Goal: Task Accomplishment & Management: Complete application form

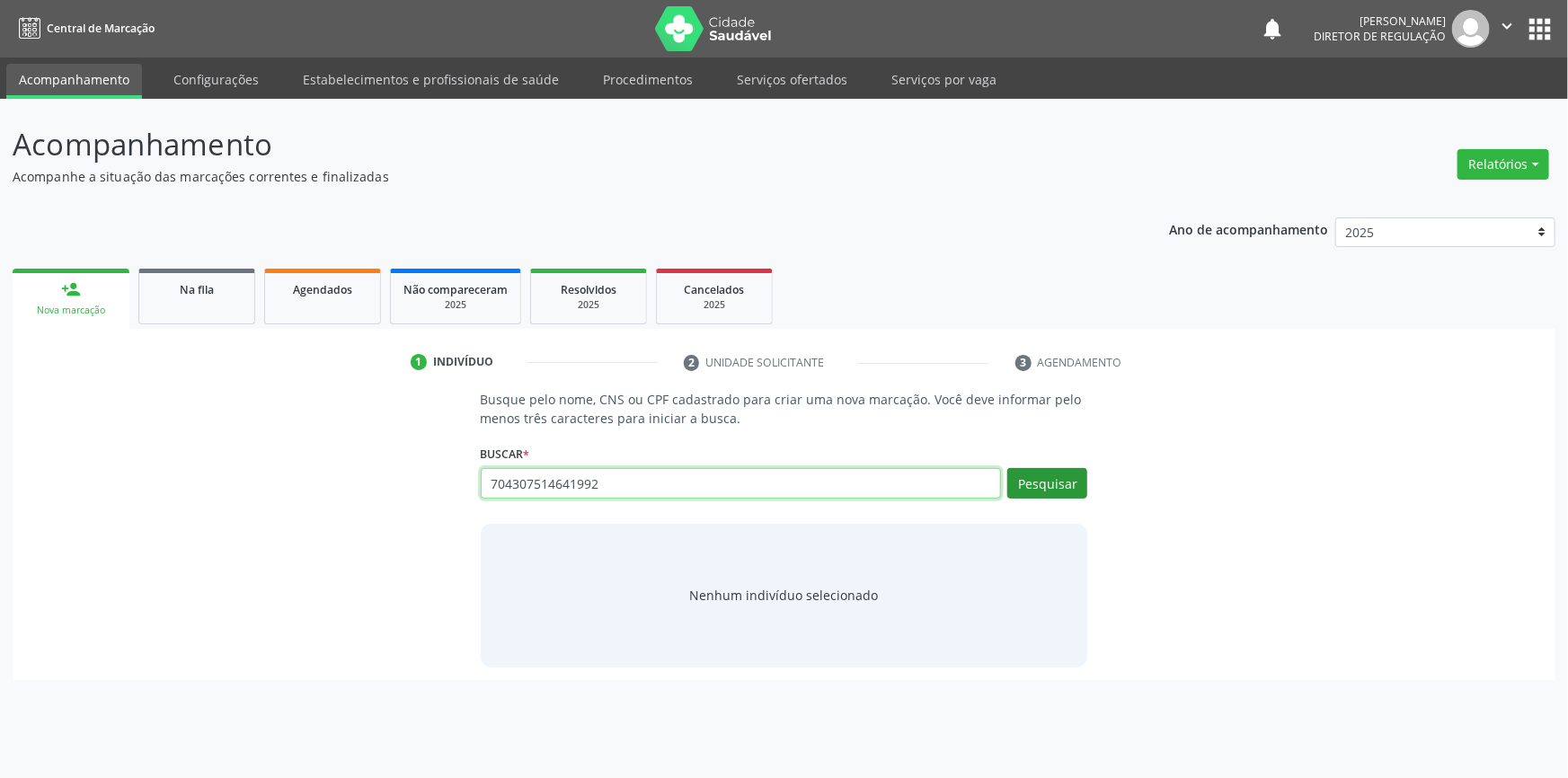
type input "704307514641992"
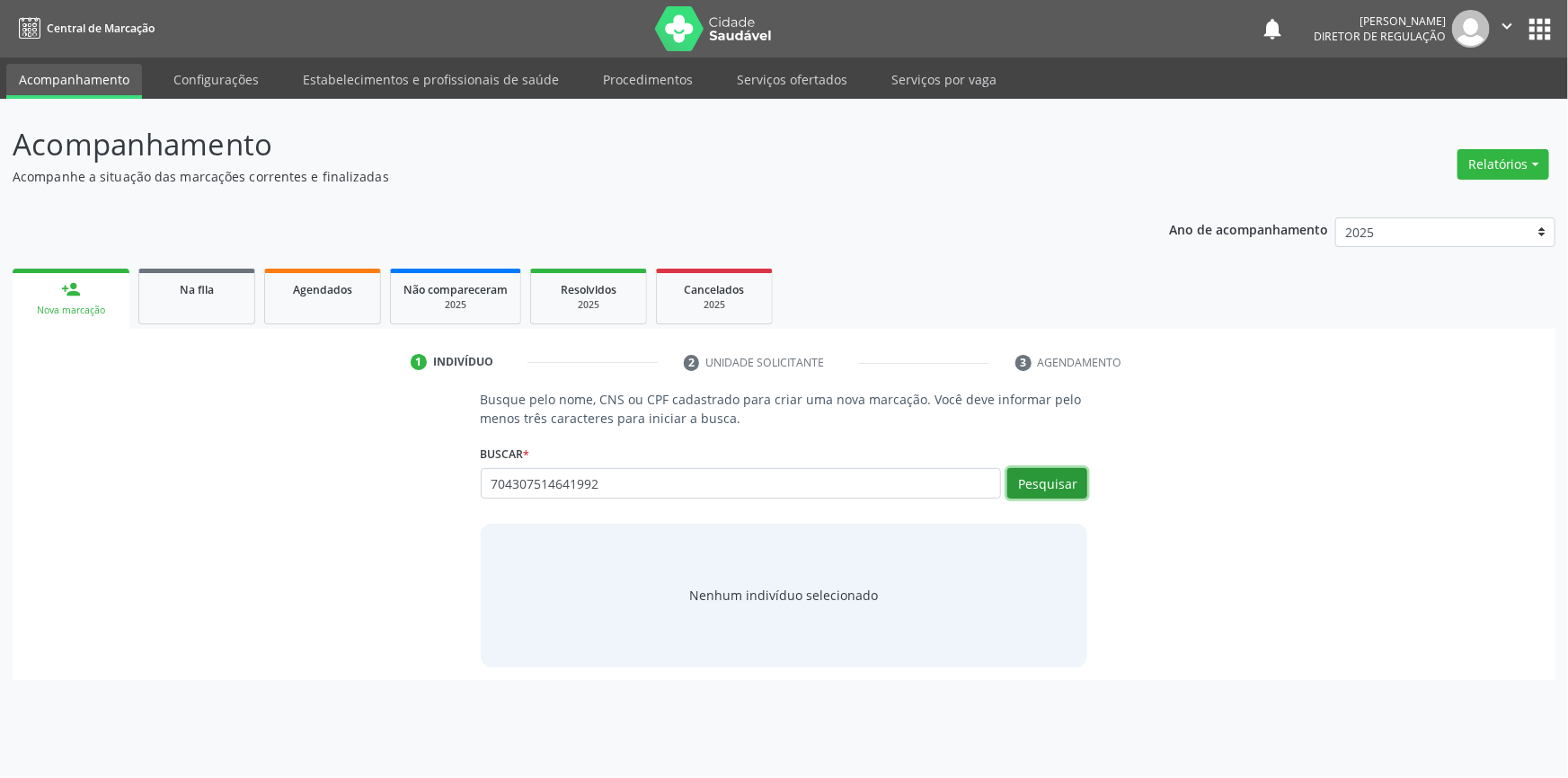
click at [1046, 471] on button "Pesquisar" at bounding box center [1048, 483] width 80 height 30
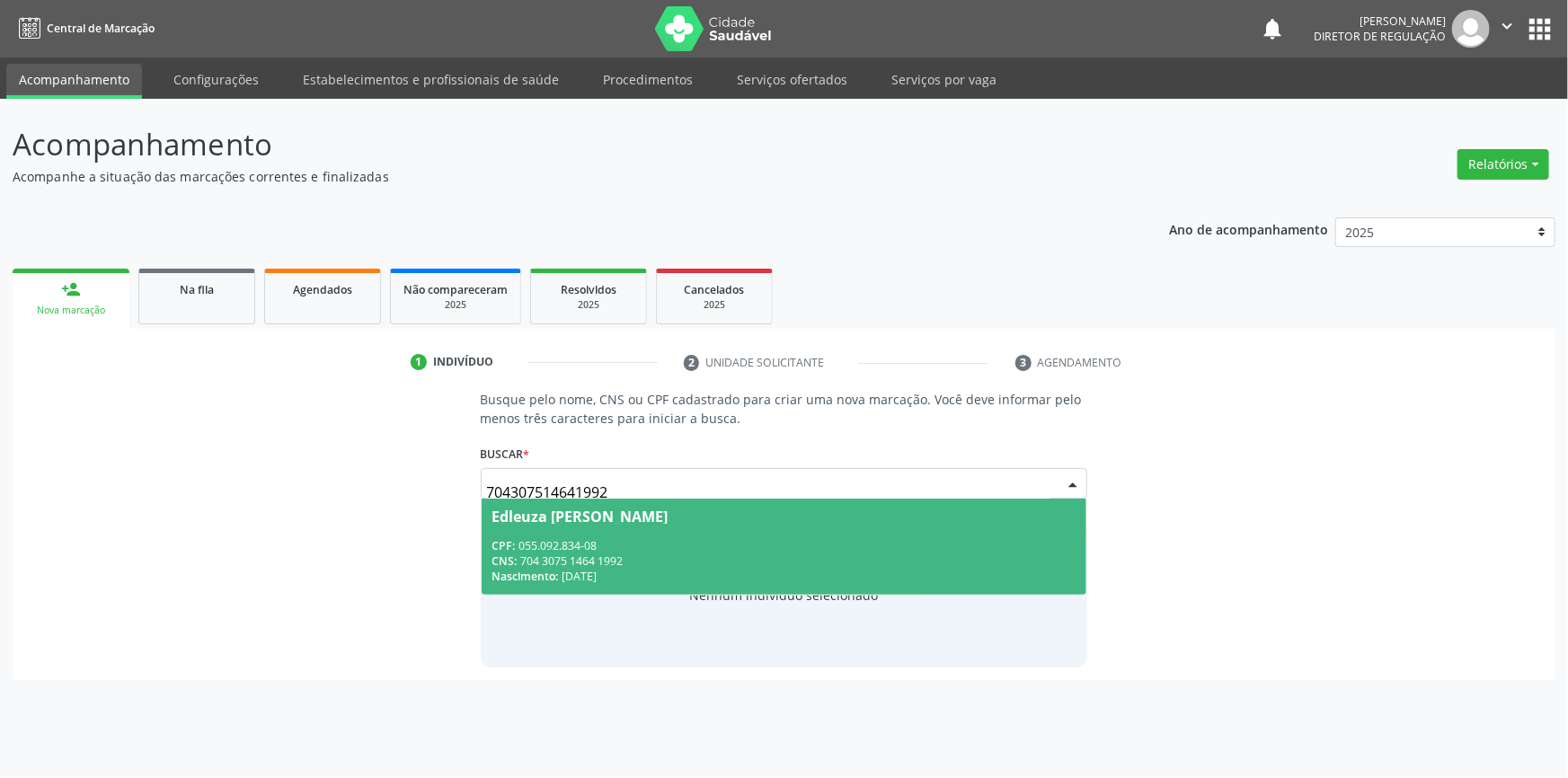
click at [706, 553] on div "CNS: 704 3075 1464 1992" at bounding box center [785, 561] width 584 height 16
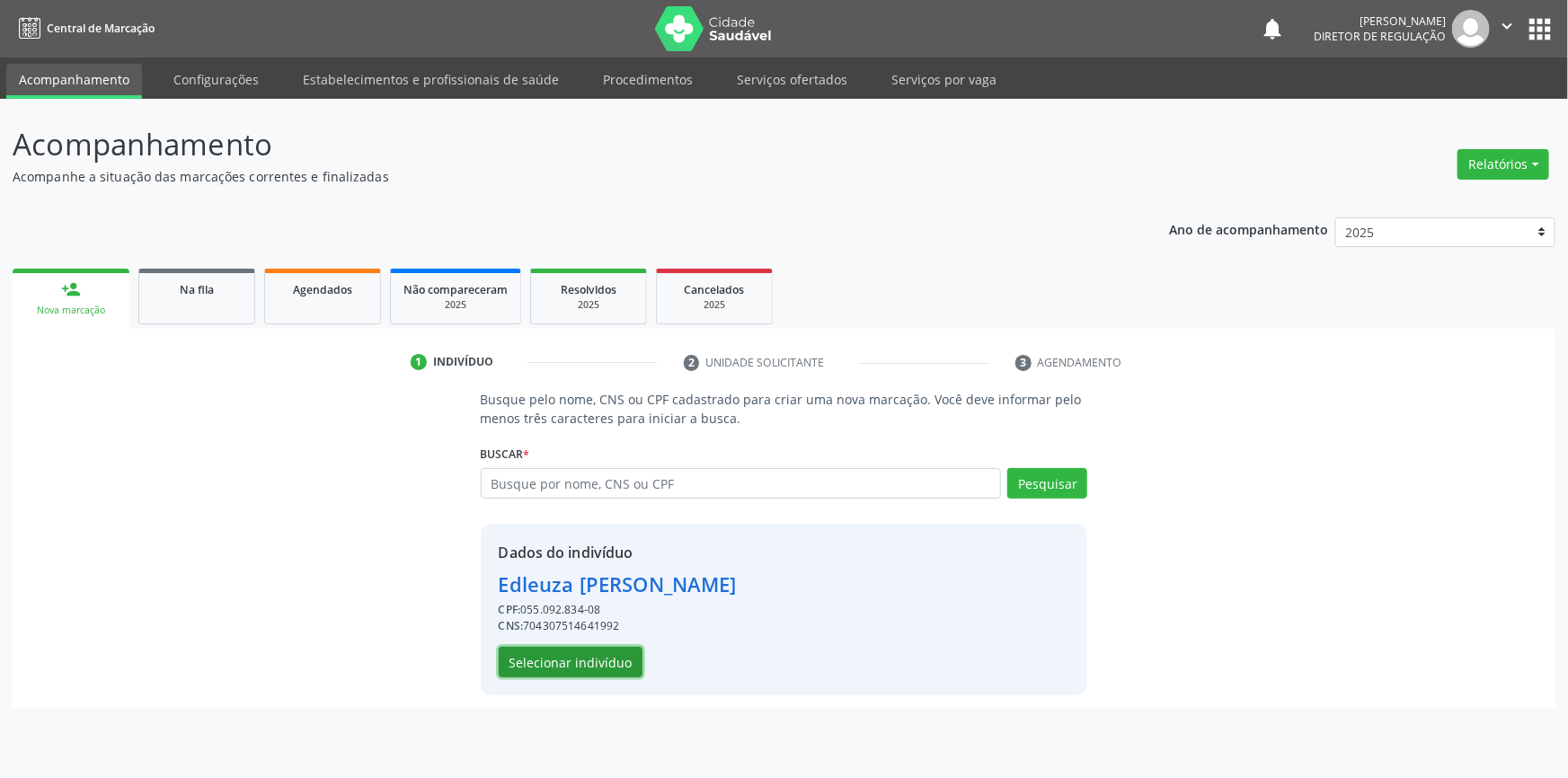
click at [618, 668] on button "Selecionar indivíduo" at bounding box center [571, 661] width 144 height 30
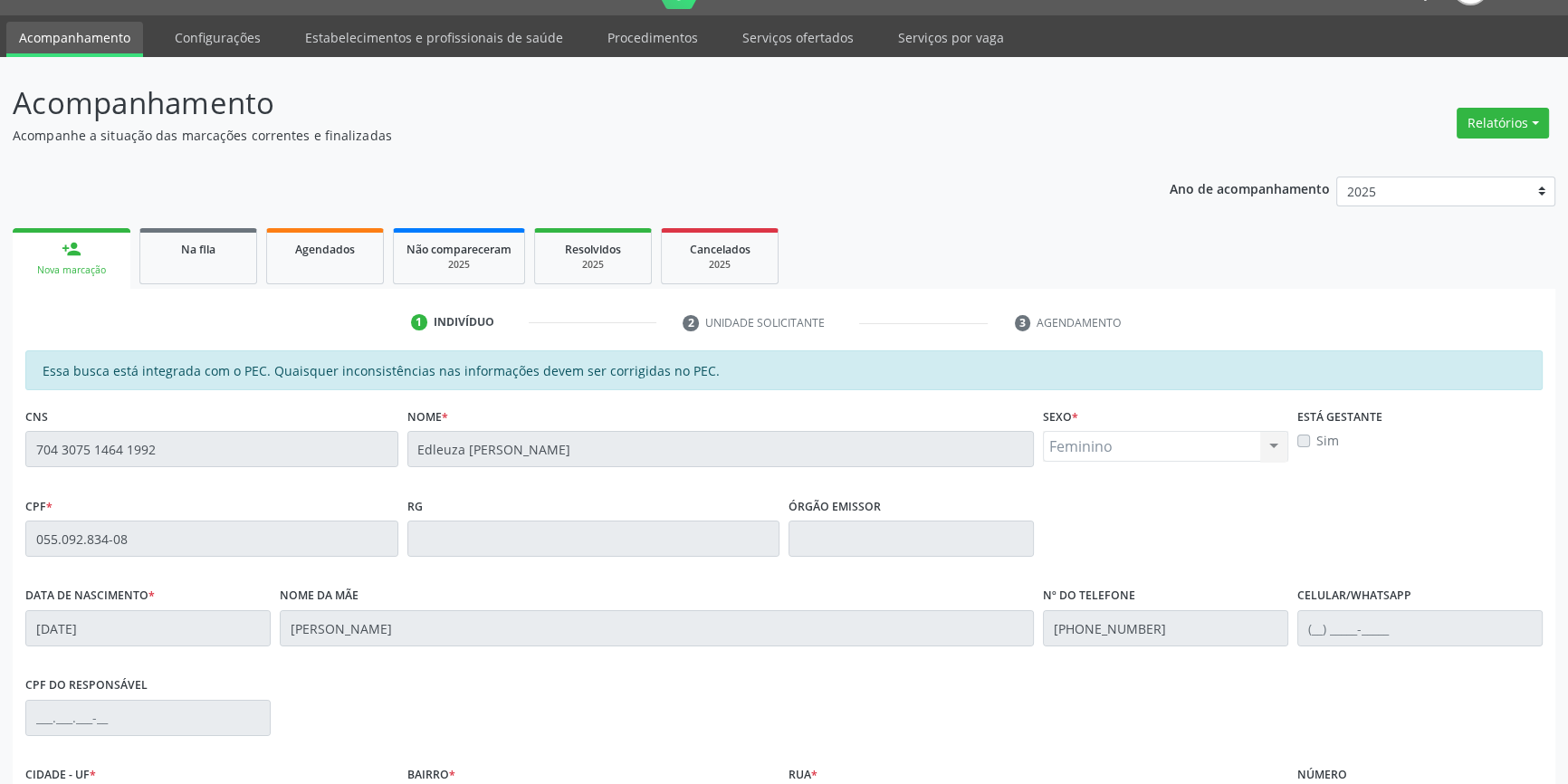
scroll to position [248, 0]
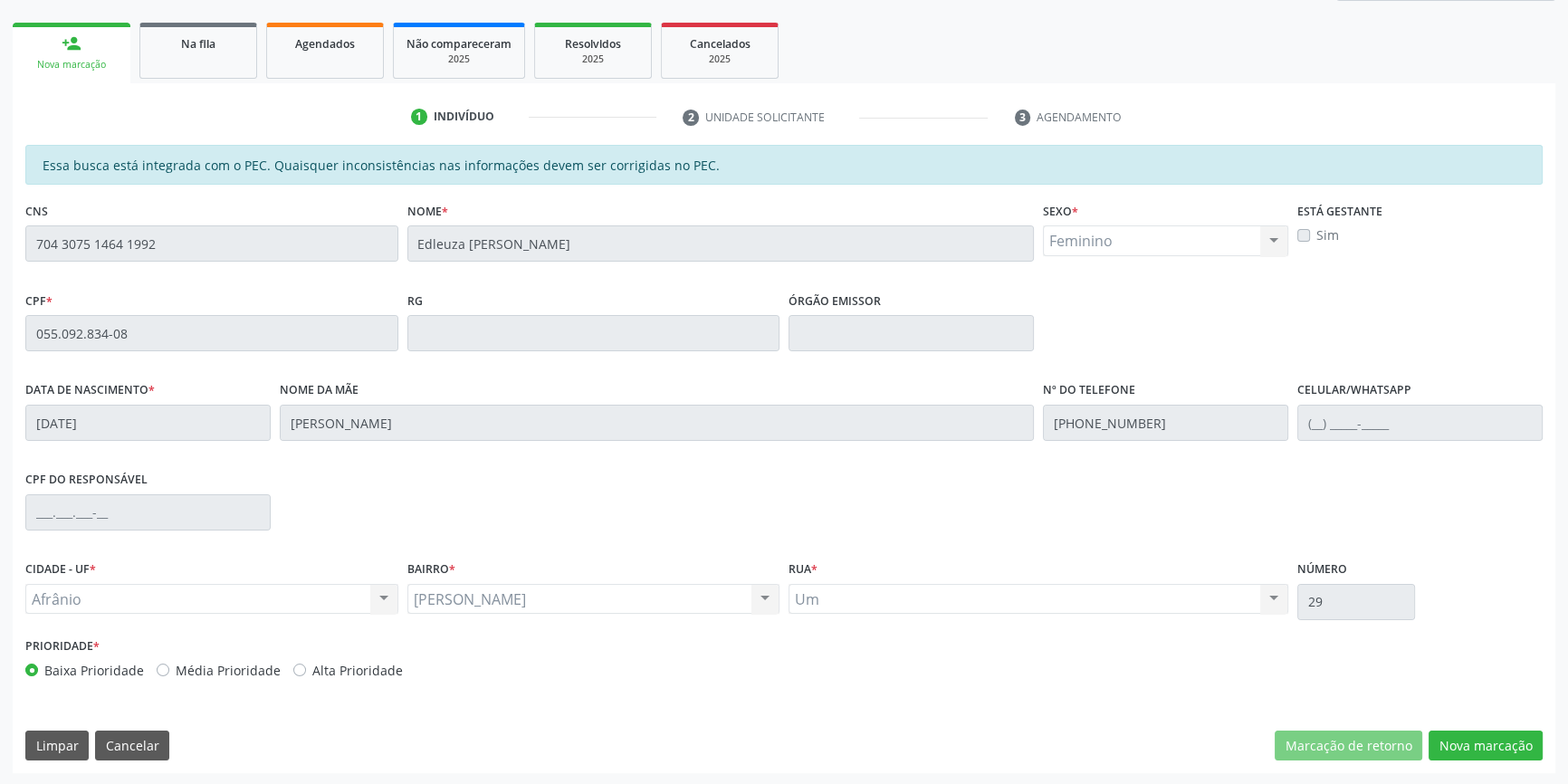
click at [1449, 710] on div "Essa busca está integrada com o PEC. Quaisquer inconsistências nas informações …" at bounding box center [784, 459] width 1543 height 628
click at [1467, 739] on button "Nova marcação" at bounding box center [1486, 746] width 114 height 30
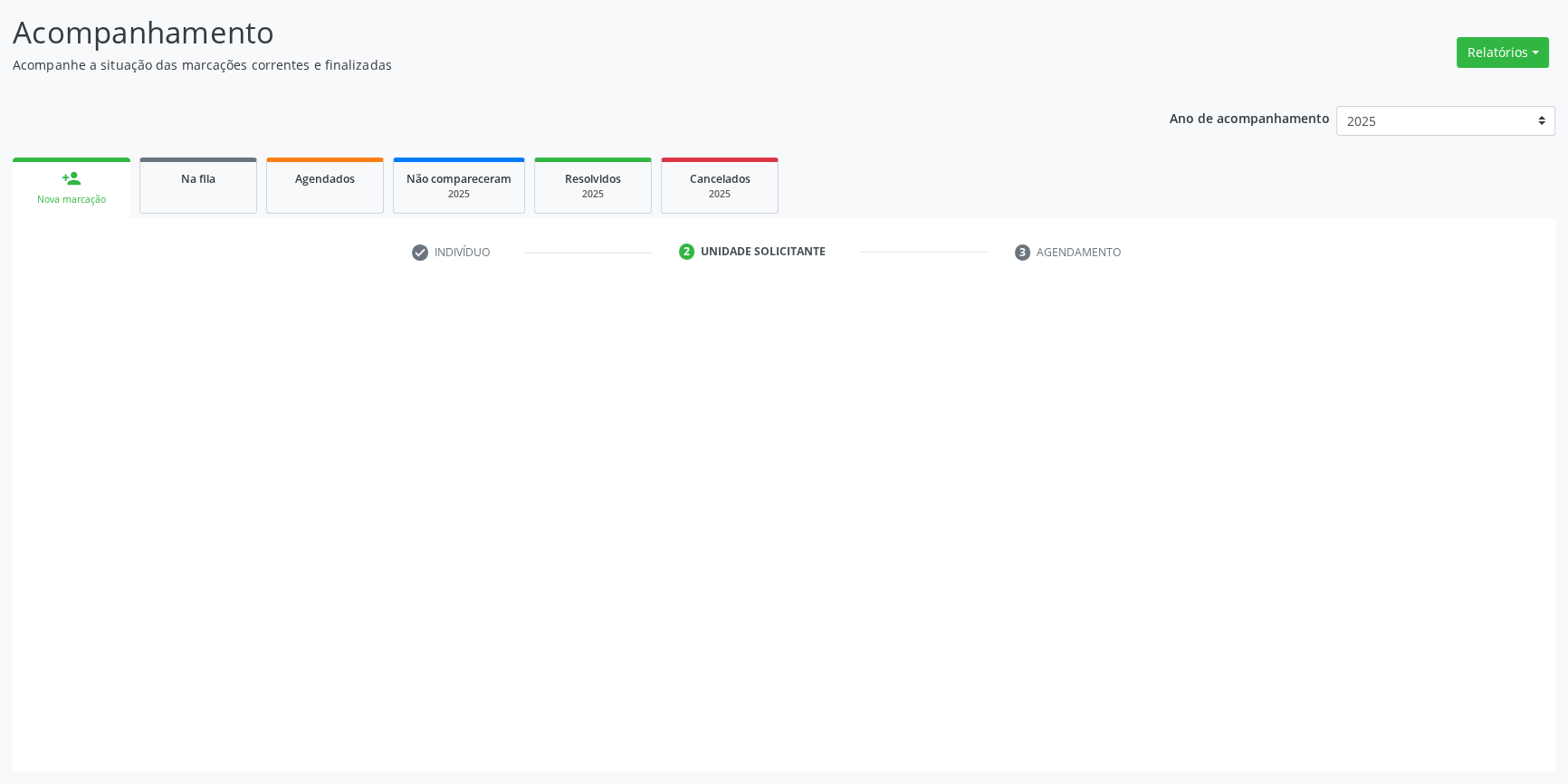
scroll to position [112, 0]
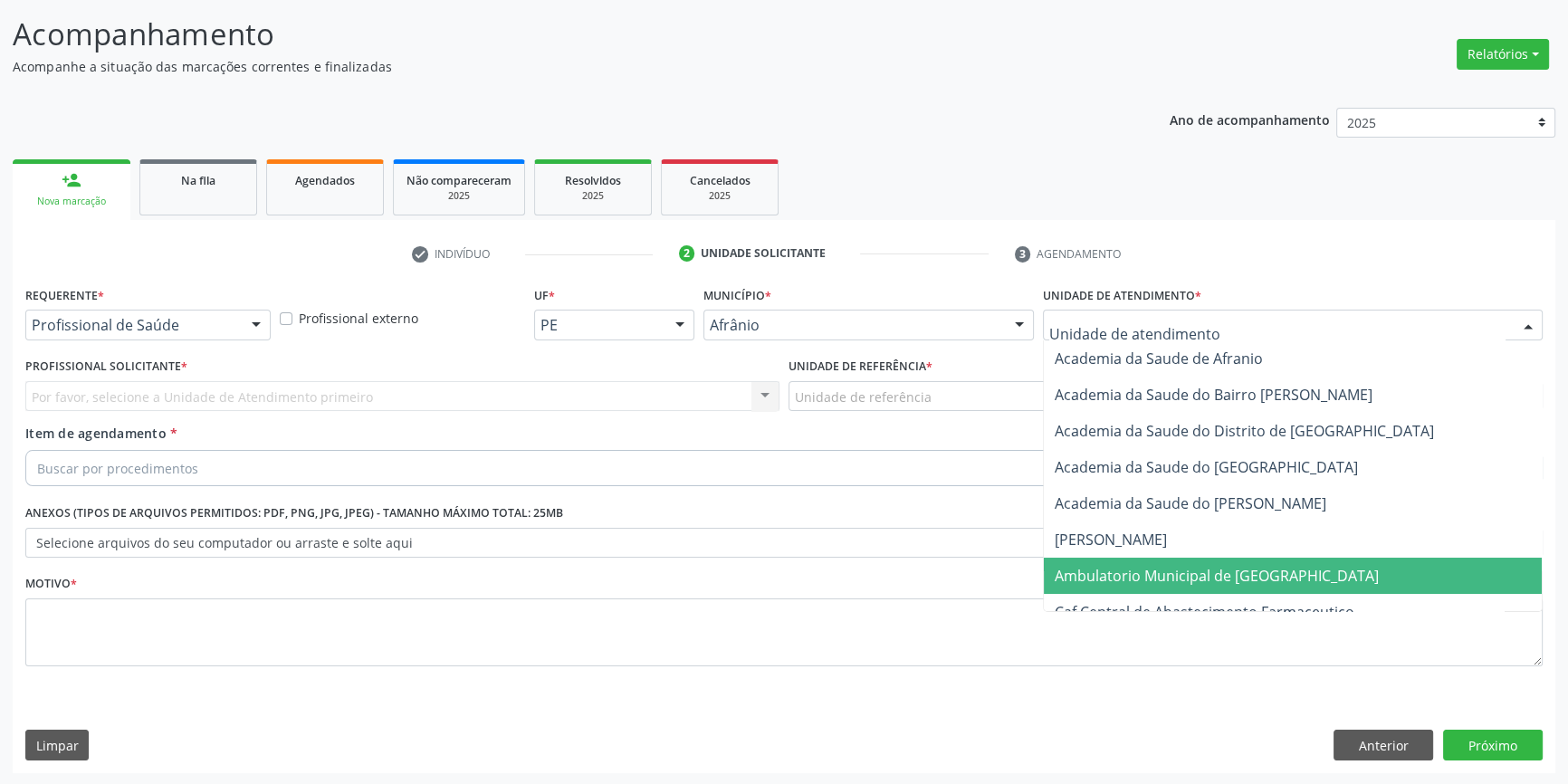
click at [1144, 570] on span "Ambulatorio Municipal de [GEOGRAPHIC_DATA]" at bounding box center [1217, 576] width 324 height 20
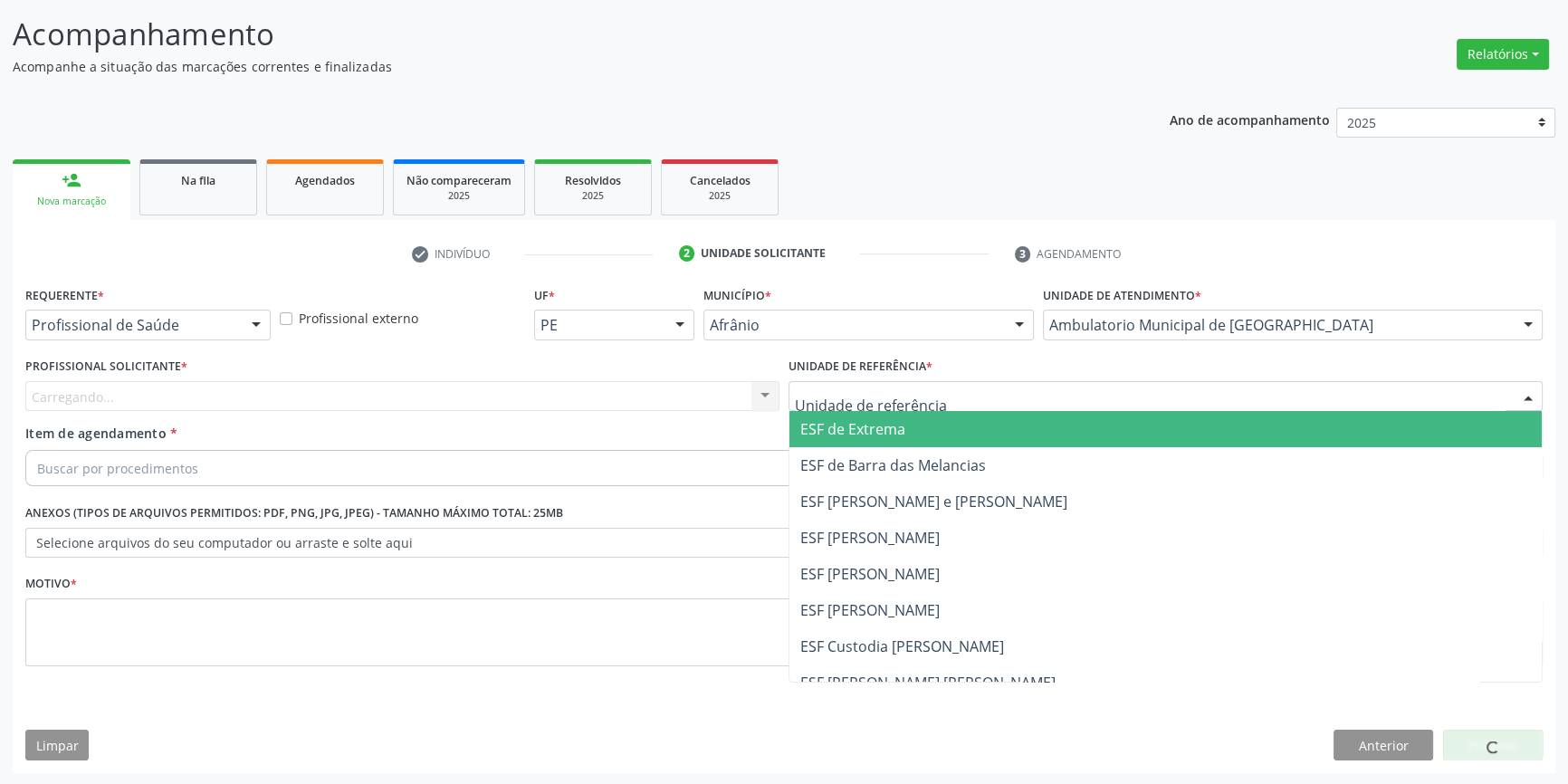
click at [935, 401] on div at bounding box center [1166, 396] width 755 height 30
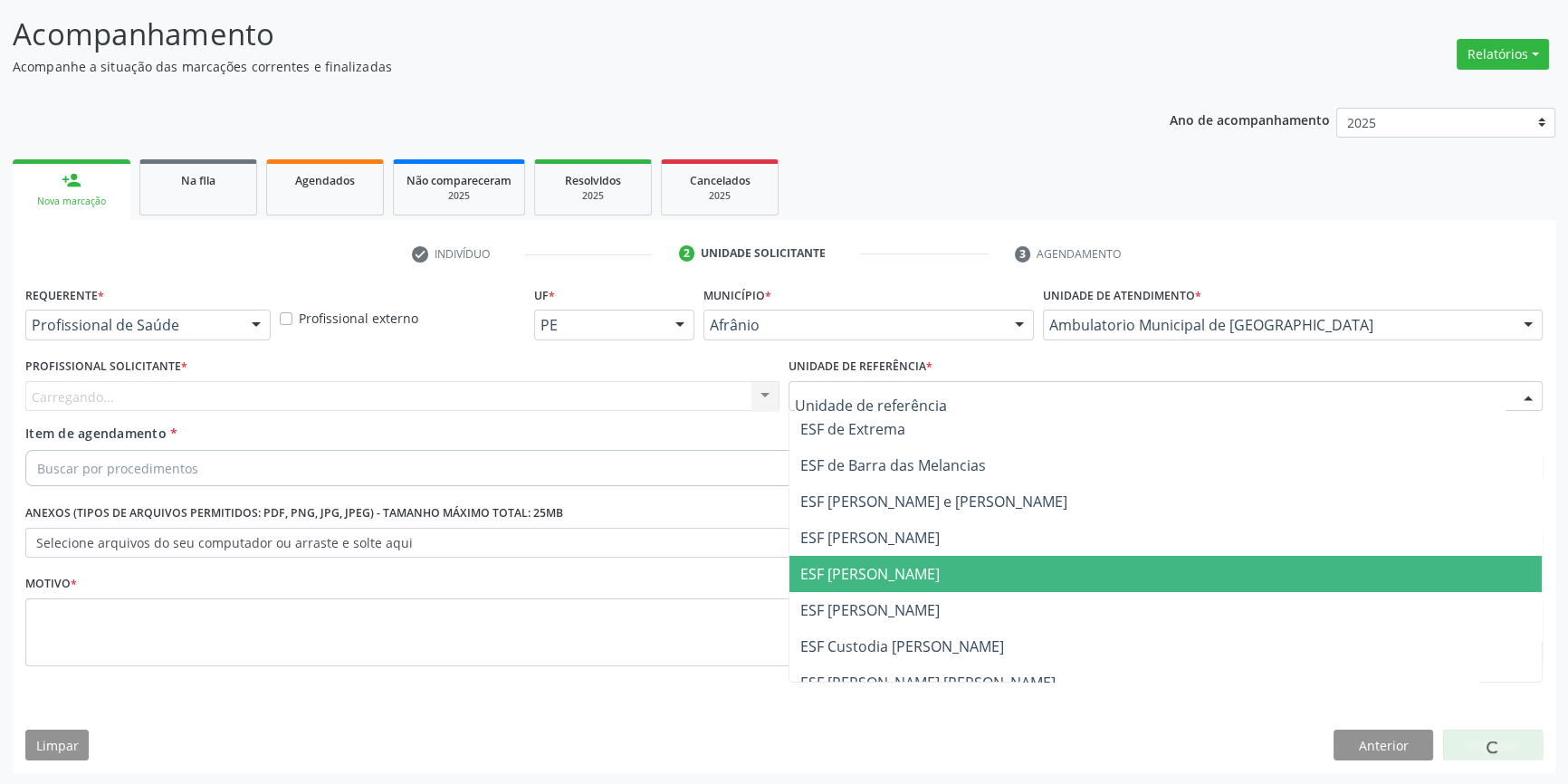
click at [870, 584] on span "ESF [PERSON_NAME]" at bounding box center [1166, 574] width 753 height 36
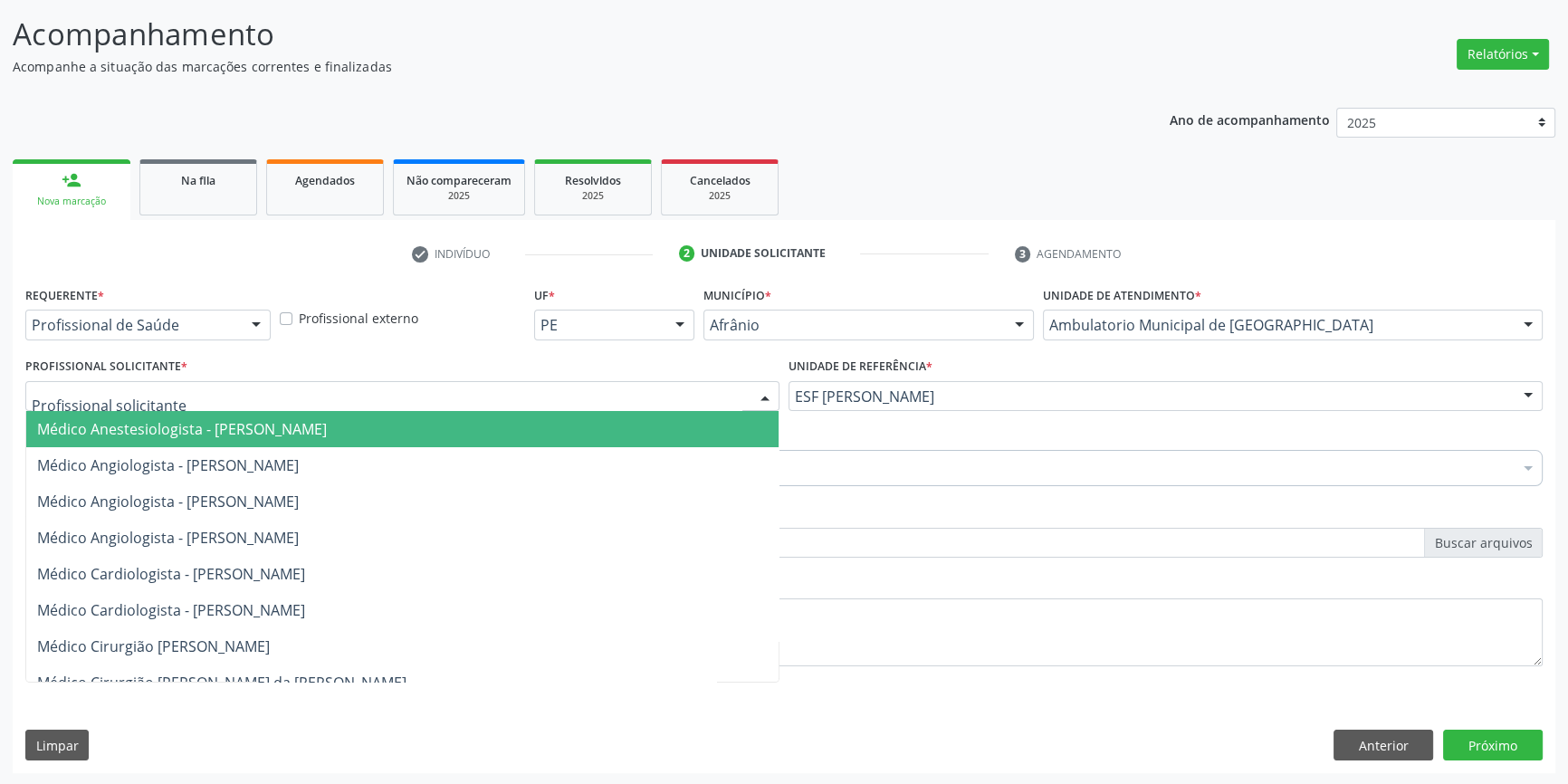
click at [546, 393] on div at bounding box center [402, 396] width 755 height 30
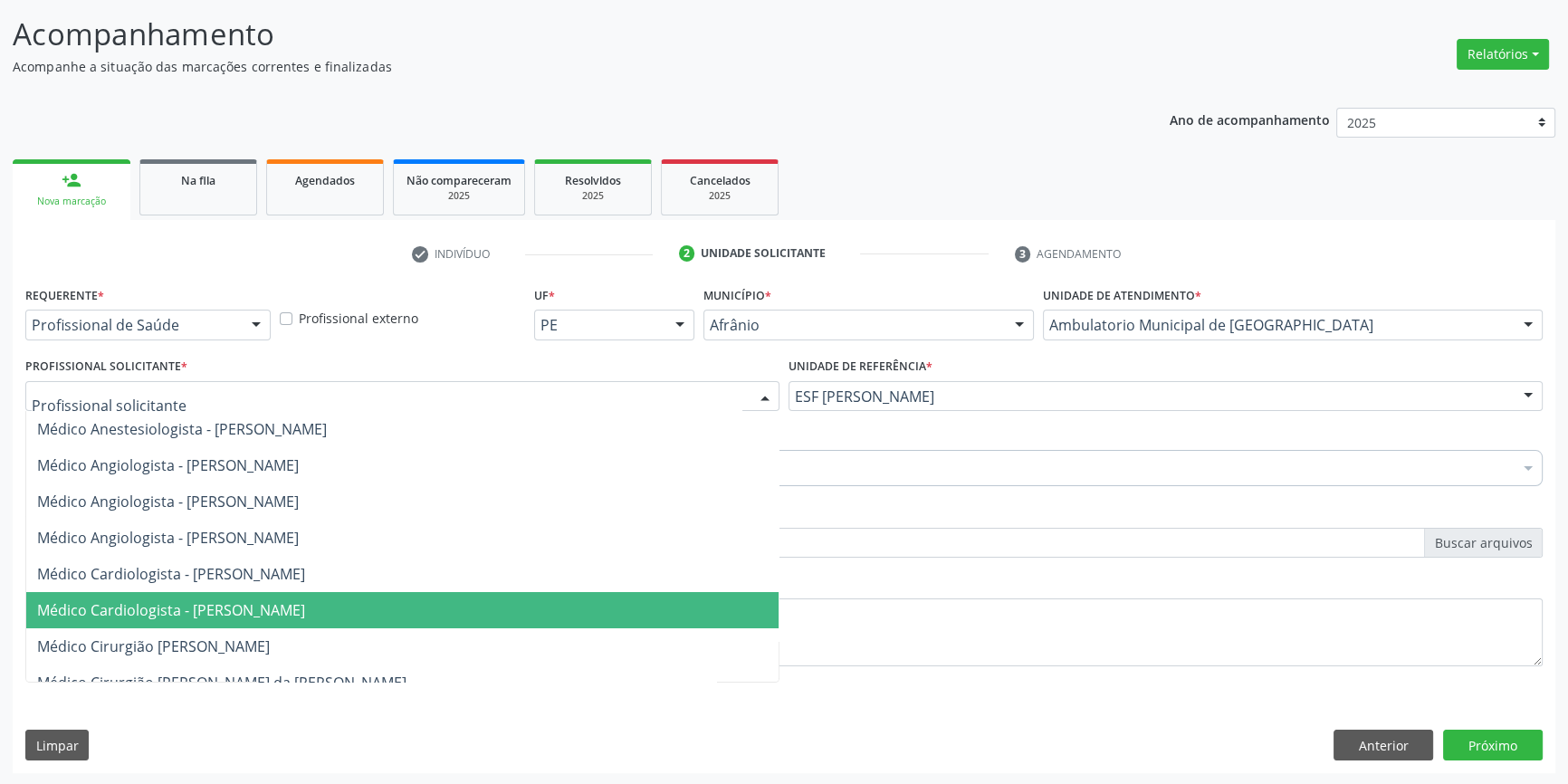
click at [258, 605] on span "Médico Cardiologista - [PERSON_NAME]" at bounding box center [171, 610] width 268 height 20
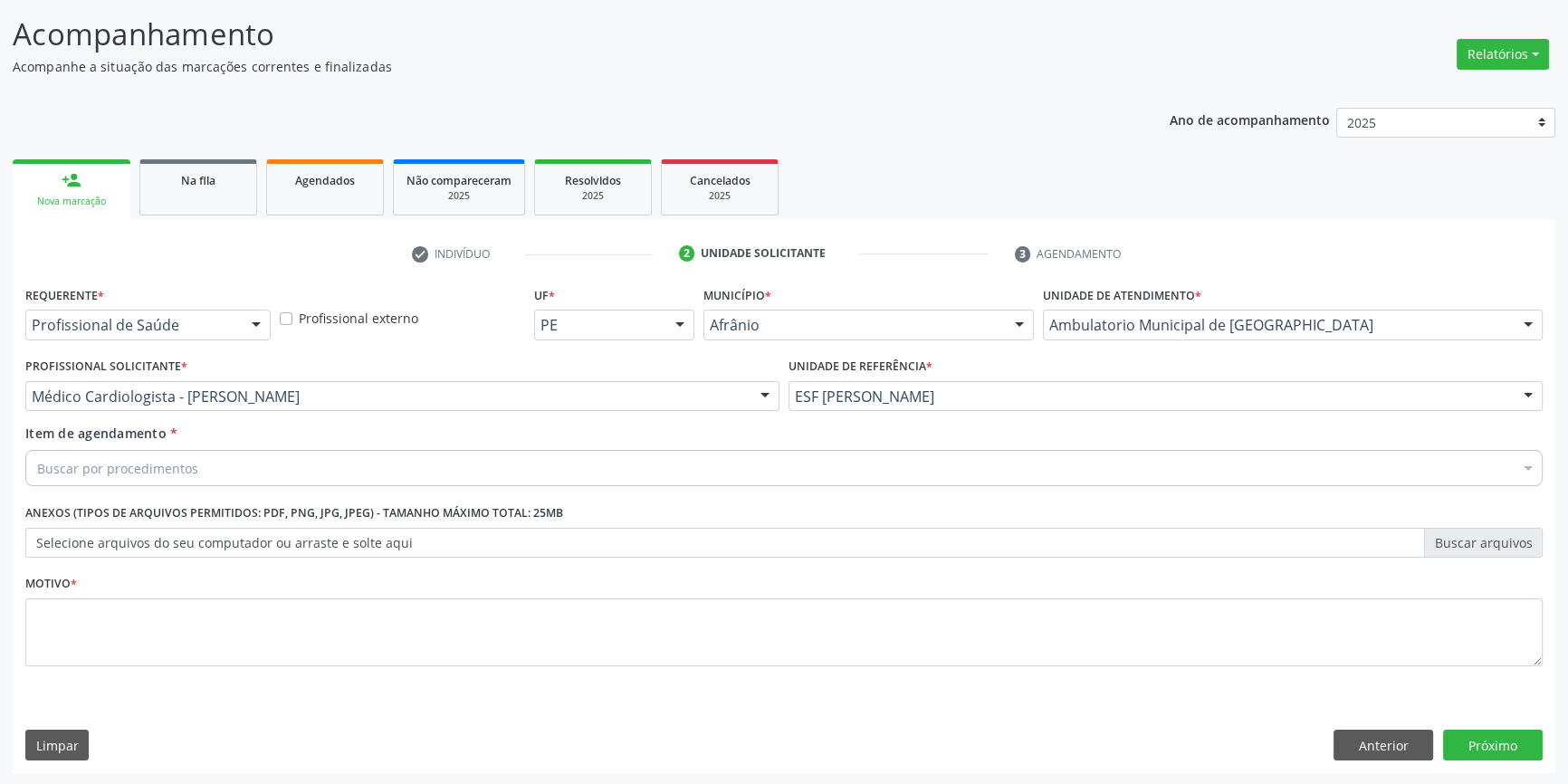
click at [228, 466] on div "Buscar por procedimentos" at bounding box center [784, 468] width 1518 height 36
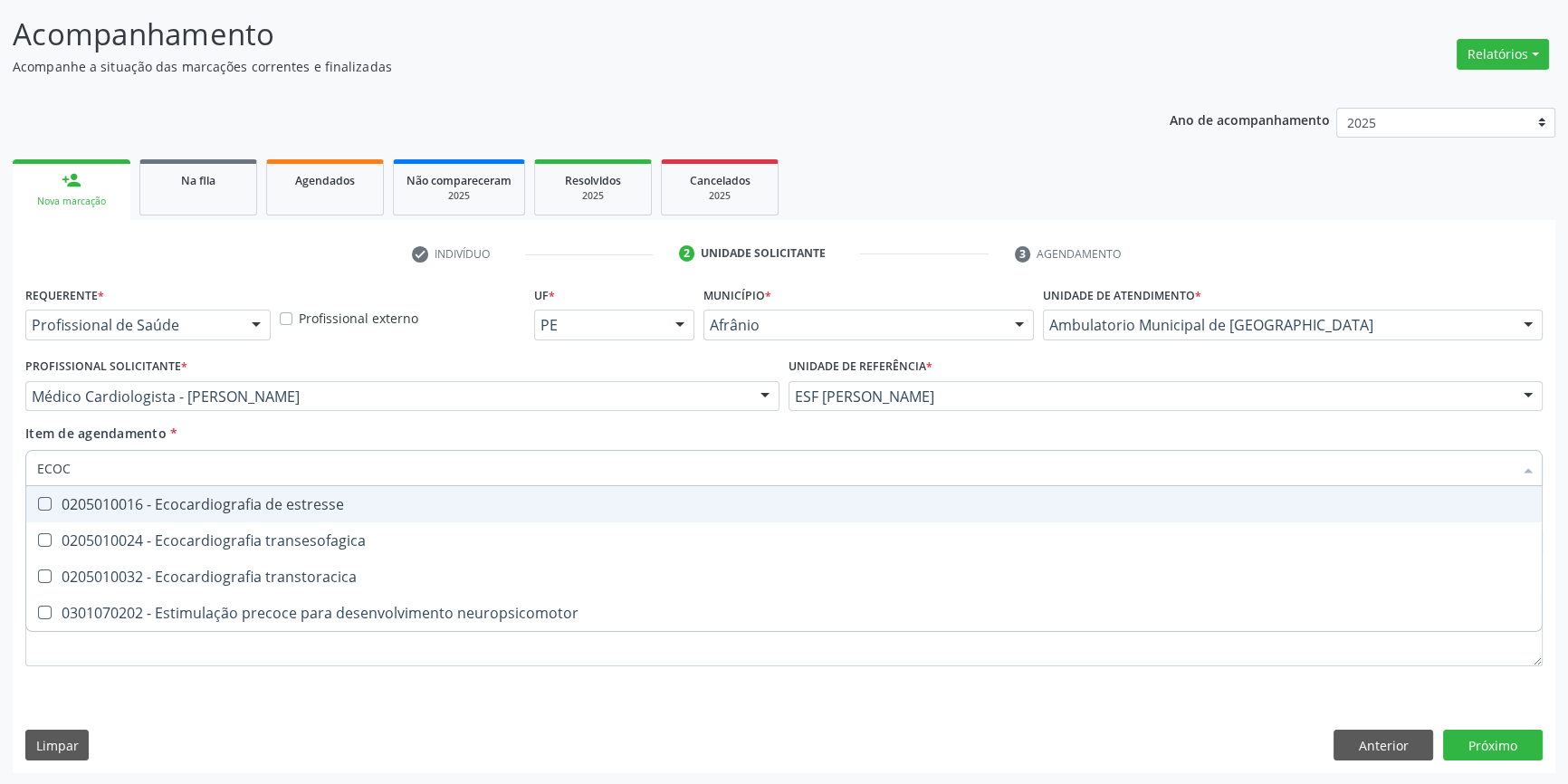
type input "ECOCA"
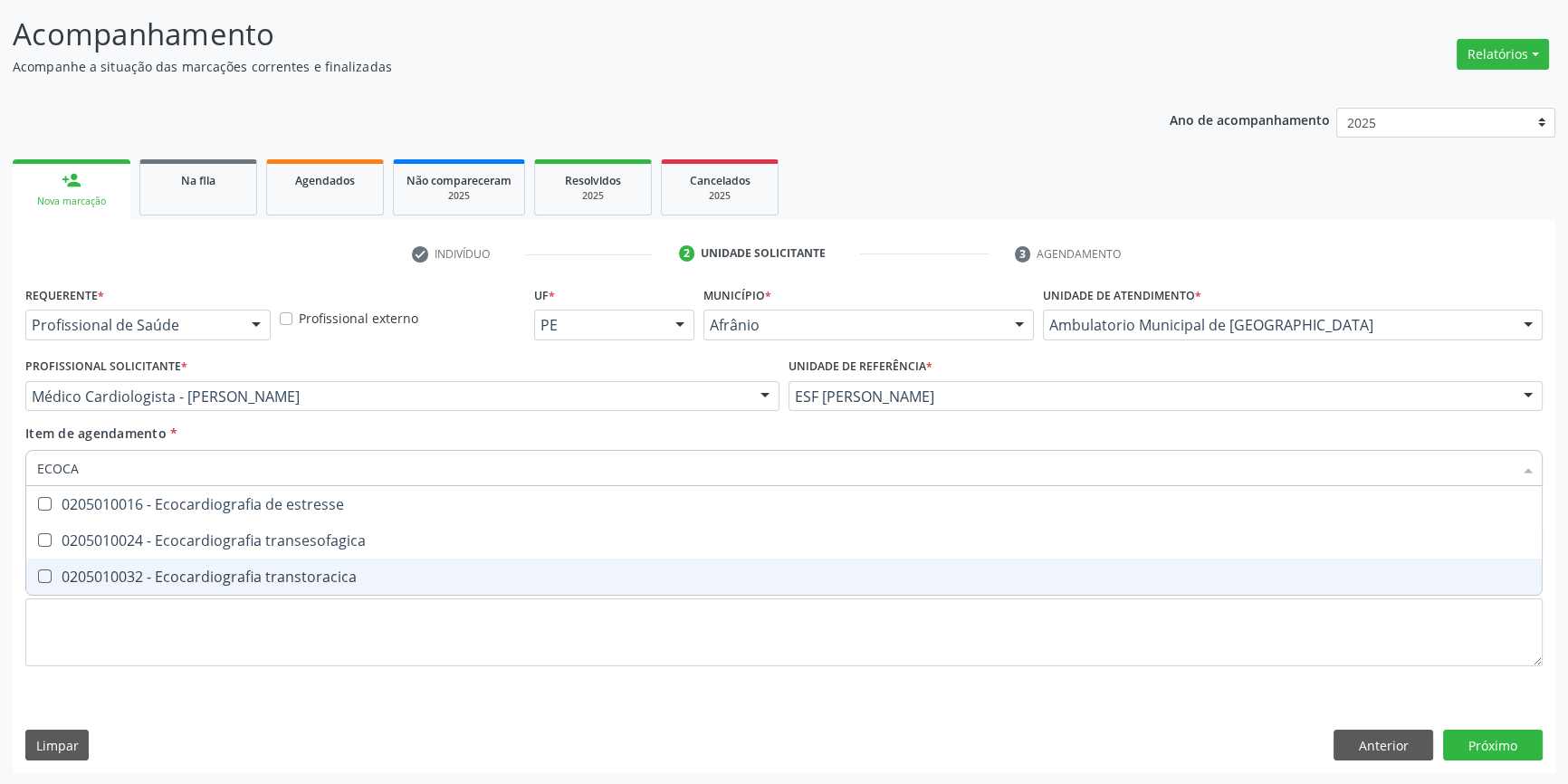
click at [266, 561] on span "0205010032 - Ecocardiografia transtoracica" at bounding box center [784, 576] width 1516 height 36
checkbox transtoracica "true"
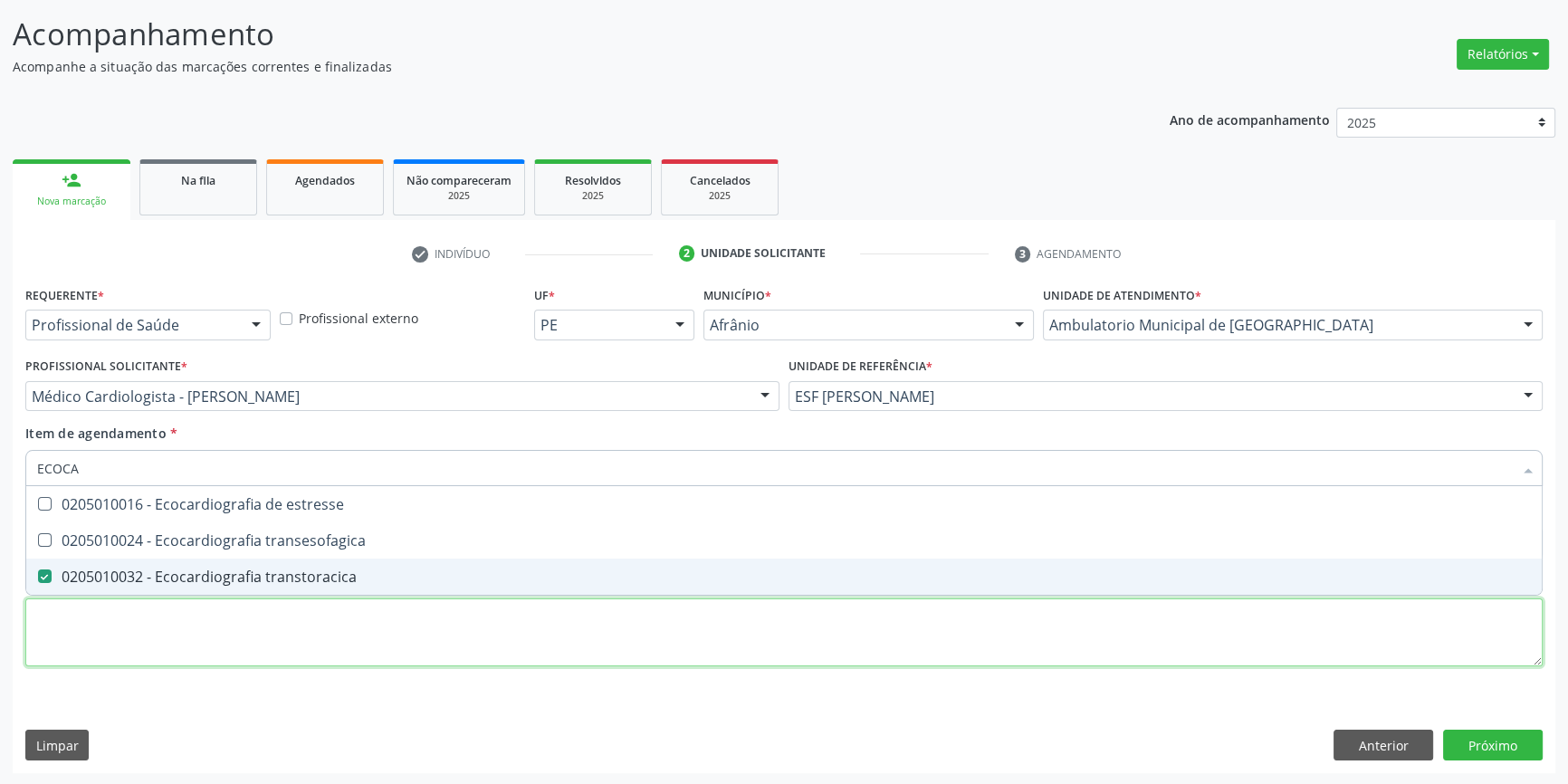
click at [192, 647] on div "Requerente * Profissional de Saúde Profissional de Saúde Paciente Nenhum result…" at bounding box center [784, 487] width 1518 height 410
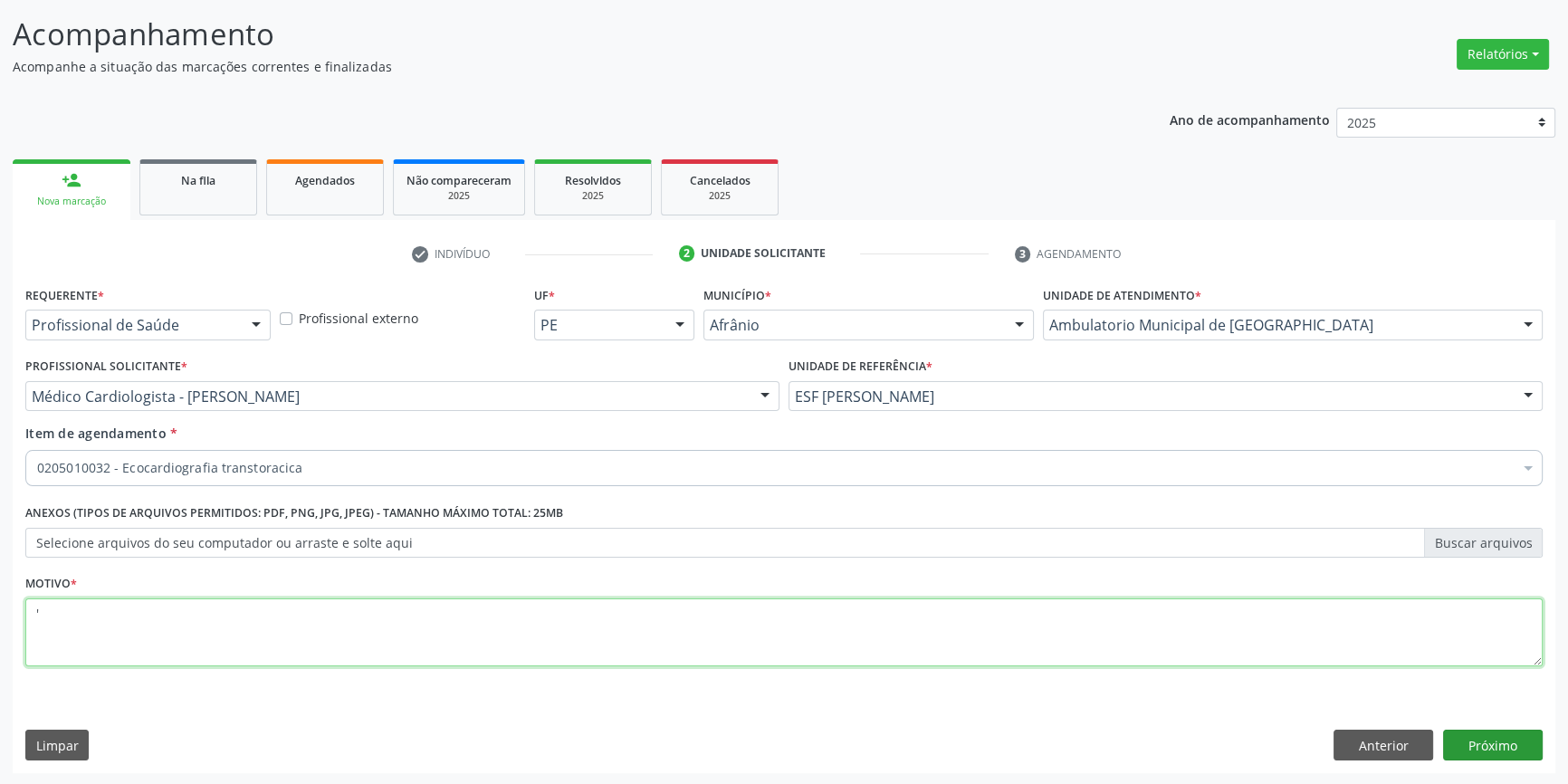
type textarea "'"
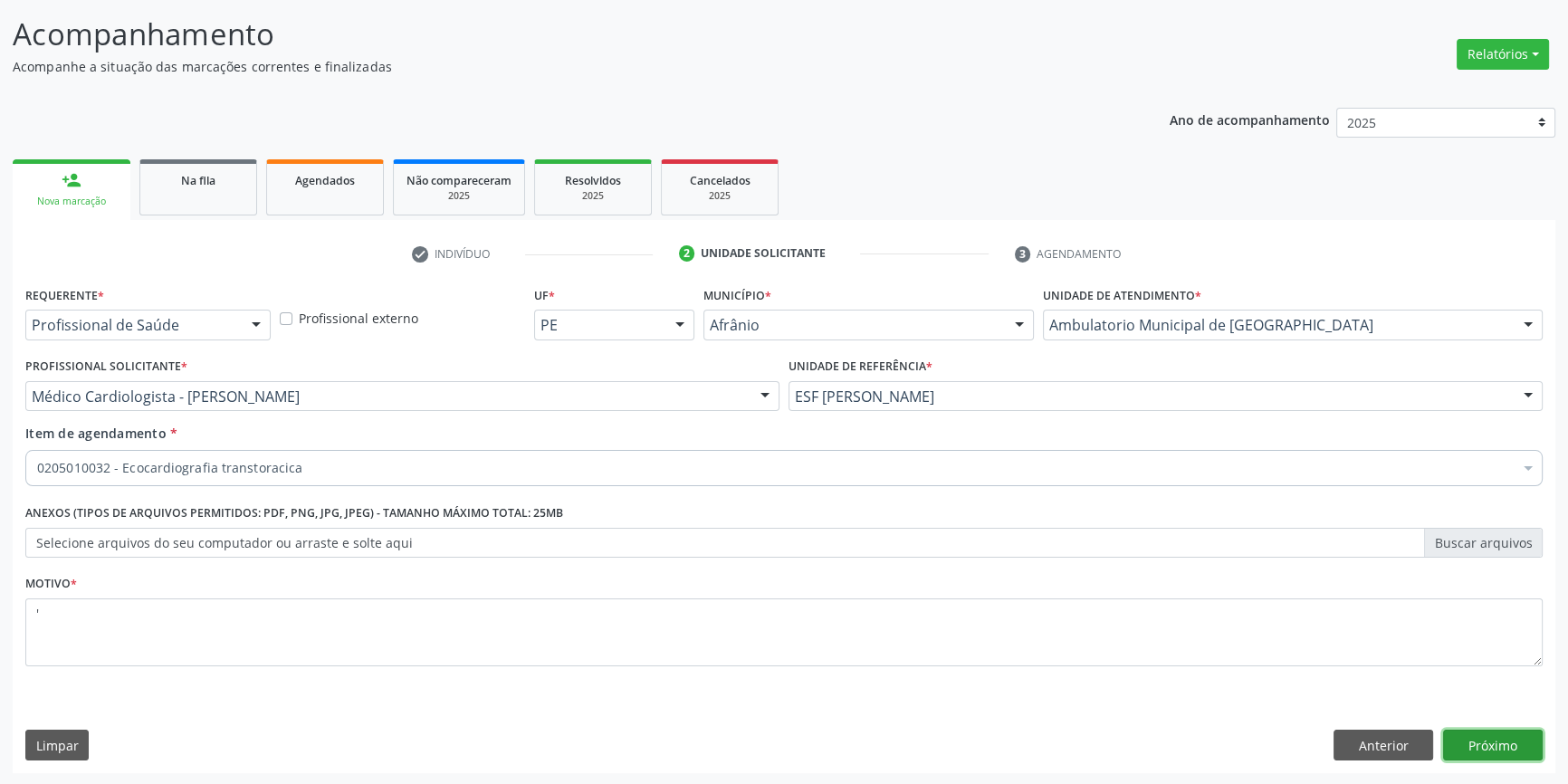
click at [1498, 741] on button "Próximo" at bounding box center [1493, 745] width 100 height 30
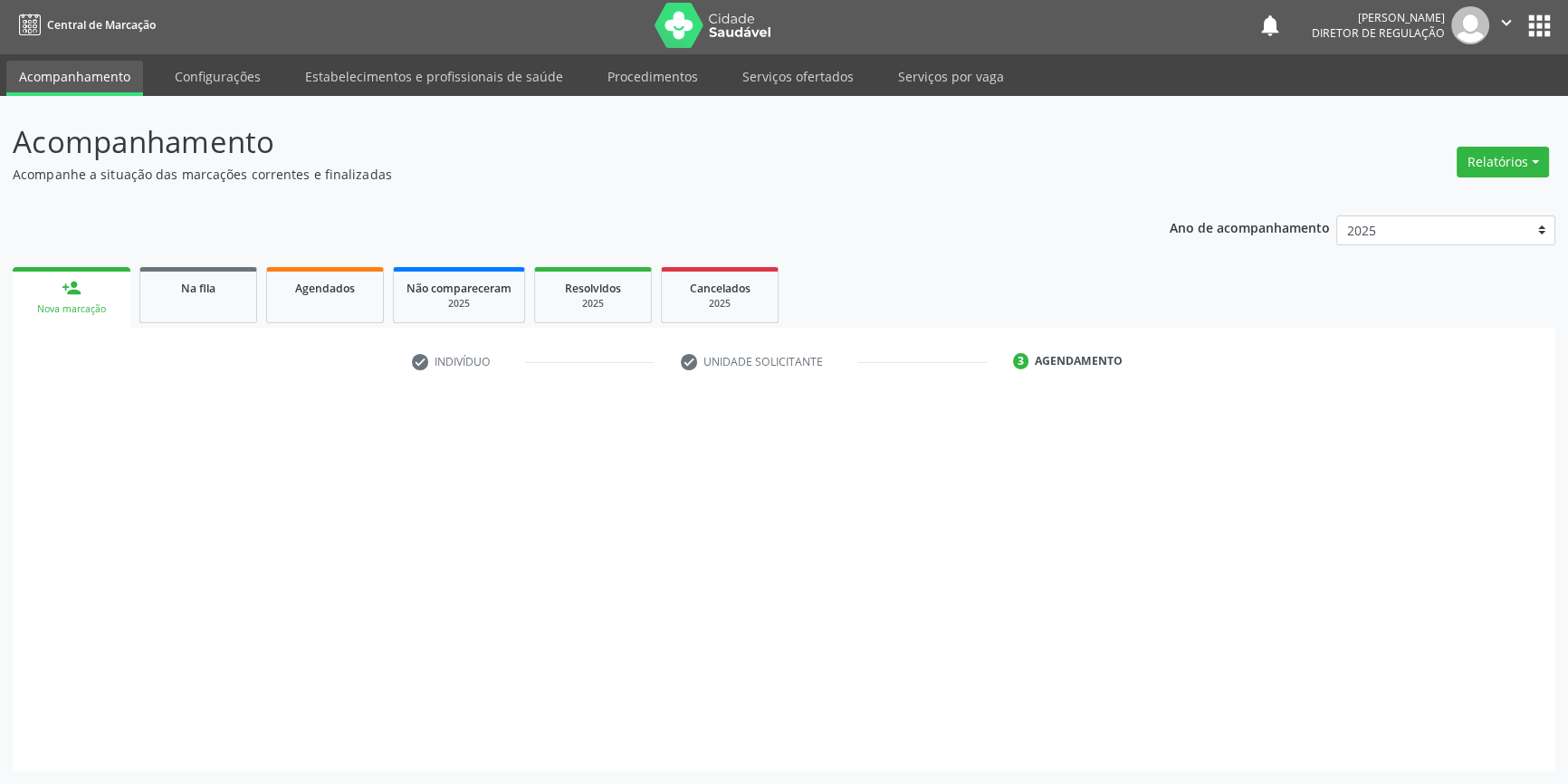
scroll to position [2, 0]
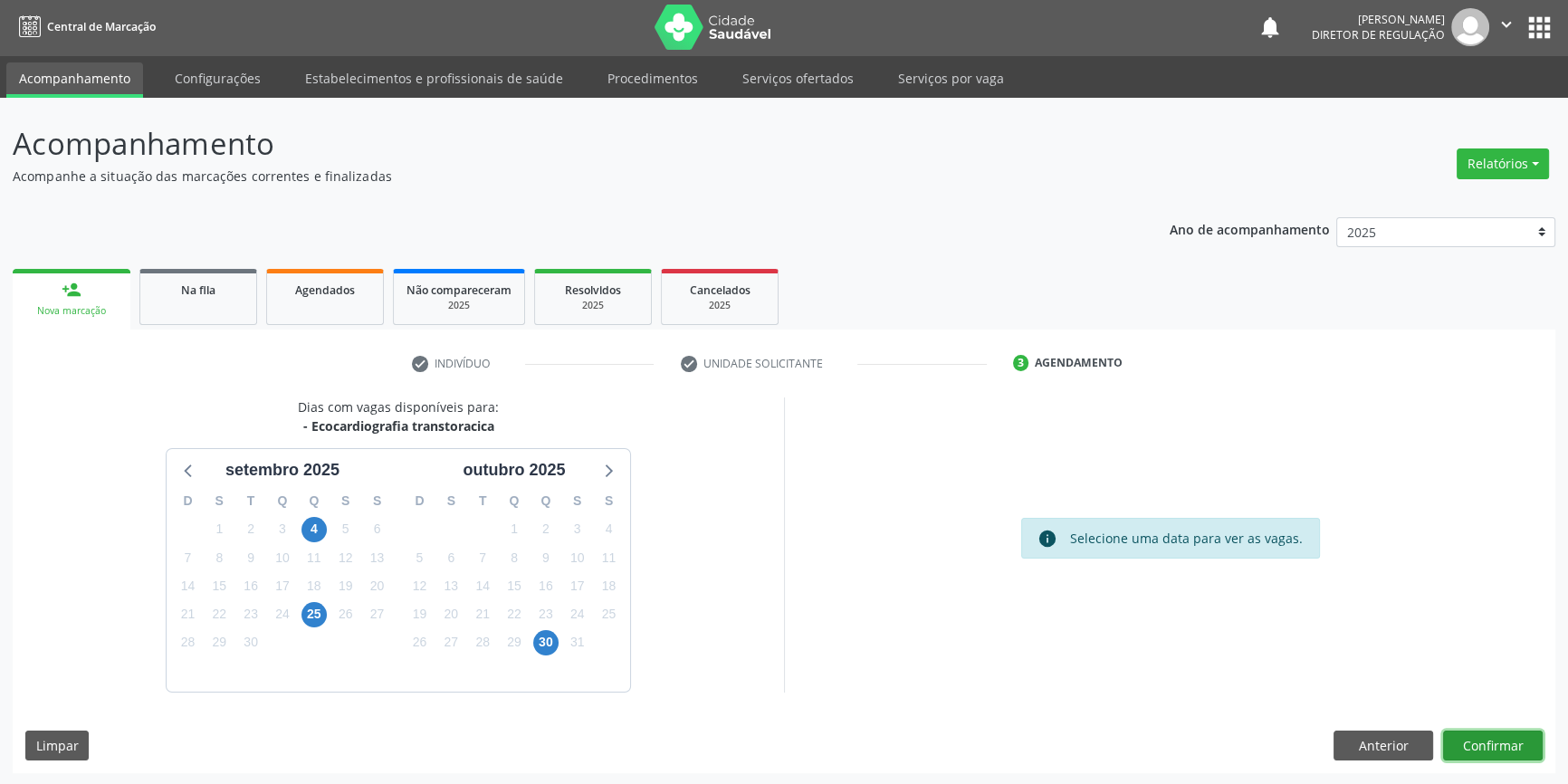
click at [1477, 731] on button "Confirmar" at bounding box center [1493, 746] width 100 height 30
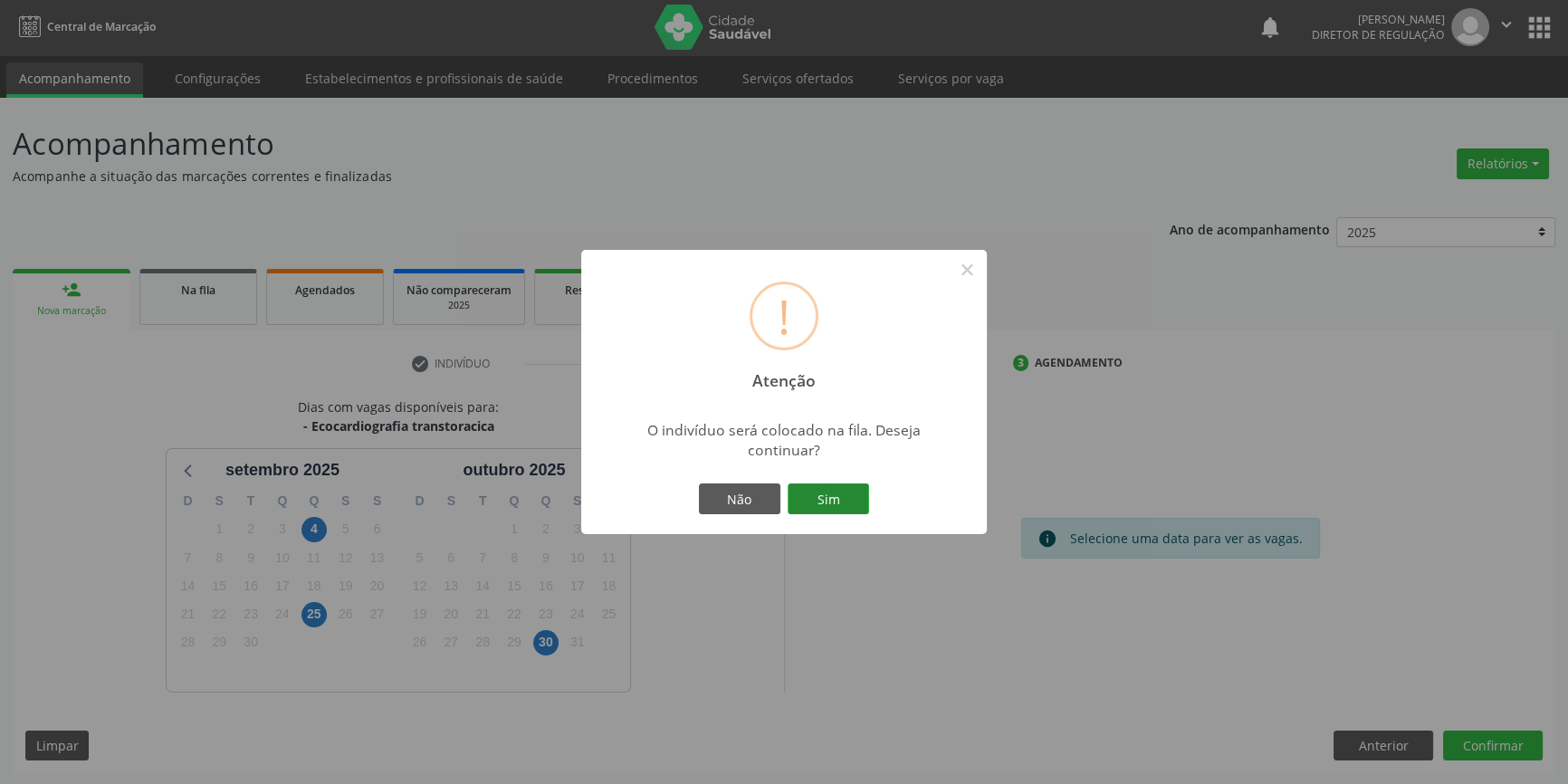
click at [851, 497] on button "Sim" at bounding box center [828, 498] width 81 height 30
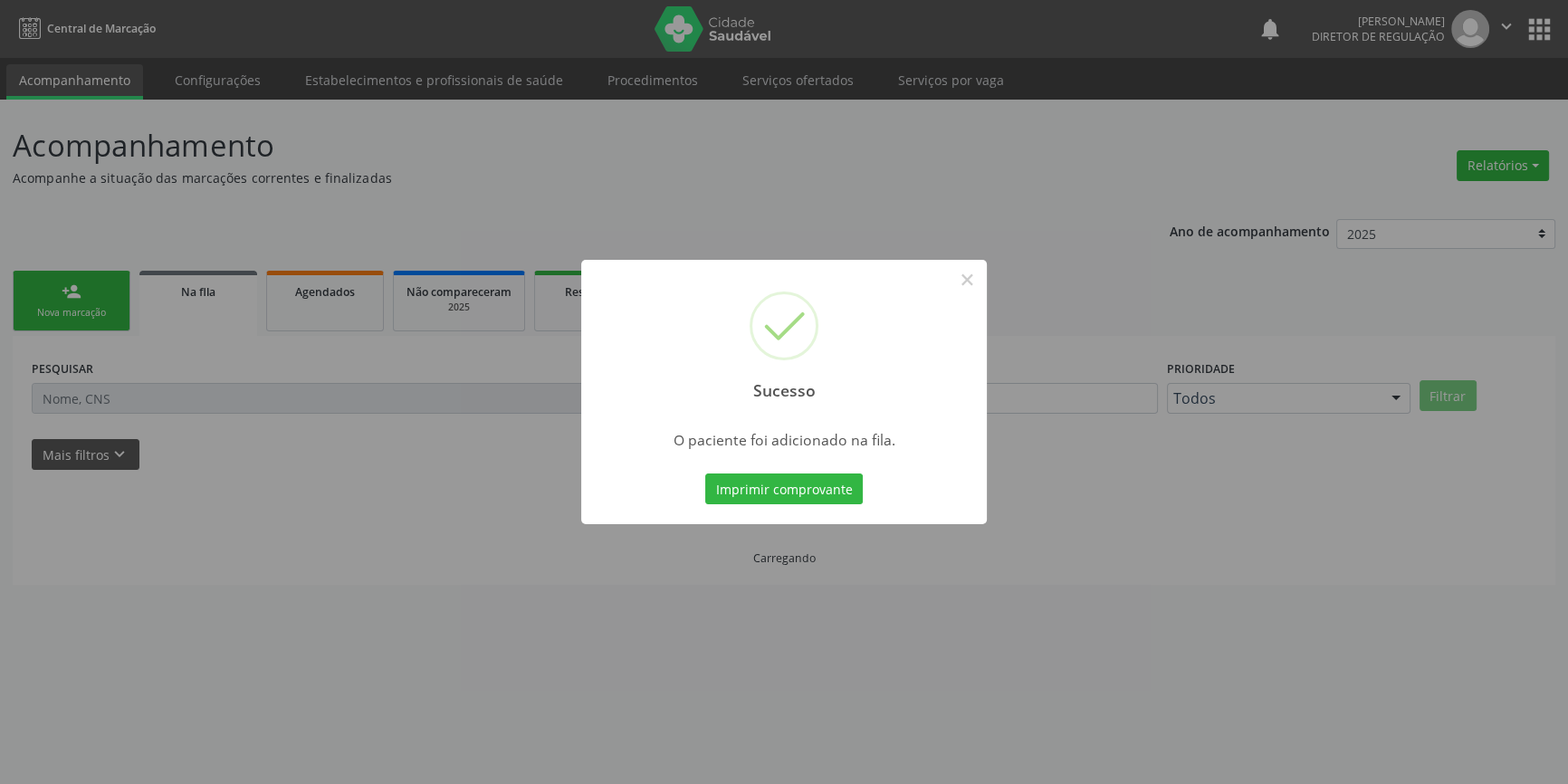
scroll to position [0, 0]
click at [968, 276] on button "×" at bounding box center [972, 279] width 30 height 30
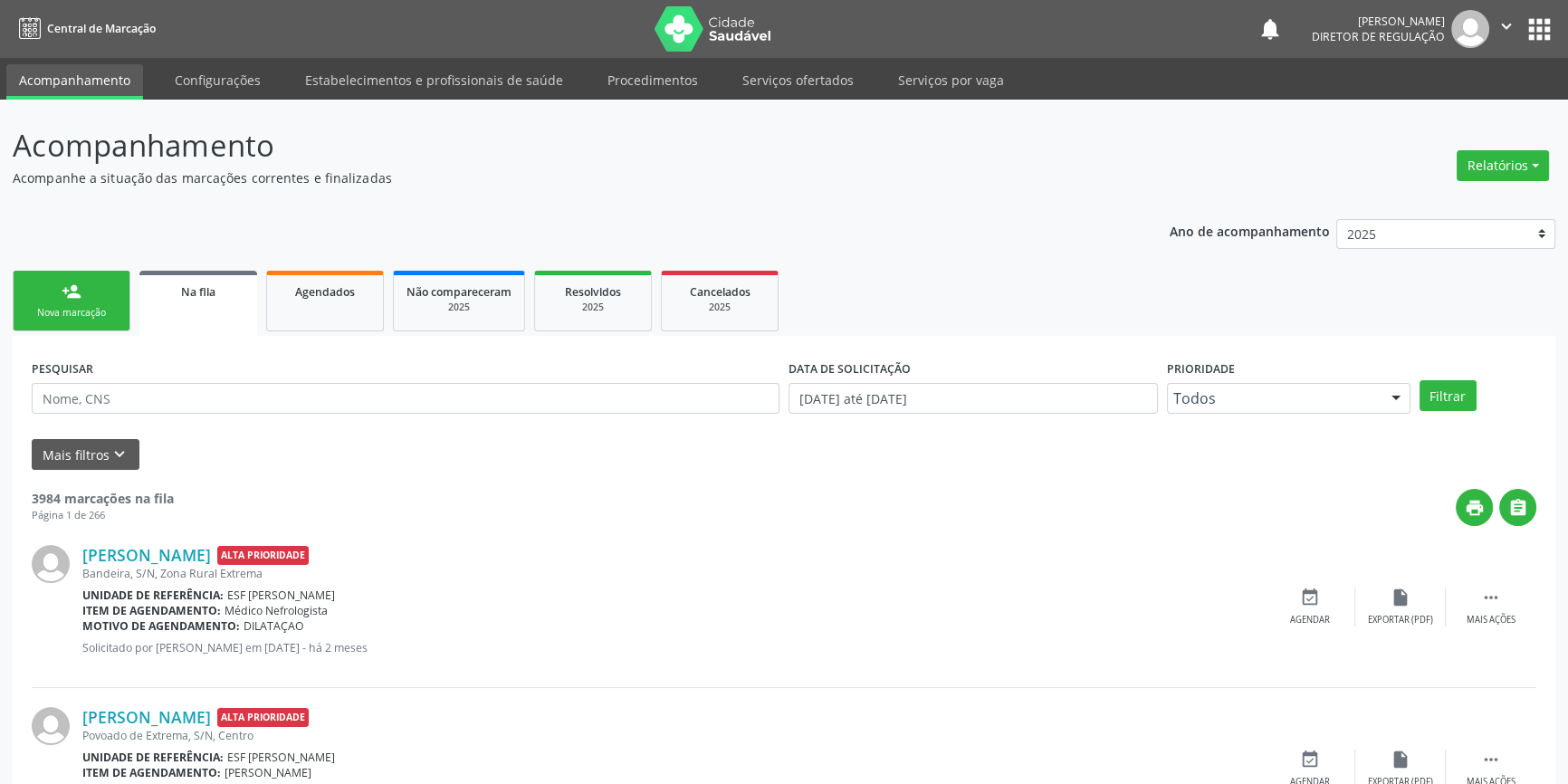
click at [90, 297] on link "person_add Nova marcação" at bounding box center [72, 301] width 118 height 61
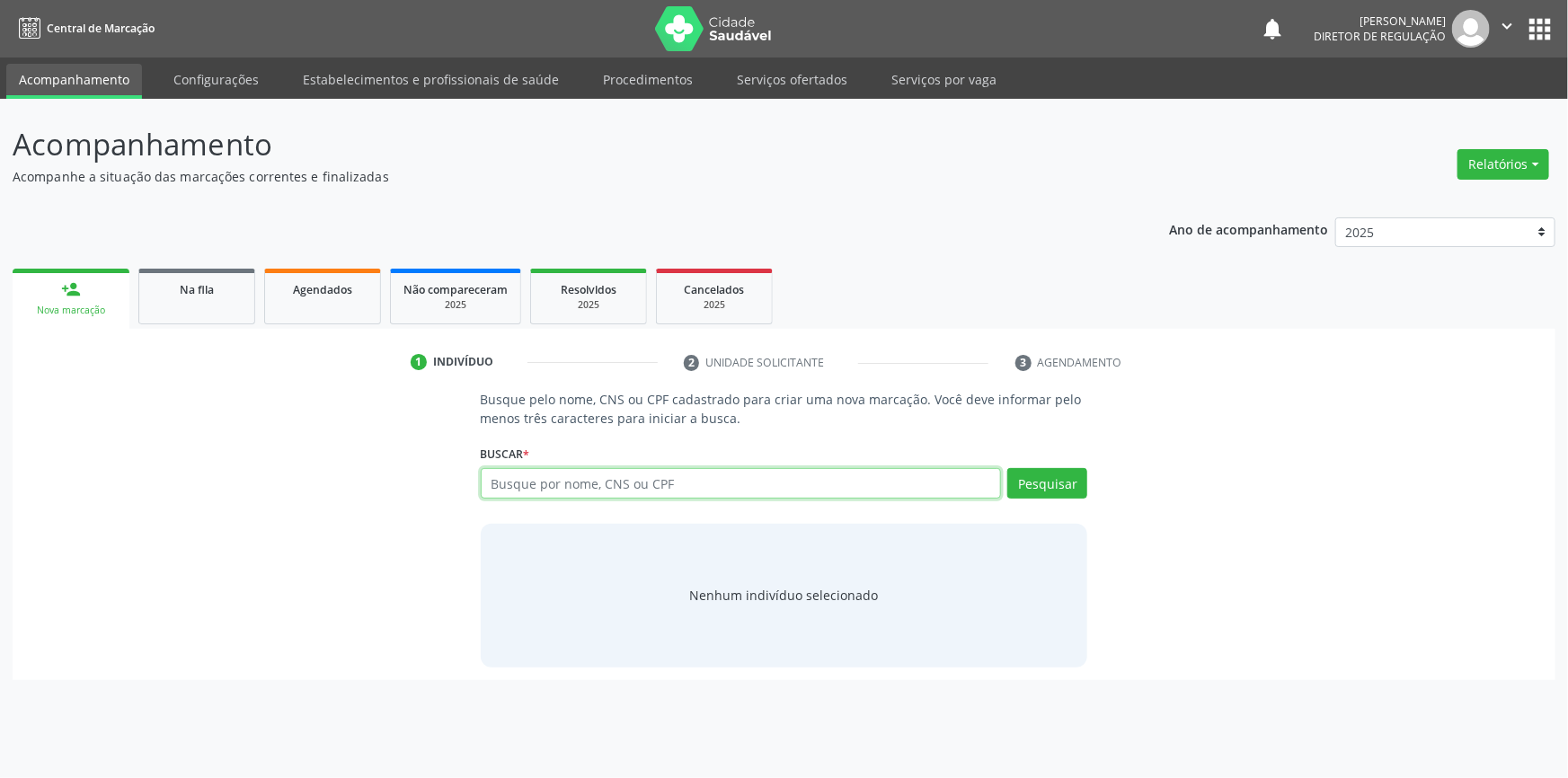
click at [526, 476] on input "text" at bounding box center [741, 483] width 521 height 30
type input "704307514641992"
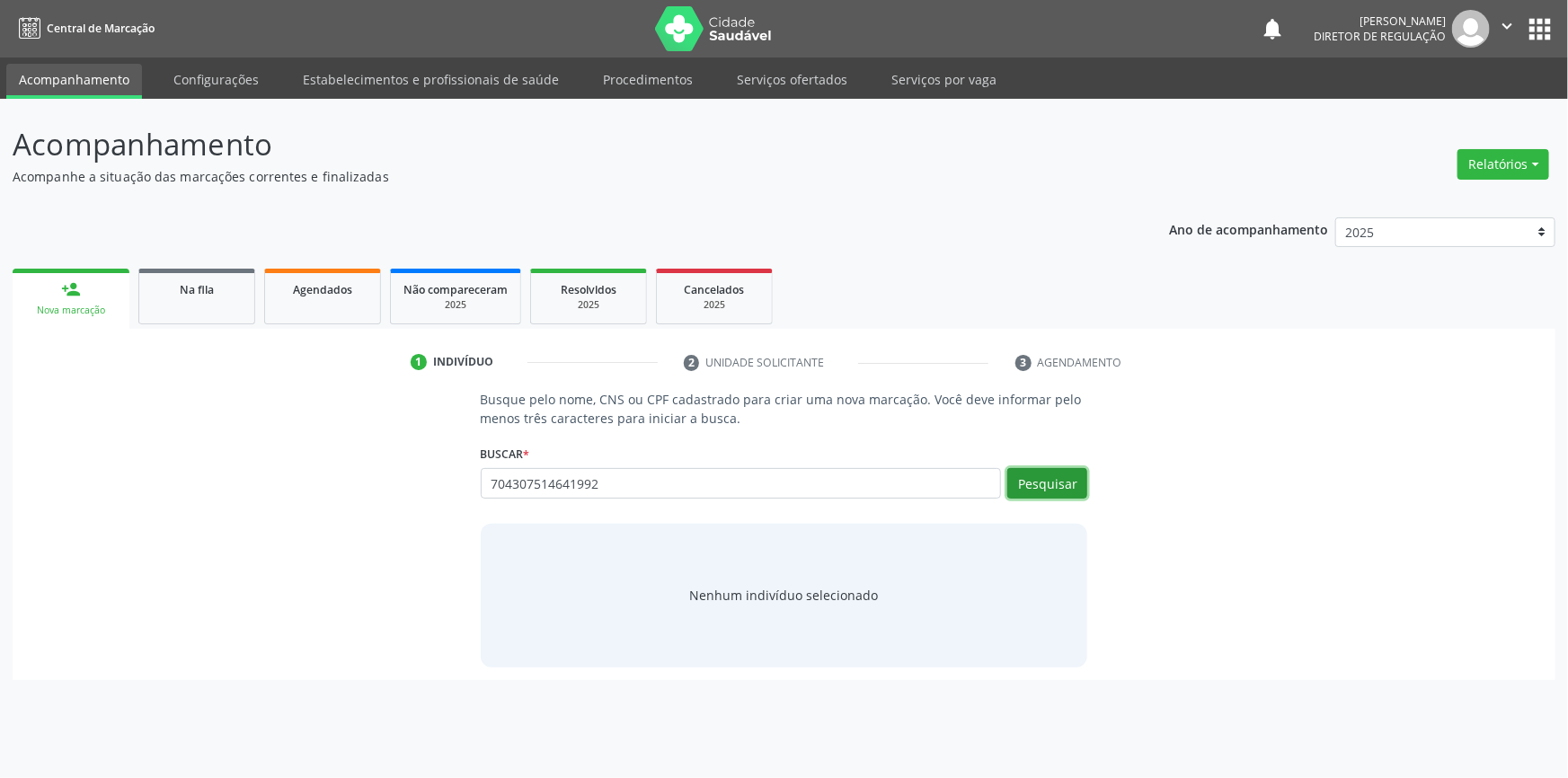
click at [1048, 485] on button "Pesquisar" at bounding box center [1048, 483] width 80 height 30
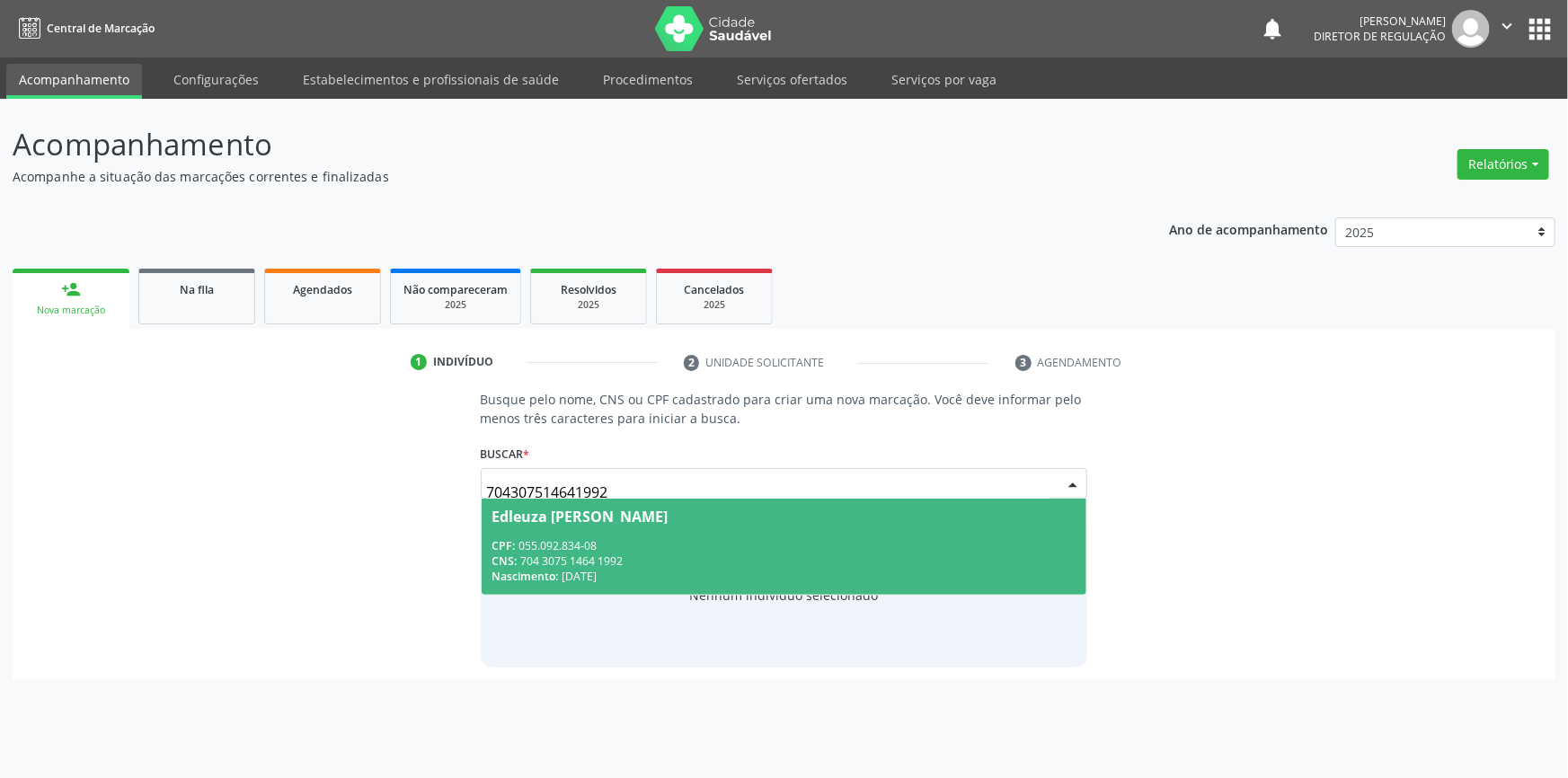
click at [727, 509] on div "Edleuza Benício Cruz" at bounding box center [785, 516] width 584 height 15
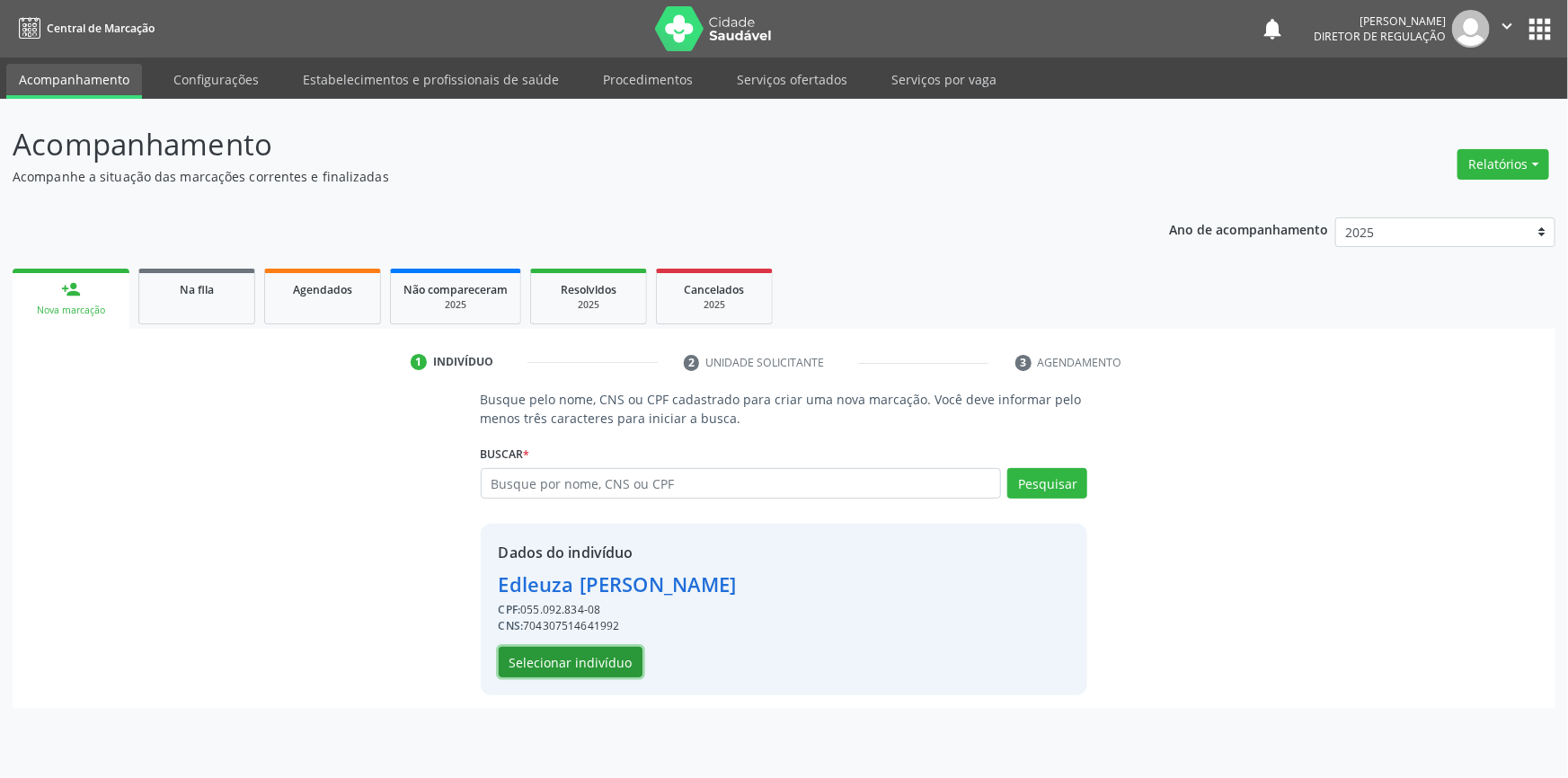
click at [602, 653] on button "Selecionar indivíduo" at bounding box center [571, 661] width 144 height 30
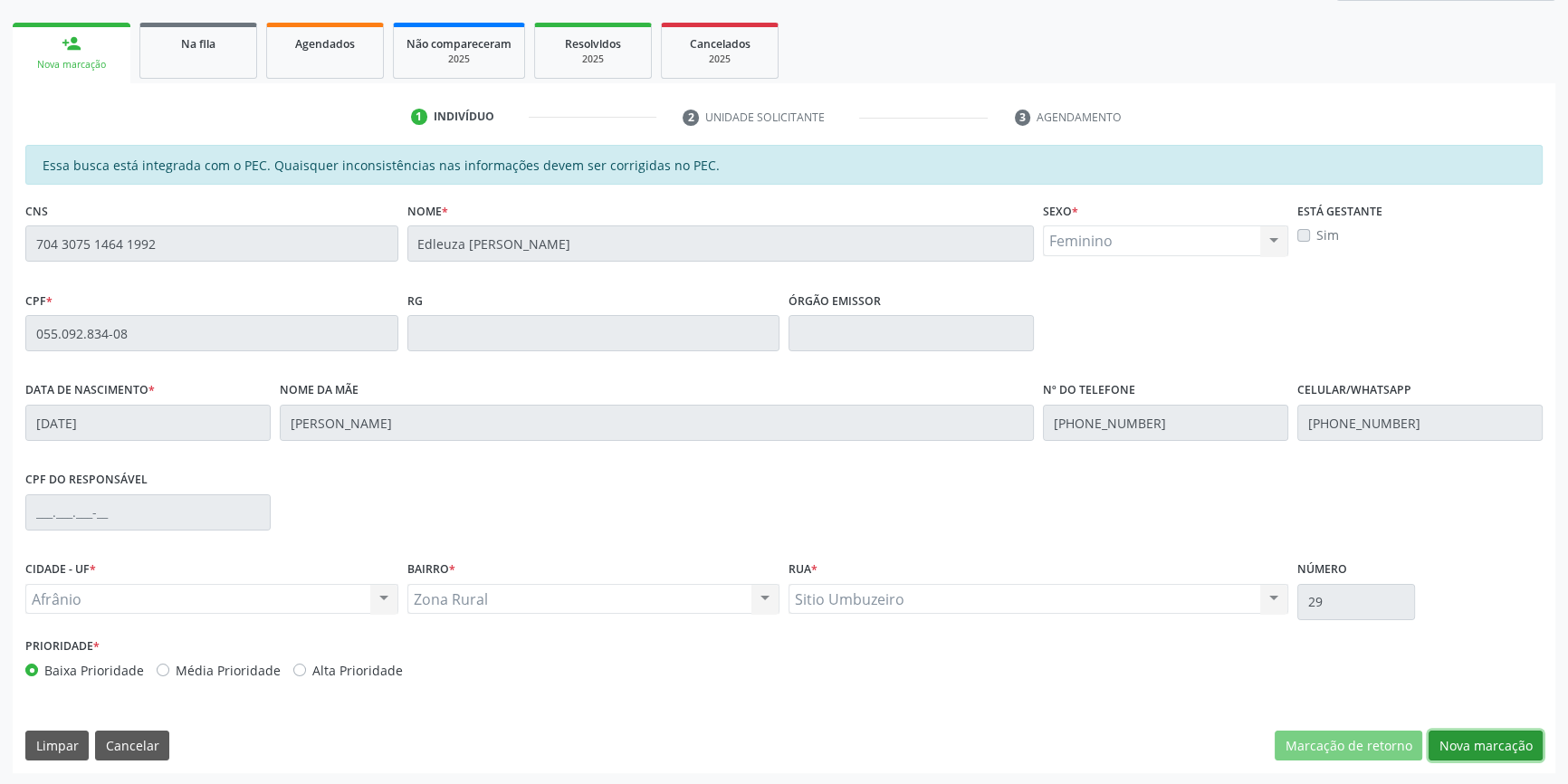
click at [1461, 746] on button "Nova marcação" at bounding box center [1486, 746] width 114 height 30
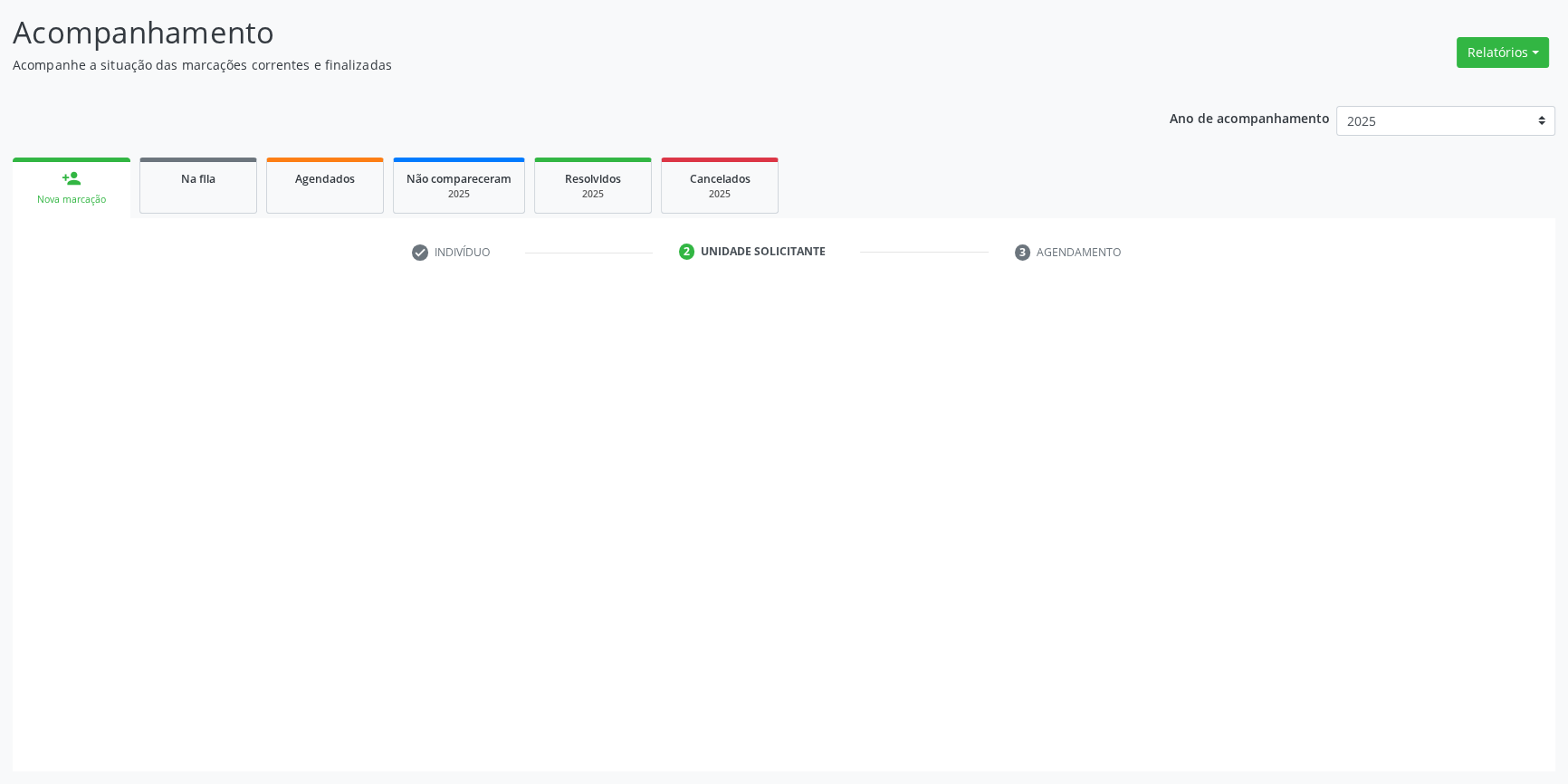
scroll to position [112, 0]
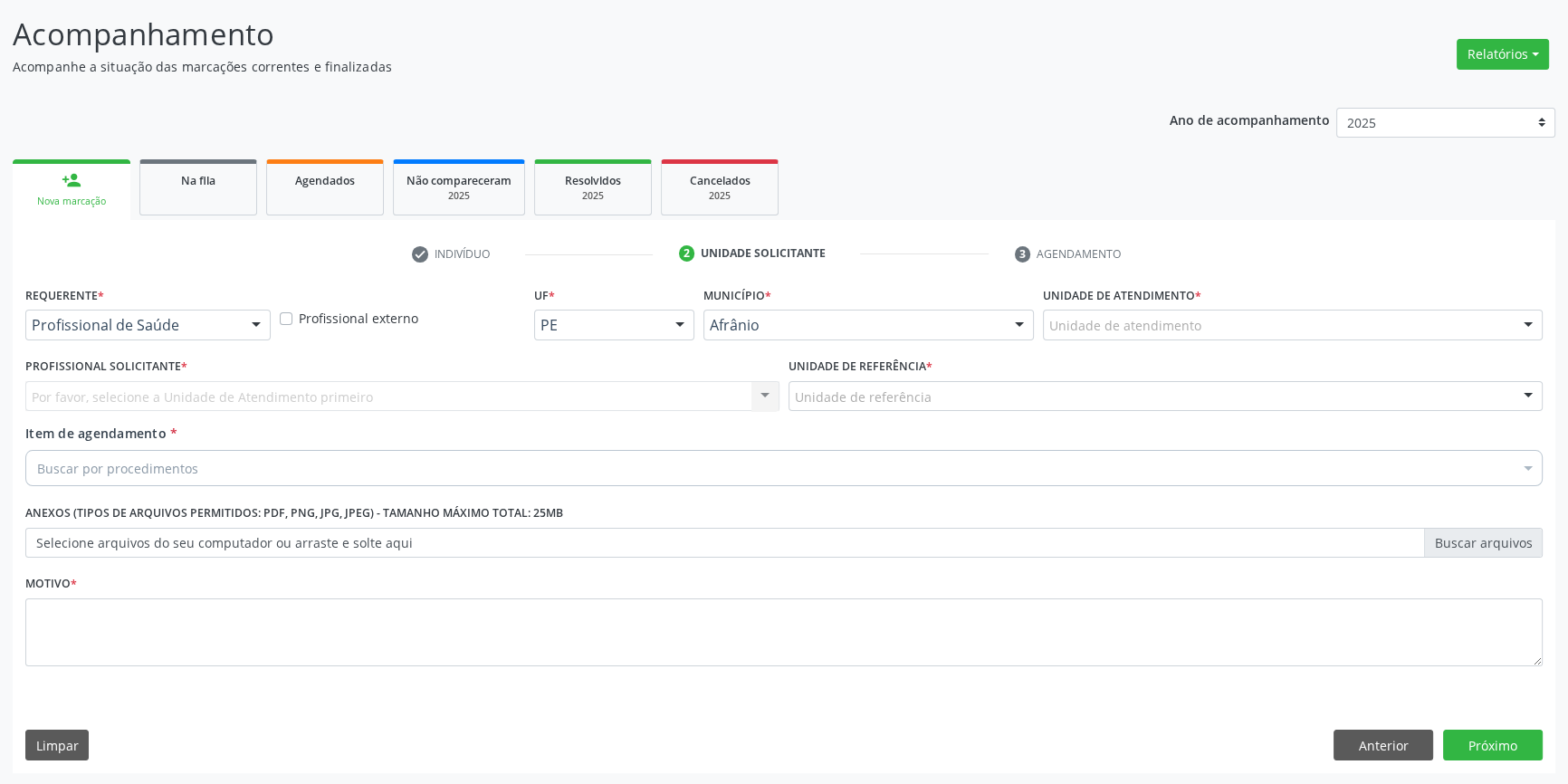
click at [1158, 311] on div "Unidade de atendimento" at bounding box center [1292, 325] width 499 height 30
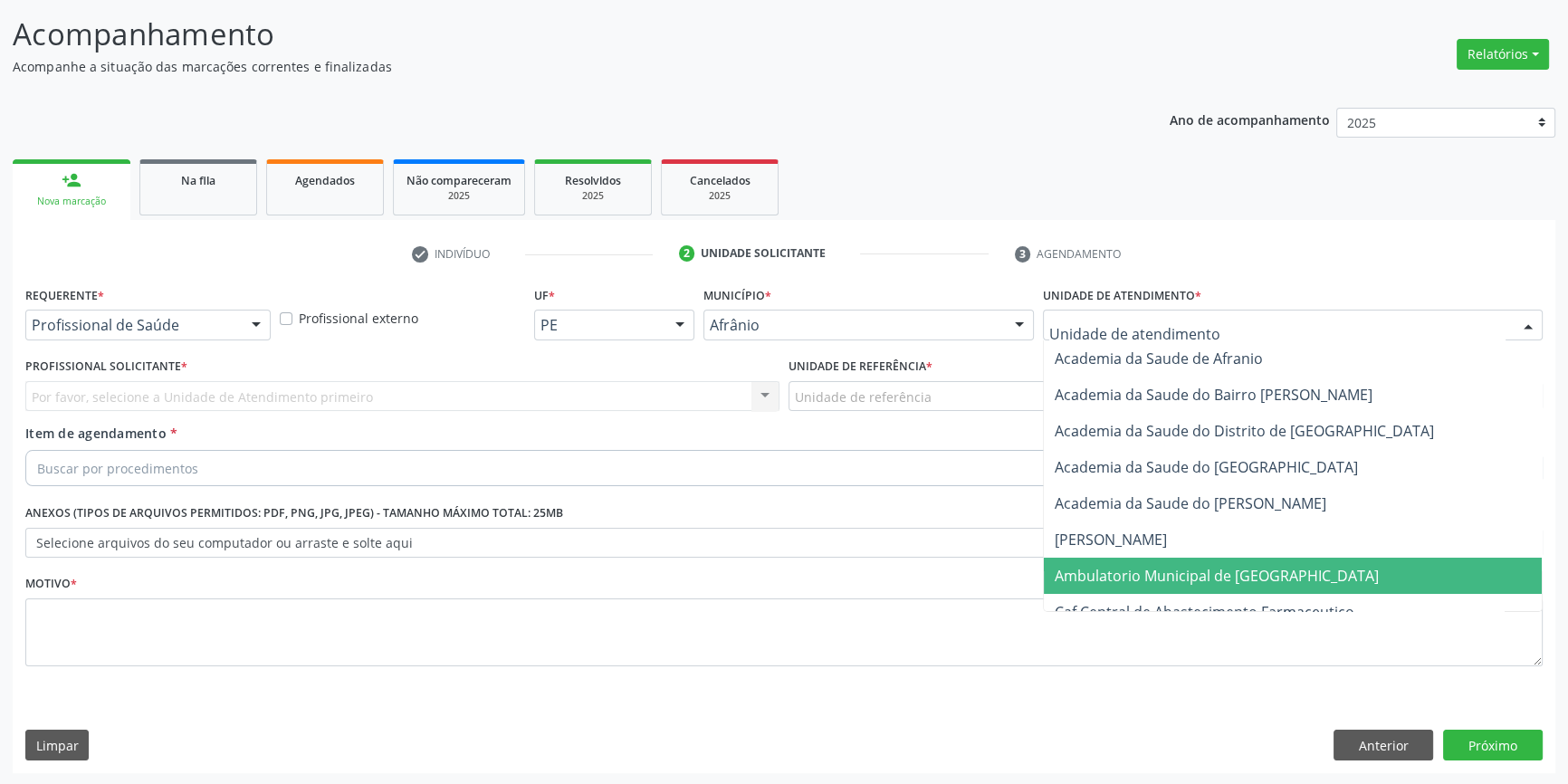
click at [1174, 591] on span "Ambulatorio Municipal de [GEOGRAPHIC_DATA]" at bounding box center [1293, 575] width 498 height 36
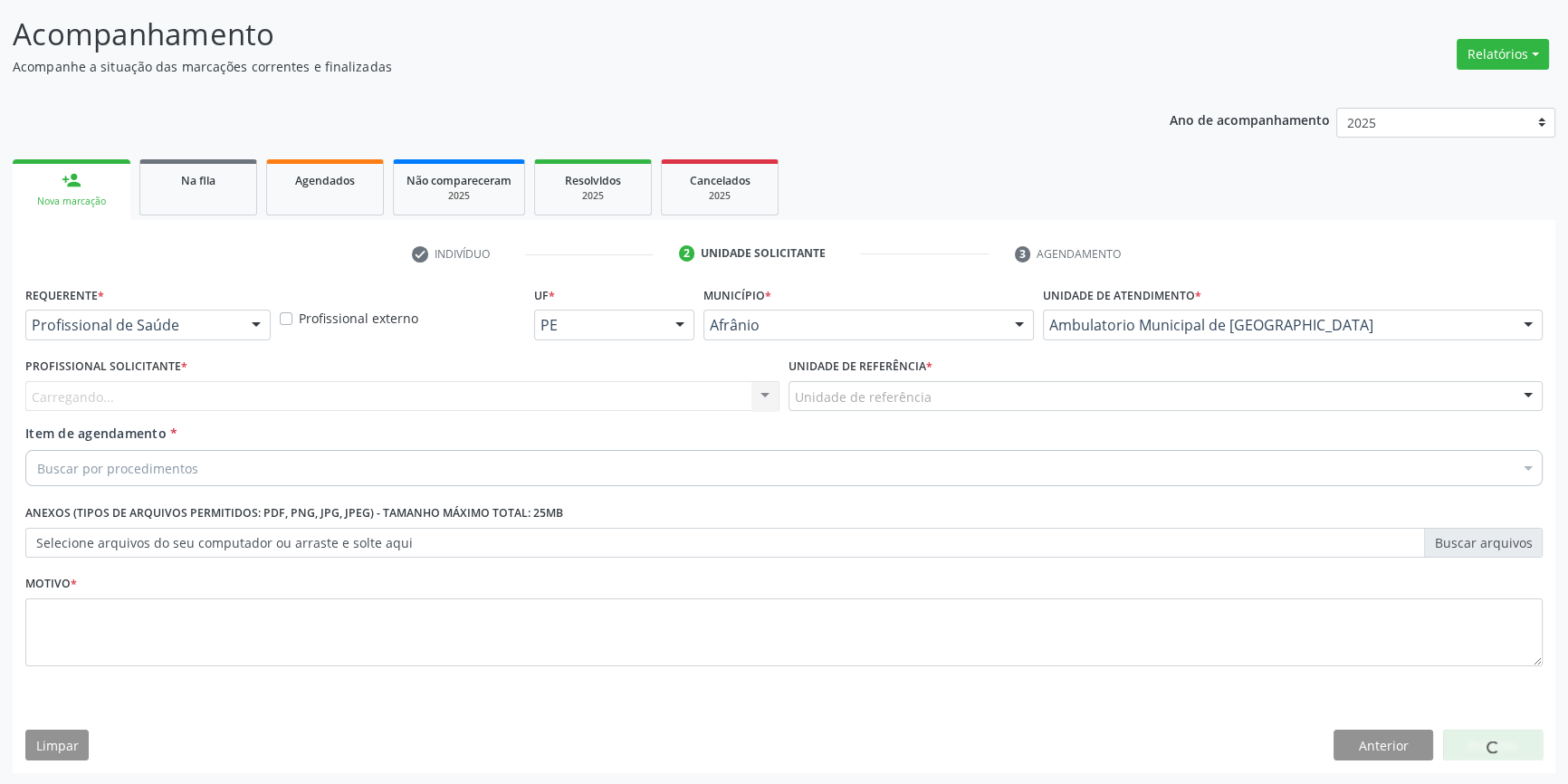
click at [991, 395] on div "Unidade de referência" at bounding box center [1166, 396] width 755 height 30
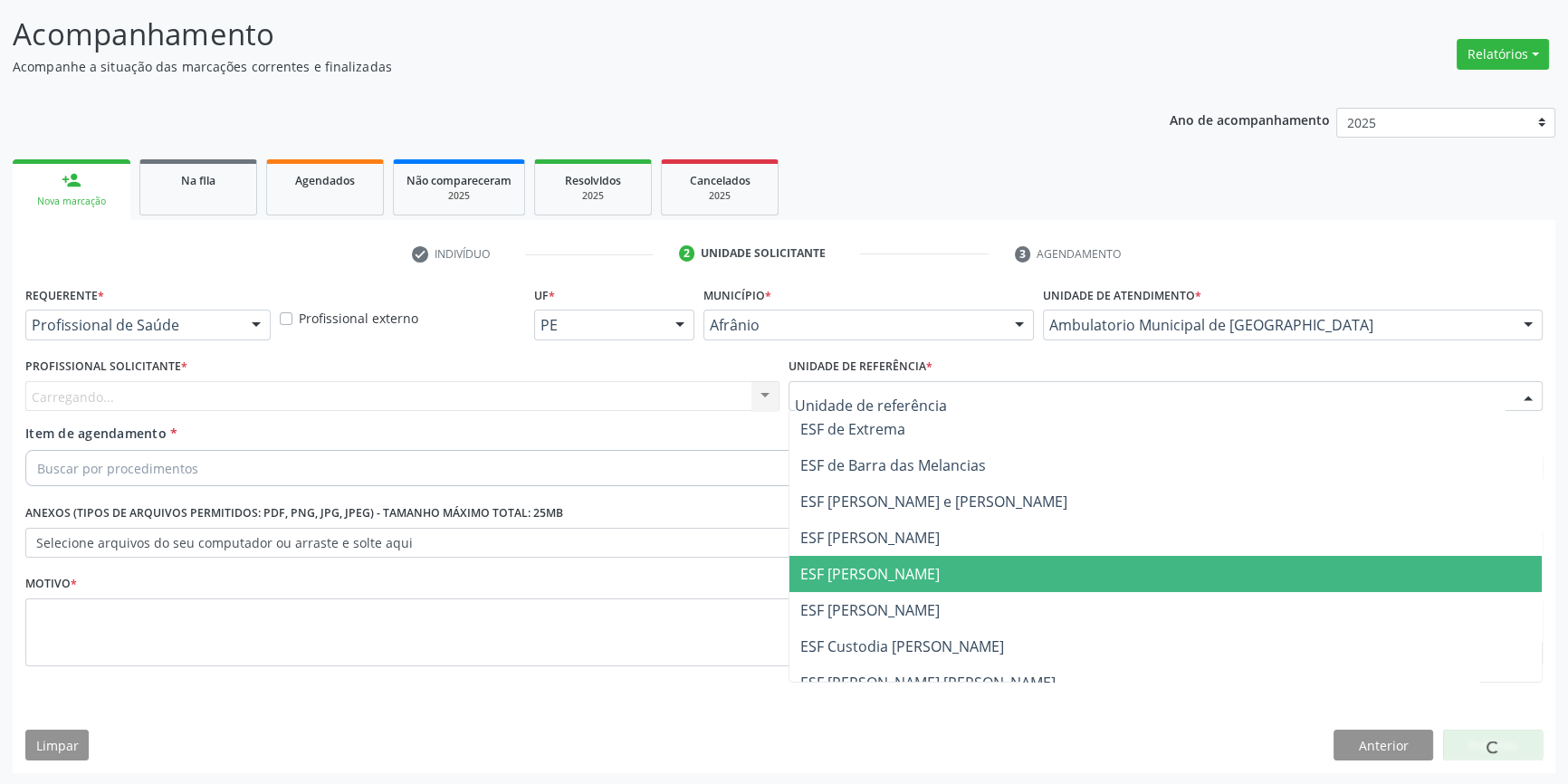
click at [904, 564] on span "ESF [PERSON_NAME]" at bounding box center [870, 574] width 139 height 20
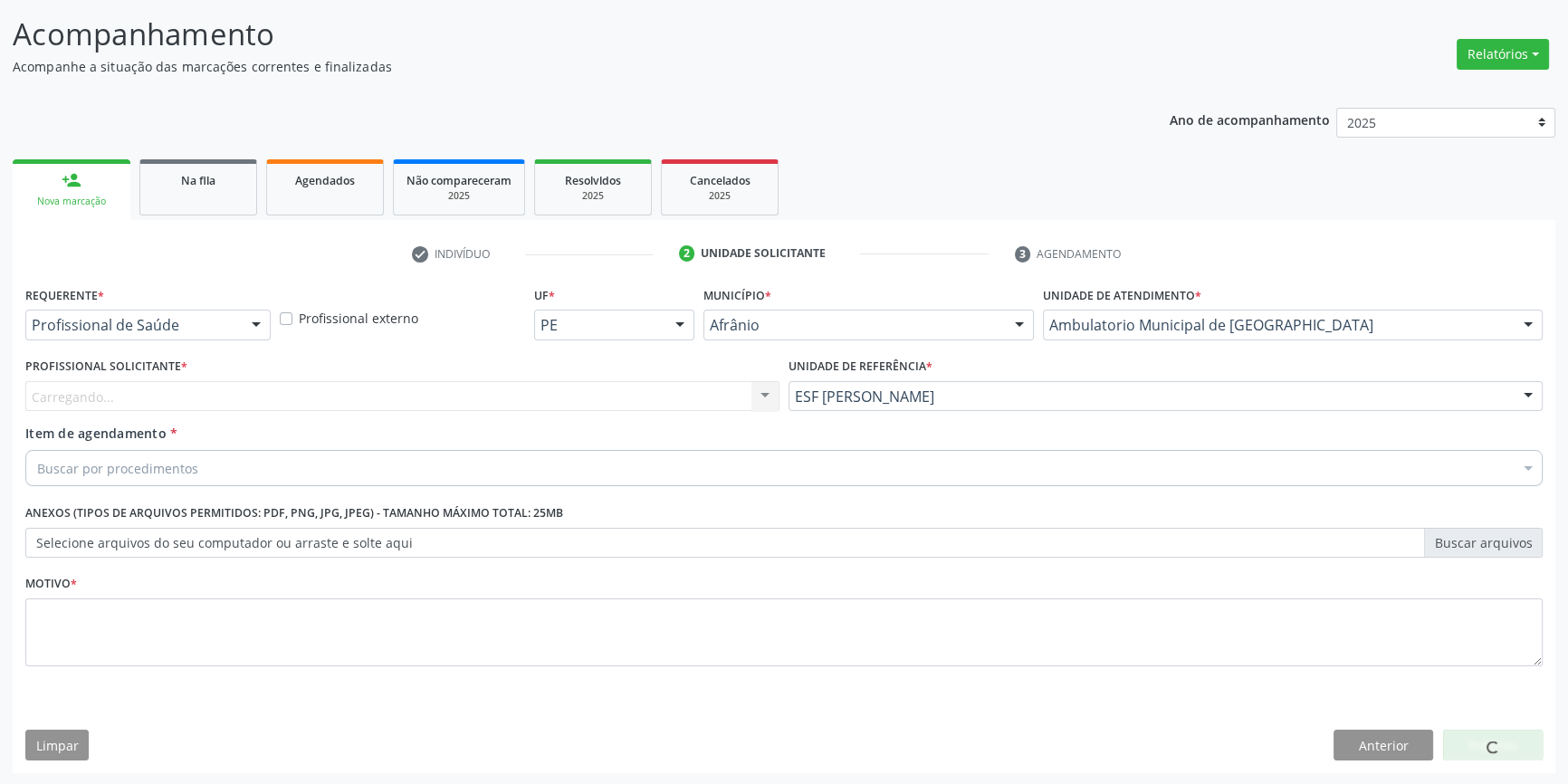
click at [514, 382] on div "Carregando... Nenhum resultado encontrado para: " " Não há nenhuma opção para s…" at bounding box center [402, 396] width 755 height 30
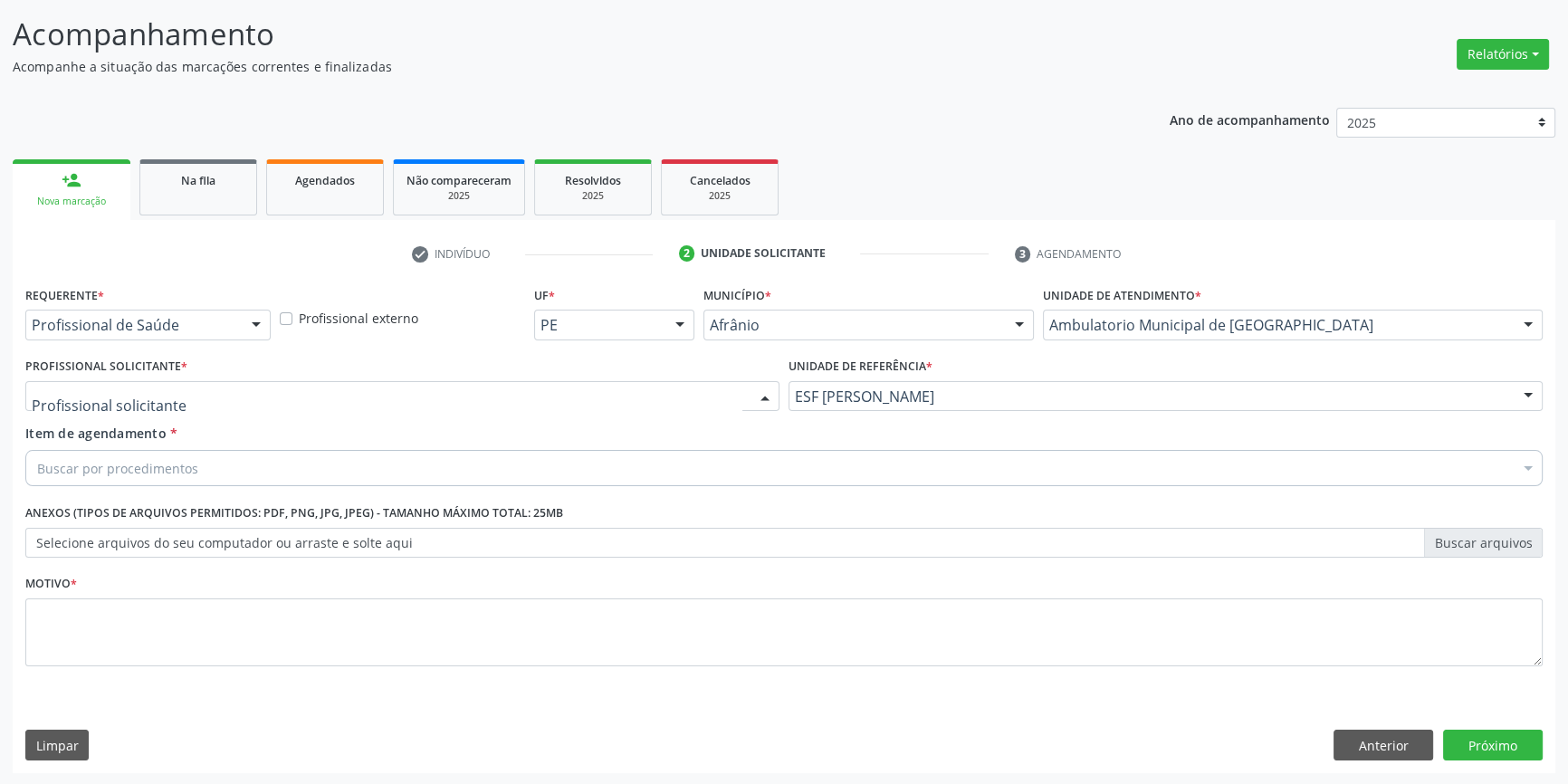
click at [510, 382] on div at bounding box center [402, 396] width 755 height 30
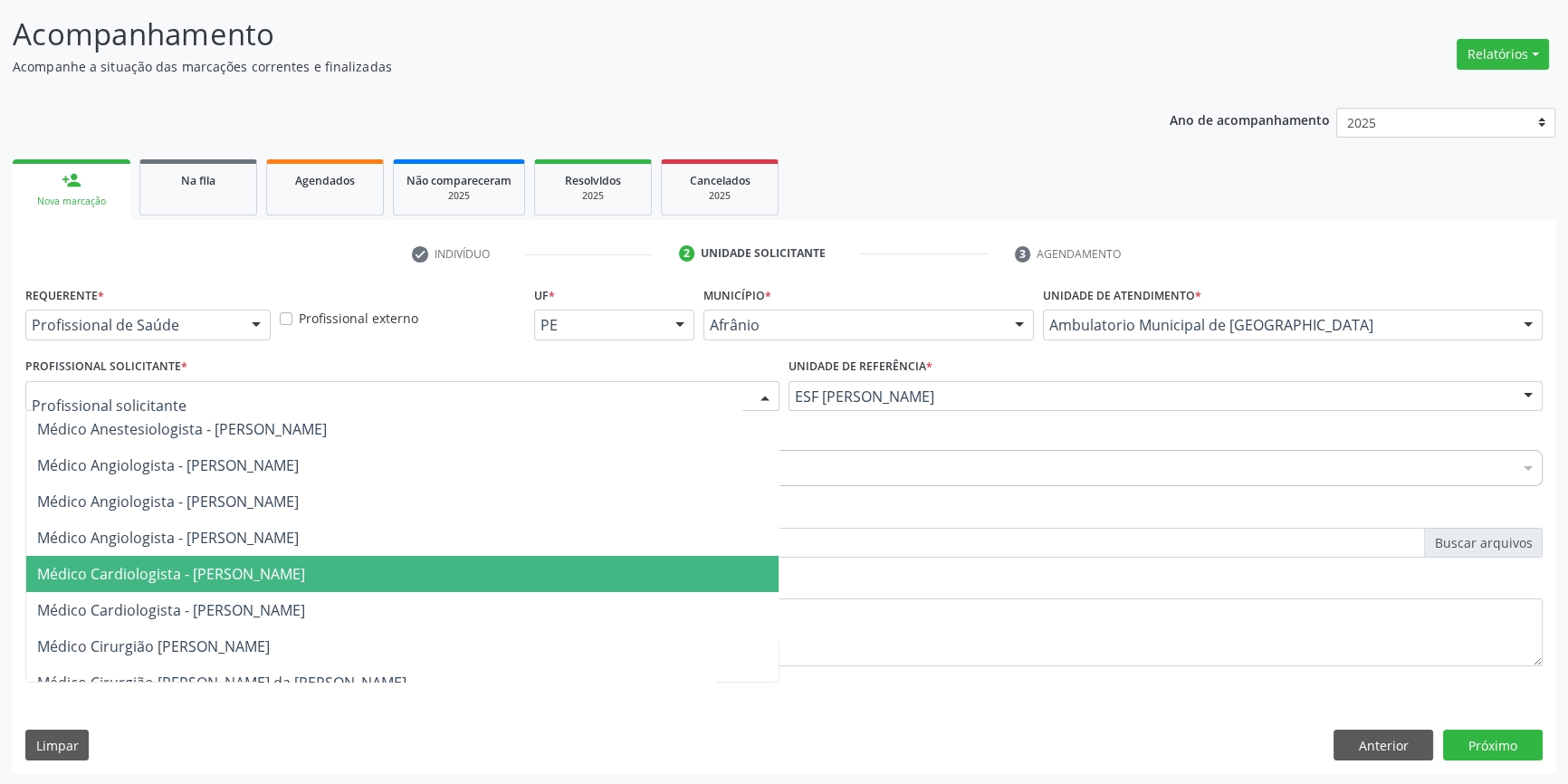
click at [305, 564] on span "Médico Cardiologista - [PERSON_NAME]" at bounding box center [171, 574] width 268 height 20
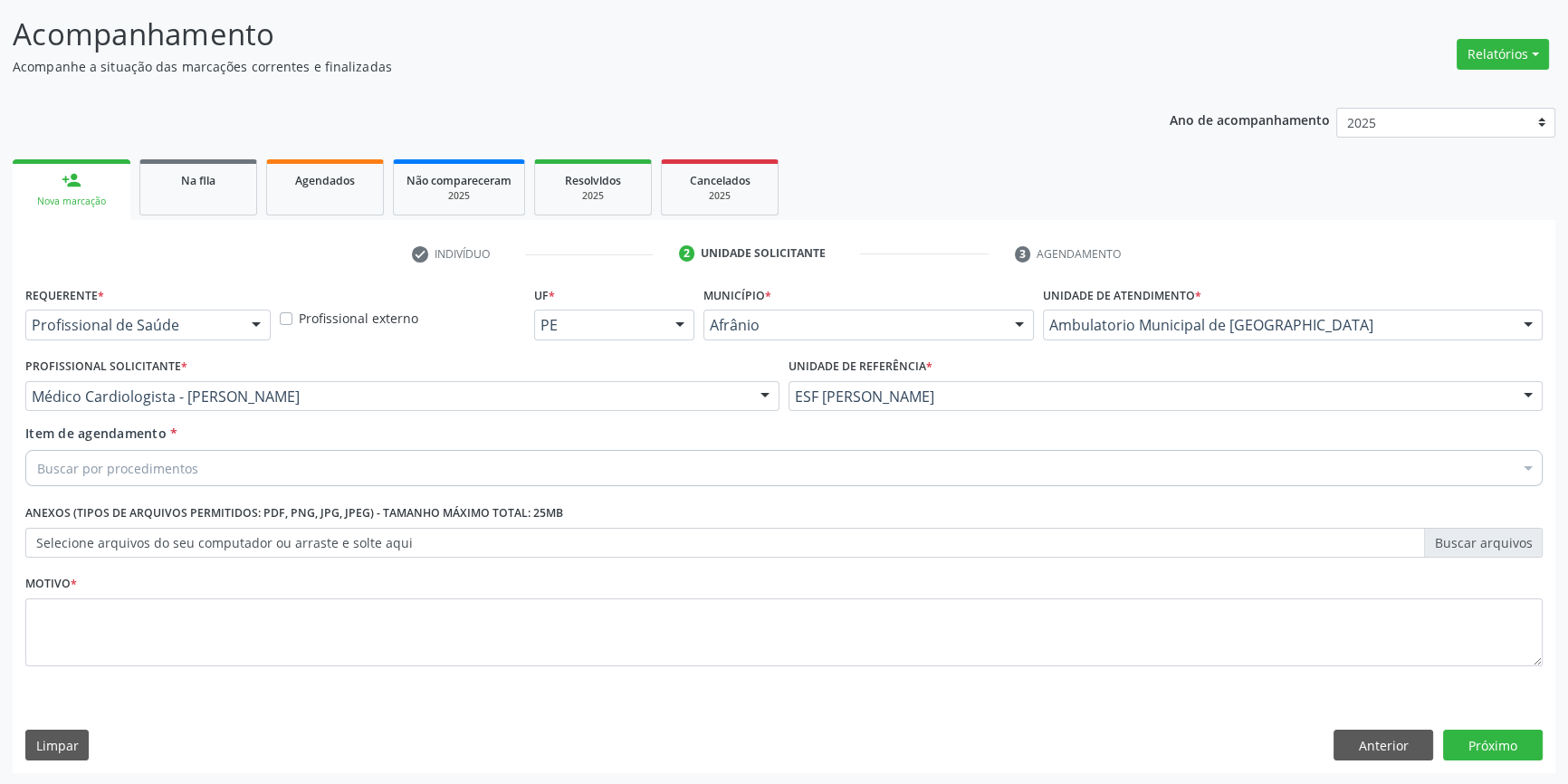
click at [199, 466] on div "Buscar por procedimentos" at bounding box center [784, 468] width 1518 height 36
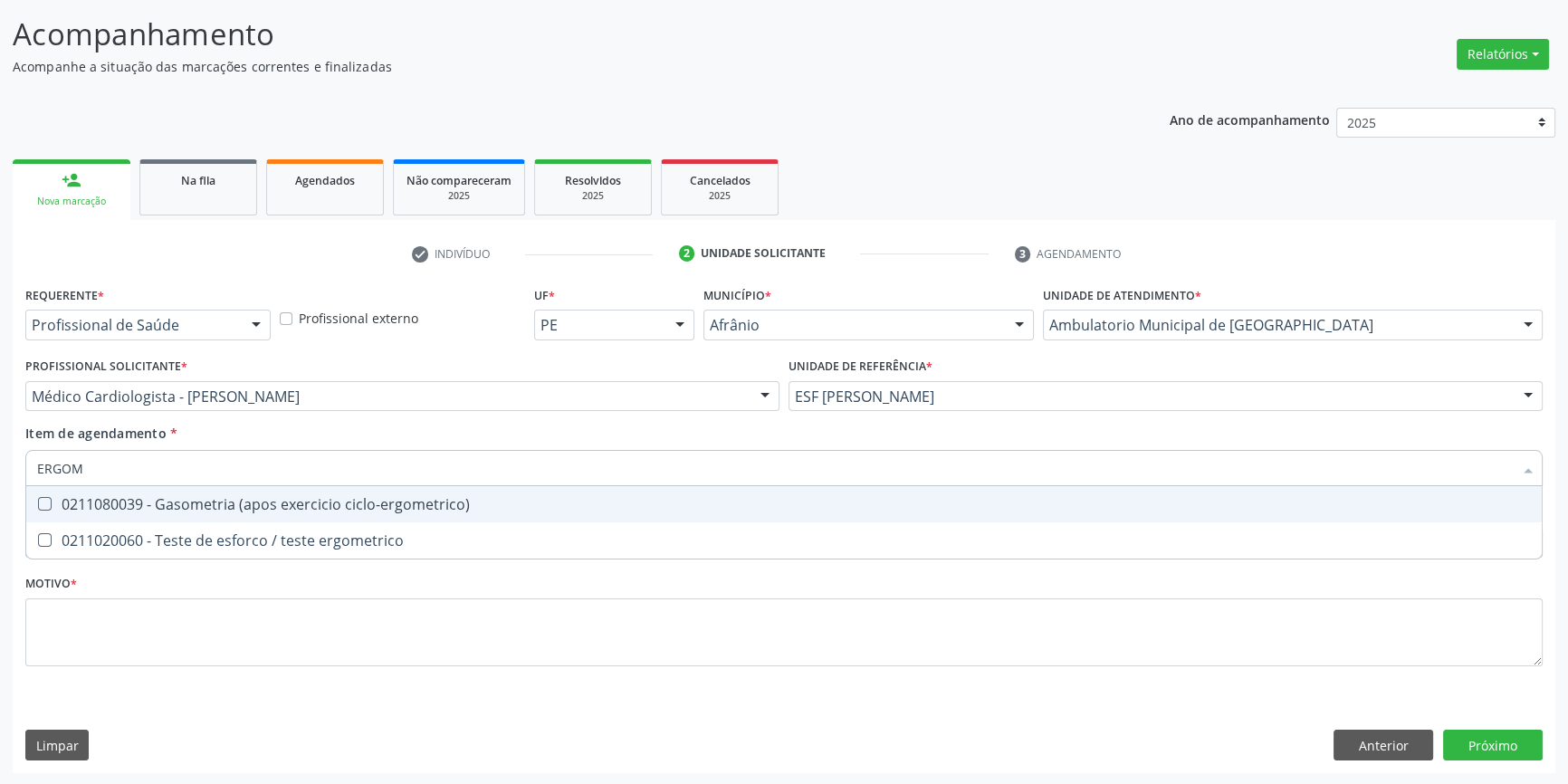
type input "ERGOME"
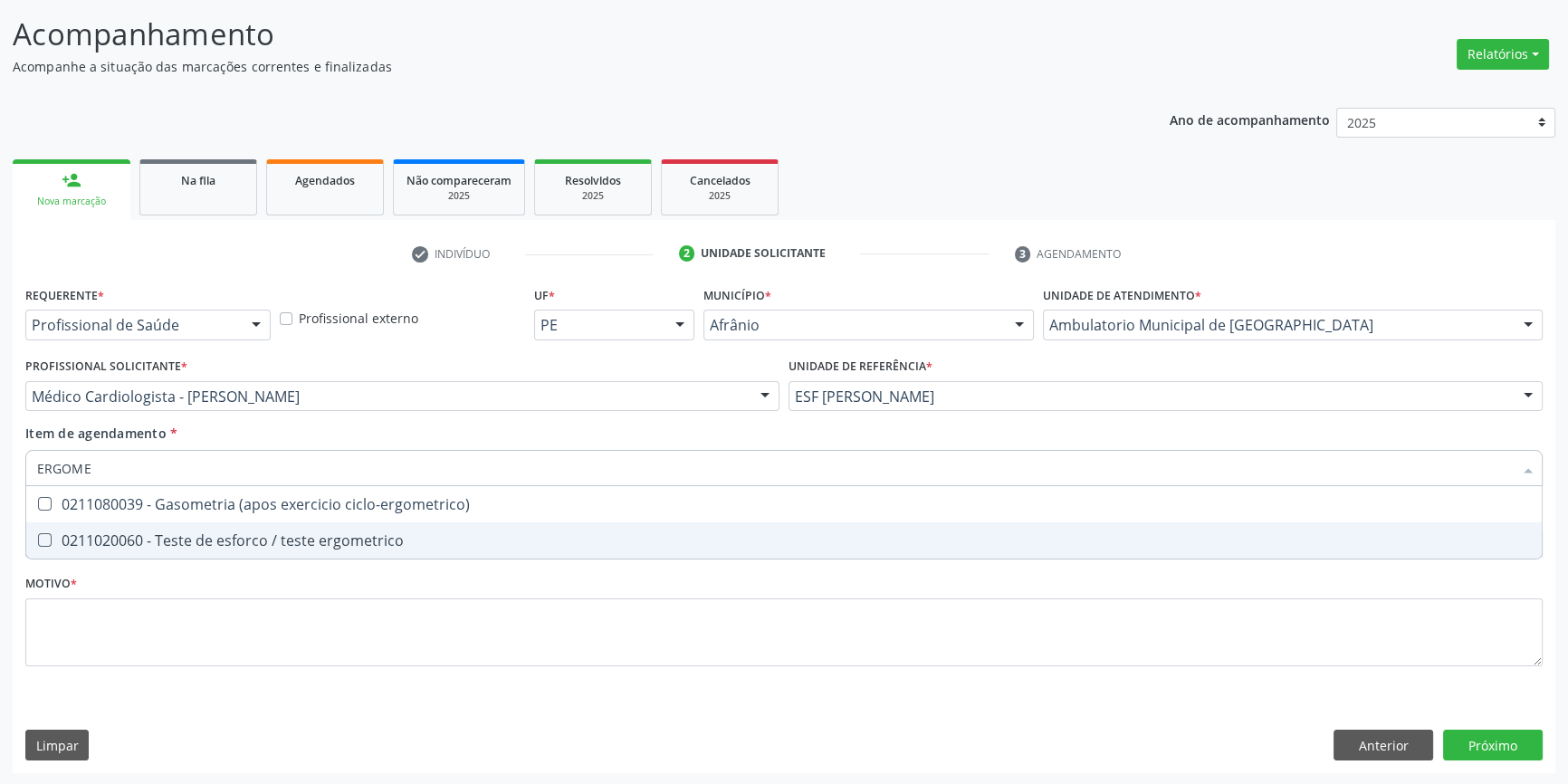
click at [239, 546] on div "0211020060 - Teste de esforco / teste ergometrico" at bounding box center [784, 541] width 1494 height 15
checkbox ergometrico "true"
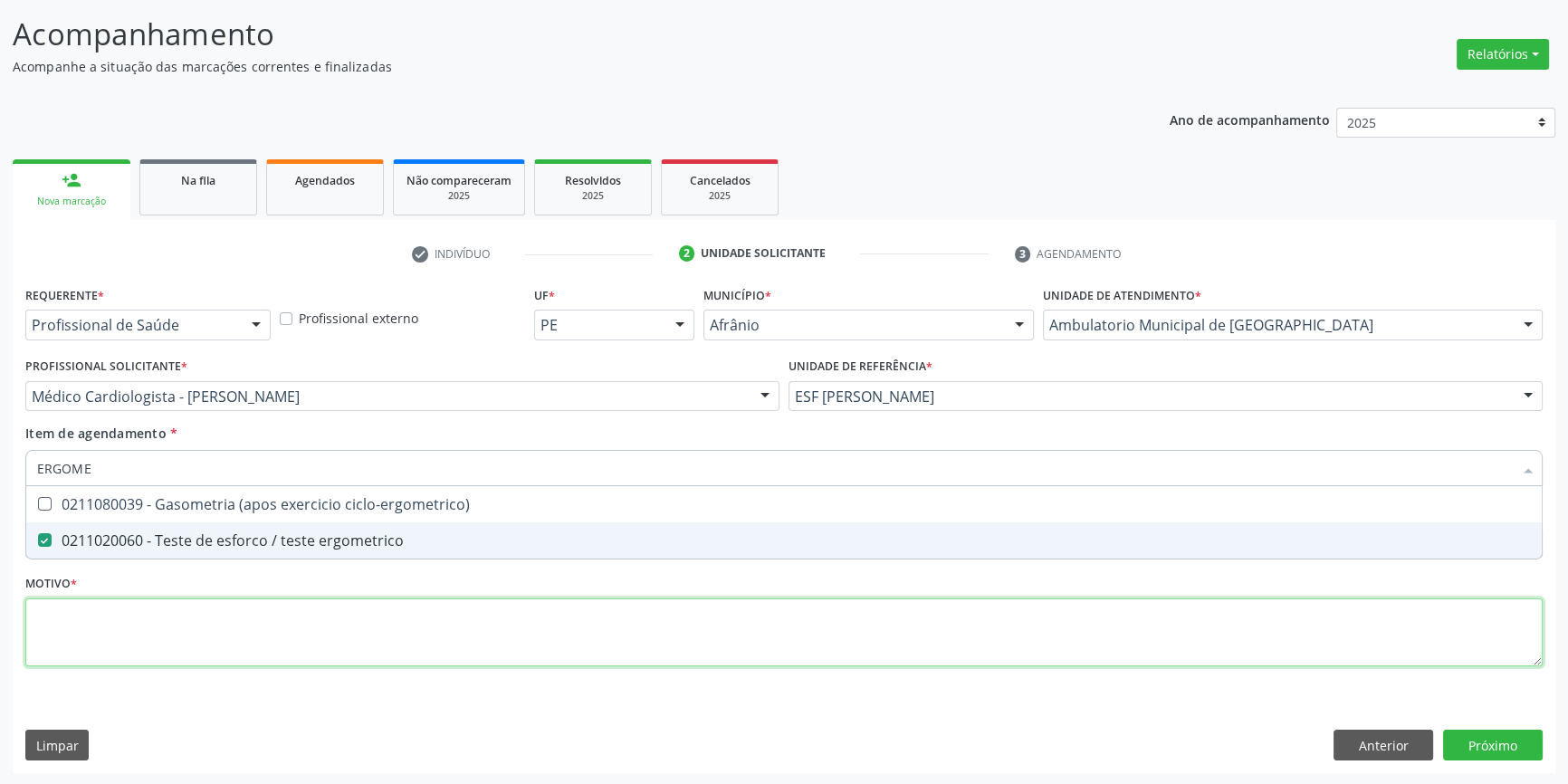
click at [157, 655] on div "Requerente * Profissional de Saúde Profissional de Saúde Paciente Nenhum result…" at bounding box center [784, 487] width 1518 height 410
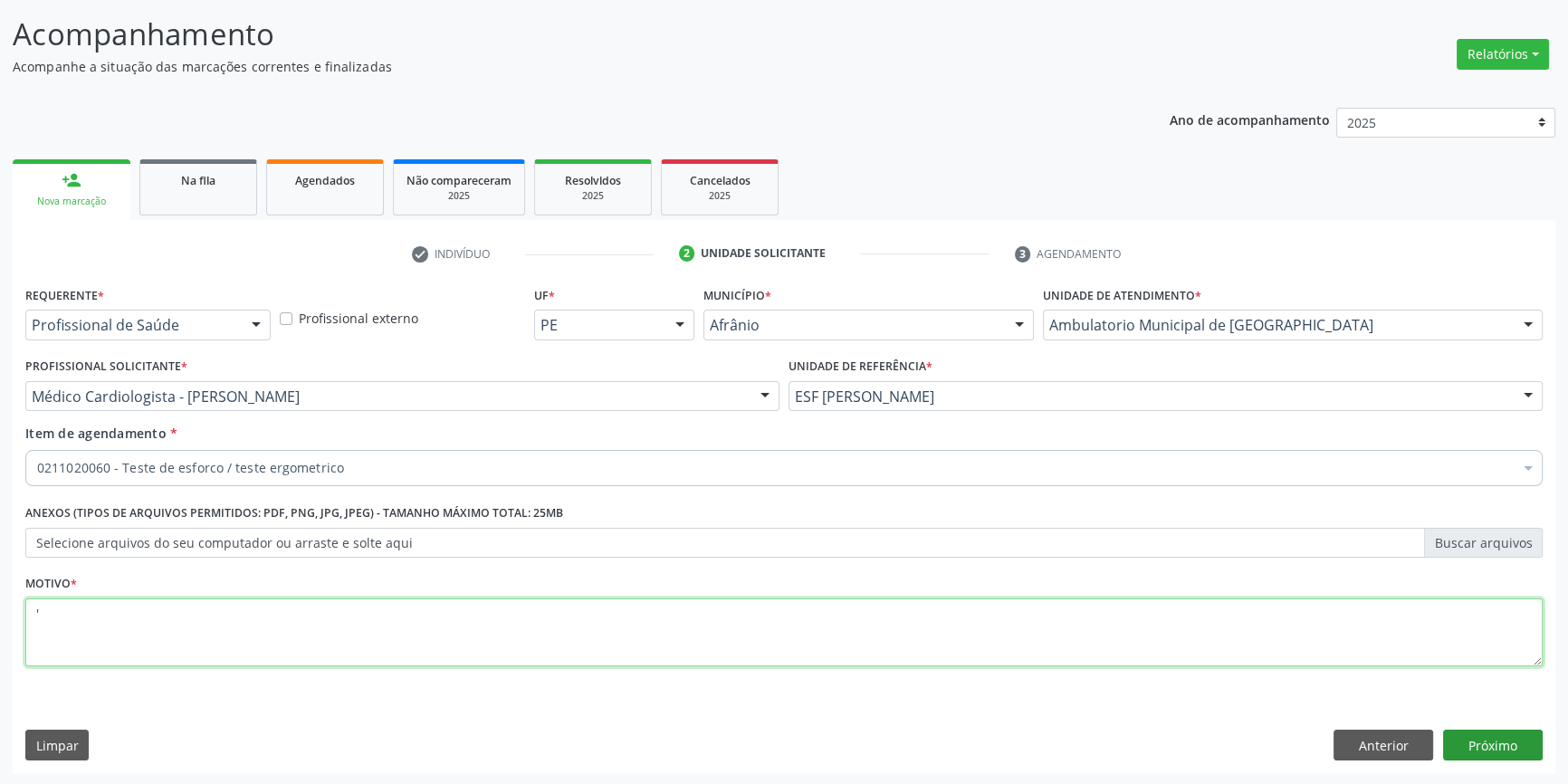
type textarea "'"
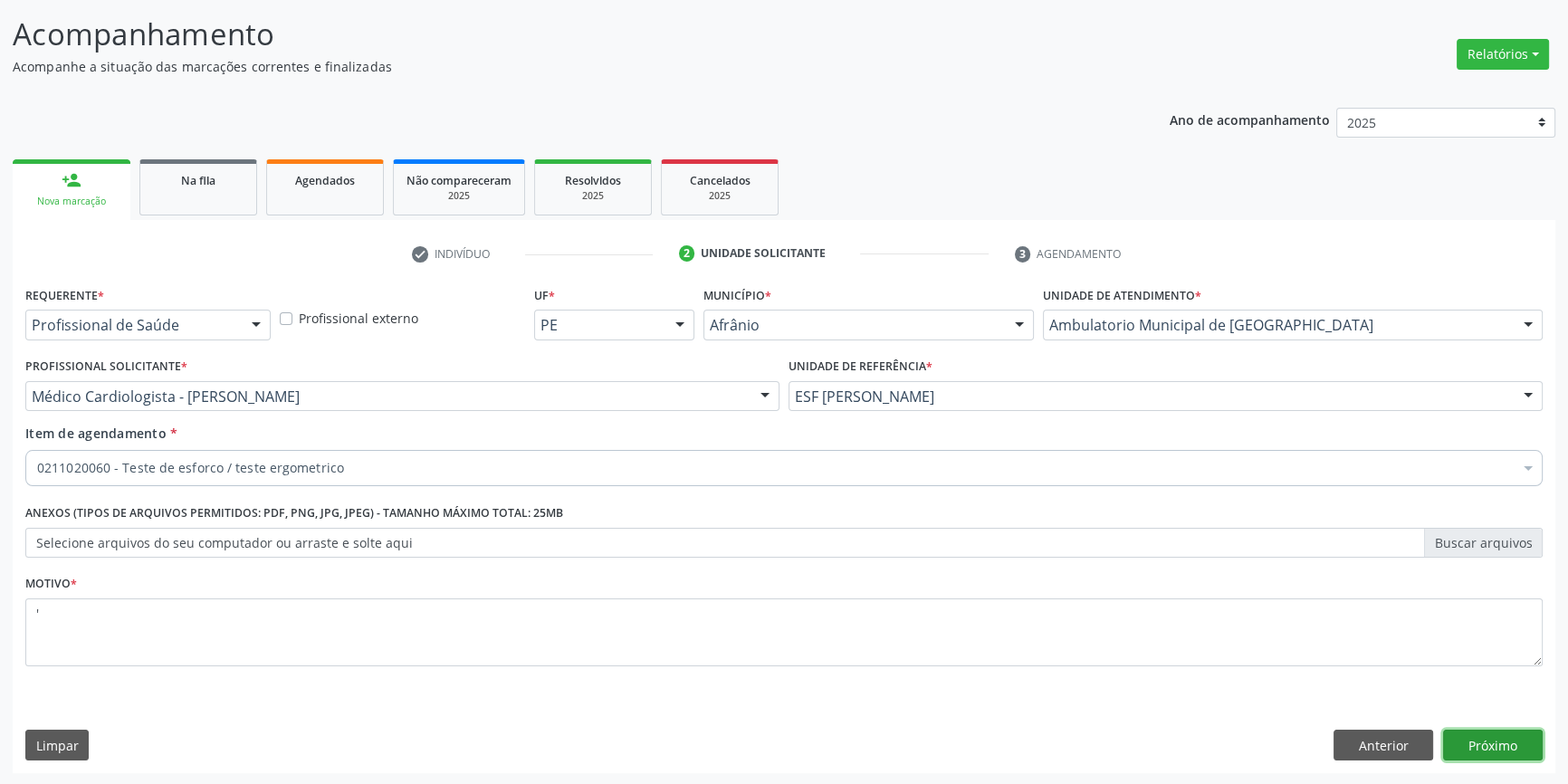
click at [1485, 734] on button "Próximo" at bounding box center [1493, 745] width 100 height 30
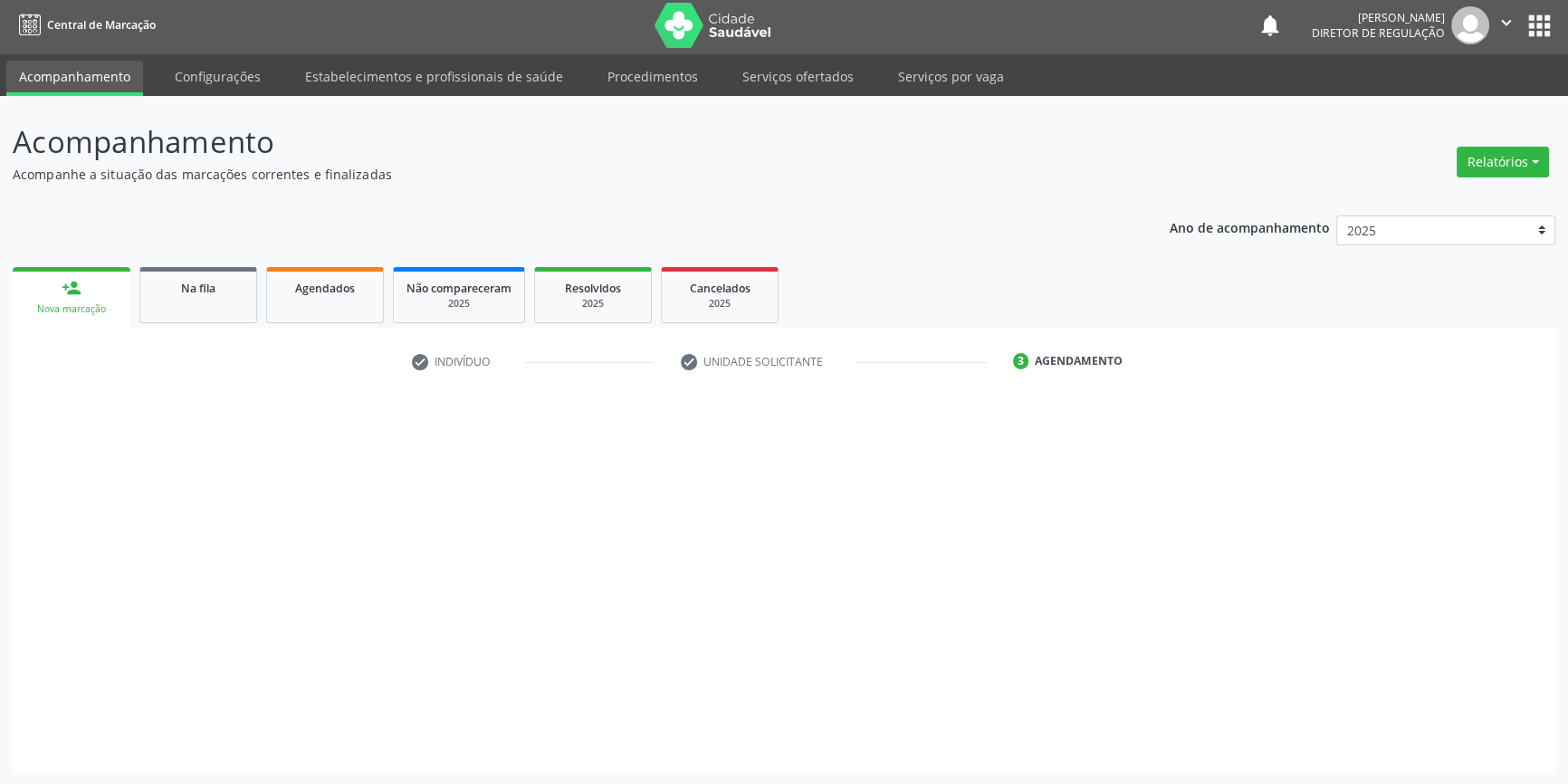
scroll to position [2, 0]
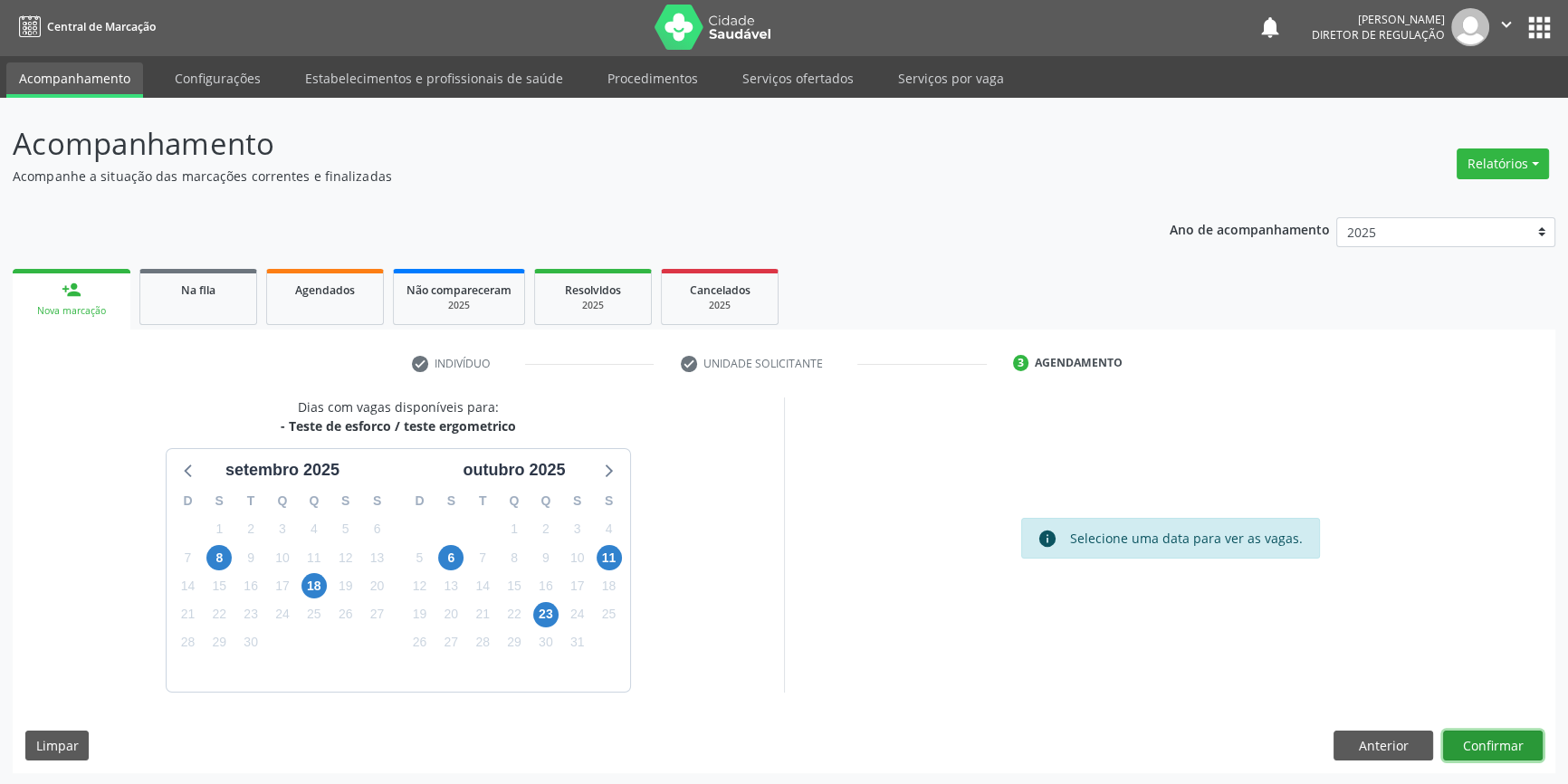
click at [1496, 743] on button "Confirmar" at bounding box center [1493, 746] width 100 height 30
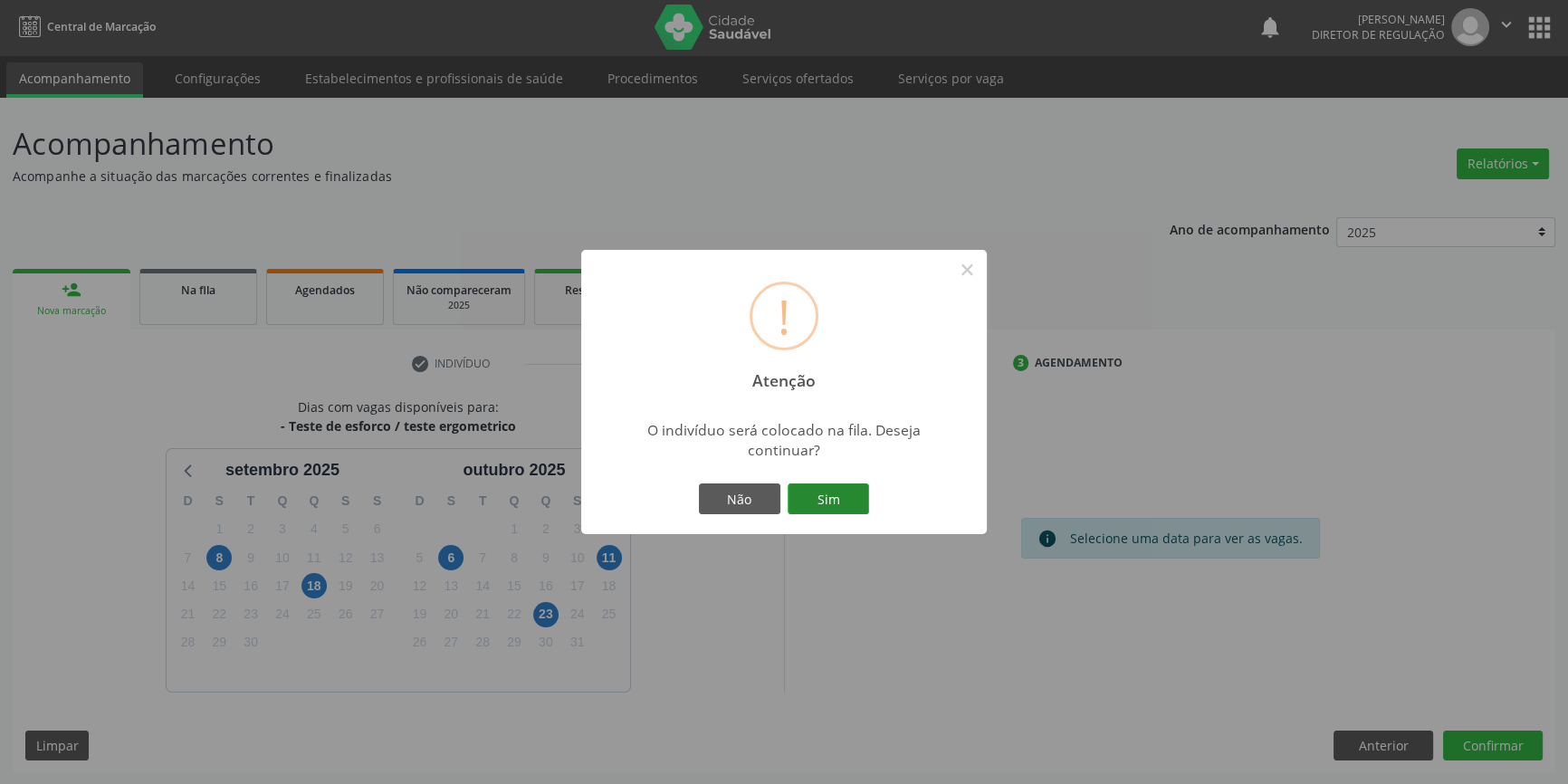
click at [833, 505] on button "Sim" at bounding box center [828, 498] width 81 height 30
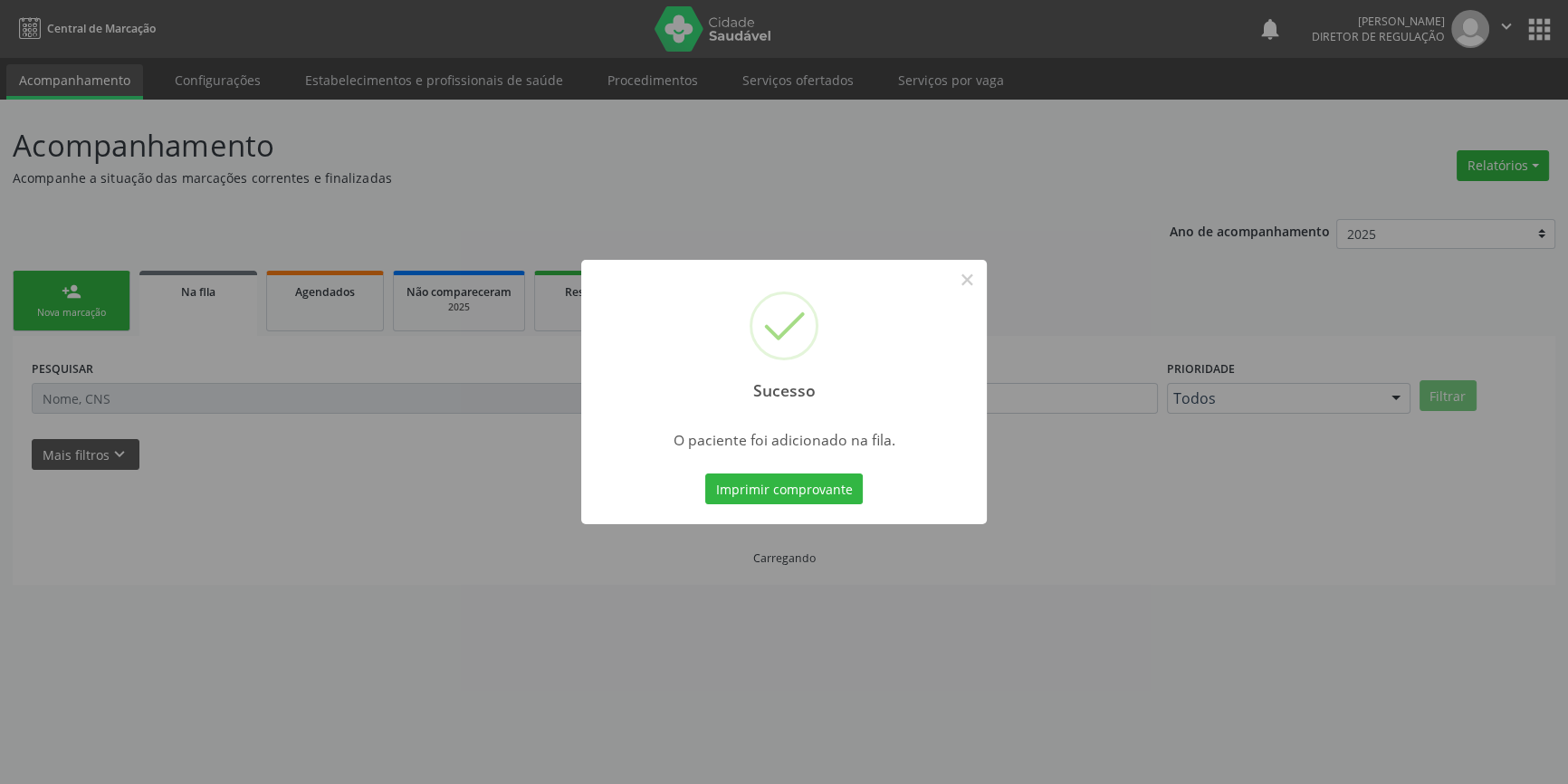
scroll to position [0, 0]
click at [971, 276] on button "×" at bounding box center [972, 279] width 30 height 30
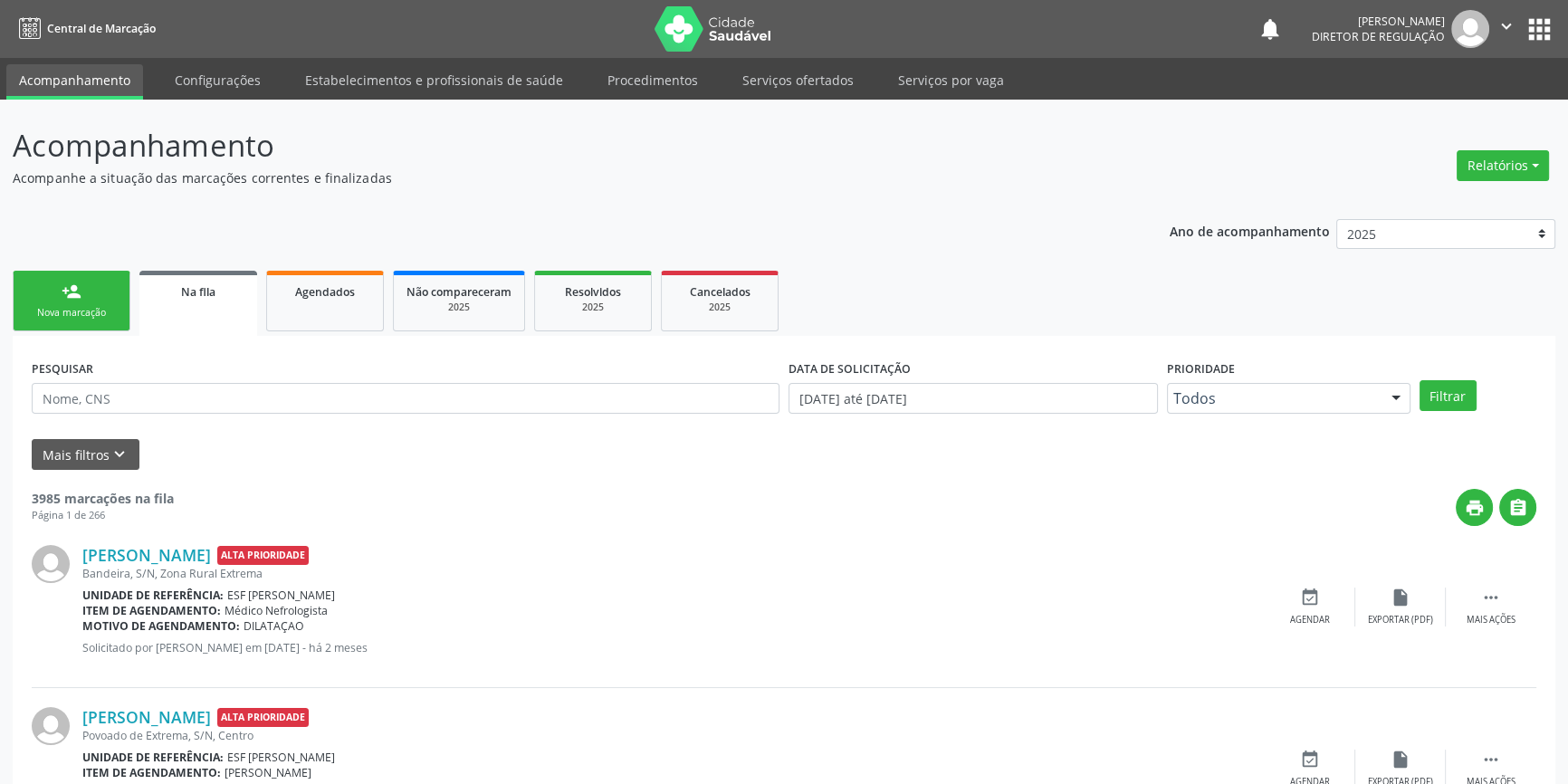
click at [64, 277] on link "person_add Nova marcação" at bounding box center [72, 301] width 118 height 61
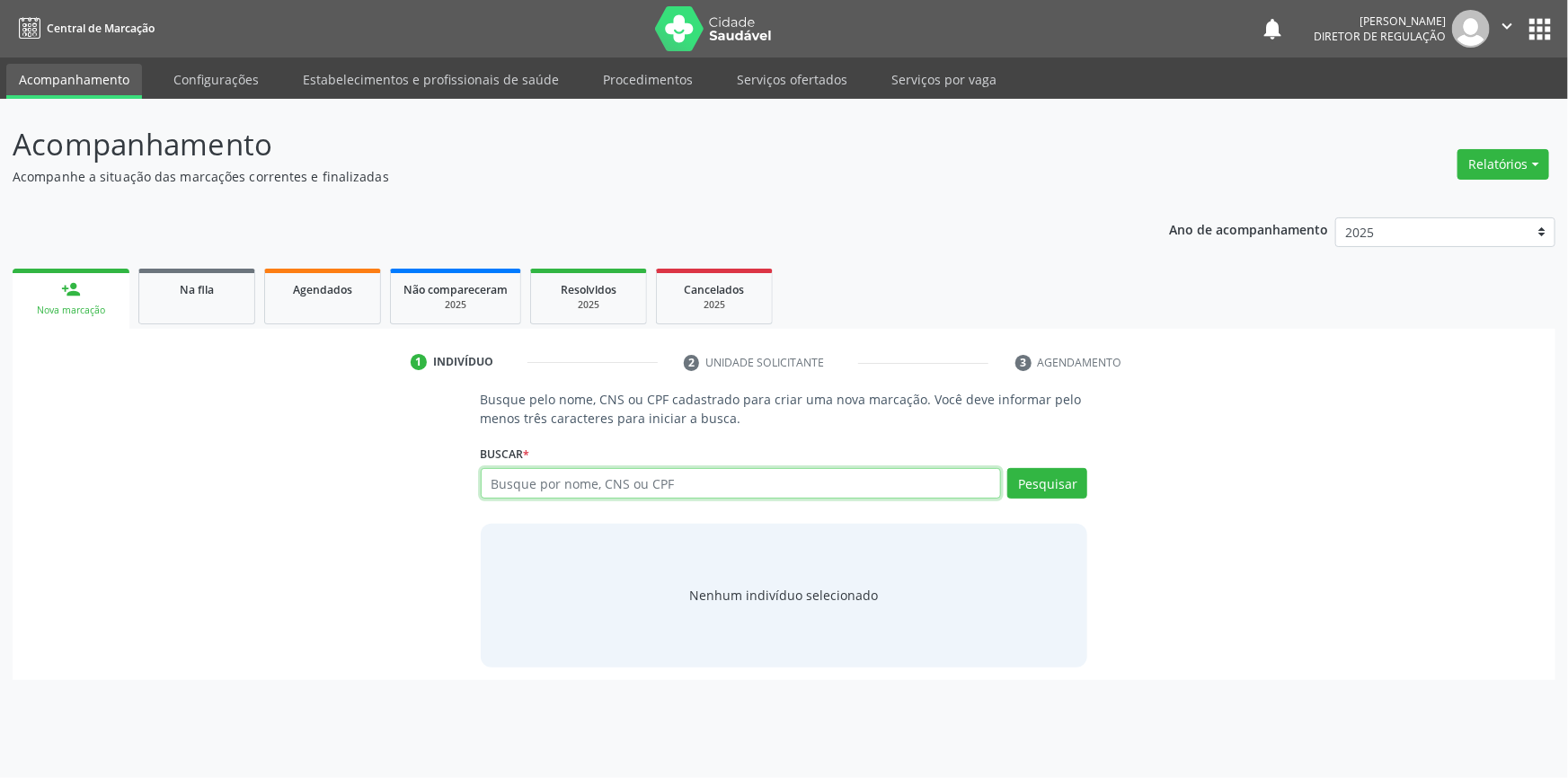
click at [527, 472] on input "text" at bounding box center [741, 483] width 521 height 30
type input "704307514641992"
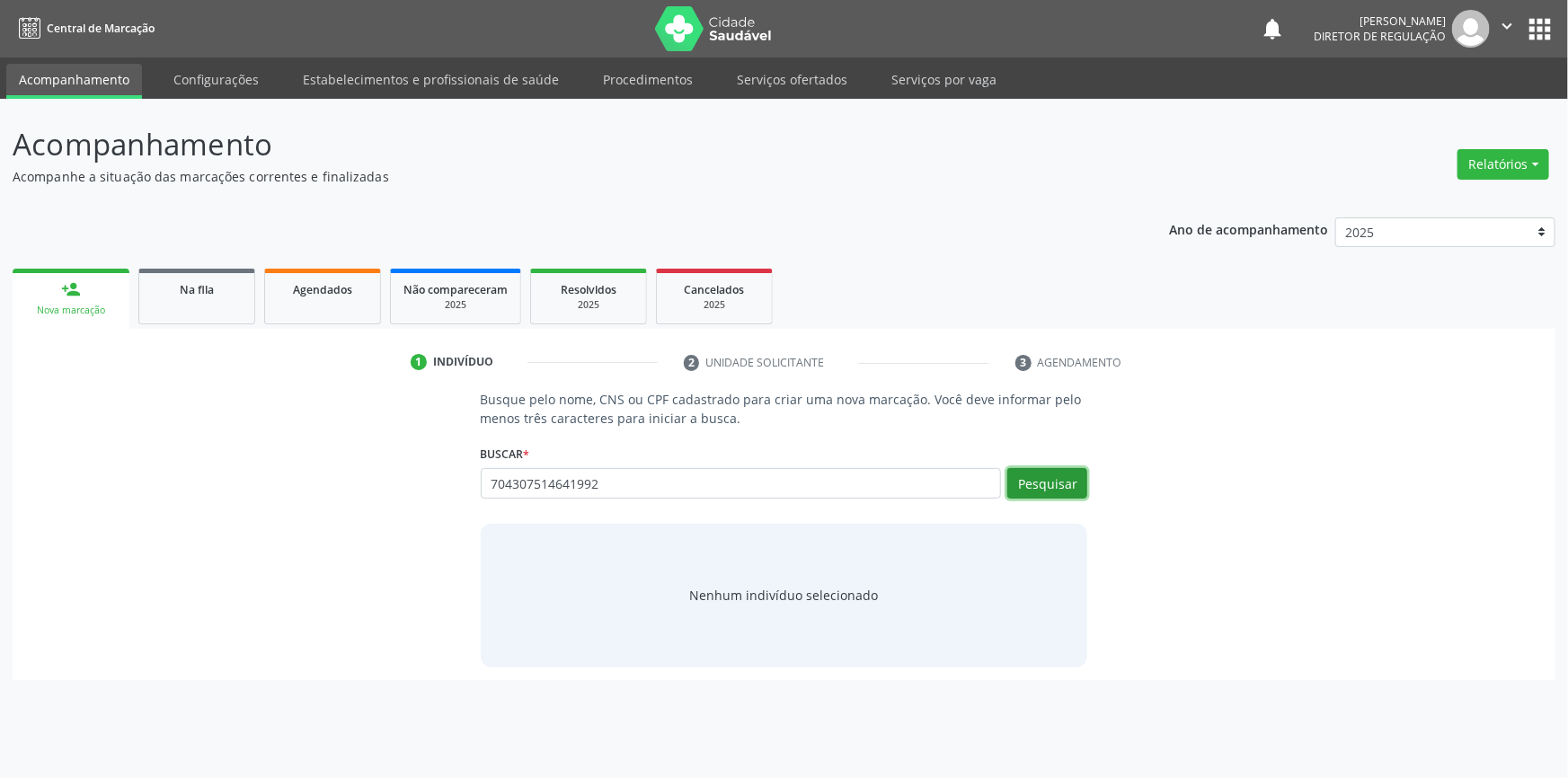
click at [1064, 498] on div "Pesquisar" at bounding box center [1044, 490] width 87 height 43
click at [1064, 483] on button "Pesquisar" at bounding box center [1048, 483] width 80 height 30
type input "704307514641992"
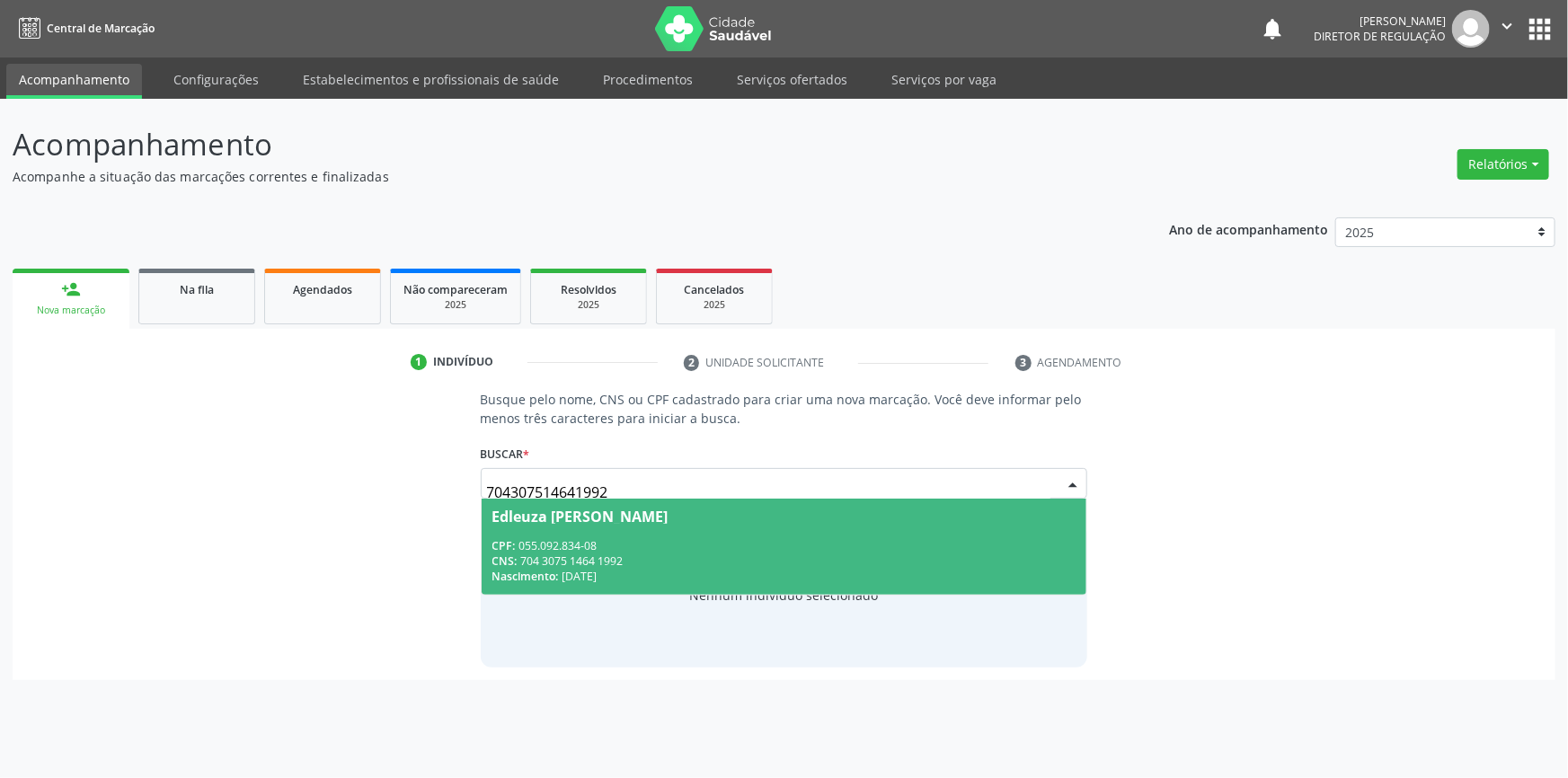
click at [690, 541] on div "CPF: 055.092.834-08" at bounding box center [785, 546] width 584 height 16
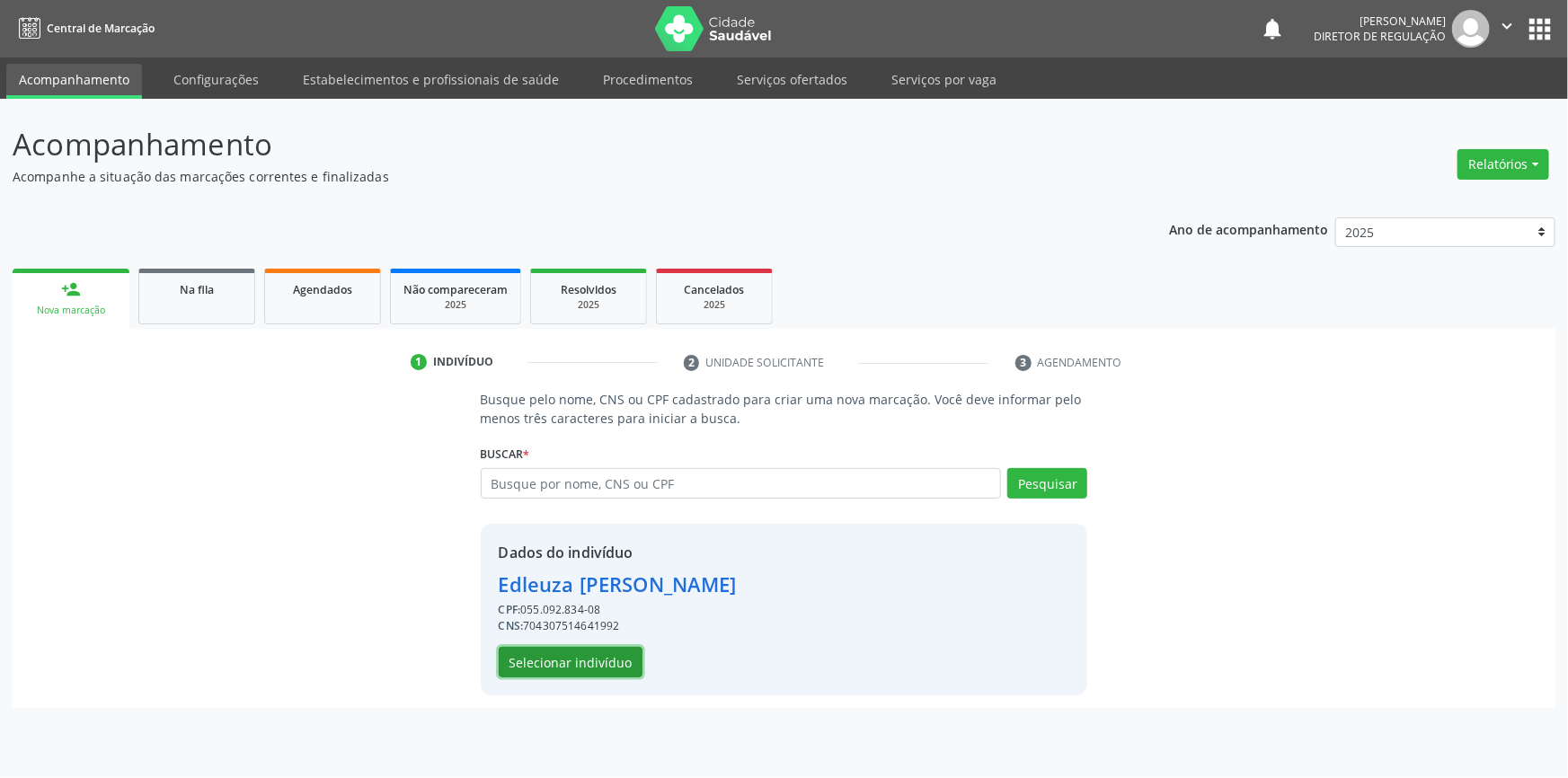
click at [592, 648] on button "Selecionar indivíduo" at bounding box center [571, 661] width 144 height 30
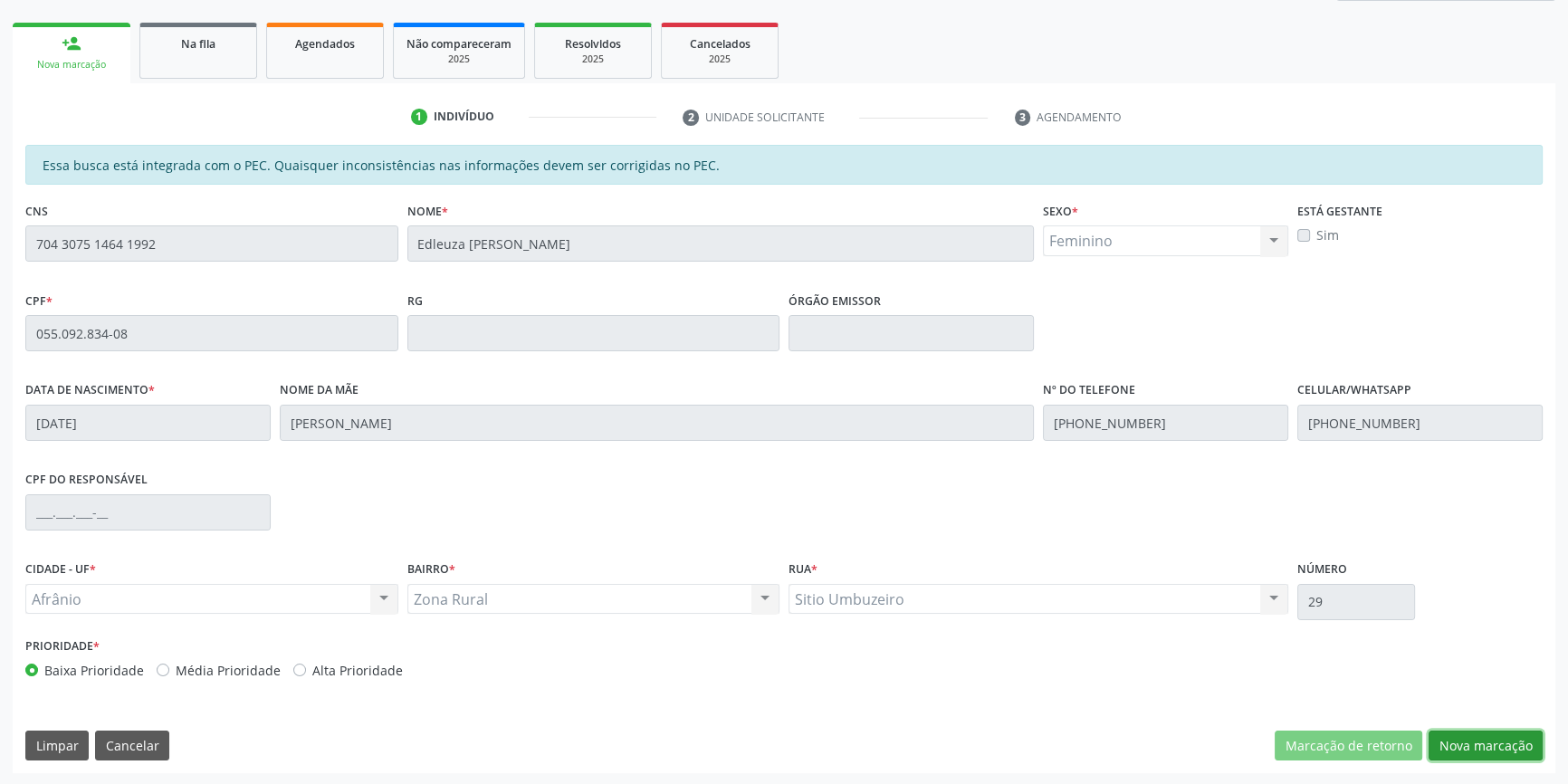
click at [1467, 734] on button "Nova marcação" at bounding box center [1486, 746] width 114 height 30
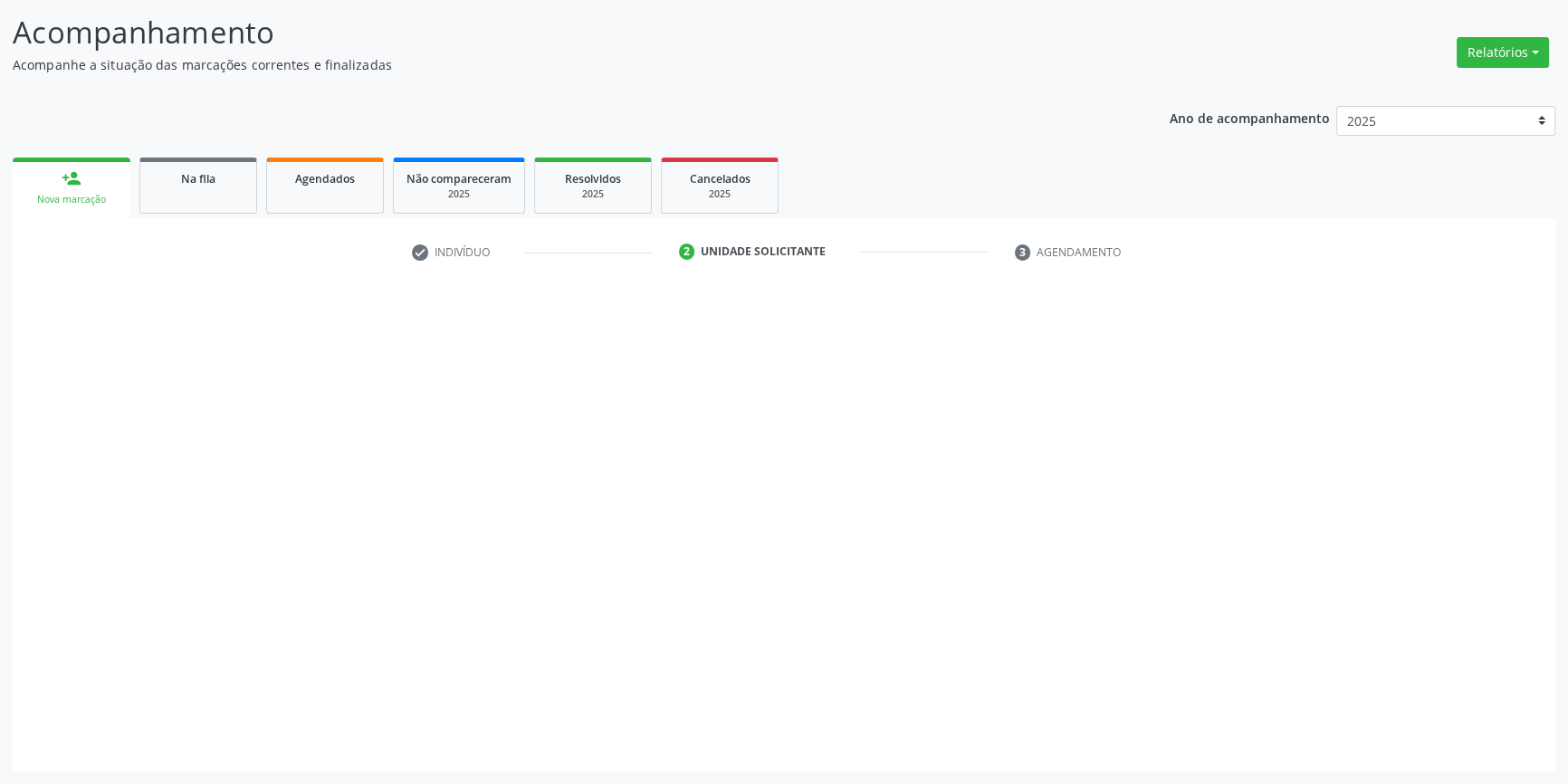
scroll to position [112, 0]
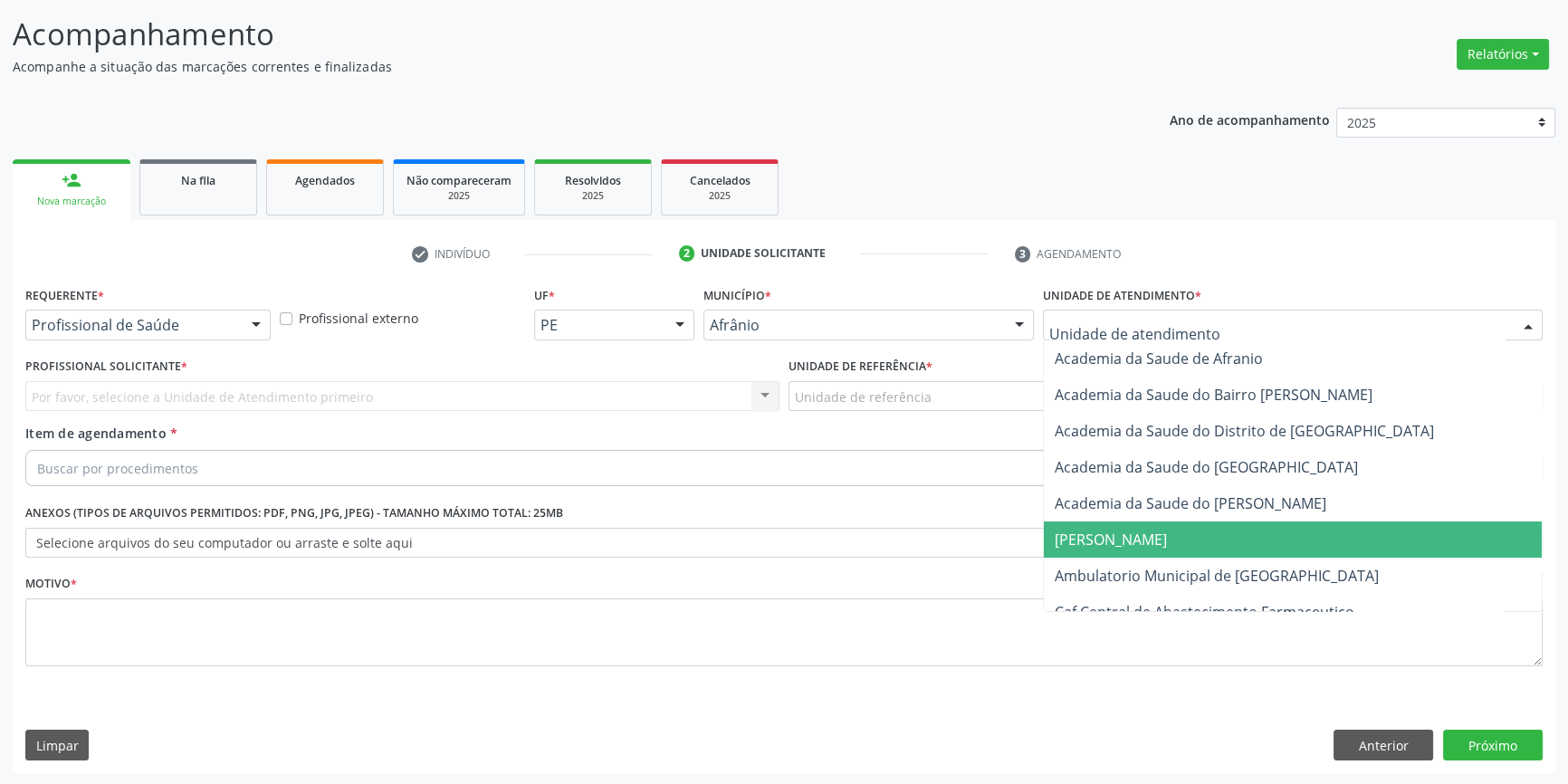
click at [1141, 554] on span "[PERSON_NAME]" at bounding box center [1293, 540] width 498 height 36
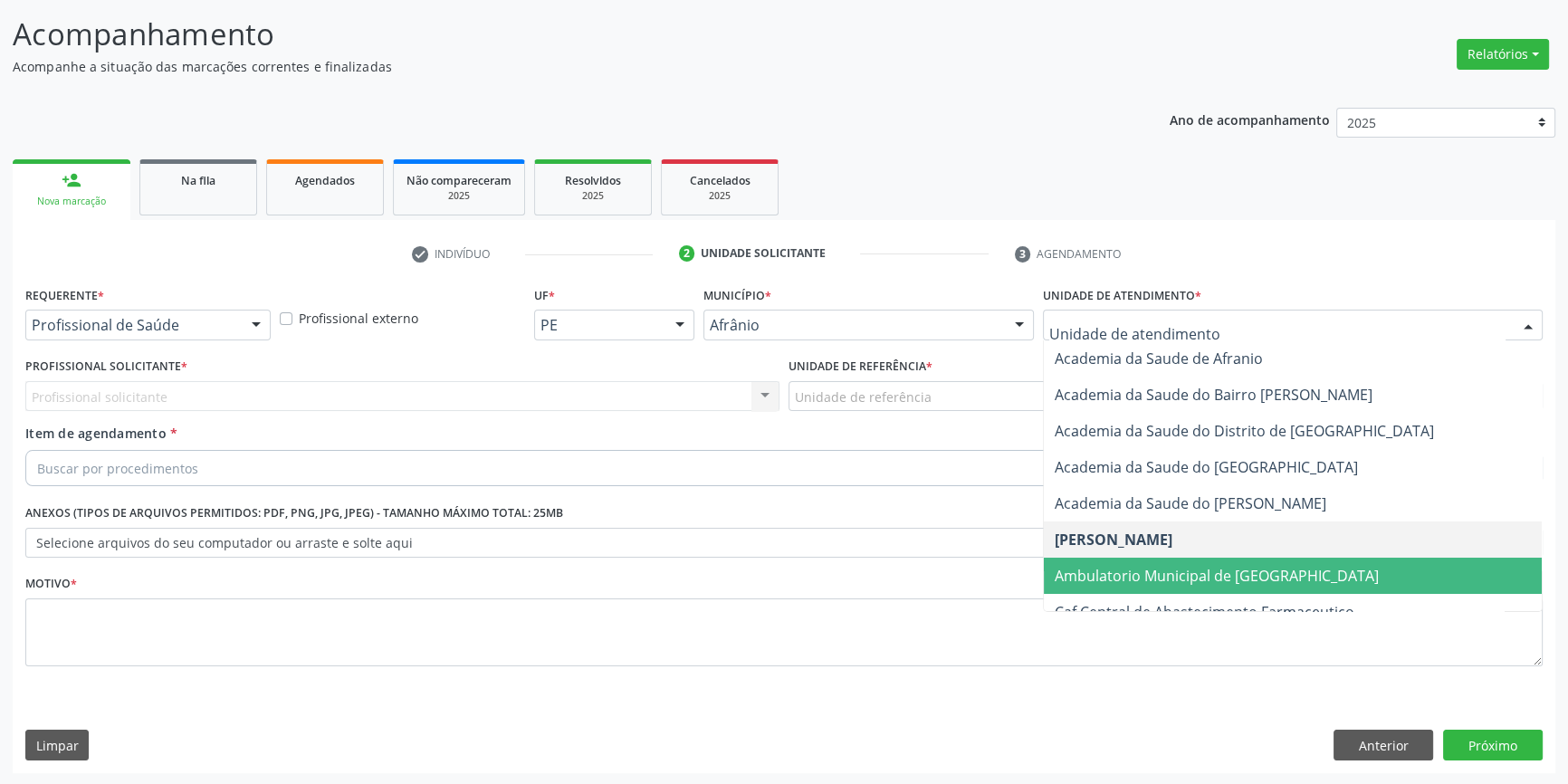
click at [1114, 583] on span "Ambulatorio Municipal de [GEOGRAPHIC_DATA]" at bounding box center [1217, 576] width 324 height 20
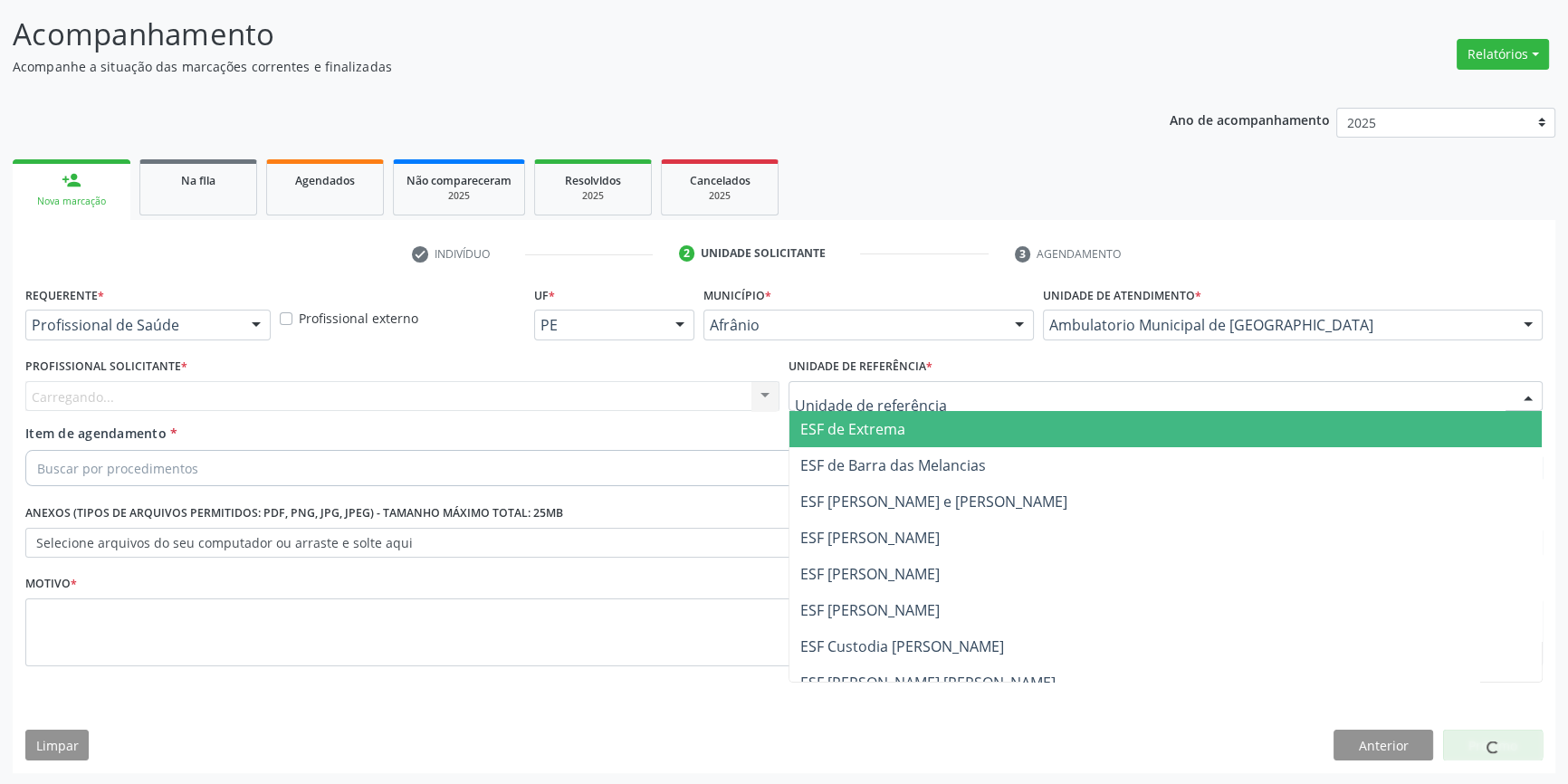
click at [933, 404] on div at bounding box center [1166, 396] width 755 height 30
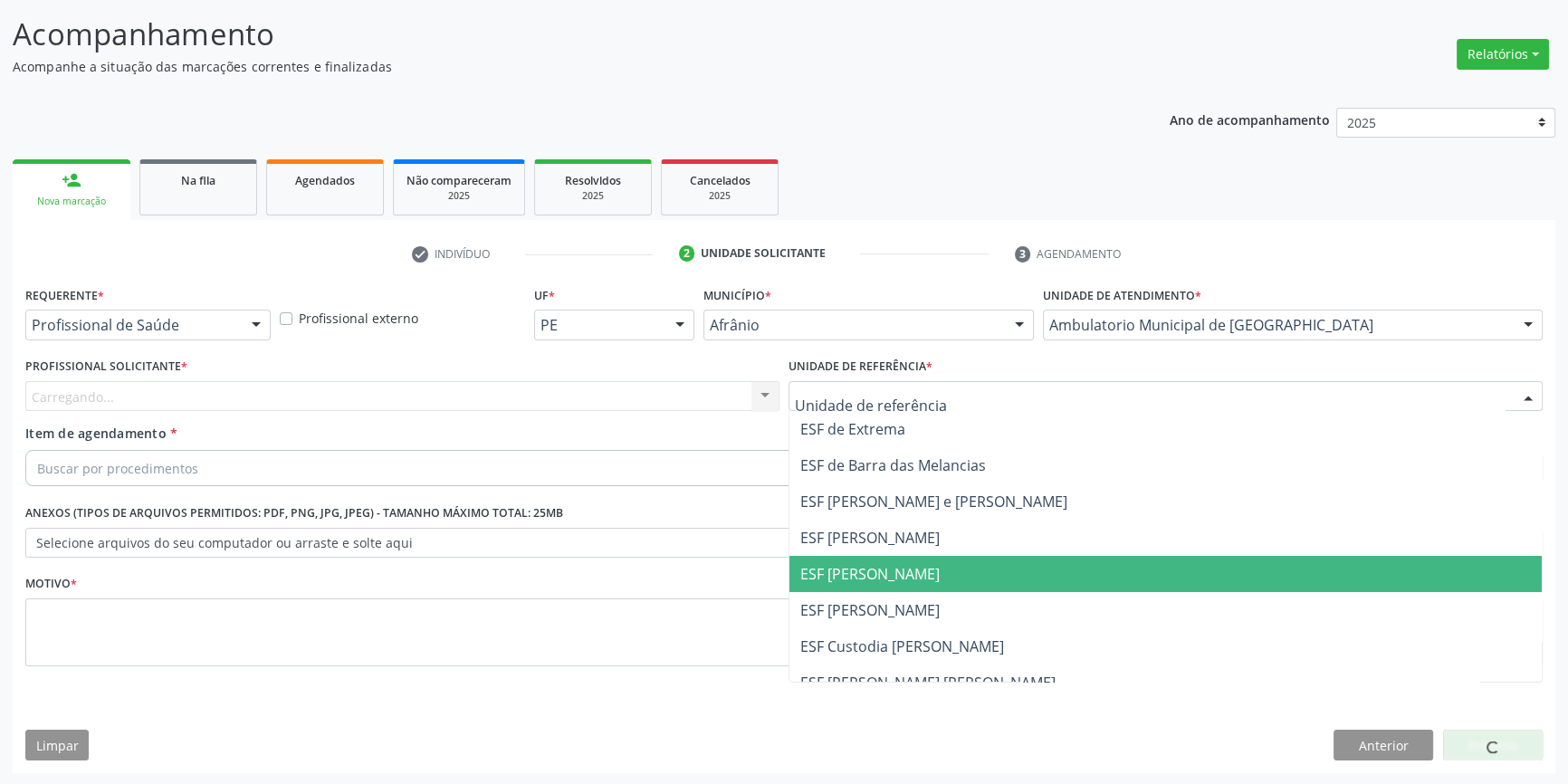
click at [875, 575] on span "ESF [PERSON_NAME]" at bounding box center [870, 574] width 139 height 20
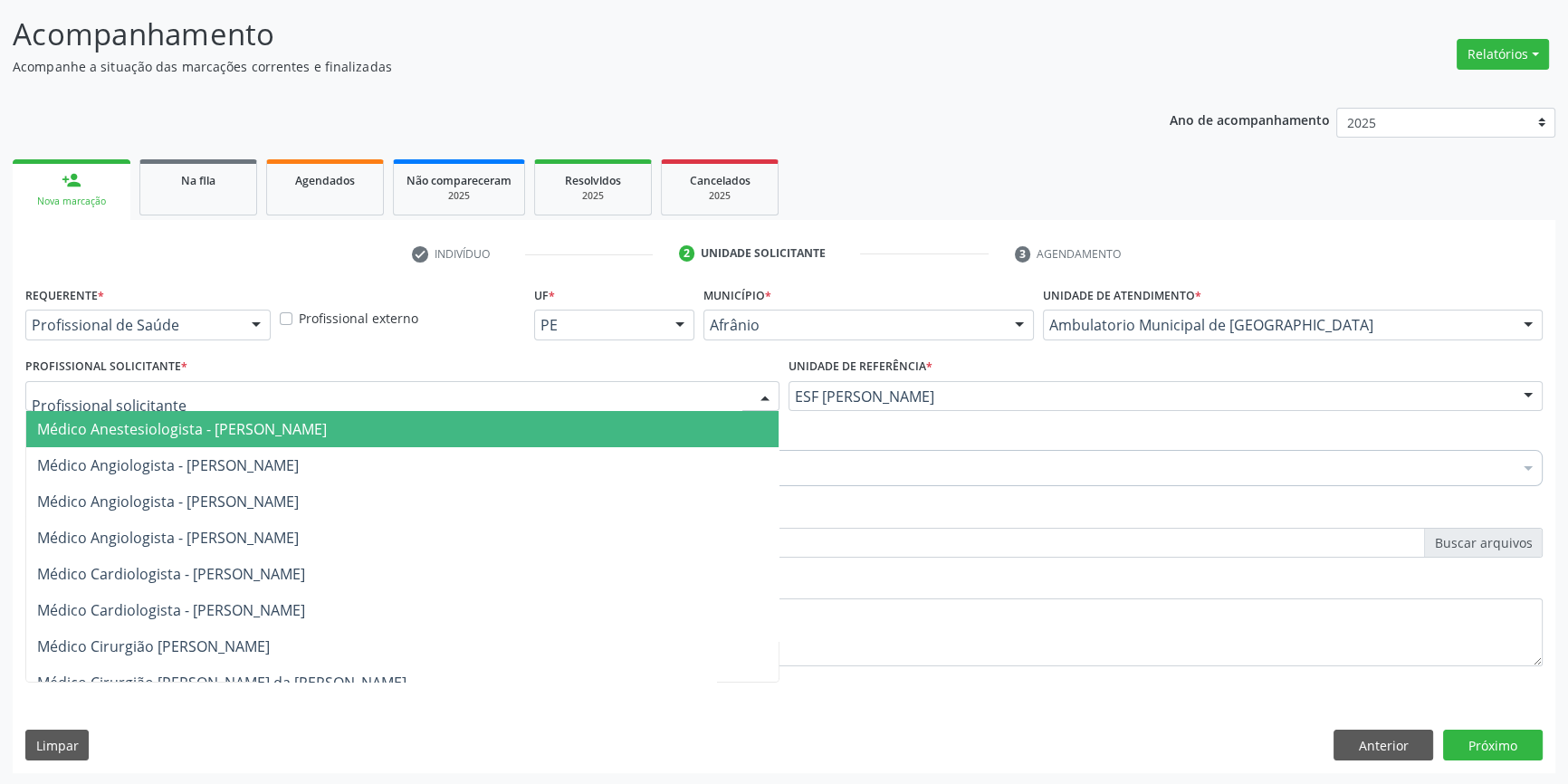
click at [570, 397] on div at bounding box center [402, 396] width 755 height 30
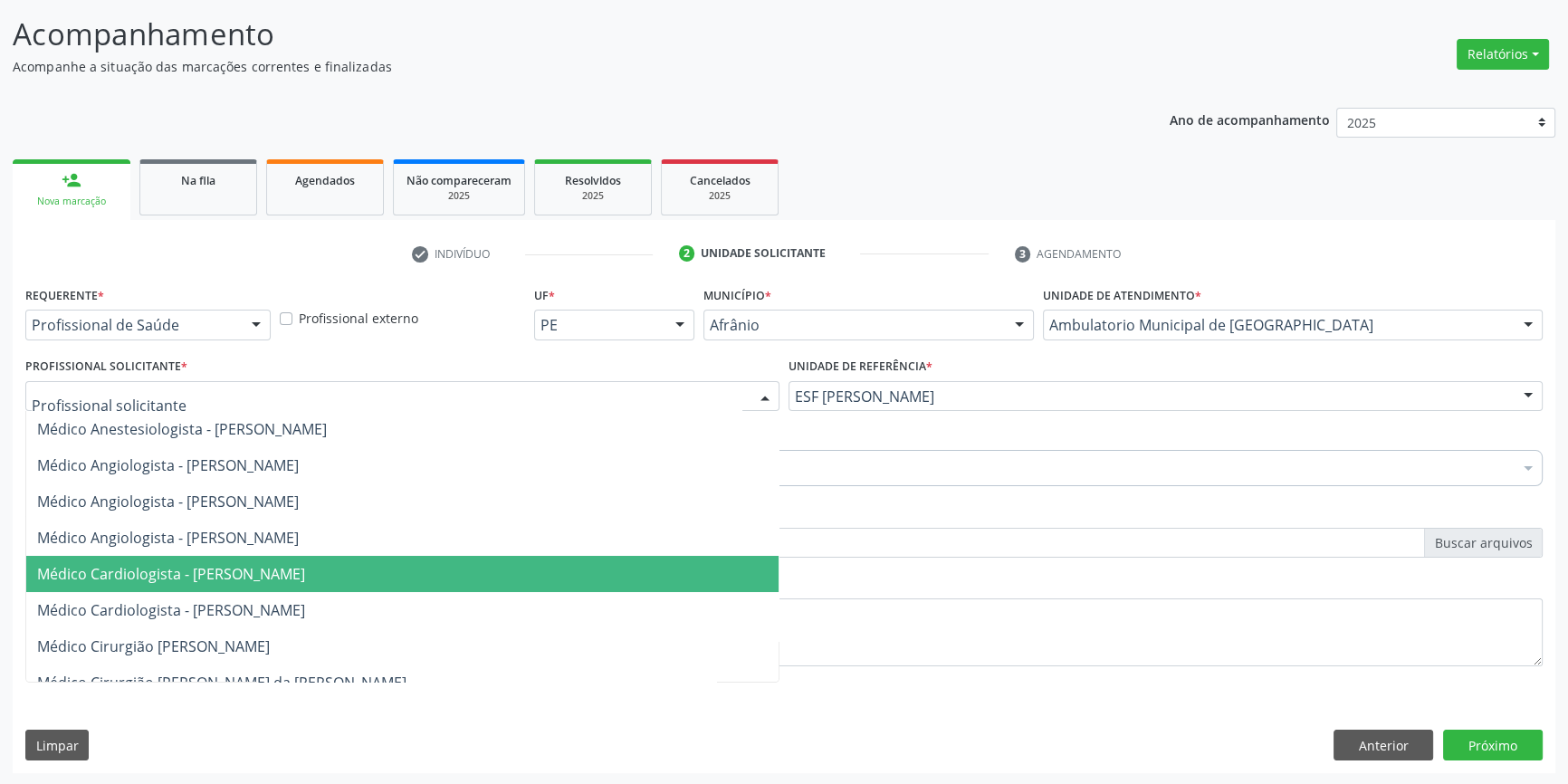
click at [344, 557] on span "Médico Cardiologista - [PERSON_NAME]" at bounding box center [402, 574] width 753 height 36
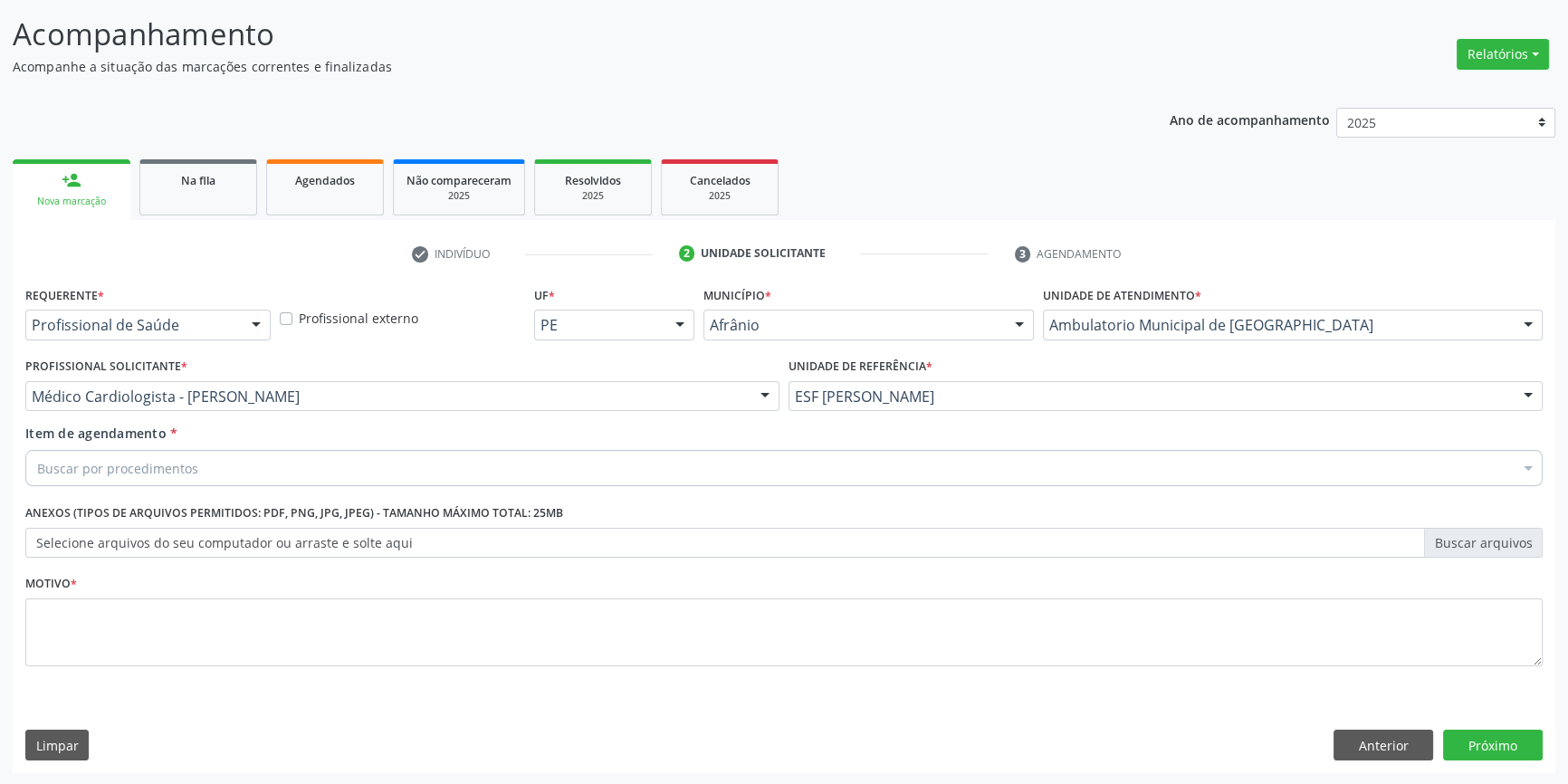
click at [261, 452] on div "Buscar por procedimentos" at bounding box center [784, 468] width 1518 height 36
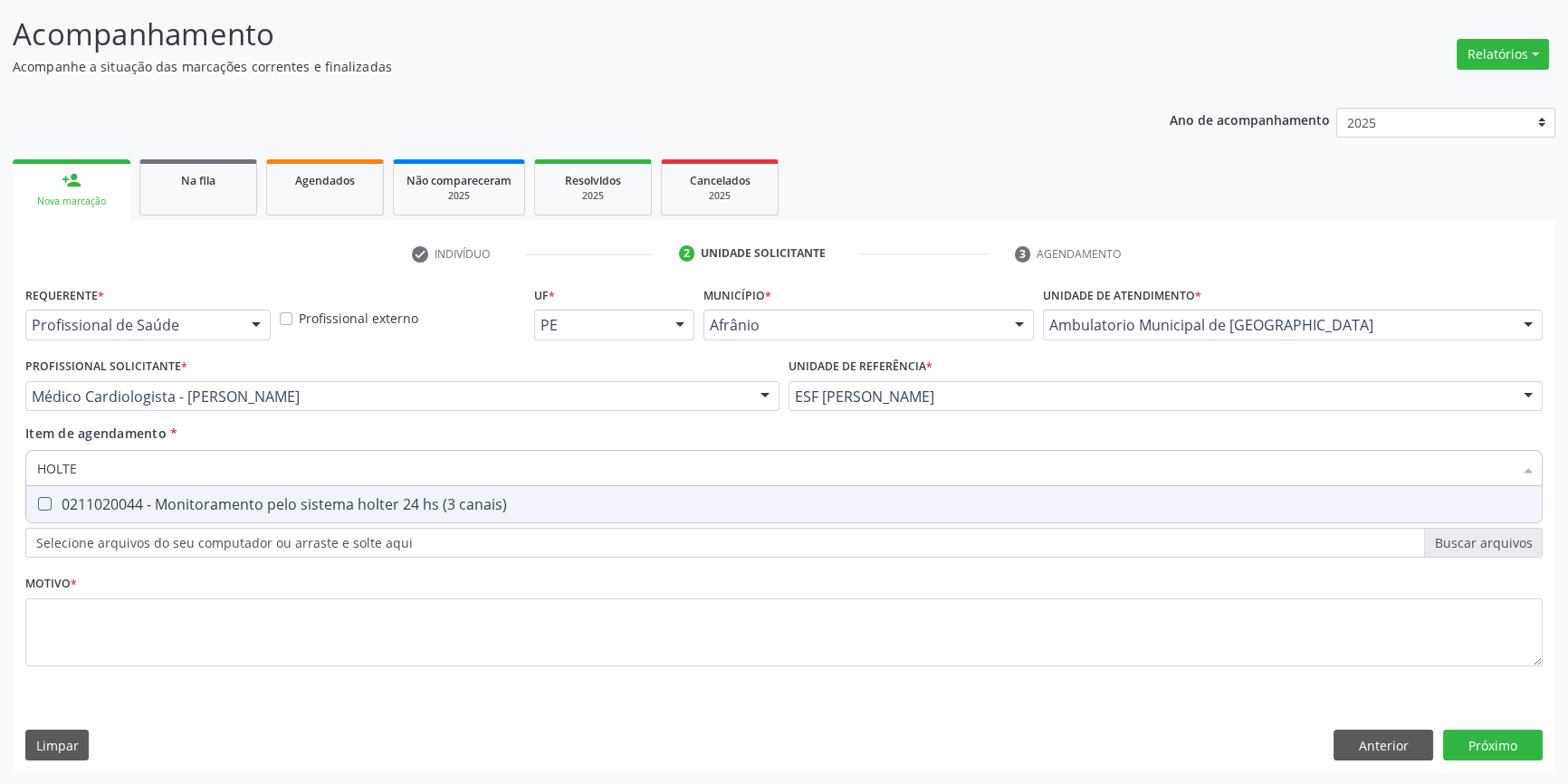
type input "HOLTER"
click at [196, 505] on div "0211020044 - Monitoramento pelo sistema holter 24 hs (3 canais)" at bounding box center [784, 504] width 1494 height 15
checkbox canais\) "true"
click at [137, 594] on div "Requerente * Profissional de Saúde Profissional de Saúde Paciente Nenhum result…" at bounding box center [784, 487] width 1518 height 410
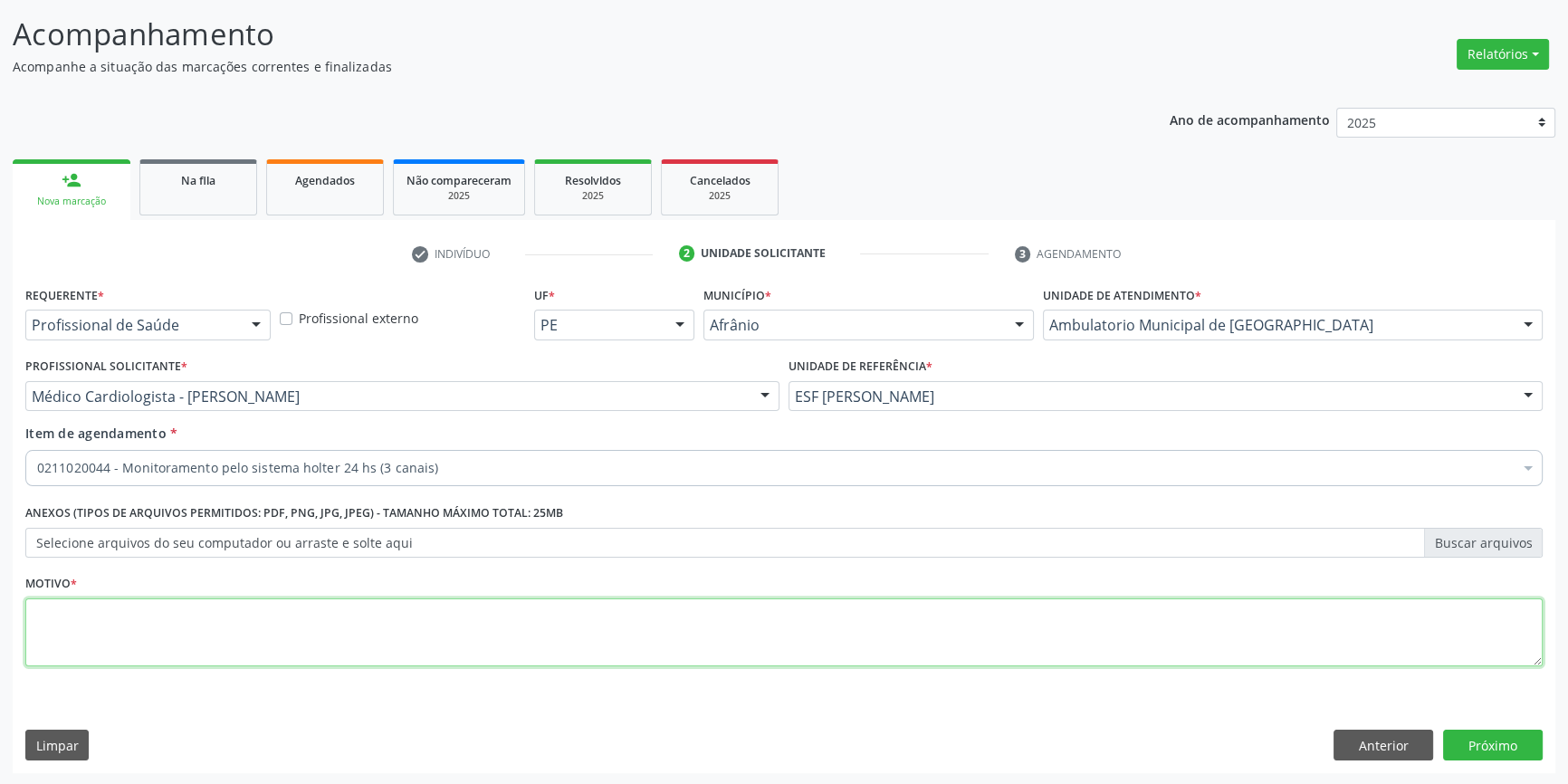
click at [124, 611] on textarea at bounding box center [784, 633] width 1518 height 69
type textarea "'"
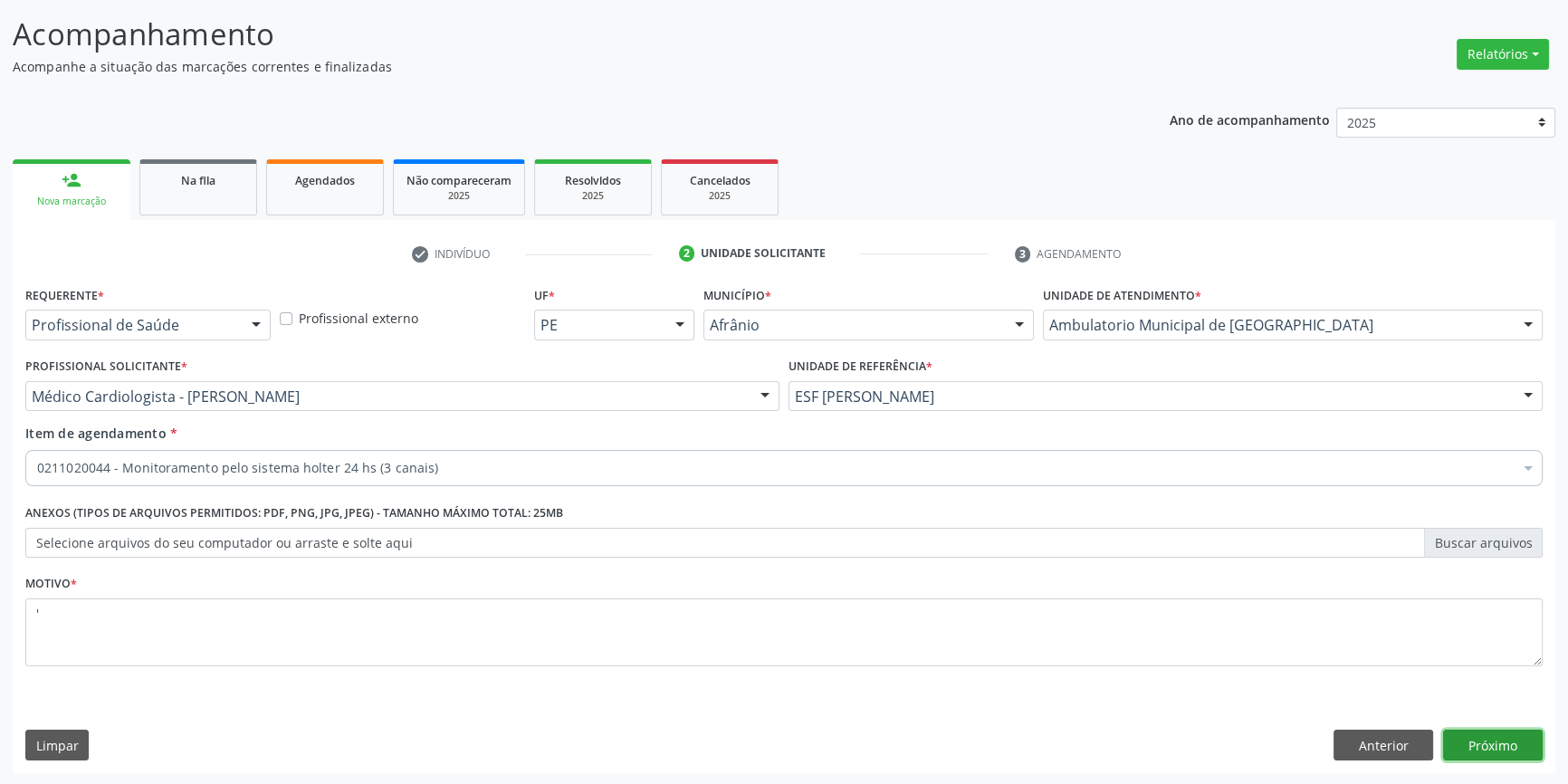
click at [1486, 743] on button "Próximo" at bounding box center [1493, 745] width 100 height 30
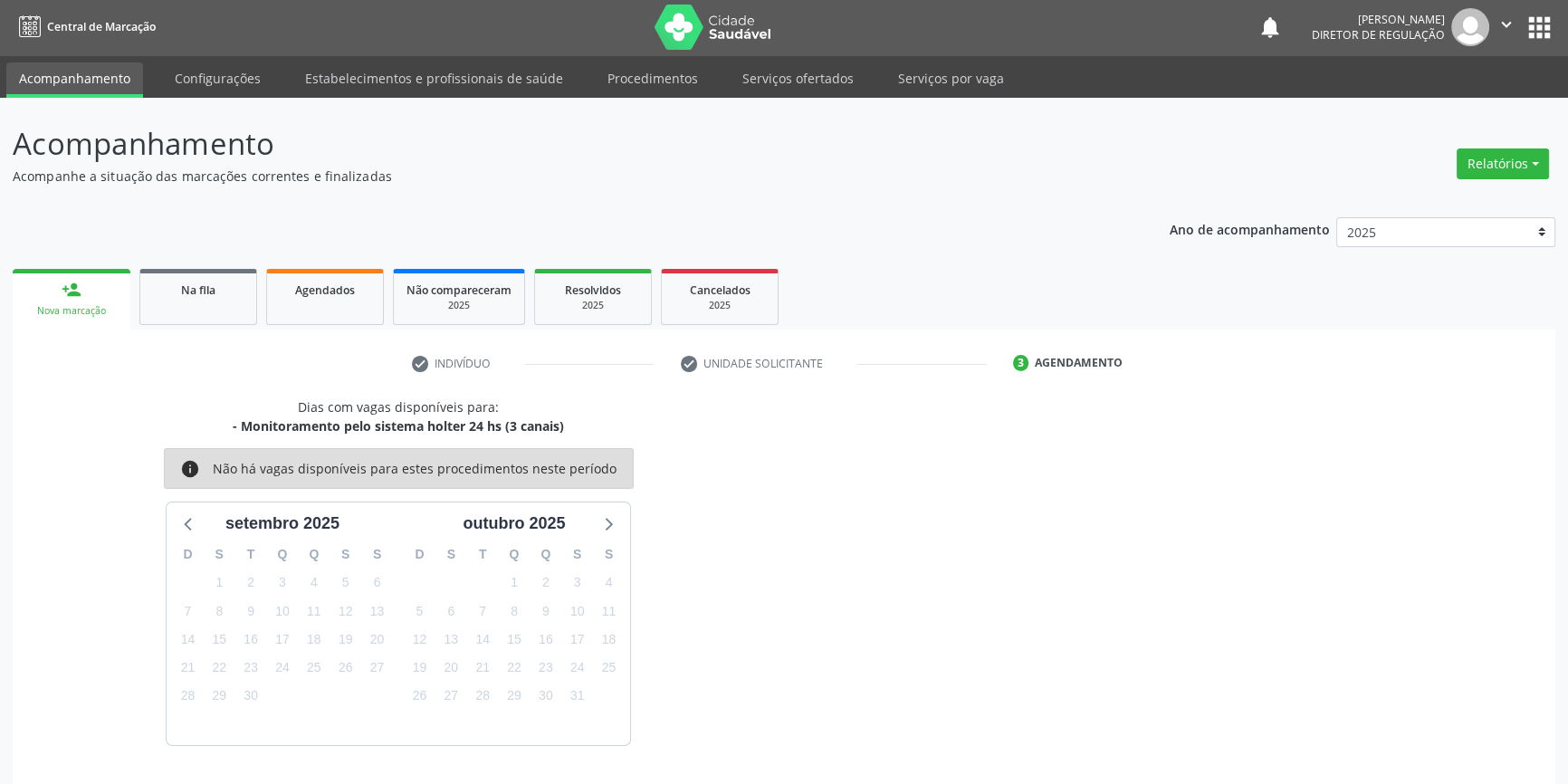
scroll to position [55, 0]
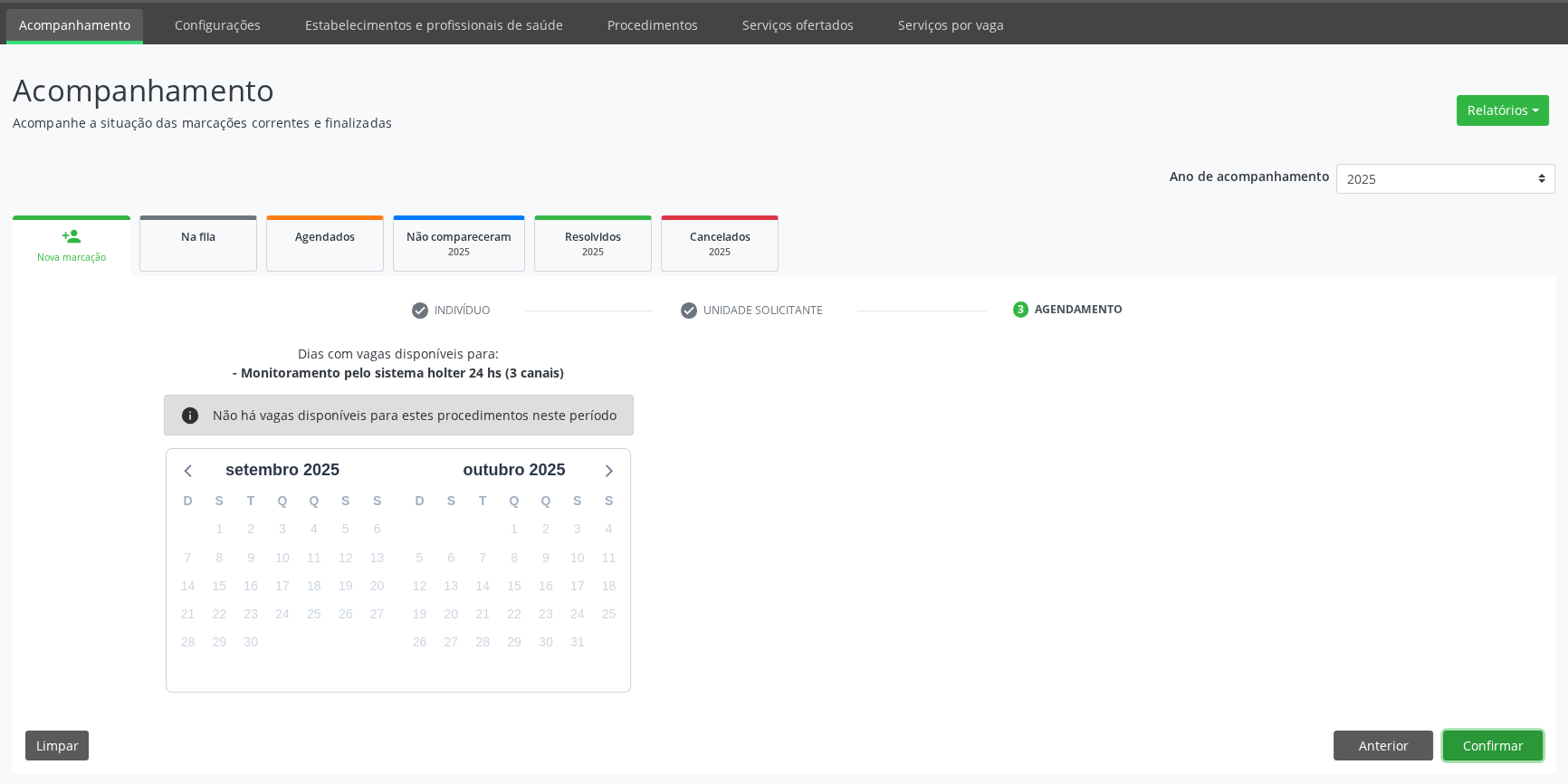
click at [1487, 732] on button "Confirmar" at bounding box center [1493, 746] width 100 height 30
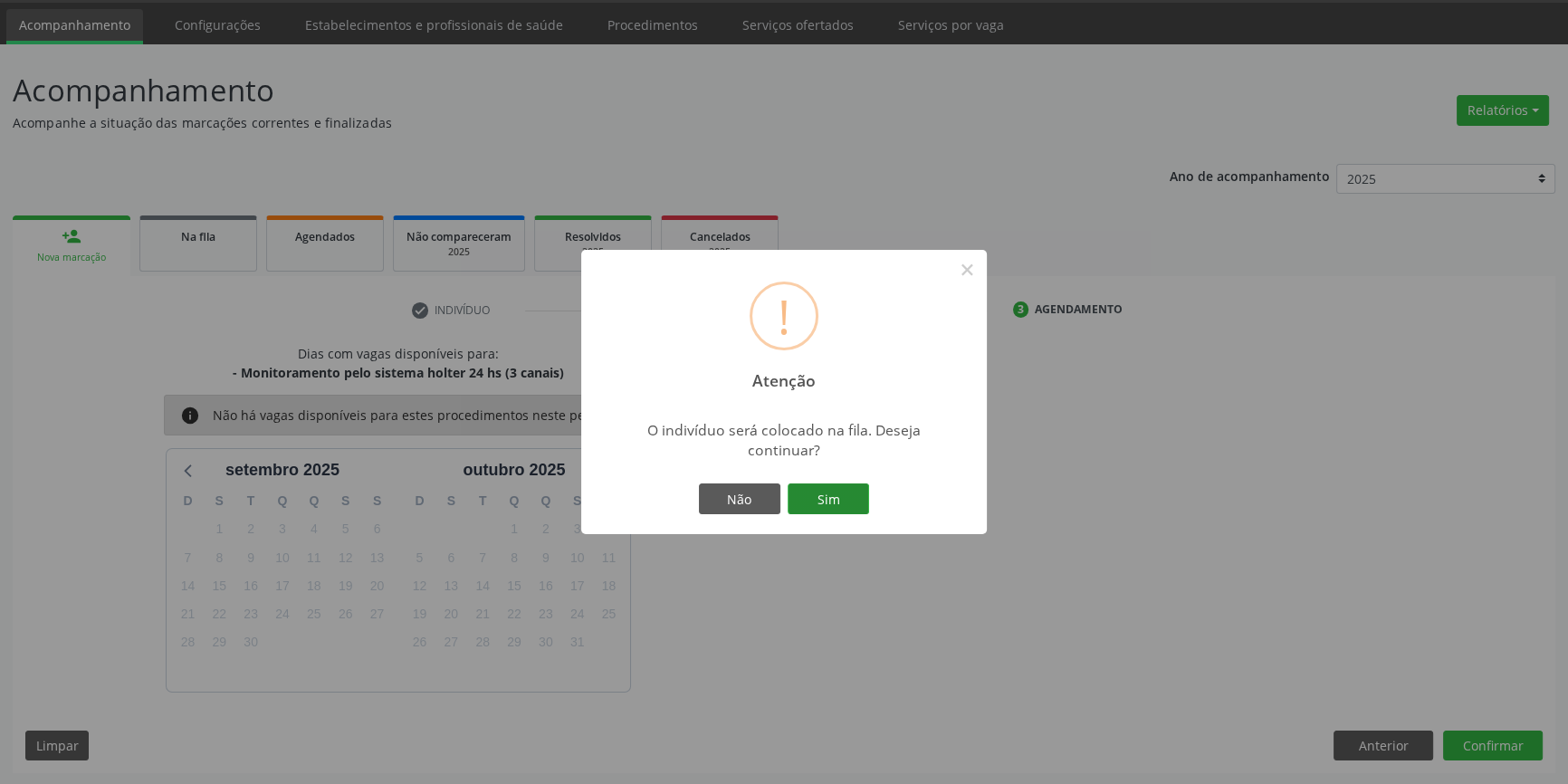
click at [860, 503] on button "Sim" at bounding box center [828, 498] width 81 height 30
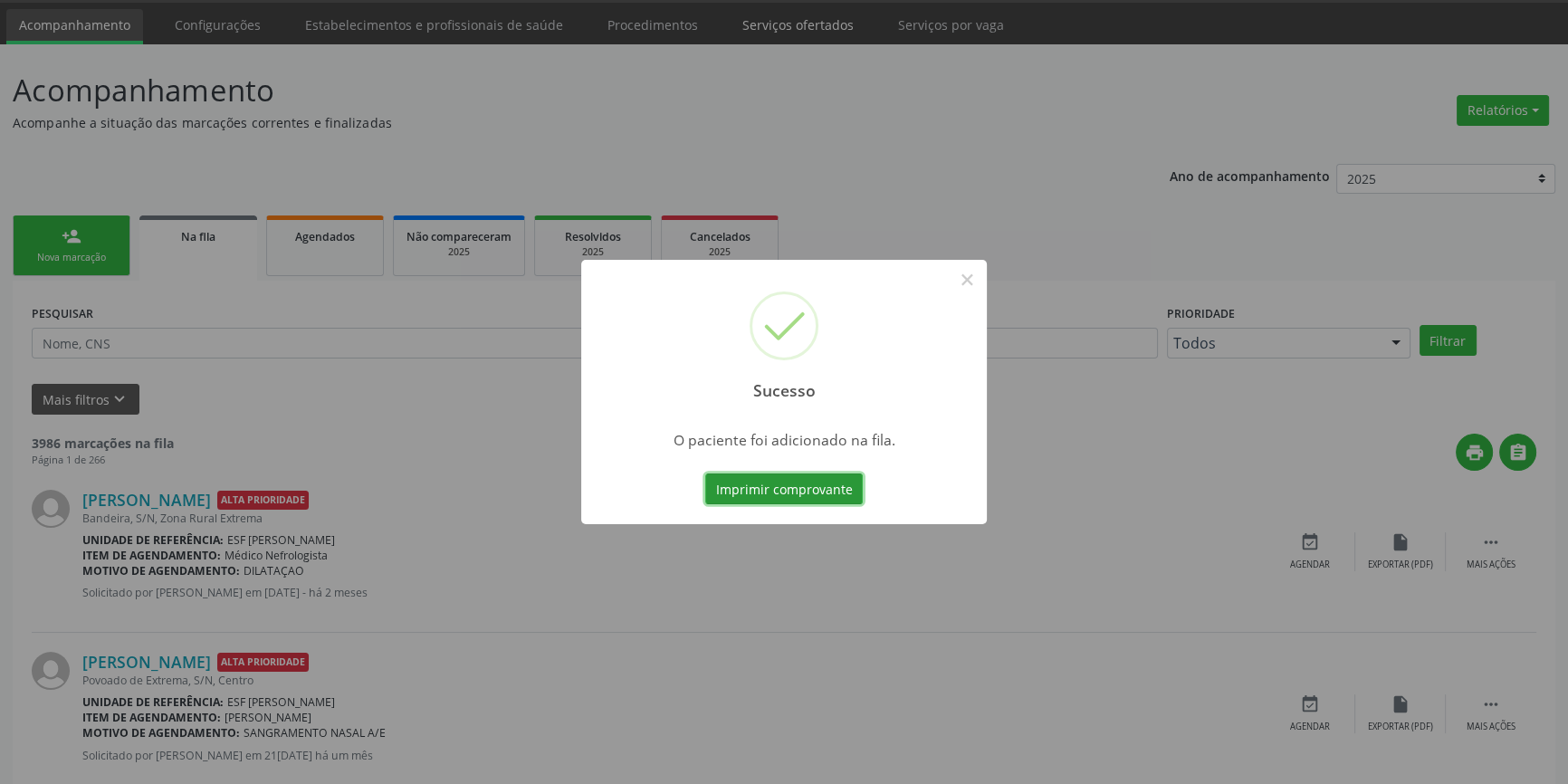
scroll to position [0, 0]
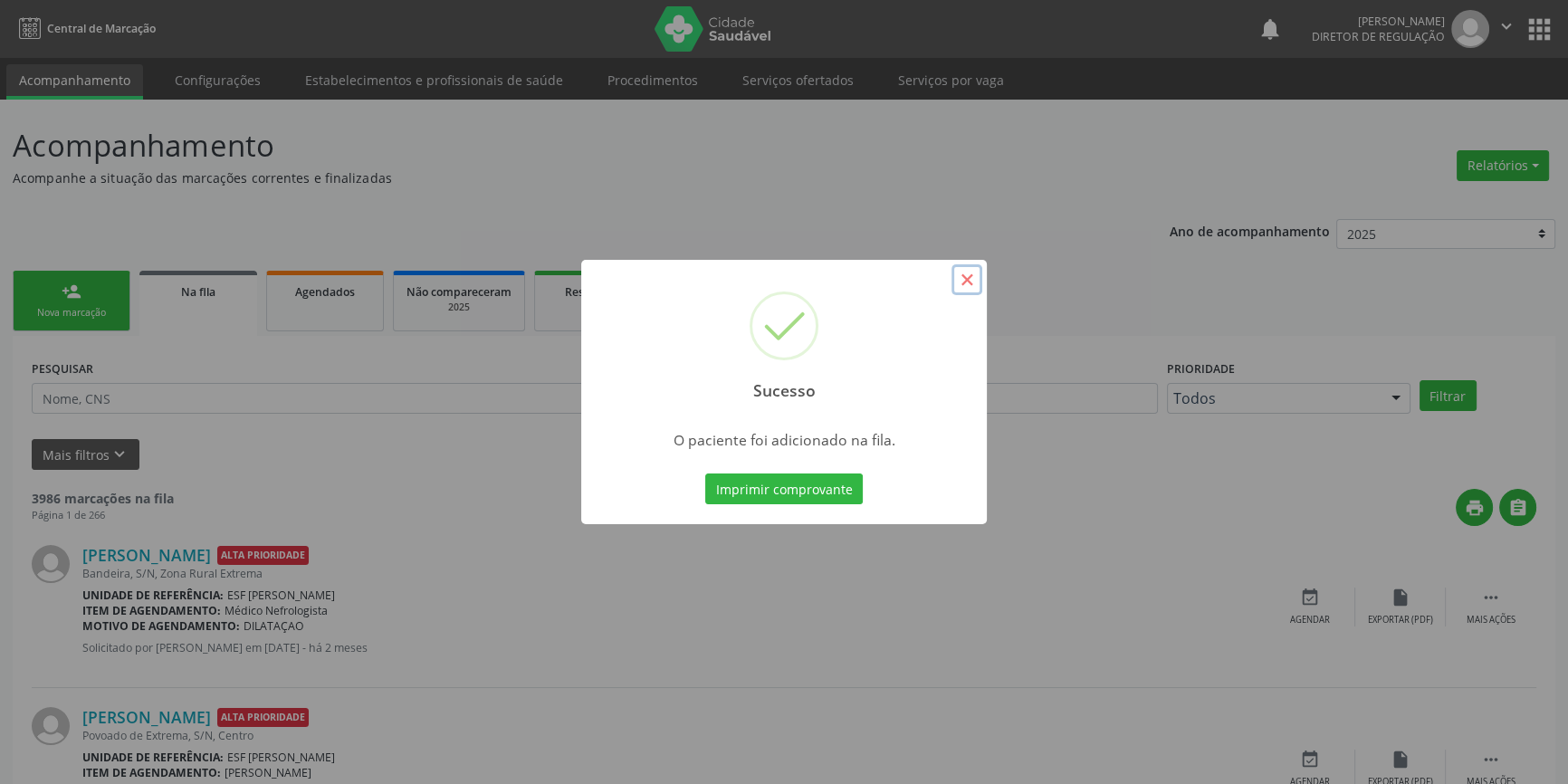
click at [965, 280] on button "×" at bounding box center [967, 279] width 30 height 30
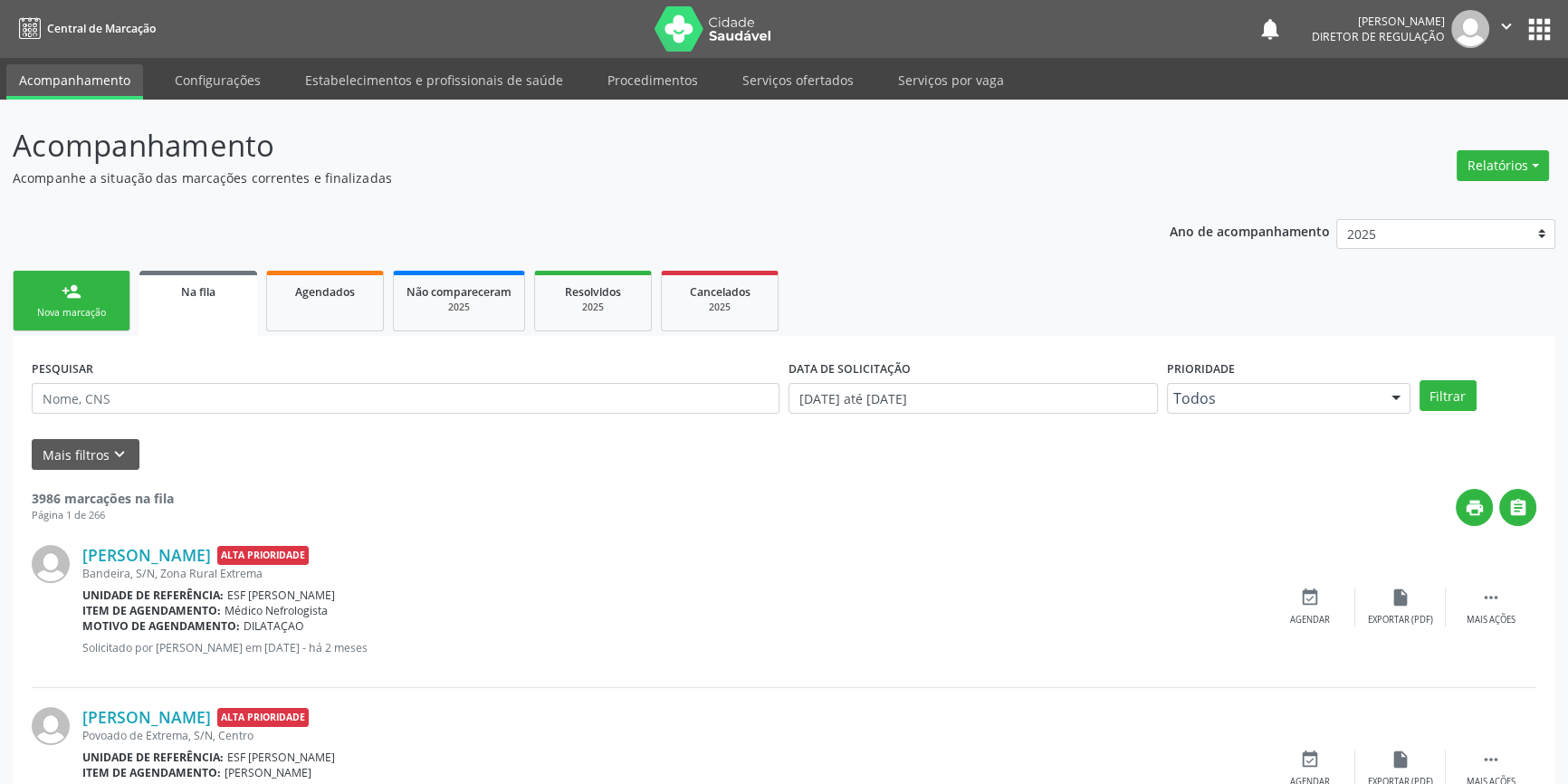
click at [110, 310] on div "Nova marcação" at bounding box center [72, 313] width 90 height 14
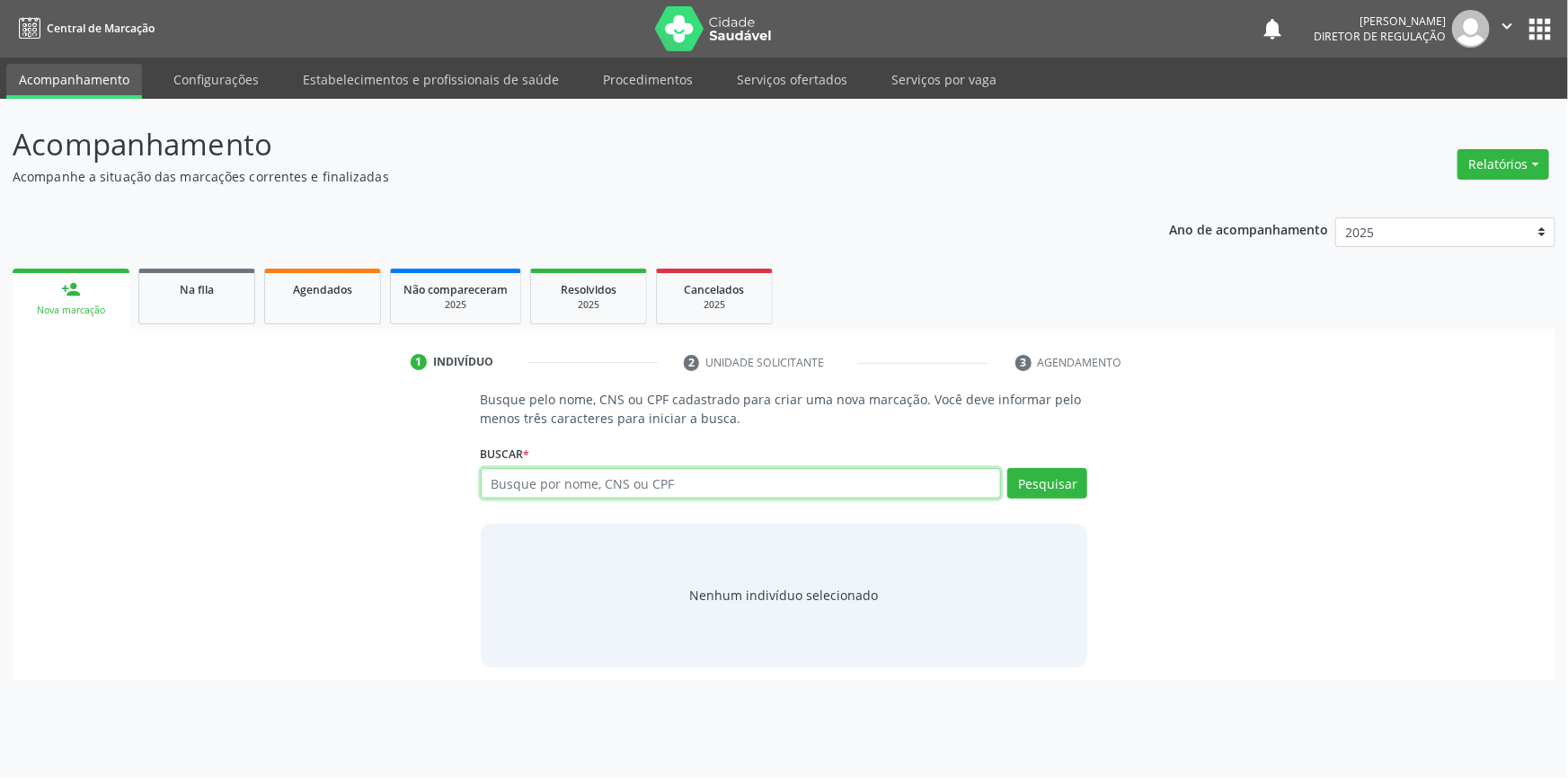
click at [541, 485] on input "text" at bounding box center [741, 483] width 521 height 30
type input "704708739829538"
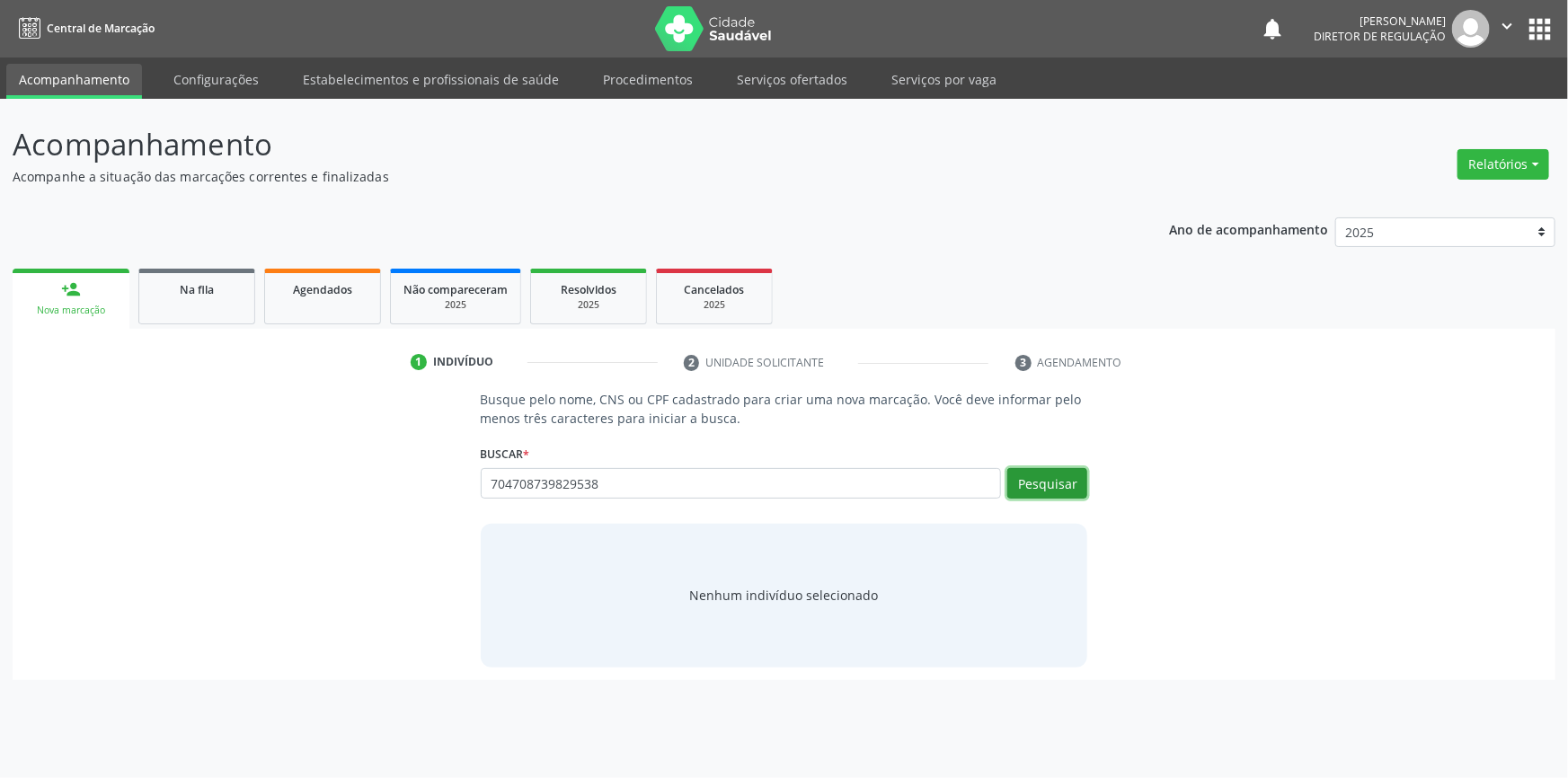
click at [1048, 468] on button "Pesquisar" at bounding box center [1048, 483] width 80 height 30
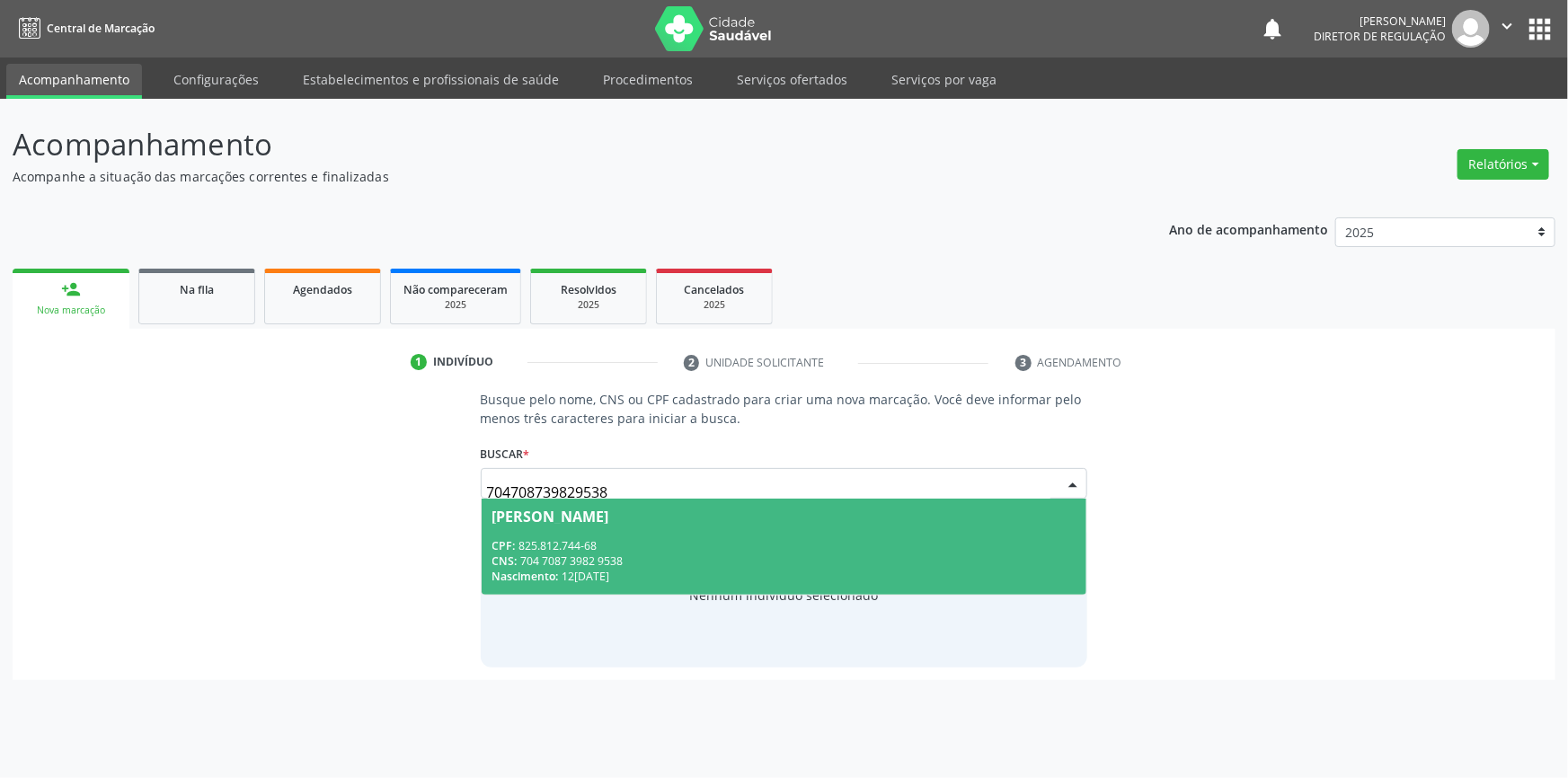
click at [635, 566] on div "CNS: 704 7087 3982 9538" at bounding box center [785, 561] width 584 height 16
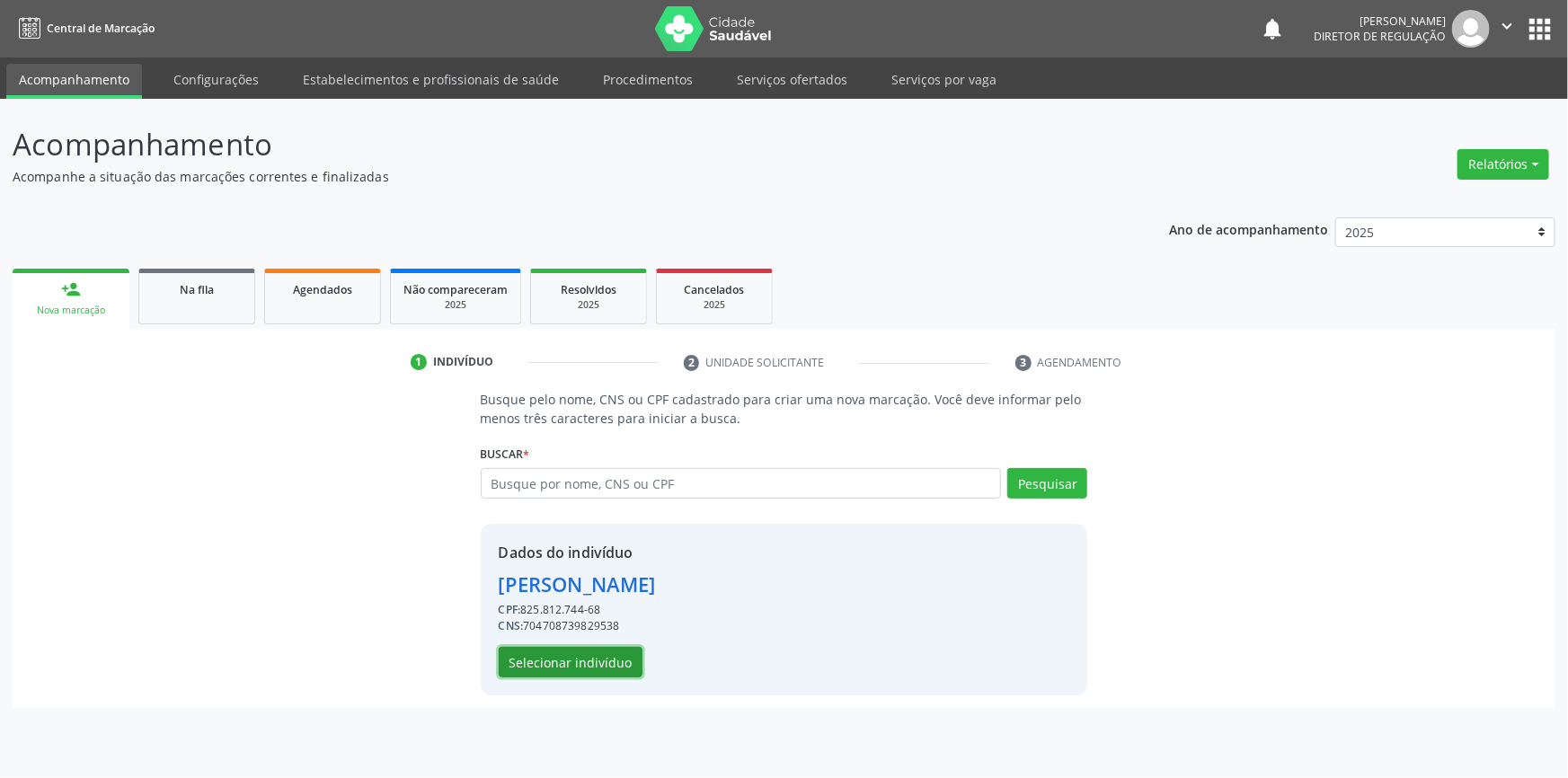
click at [556, 665] on button "Selecionar indivíduo" at bounding box center [571, 661] width 144 height 30
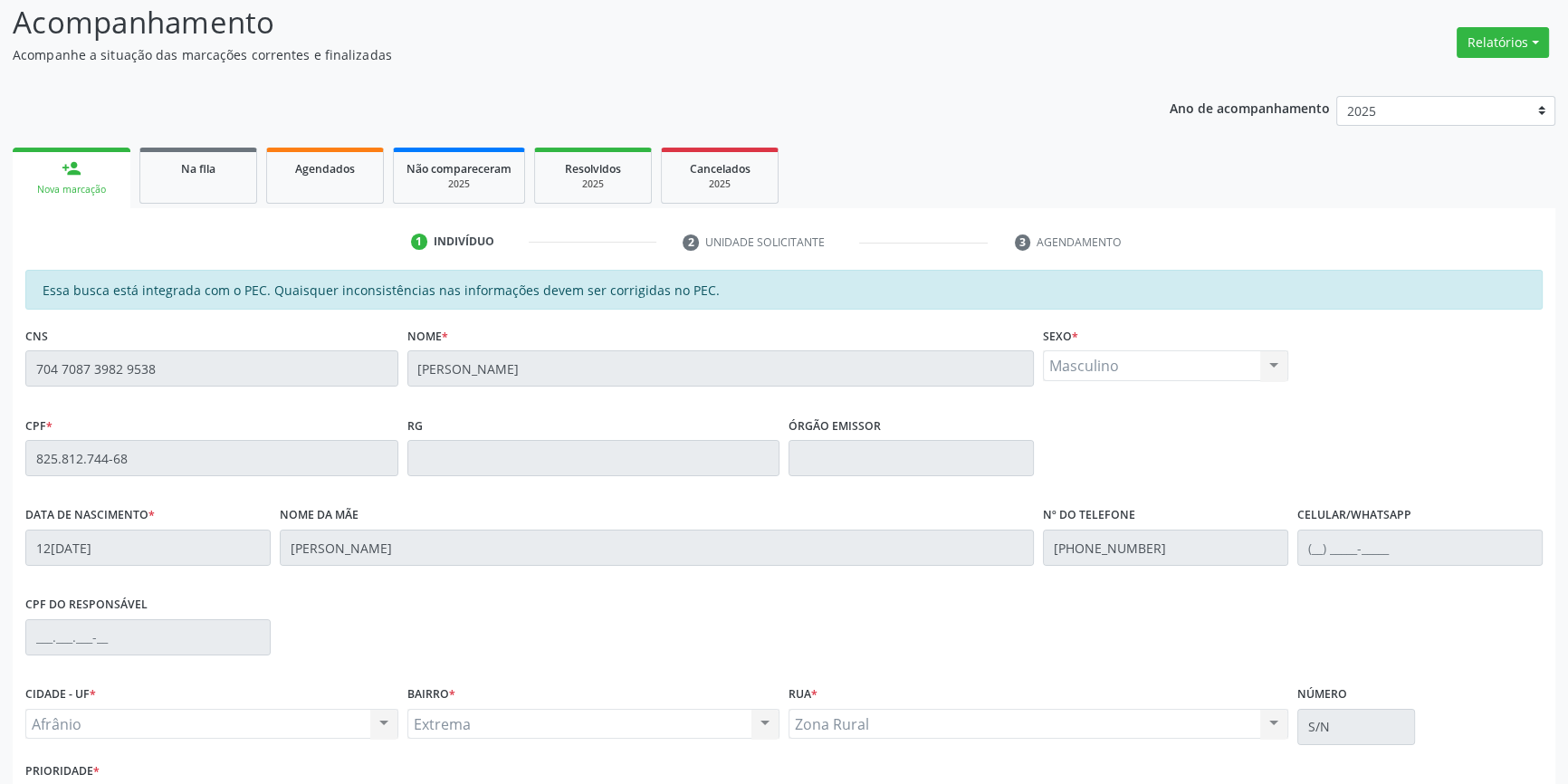
scroll to position [248, 0]
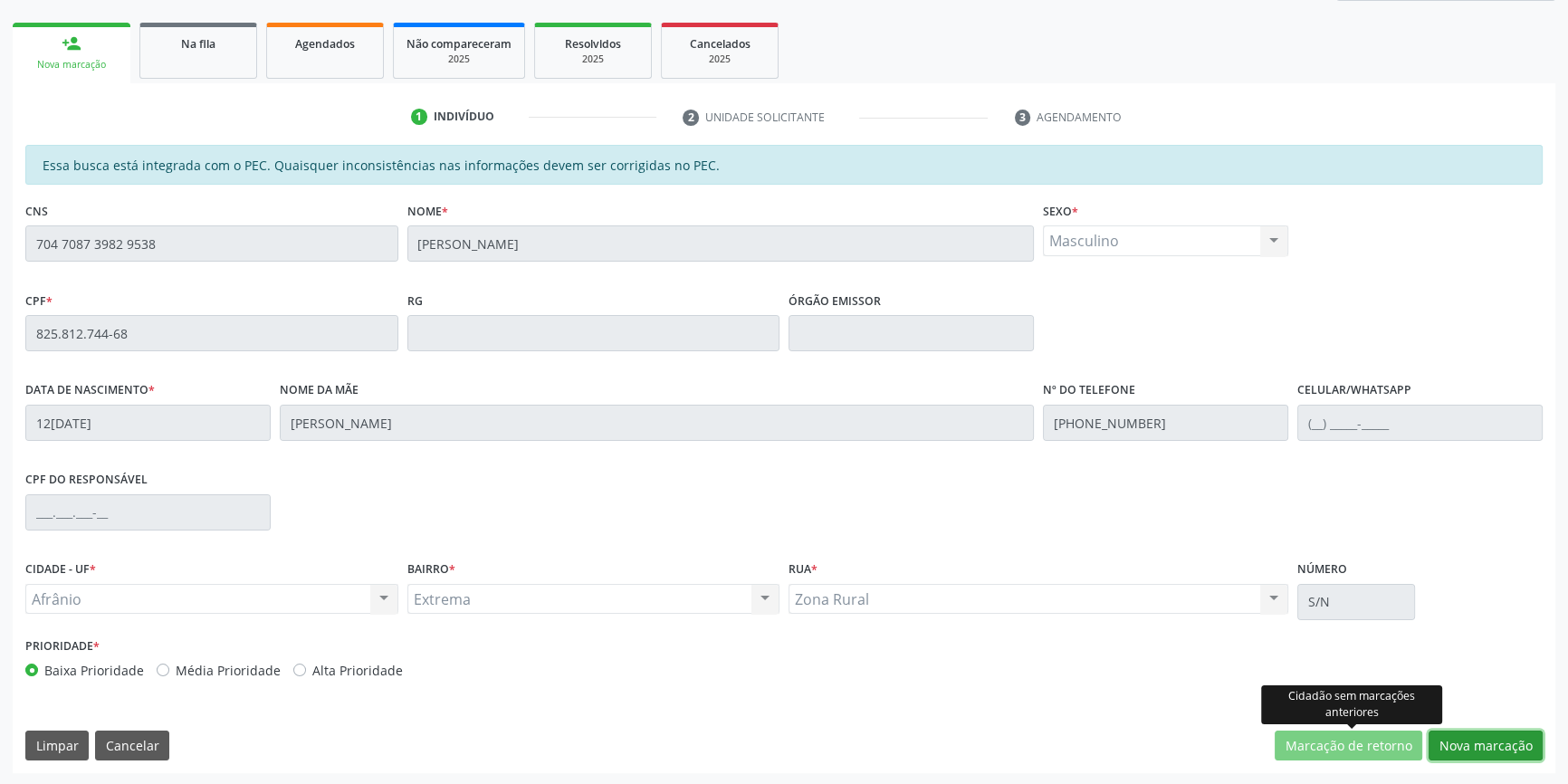
click at [1462, 757] on button "Nova marcação" at bounding box center [1486, 746] width 114 height 30
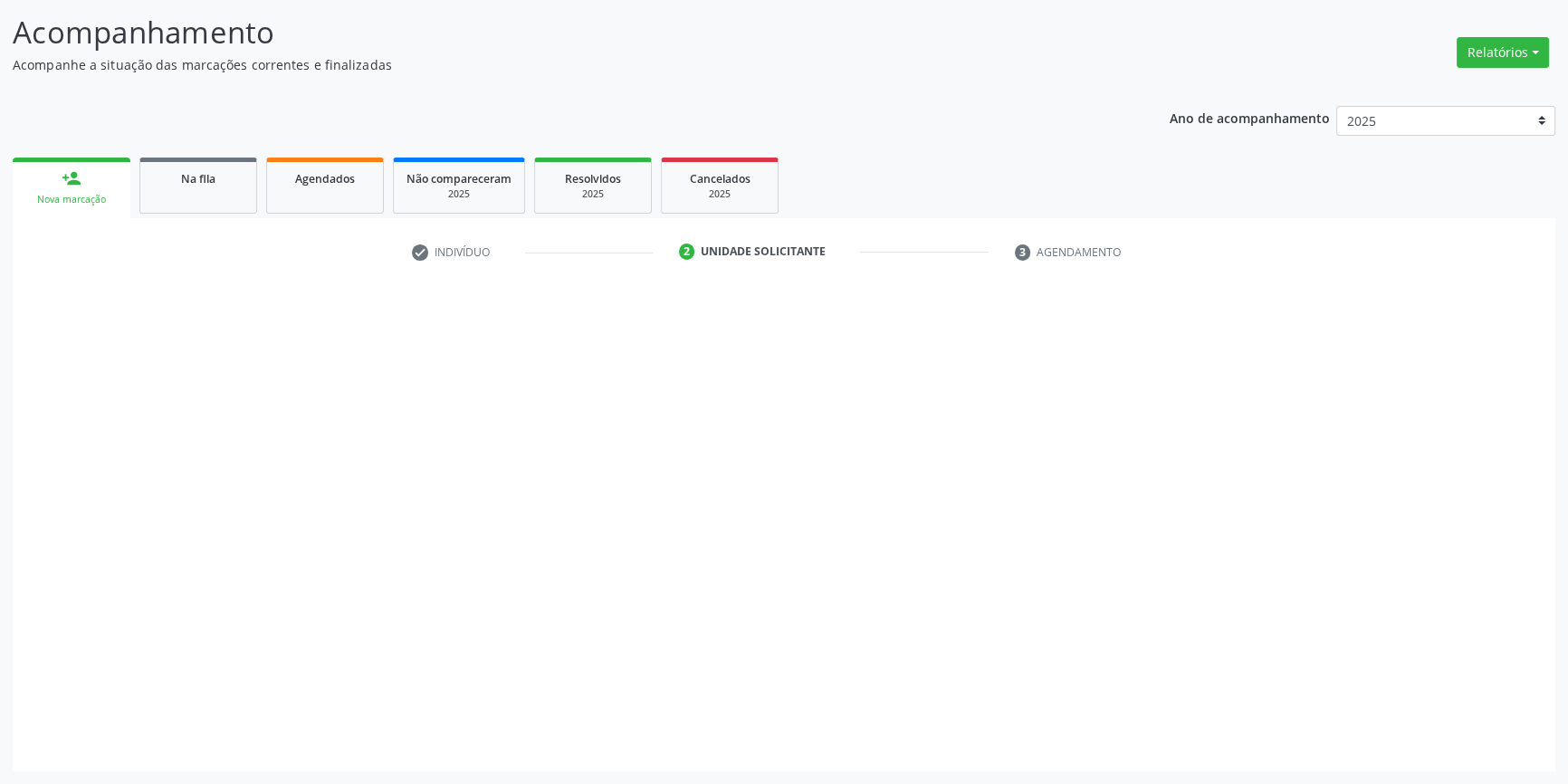
scroll to position [112, 0]
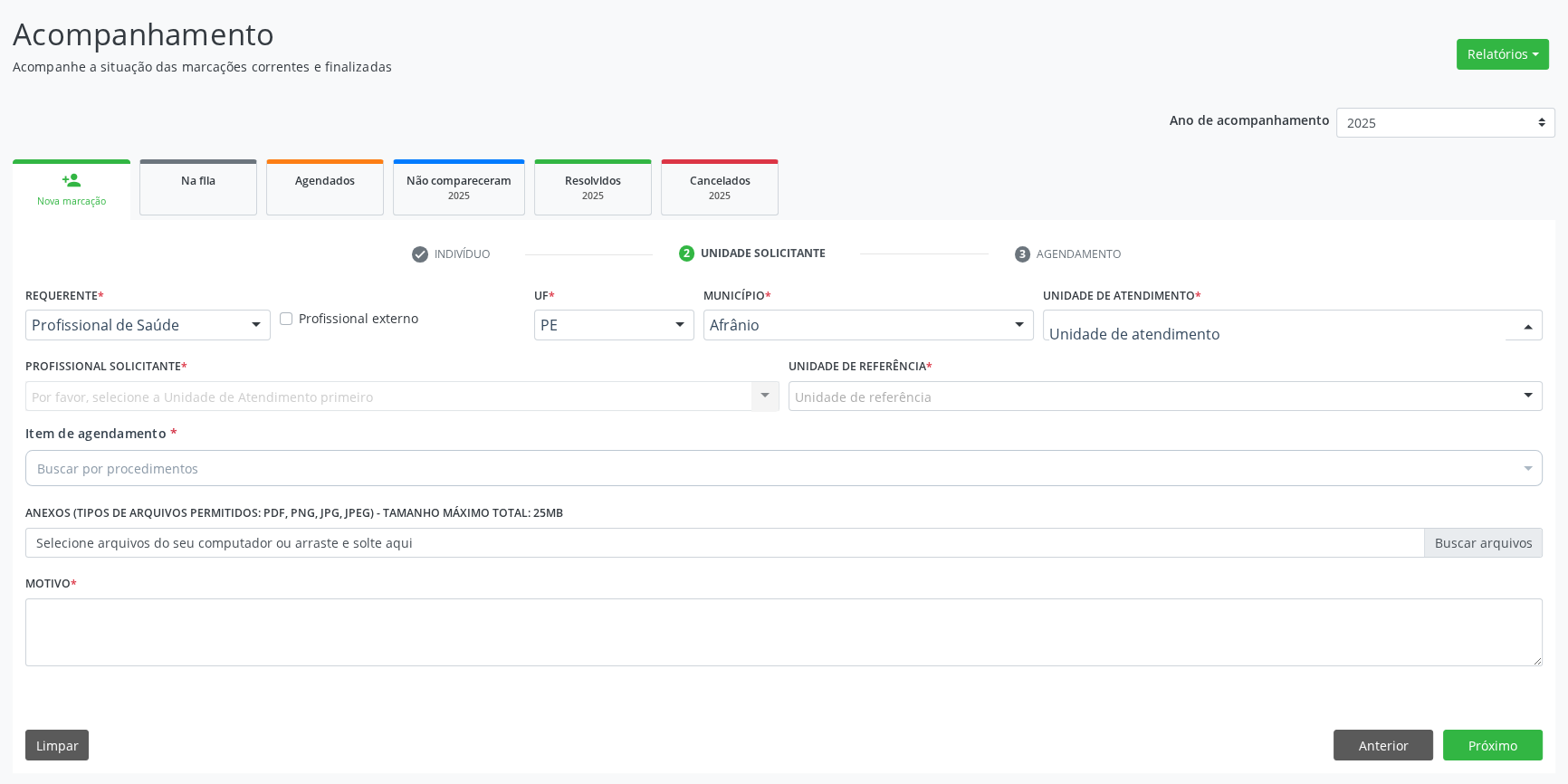
click at [1093, 337] on div at bounding box center [1292, 325] width 499 height 30
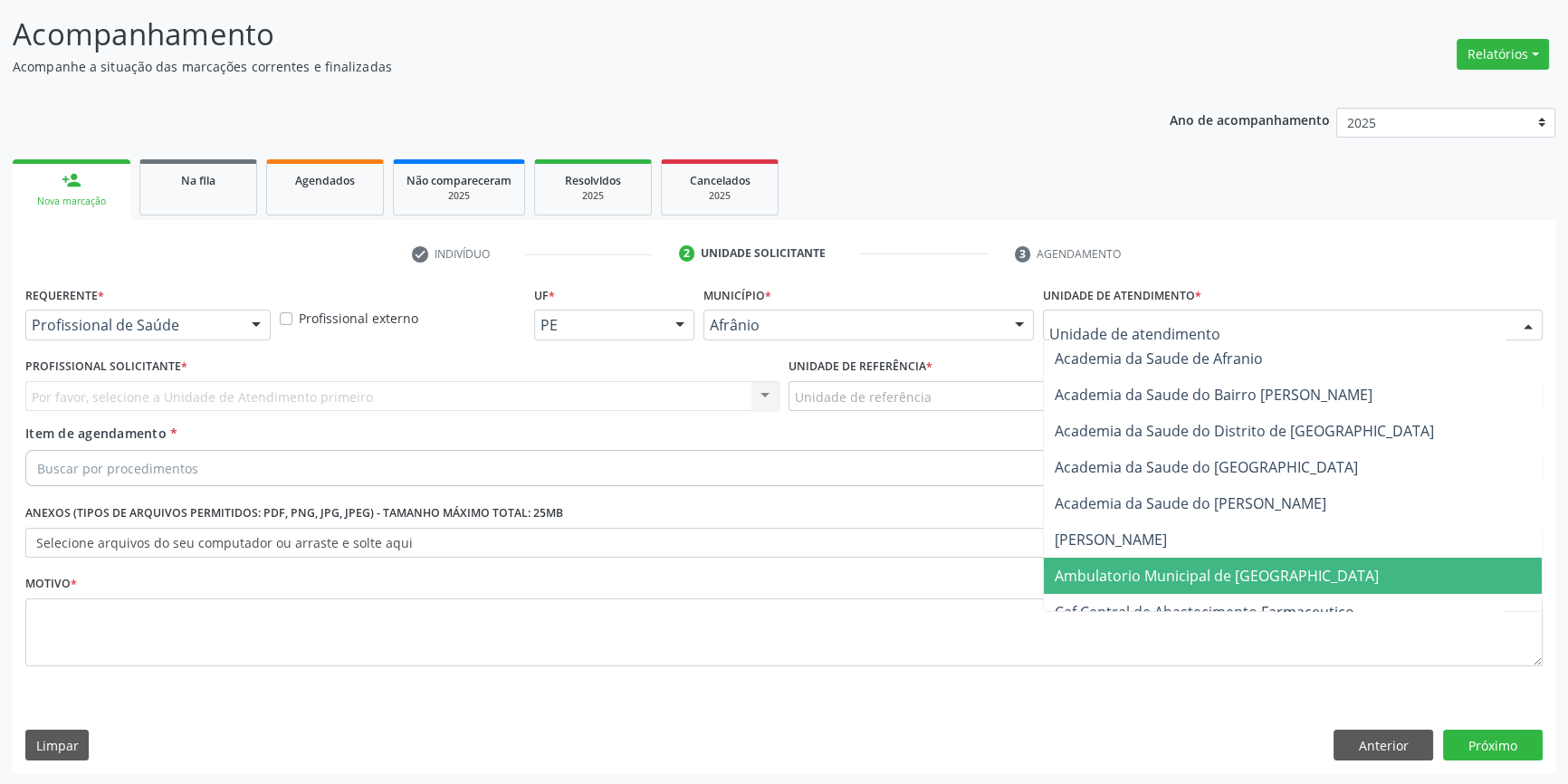
click at [1124, 566] on span "Ambulatorio Municipal de [GEOGRAPHIC_DATA]" at bounding box center [1217, 576] width 324 height 20
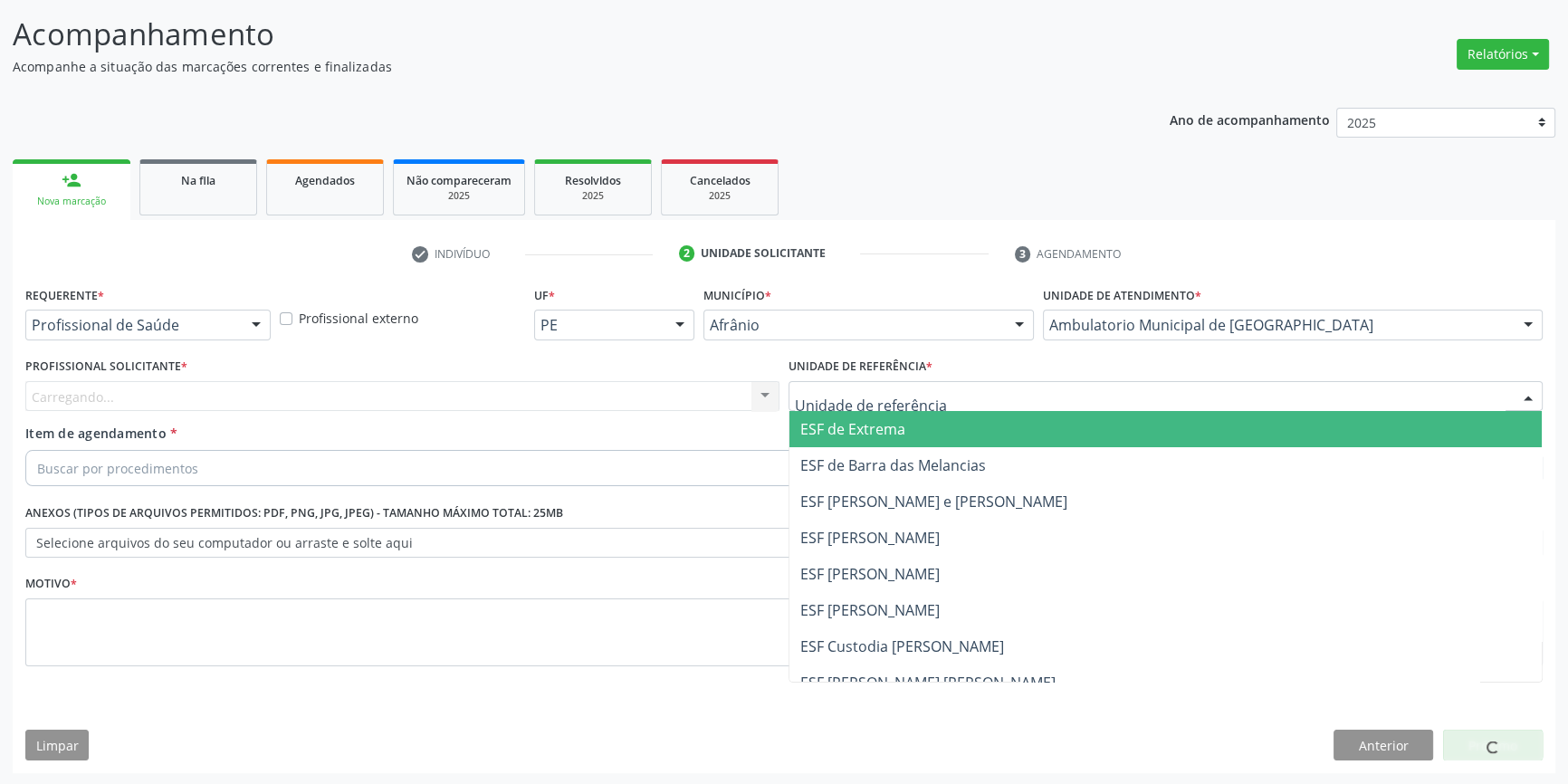
click at [933, 401] on div at bounding box center [1166, 396] width 755 height 30
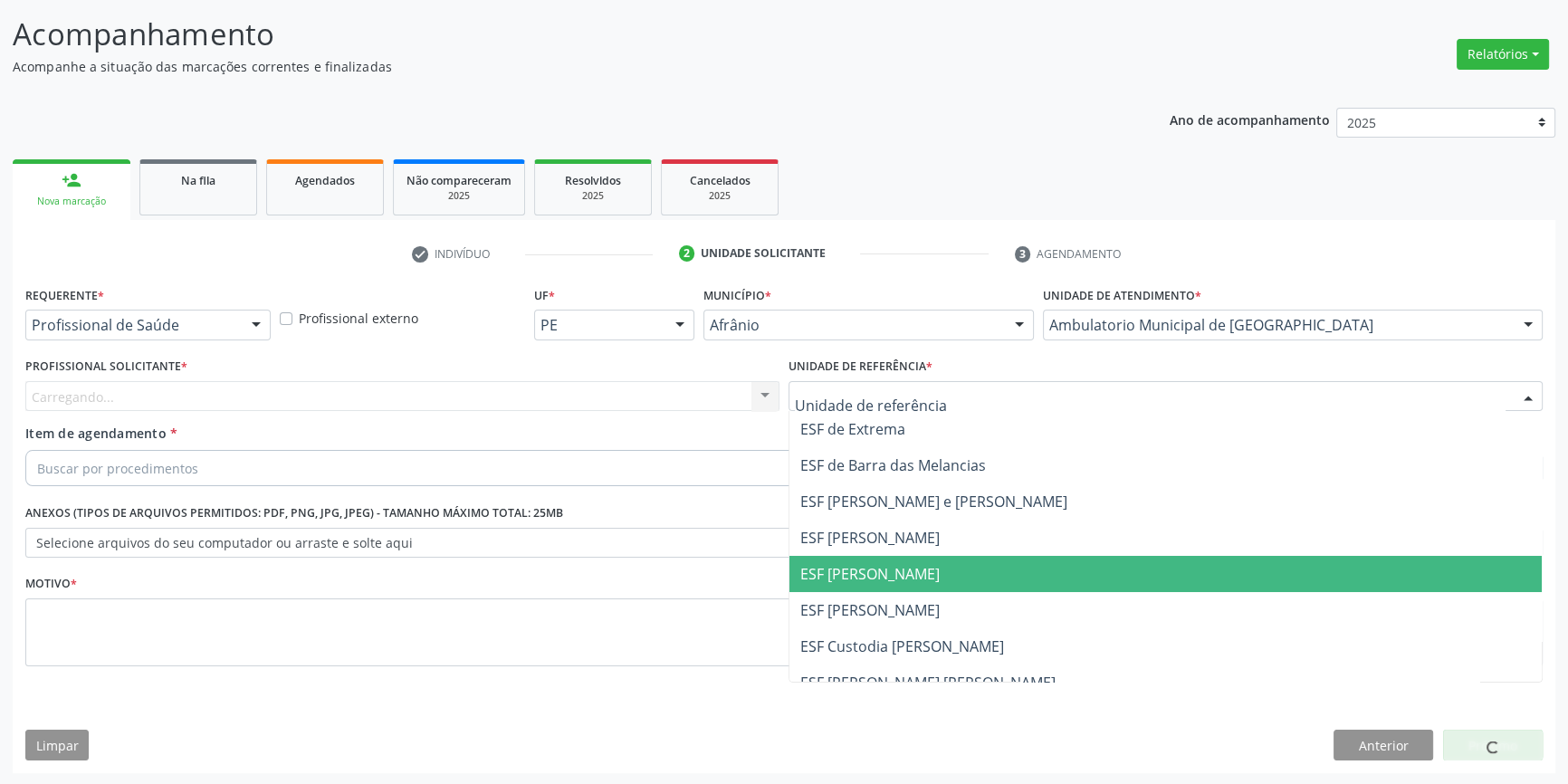
click at [896, 572] on span "ESF [PERSON_NAME]" at bounding box center [870, 574] width 139 height 20
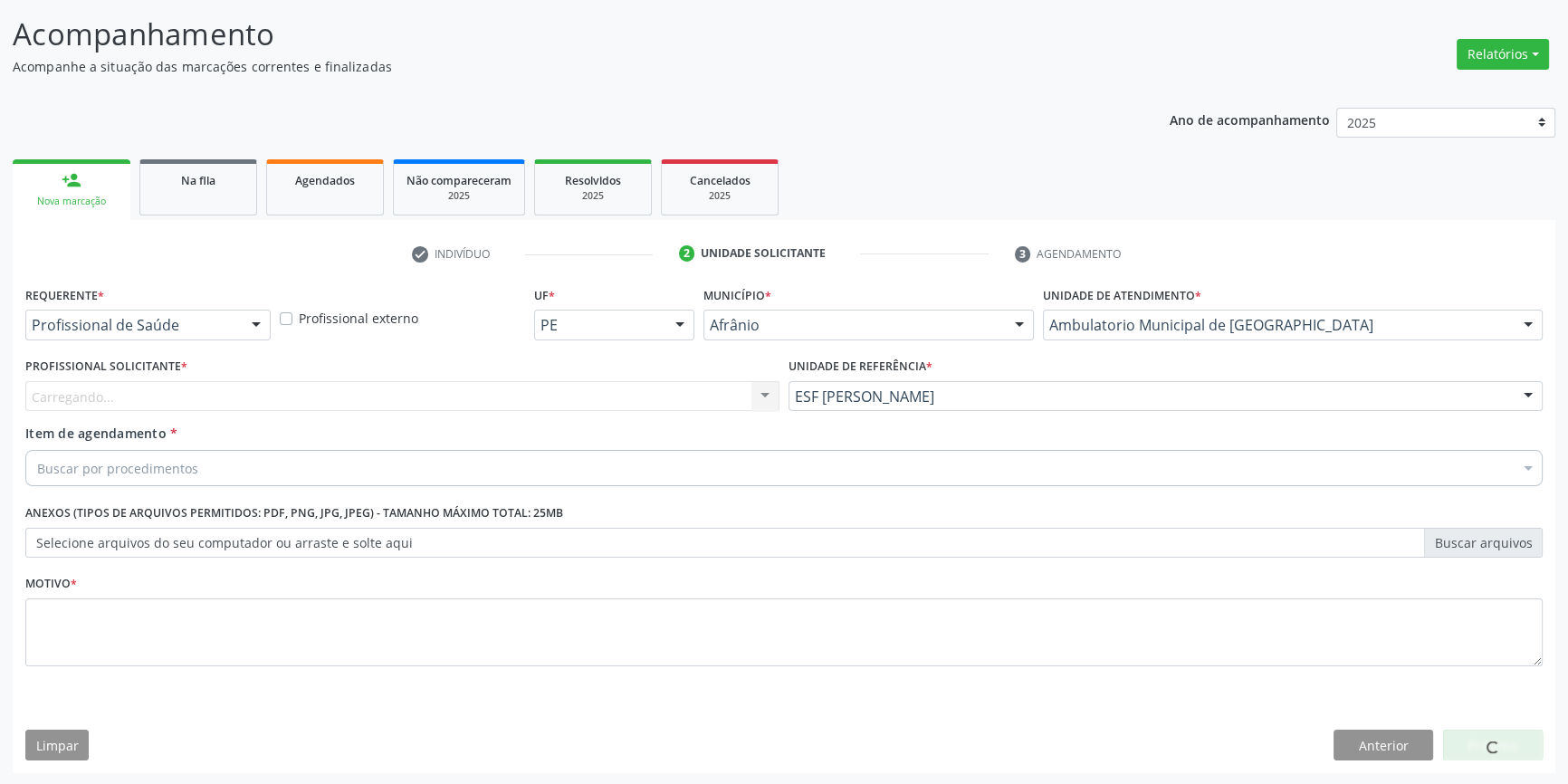
click at [336, 382] on div "Carregando... Nenhum resultado encontrado para: " " Não há nenhuma opção para s…" at bounding box center [402, 396] width 755 height 30
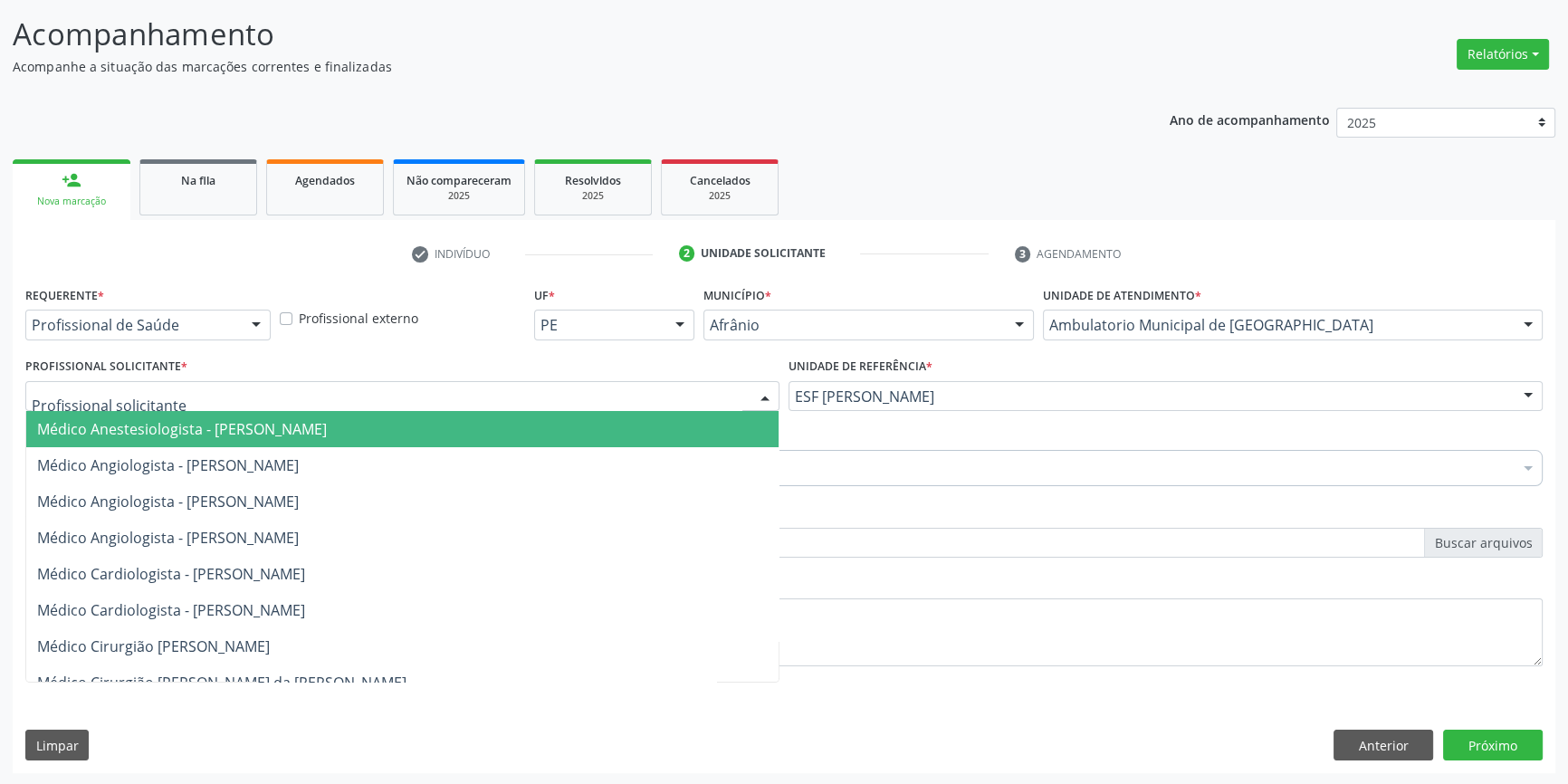
click at [308, 389] on div at bounding box center [402, 396] width 755 height 30
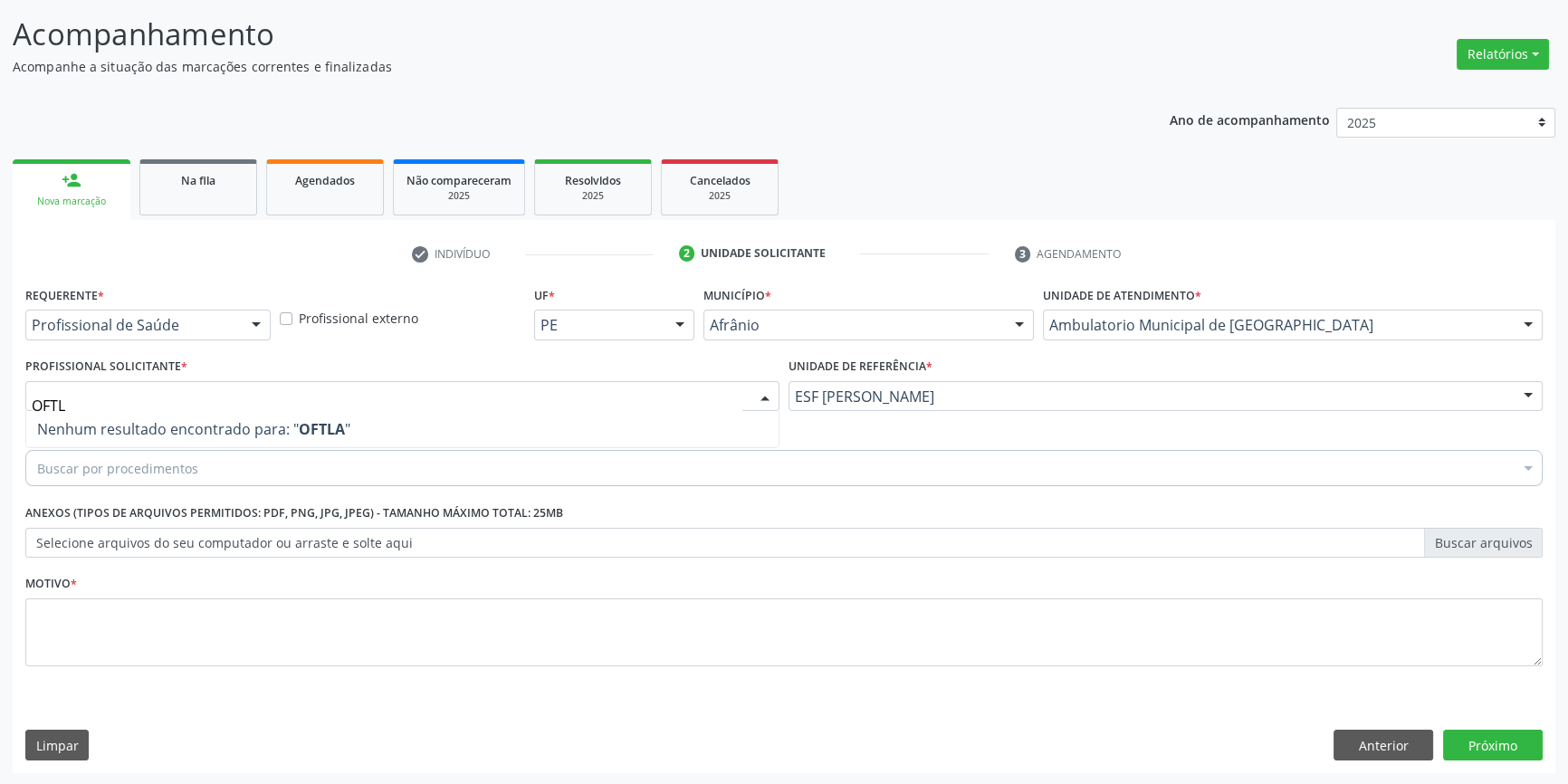
type input "OFT"
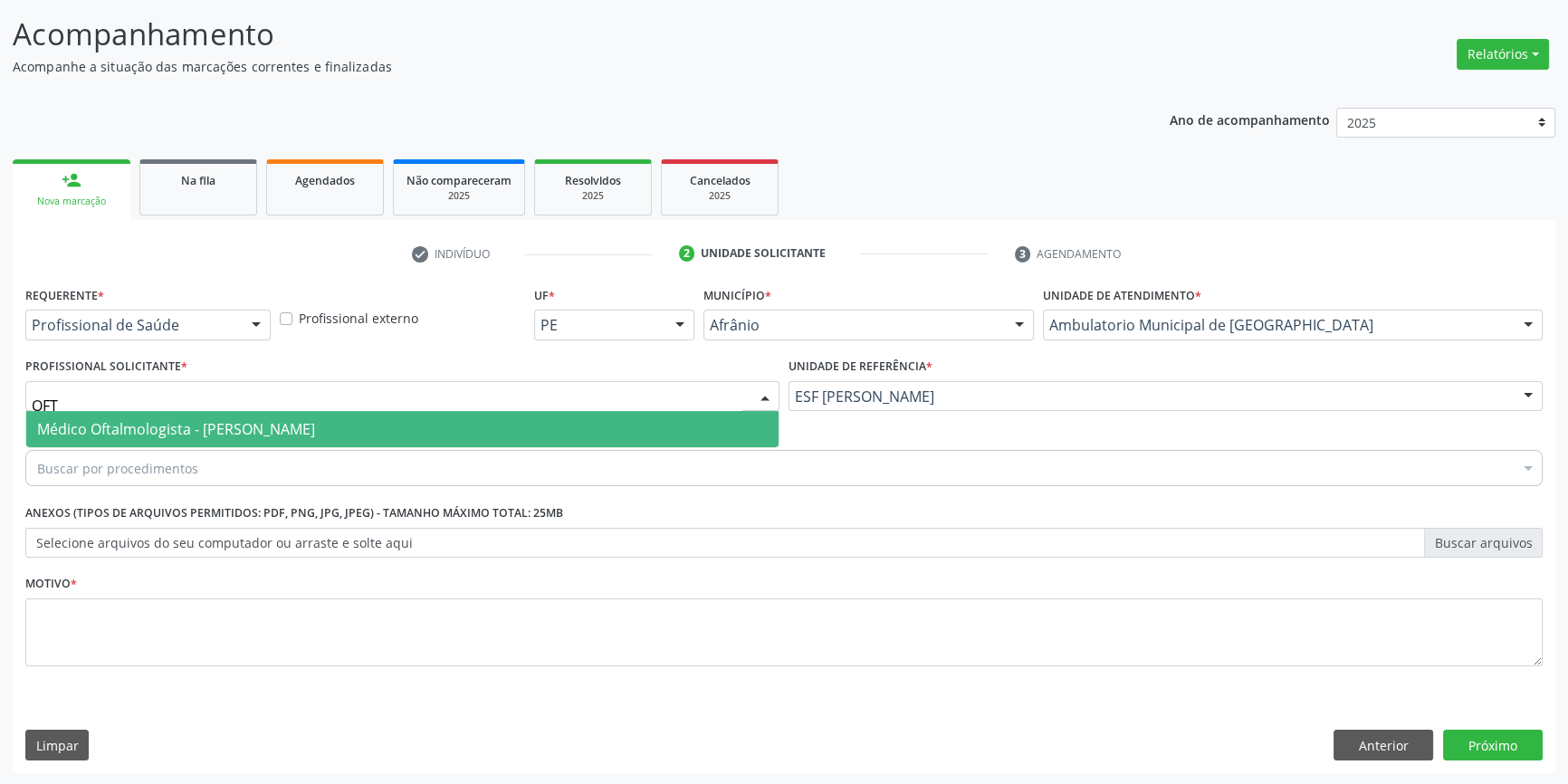
click at [253, 422] on span "Médico Oftalmologista - [PERSON_NAME]" at bounding box center [176, 429] width 278 height 20
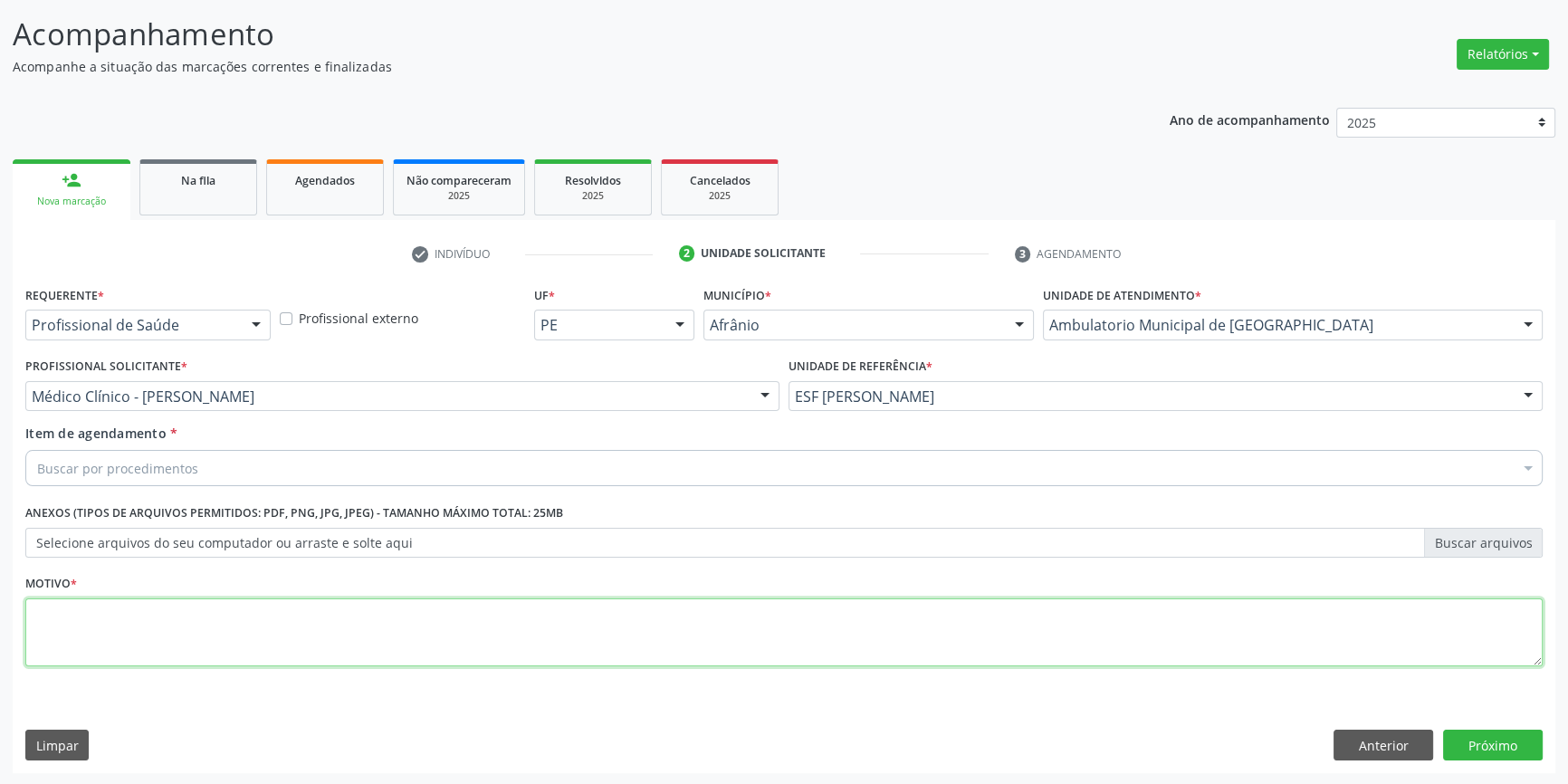
click at [191, 634] on textarea at bounding box center [784, 633] width 1518 height 69
type textarea "'"
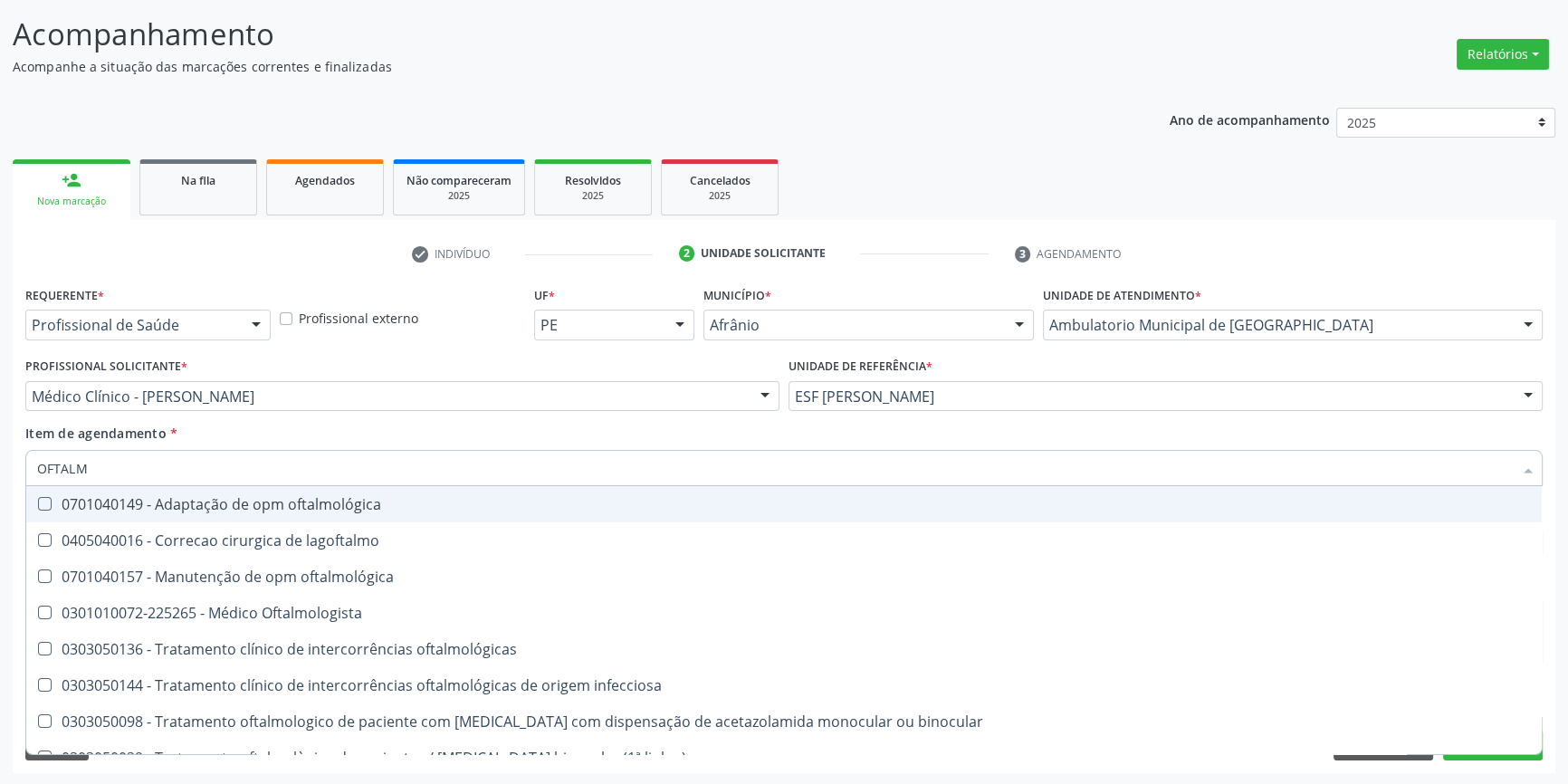
type input "OFTALMO"
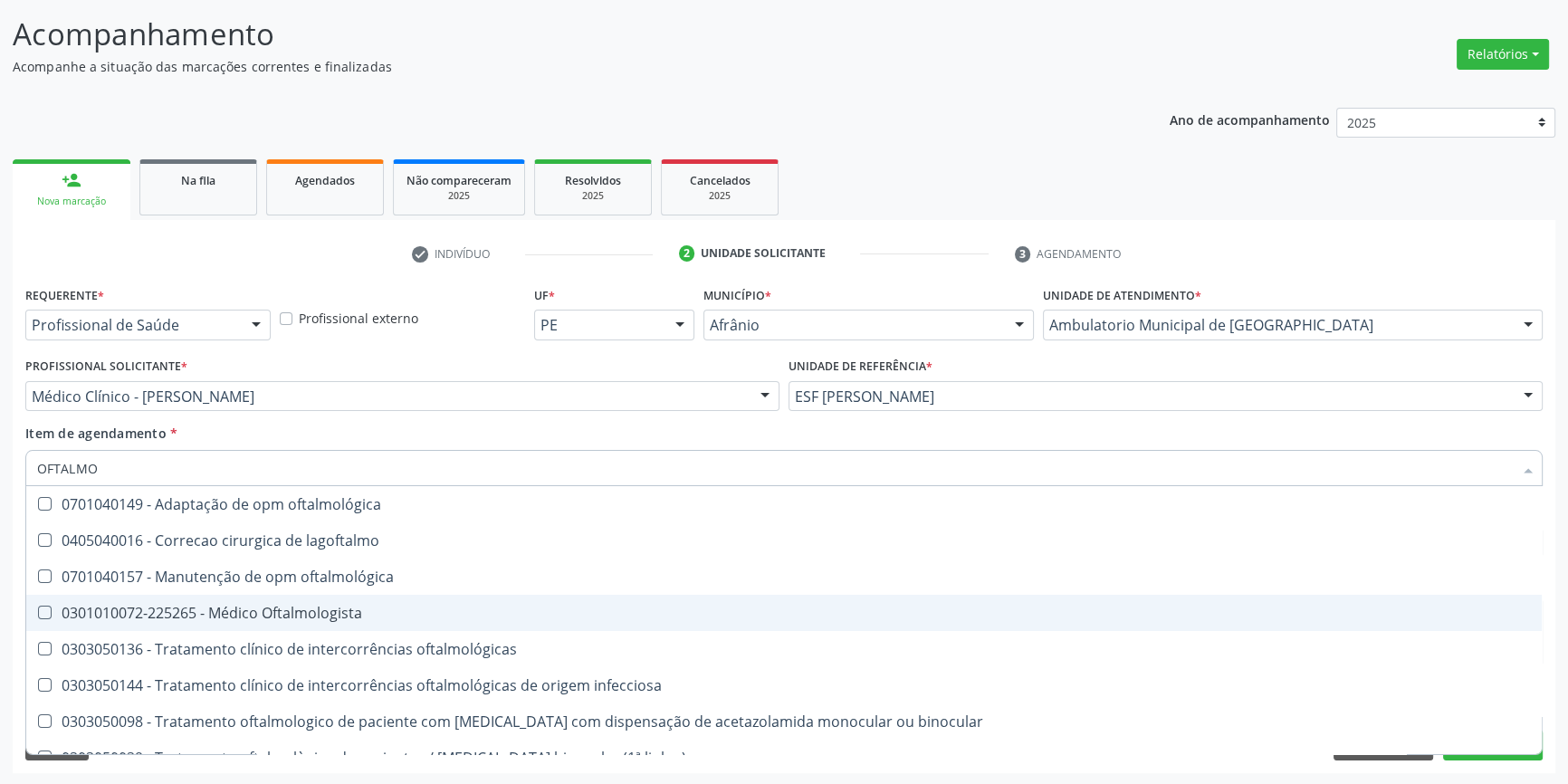
click at [350, 613] on div "0301010072-225265 - Médico Oftalmologista" at bounding box center [784, 612] width 1494 height 15
checkbox Oftalmologista "true"
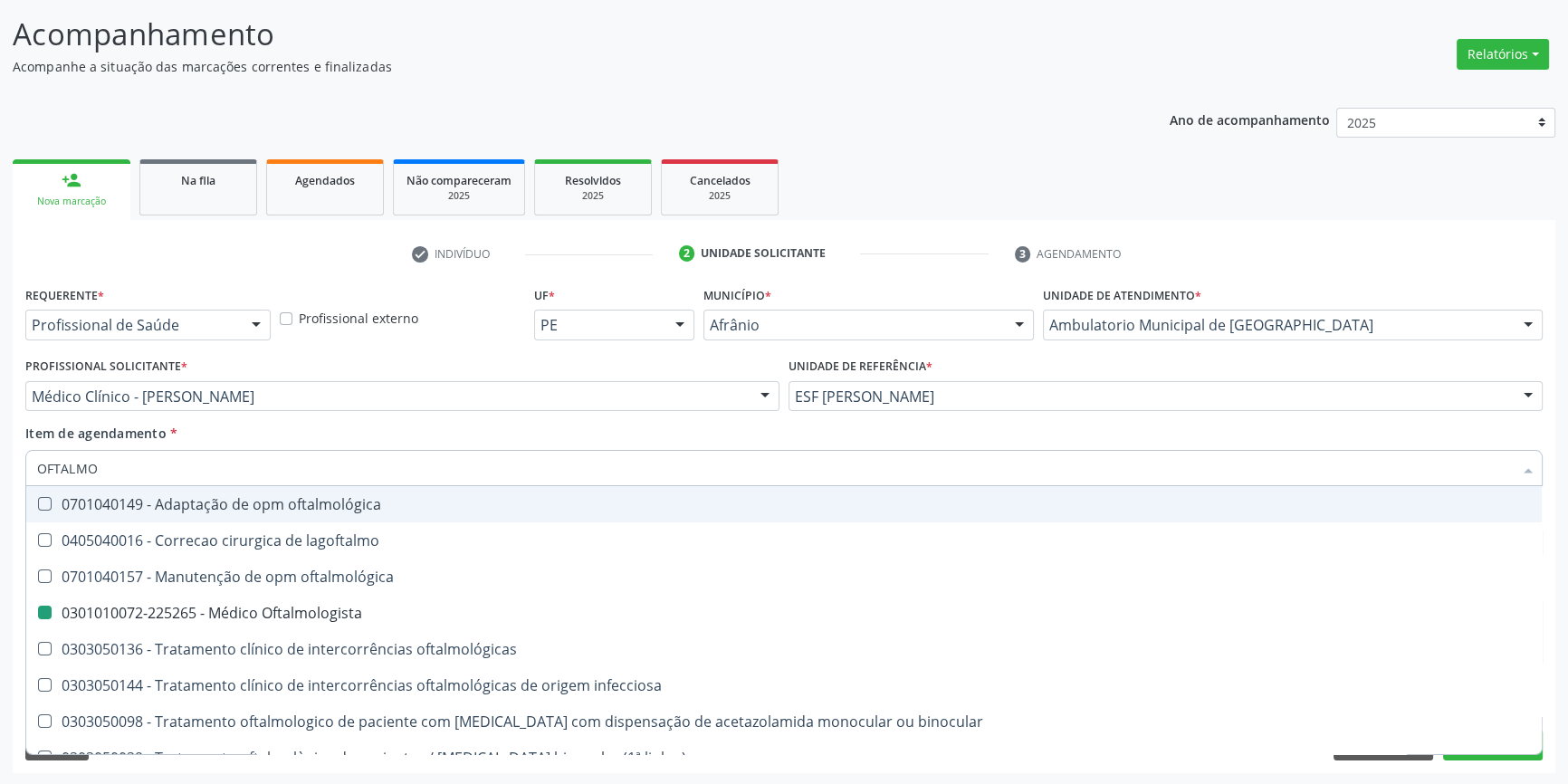
click at [1133, 437] on div "Item de agendamento * OFTALMO Desfazer seleção 0701040149 - Adaptação de opm of…" at bounding box center [784, 452] width 1518 height 57
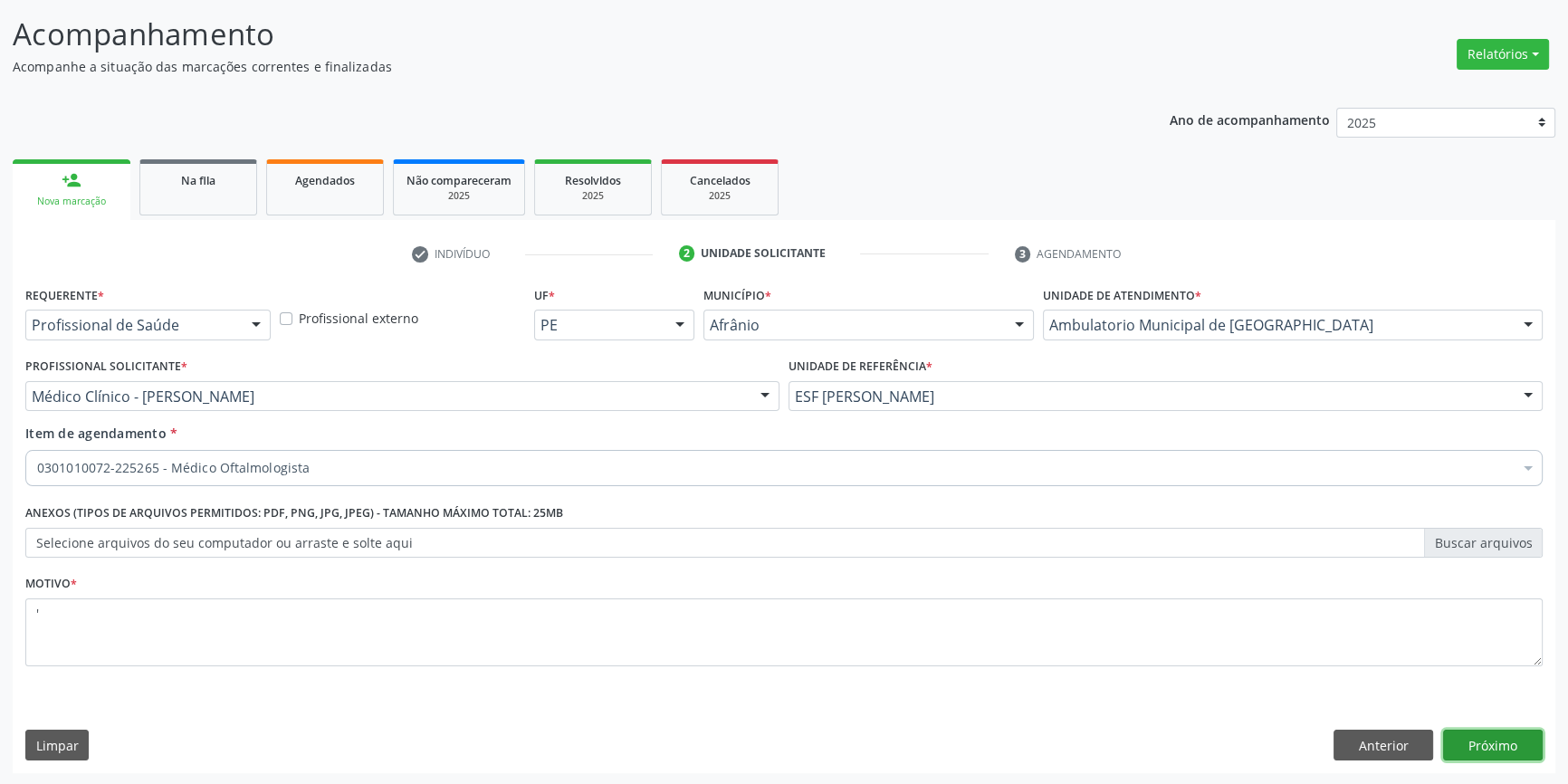
click at [1496, 741] on button "Próximo" at bounding box center [1493, 745] width 100 height 30
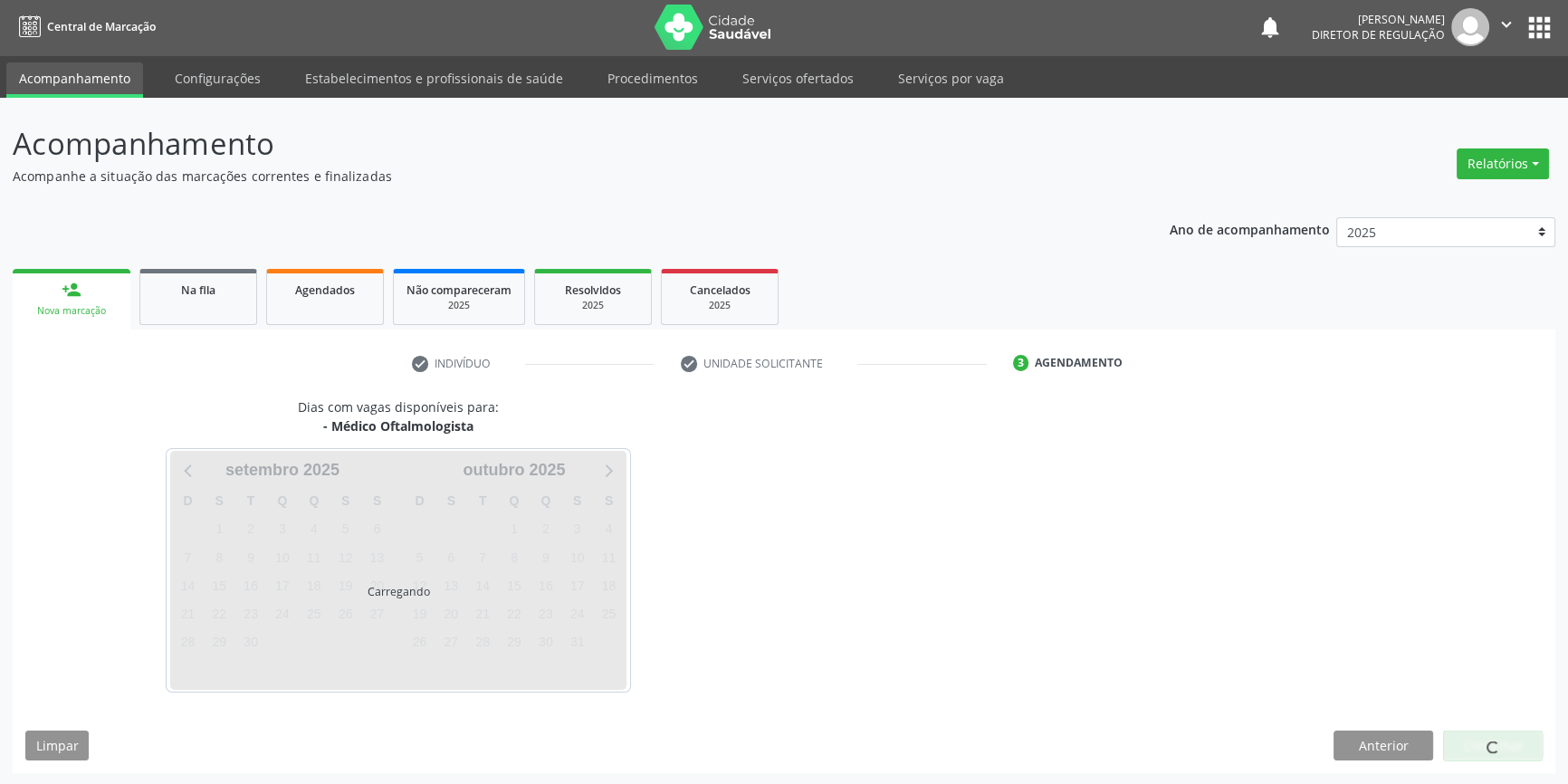
scroll to position [55, 0]
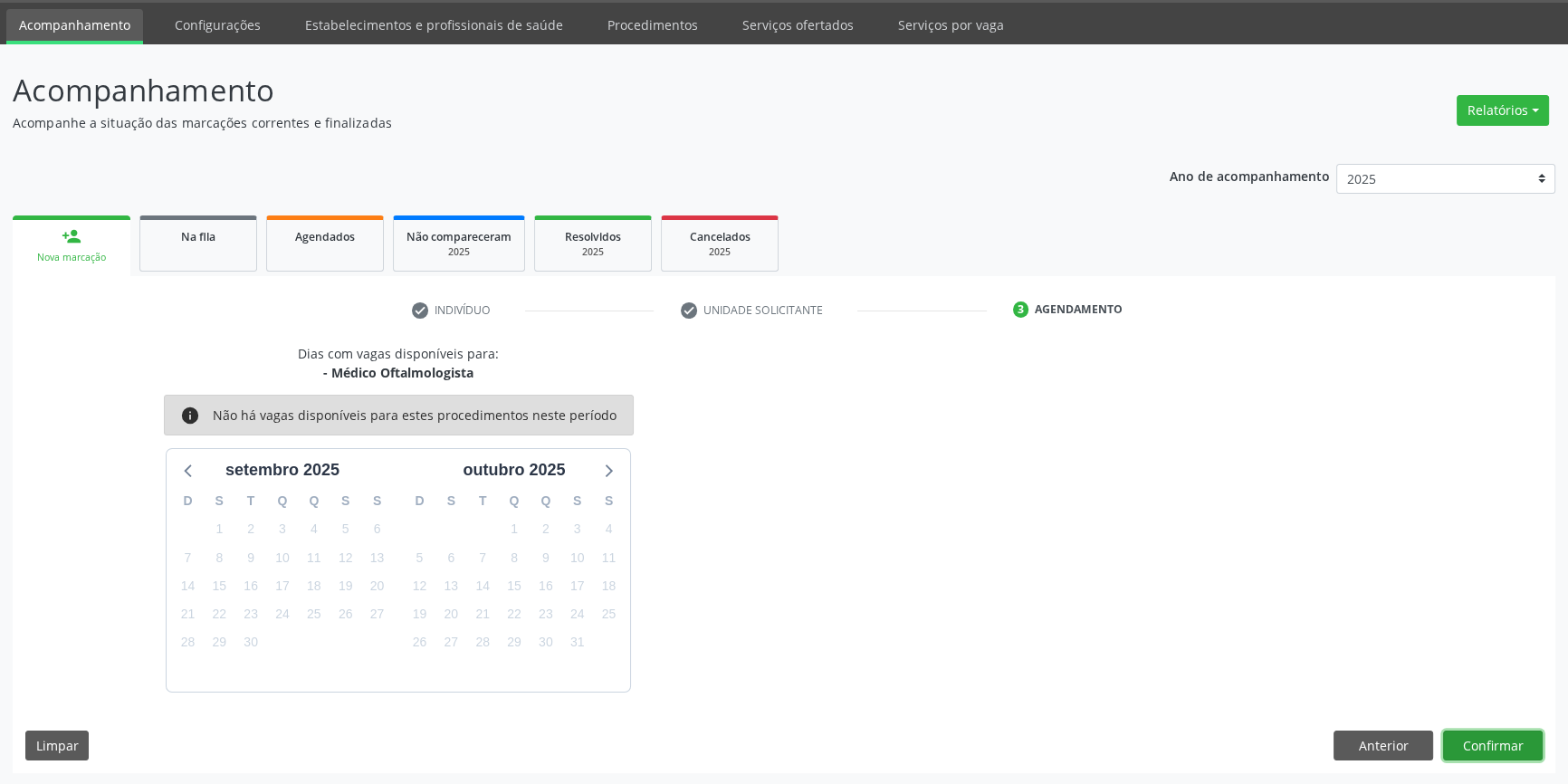
click at [1477, 746] on button "Confirmar" at bounding box center [1493, 746] width 100 height 30
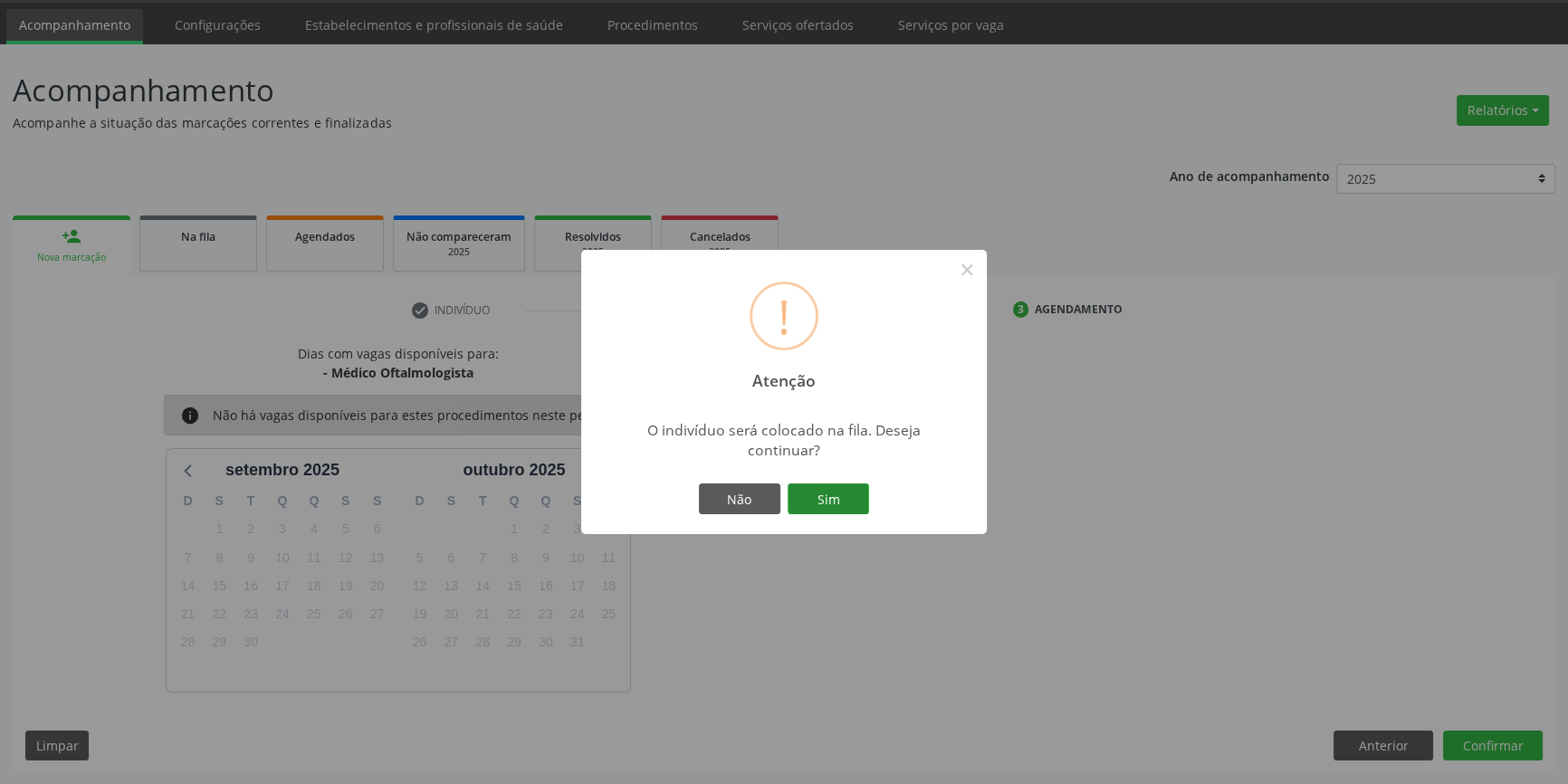
click at [836, 503] on button "Sim" at bounding box center [828, 498] width 81 height 30
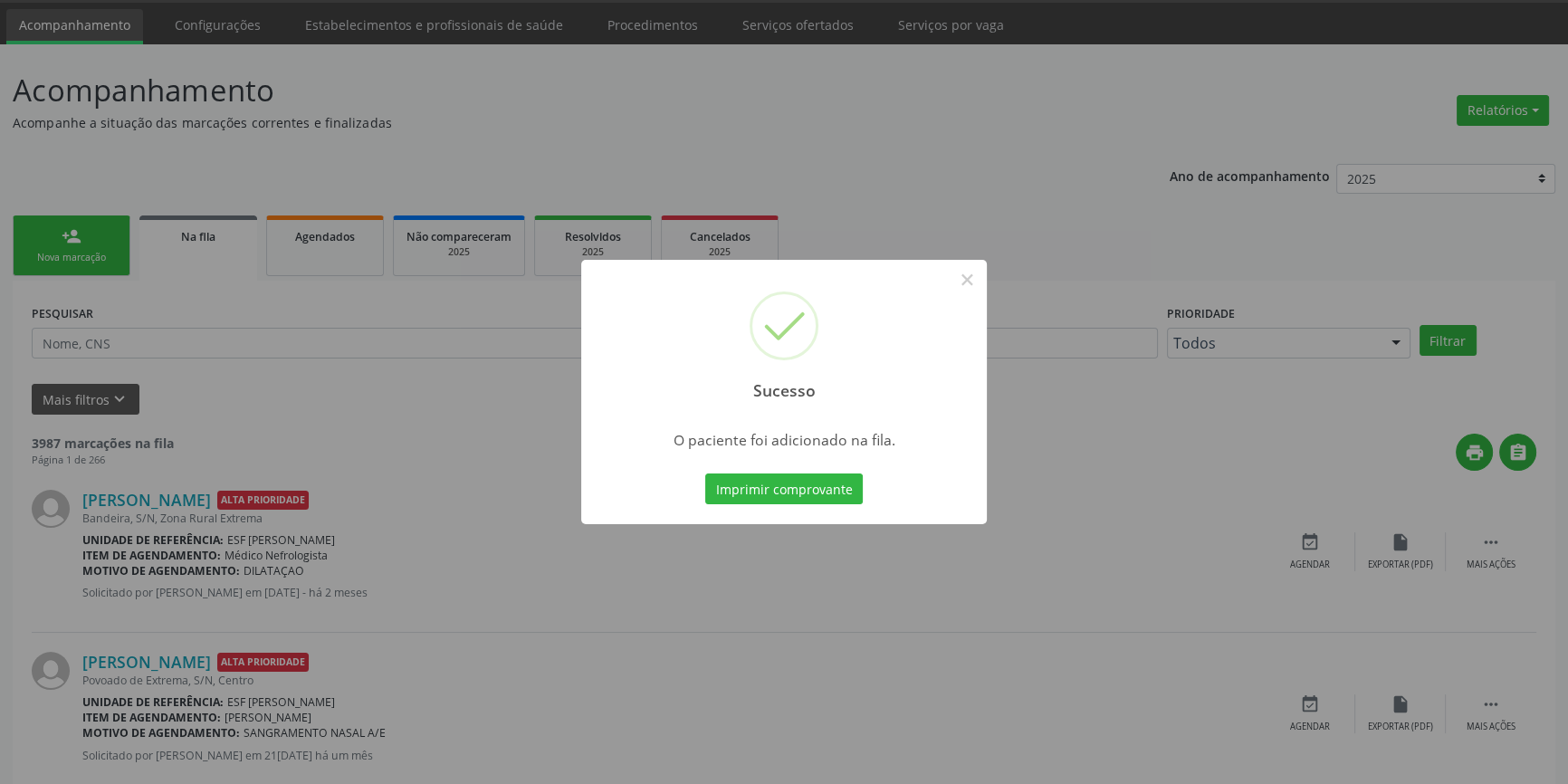
scroll to position [0, 0]
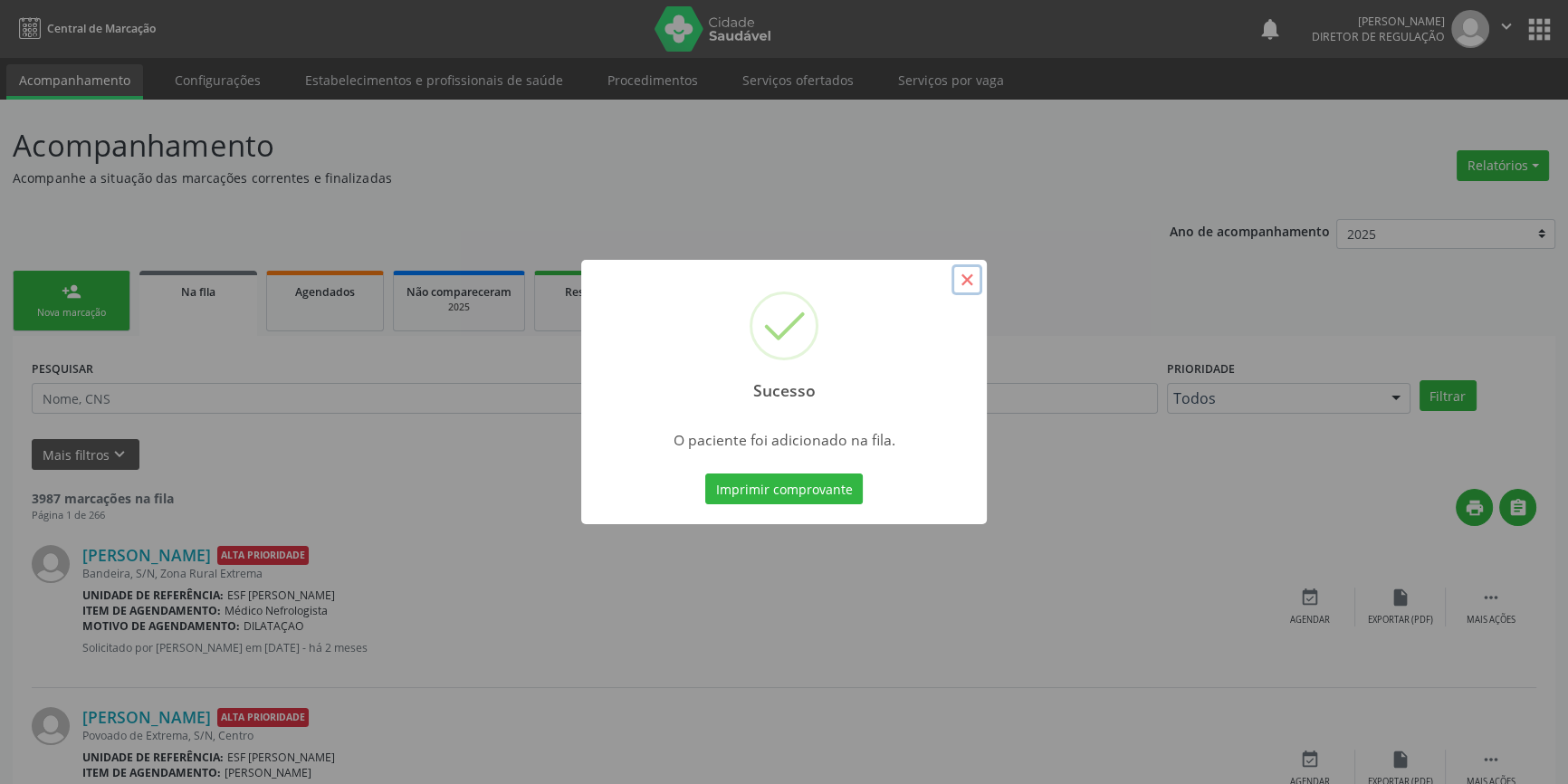
click at [973, 276] on button "×" at bounding box center [967, 279] width 30 height 30
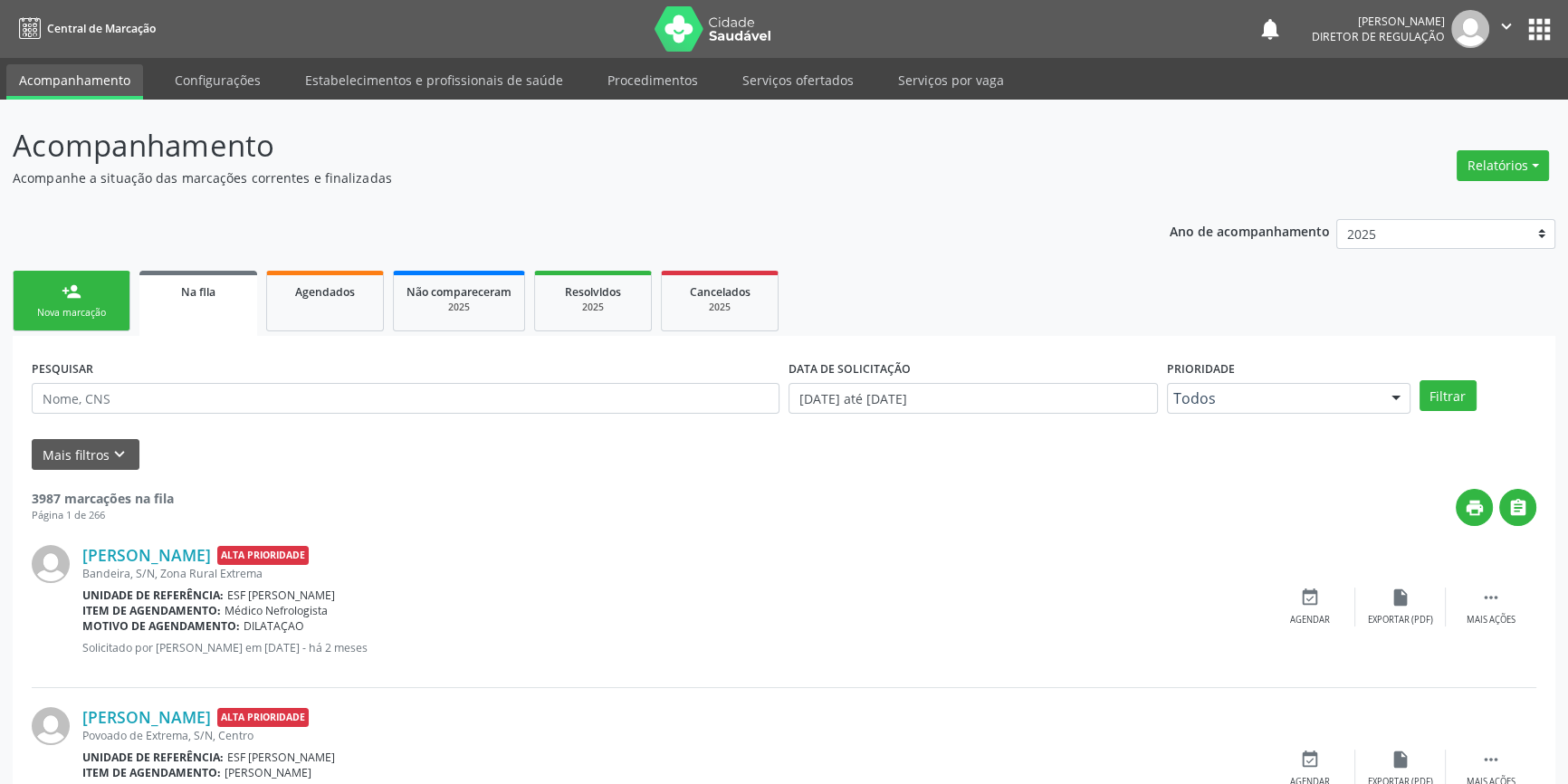
click at [64, 295] on div "person_add" at bounding box center [72, 291] width 20 height 20
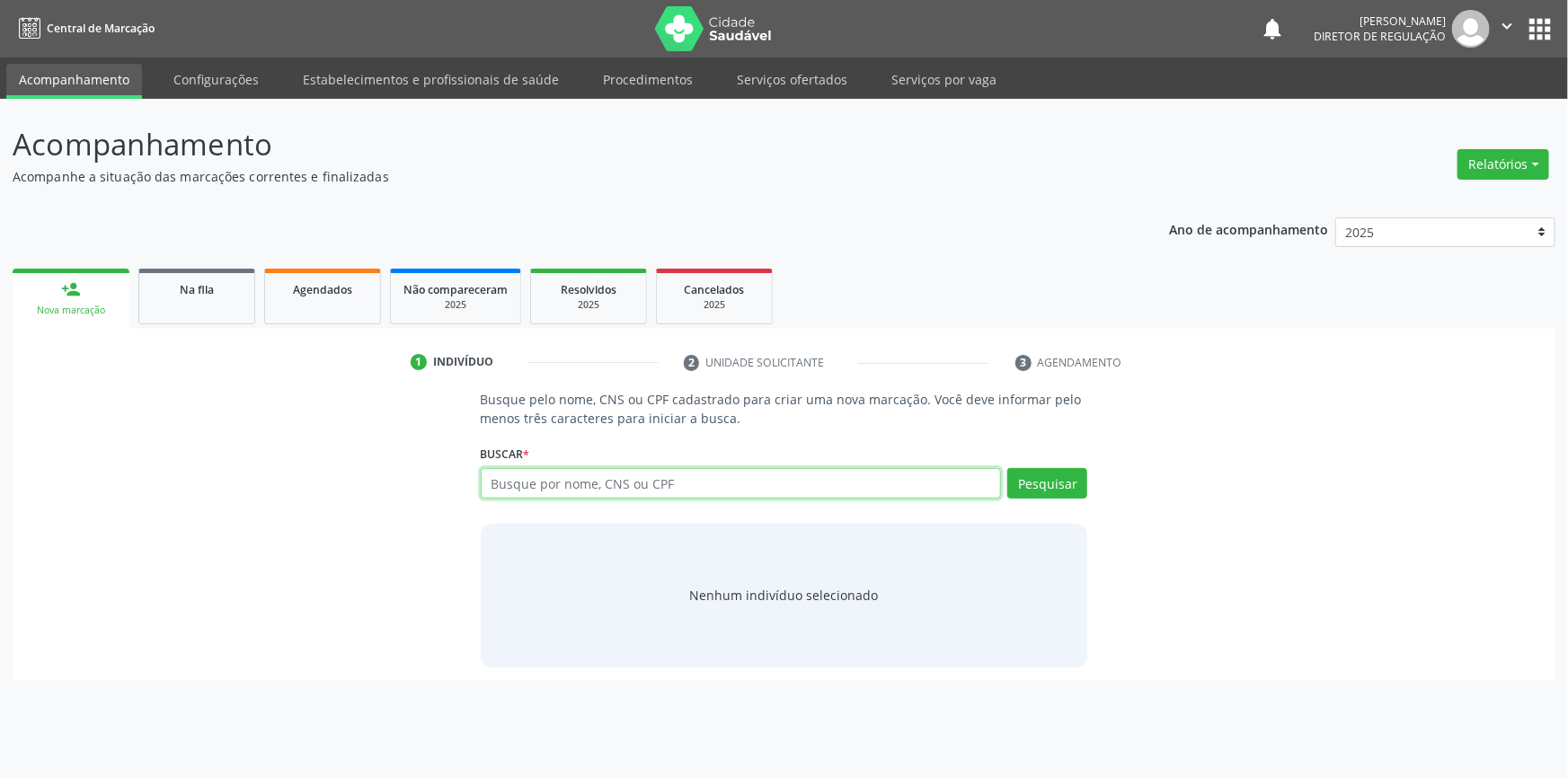
click at [553, 487] on input "text" at bounding box center [741, 483] width 521 height 30
type input "708105557238033"
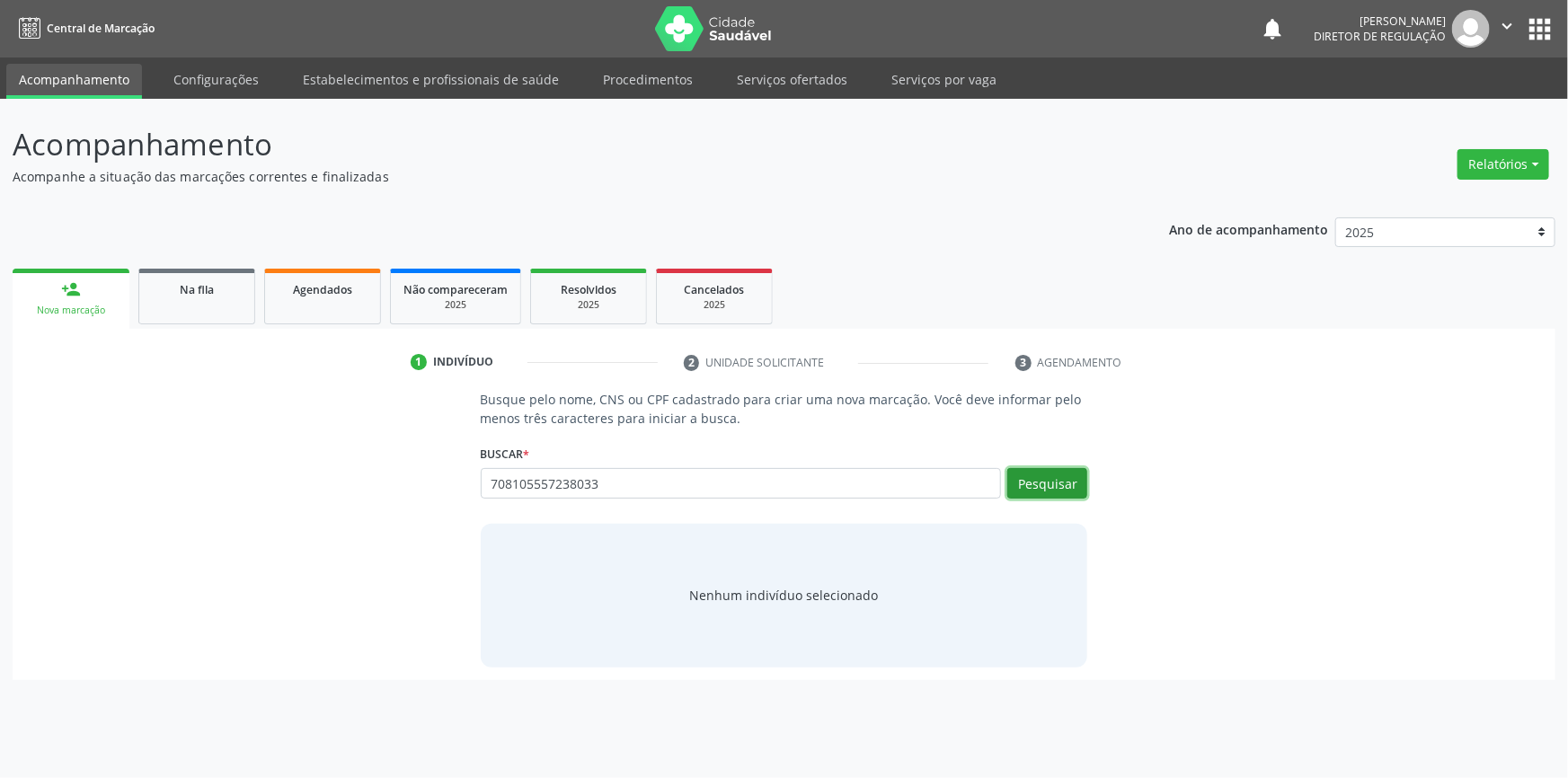
click at [1029, 484] on button "Pesquisar" at bounding box center [1048, 483] width 80 height 30
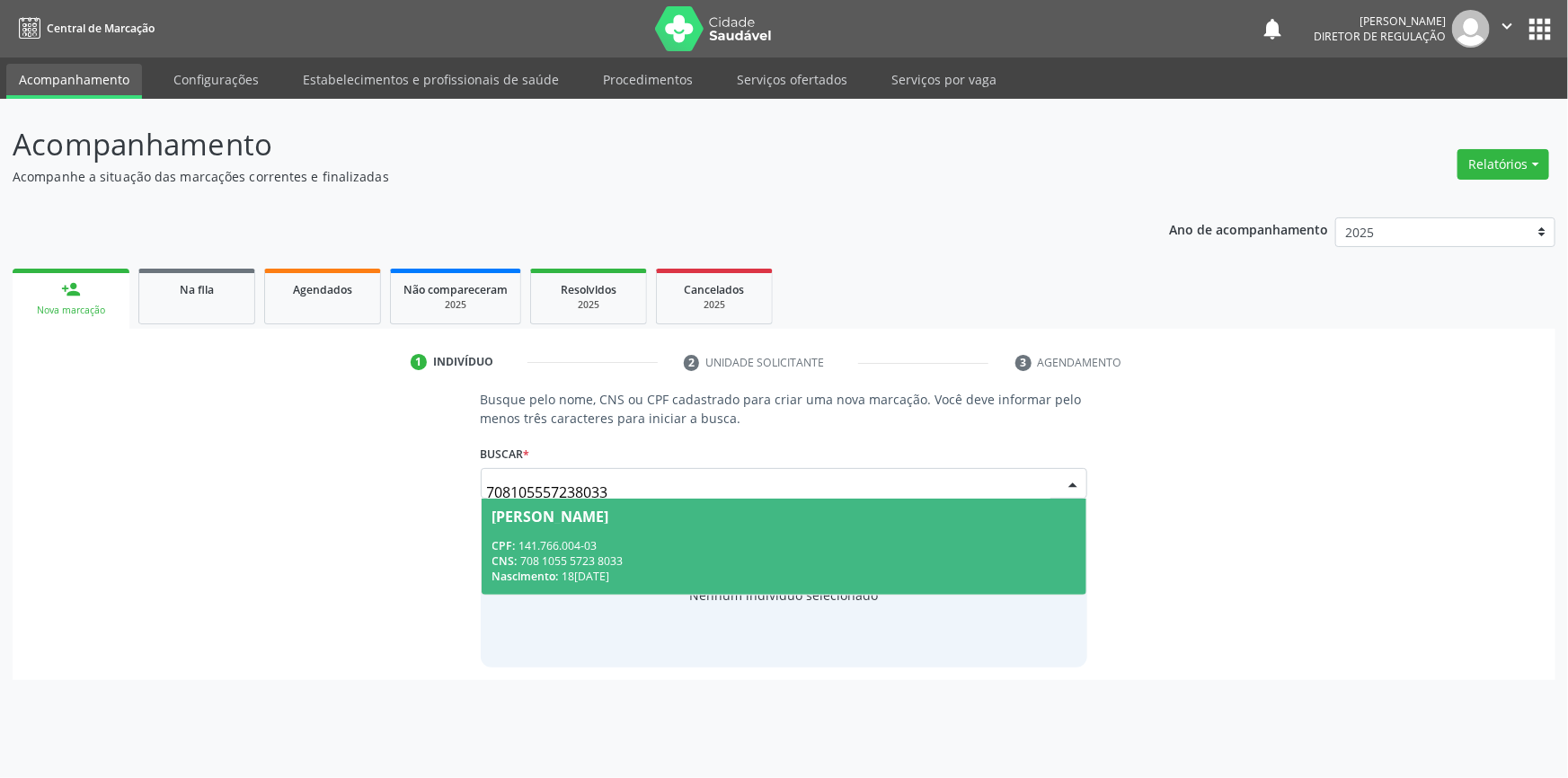
click at [589, 524] on span "Yandra Mirelly Nunes Ferreira CPF: 141.766.004-03 CNS: 708 1055 5723 8033 Nasci…" at bounding box center [785, 546] width 606 height 96
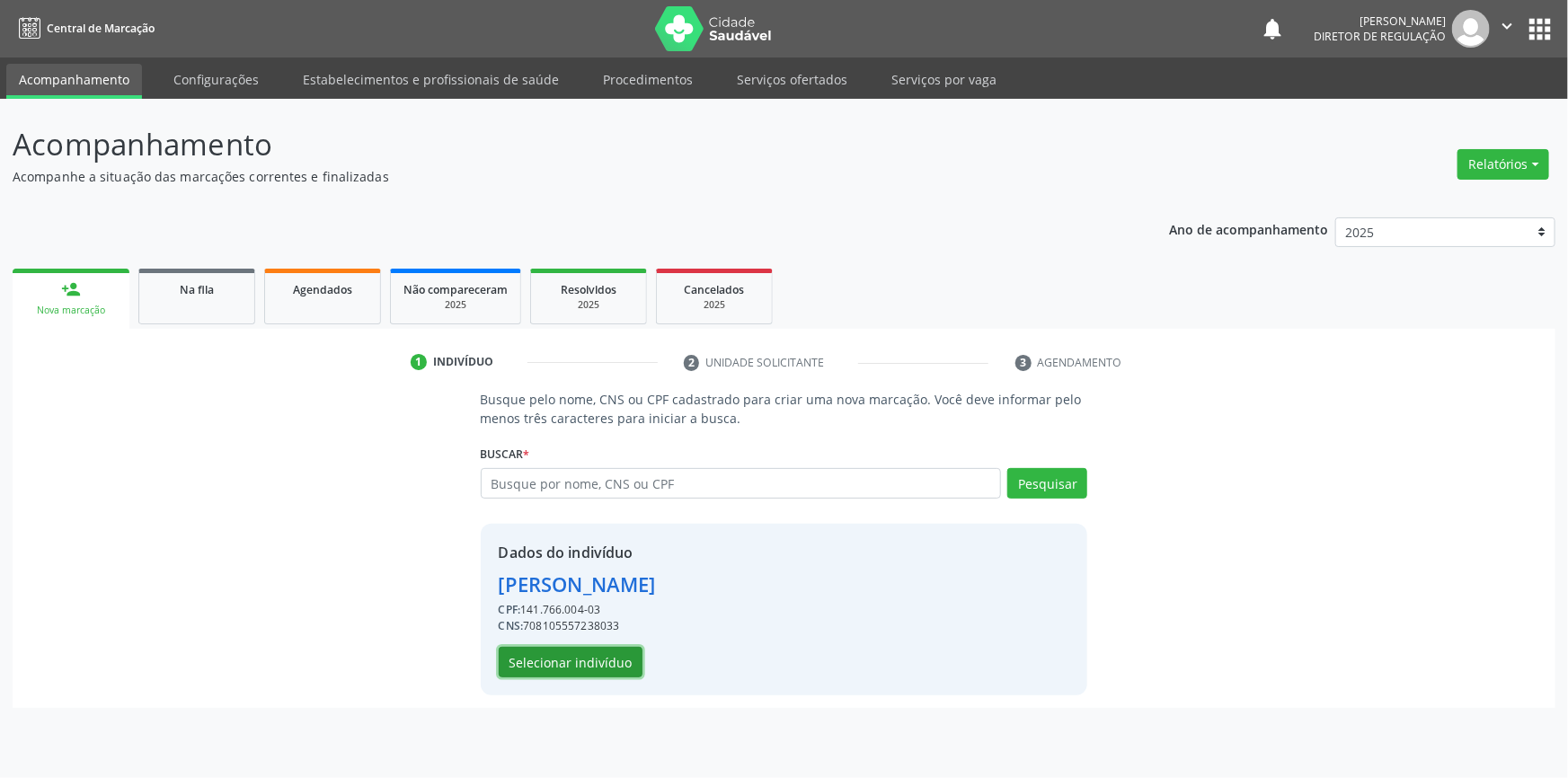
click at [594, 659] on button "Selecionar indivíduo" at bounding box center [571, 661] width 144 height 30
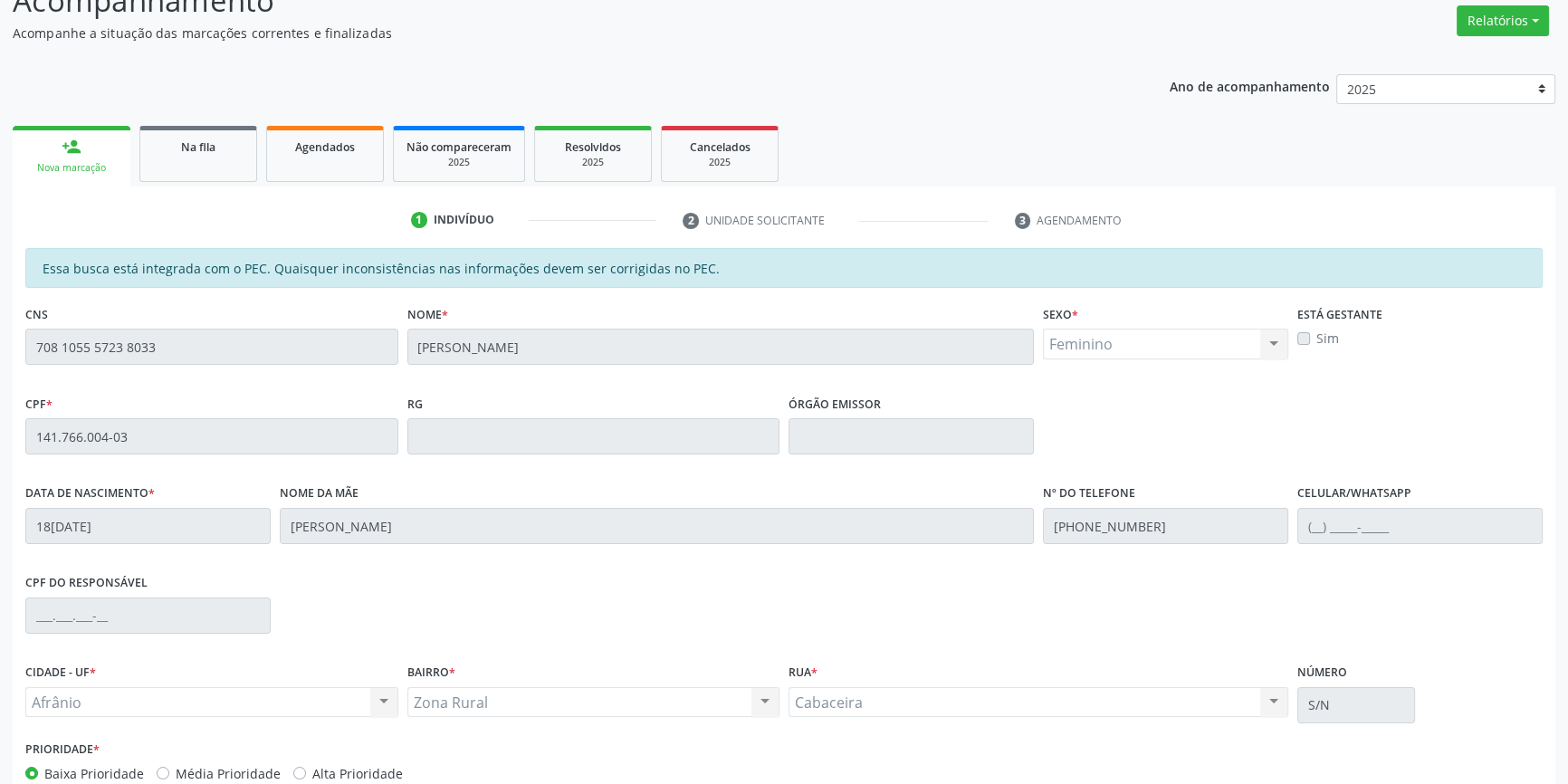
scroll to position [248, 0]
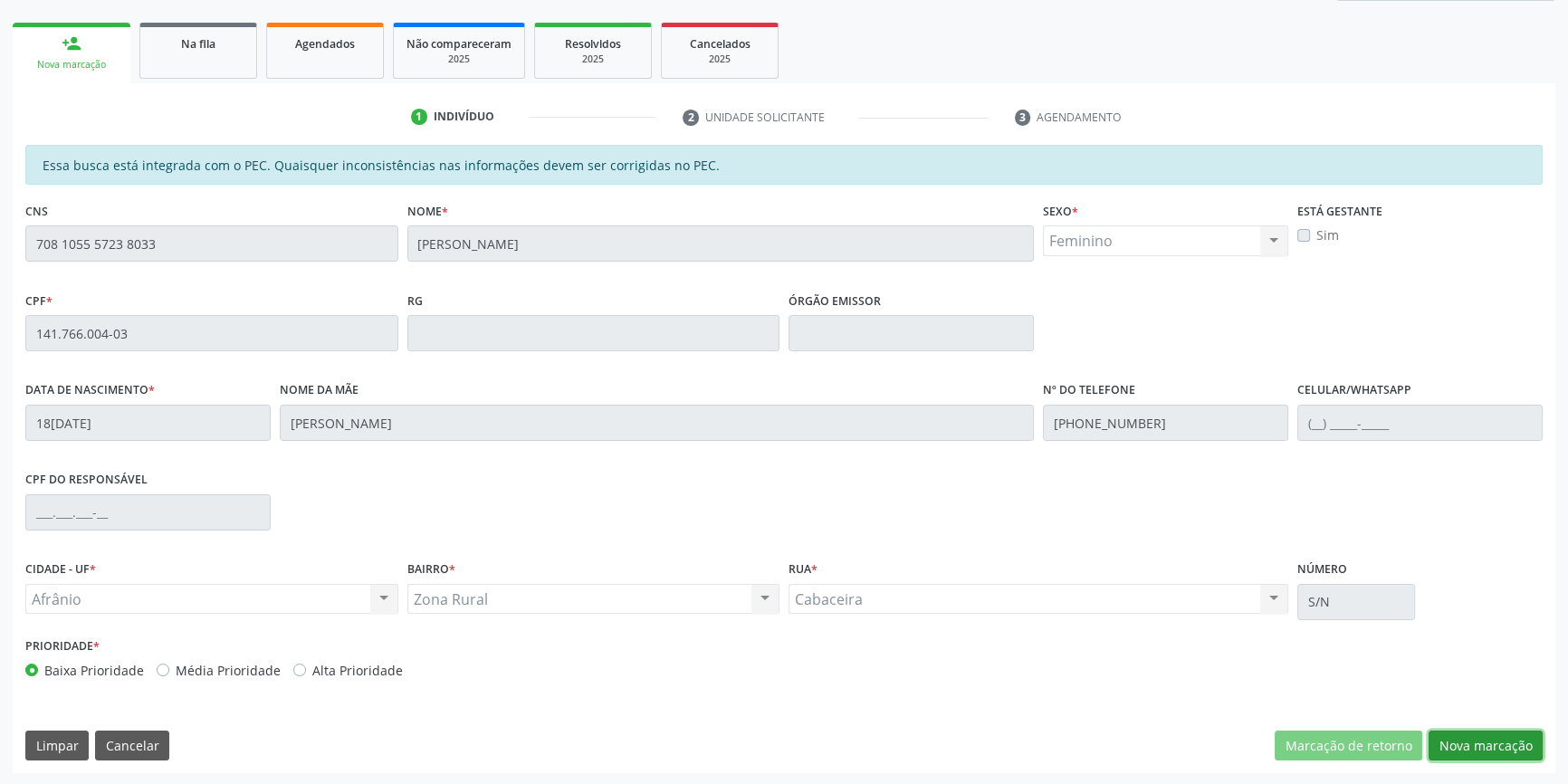
click at [1479, 752] on button "Nova marcação" at bounding box center [1486, 746] width 114 height 30
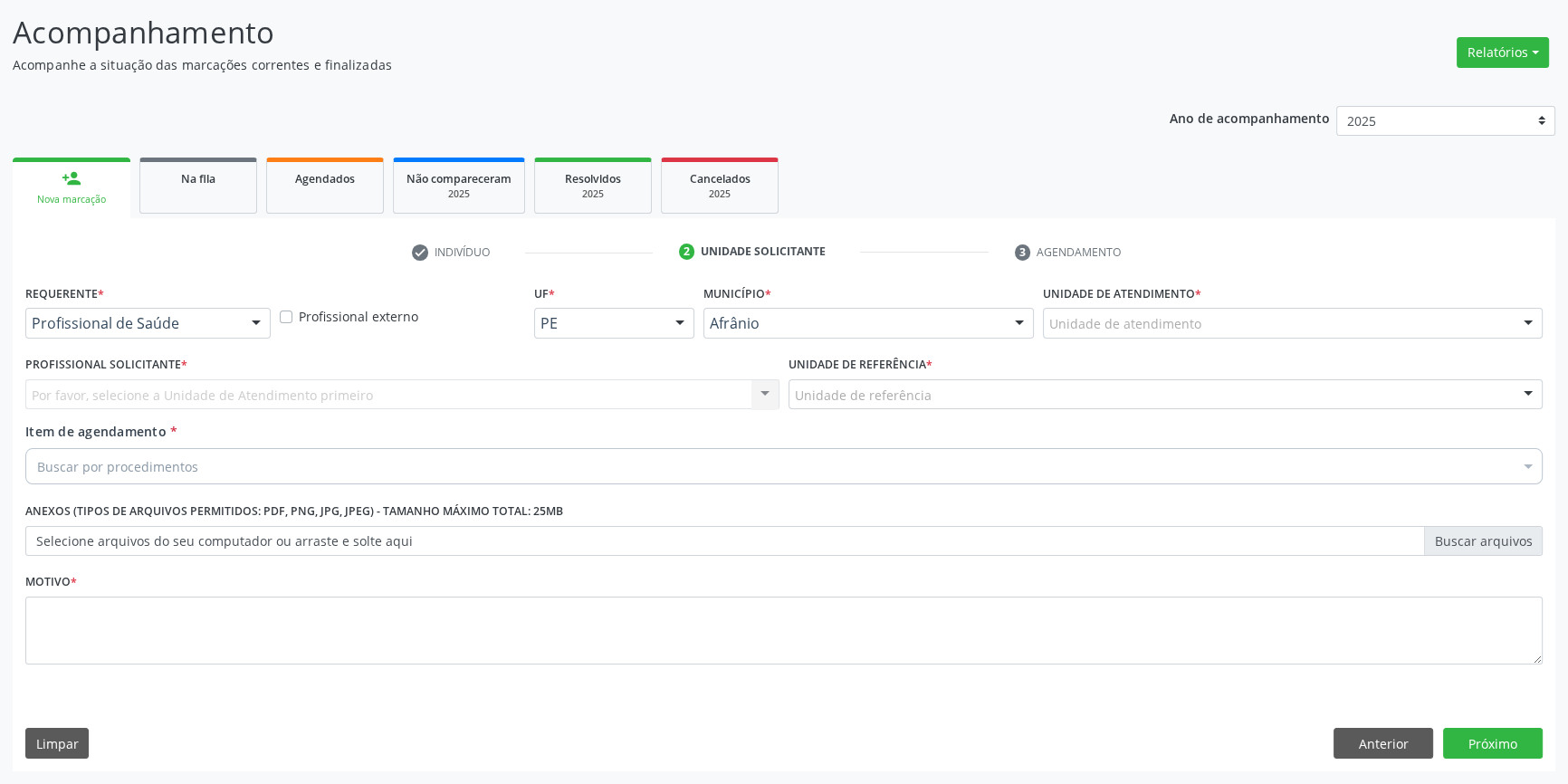
scroll to position [112, 0]
click at [1143, 298] on label "Unidade de atendimento *" at bounding box center [1122, 295] width 158 height 28
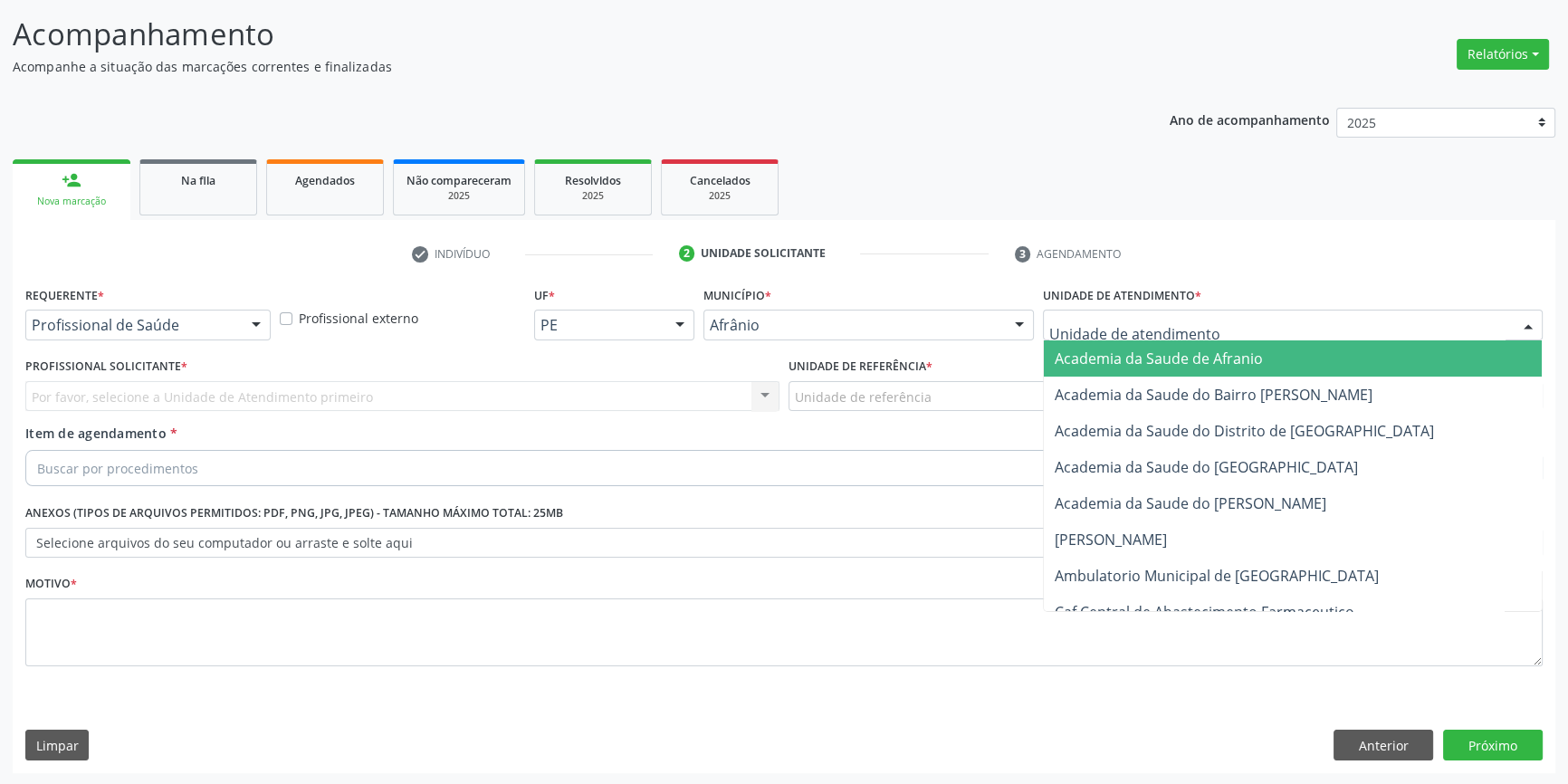
click at [1139, 311] on div at bounding box center [1292, 325] width 499 height 30
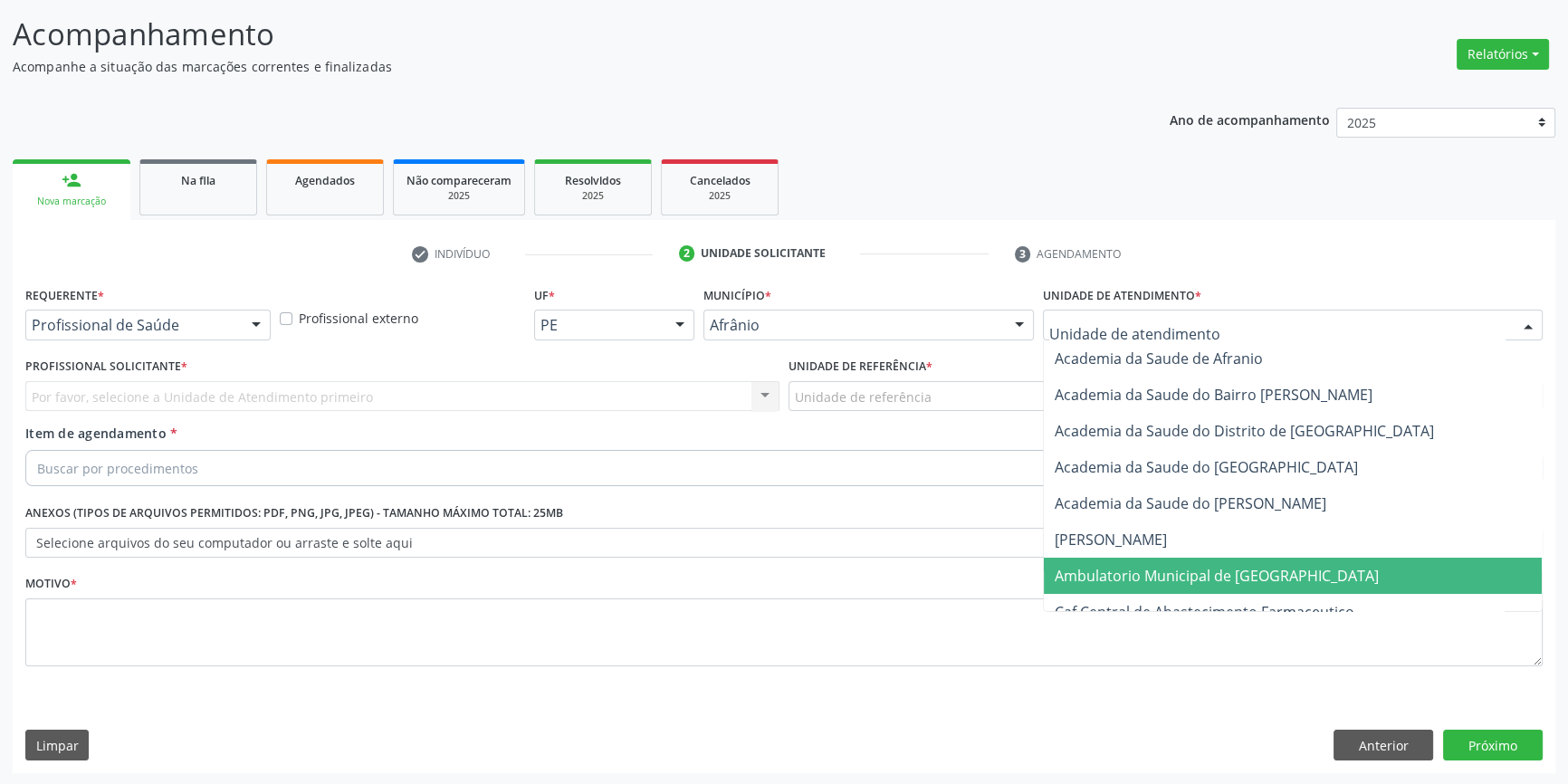
click at [1178, 566] on span "Ambulatorio Municipal de [GEOGRAPHIC_DATA]" at bounding box center [1217, 576] width 324 height 20
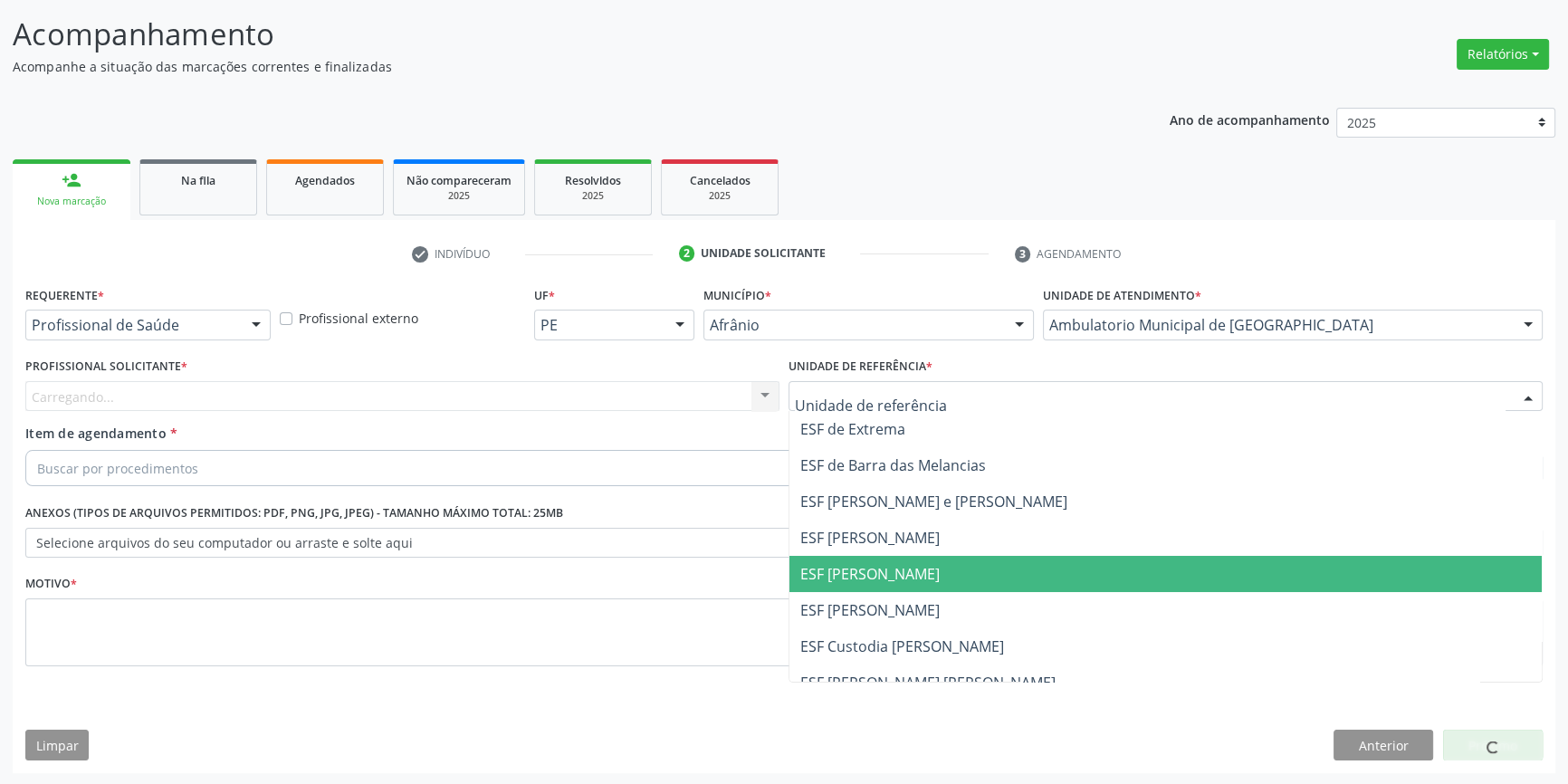
click at [956, 586] on span "ESF [PERSON_NAME]" at bounding box center [1166, 574] width 753 height 36
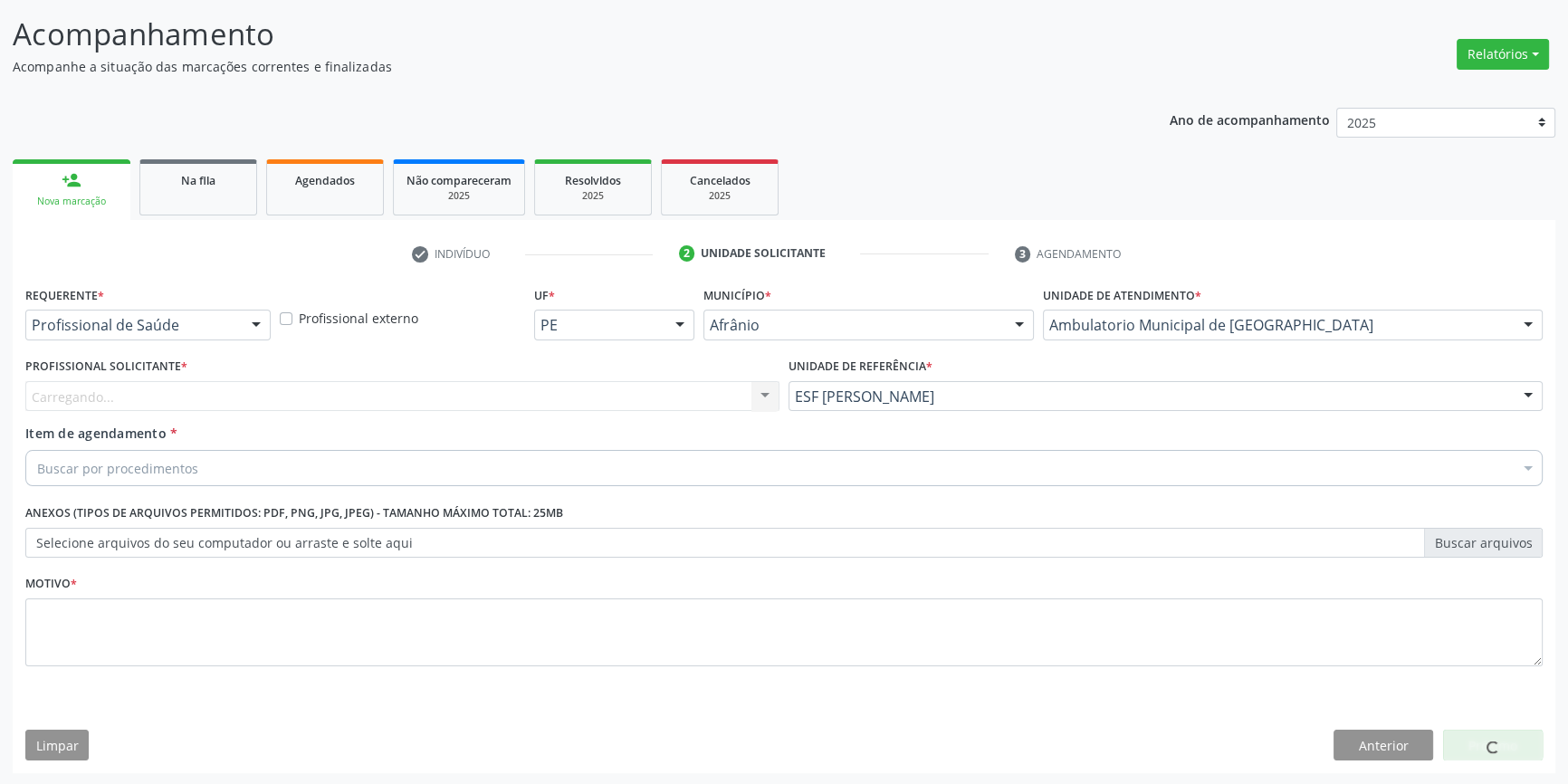
click at [593, 396] on div "Carregando..." at bounding box center [402, 396] width 755 height 30
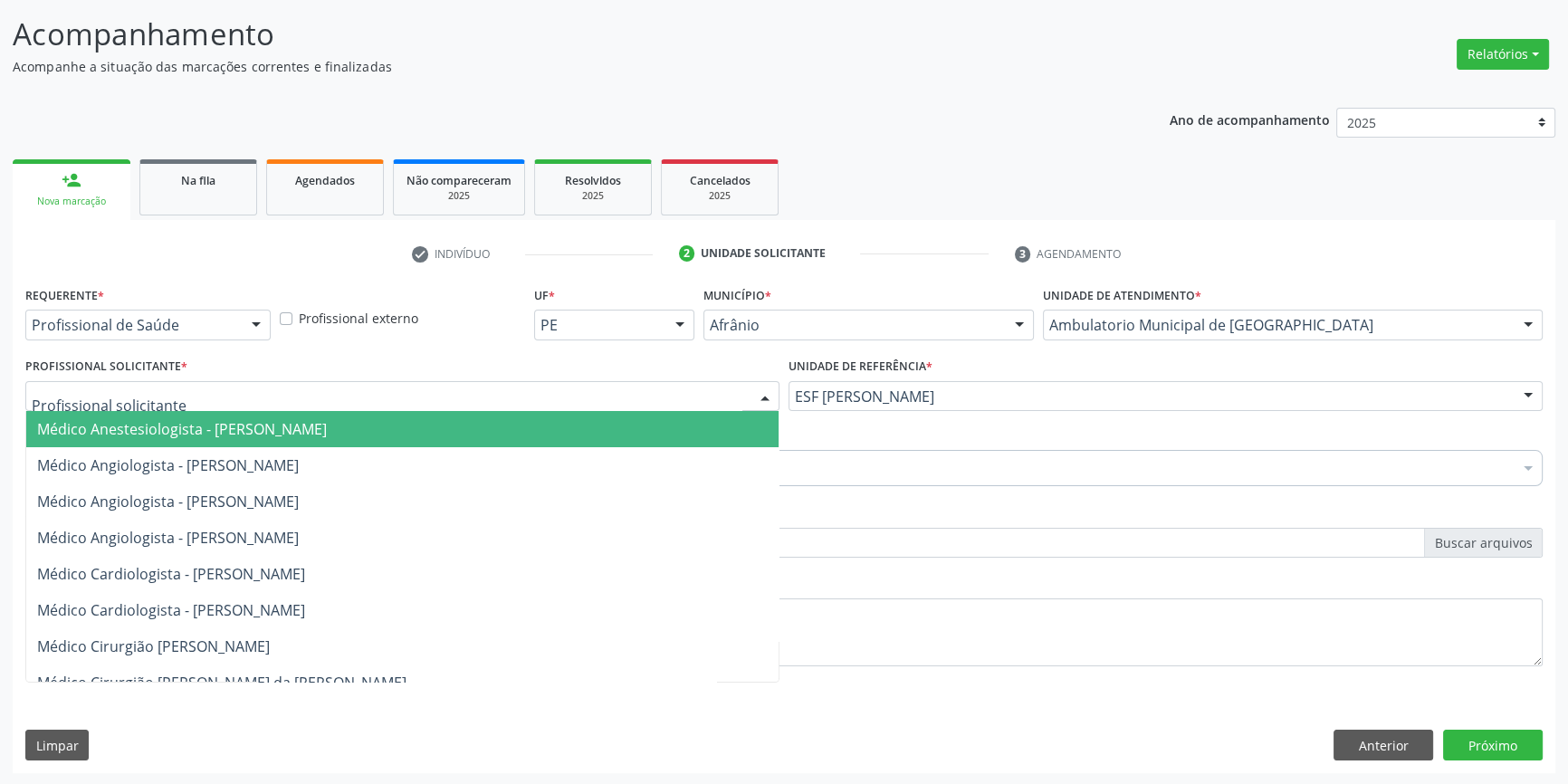
click at [593, 396] on input "text" at bounding box center [387, 405] width 710 height 36
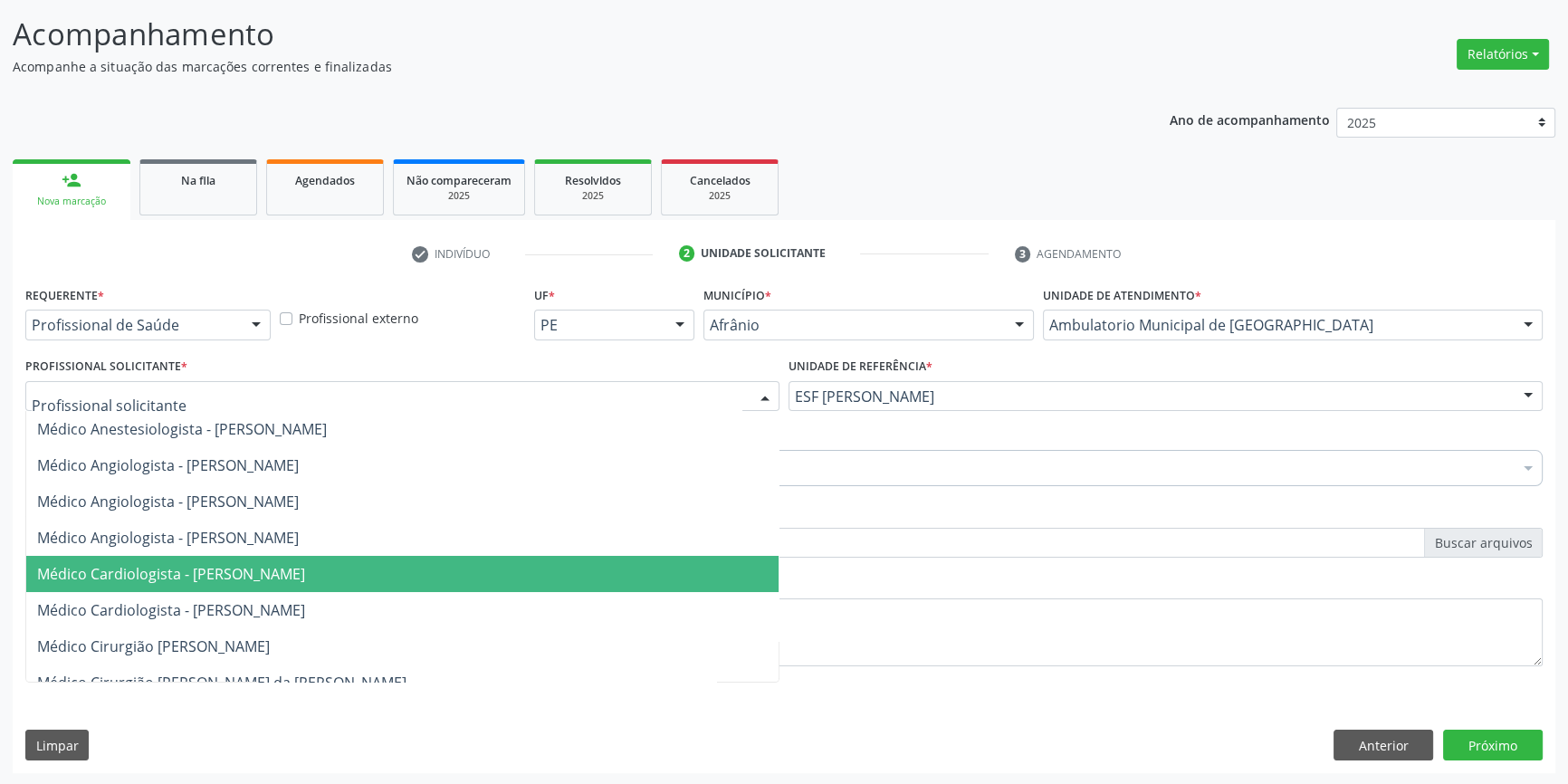
click at [287, 583] on span "Médico Cardiologista - [PERSON_NAME]" at bounding box center [402, 574] width 753 height 36
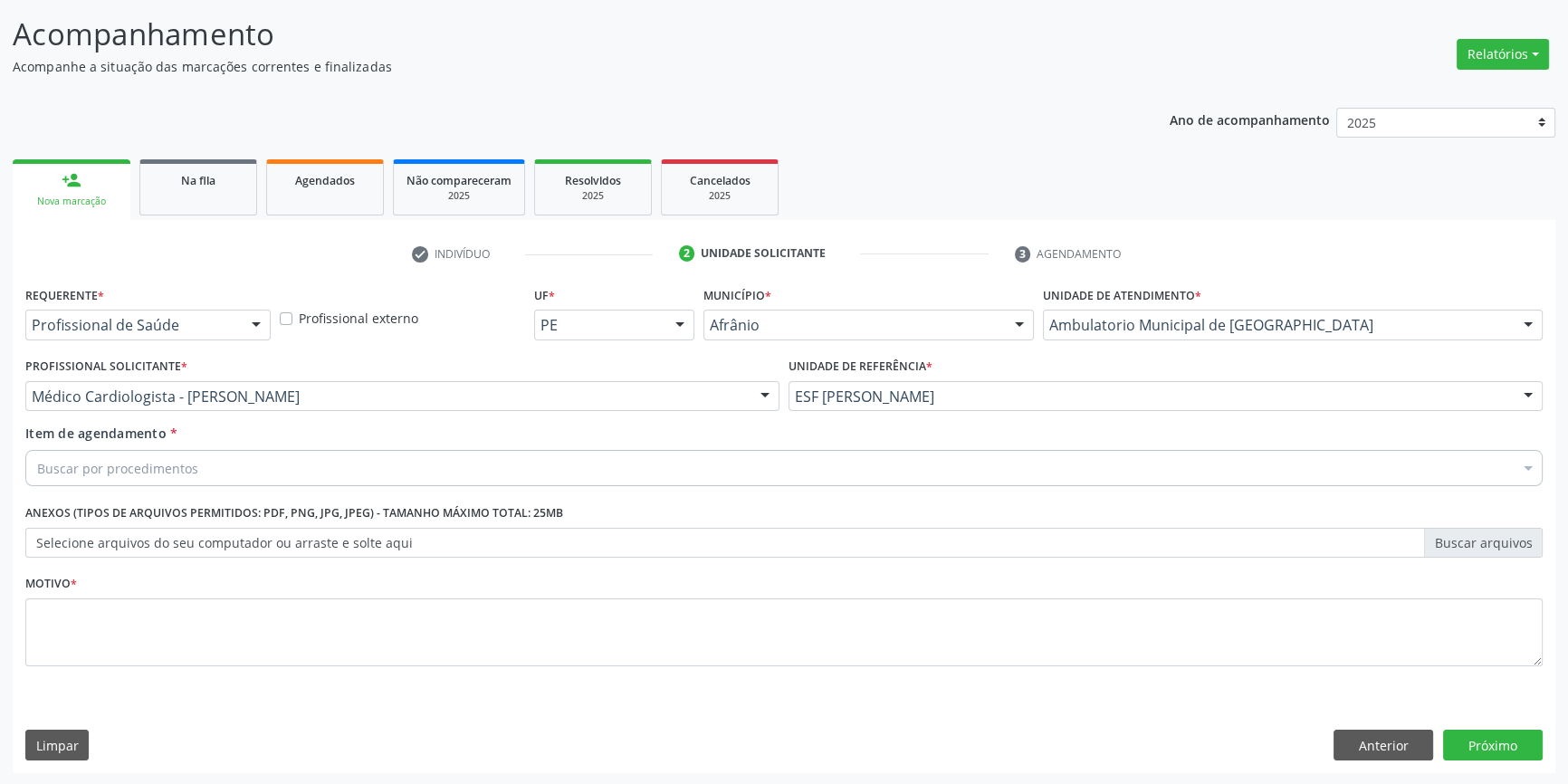
click at [201, 464] on div "Buscar por procedimentos" at bounding box center [784, 468] width 1518 height 36
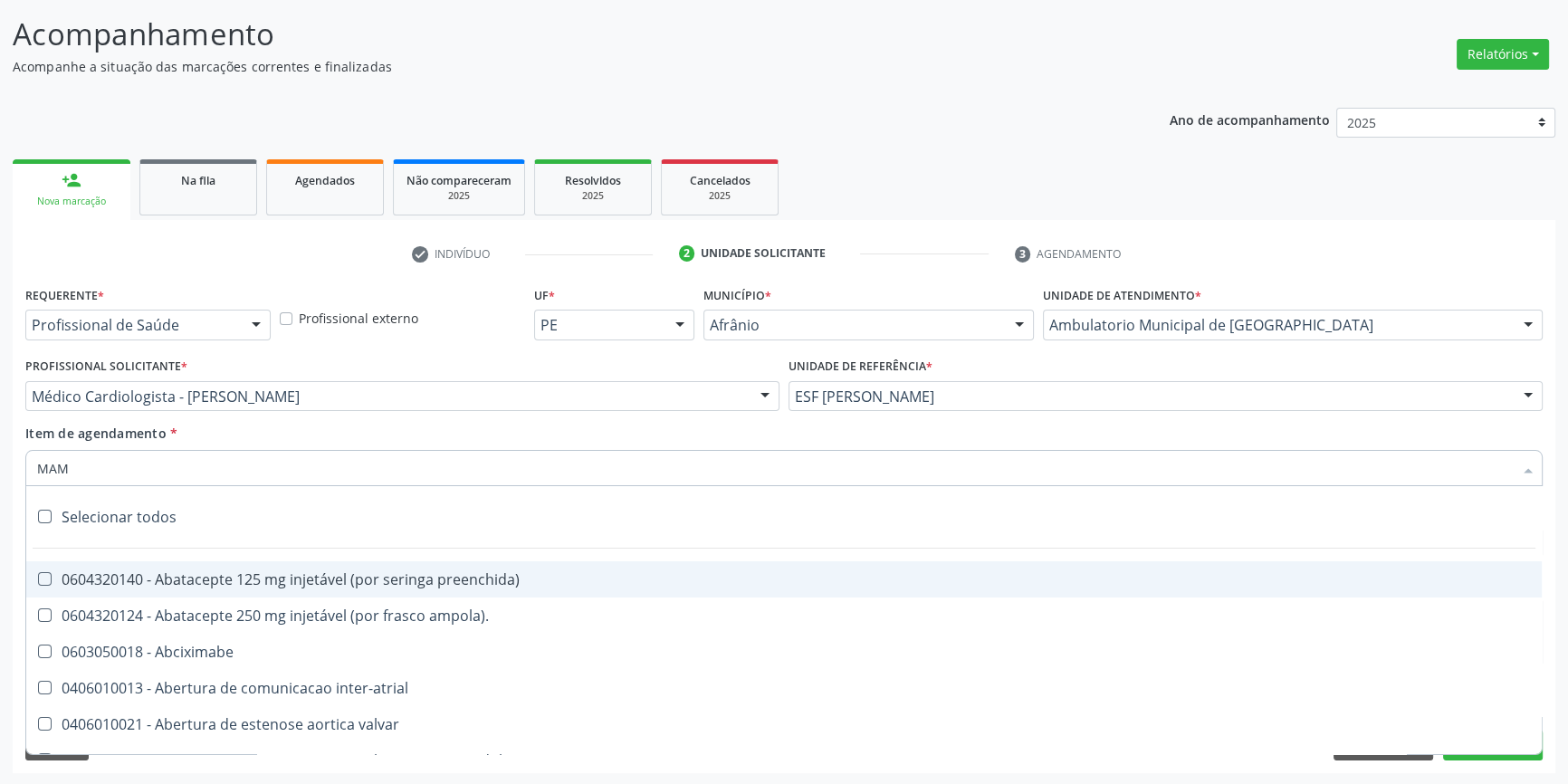
type input "MAMA"
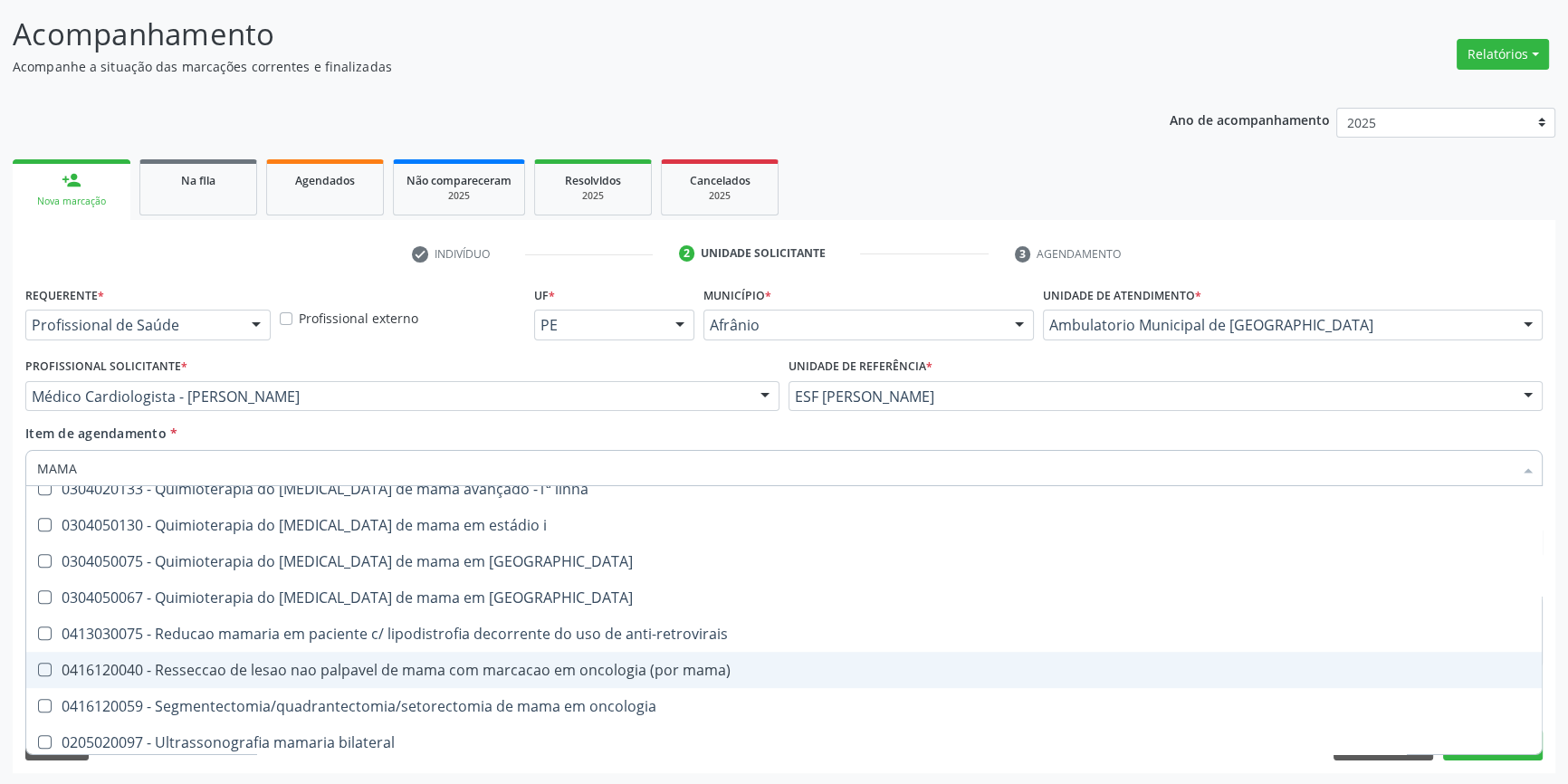
scroll to position [1506, 0]
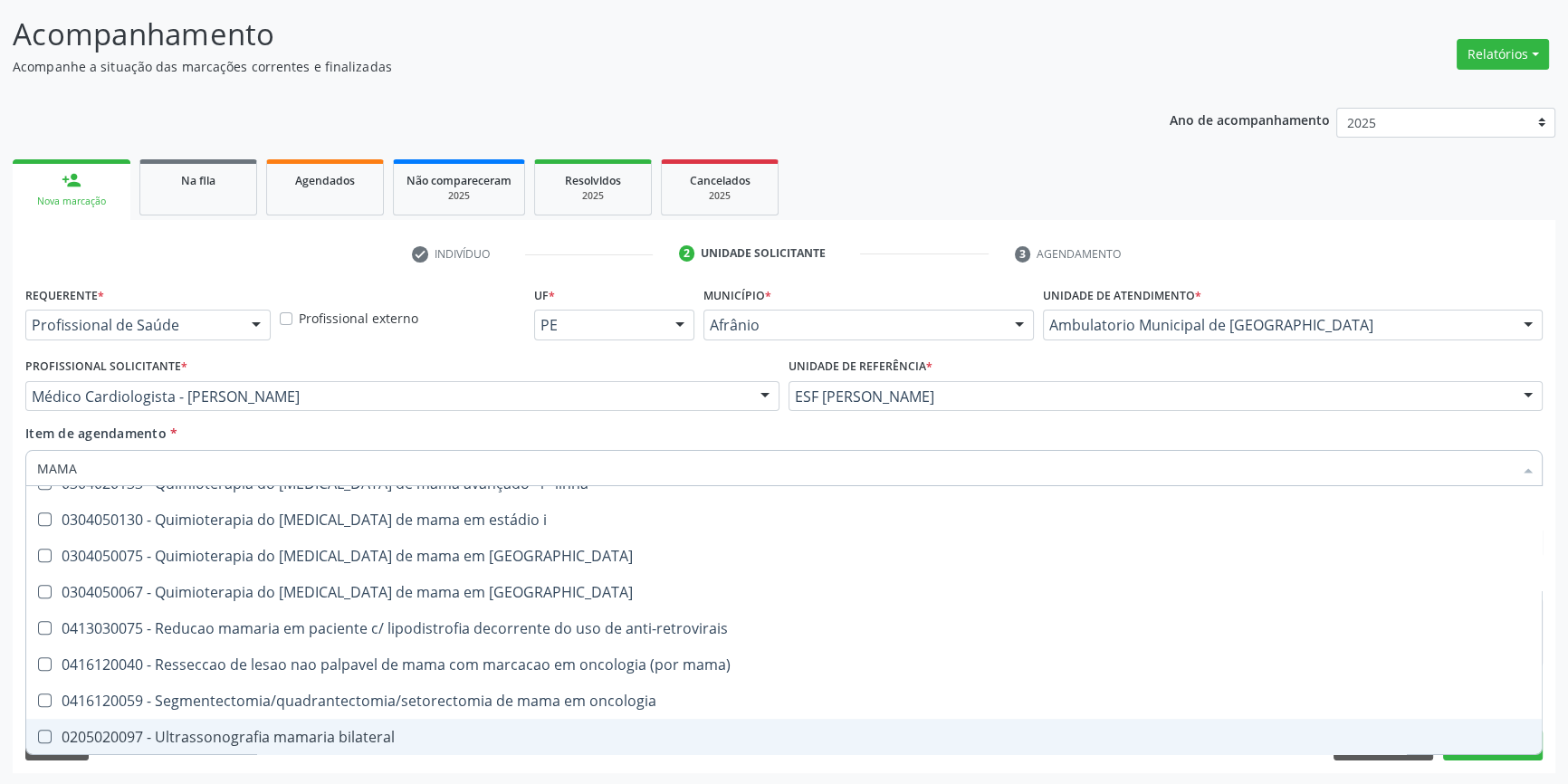
click at [272, 722] on span "0205020097 - Ultrassonografia mamaria bilateral" at bounding box center [784, 737] width 1516 height 36
checkbox bilateral "true"
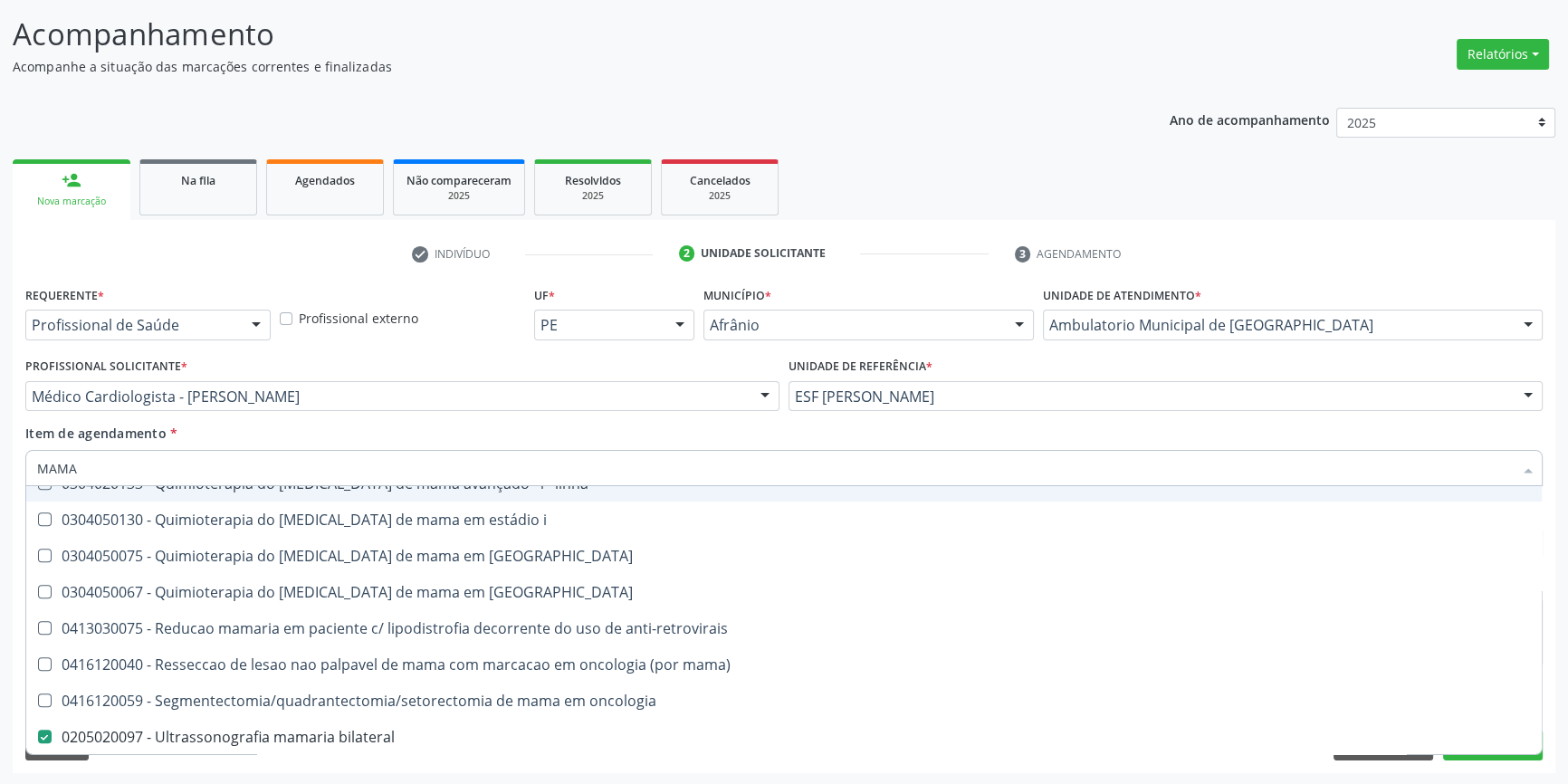
click at [406, 424] on div "Item de agendamento * MAMA Desfazer seleção 0201010569 - Biopsia/exerese de nod…" at bounding box center [784, 452] width 1518 height 57
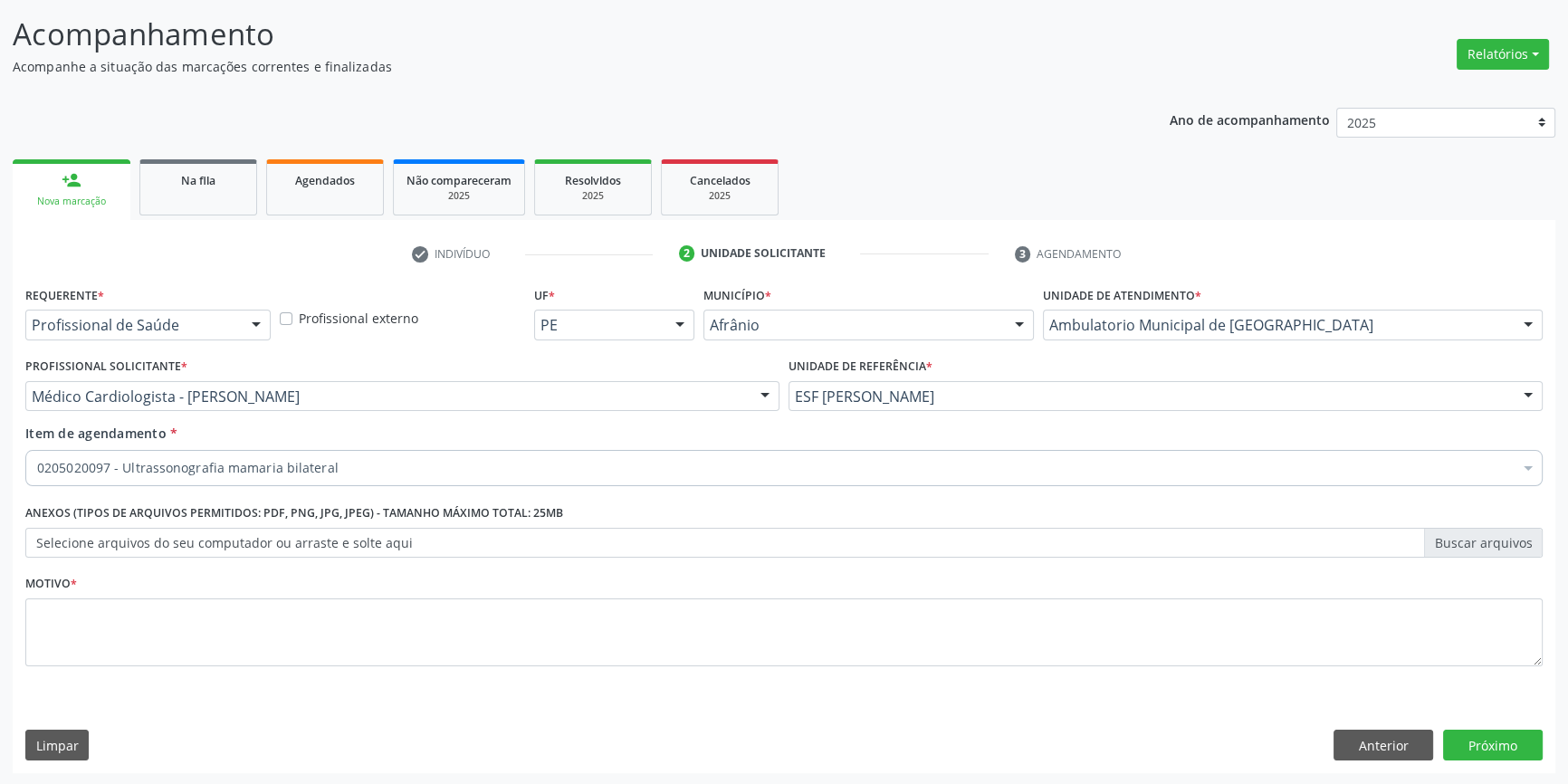
scroll to position [0, 0]
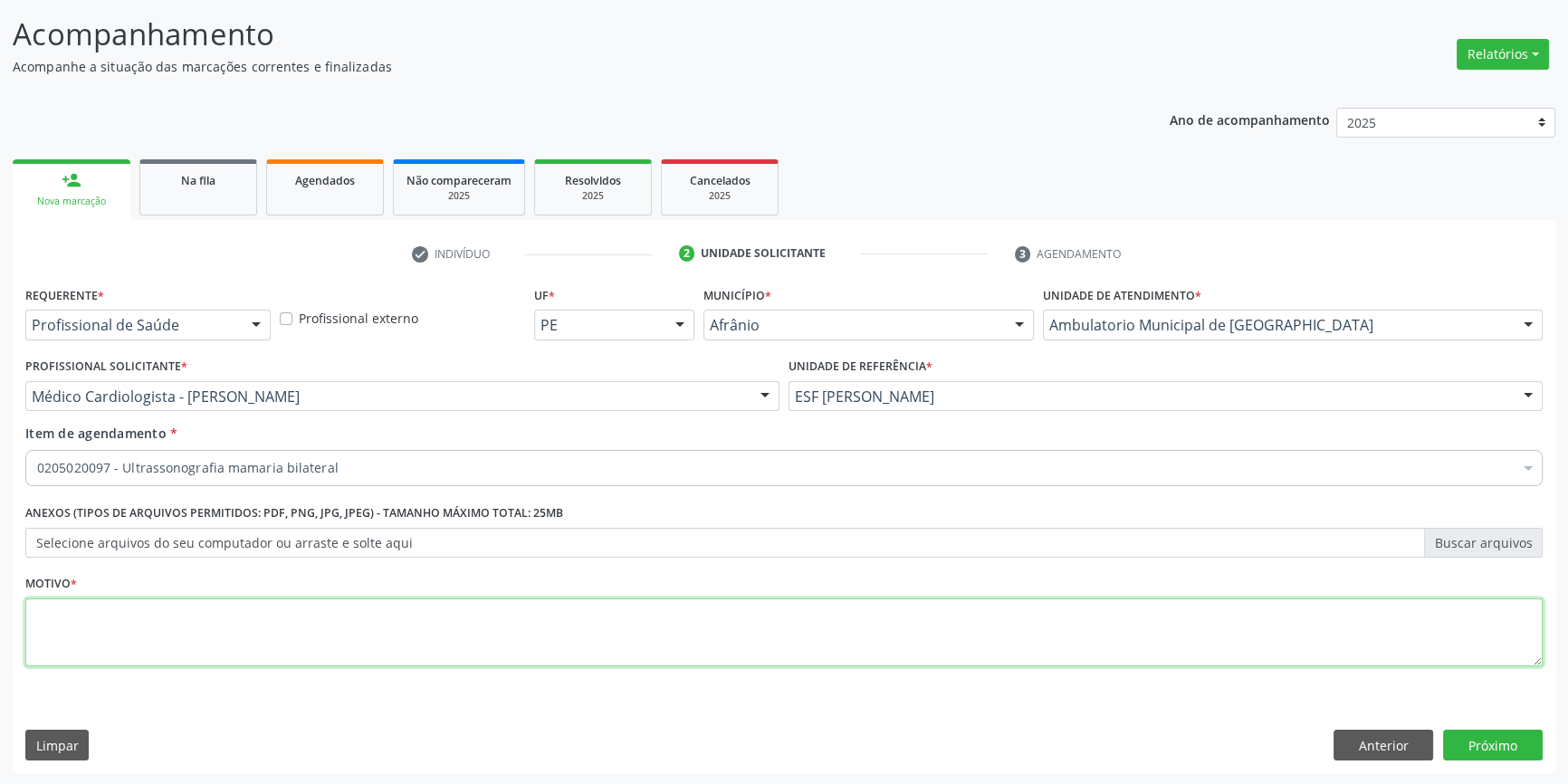
click at [212, 643] on textarea at bounding box center [784, 633] width 1518 height 69
type textarea "'"
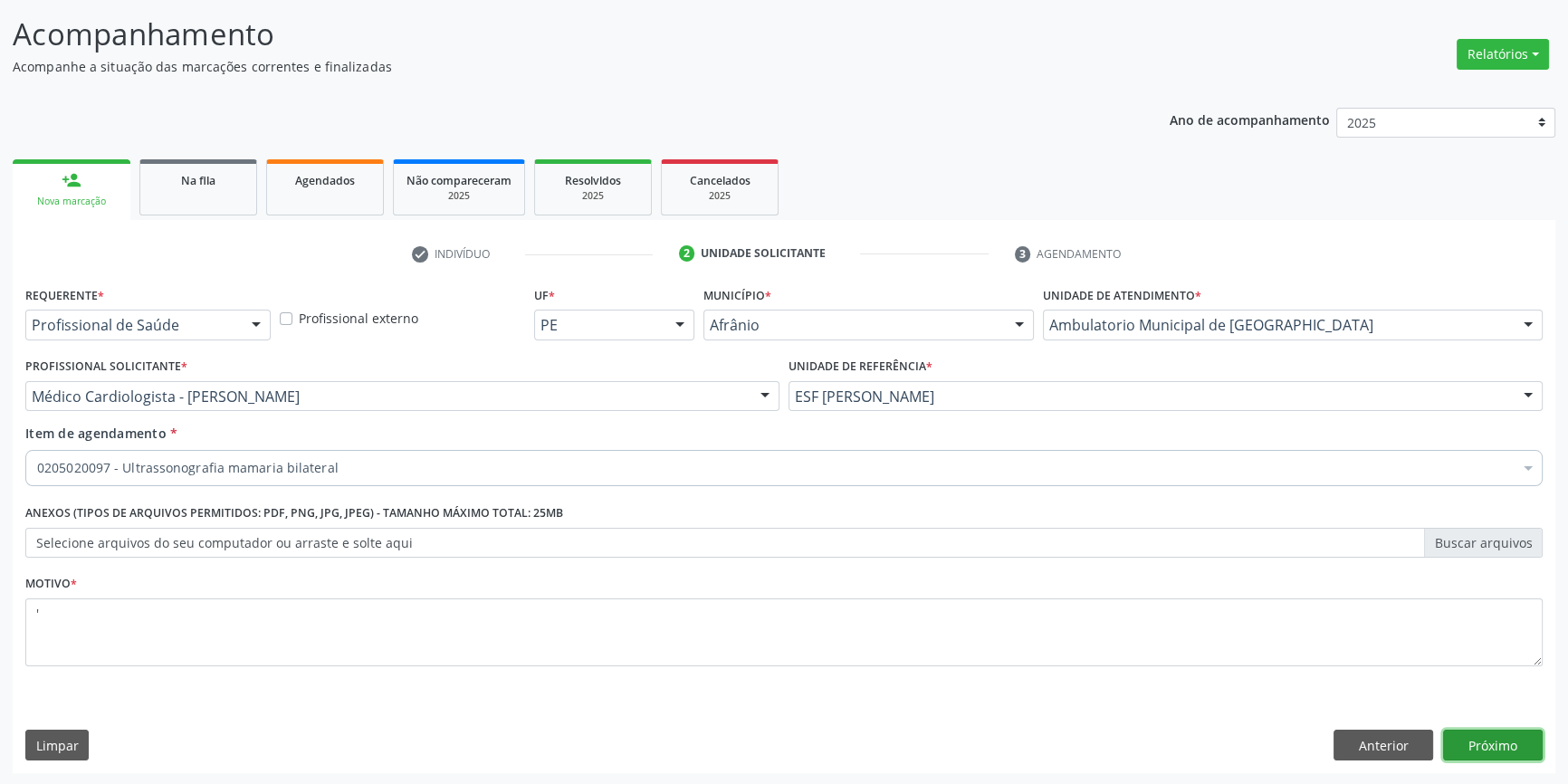
click at [1474, 744] on button "Próximo" at bounding box center [1493, 745] width 100 height 30
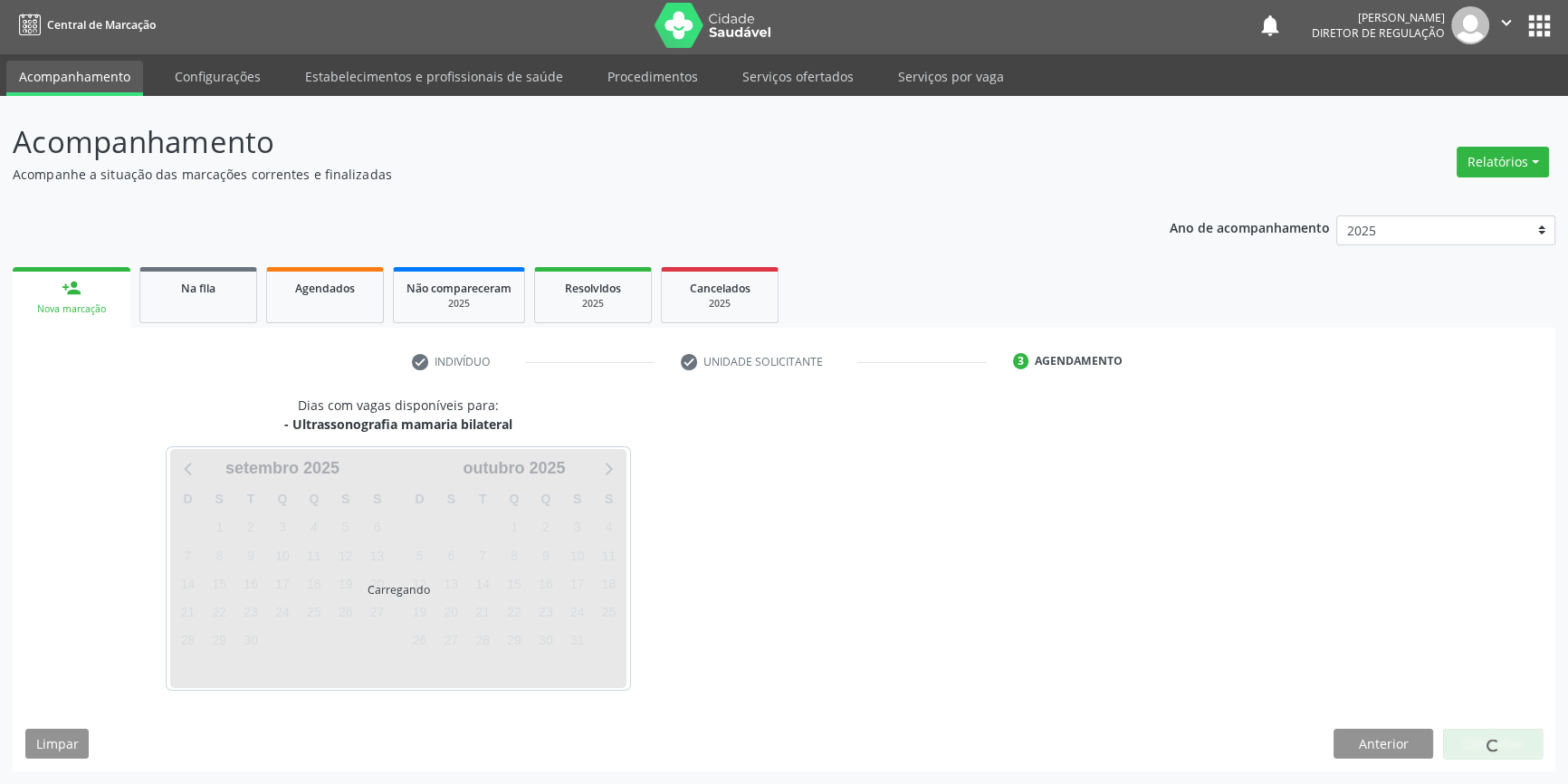
scroll to position [2, 0]
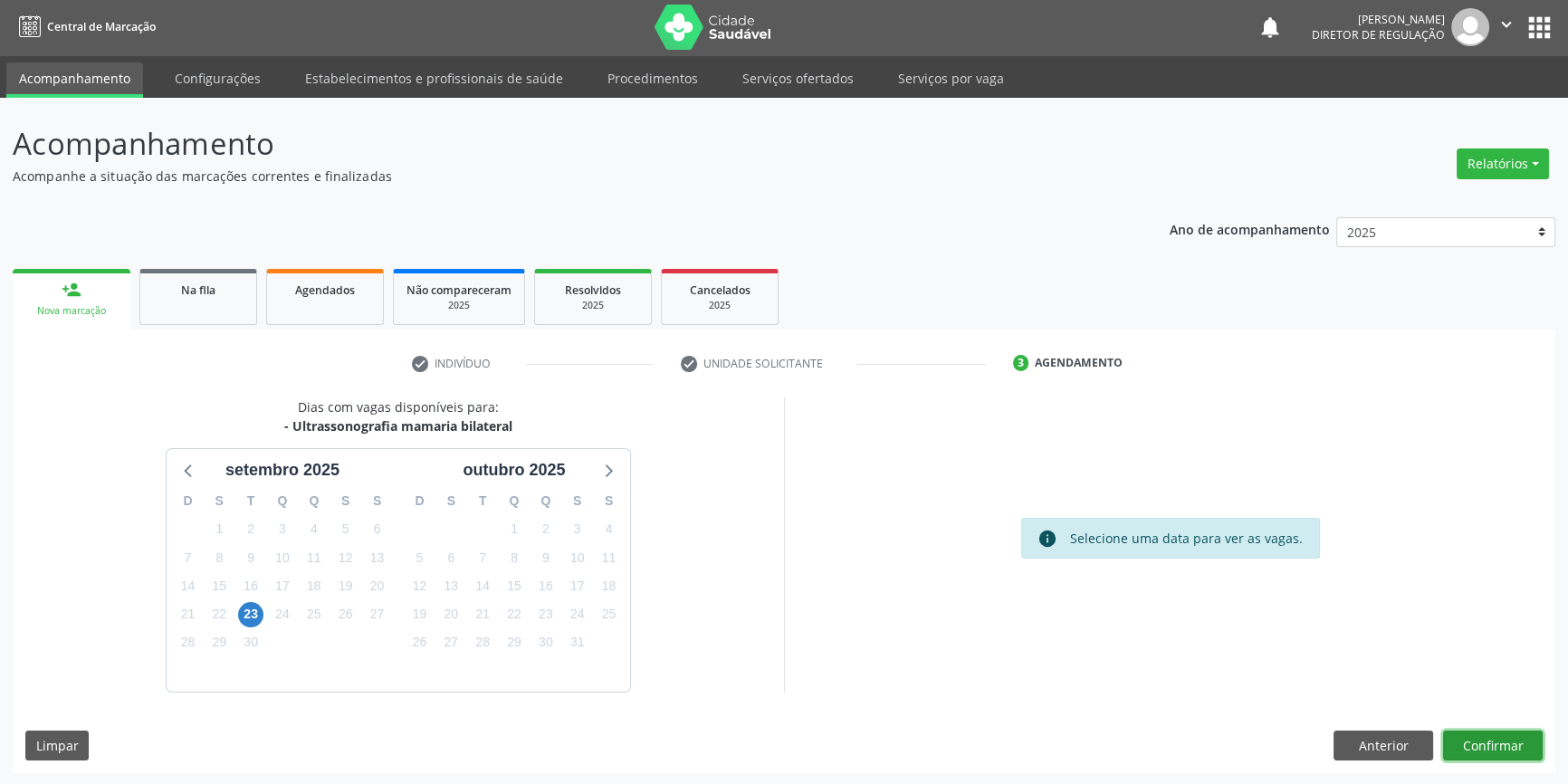
click at [1490, 746] on button "Confirmar" at bounding box center [1493, 746] width 100 height 30
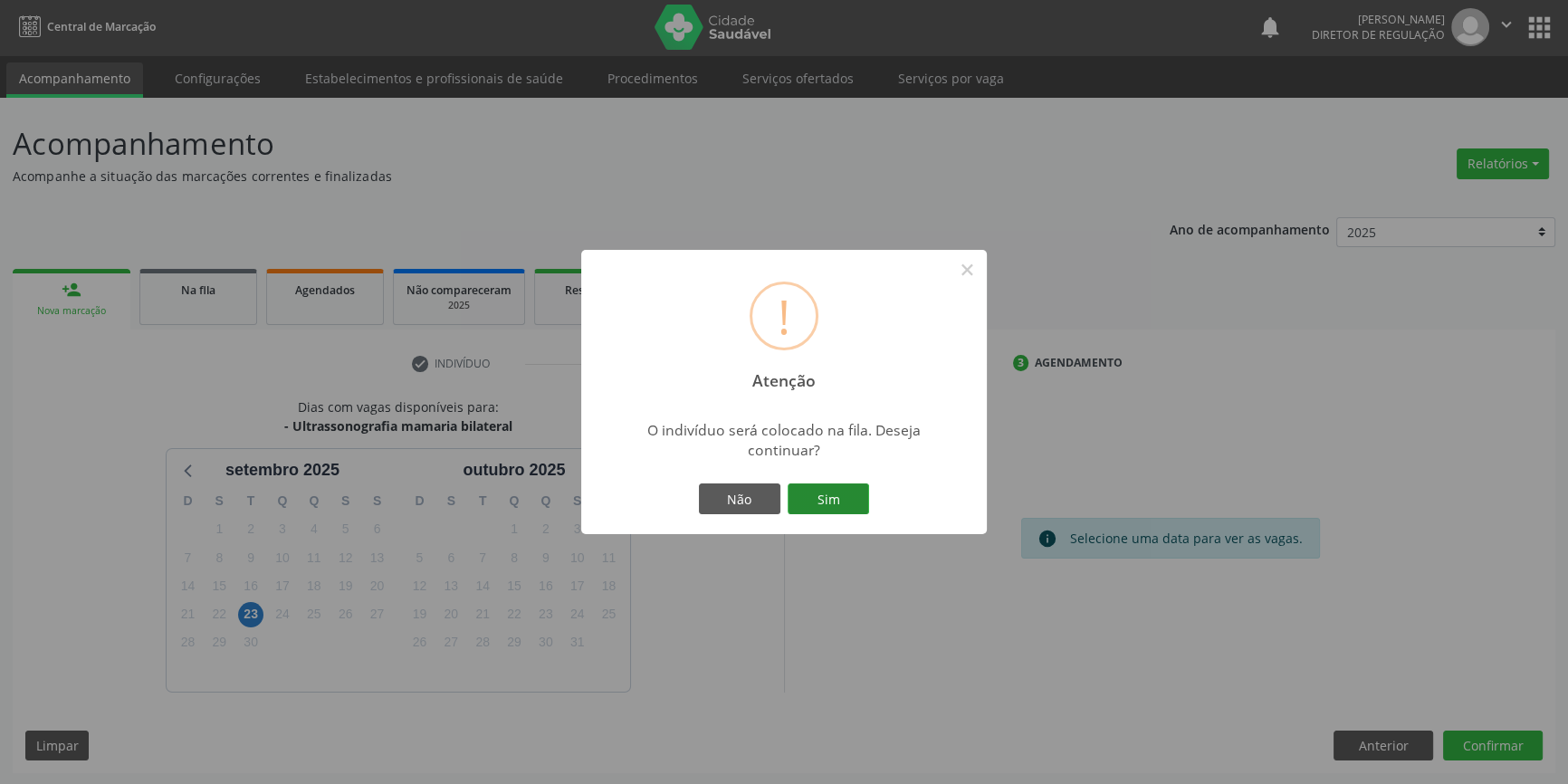
click at [843, 513] on button "Sim" at bounding box center [828, 498] width 81 height 30
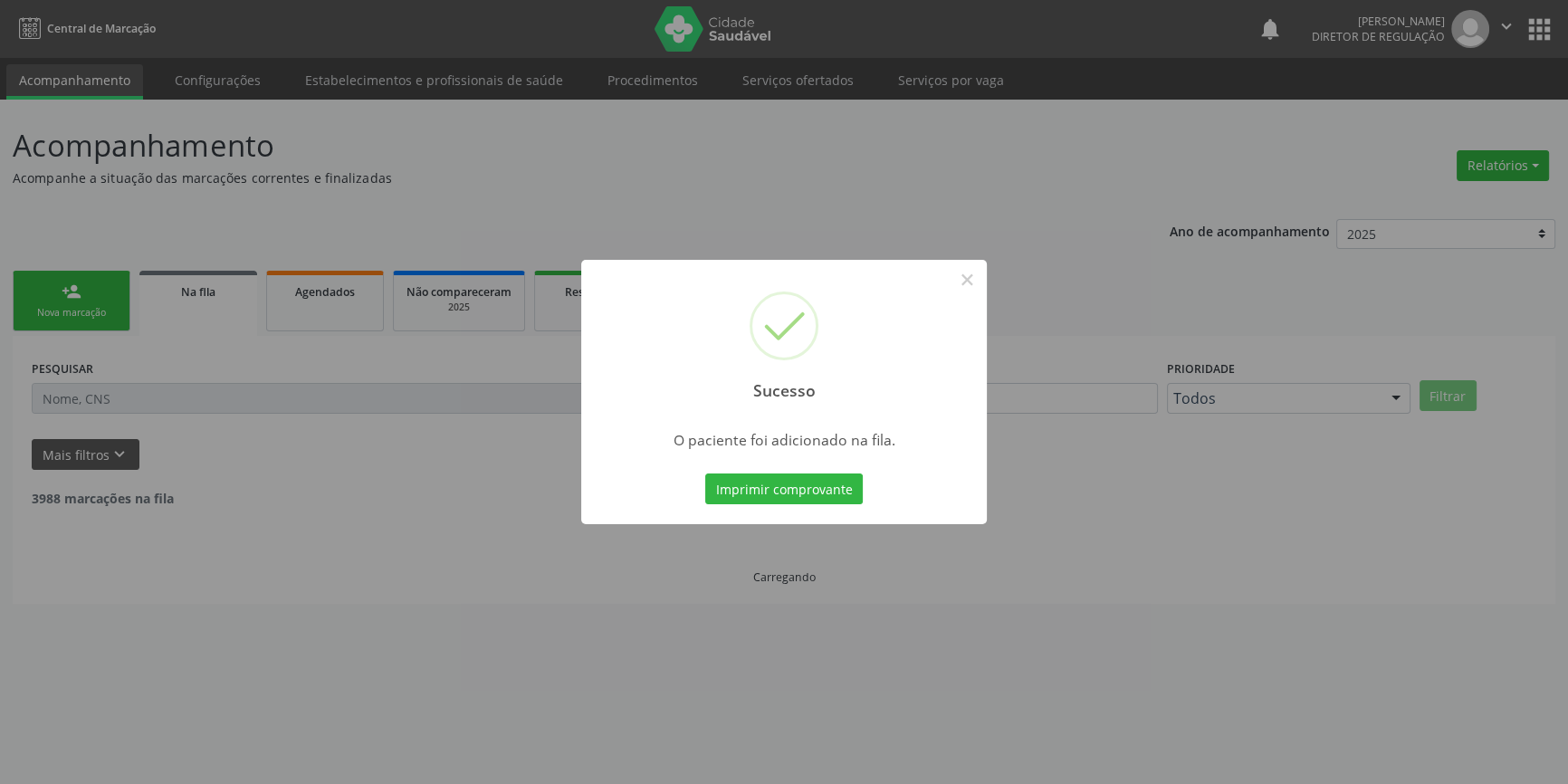
scroll to position [0, 0]
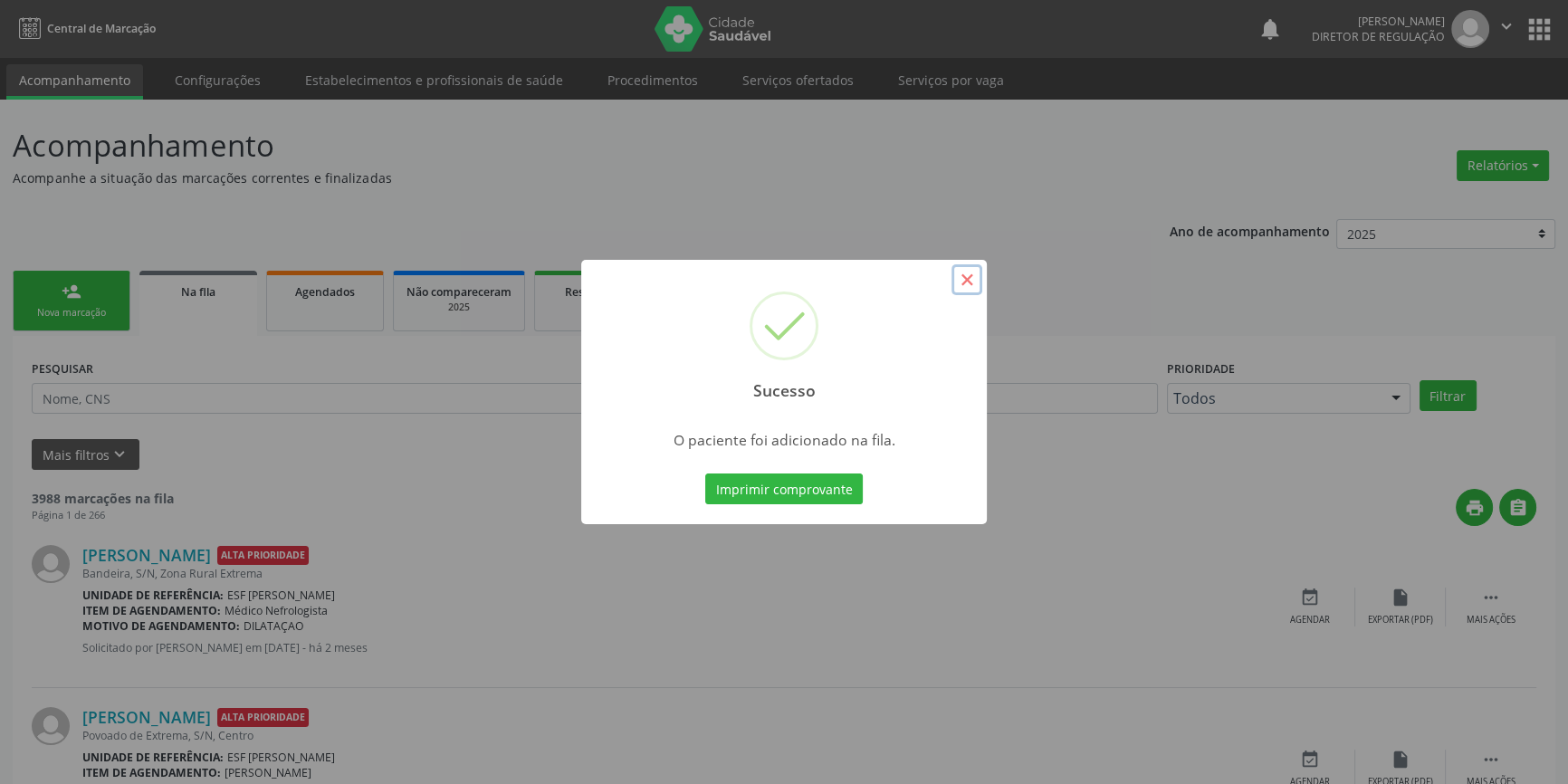
click at [962, 281] on button "×" at bounding box center [967, 279] width 30 height 30
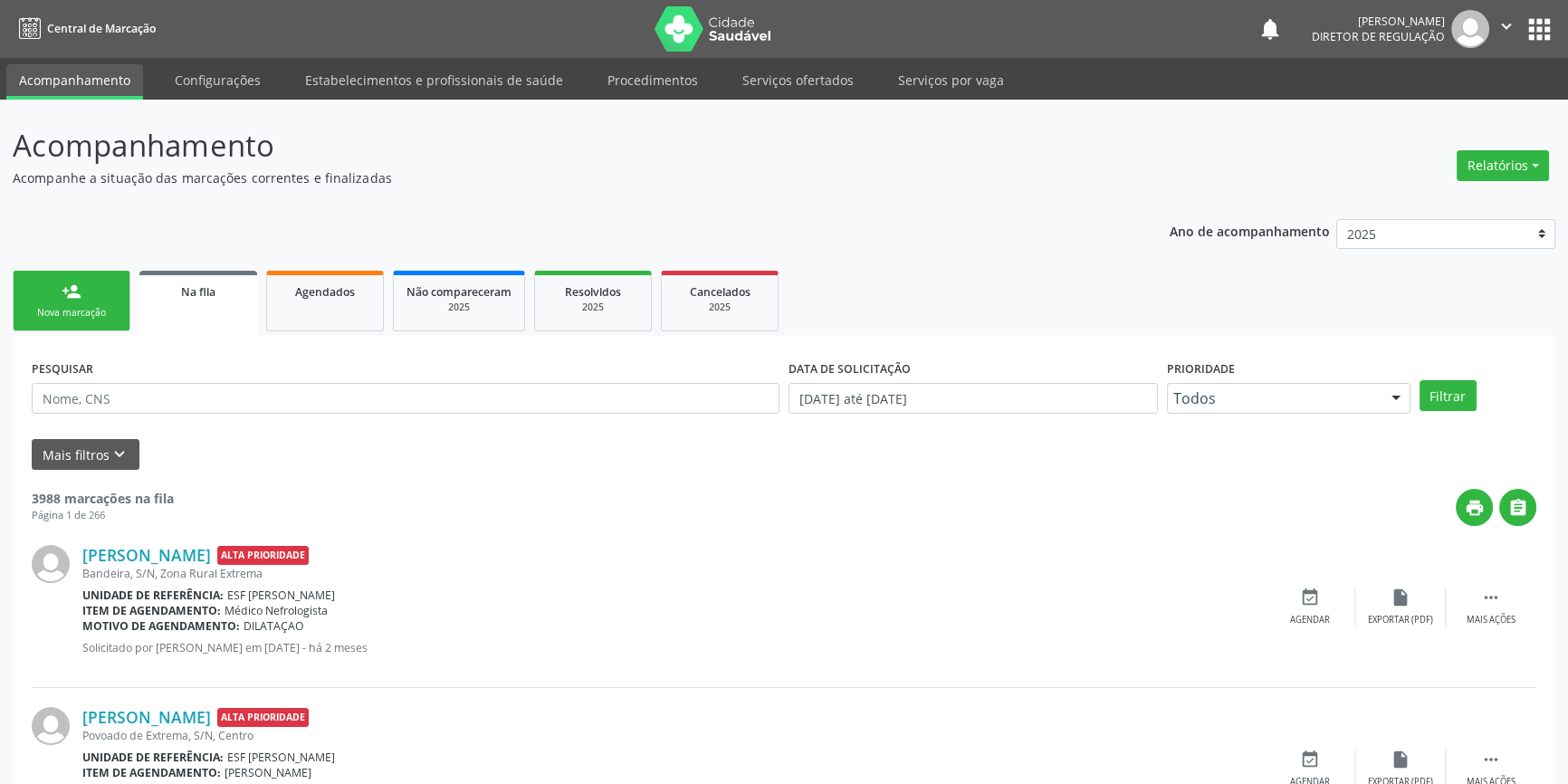
click at [101, 308] on div "Nova marcação" at bounding box center [72, 313] width 90 height 14
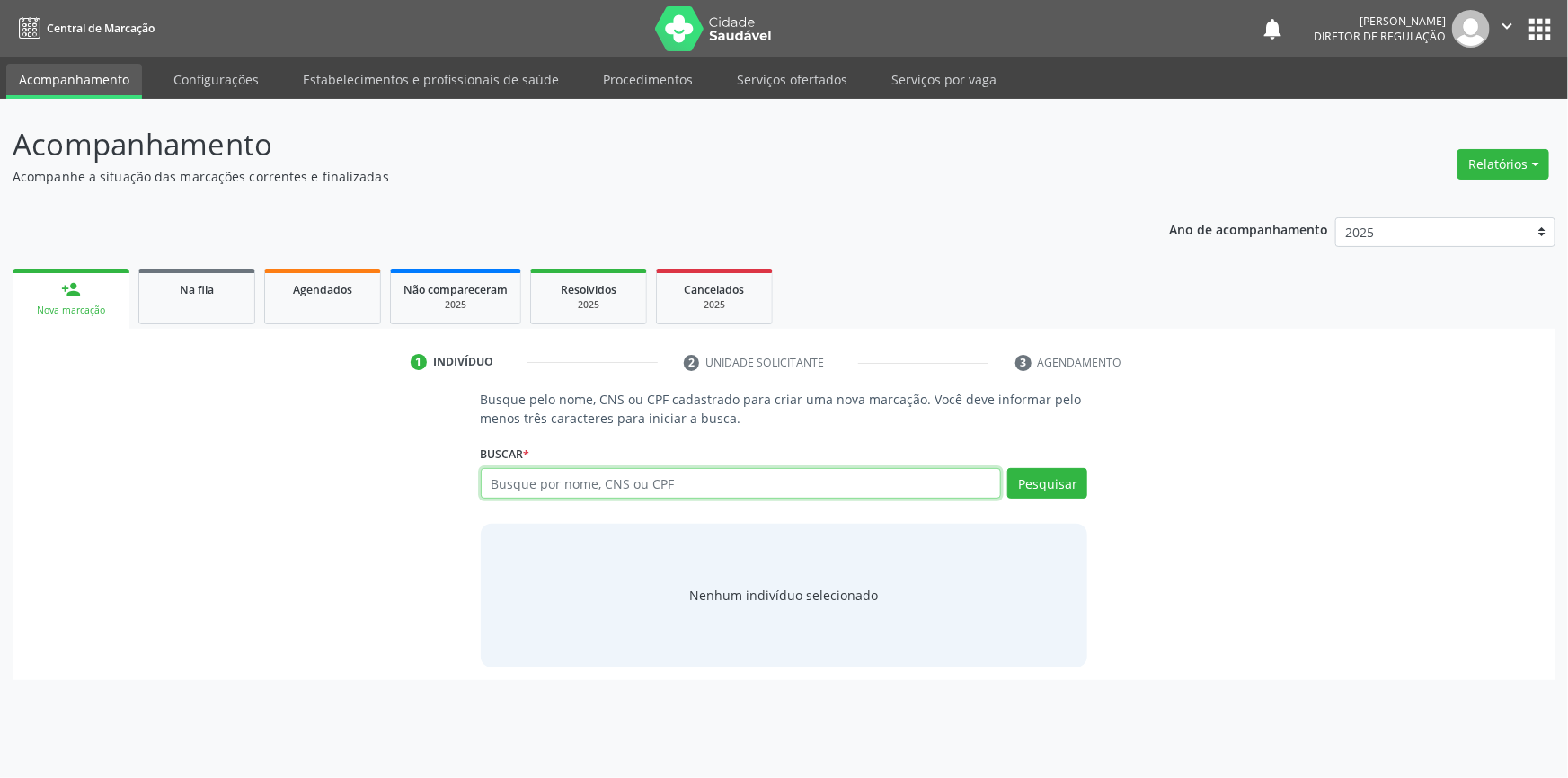
click at [555, 479] on input "text" at bounding box center [741, 483] width 521 height 30
type input "700407988285042"
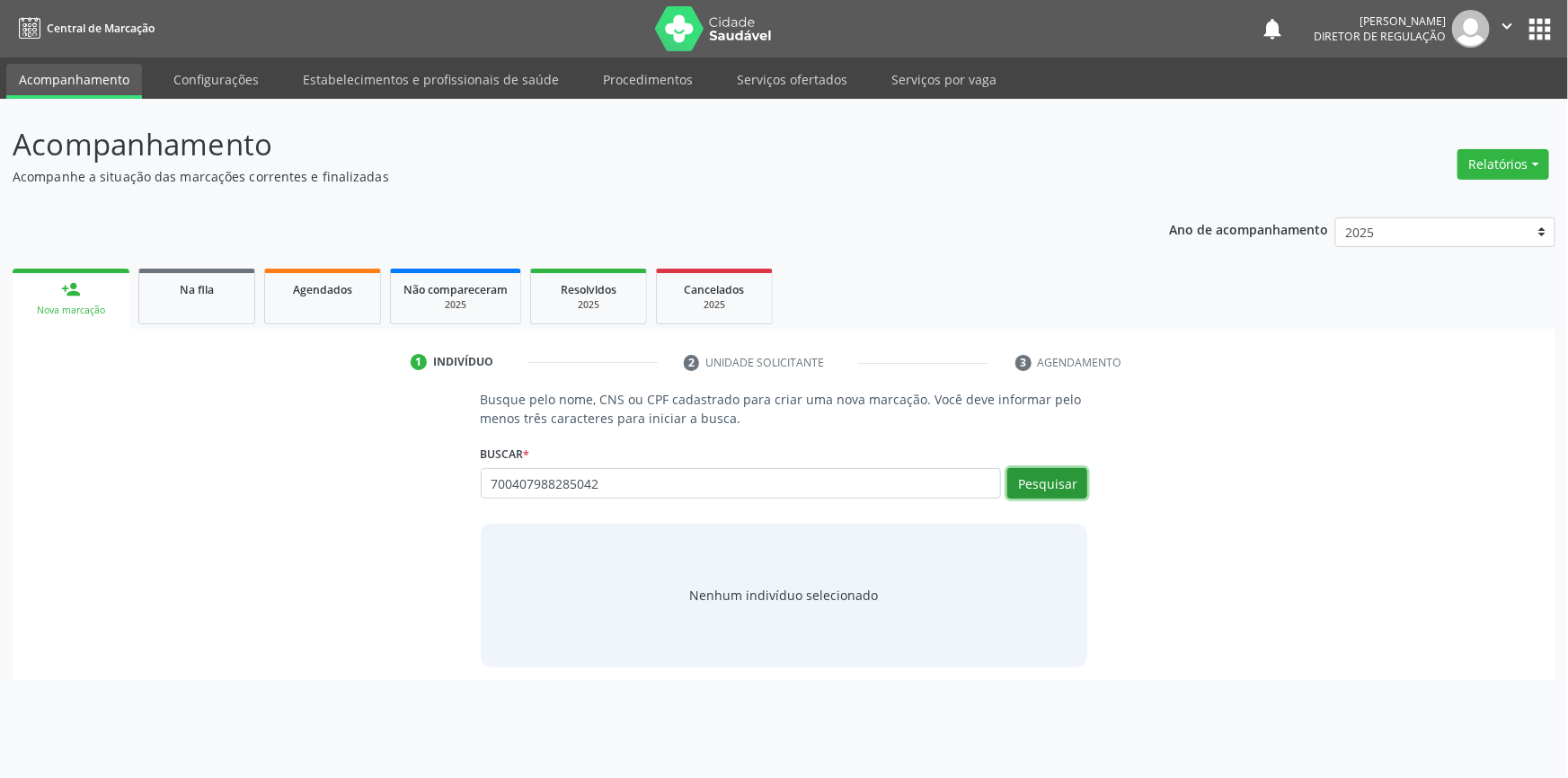
drag, startPoint x: 555, startPoint y: 479, endPoint x: 1072, endPoint y: 492, distance: 517.2
click at [1072, 492] on button "Pesquisar" at bounding box center [1048, 483] width 80 height 30
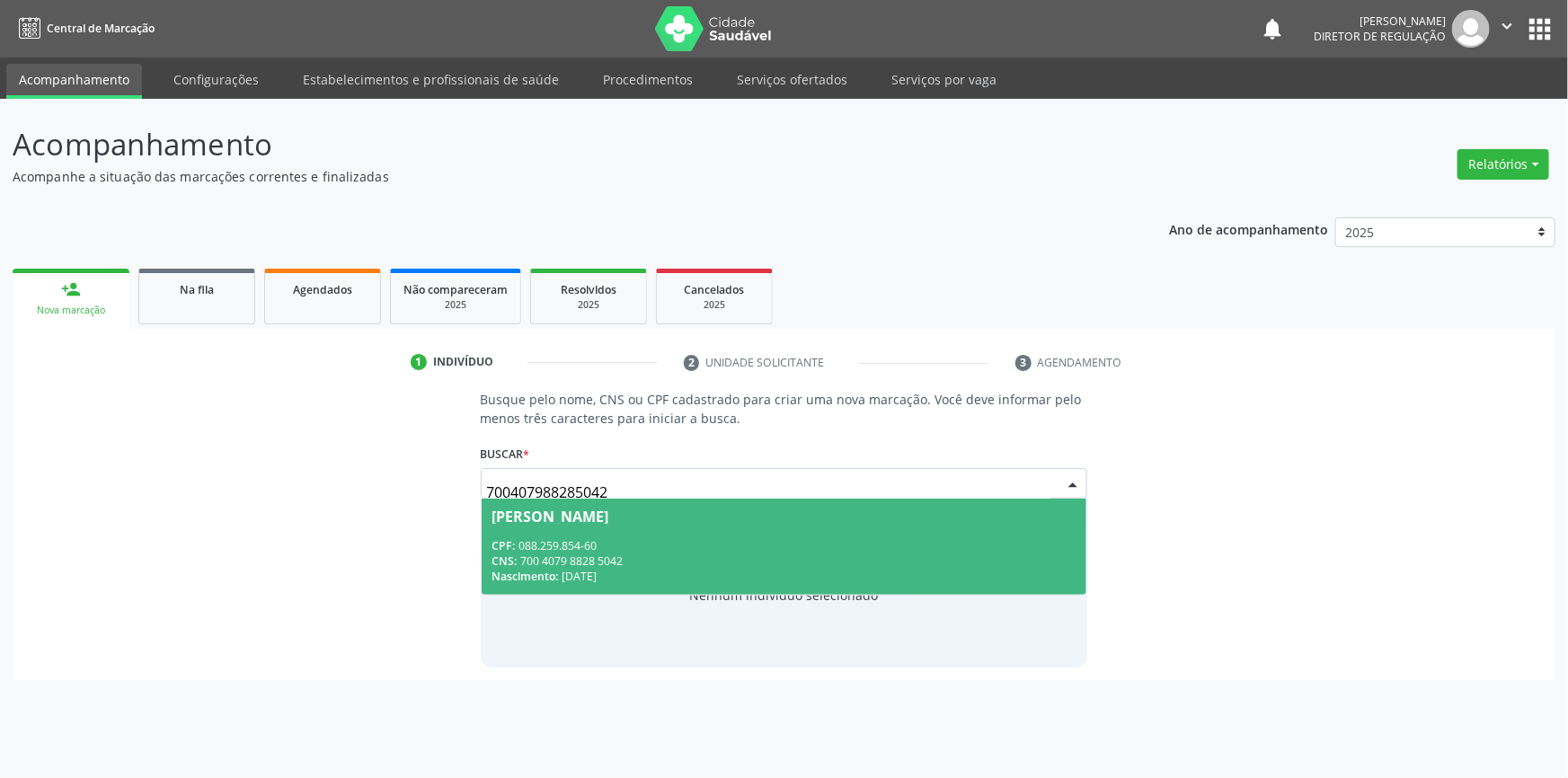
click at [774, 564] on div "CNS: 700 4079 8828 5042" at bounding box center [785, 561] width 584 height 16
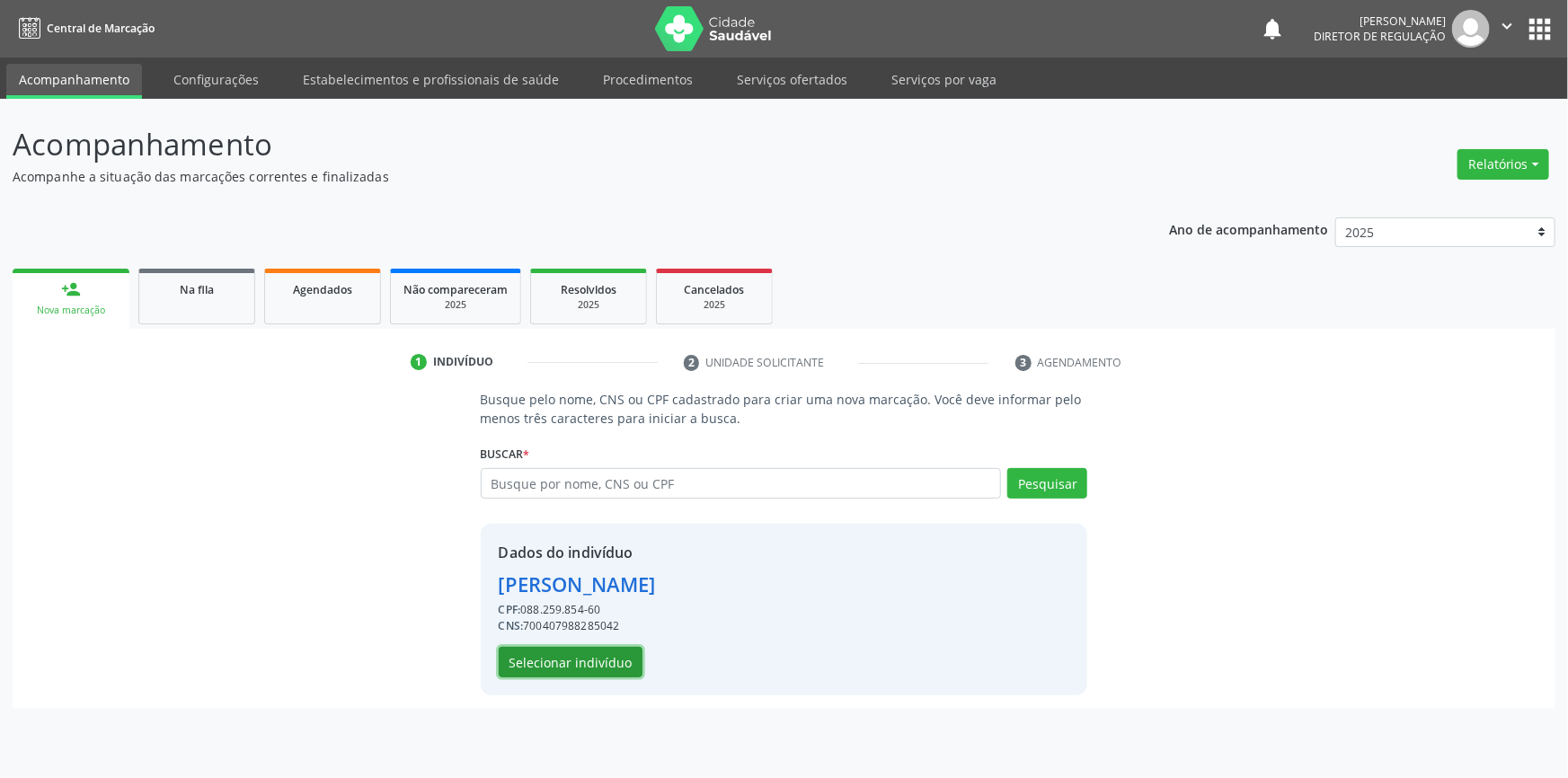
click at [597, 647] on button "Selecionar indivíduo" at bounding box center [571, 661] width 144 height 30
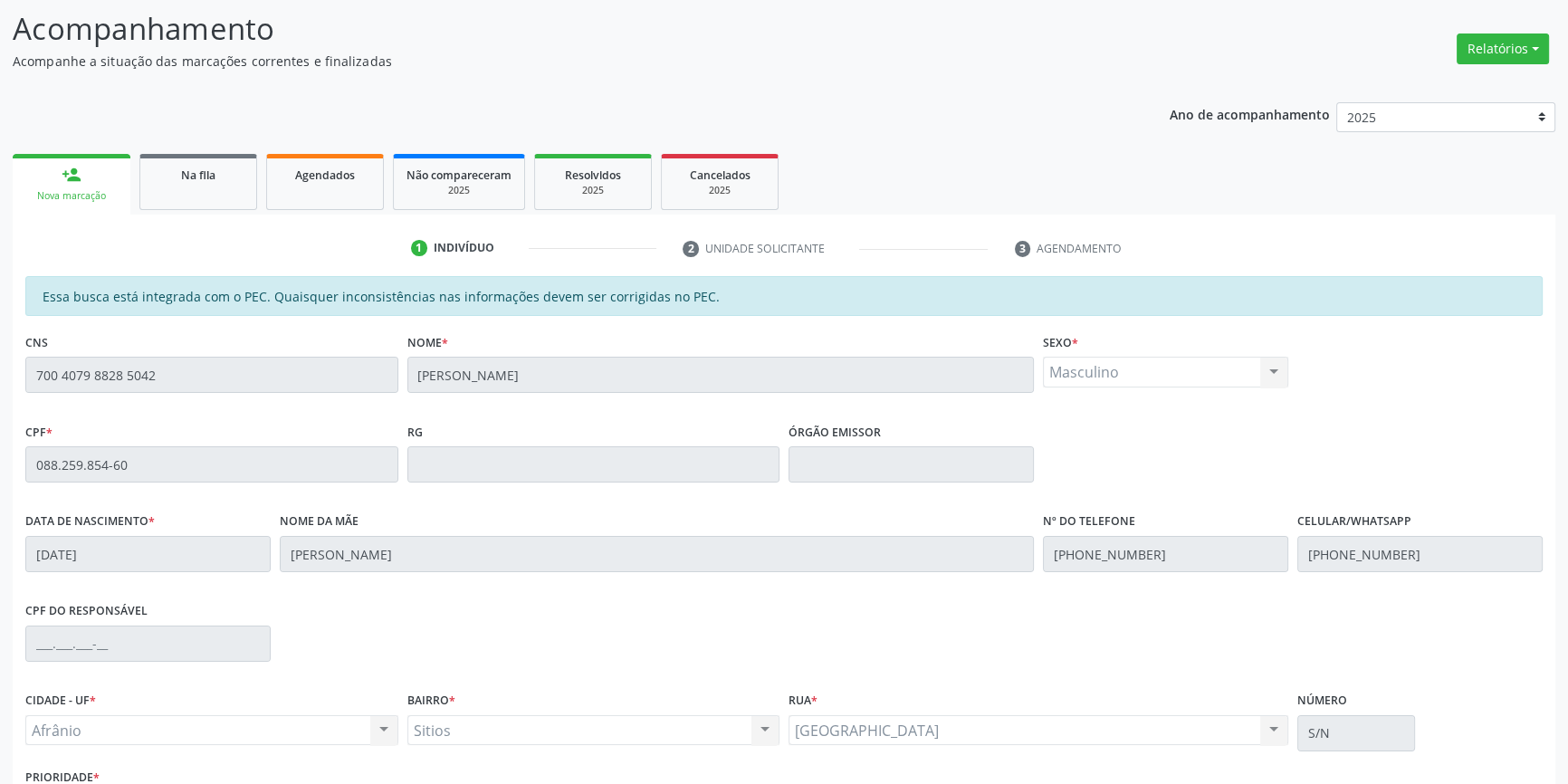
scroll to position [248, 0]
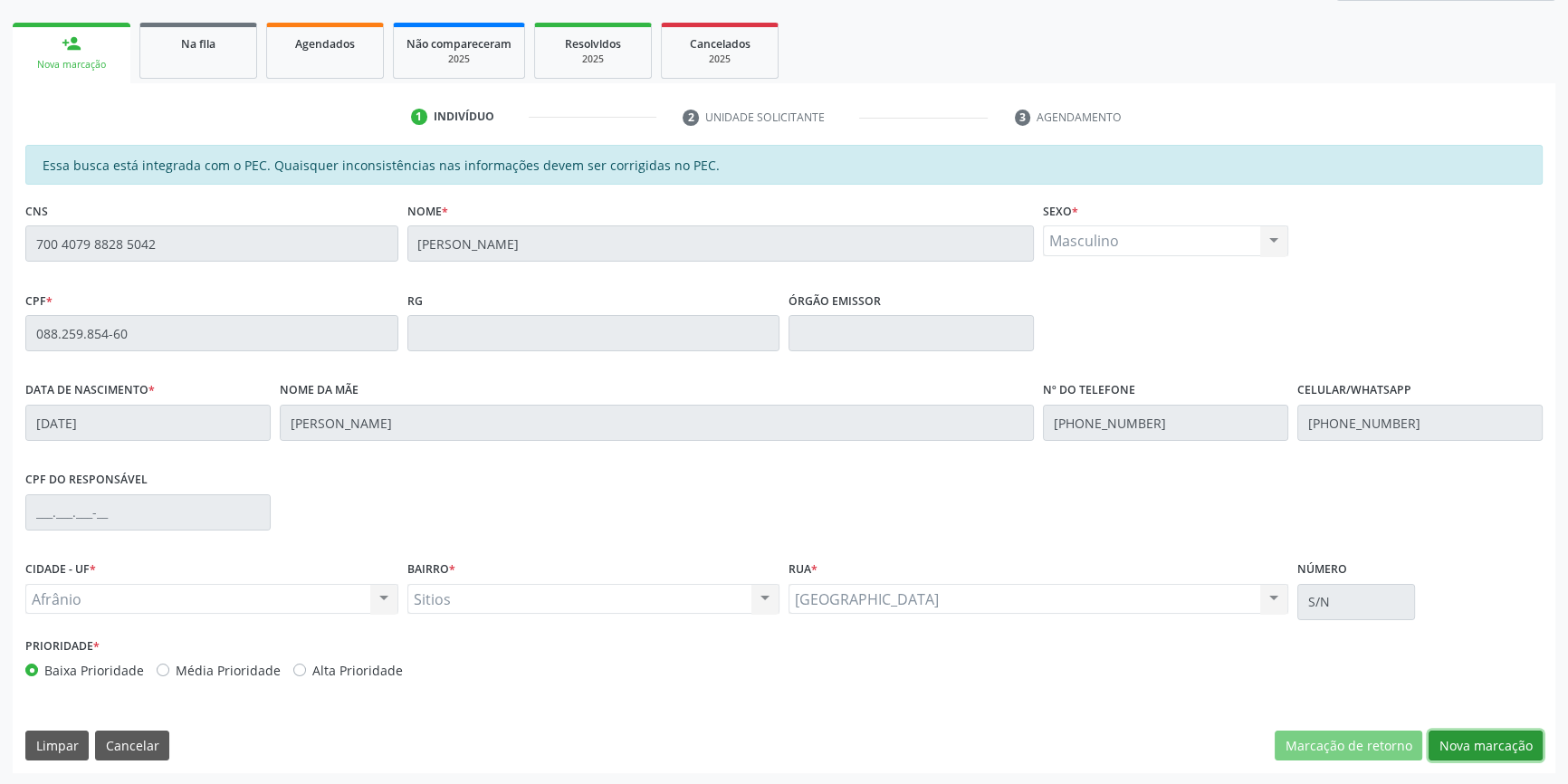
click at [1499, 745] on button "Nova marcação" at bounding box center [1486, 746] width 114 height 30
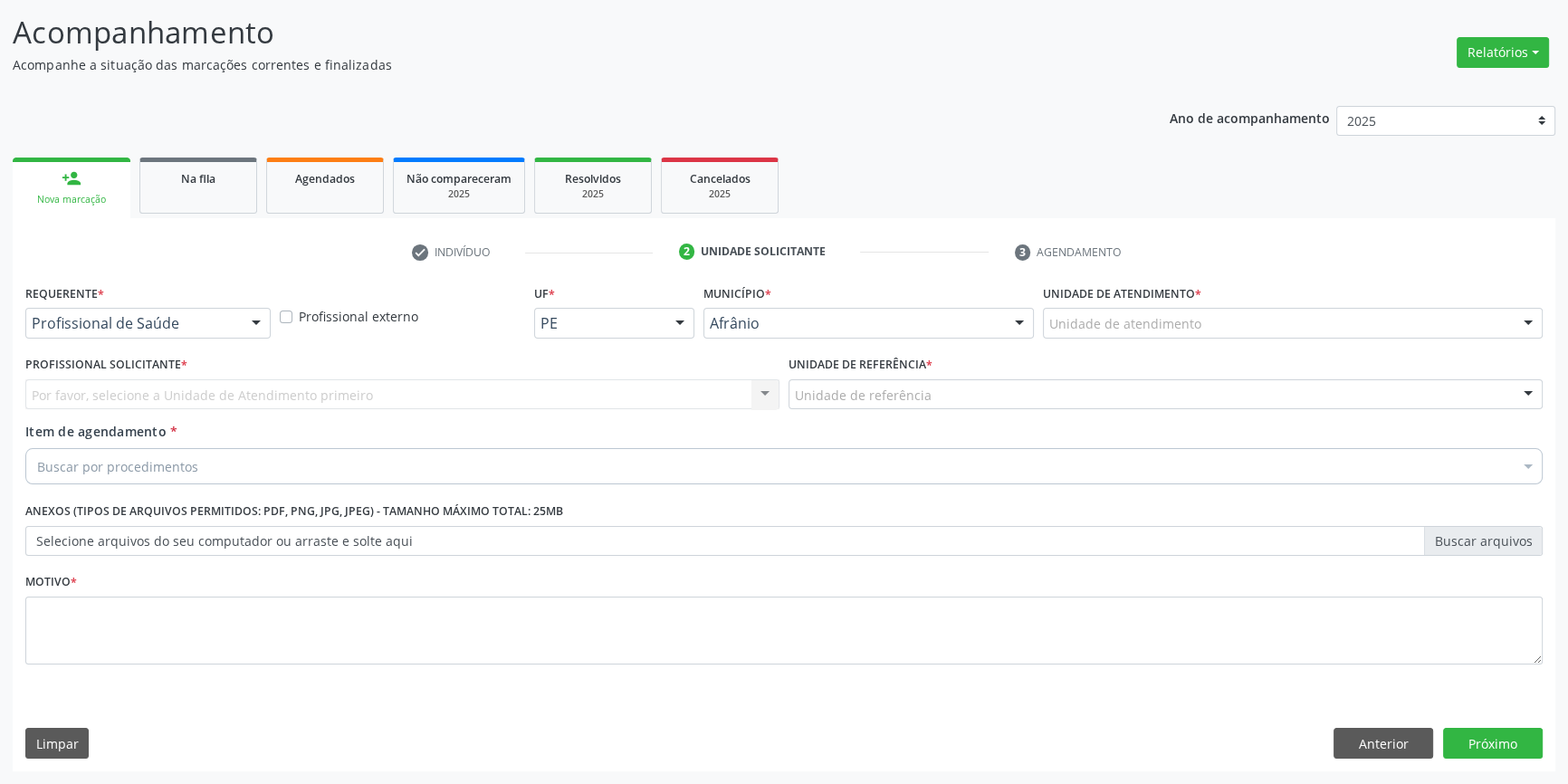
scroll to position [112, 0]
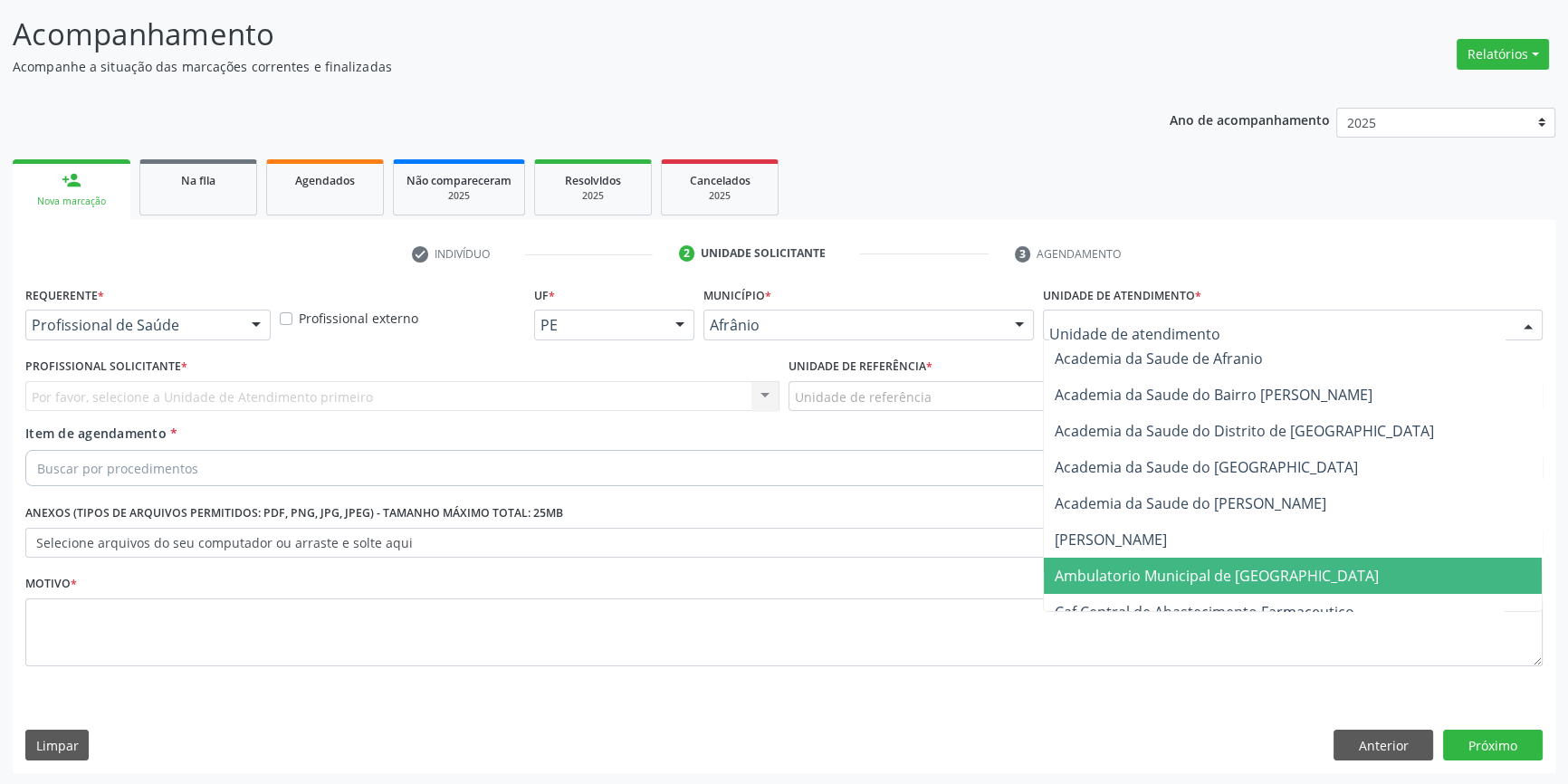
click at [1122, 568] on span "Ambulatorio Municipal de [GEOGRAPHIC_DATA]" at bounding box center [1217, 576] width 324 height 20
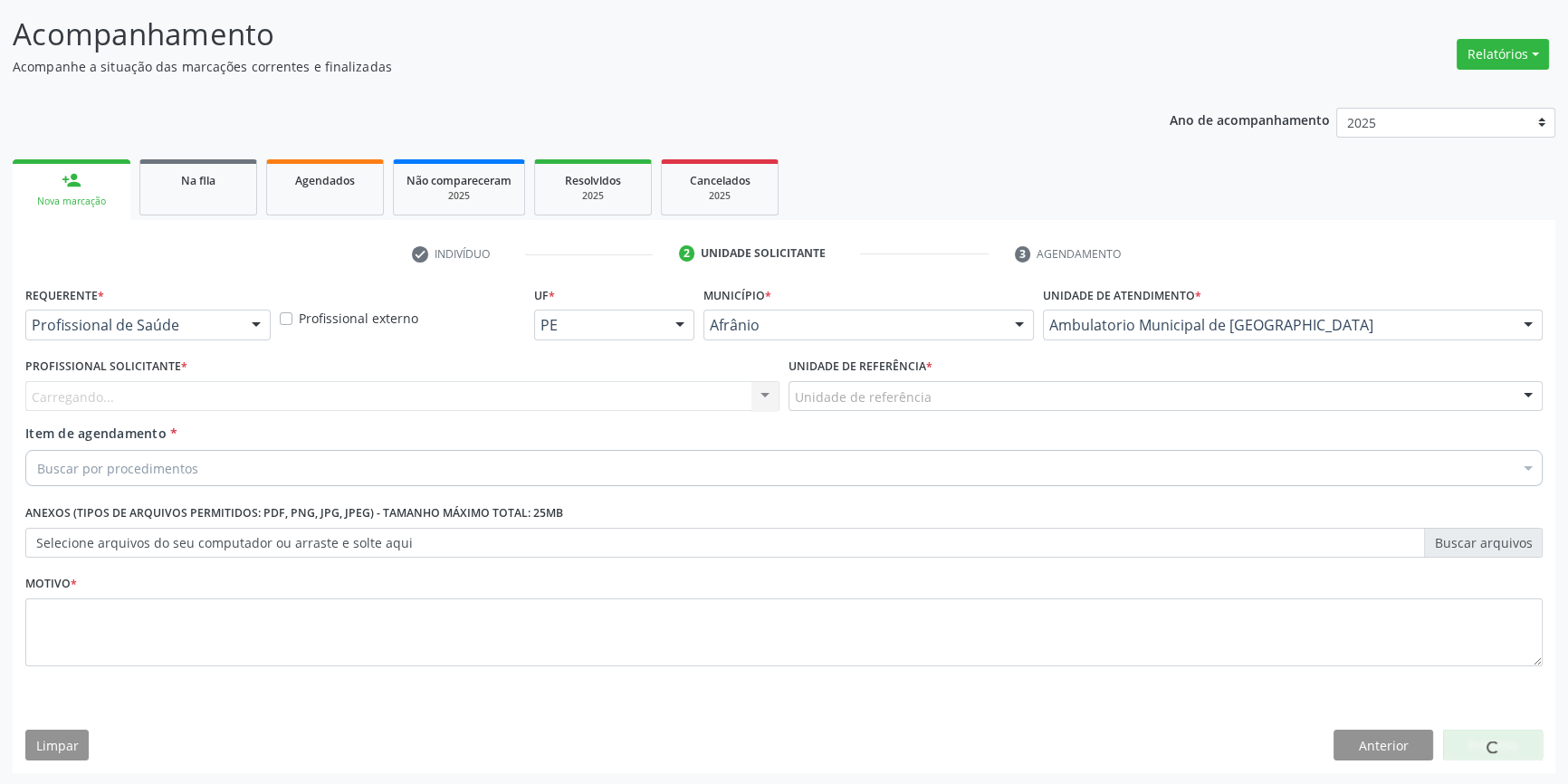
click at [862, 406] on div "Unidade de referência" at bounding box center [1166, 396] width 755 height 30
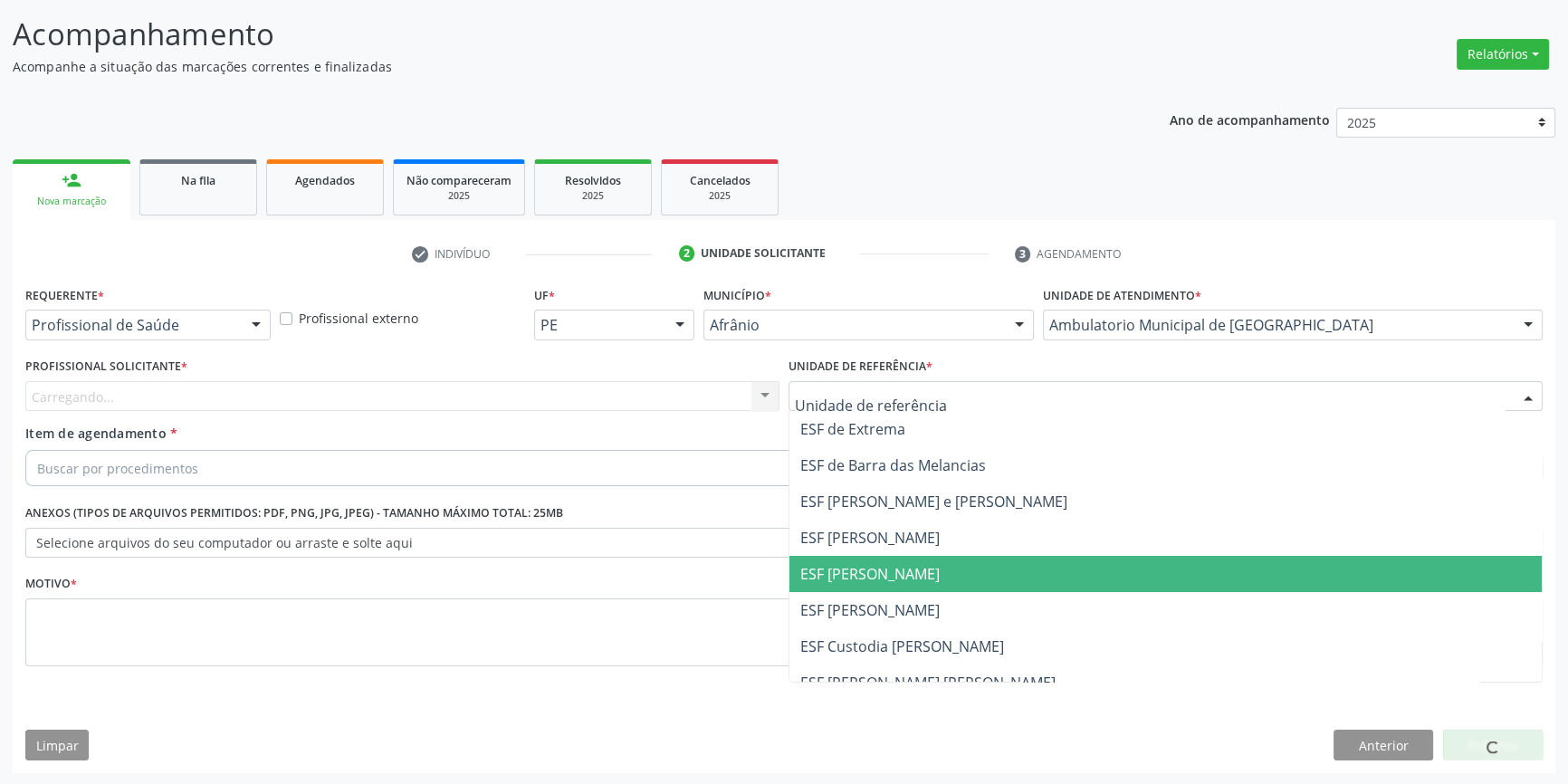
click at [884, 589] on span "ESF [PERSON_NAME]" at bounding box center [1166, 574] width 753 height 36
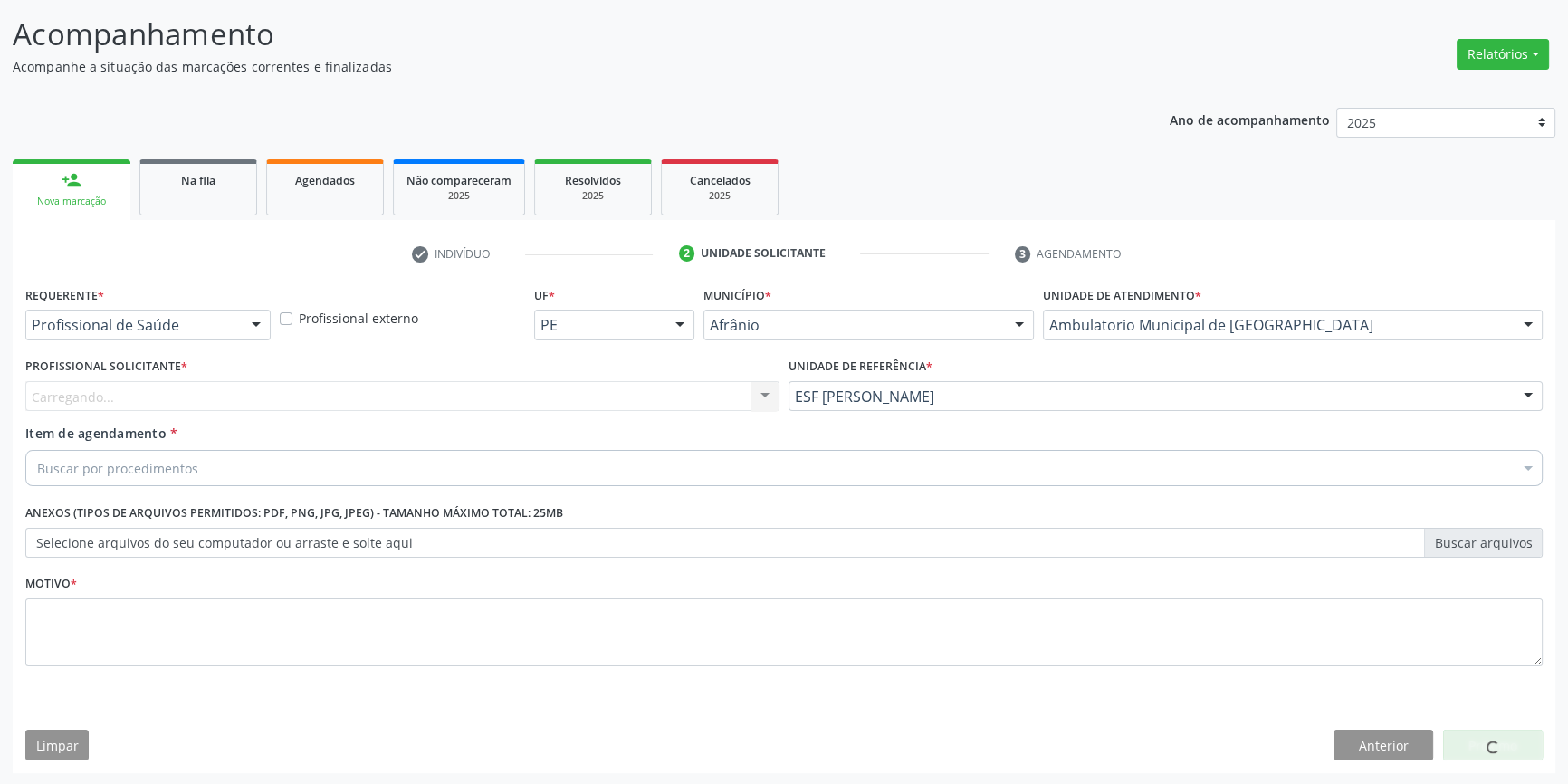
click at [583, 385] on div "Carregando... Nenhum resultado encontrado para: " " Não há nenhuma opção para s…" at bounding box center [402, 396] width 755 height 30
click at [582, 385] on div "Carregando... Nenhum resultado encontrado para: " " Não há nenhuma opção para s…" at bounding box center [402, 396] width 755 height 30
click at [570, 385] on div "Carregando... Nenhum resultado encontrado para: " " Não há nenhuma opção para s…" at bounding box center [402, 396] width 755 height 30
click at [508, 396] on div "Profissional solicitante" at bounding box center [402, 396] width 755 height 30
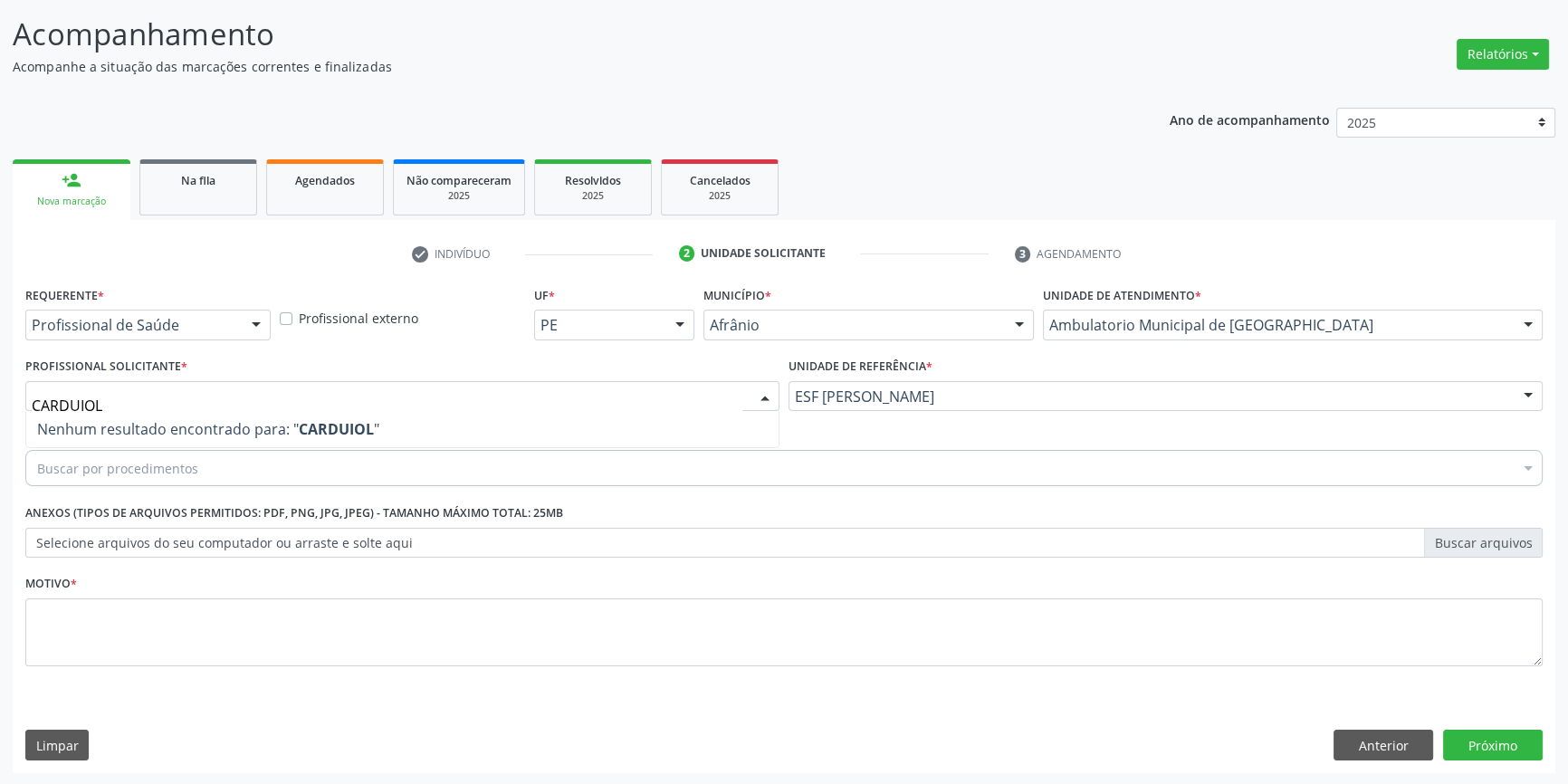
drag, startPoint x: 110, startPoint y: 406, endPoint x: 0, endPoint y: 393, distance: 110.8
click at [0, 393] on div "Acompanhamento Acompanhe a situação das marcações correntes e finalizadas Relat…" at bounding box center [784, 387] width 1568 height 798
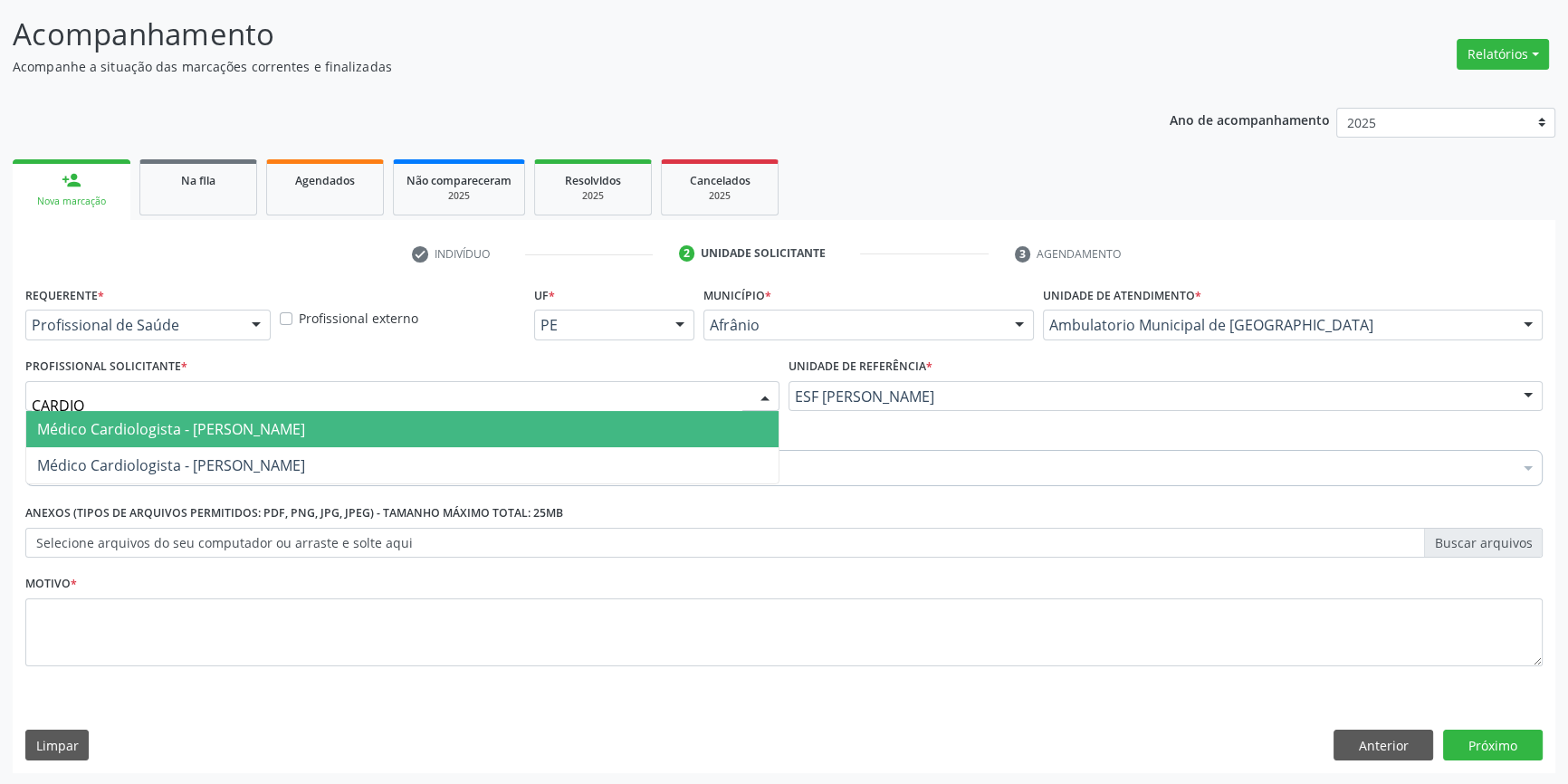
type input "CARDIOL"
click at [227, 438] on span "Médico Cardiologista - [PERSON_NAME]" at bounding box center [402, 429] width 753 height 36
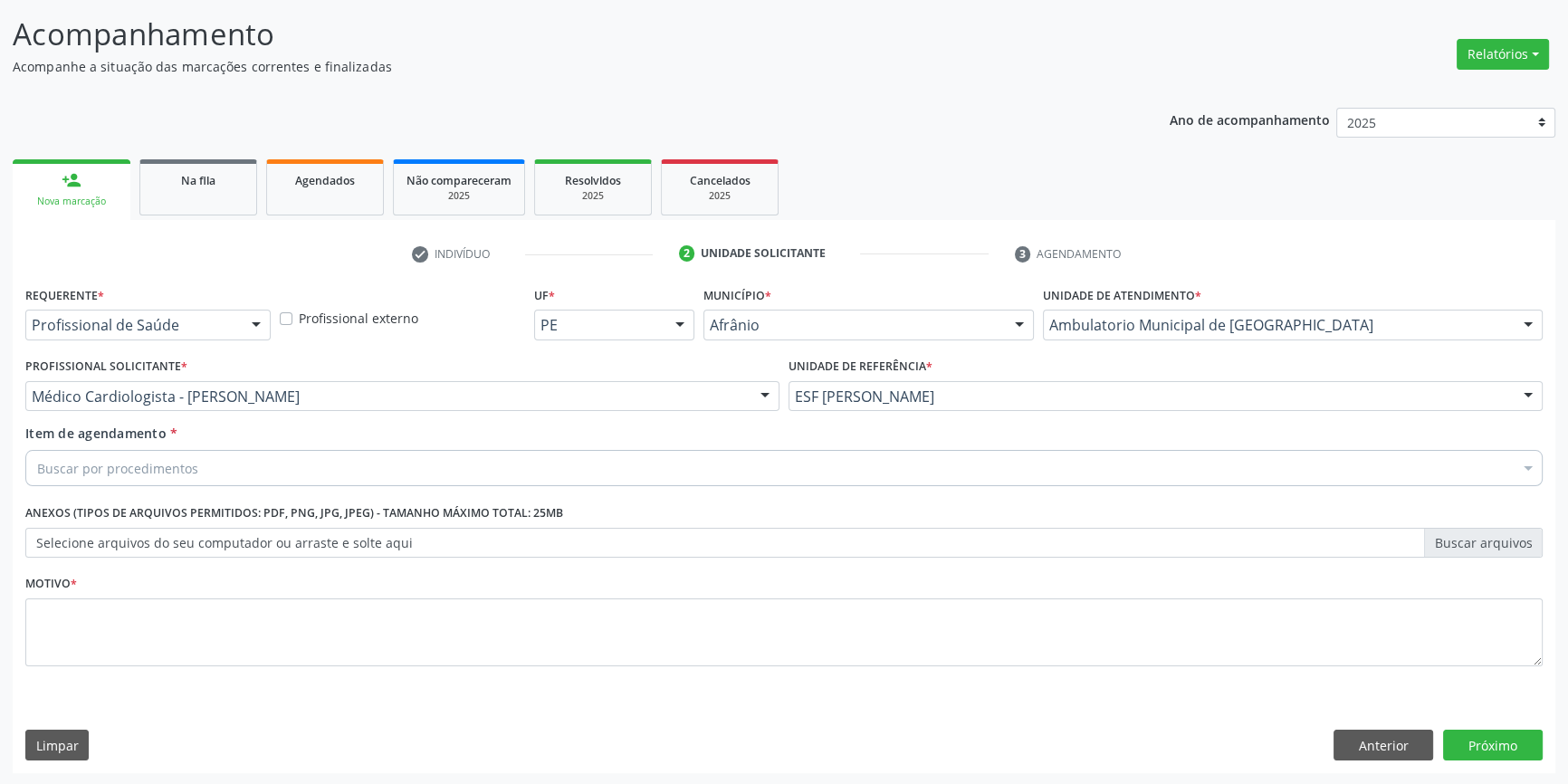
click at [205, 462] on div "Buscar por procedimentos" at bounding box center [784, 468] width 1518 height 36
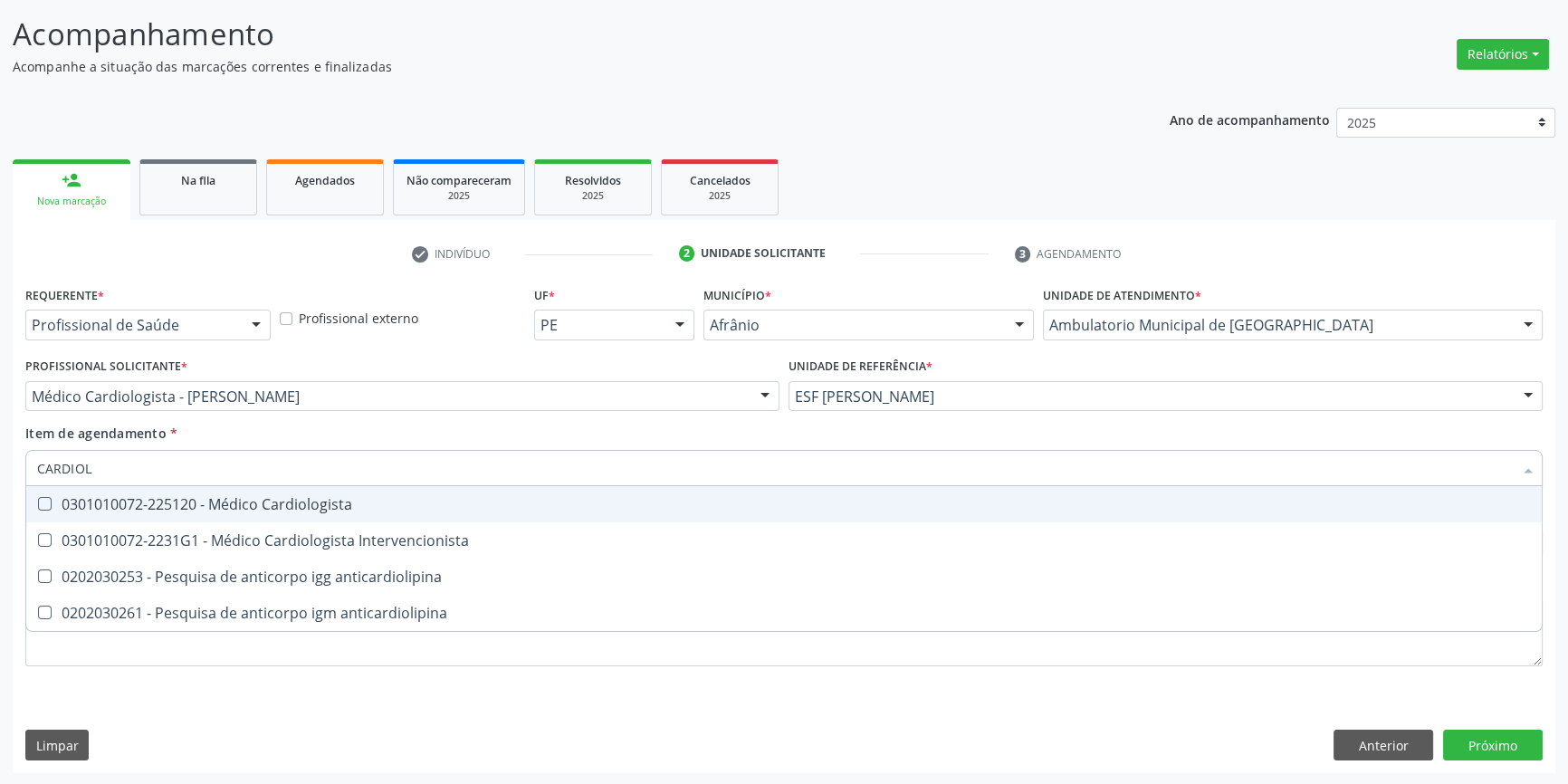
type input "CARDIOLO"
click at [242, 515] on span "0301010072-225120 - Médico Cardiologista" at bounding box center [784, 504] width 1516 height 36
checkbox Cardiologista "true"
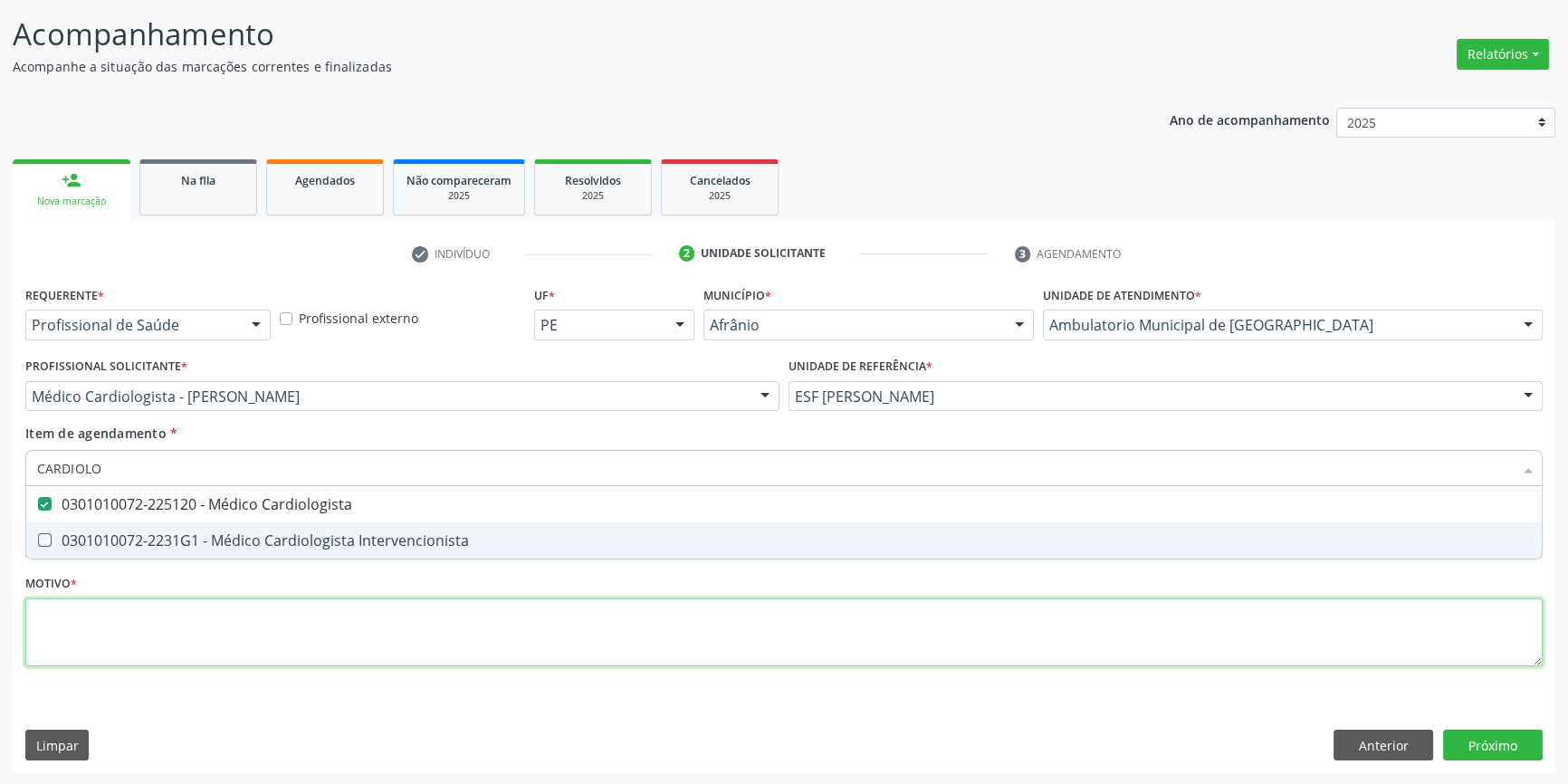
click at [108, 604] on div "Requerente * Profissional de Saúde Profissional de Saúde Paciente Nenhum result…" at bounding box center [784, 487] width 1518 height 410
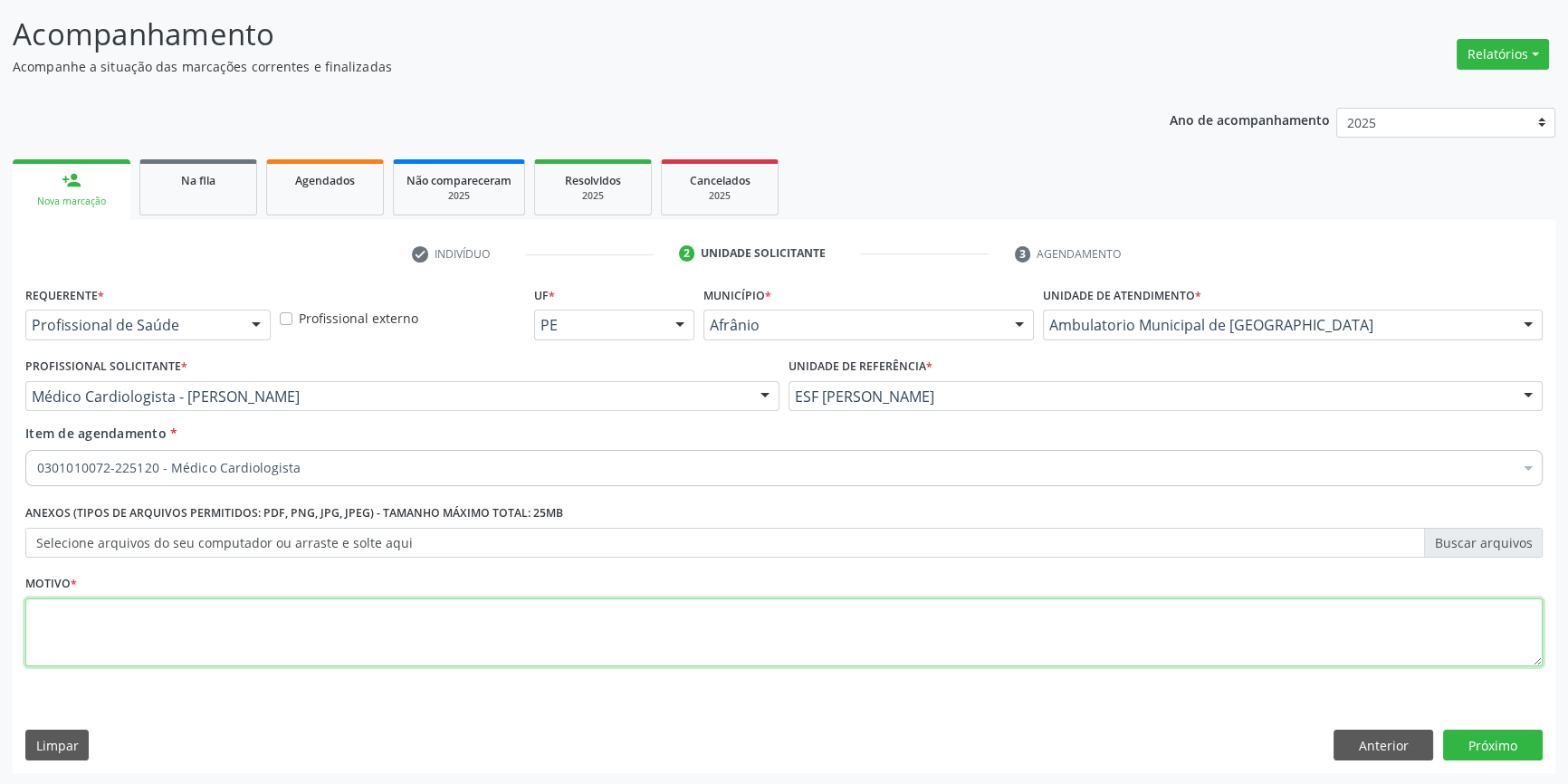
type textarea "O"
type textarea "INSUFICIENCIA MITRIAL GRAVE"
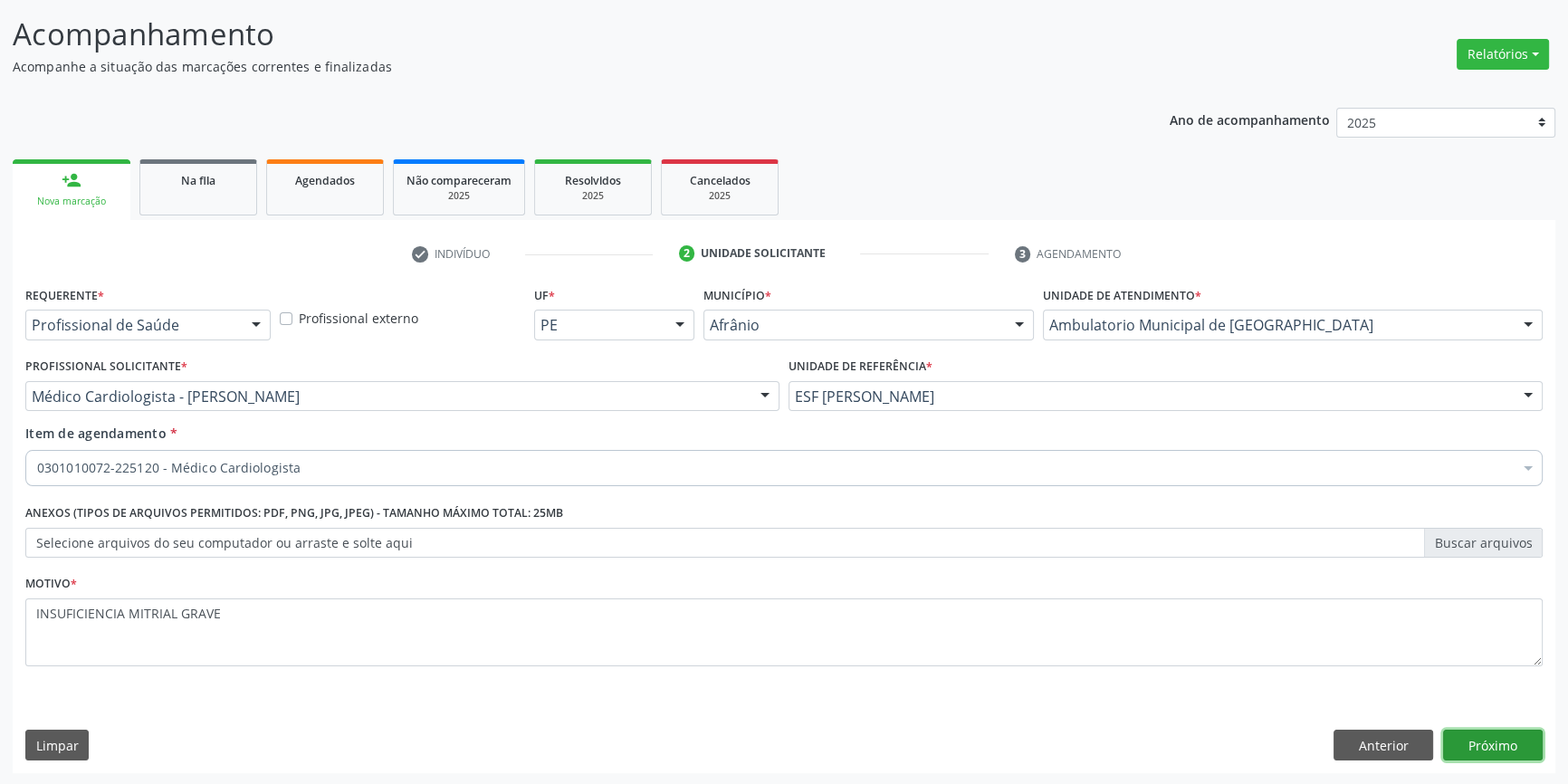
click at [1499, 741] on button "Próximo" at bounding box center [1493, 745] width 100 height 30
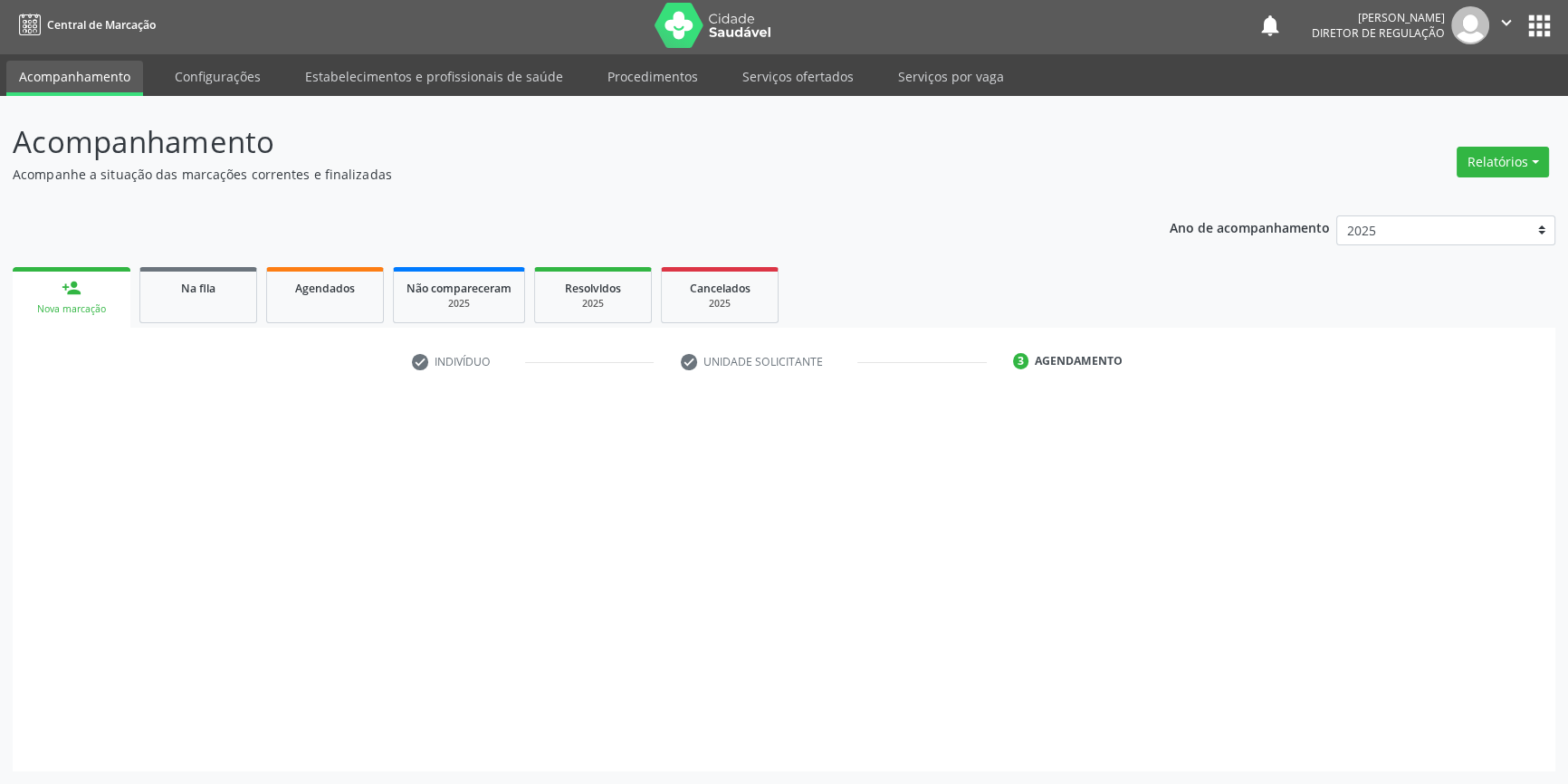
scroll to position [2, 0]
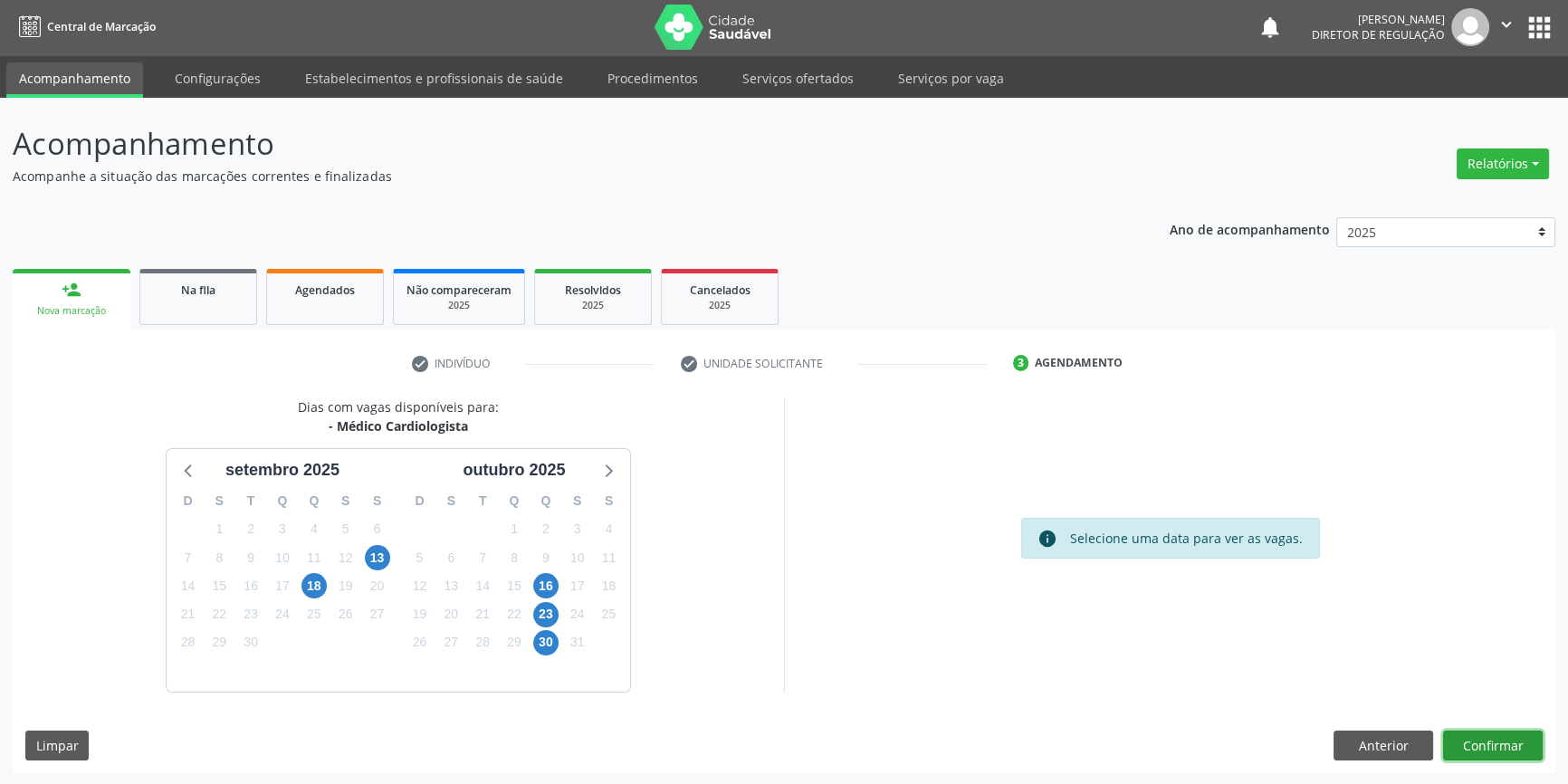
click at [1514, 743] on button "Confirmar" at bounding box center [1493, 746] width 100 height 30
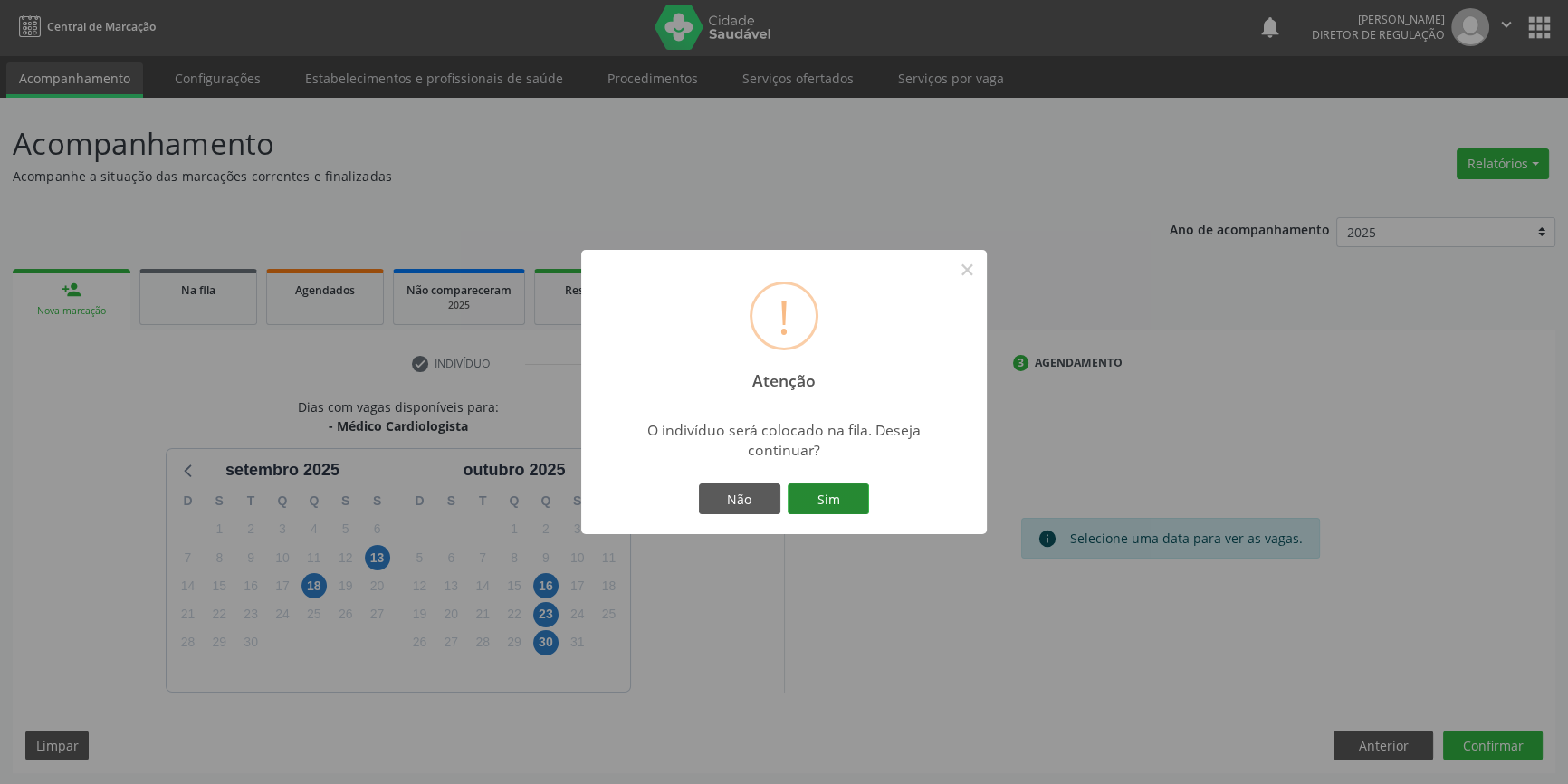
click at [807, 496] on button "Sim" at bounding box center [828, 498] width 81 height 30
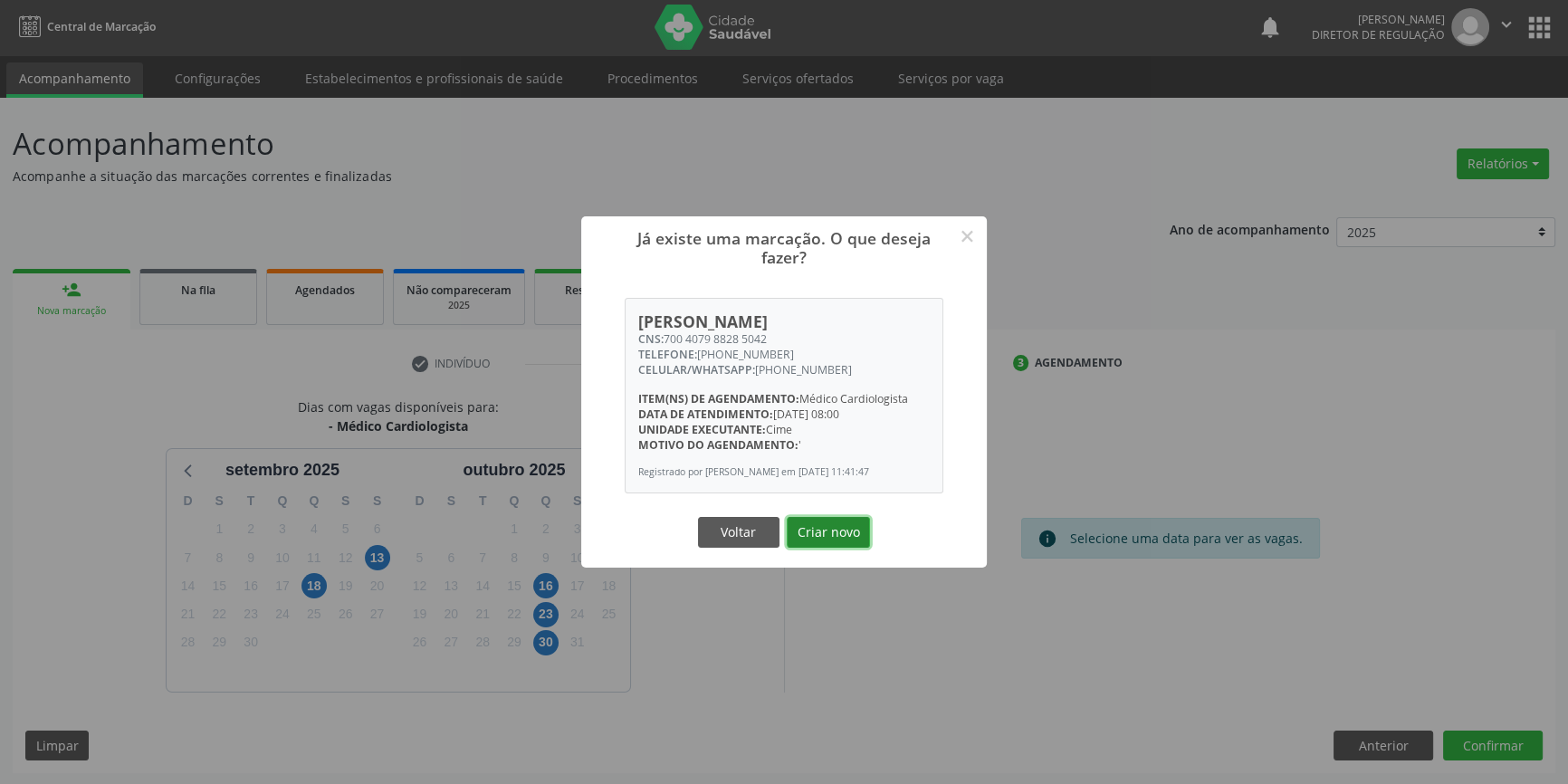
click at [842, 537] on button "Criar novo" at bounding box center [828, 532] width 83 height 30
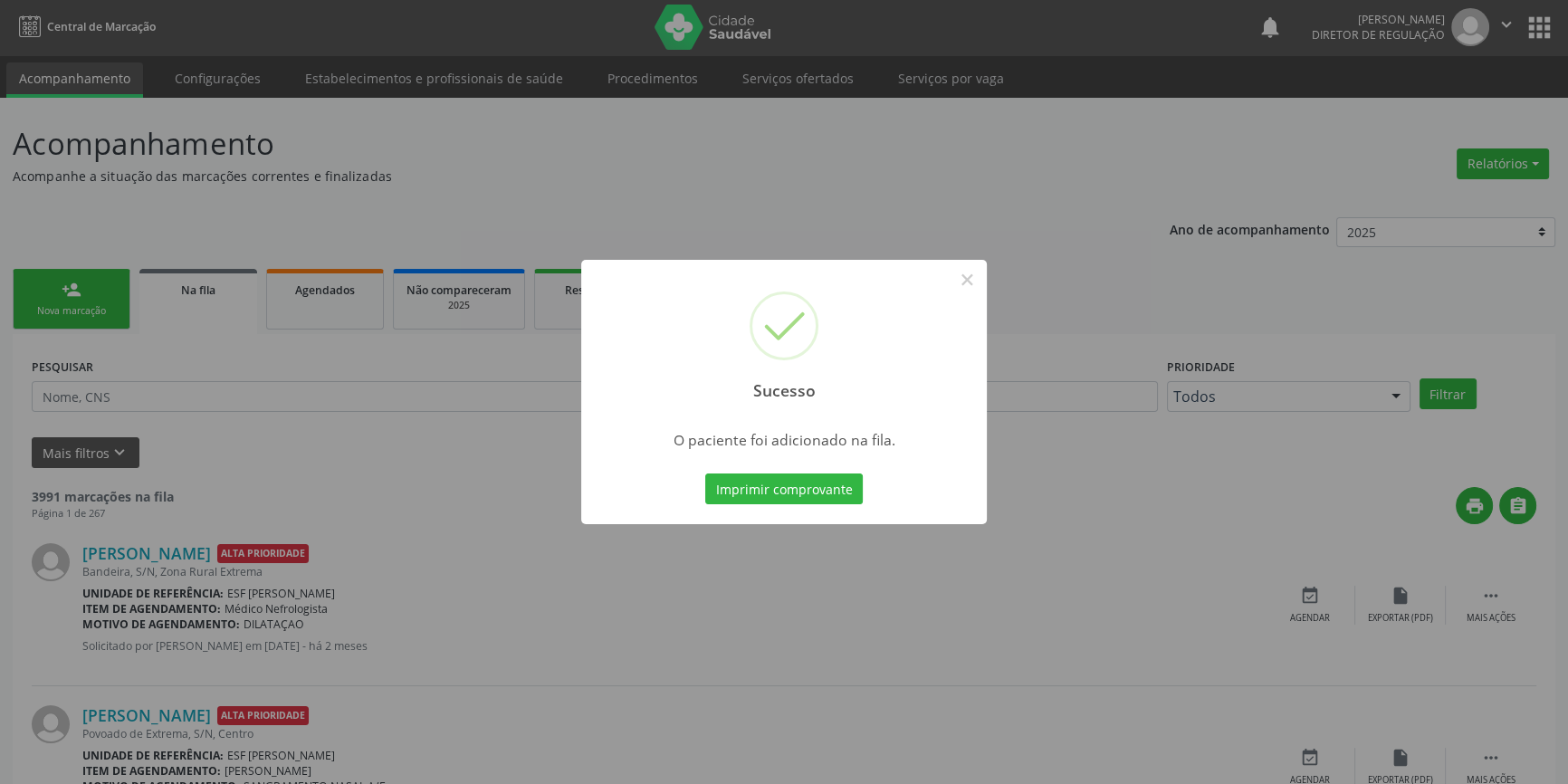
scroll to position [0, 0]
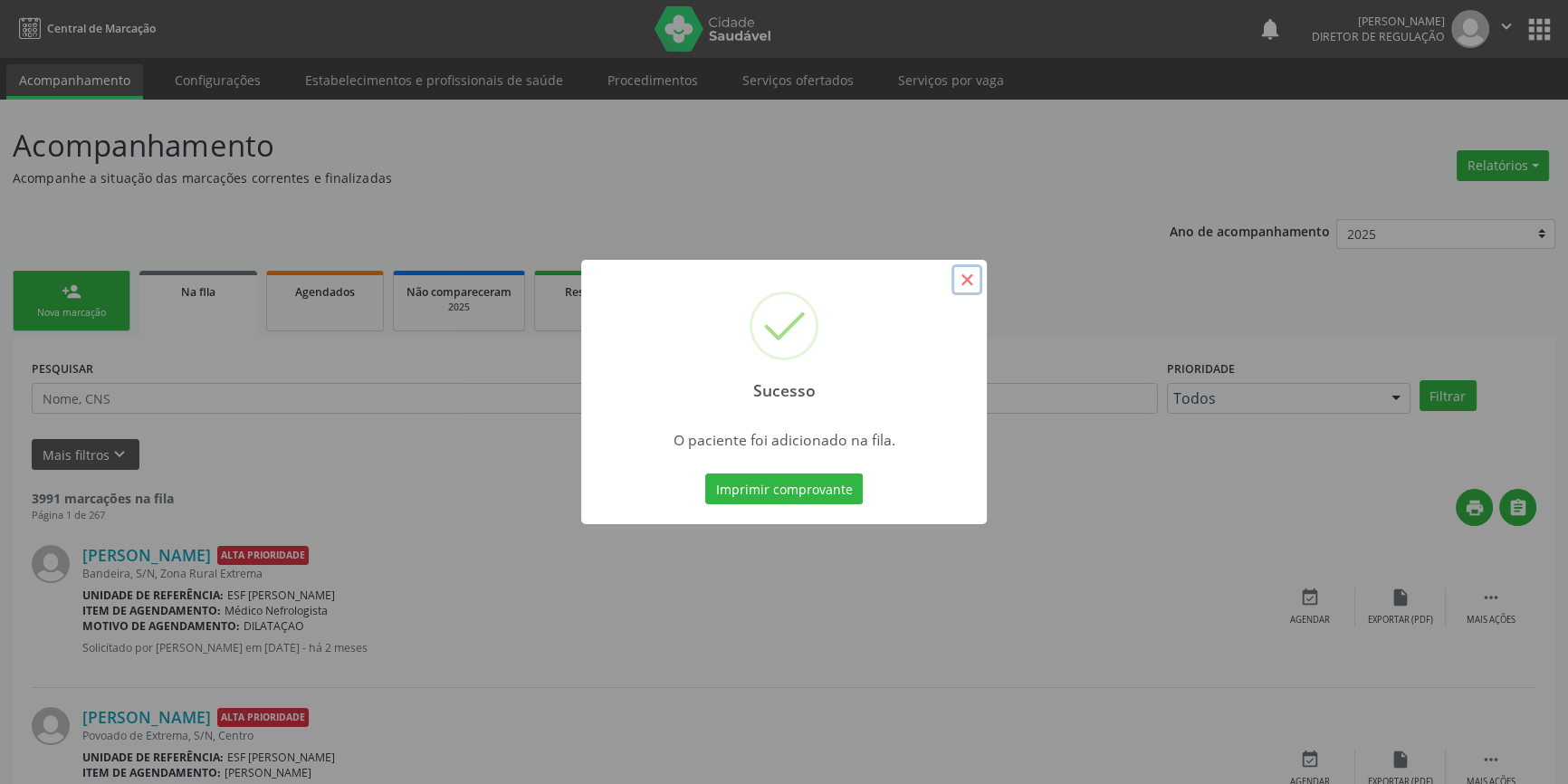
click at [967, 283] on button "×" at bounding box center [967, 279] width 30 height 30
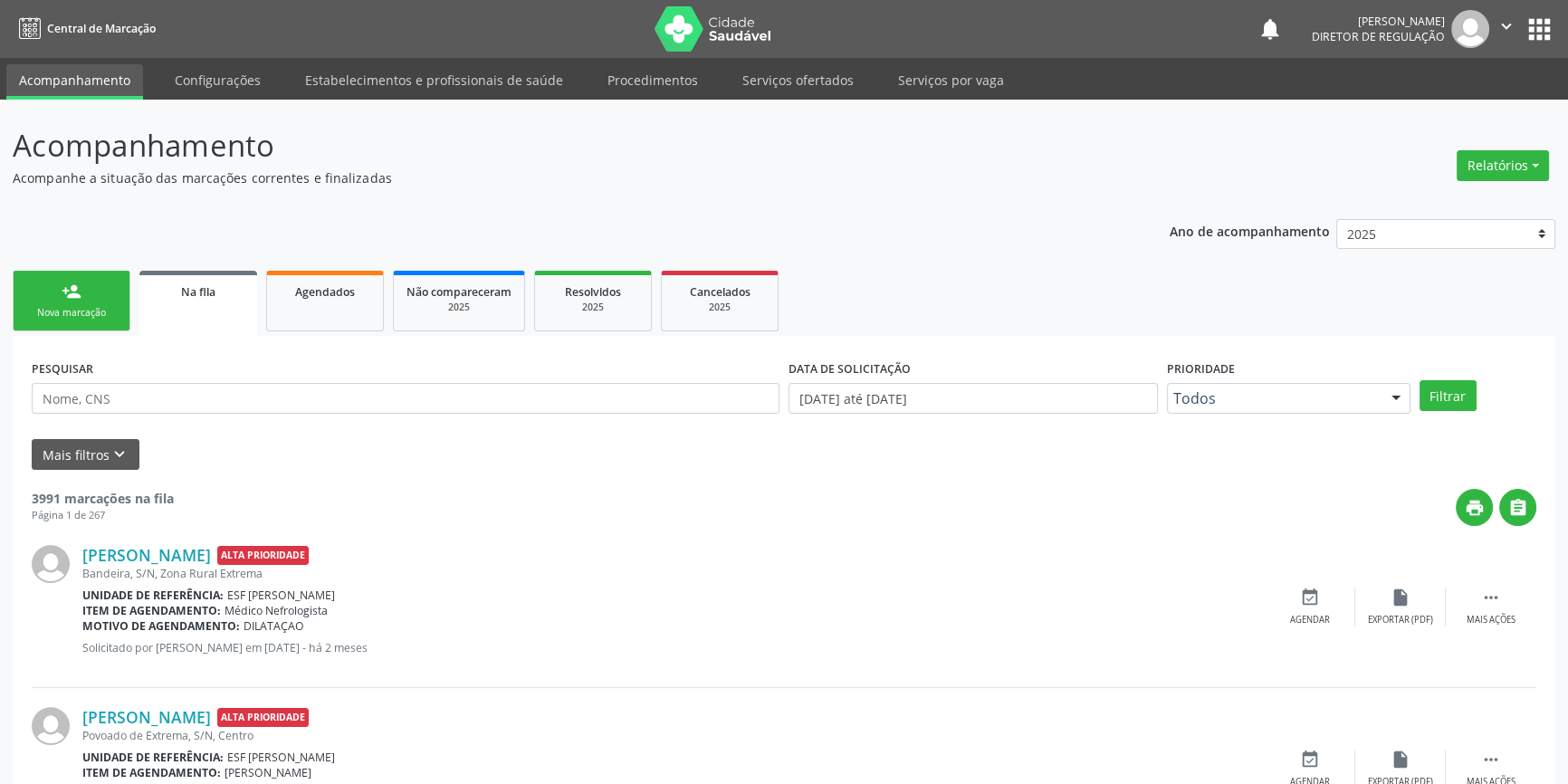
click at [110, 302] on link "person_add Nova marcação" at bounding box center [72, 301] width 118 height 61
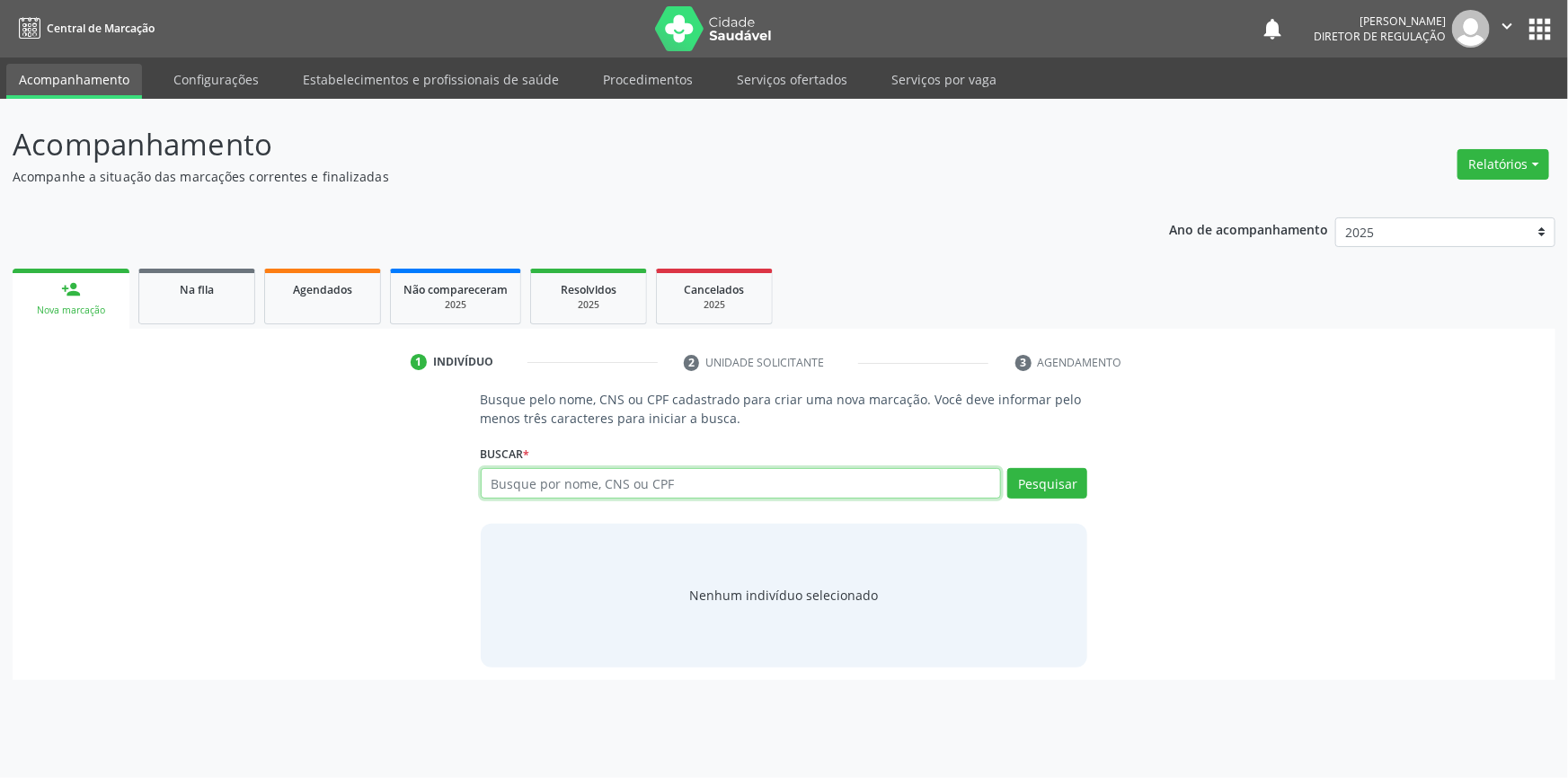
click at [558, 483] on input "text" at bounding box center [741, 483] width 521 height 30
type input "708508043276280"
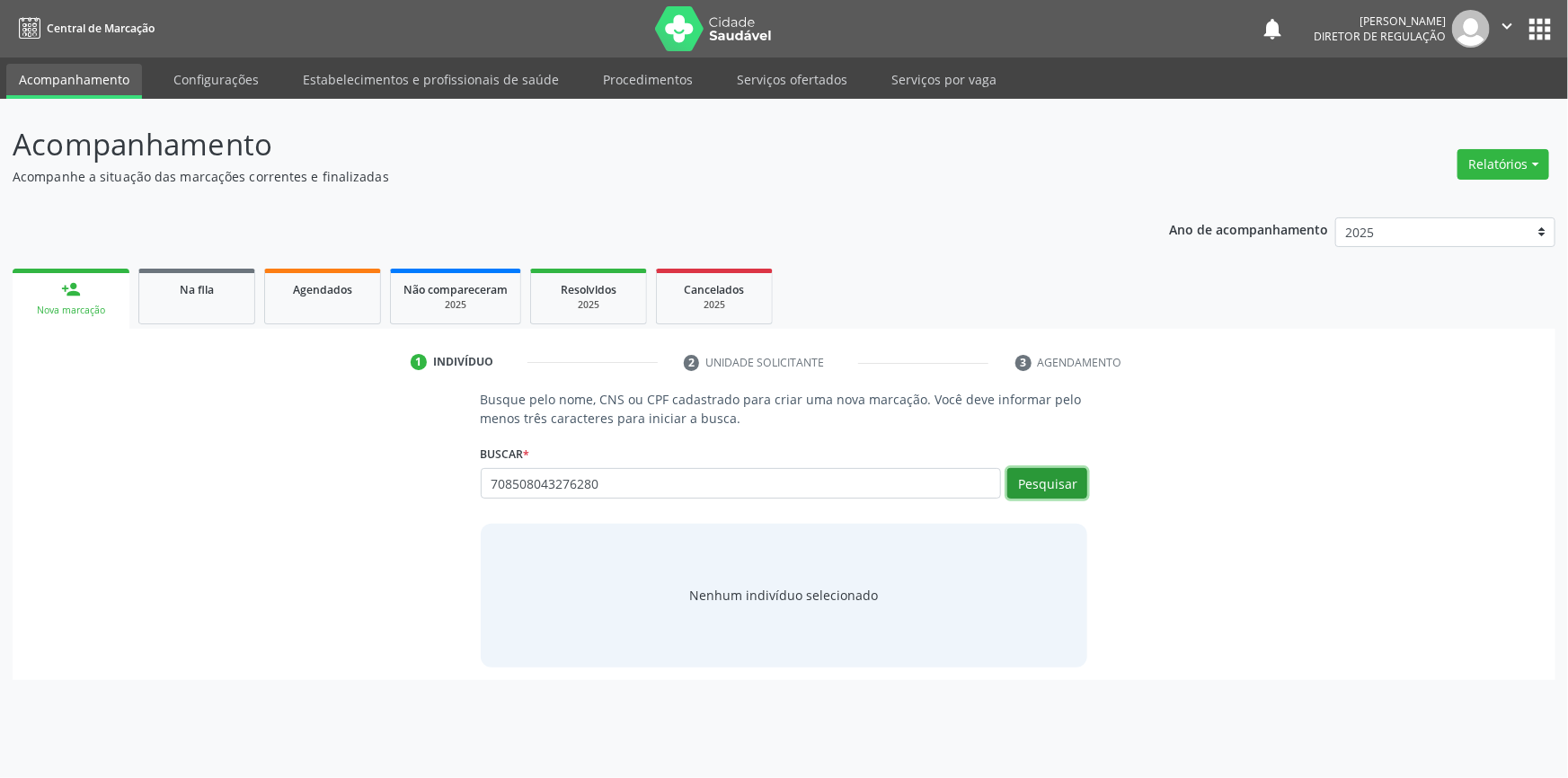
click at [1046, 478] on button "Pesquisar" at bounding box center [1048, 483] width 80 height 30
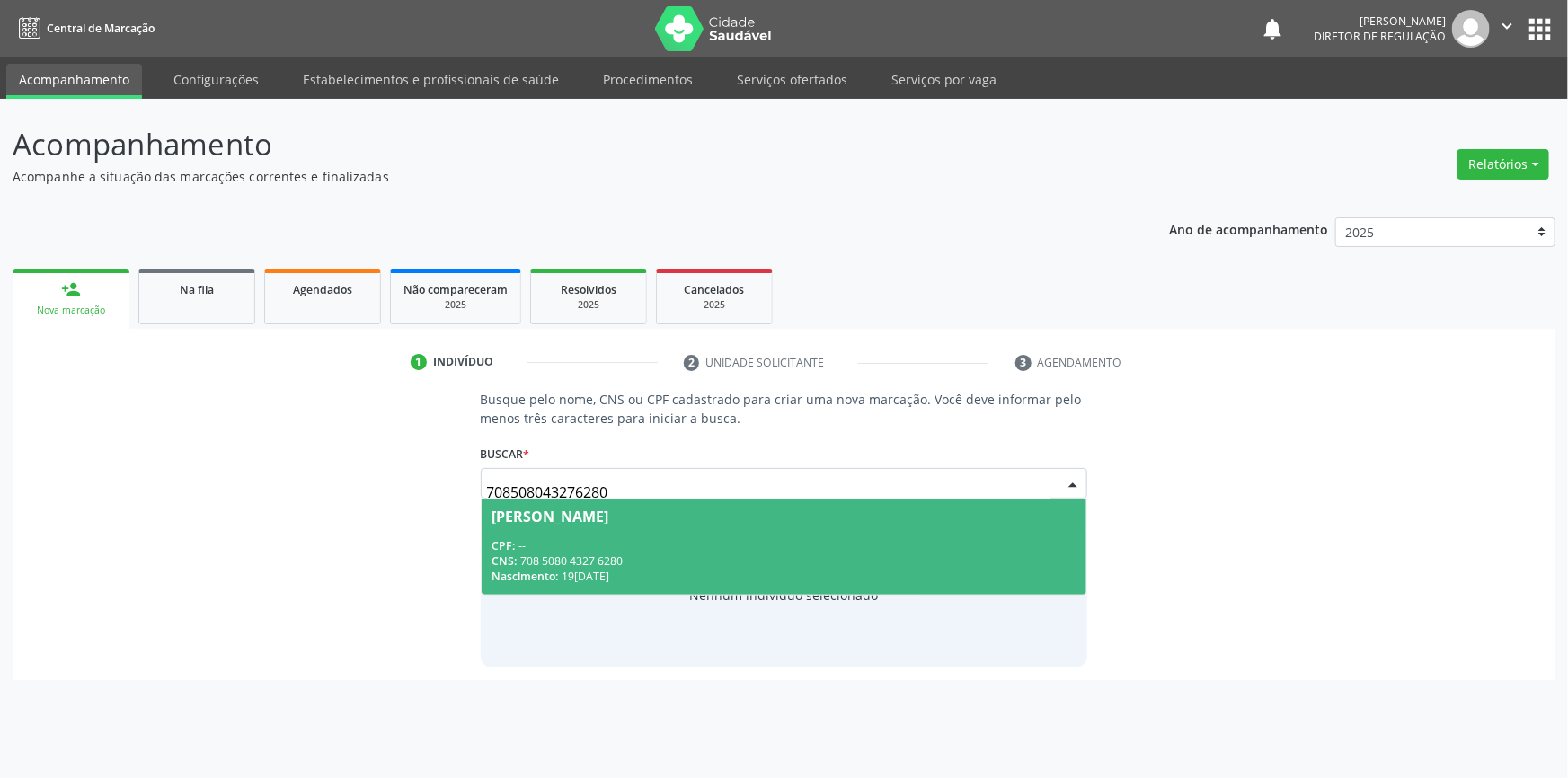
click at [602, 553] on div "CNS: 708 5080 4327 6280" at bounding box center [785, 561] width 584 height 16
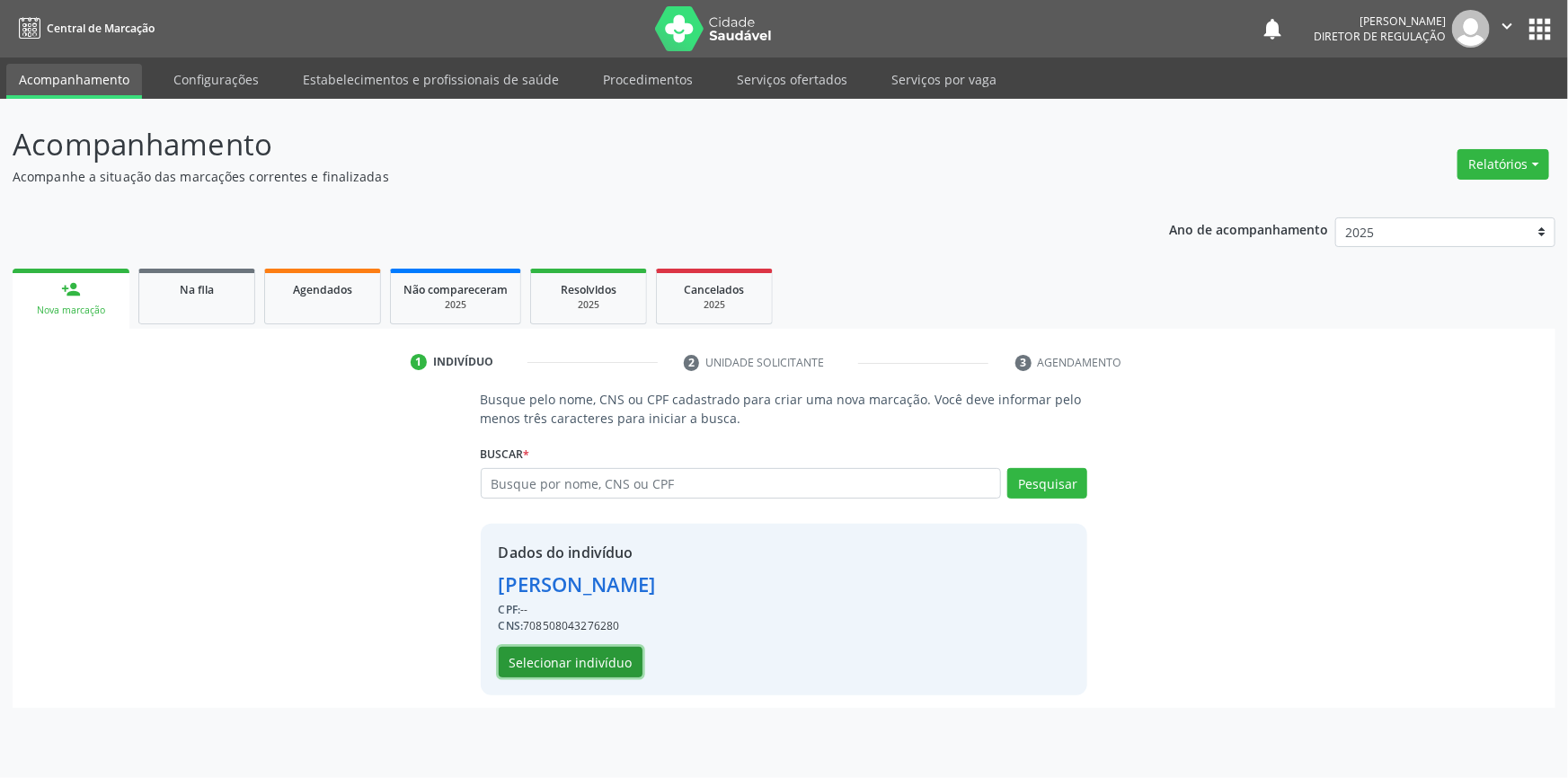
click at [598, 653] on button "Selecionar indivíduo" at bounding box center [571, 661] width 144 height 30
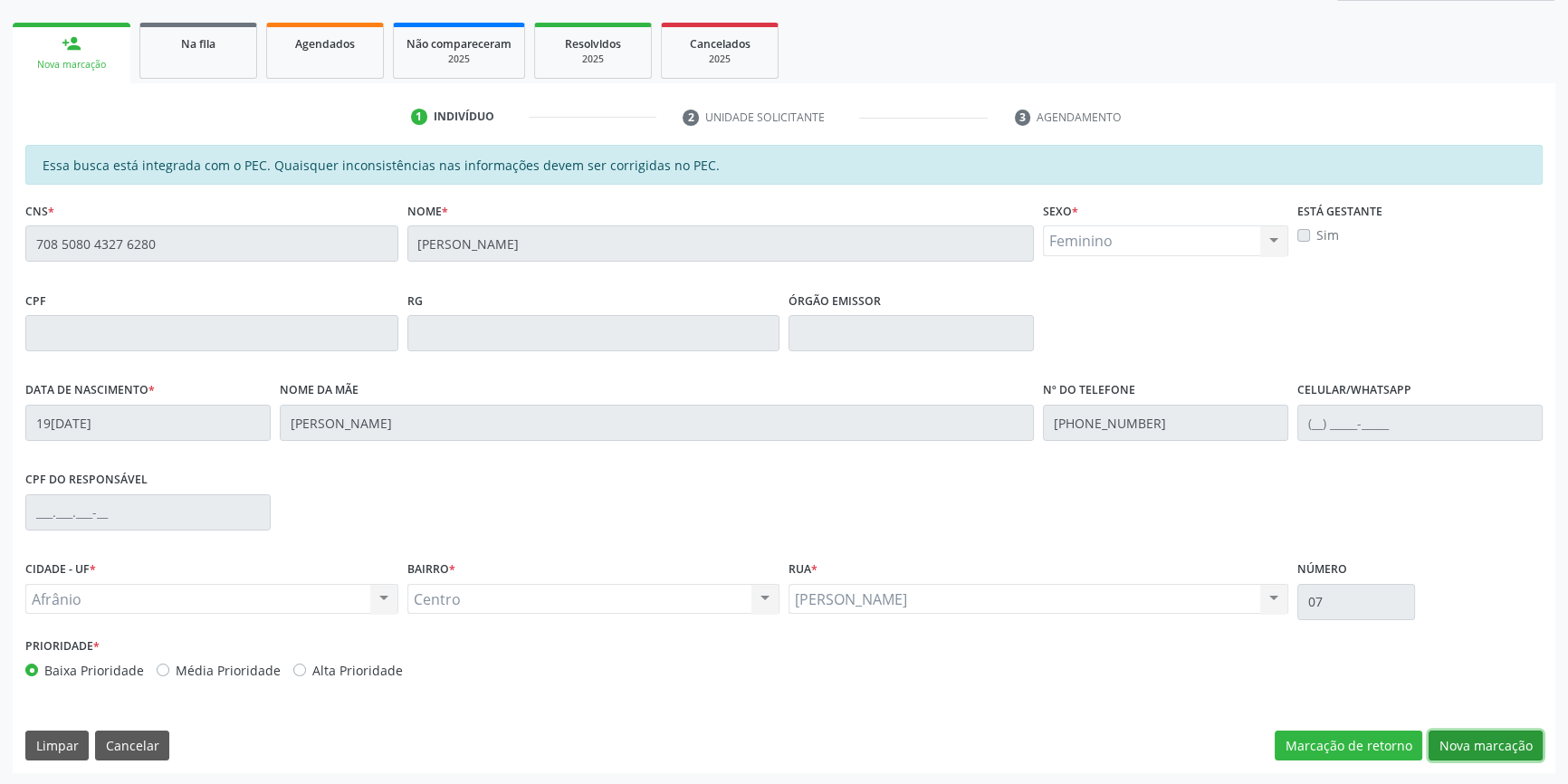
click at [1455, 758] on button "Nova marcação" at bounding box center [1486, 746] width 114 height 30
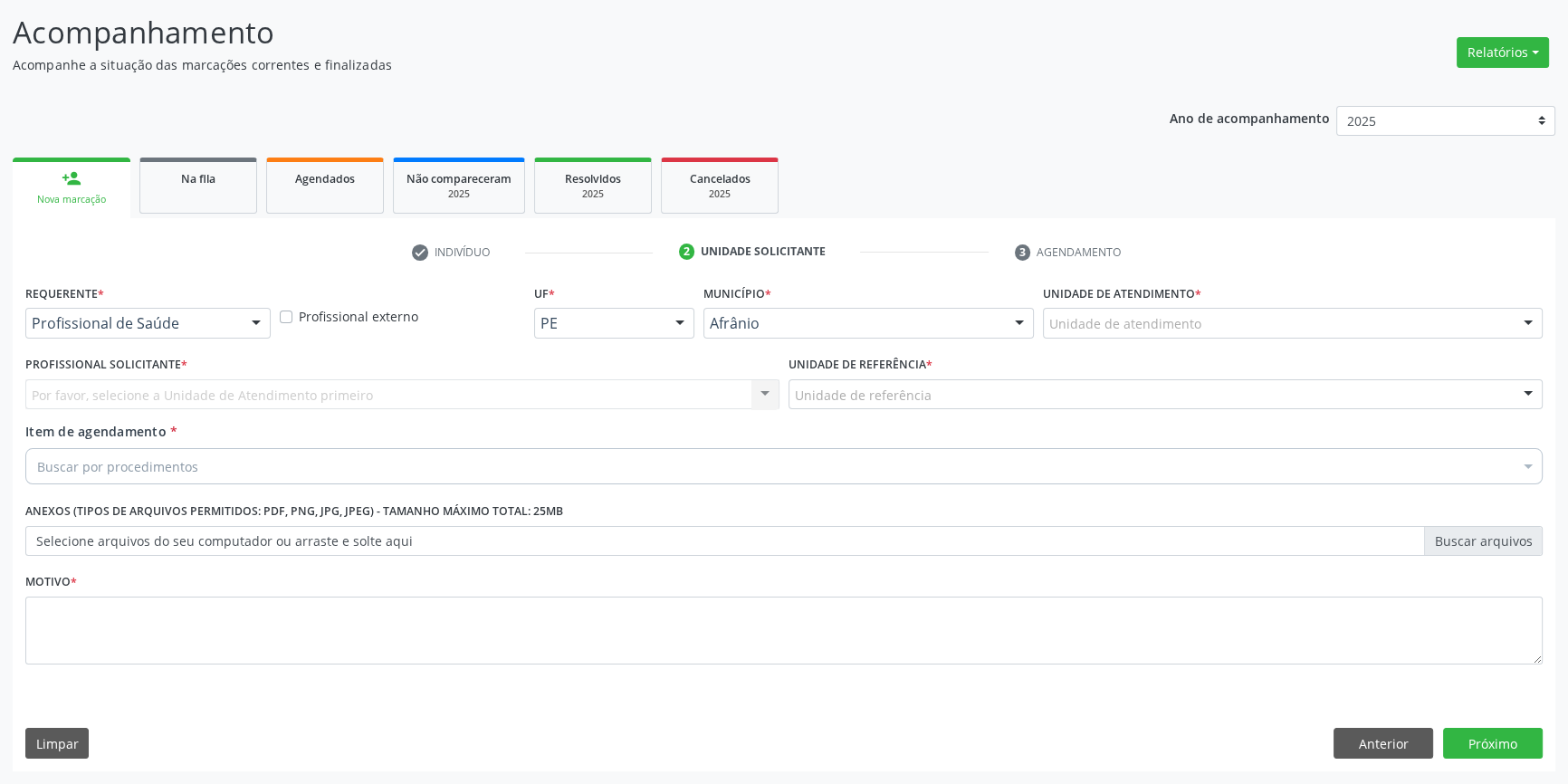
scroll to position [112, 0]
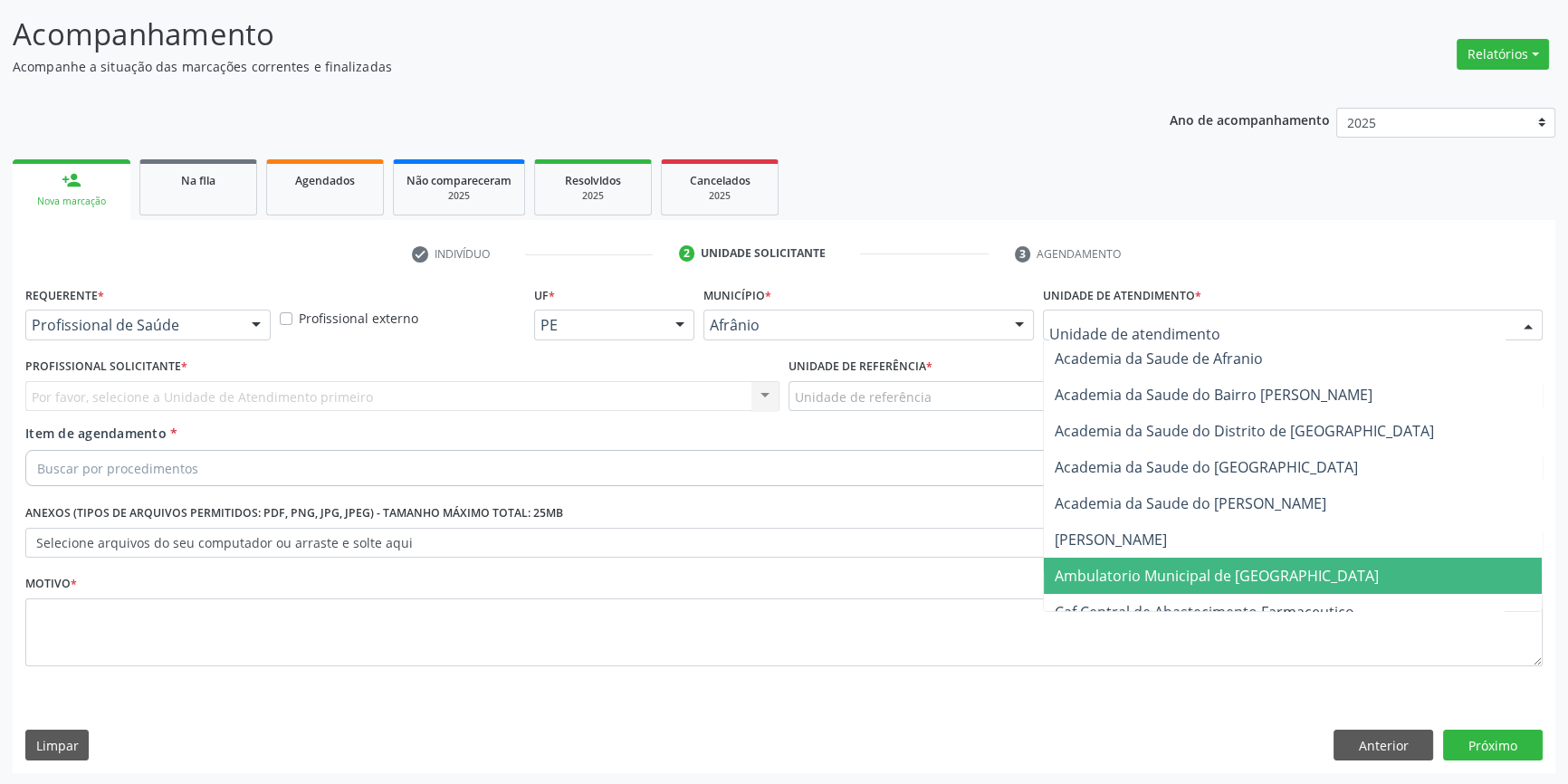
click at [1178, 566] on span "Ambulatorio Municipal de [GEOGRAPHIC_DATA]" at bounding box center [1217, 576] width 324 height 20
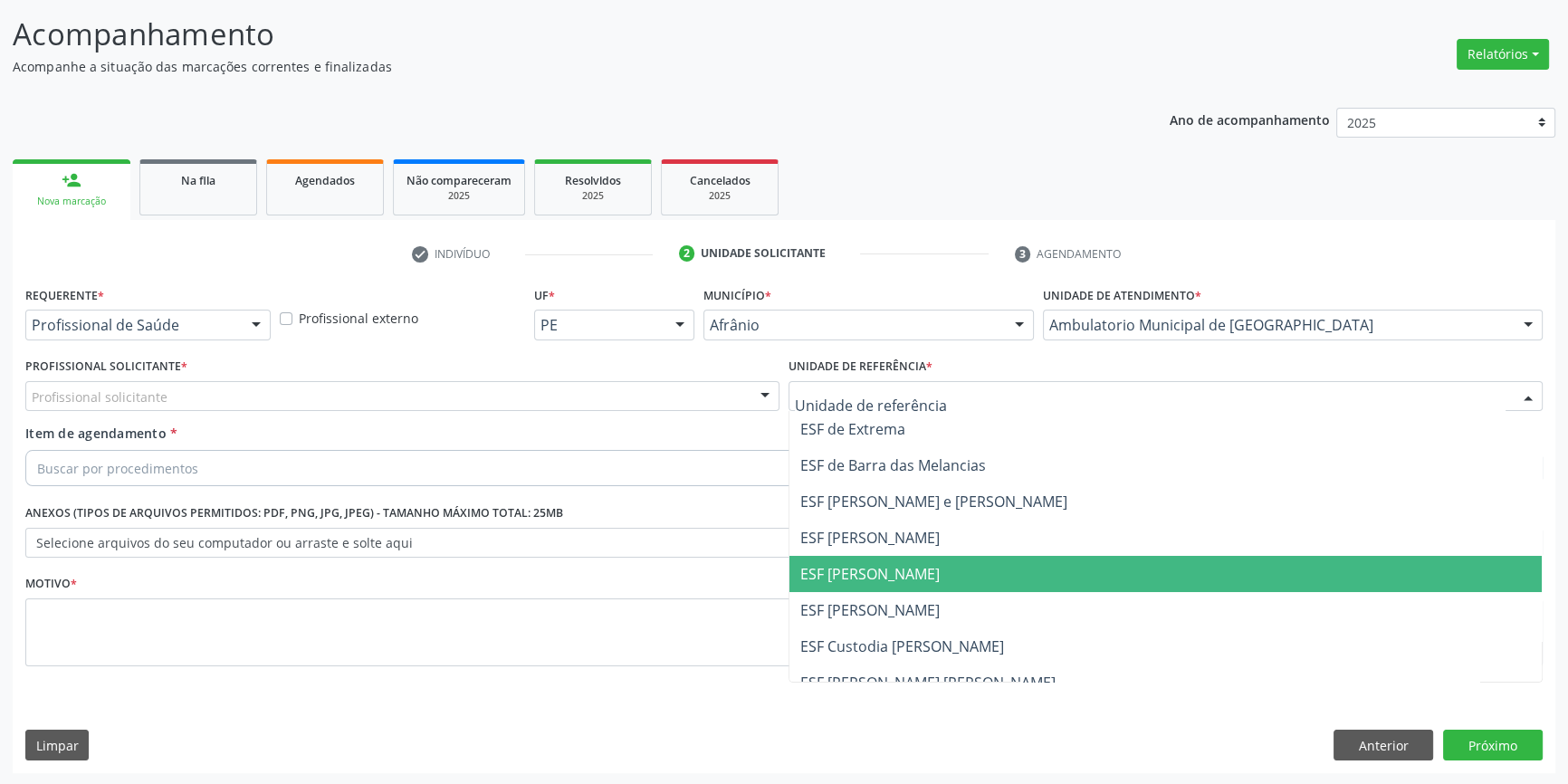
drag, startPoint x: 907, startPoint y: 579, endPoint x: 685, endPoint y: 501, distance: 235.3
click at [906, 579] on span "ESF [PERSON_NAME]" at bounding box center [870, 574] width 139 height 20
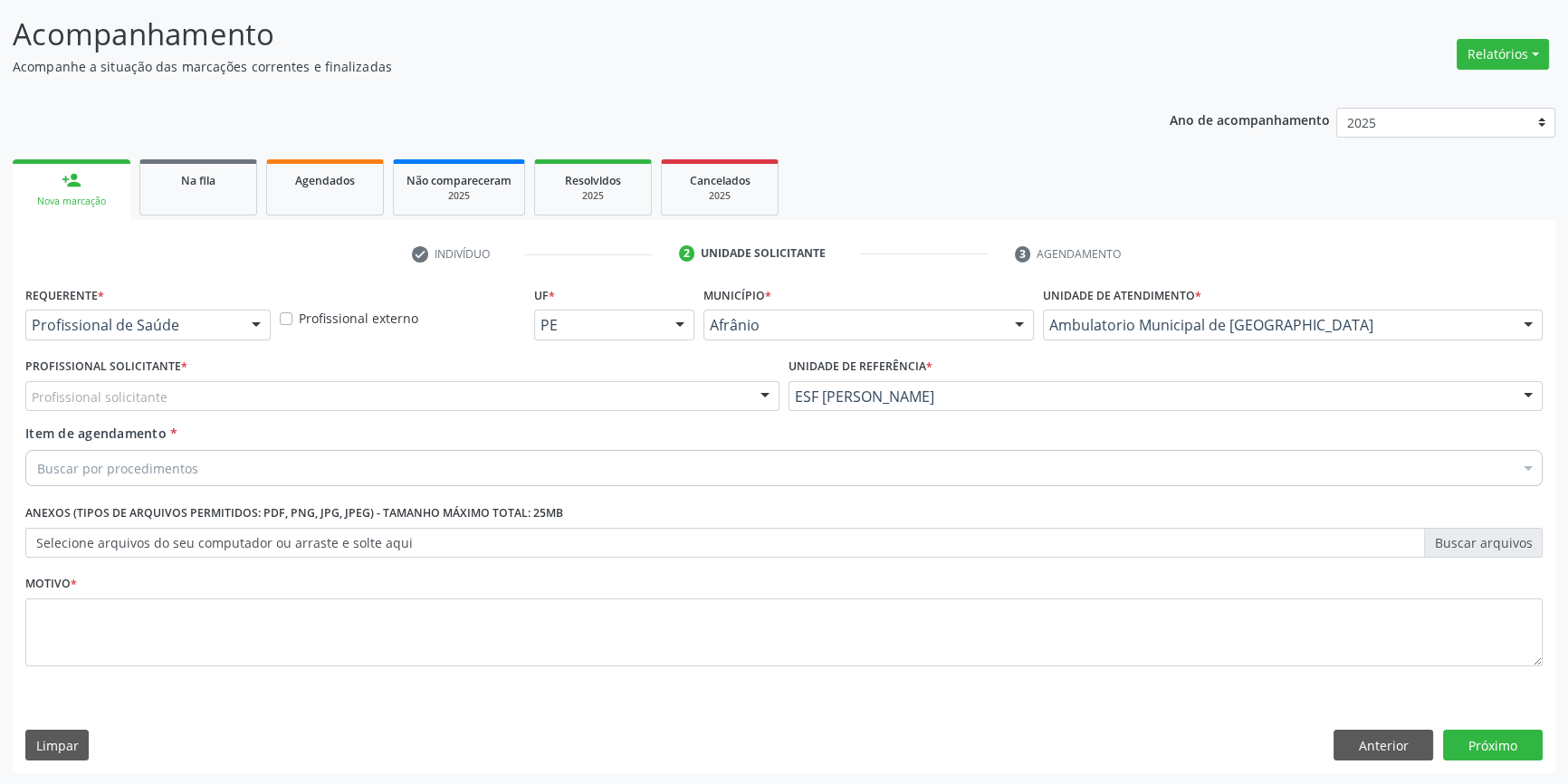
click at [440, 384] on div "Profissional solicitante" at bounding box center [402, 396] width 755 height 30
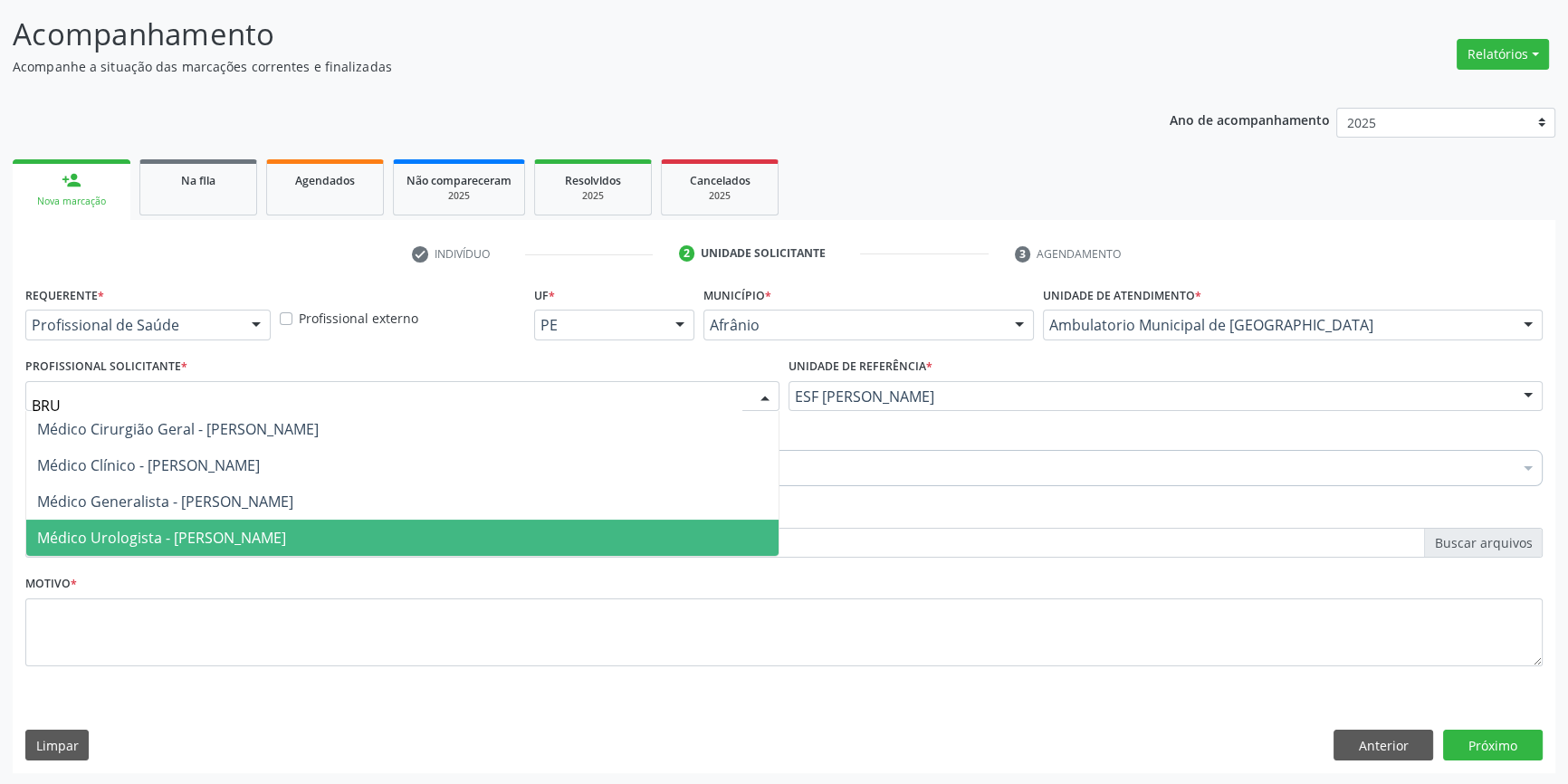
type input "BRUN"
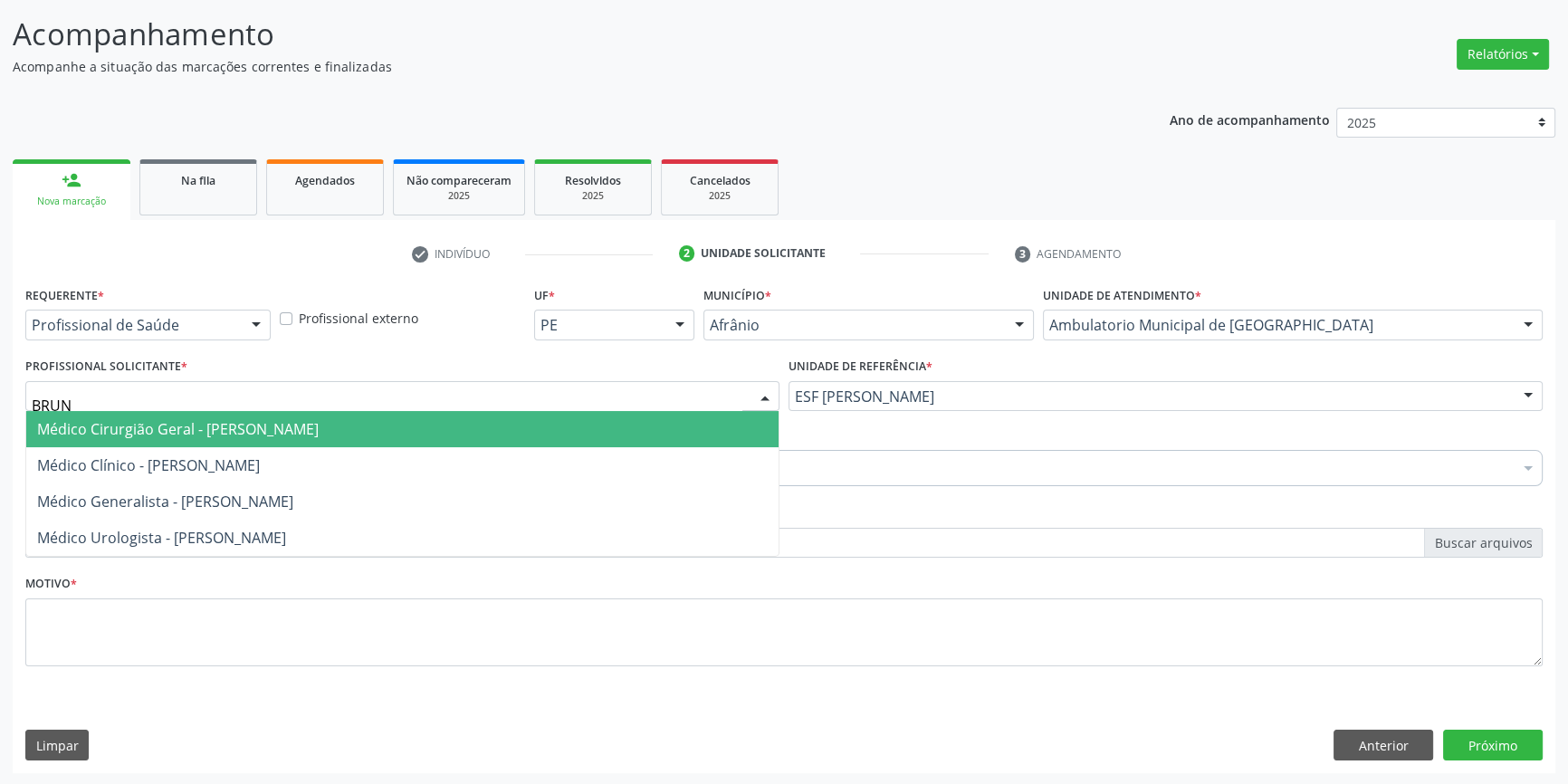
click at [302, 444] on span "Médico Cirurgião Geral - [PERSON_NAME]" at bounding box center [402, 429] width 753 height 36
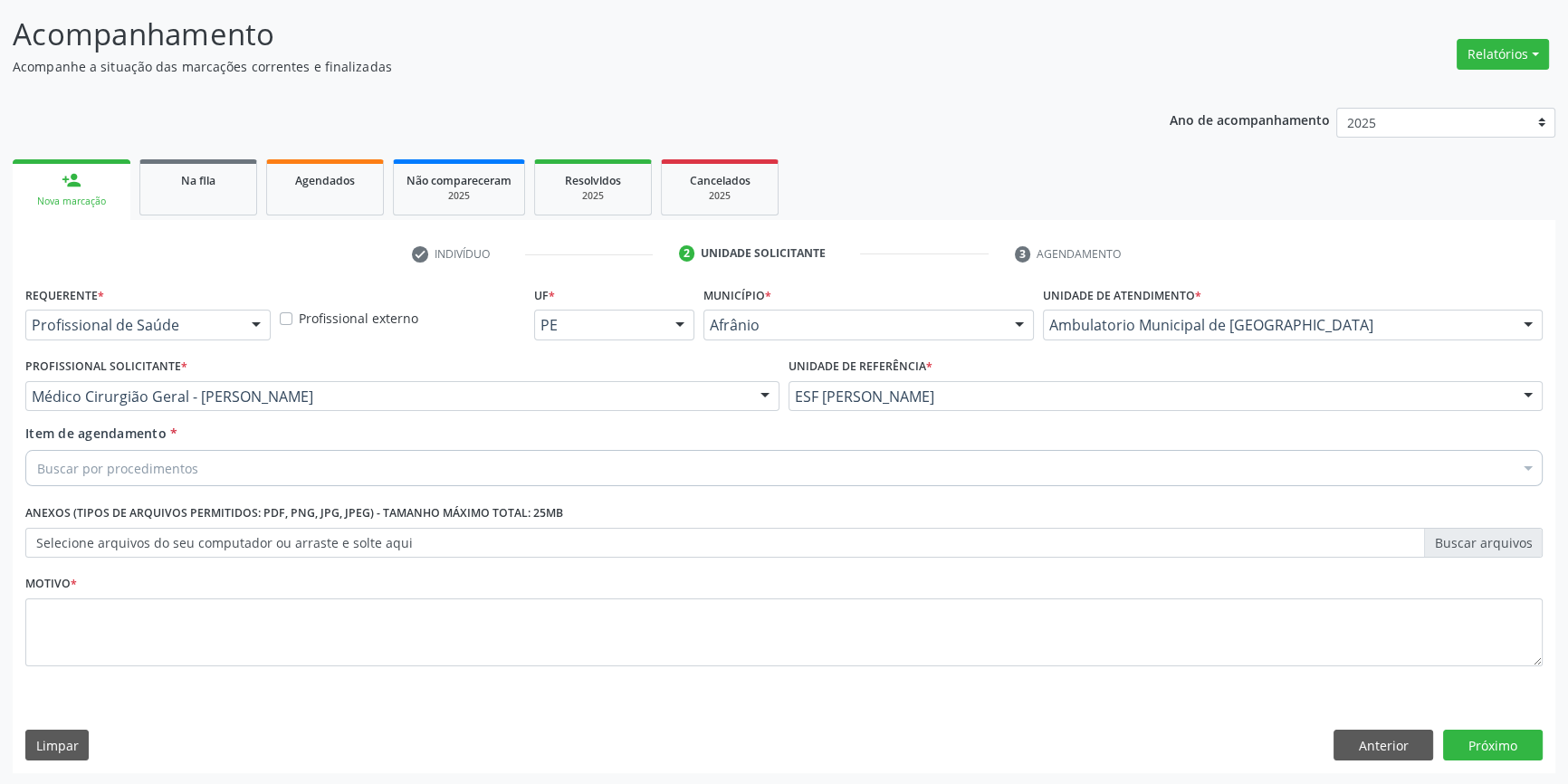
click at [251, 482] on div "Buscar por procedimentos" at bounding box center [784, 468] width 1518 height 36
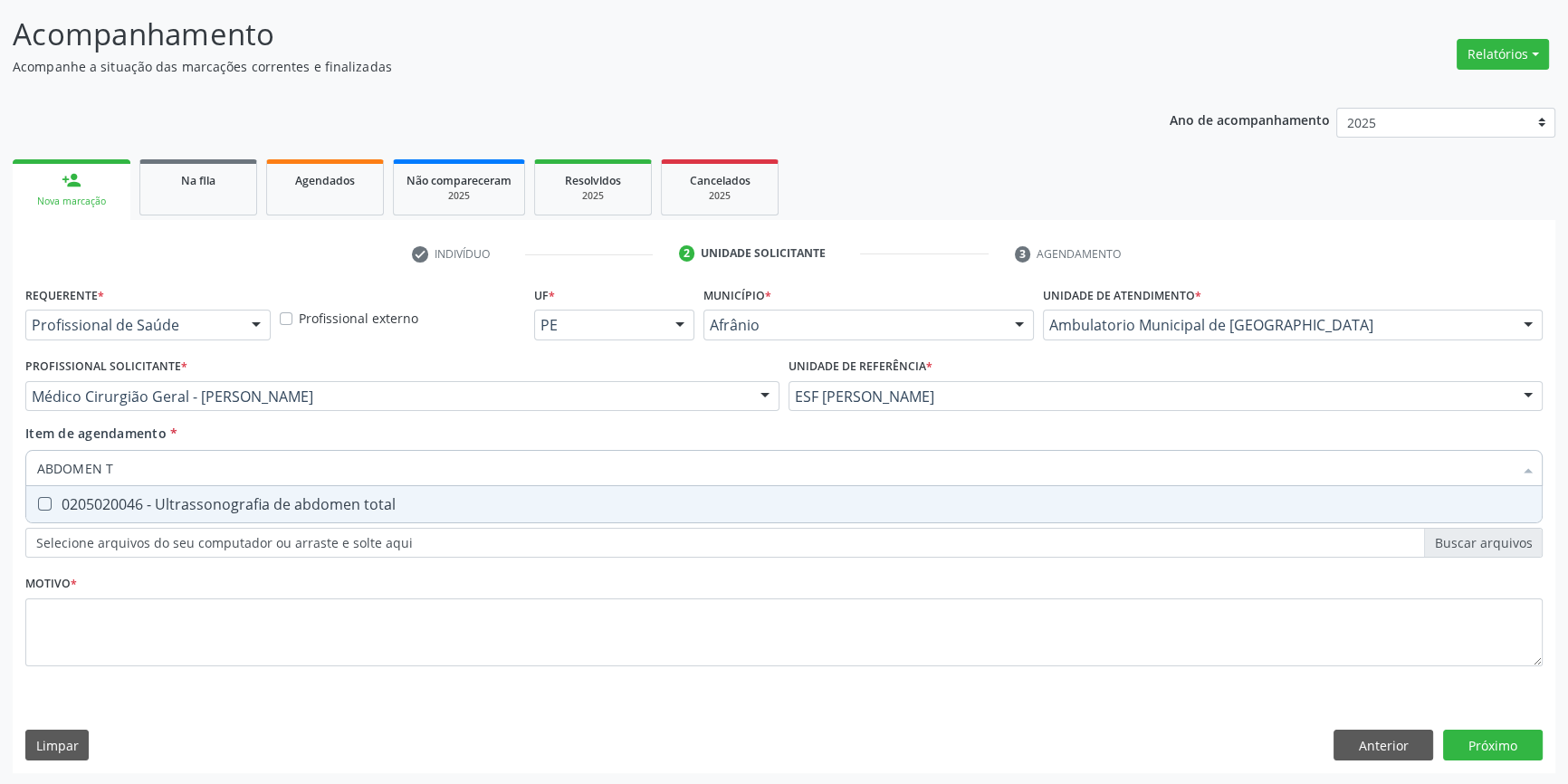
type input "ABDOMEN TO"
click at [250, 502] on div "0205020046 - Ultrassonografia de abdomen total" at bounding box center [784, 504] width 1494 height 15
checkbox total "true"
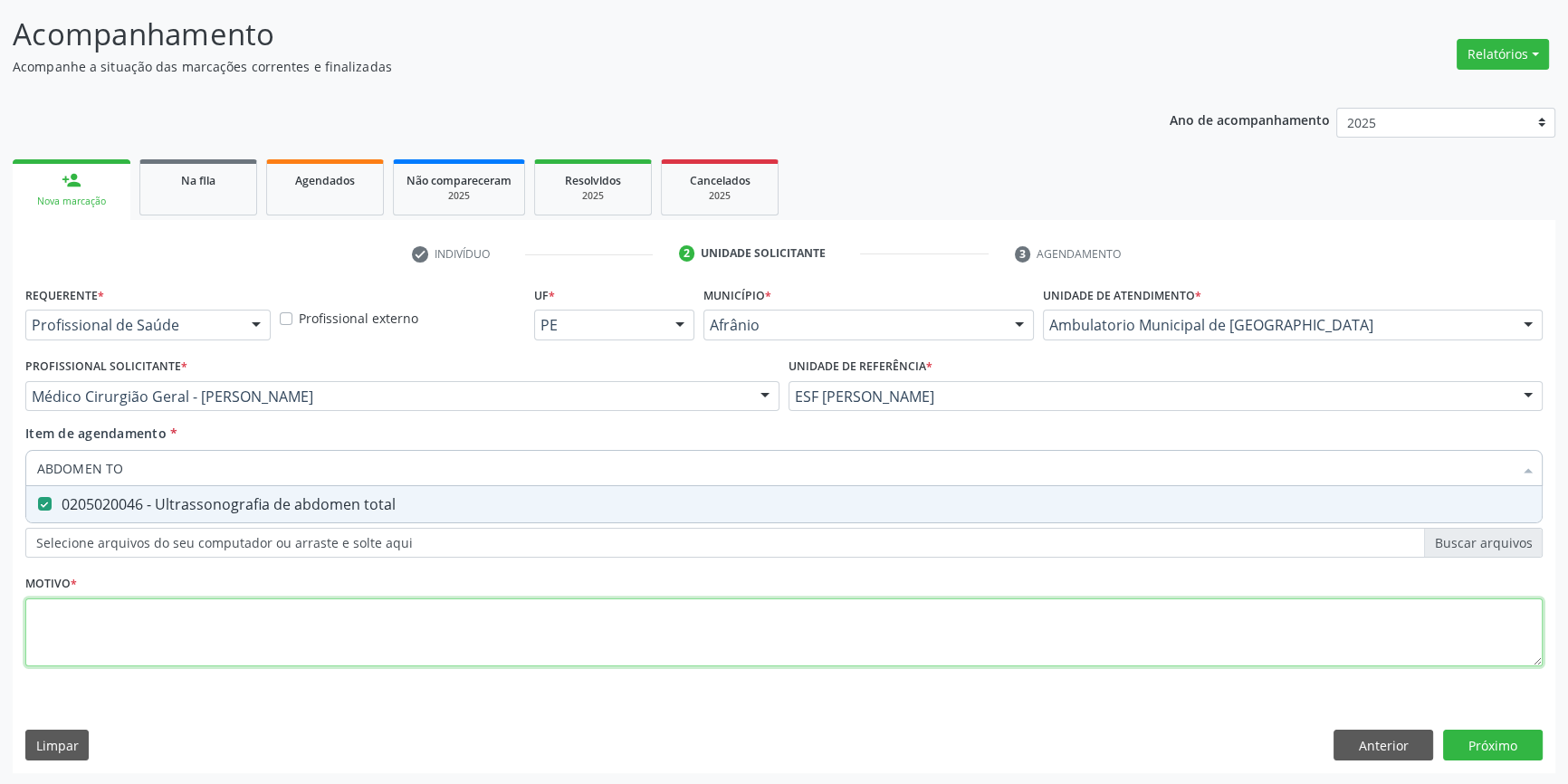
click at [229, 623] on div "Requerente * Profissional de Saúde Profissional de Saúde Paciente Nenhum result…" at bounding box center [784, 487] width 1518 height 410
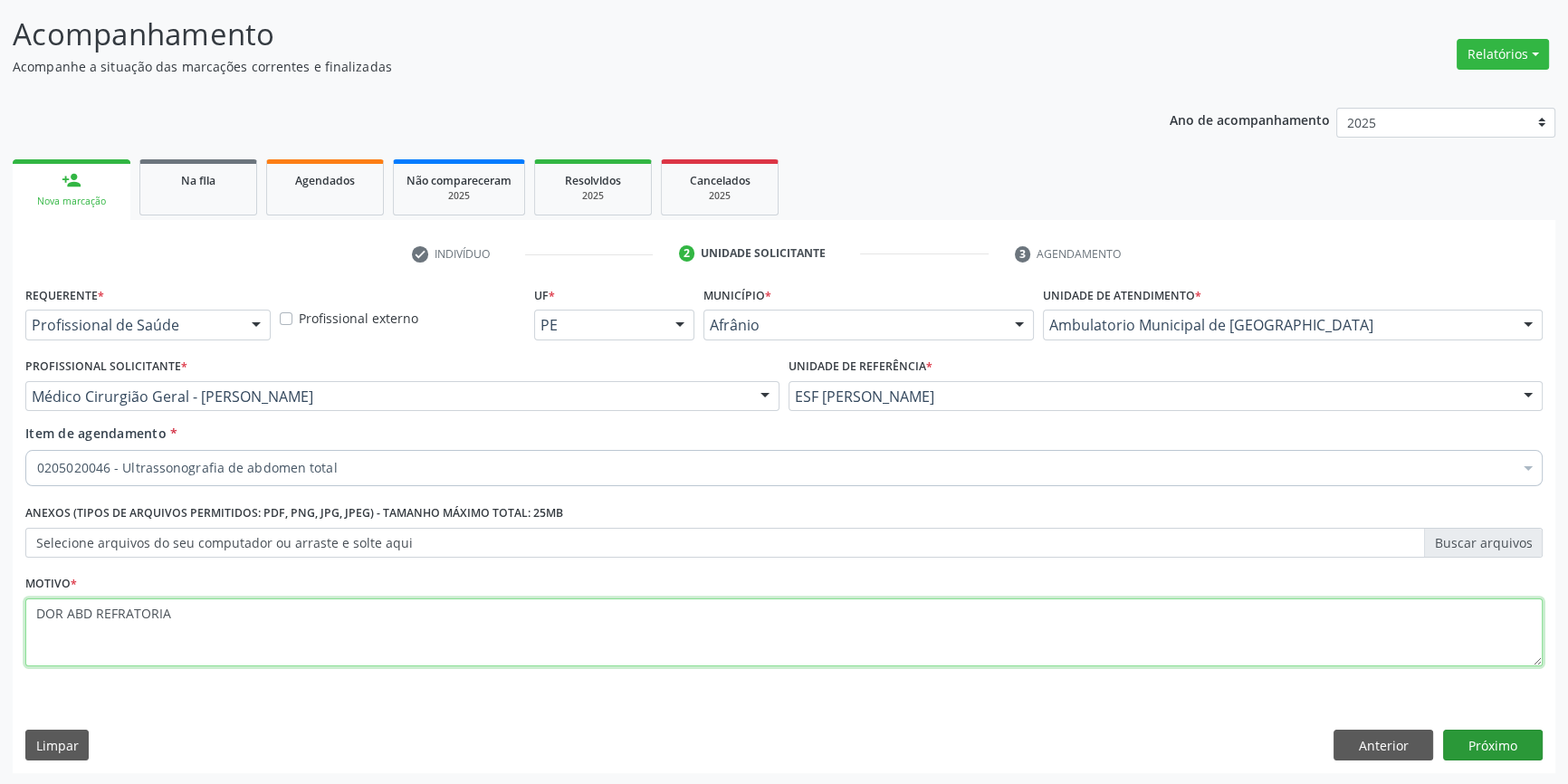
type textarea "DOR ABD REFRATORIA"
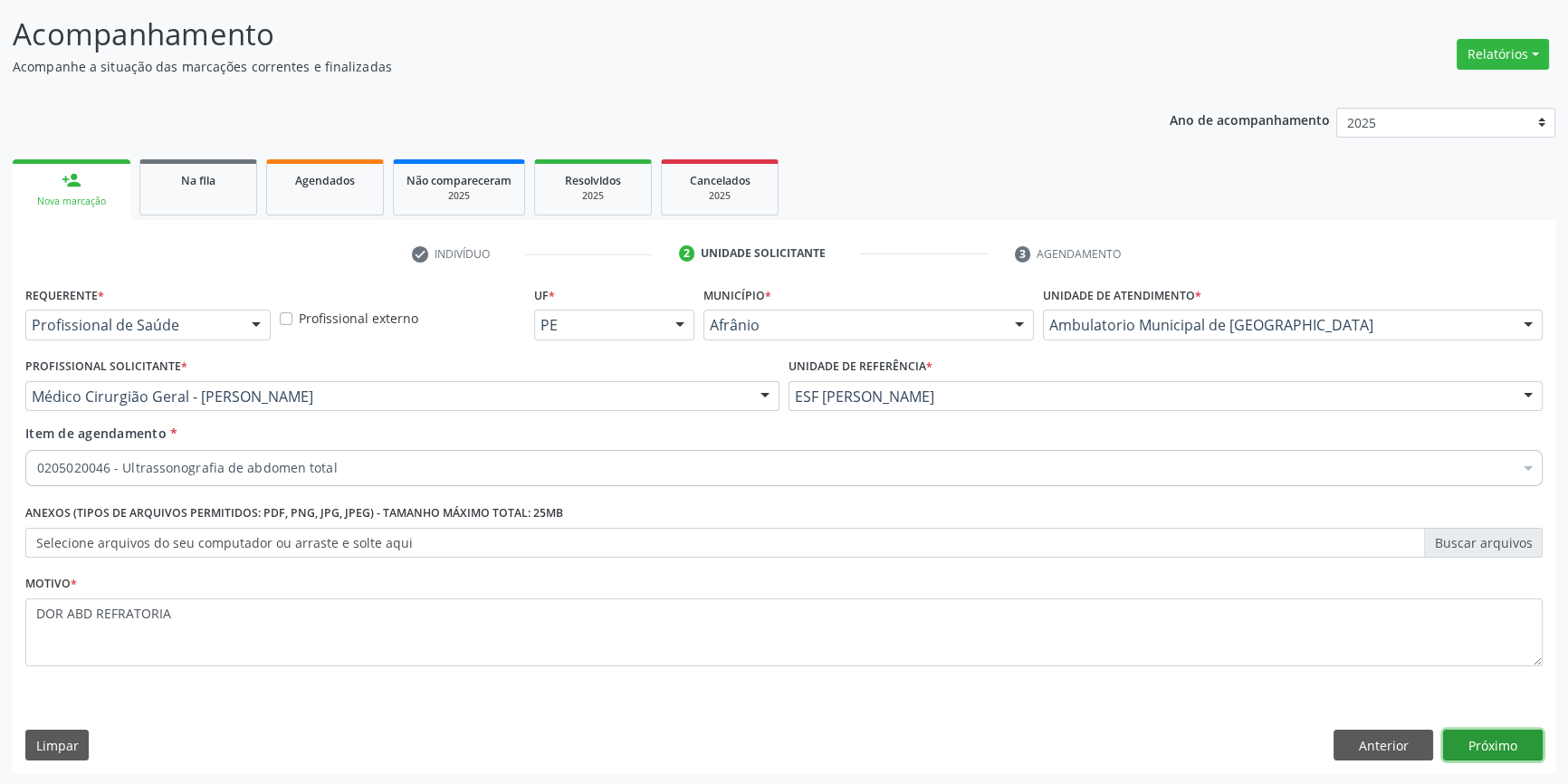
click at [1476, 738] on button "Próximo" at bounding box center [1493, 745] width 100 height 30
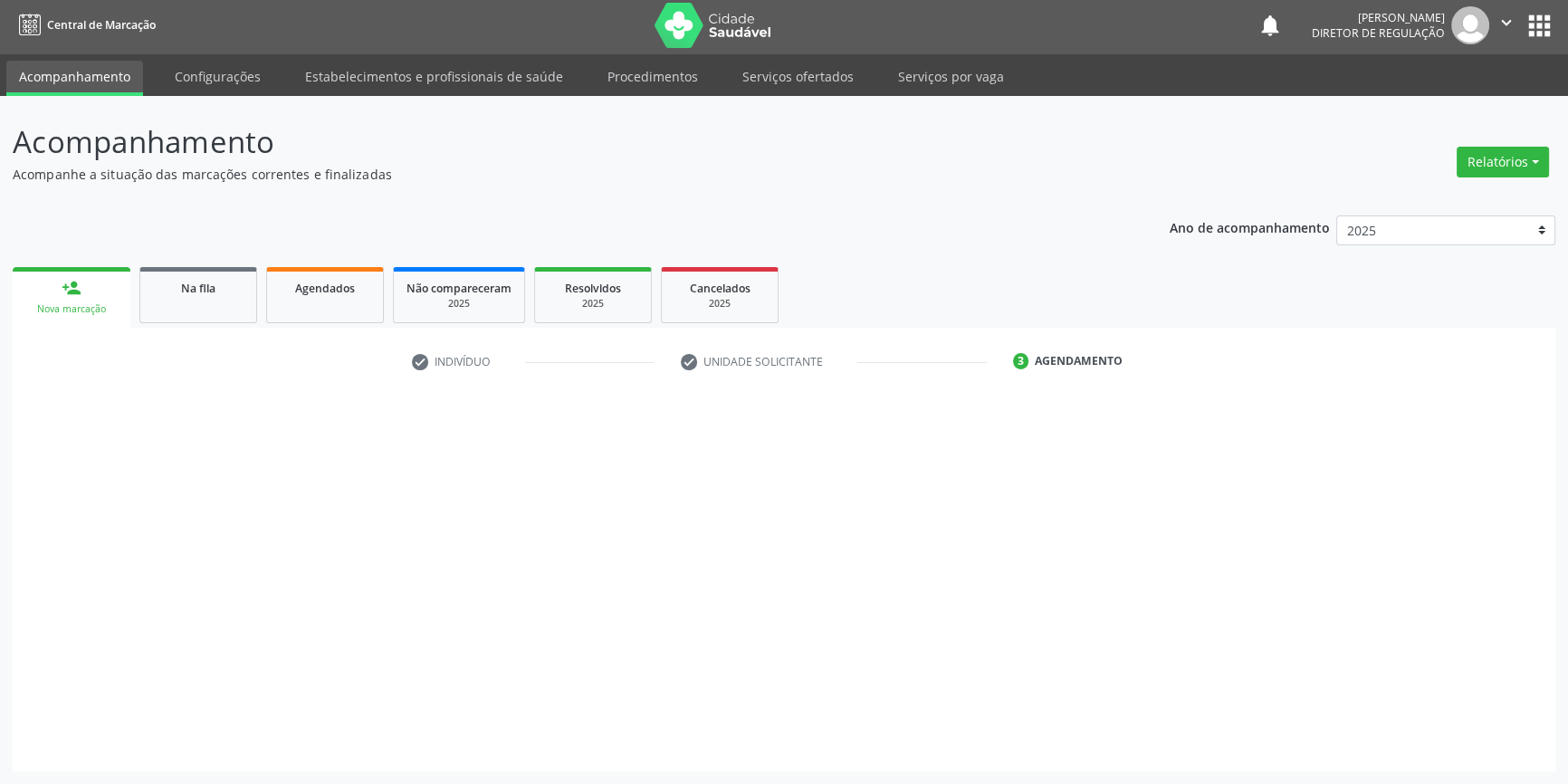
scroll to position [2, 0]
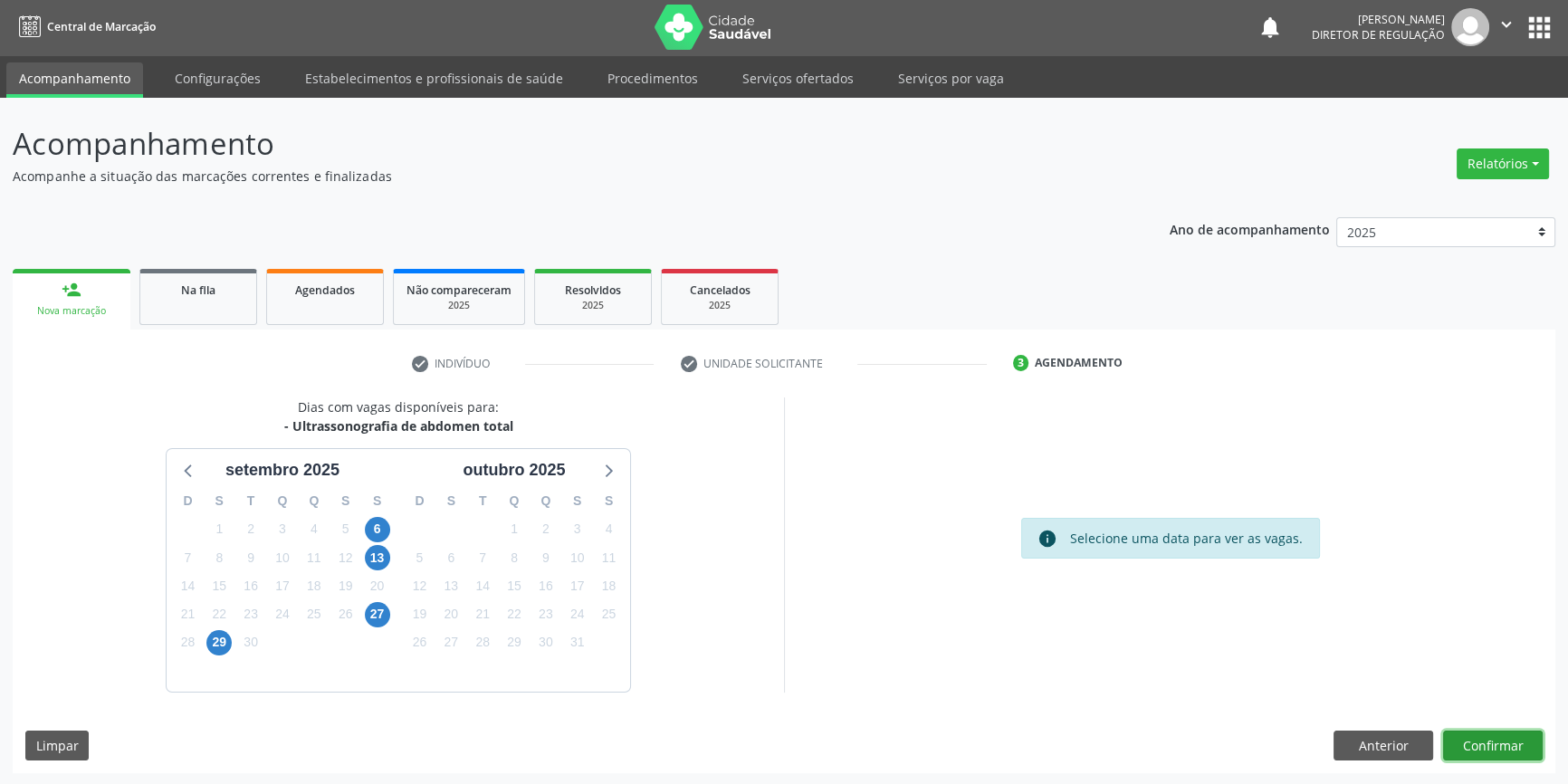
click at [1493, 737] on button "Confirmar" at bounding box center [1493, 746] width 100 height 30
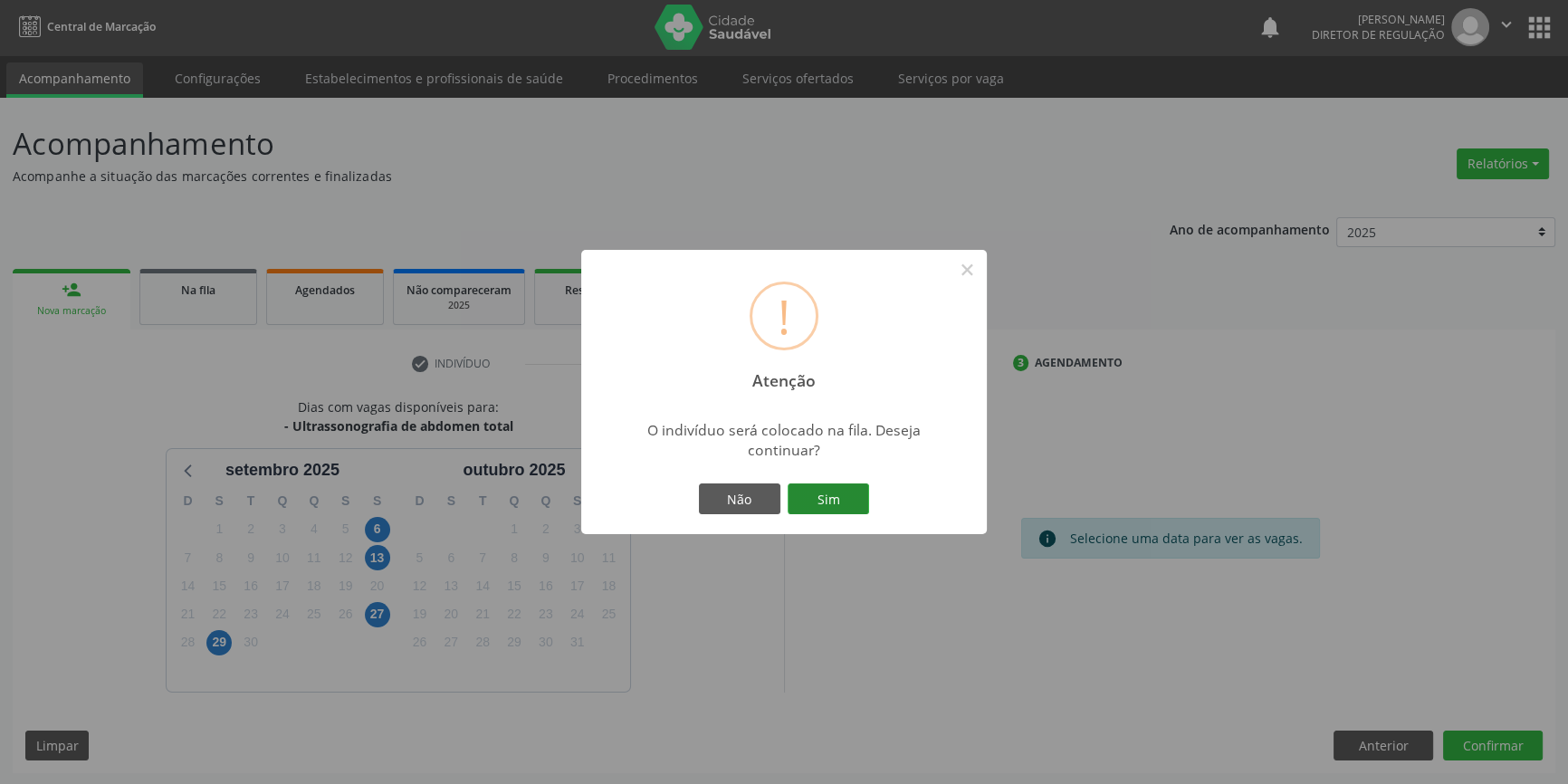
click at [844, 488] on button "Sim" at bounding box center [828, 498] width 81 height 30
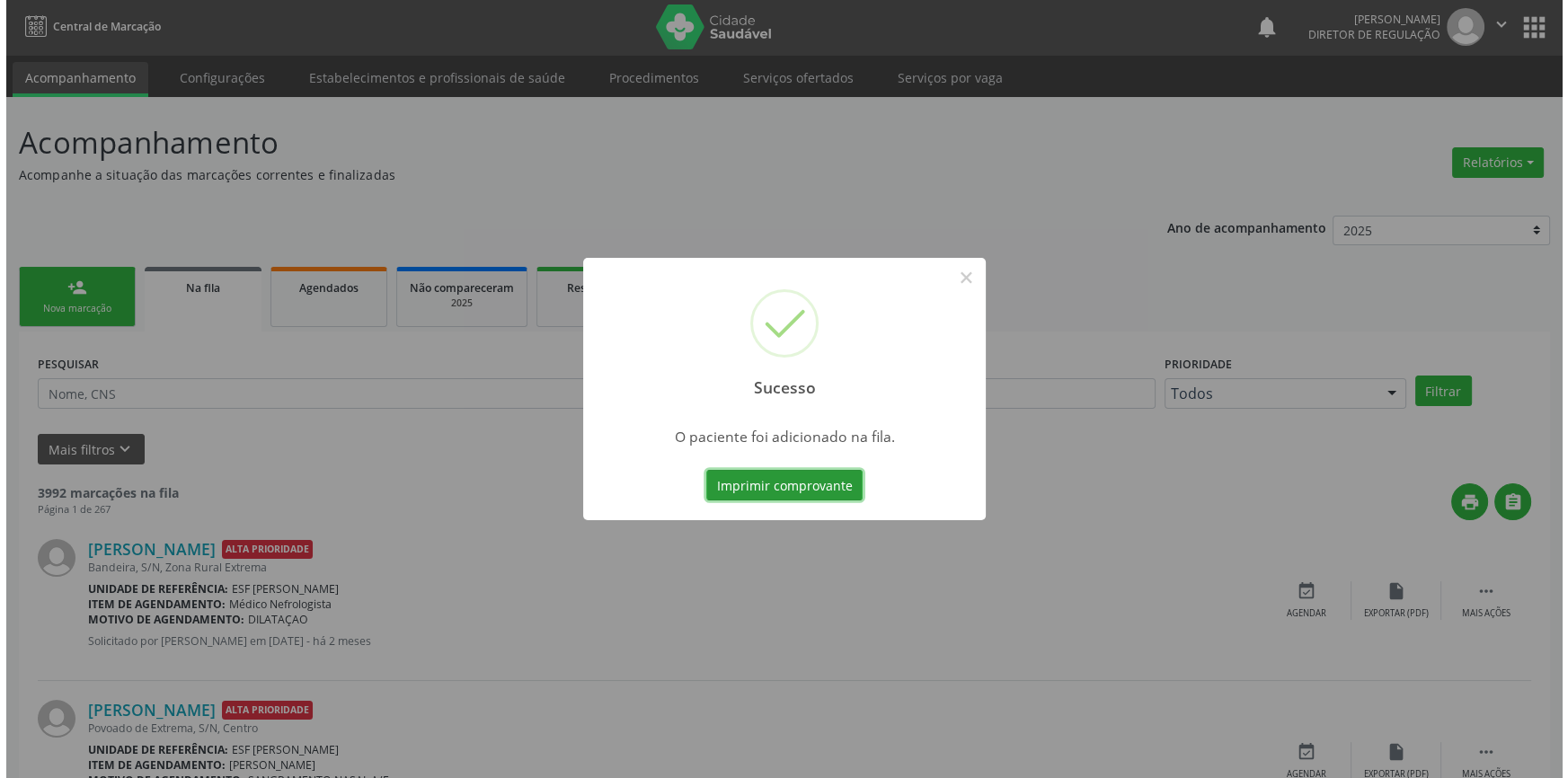
scroll to position [0, 0]
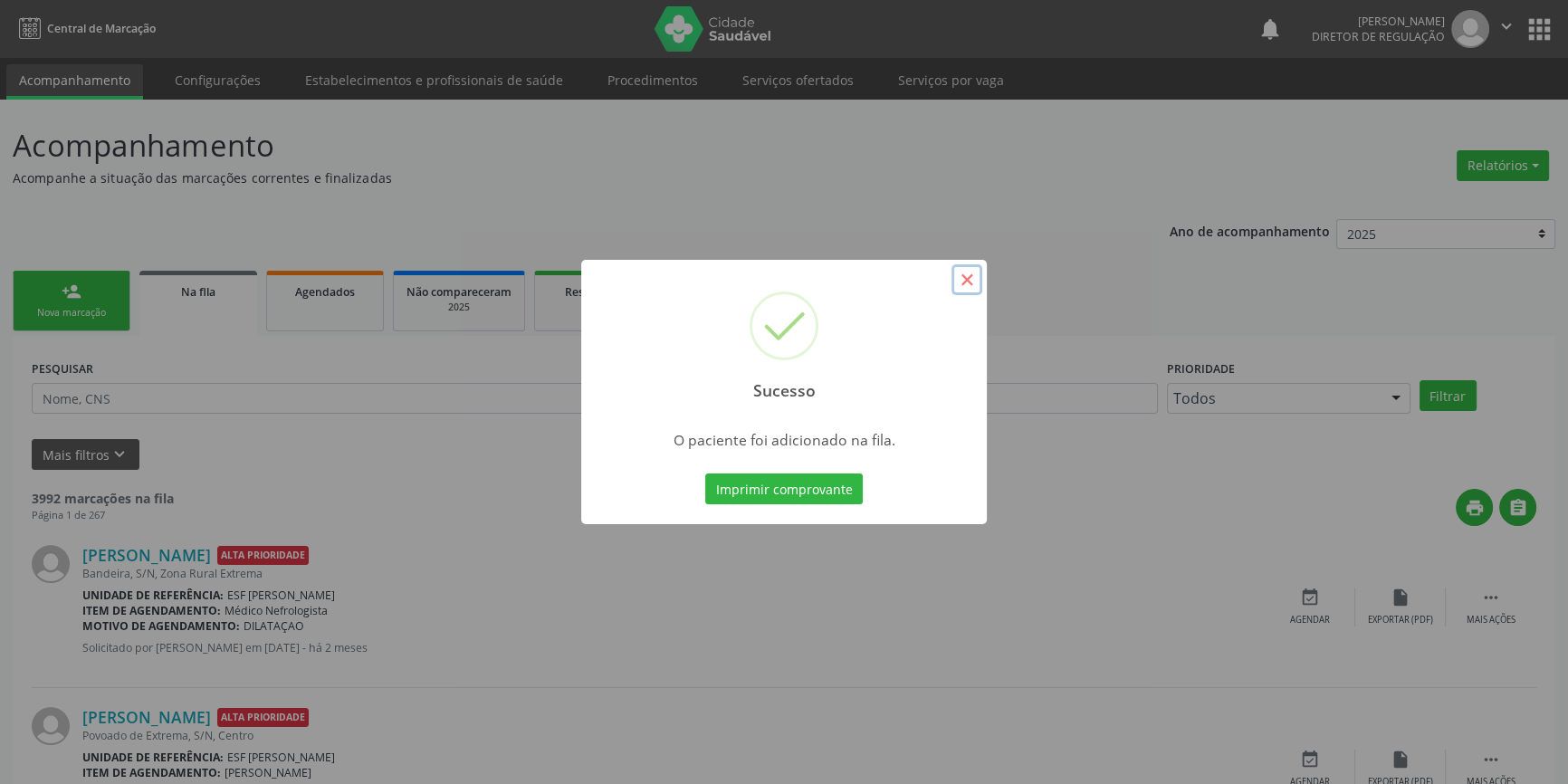
click at [972, 286] on button "×" at bounding box center [967, 279] width 30 height 30
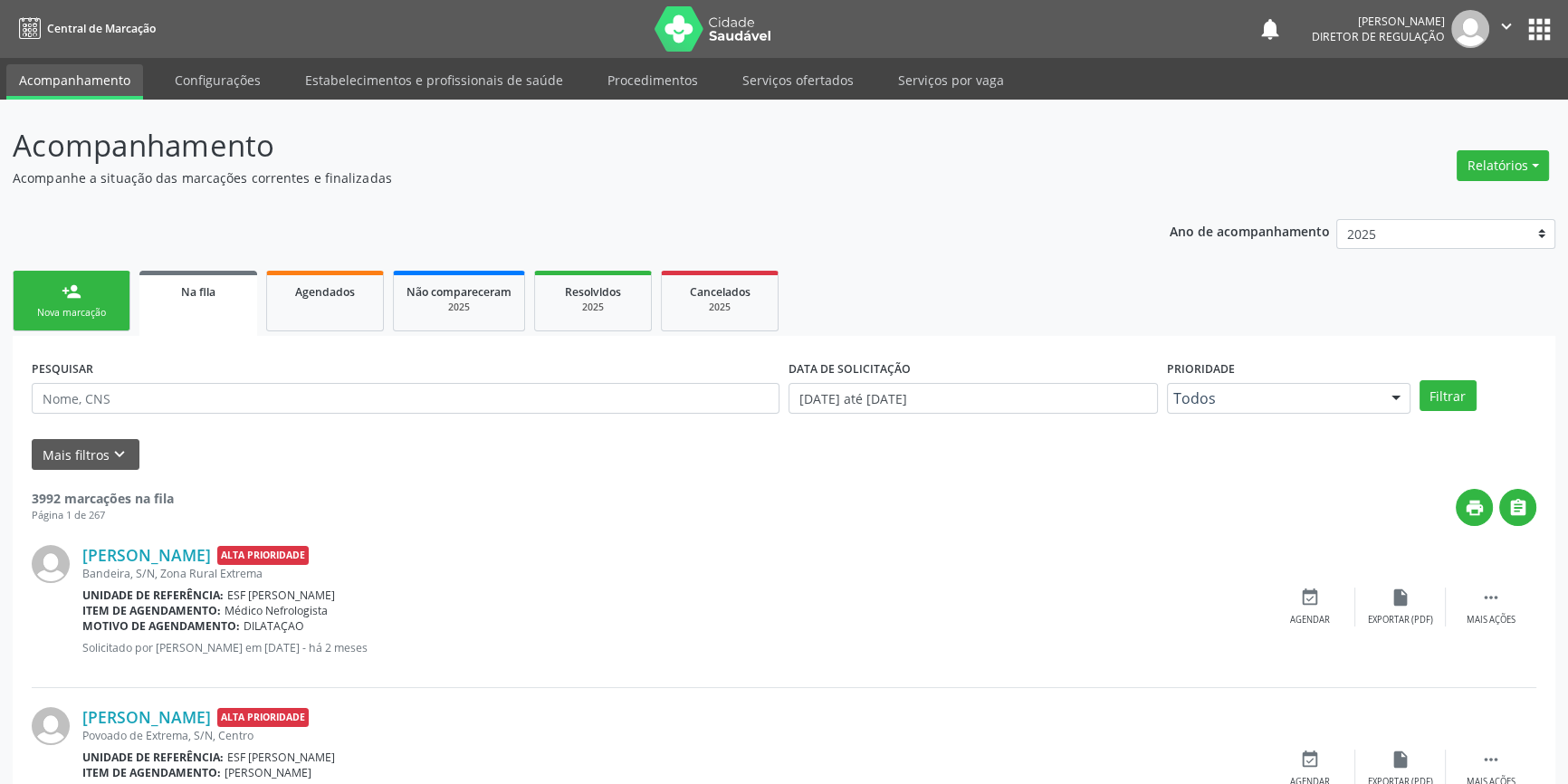
click at [117, 295] on link "person_add Nova marcação" at bounding box center [72, 301] width 118 height 61
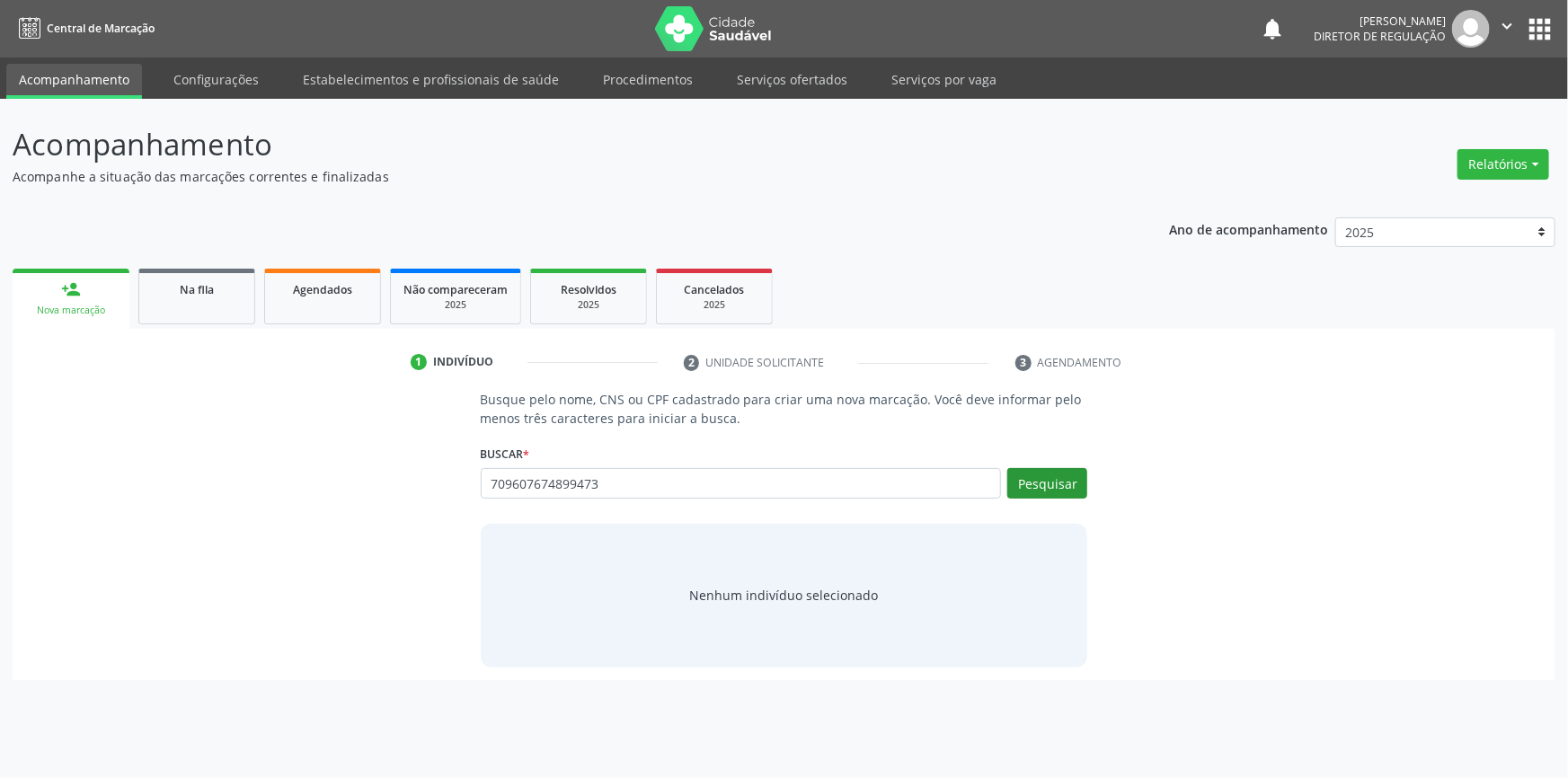
type input "709607674899473"
click at [1046, 473] on button "Pesquisar" at bounding box center [1048, 483] width 80 height 30
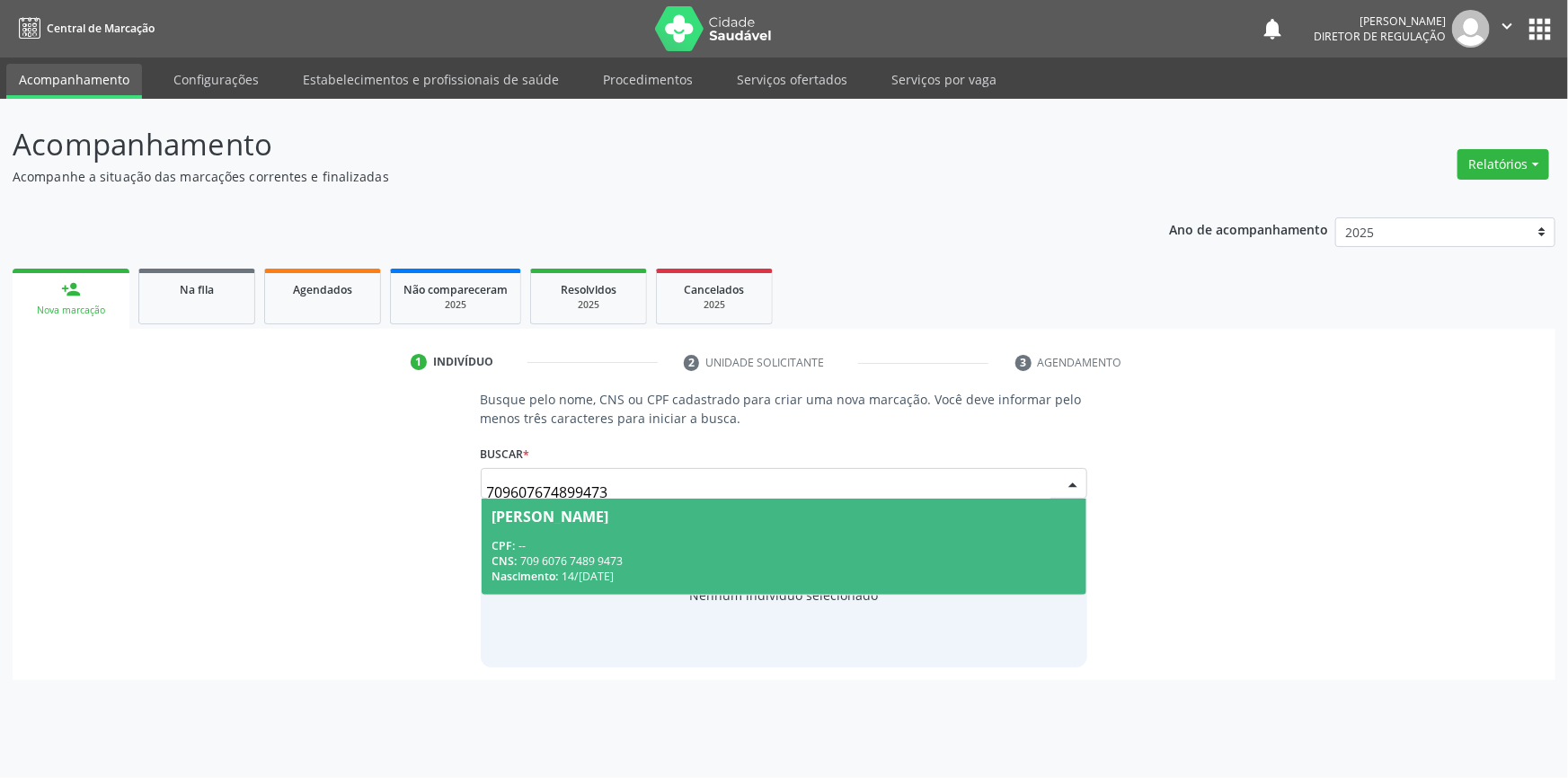
click at [684, 550] on div "CPF: --" at bounding box center [785, 546] width 584 height 16
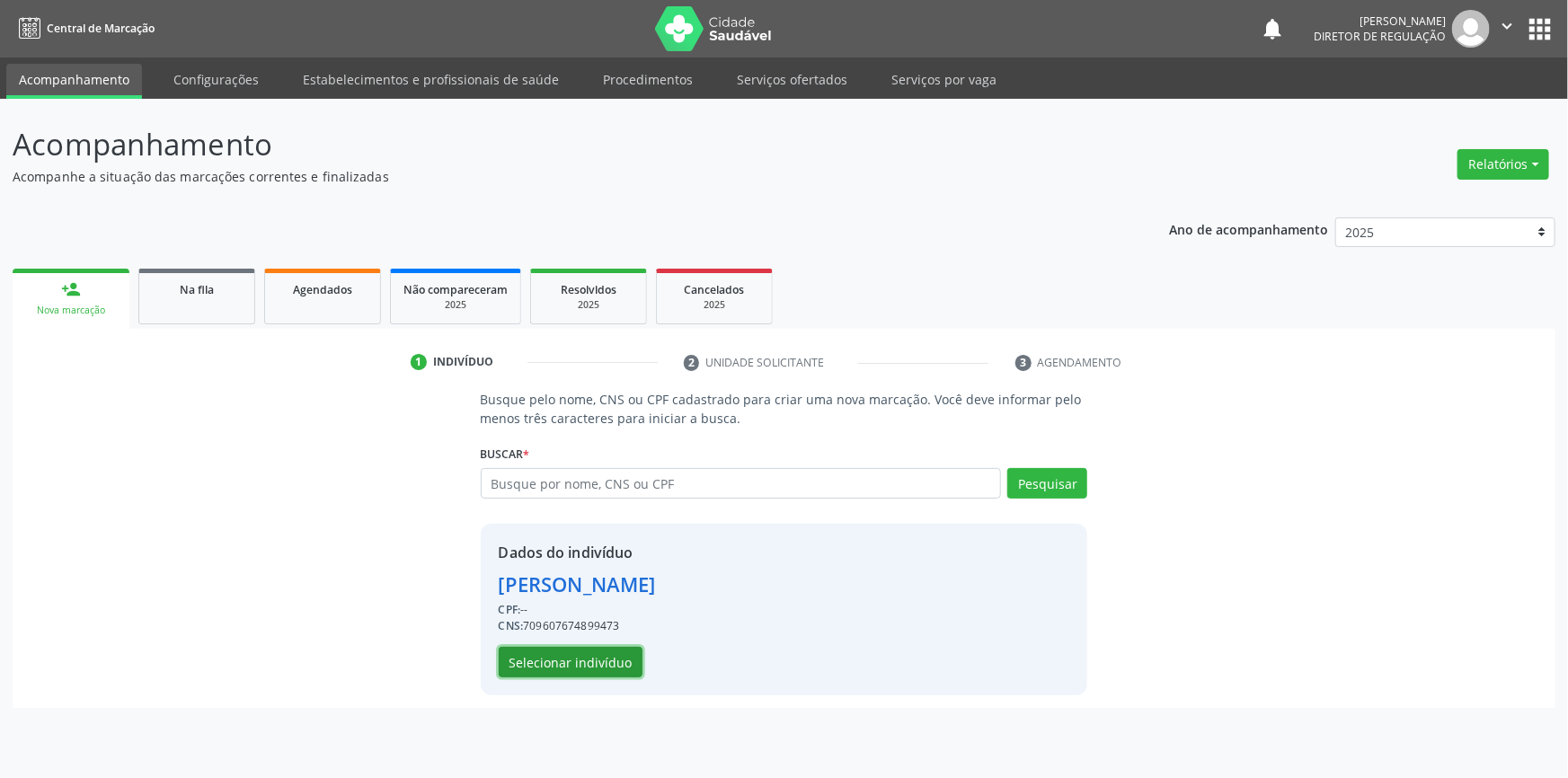
click at [575, 663] on button "Selecionar indivíduo" at bounding box center [571, 661] width 144 height 30
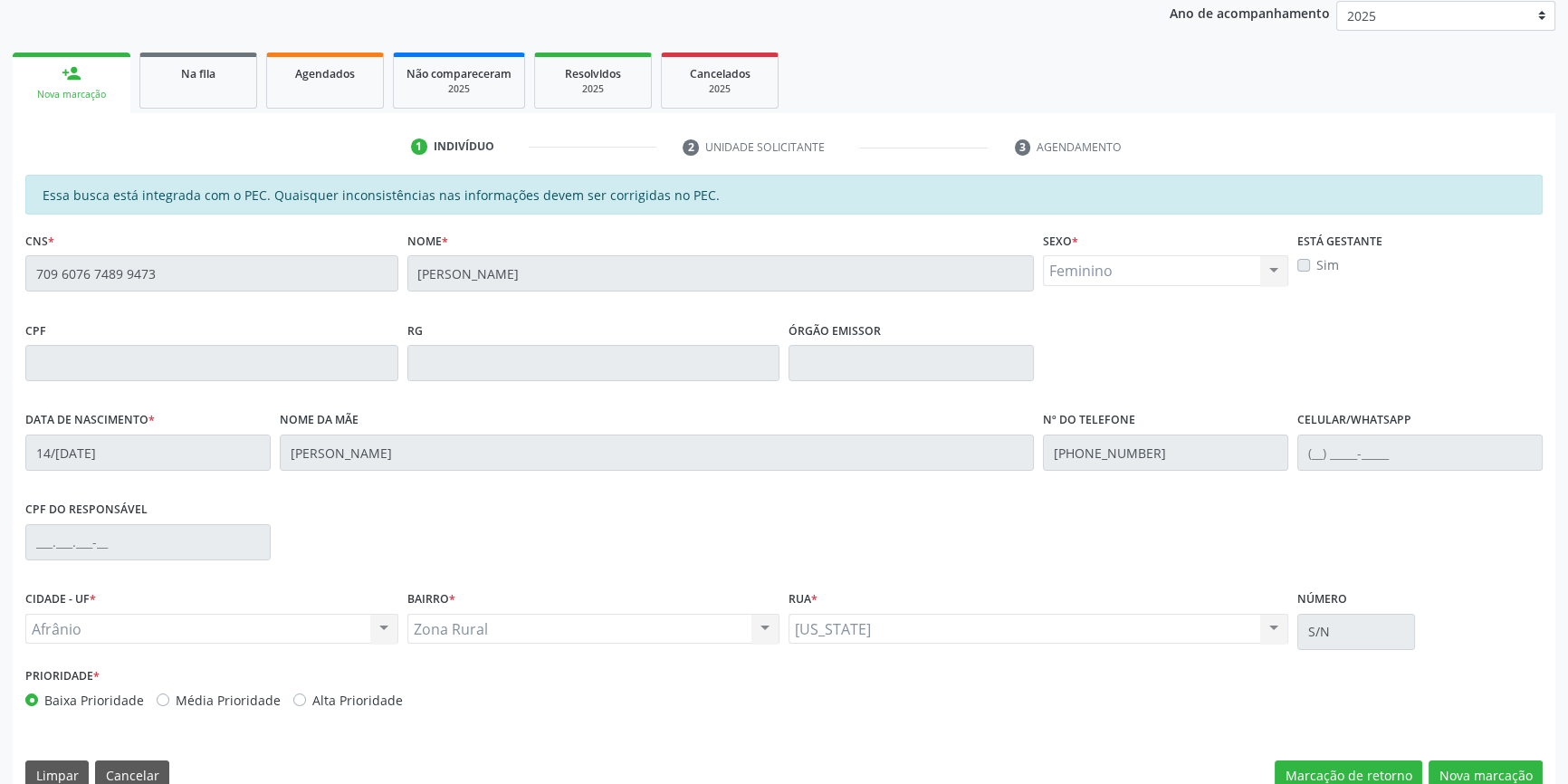
scroll to position [248, 0]
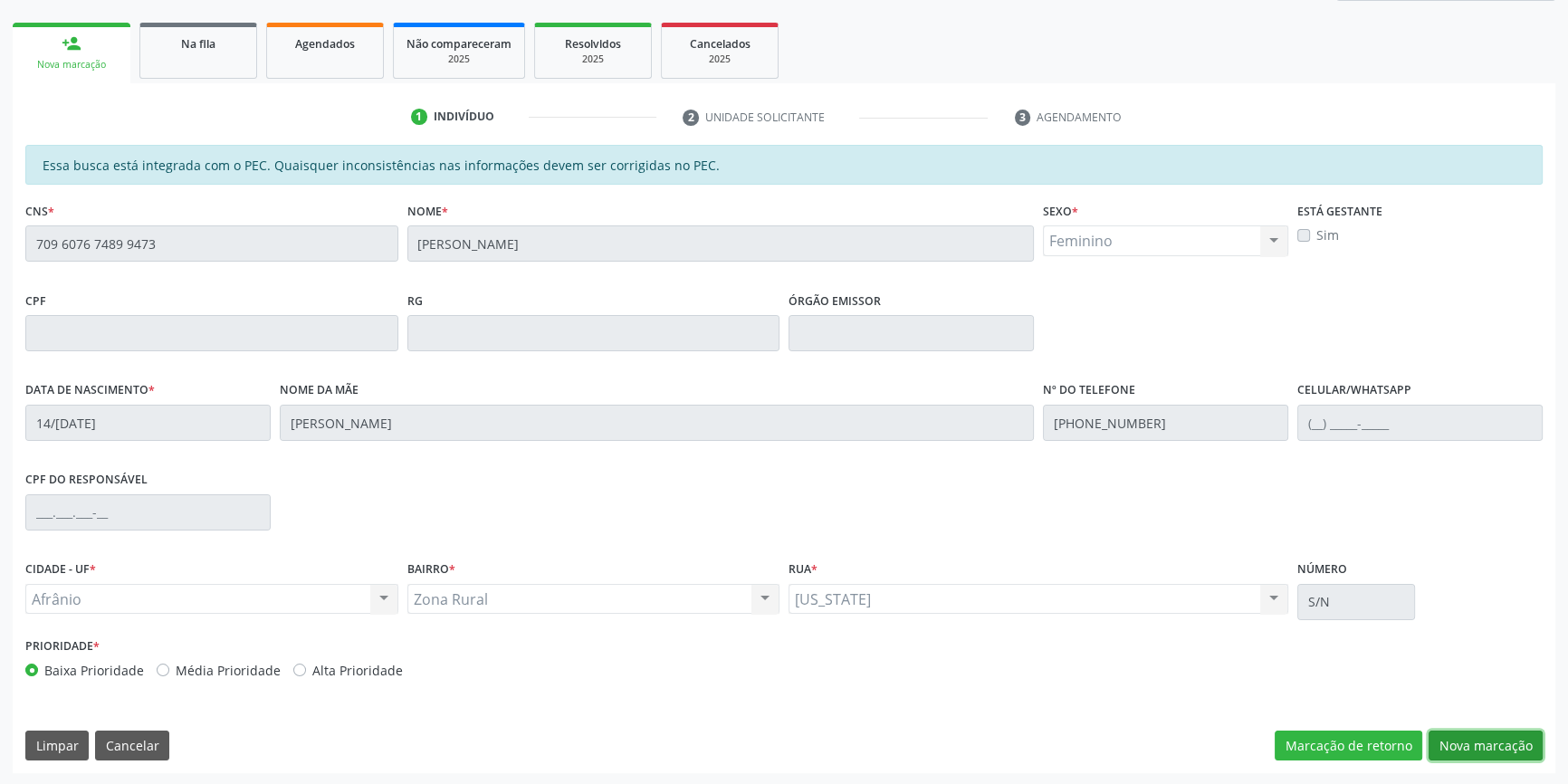
click at [1437, 746] on button "Nova marcação" at bounding box center [1486, 746] width 114 height 30
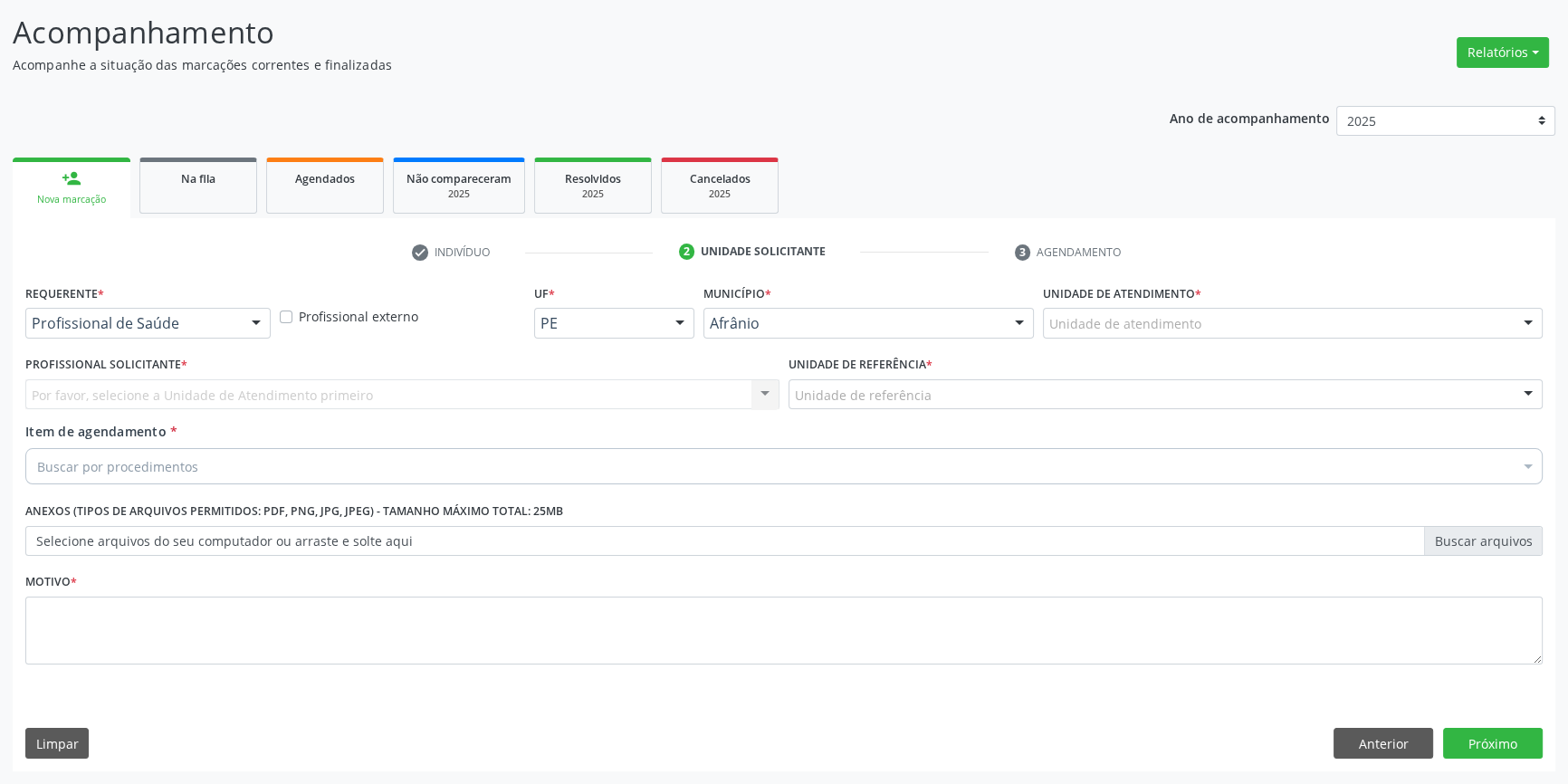
scroll to position [112, 0]
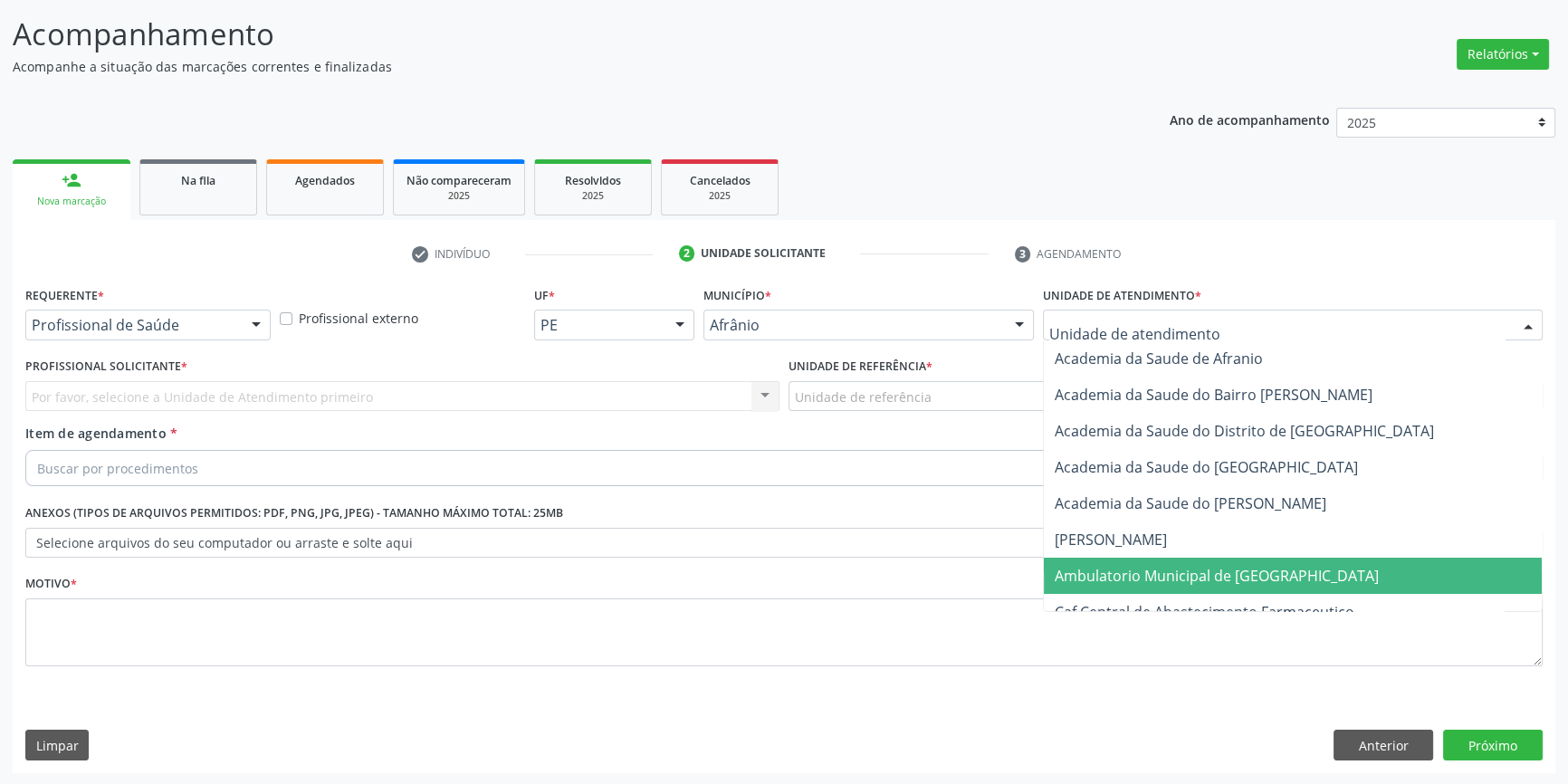
click at [1105, 568] on span "Ambulatorio Municipal de [GEOGRAPHIC_DATA]" at bounding box center [1217, 576] width 324 height 20
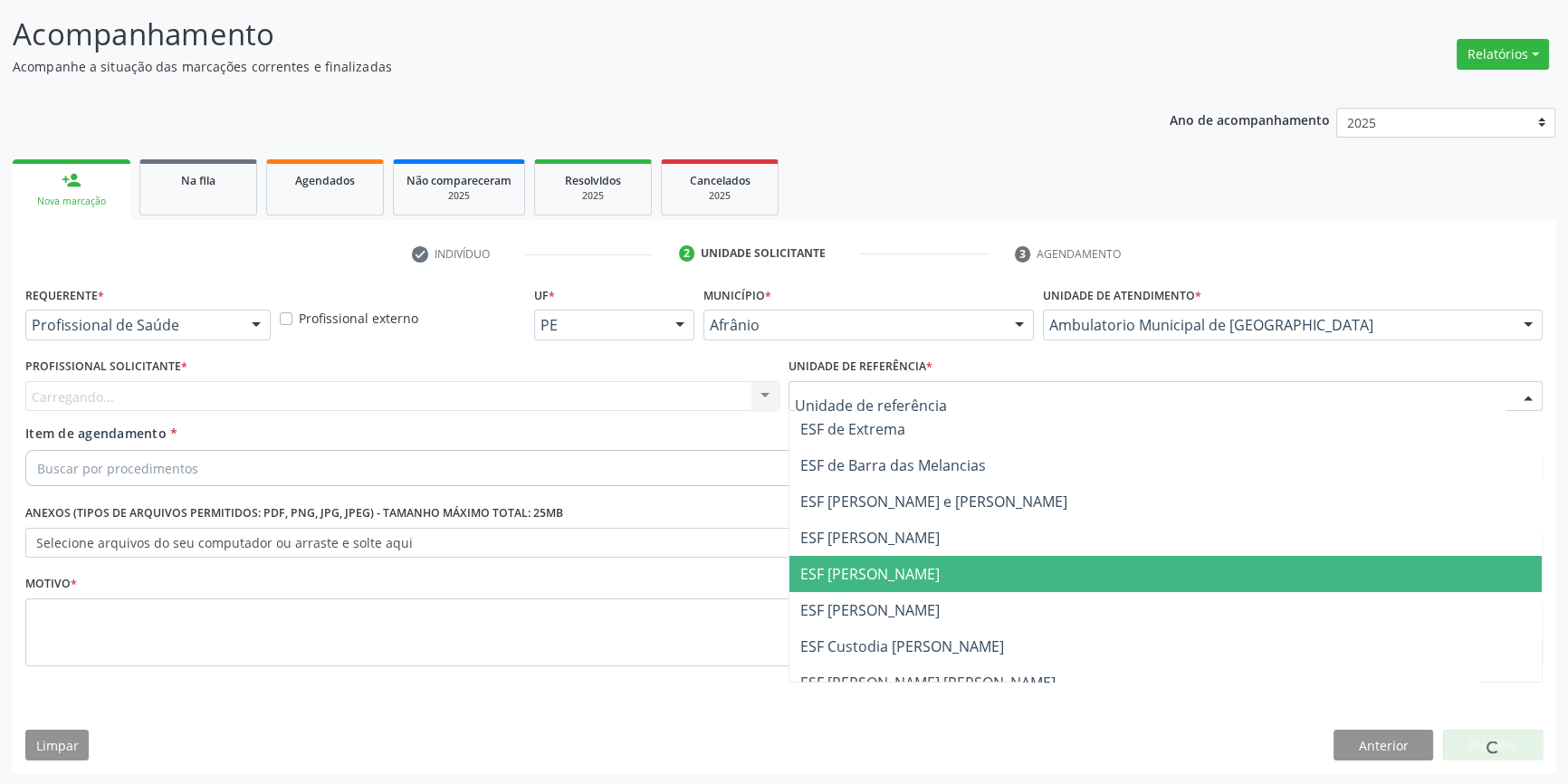
click at [900, 573] on span "ESF [PERSON_NAME]" at bounding box center [870, 574] width 139 height 20
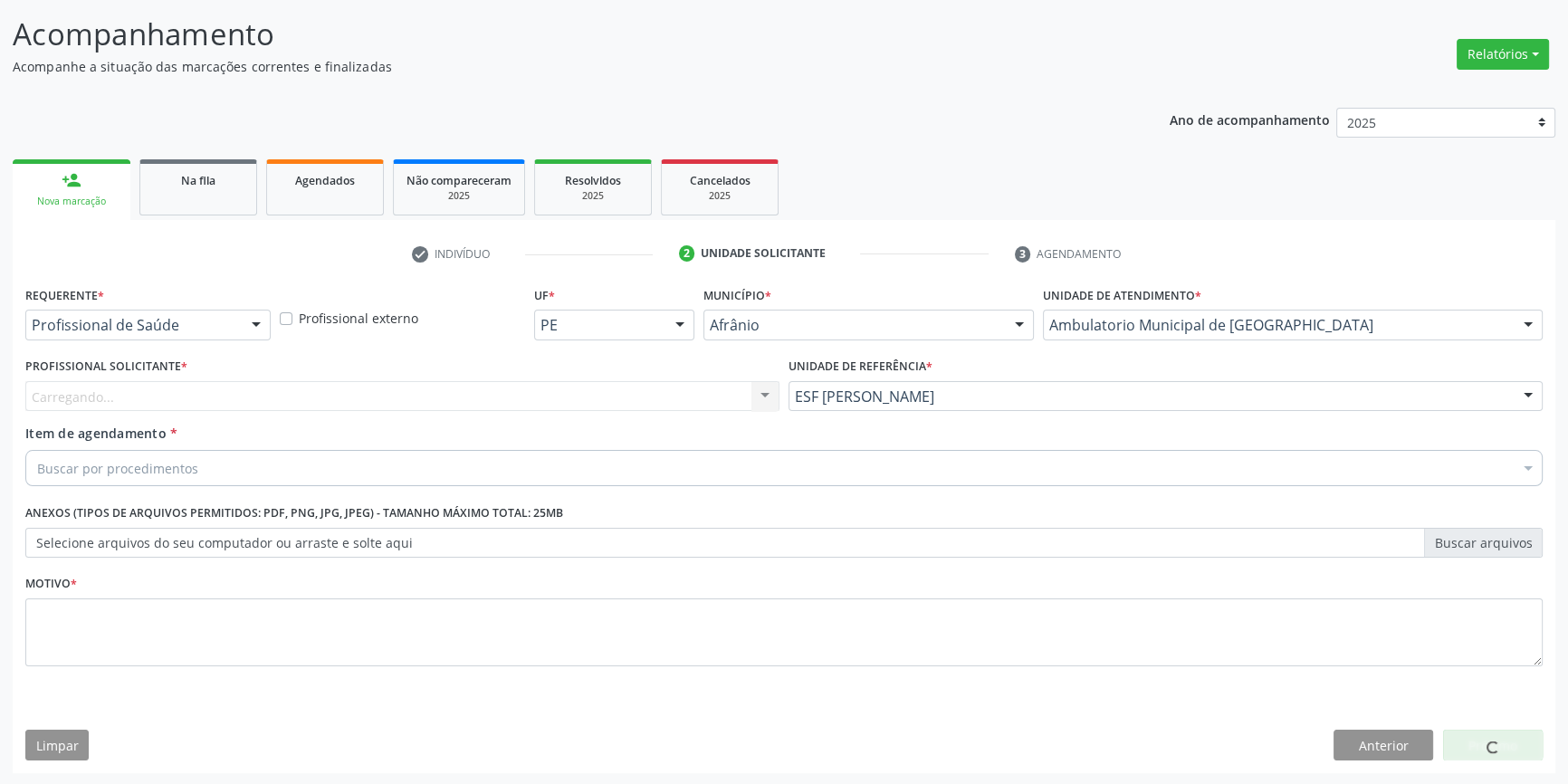
click at [591, 384] on div "Carregando... Nenhum resultado encontrado para: " " Não há nenhuma opção para s…" at bounding box center [402, 396] width 755 height 30
click at [597, 389] on div "Carregando... Nenhum resultado encontrado para: " " Não há nenhuma opção para s…" at bounding box center [402, 396] width 755 height 30
click at [405, 387] on div "Carregando... Nenhum resultado encontrado para: " " Não há nenhuma opção para s…" at bounding box center [402, 396] width 755 height 30
click at [254, 452] on div "Buscar por procedimentos" at bounding box center [784, 468] width 1518 height 36
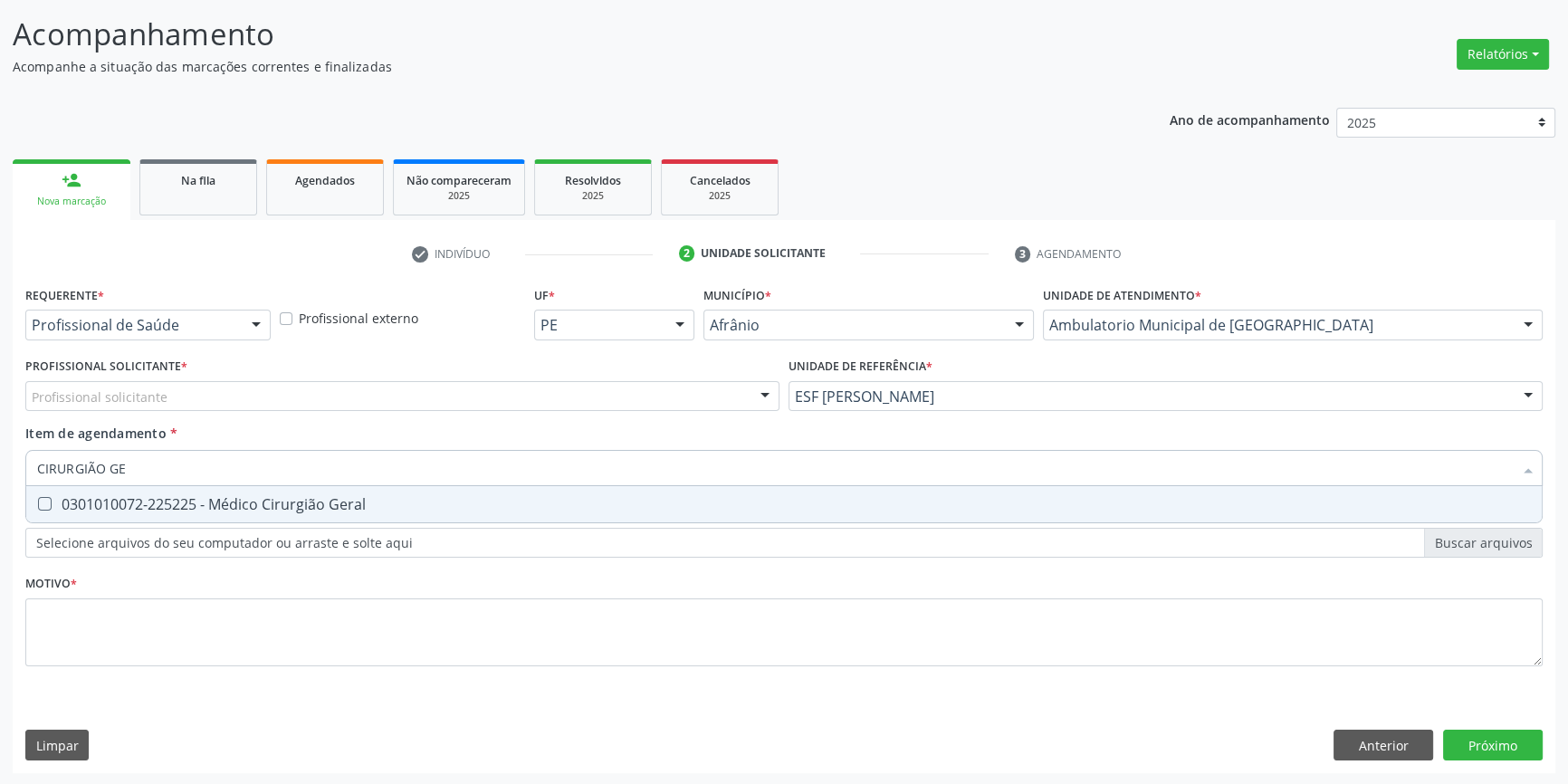
type input "CIRURGIÃO GER"
click at [240, 516] on span "0301010072-225225 - Médico Cirurgião Geral" at bounding box center [784, 504] width 1516 height 36
checkbox Geral "true"
click at [198, 402] on div "Profissional solicitante" at bounding box center [402, 396] width 755 height 30
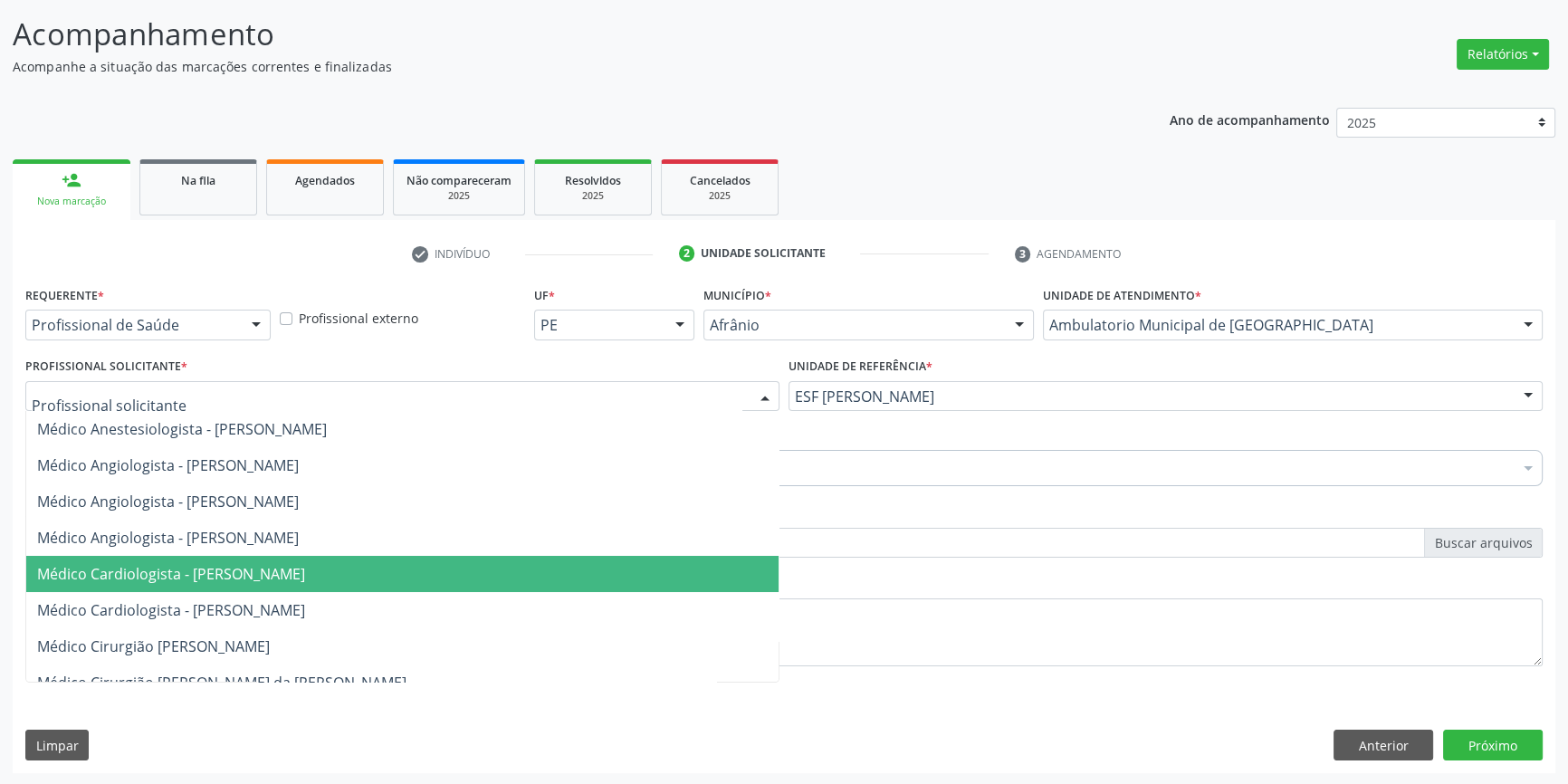
click at [267, 579] on span "Médico Cardiologista - [PERSON_NAME]" at bounding box center [171, 574] width 268 height 20
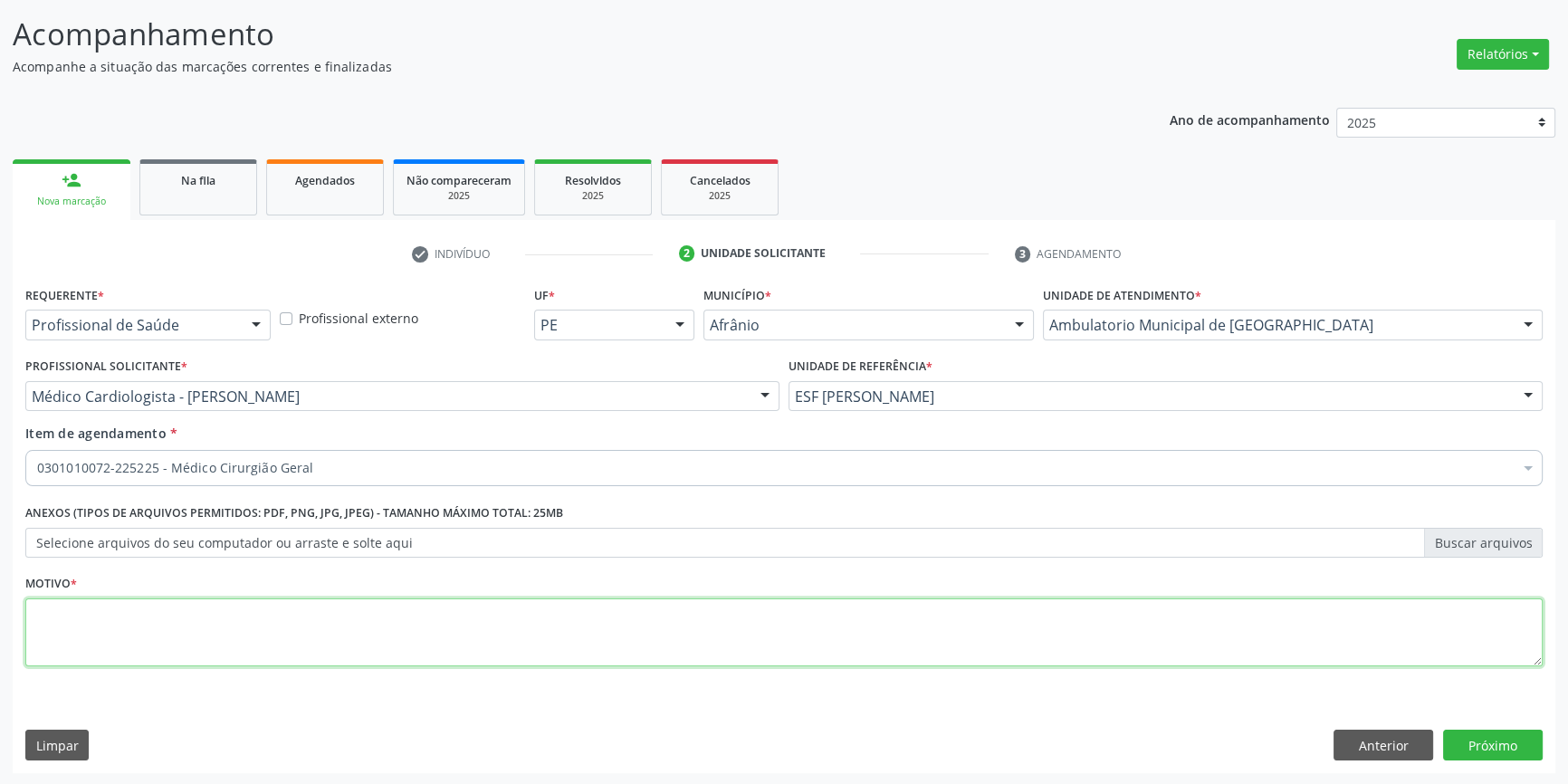
click at [217, 608] on textarea at bounding box center [784, 633] width 1518 height 69
type textarea "'"
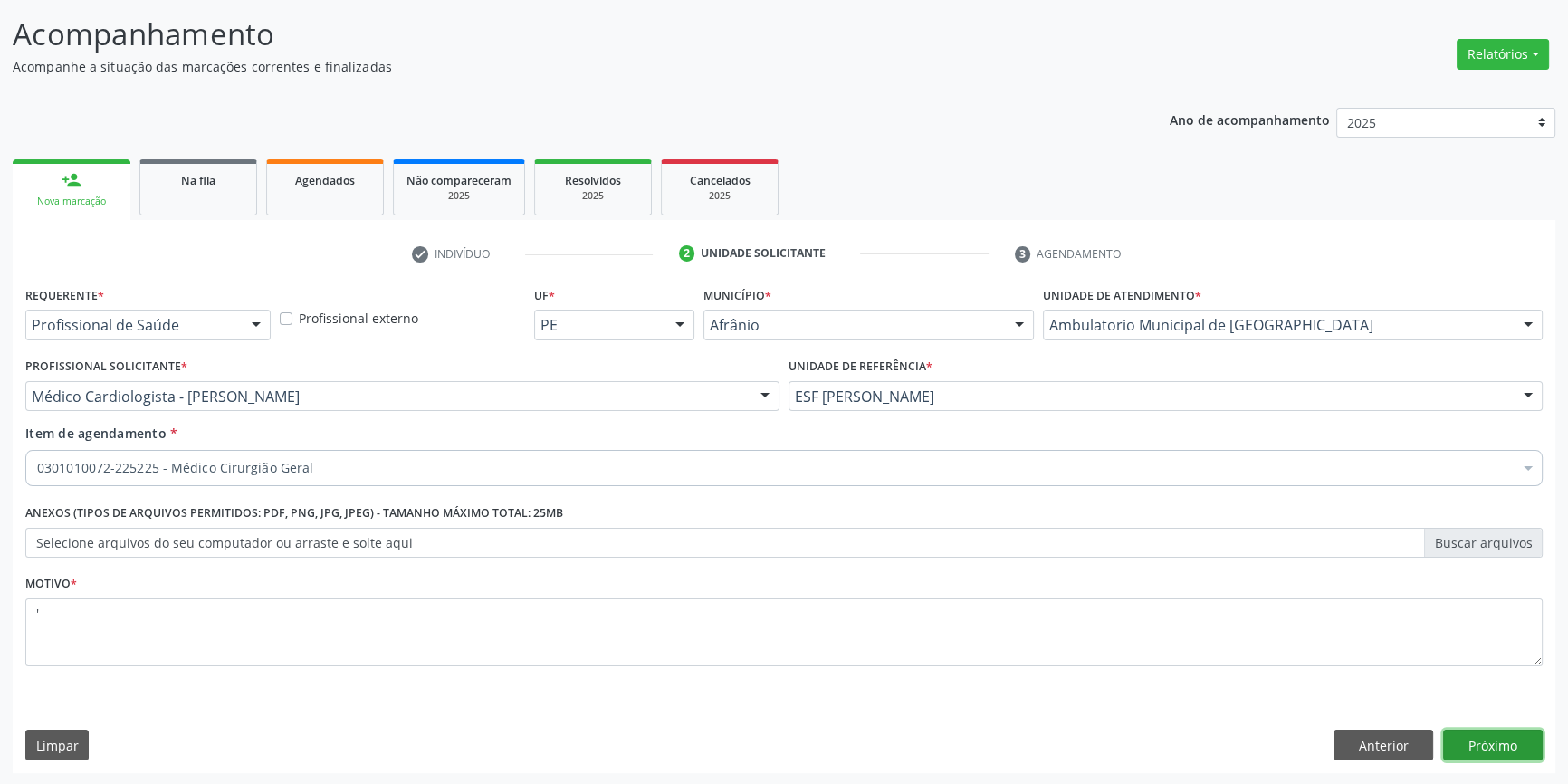
click at [1500, 741] on button "Próximo" at bounding box center [1493, 745] width 100 height 30
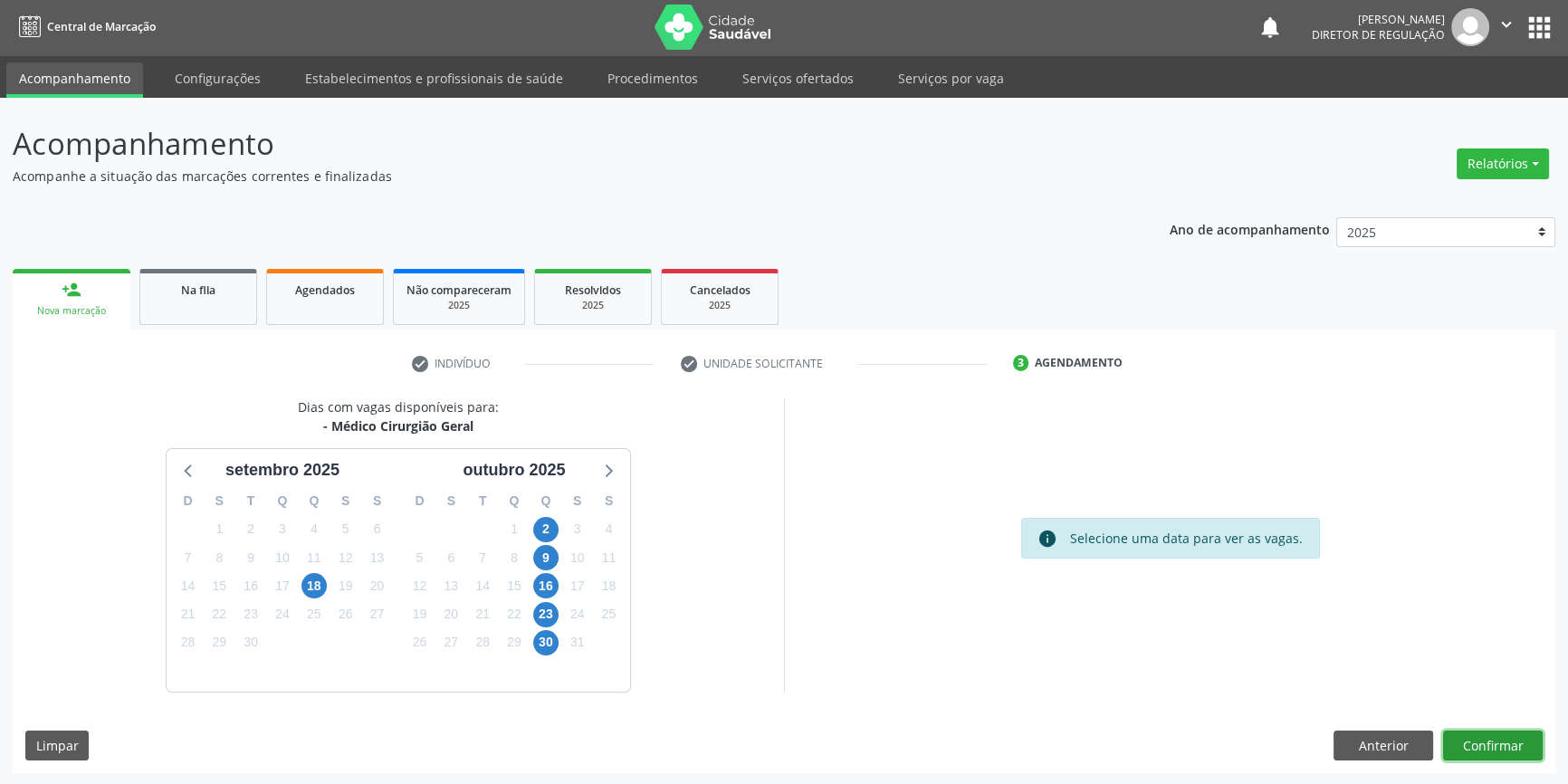
click at [1475, 743] on button "Confirmar" at bounding box center [1493, 746] width 100 height 30
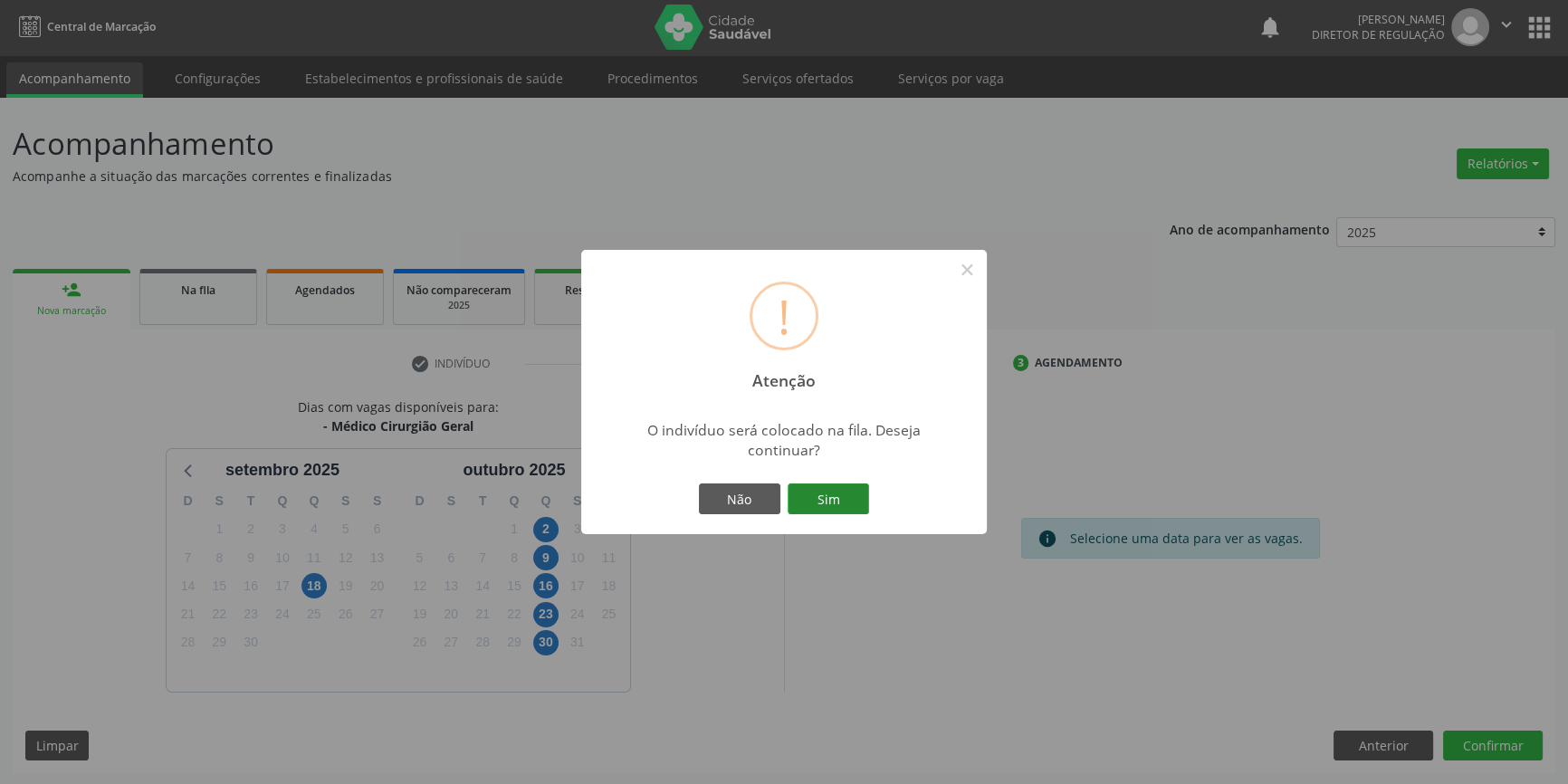
click at [828, 499] on button "Sim" at bounding box center [828, 498] width 81 height 30
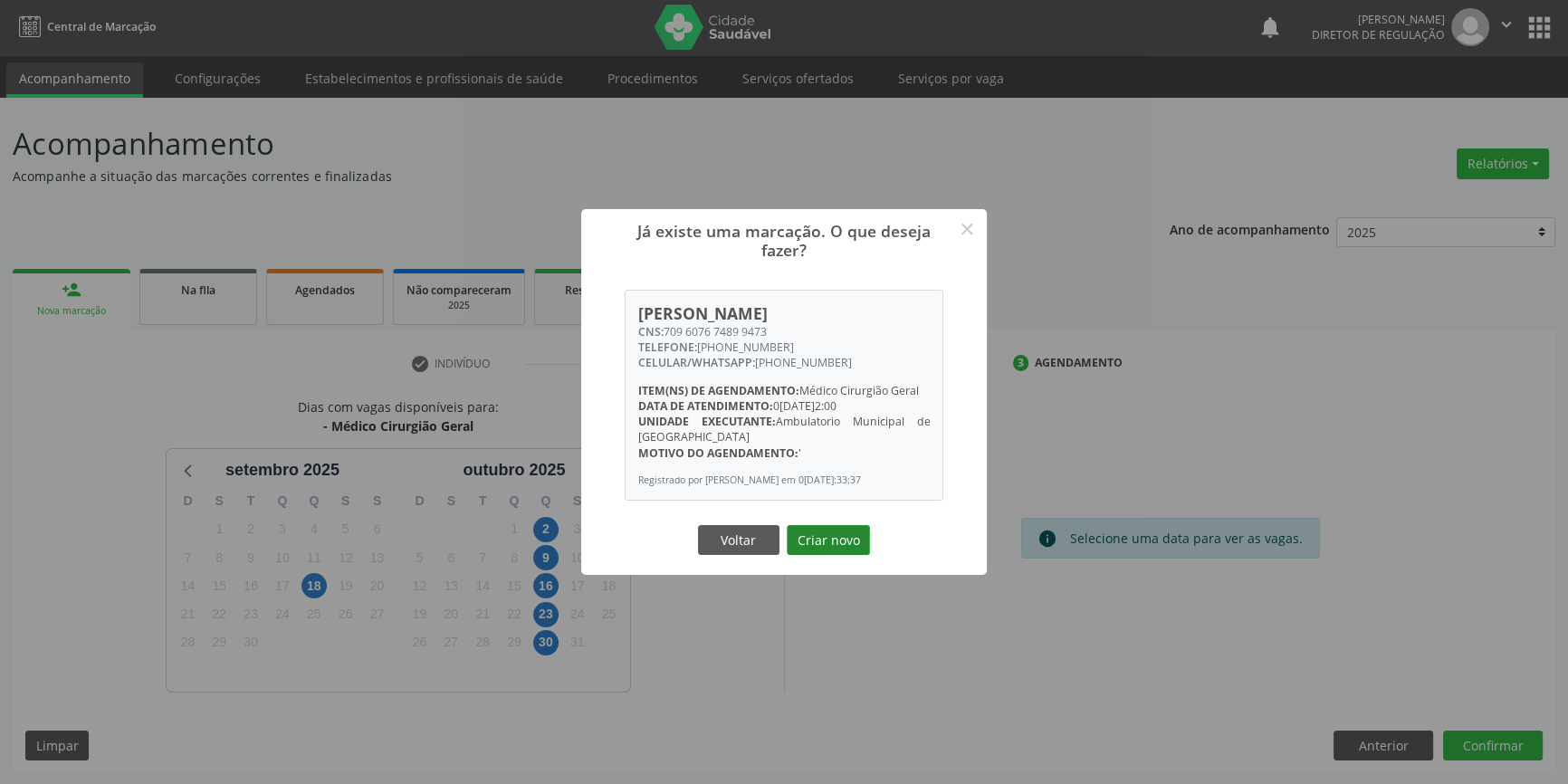
click at [851, 546] on button "Criar novo" at bounding box center [828, 540] width 83 height 30
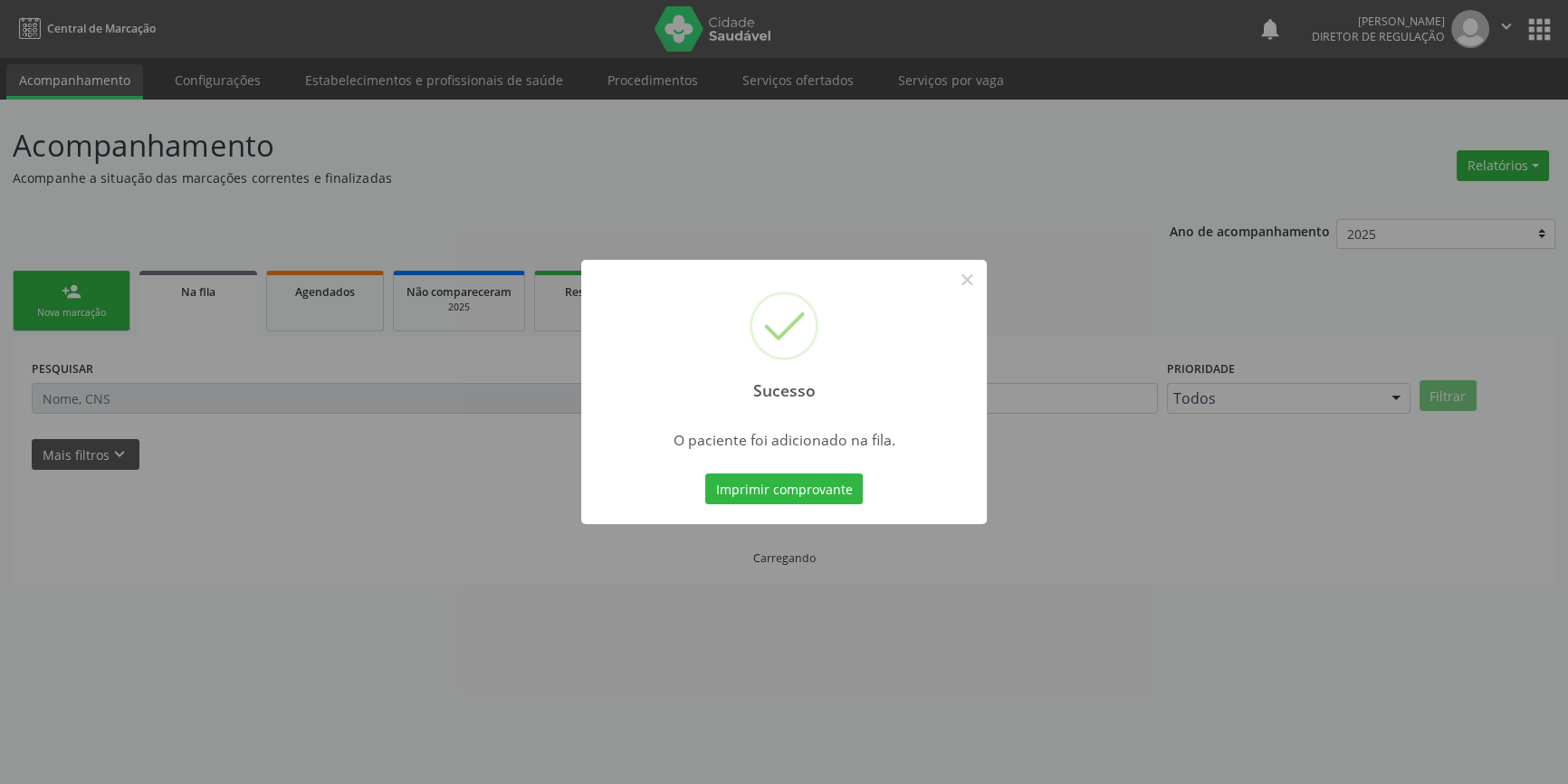
scroll to position [0, 0]
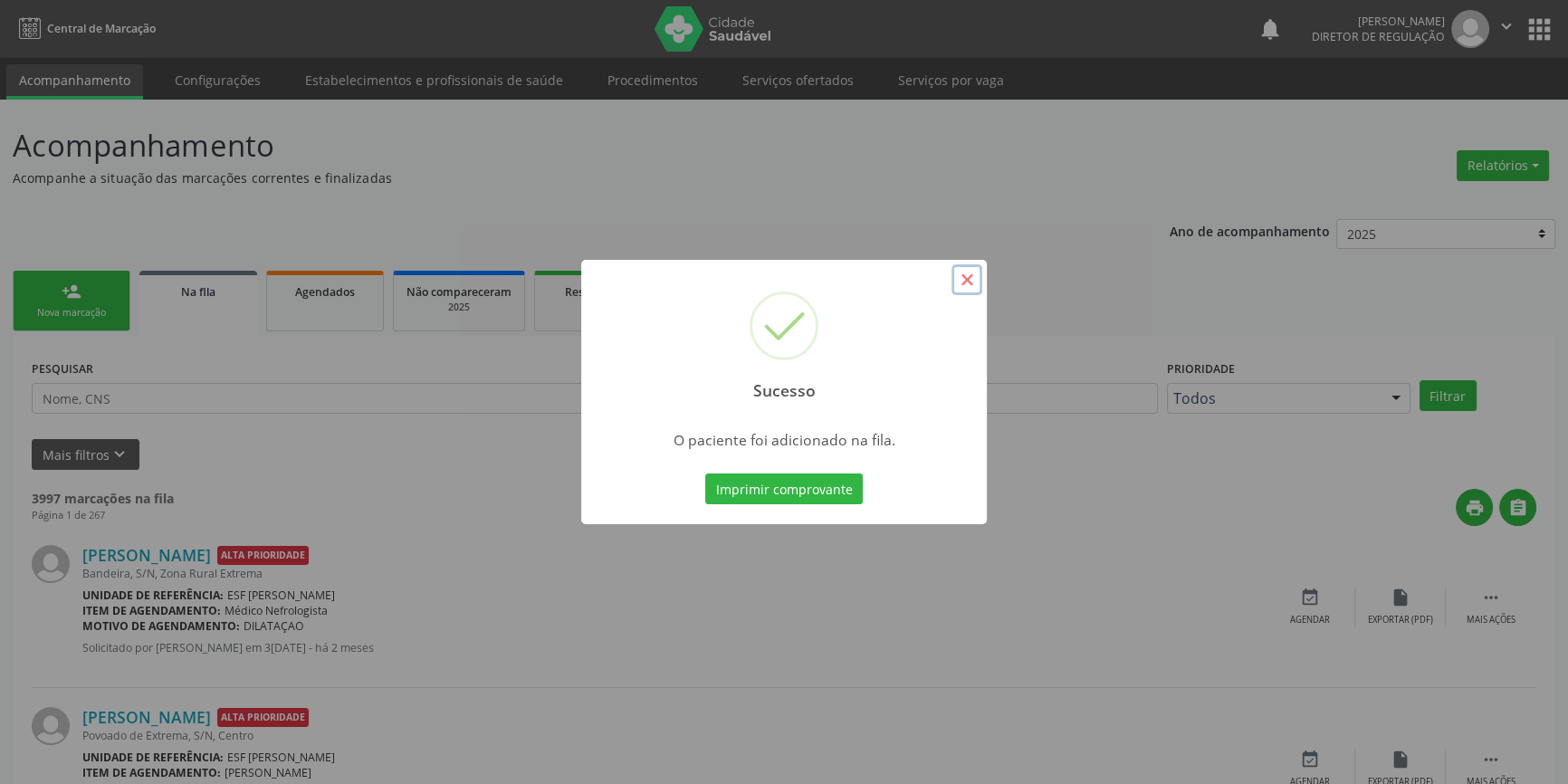
click at [962, 285] on button "×" at bounding box center [967, 279] width 30 height 30
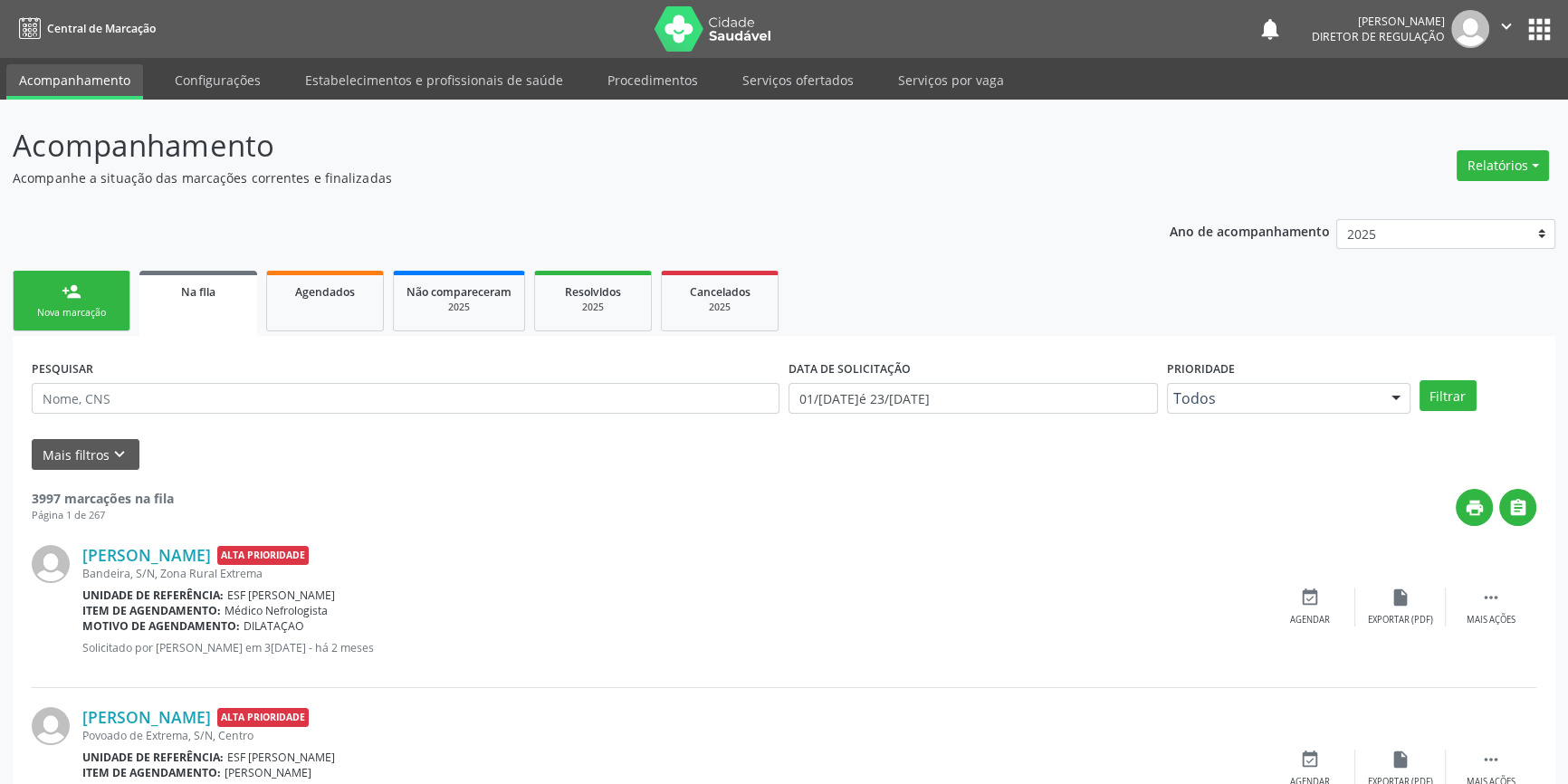
click at [114, 298] on link "person_add Nova marcação" at bounding box center [72, 301] width 118 height 61
click at [108, 299] on link "person_add Nova marcação" at bounding box center [72, 301] width 118 height 61
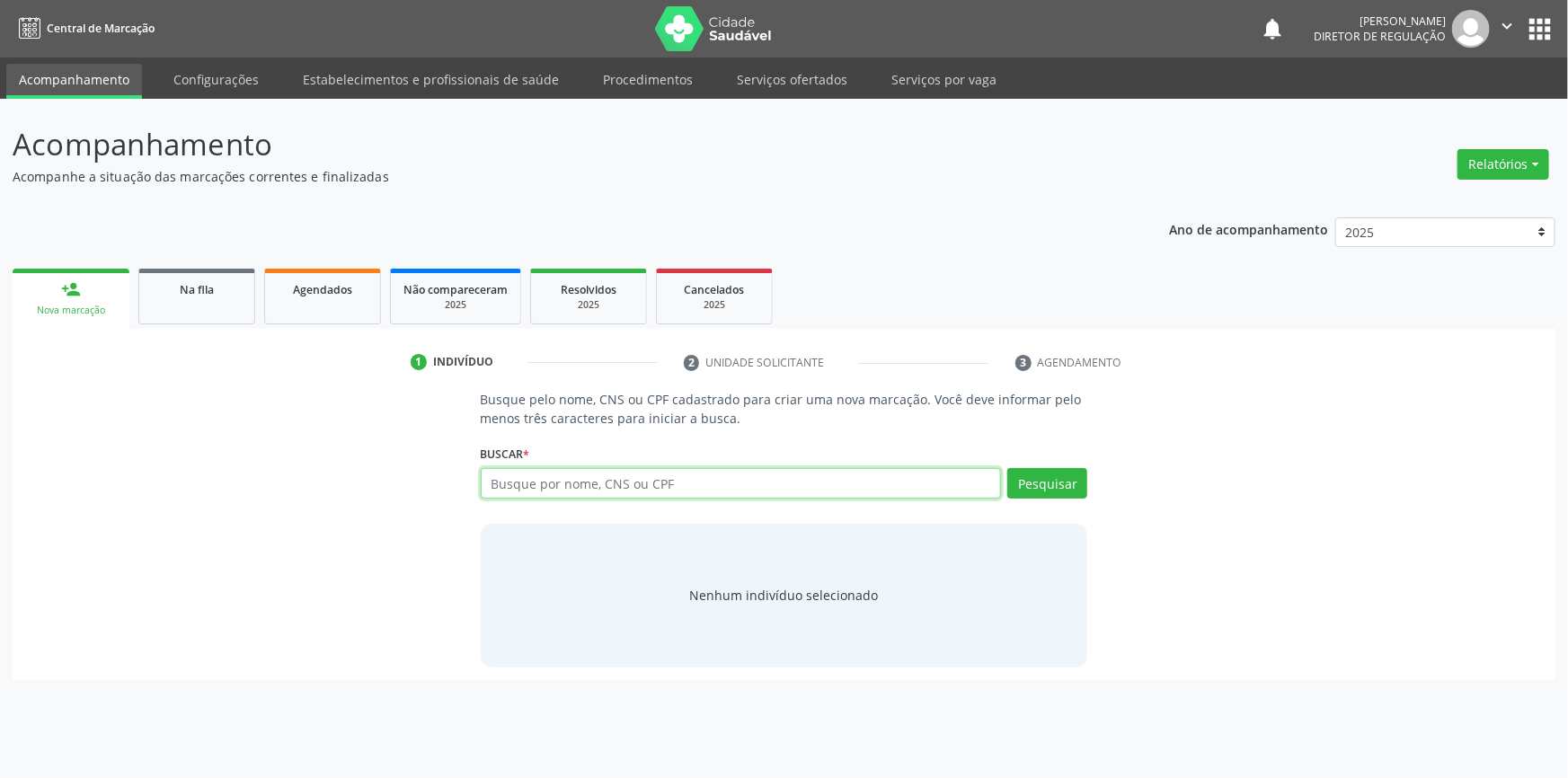
click at [582, 489] on input "text" at bounding box center [741, 483] width 521 height 30
drag, startPoint x: 605, startPoint y: 482, endPoint x: 0, endPoint y: 456, distance: 605.6
click at [0, 456] on div "Acompanhamento Acompanhe a situação das marcações correntes e finalizadas Relat…" at bounding box center [784, 439] width 1568 height 680
drag, startPoint x: 683, startPoint y: 490, endPoint x: 75, endPoint y: 458, distance: 608.8
click at [75, 458] on div "Busque pelo nome, CNS ou CPF cadastrado para criar uma nova marcação. Você deve…" at bounding box center [784, 529] width 1518 height 277
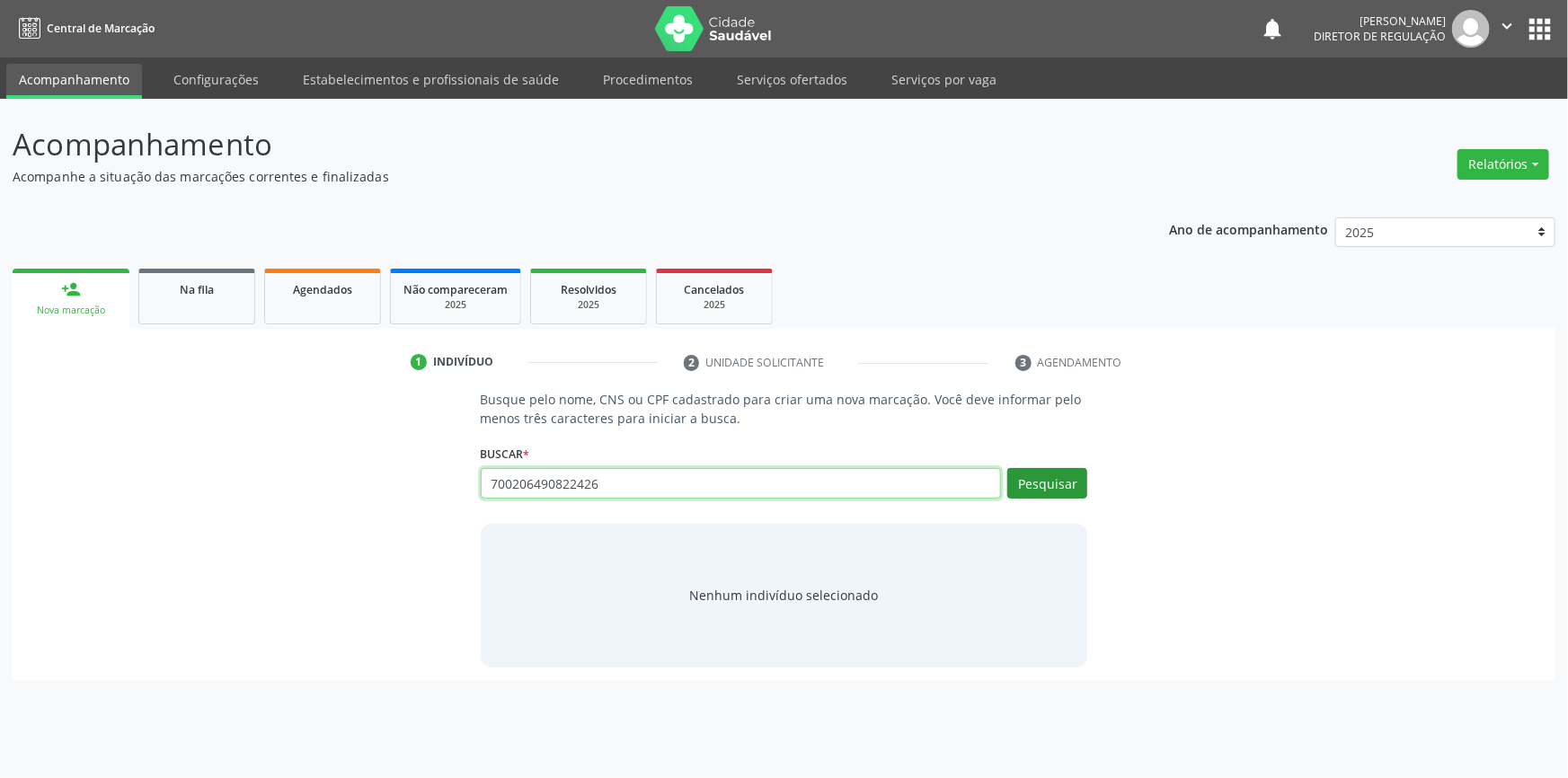
type input "700206490822426"
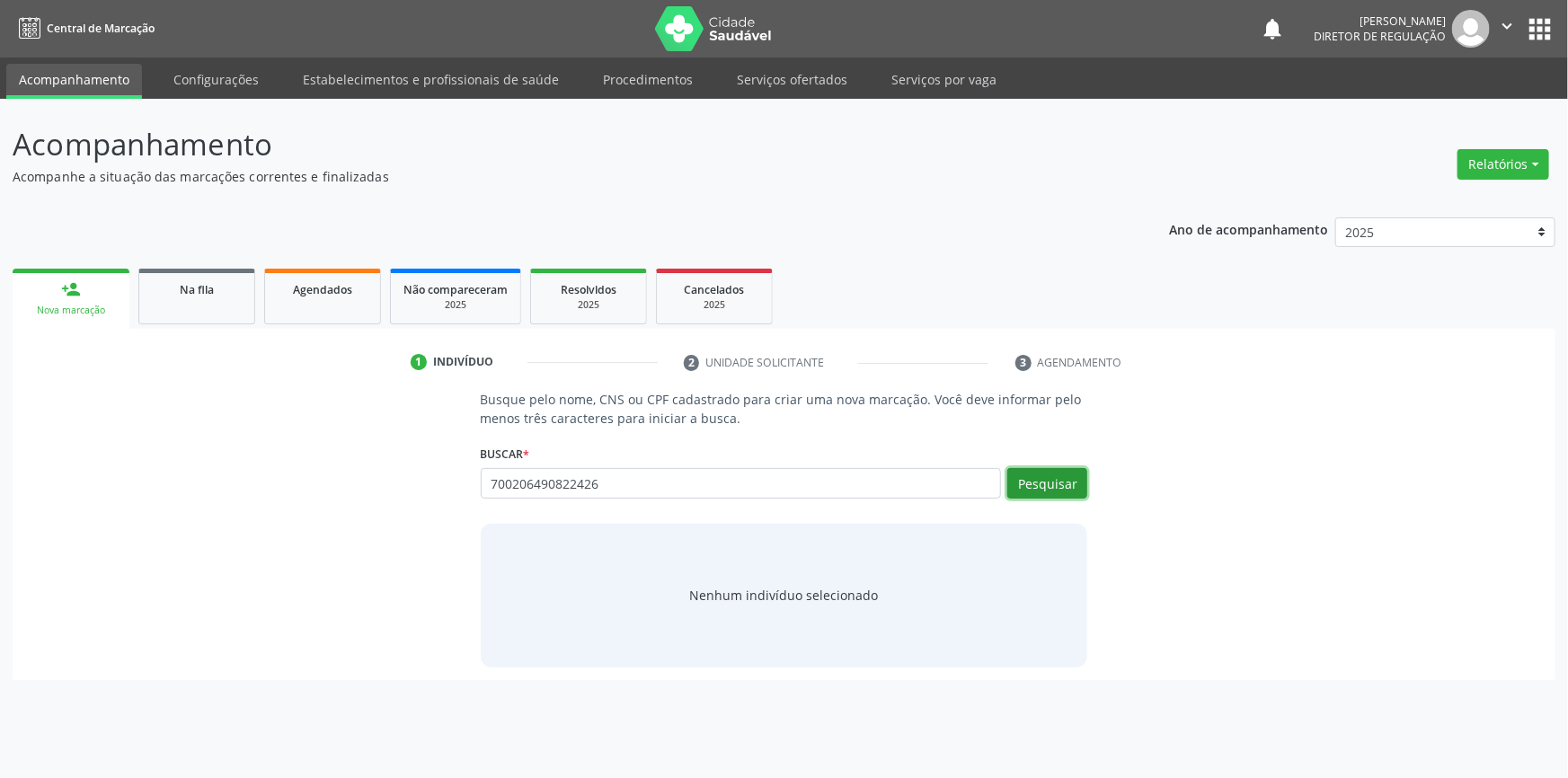
click at [1067, 473] on button "Pesquisar" at bounding box center [1048, 483] width 80 height 30
type input "700206490822426"
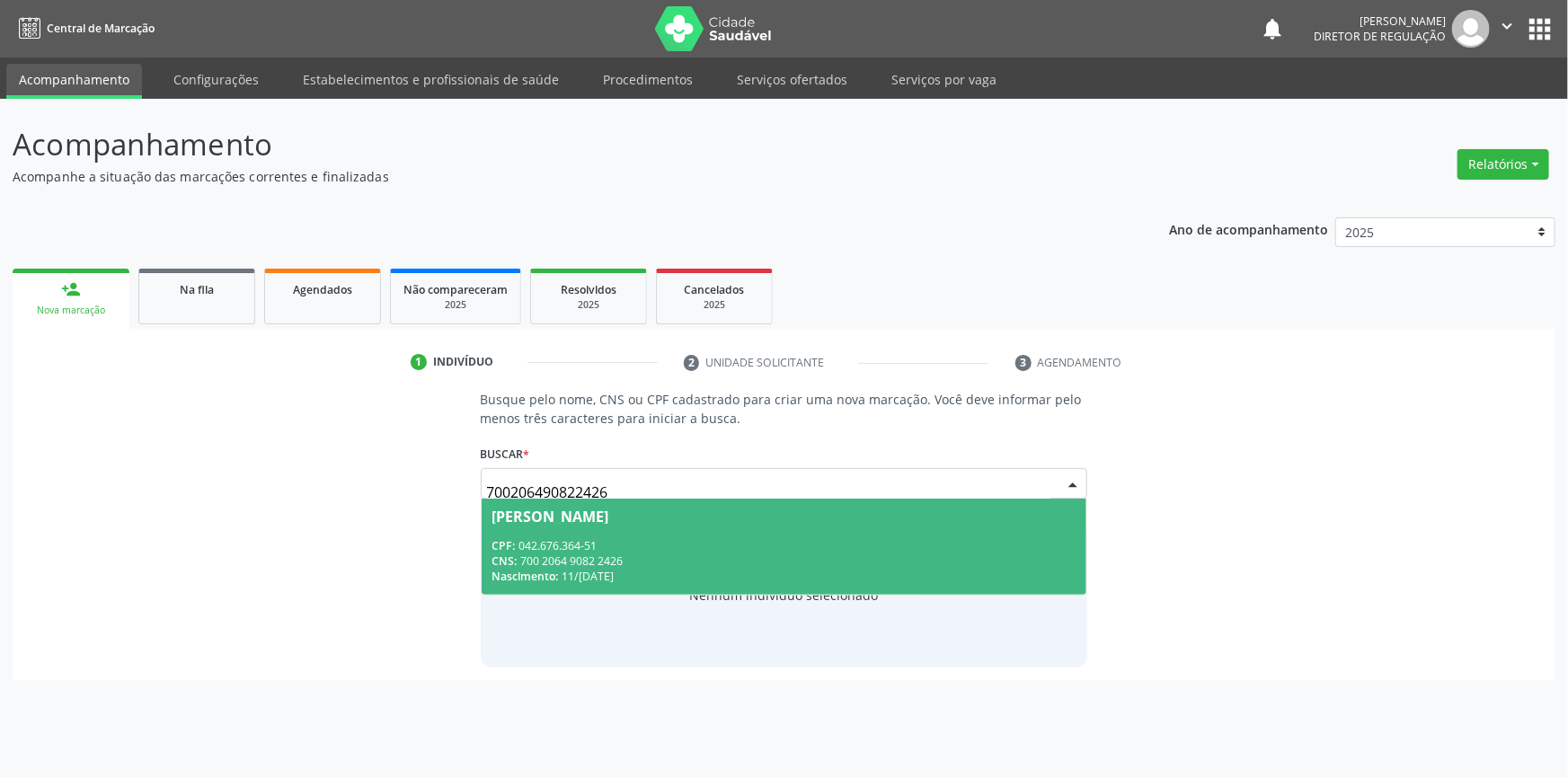
click at [668, 545] on div "CPF: 042.676.364-51" at bounding box center [785, 546] width 584 height 16
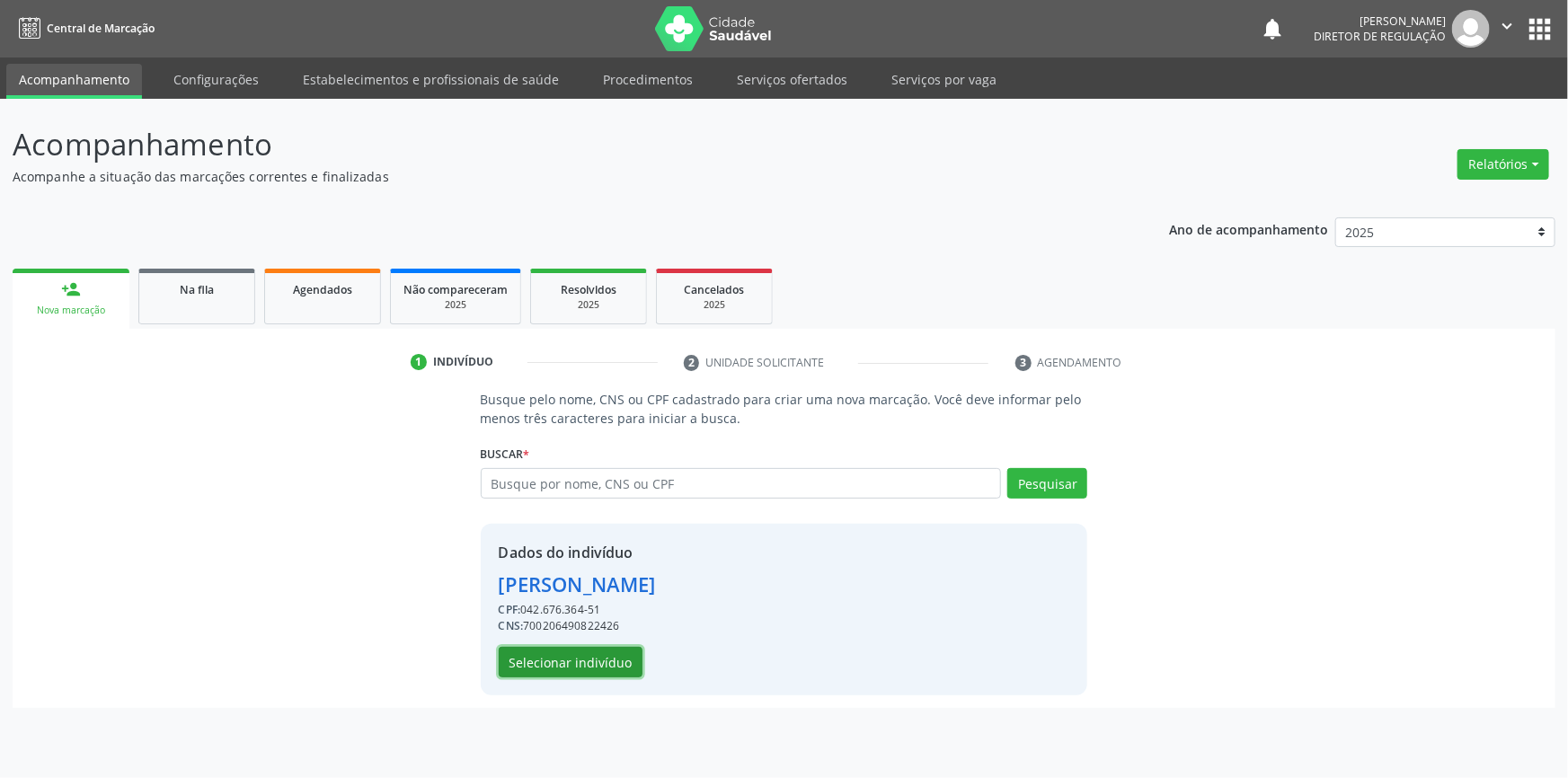
click at [600, 663] on button "Selecionar indivíduo" at bounding box center [571, 661] width 144 height 30
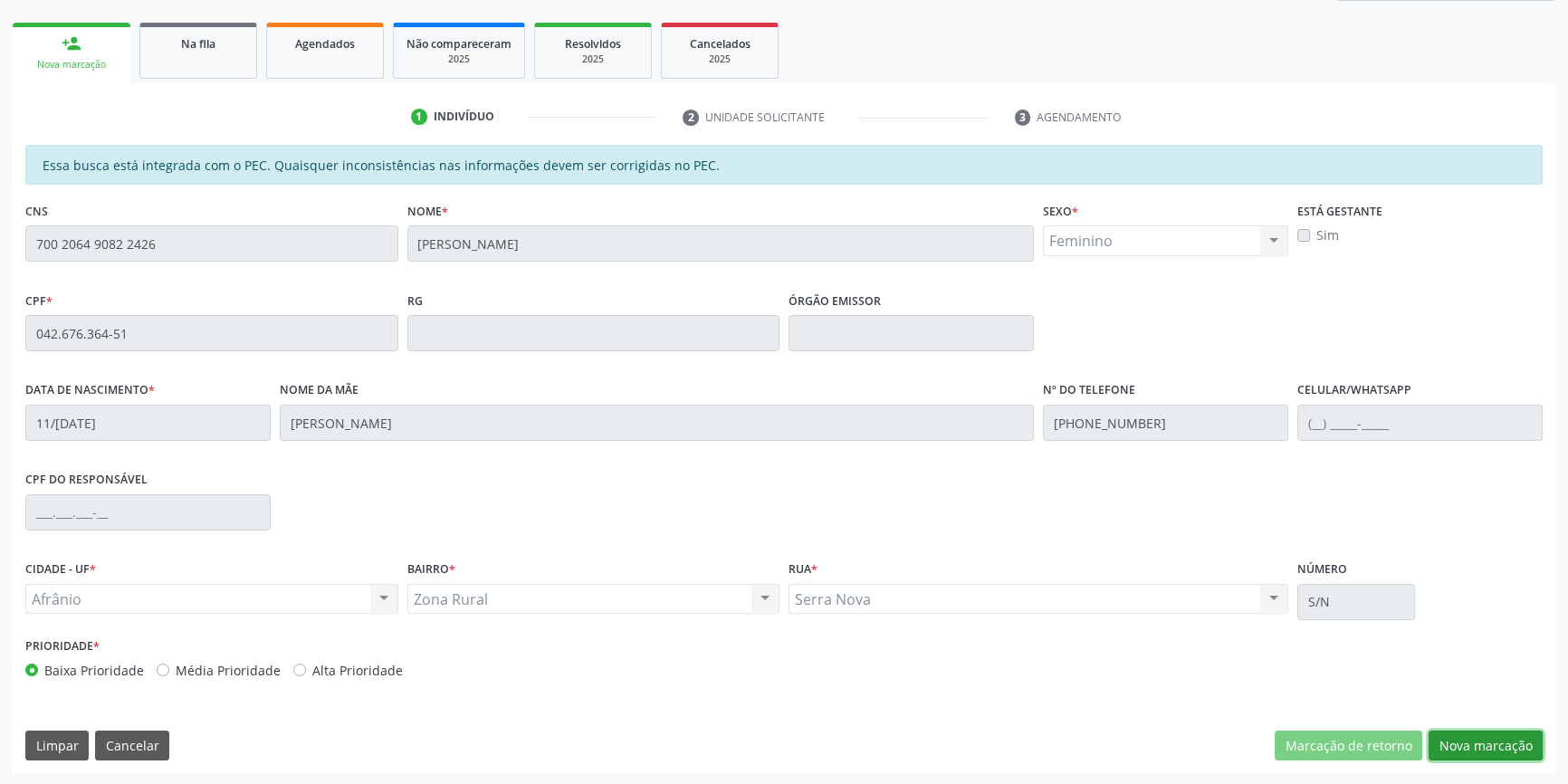
click at [1512, 746] on button "Nova marcação" at bounding box center [1486, 746] width 114 height 30
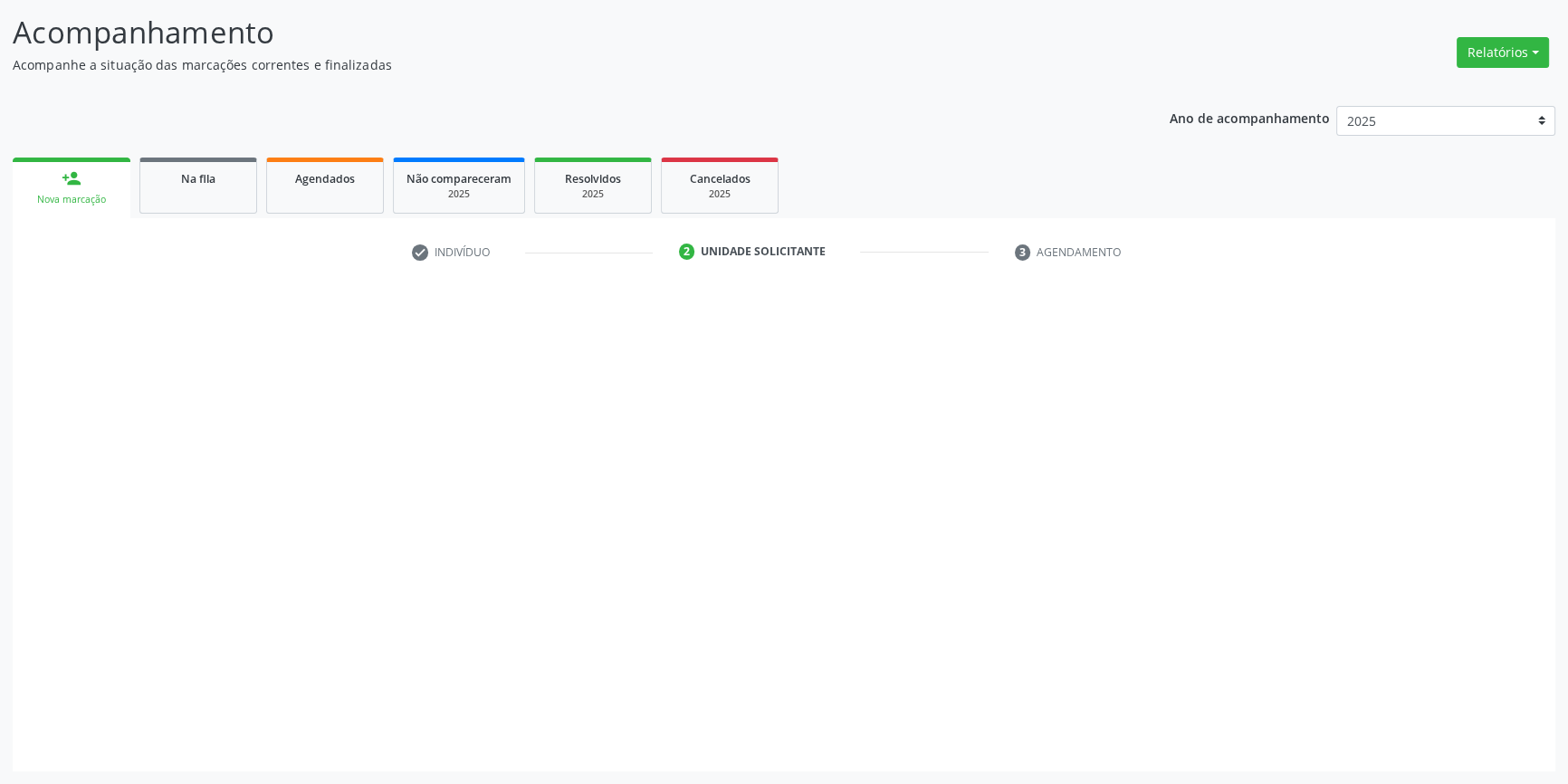
scroll to position [112, 0]
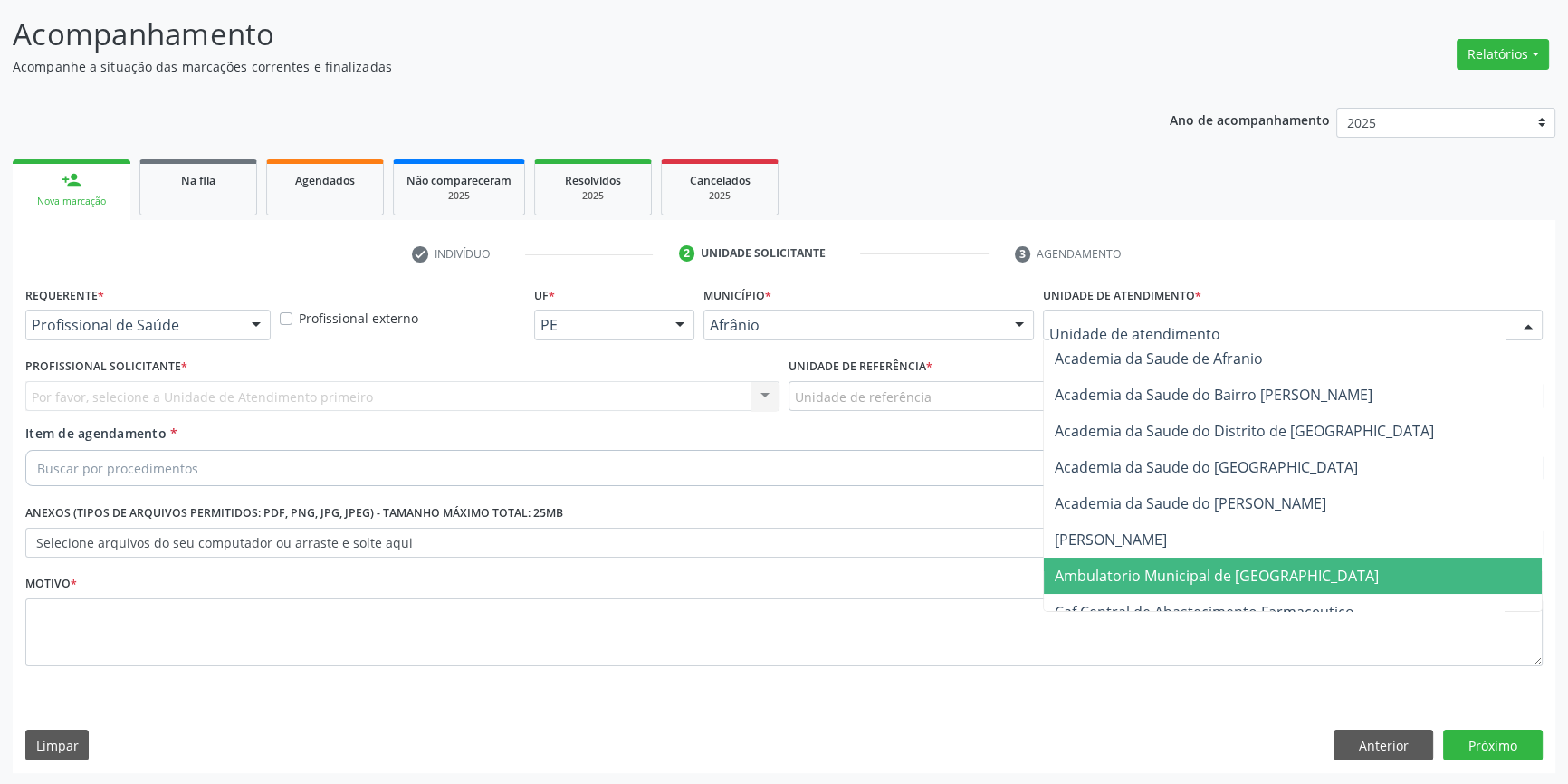
click at [1150, 560] on span "Ambulatorio Municipal de [GEOGRAPHIC_DATA]" at bounding box center [1293, 575] width 498 height 36
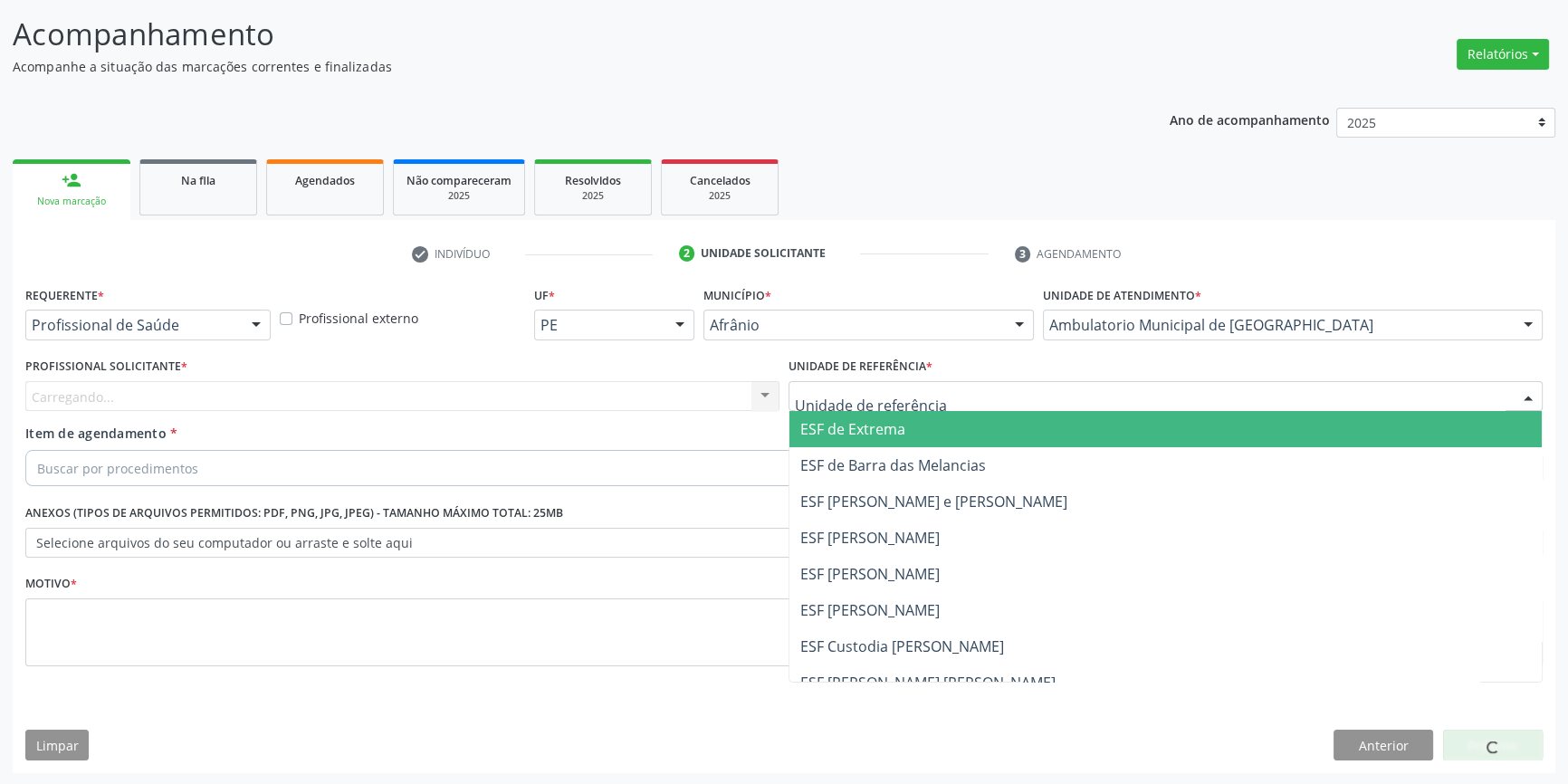
click at [914, 405] on div at bounding box center [1166, 396] width 755 height 30
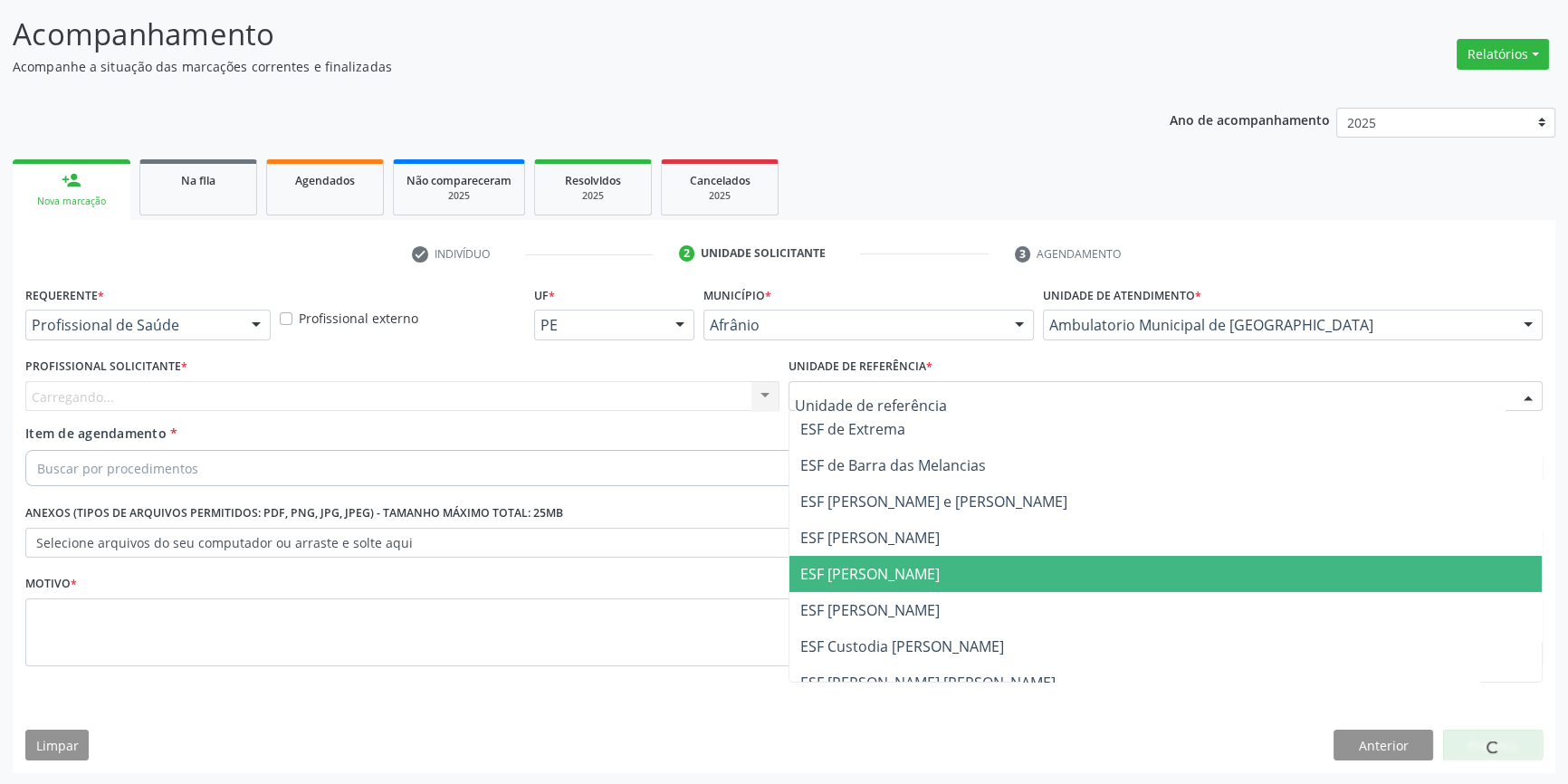
click at [862, 583] on span "ESF [PERSON_NAME]" at bounding box center [1166, 574] width 753 height 36
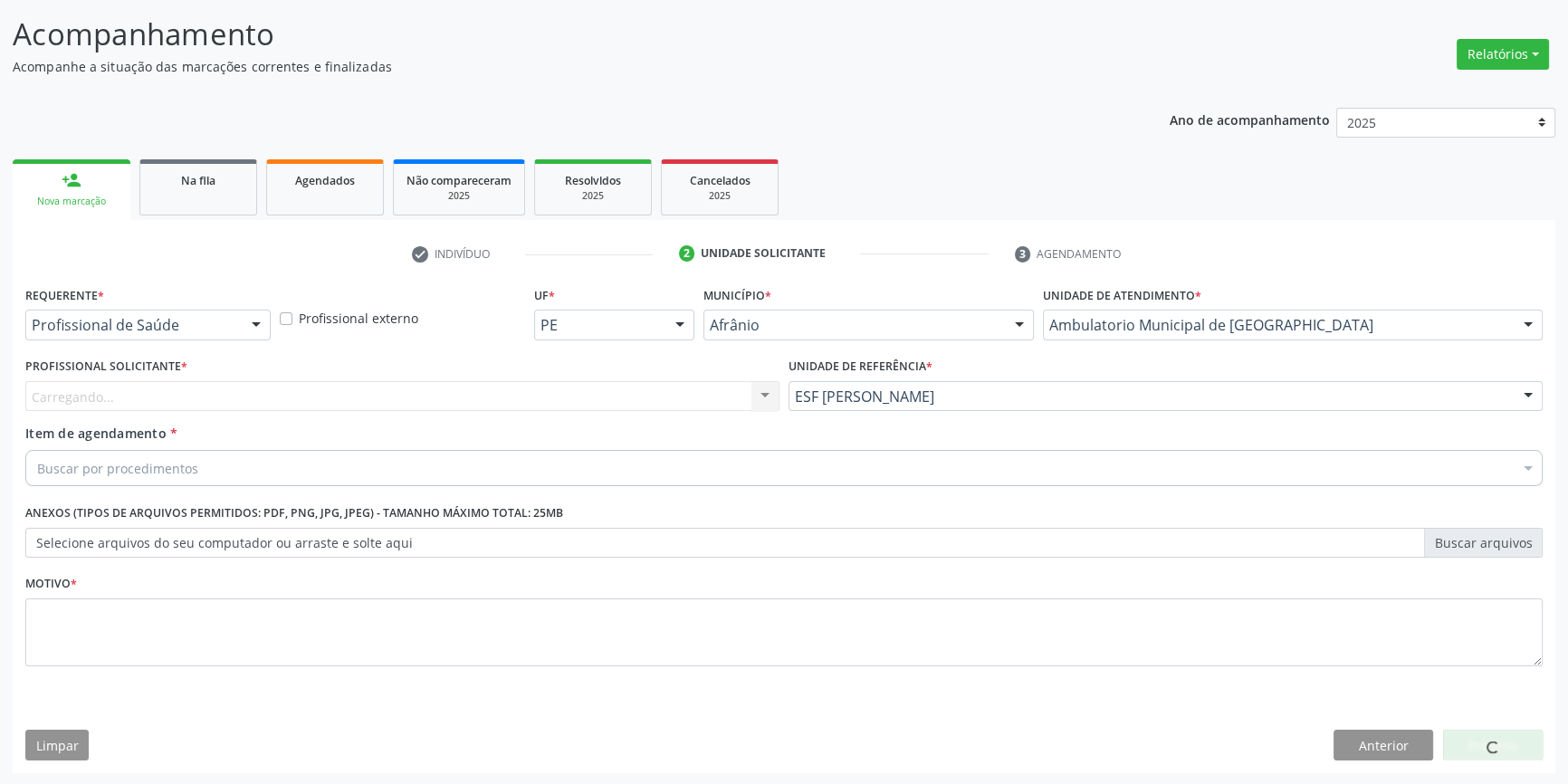
click at [570, 402] on div "Carregando..." at bounding box center [402, 396] width 755 height 30
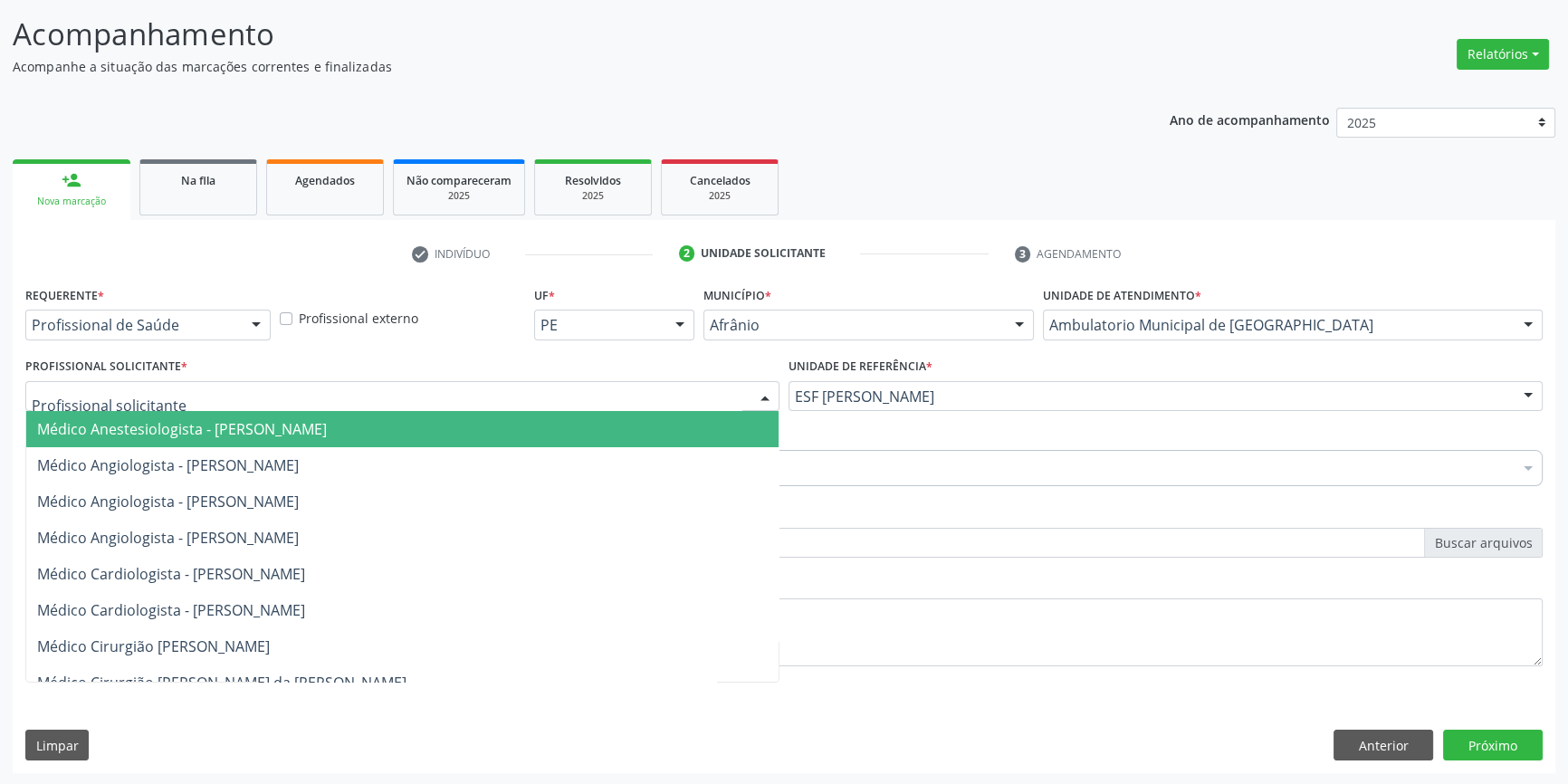
click at [571, 403] on input "text" at bounding box center [387, 405] width 710 height 36
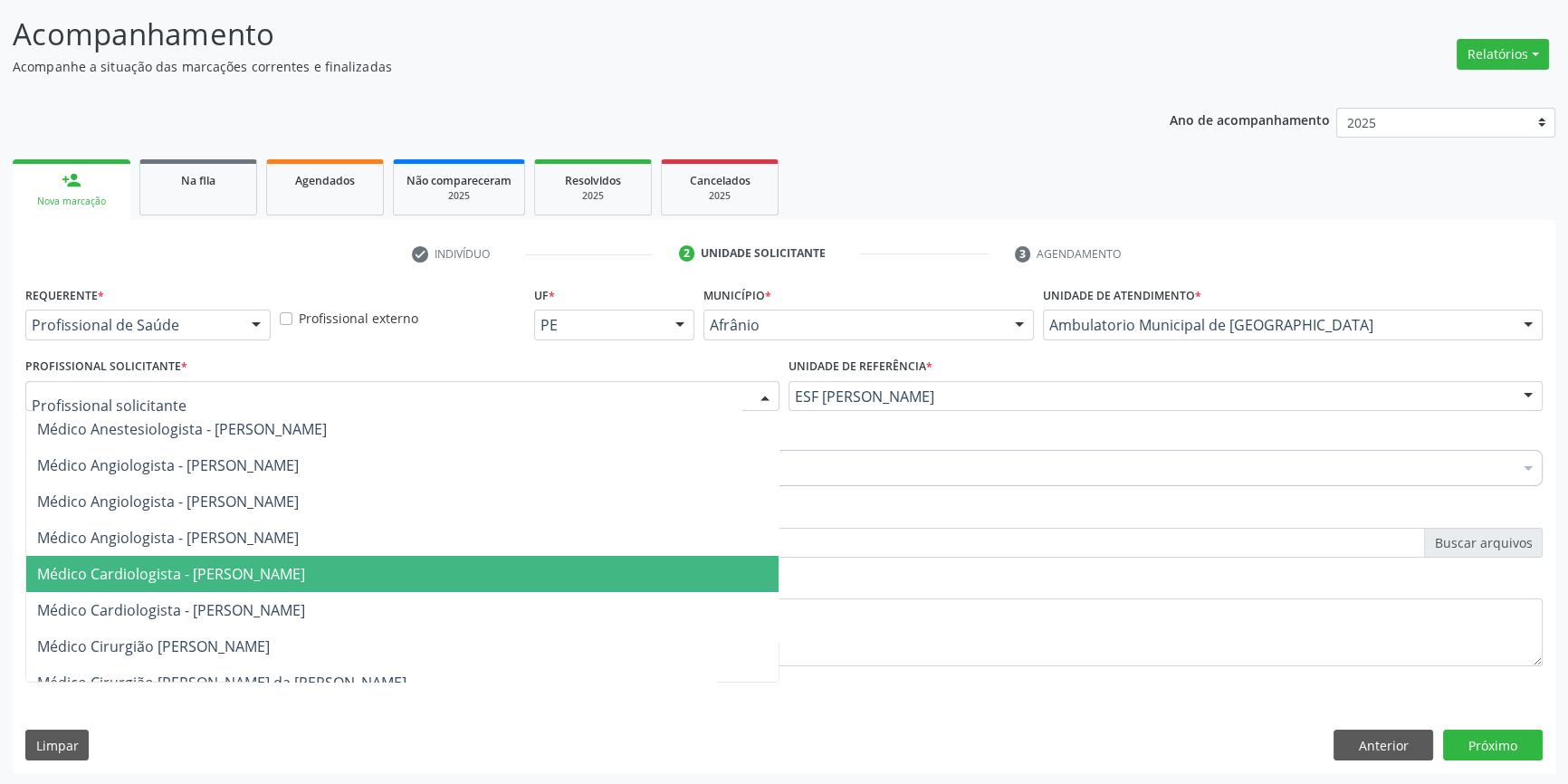
click at [305, 573] on span "Médico Cardiologista - [PERSON_NAME]" at bounding box center [171, 574] width 268 height 20
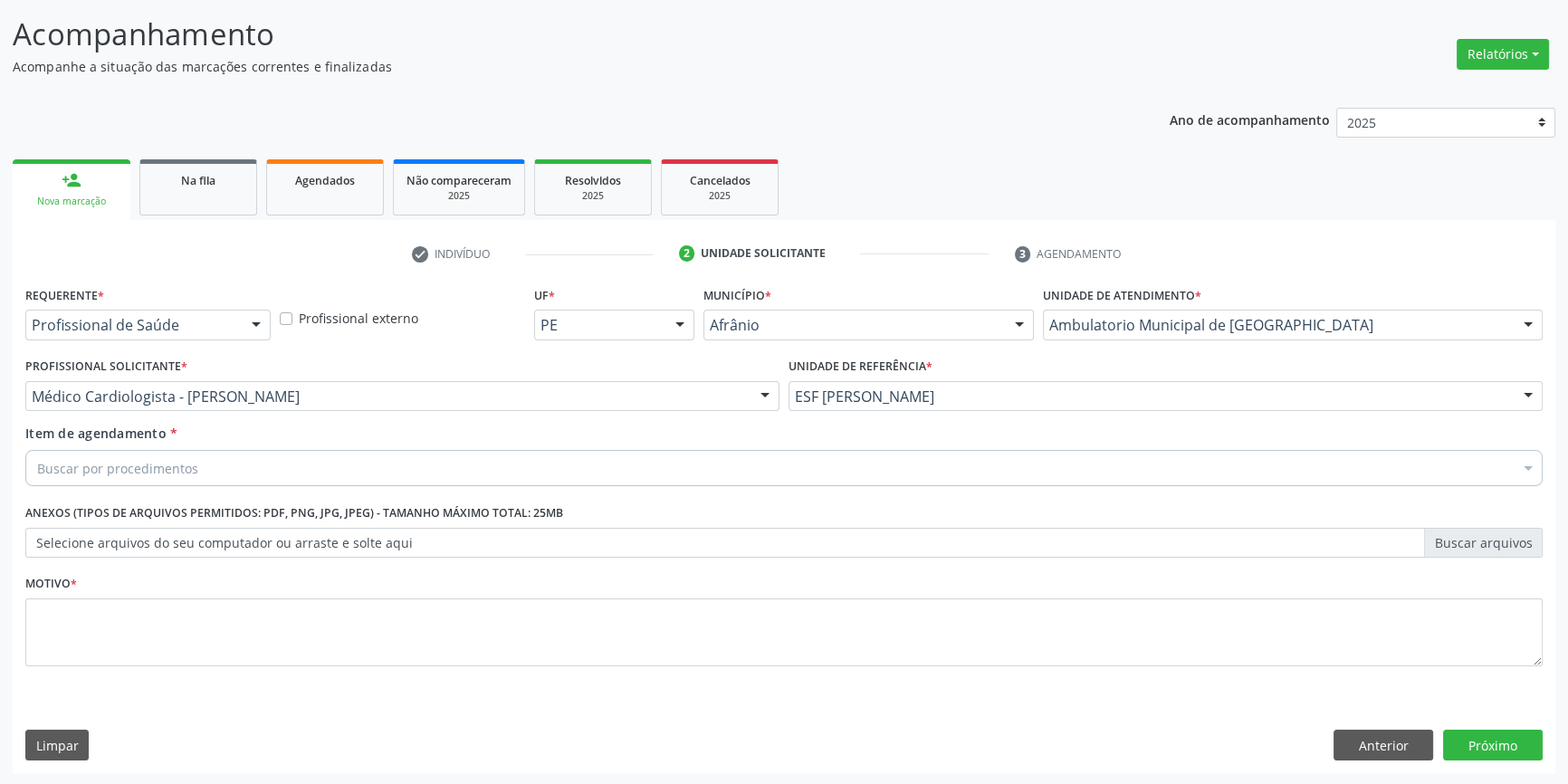
click at [252, 461] on div "Buscar por procedimentos" at bounding box center [784, 468] width 1518 height 36
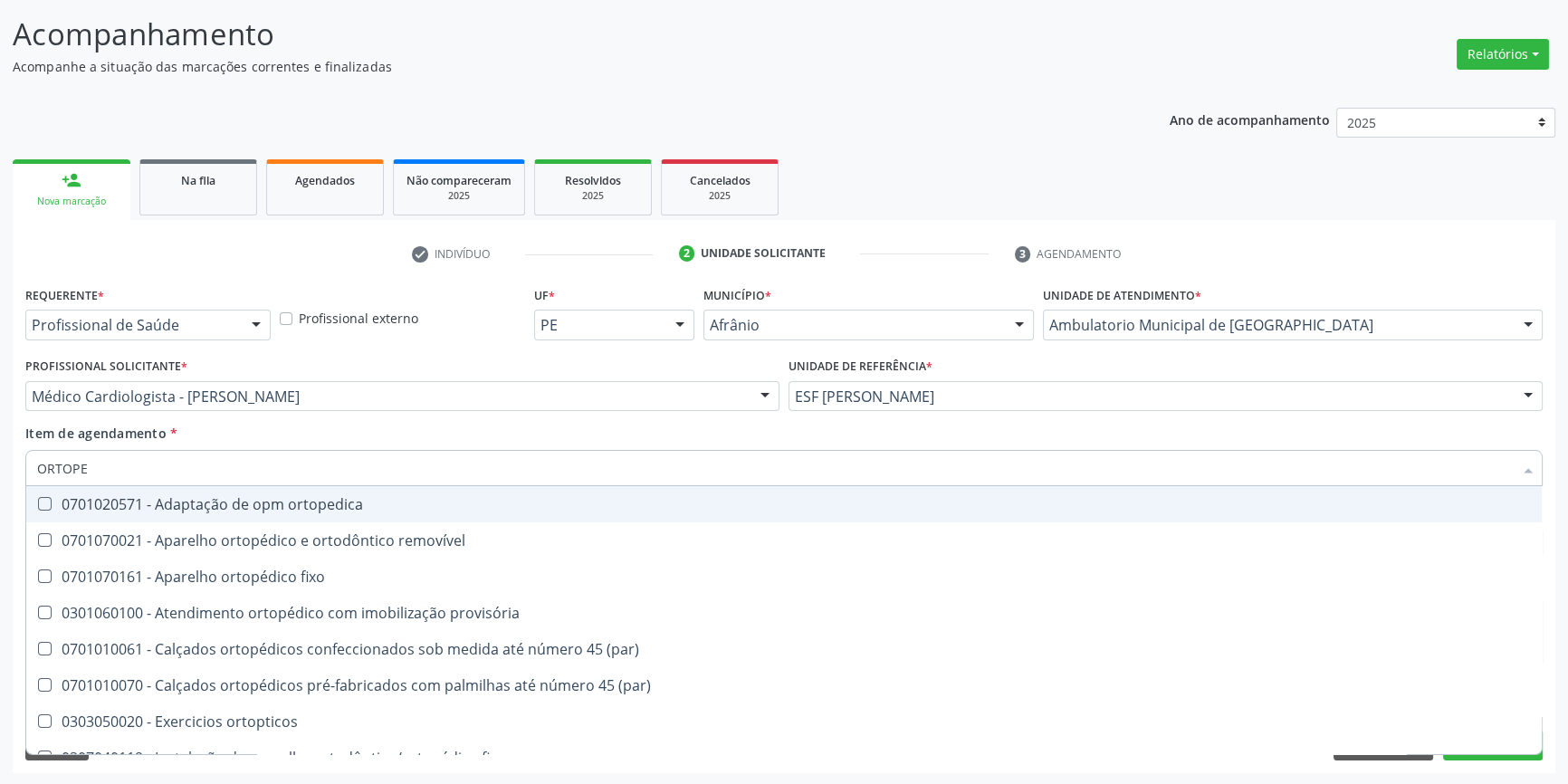
type input "ORTOPED"
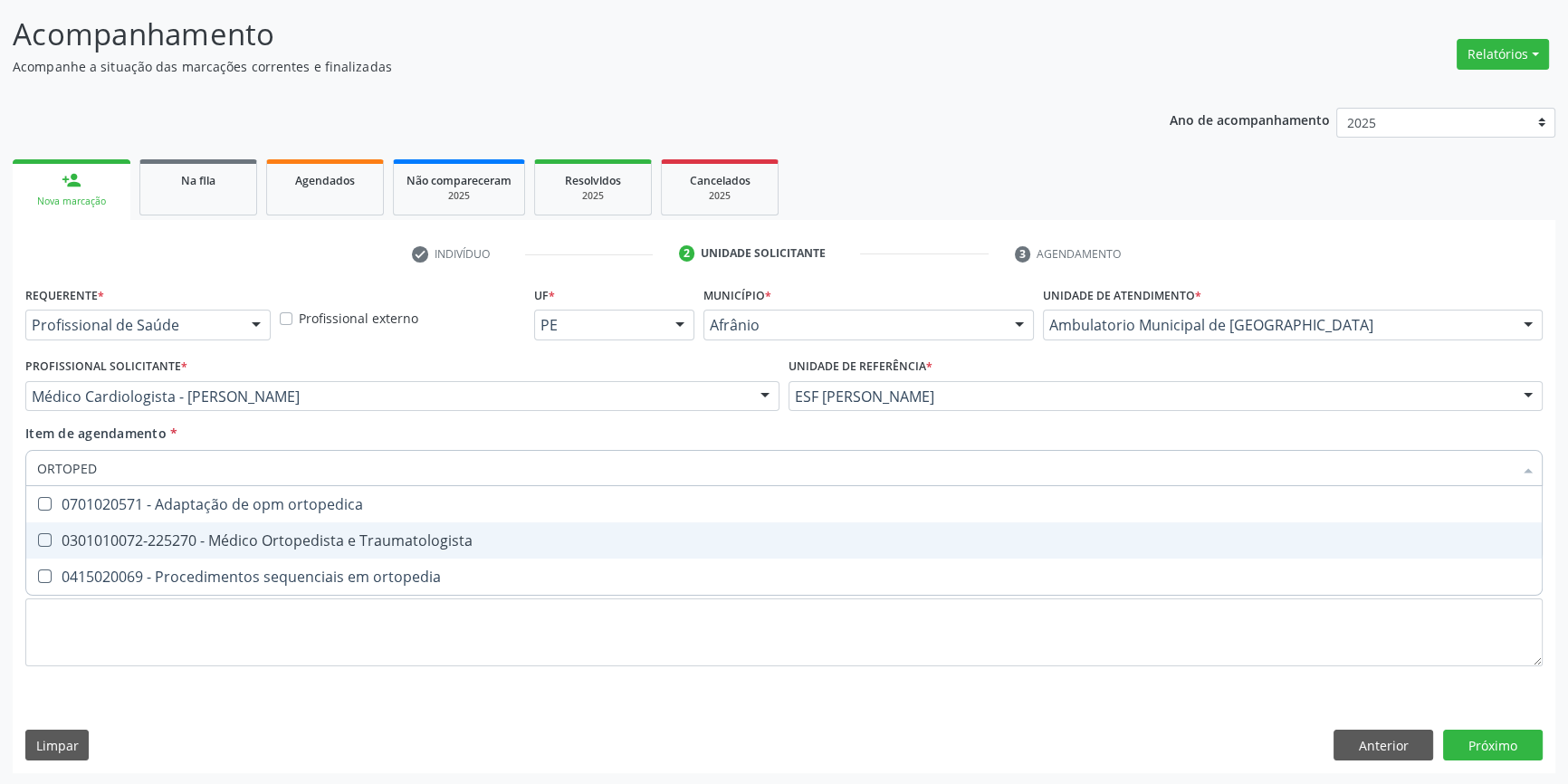
click at [337, 556] on span "0301010072-225270 - Médico Ortopedista e Traumatologista" at bounding box center [784, 540] width 1516 height 36
checkbox Traumatologista "true"
click at [252, 673] on div "Requerente * Profissional de Saúde Profissional de Saúde Paciente Nenhum result…" at bounding box center [784, 487] width 1518 height 410
click at [257, 595] on li "0415020069 - Procedimentos sequenciais em ortopedia" at bounding box center [784, 576] width 1516 height 36
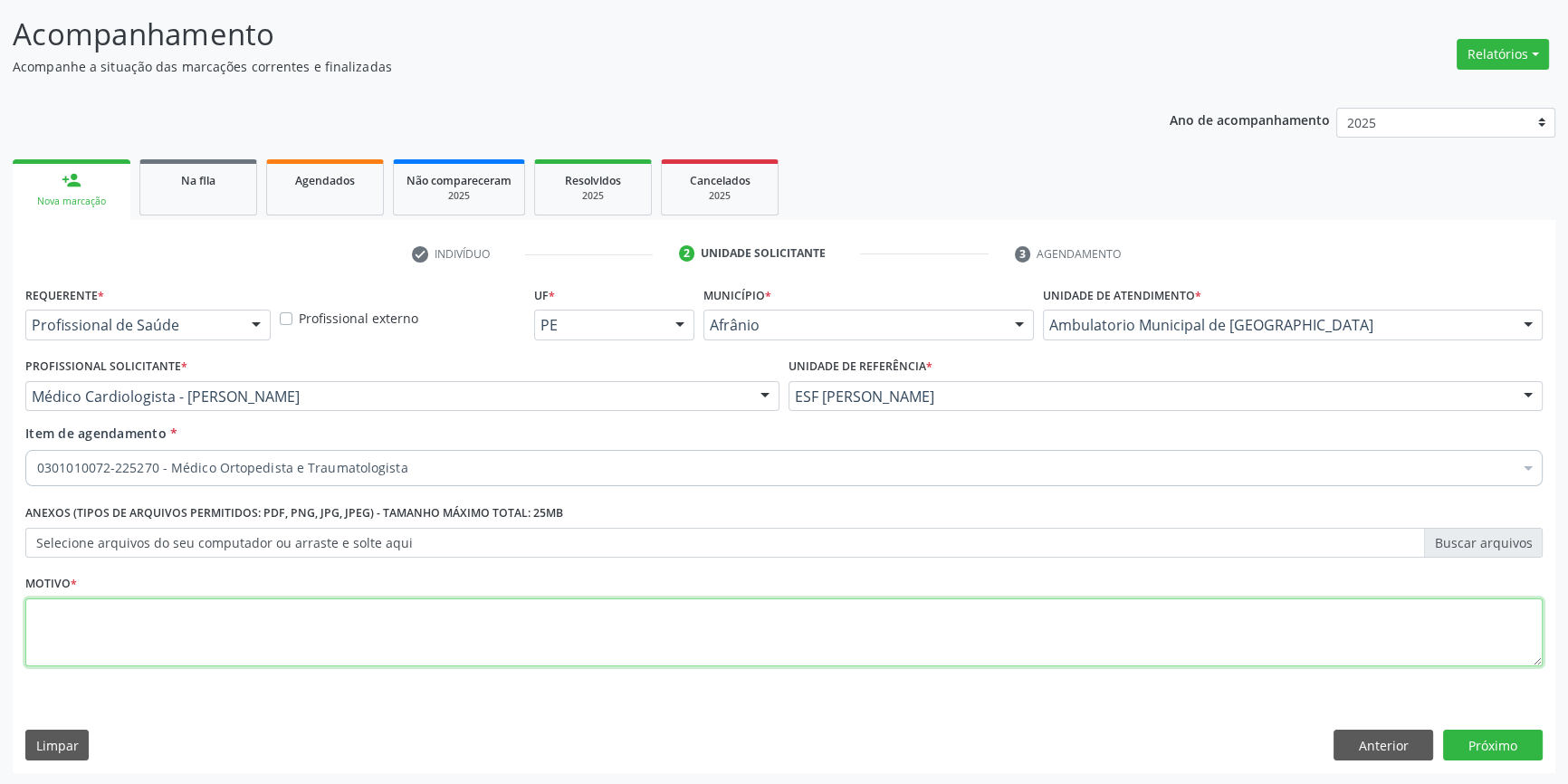
click at [257, 659] on textarea at bounding box center [784, 633] width 1518 height 69
type textarea "AVALIAÇÃO"
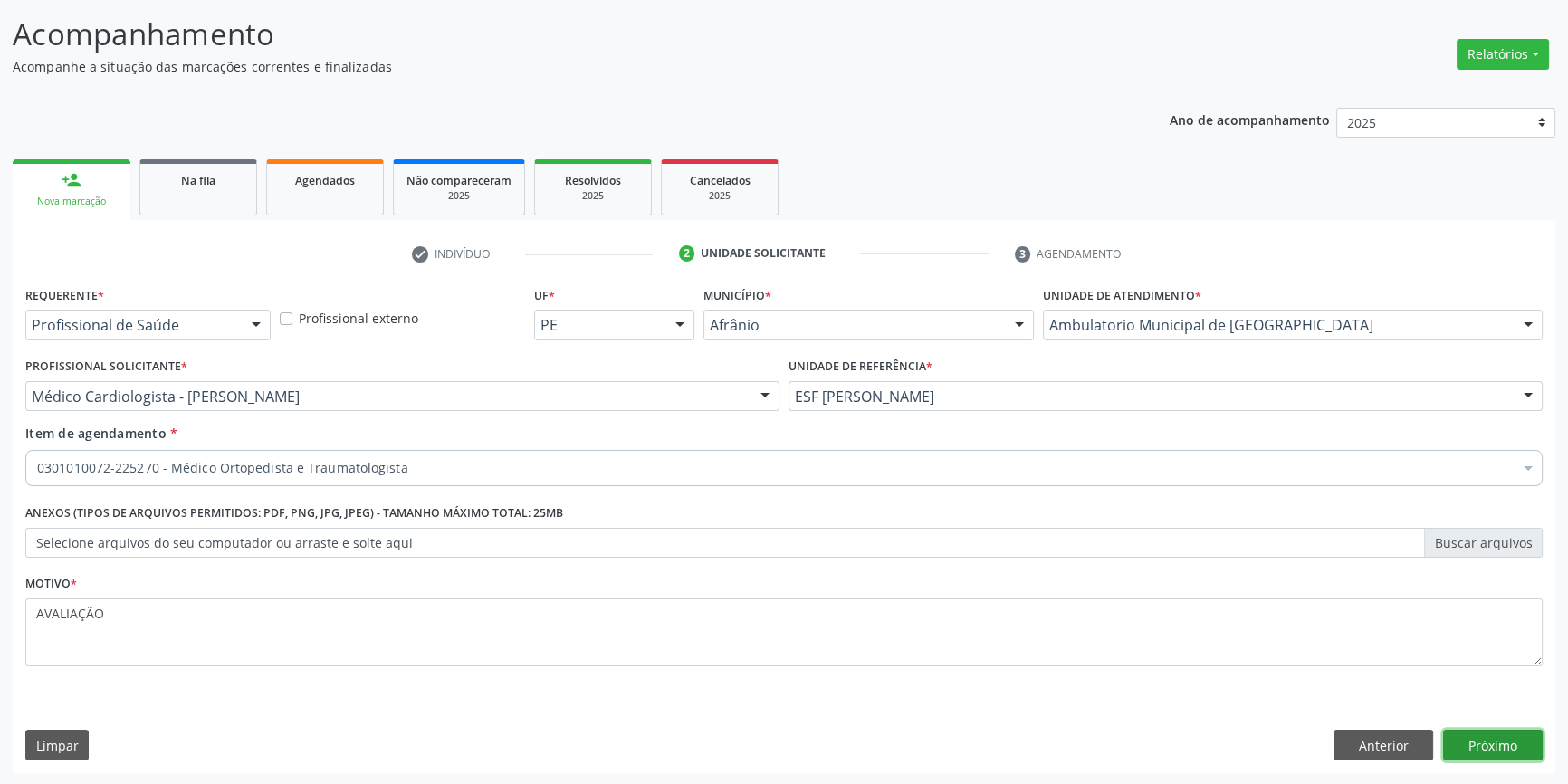
click at [1510, 746] on button "Próximo" at bounding box center [1493, 745] width 100 height 30
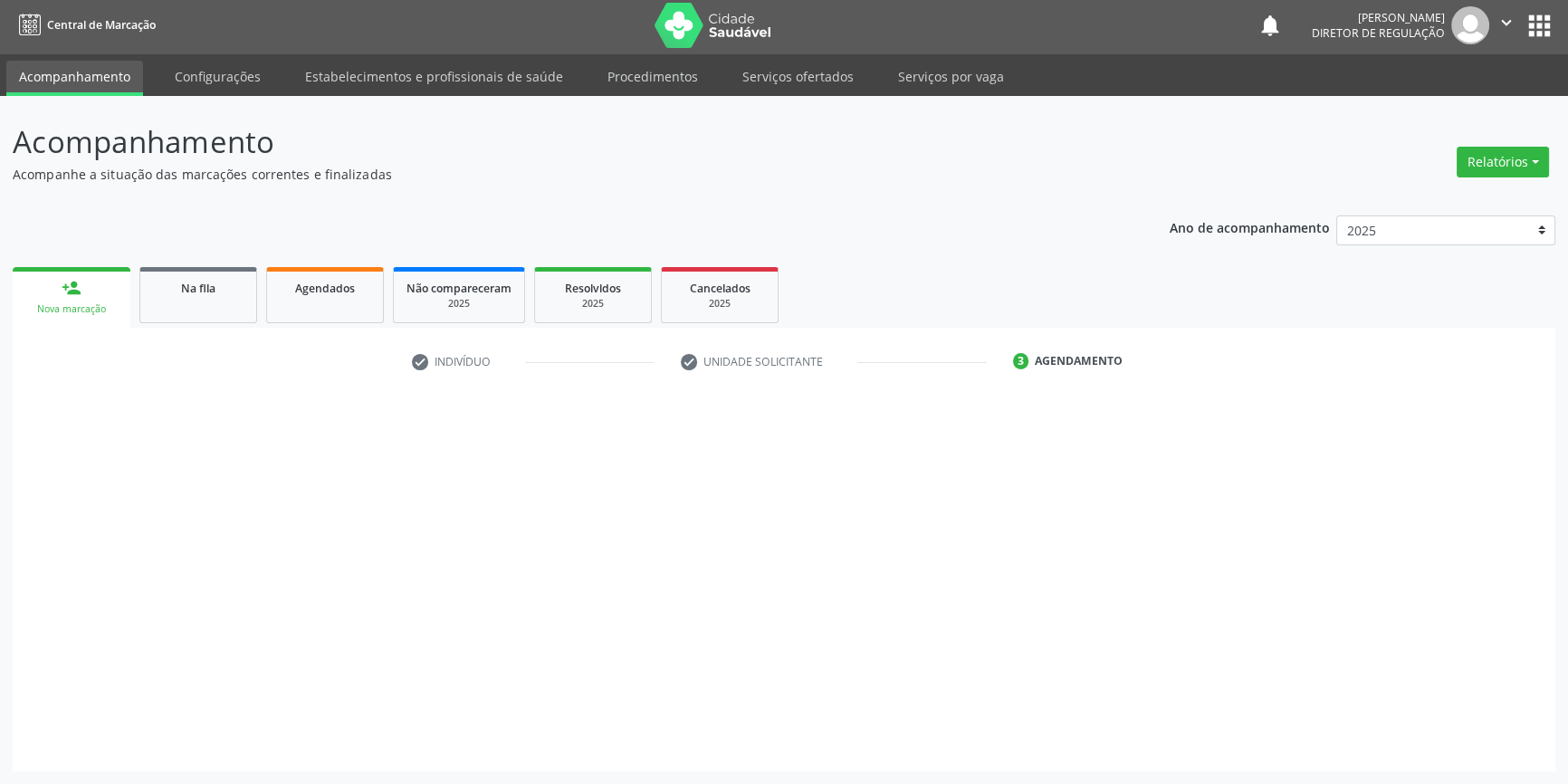
scroll to position [2, 0]
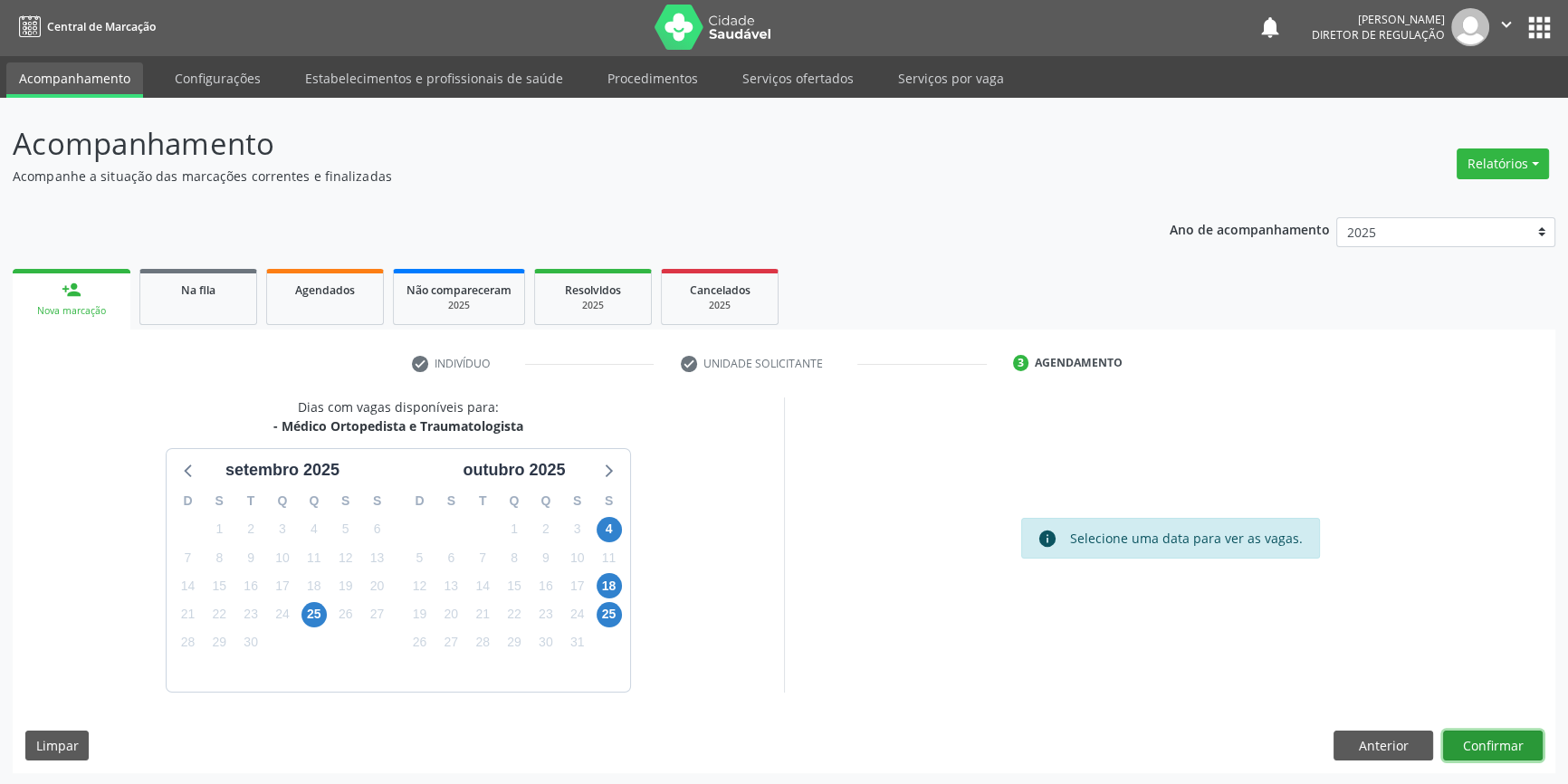
click at [1510, 746] on button "Confirmar" at bounding box center [1493, 746] width 100 height 30
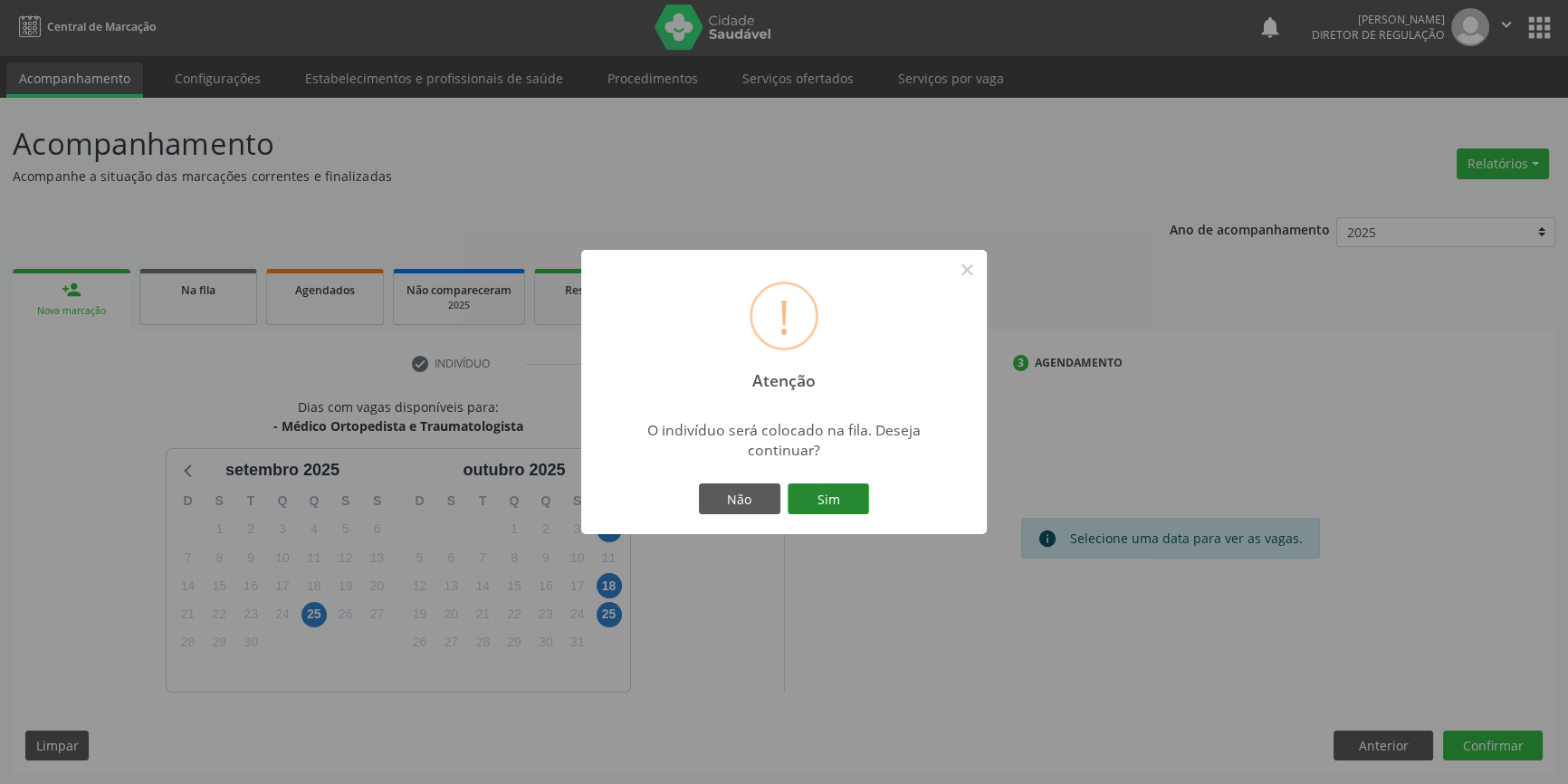
click at [832, 507] on button "Sim" at bounding box center [828, 498] width 81 height 30
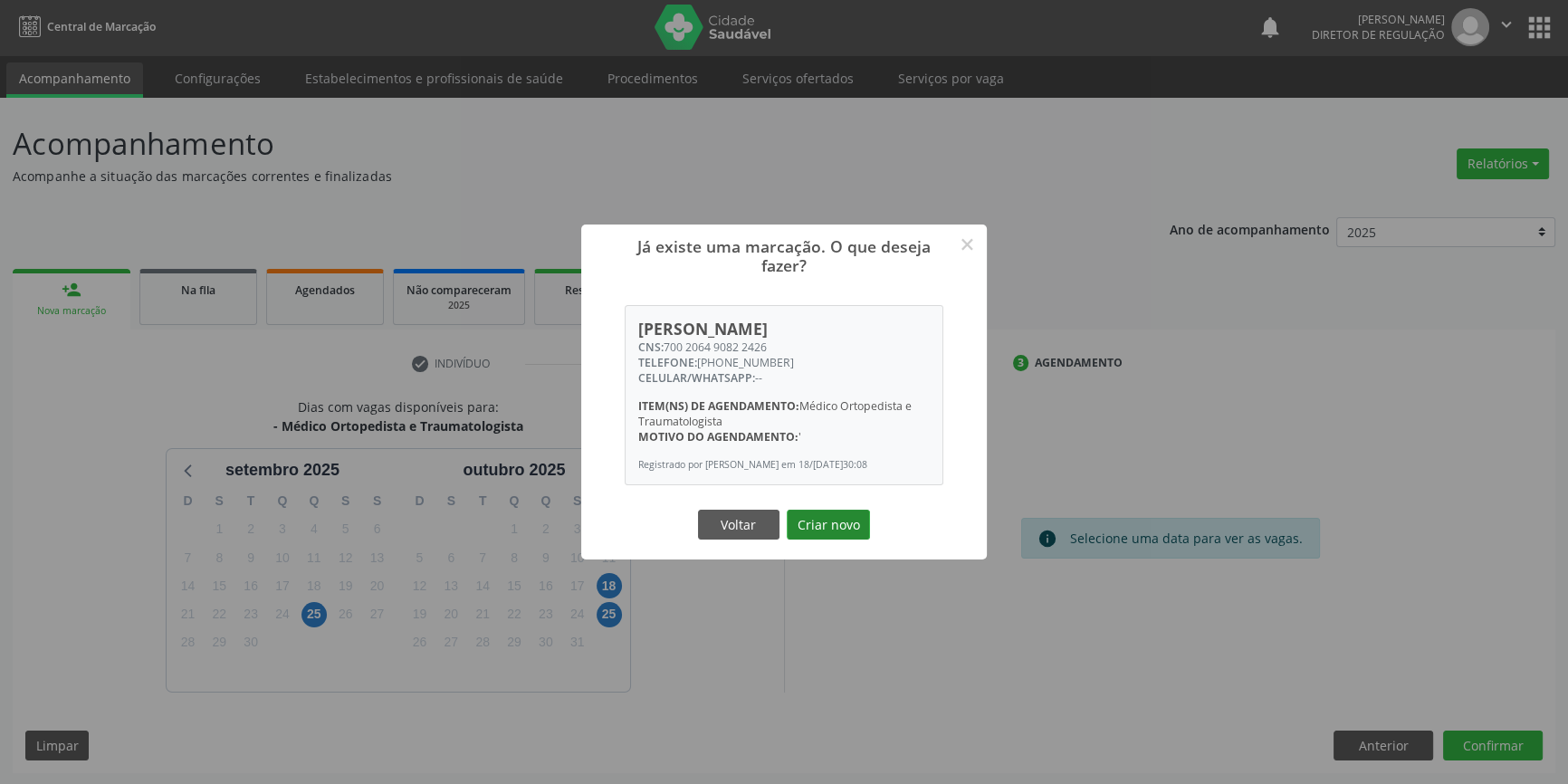
click at [822, 534] on button "Criar novo" at bounding box center [828, 525] width 83 height 30
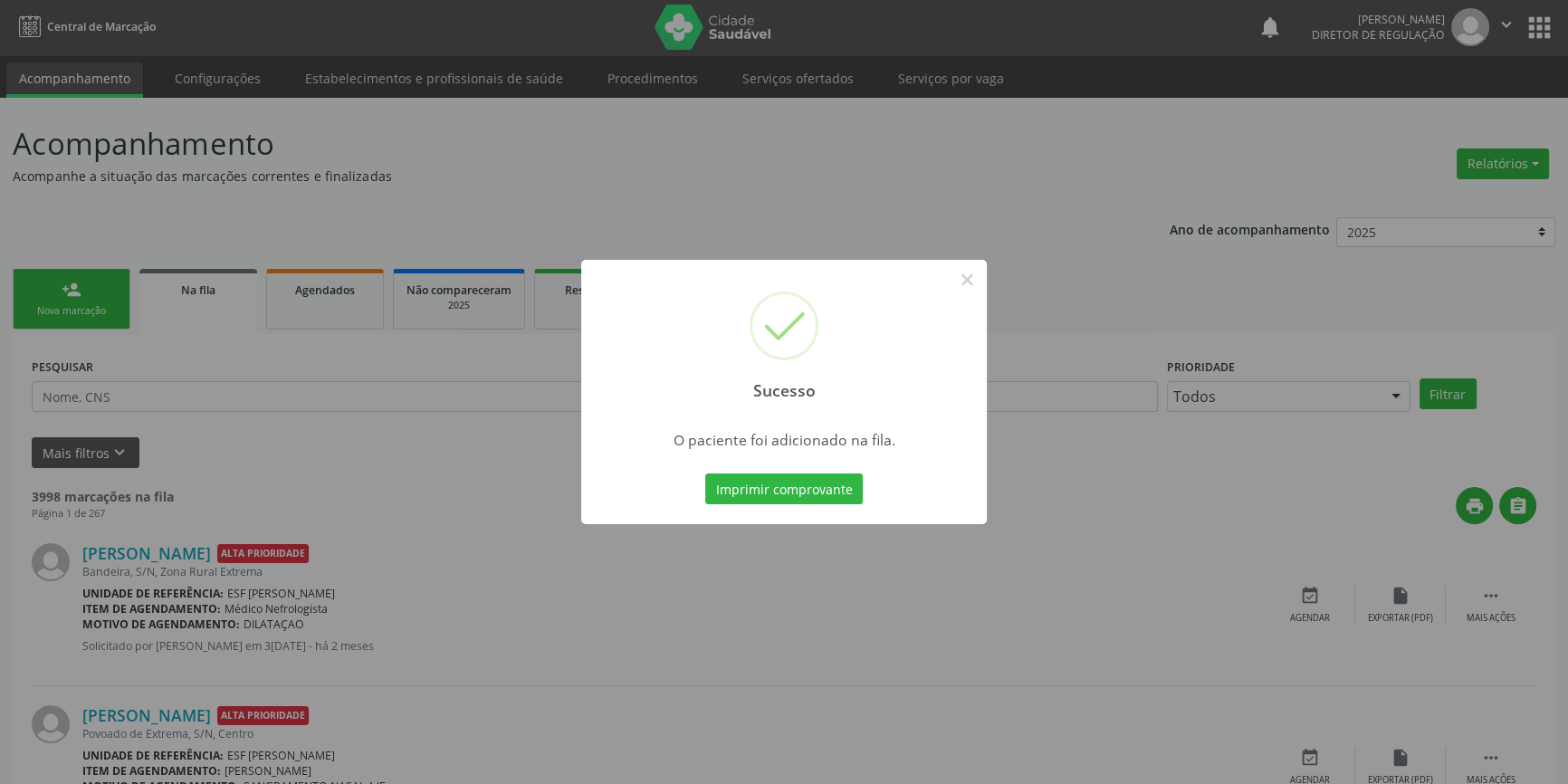
scroll to position [0, 0]
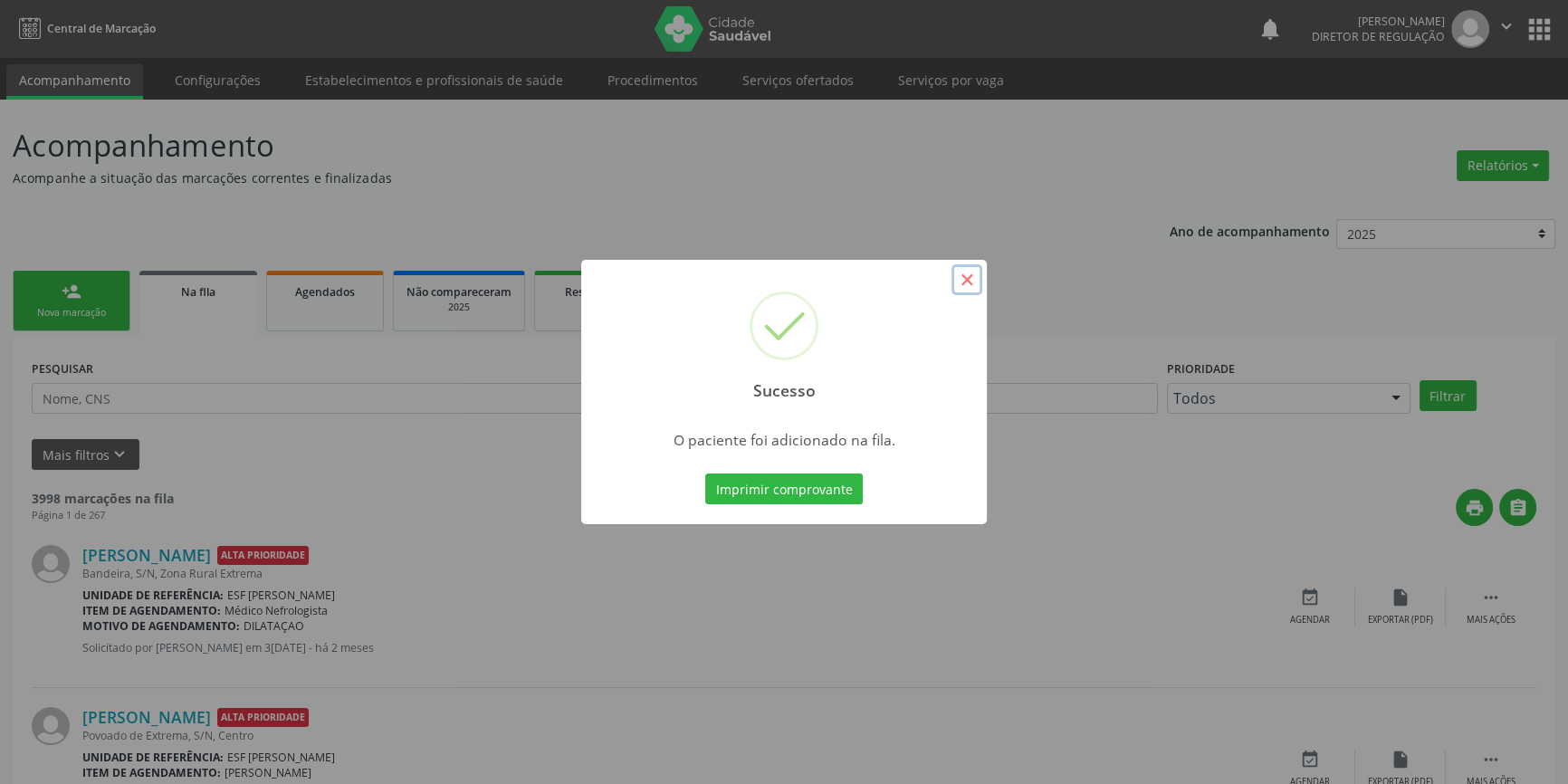
click at [961, 281] on button "×" at bounding box center [967, 279] width 30 height 30
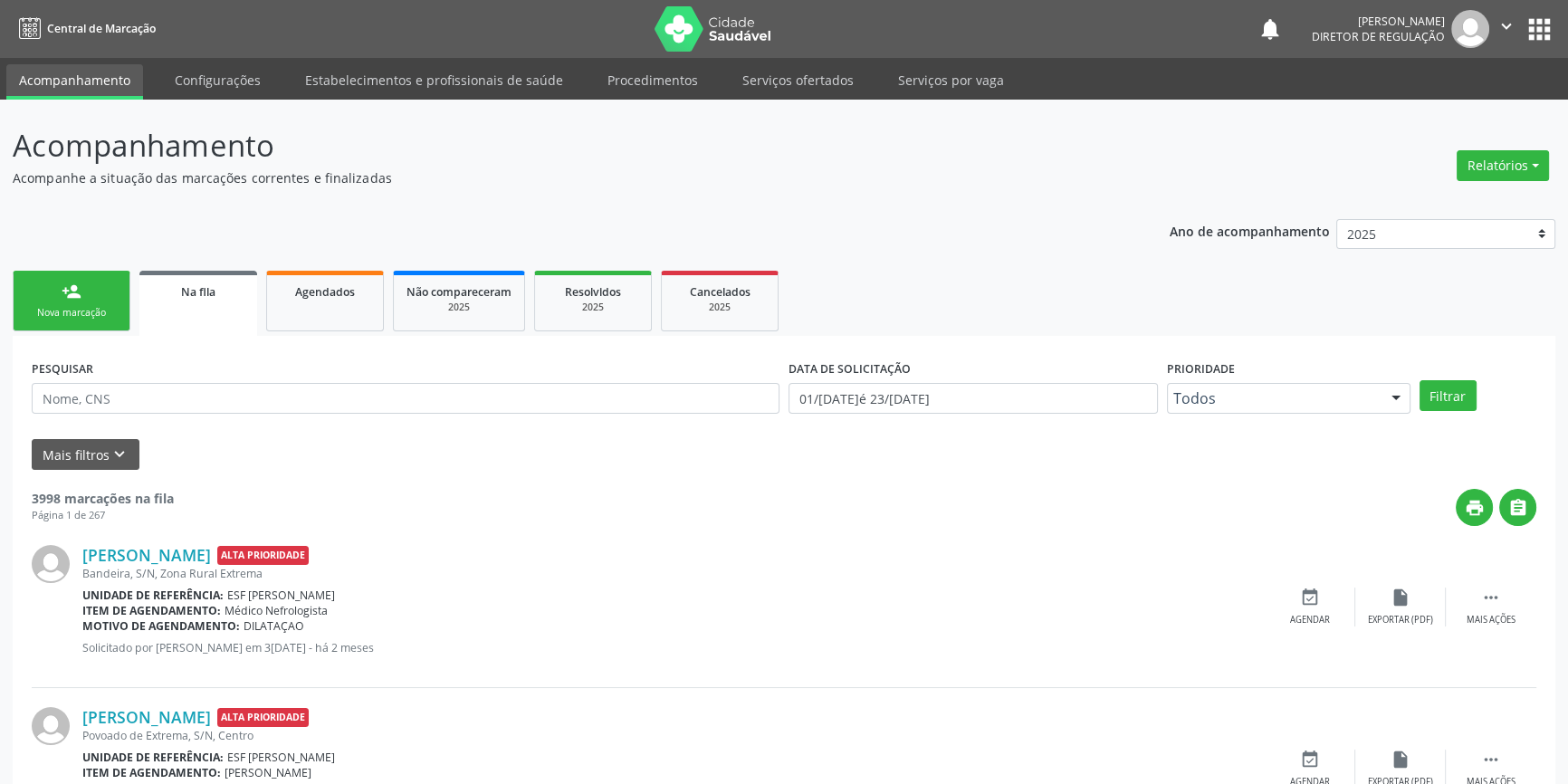
click at [125, 297] on link "person_add Nova marcação" at bounding box center [72, 301] width 118 height 61
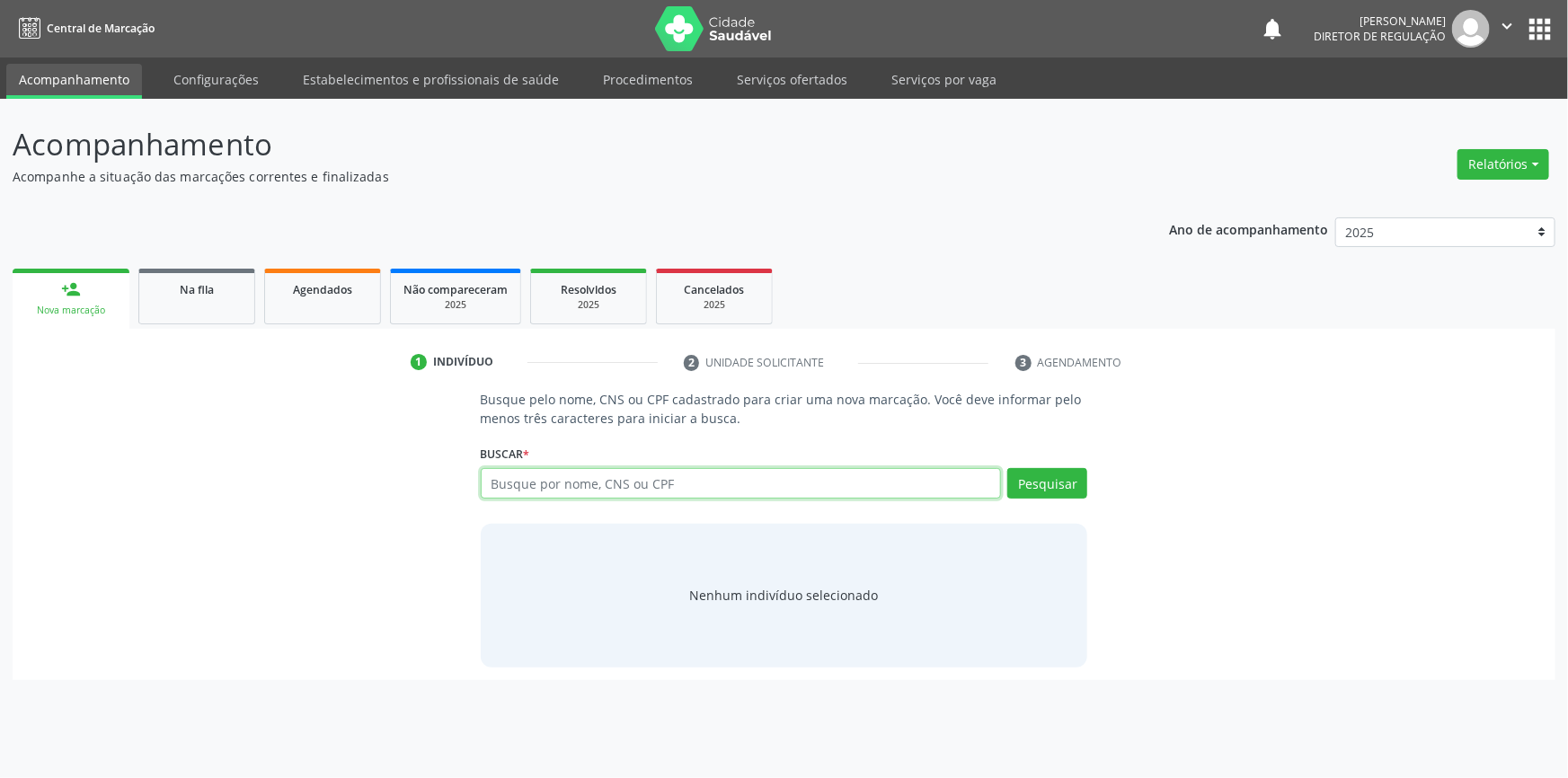
click at [495, 477] on input "text" at bounding box center [741, 483] width 521 height 30
type input "GESSICA"
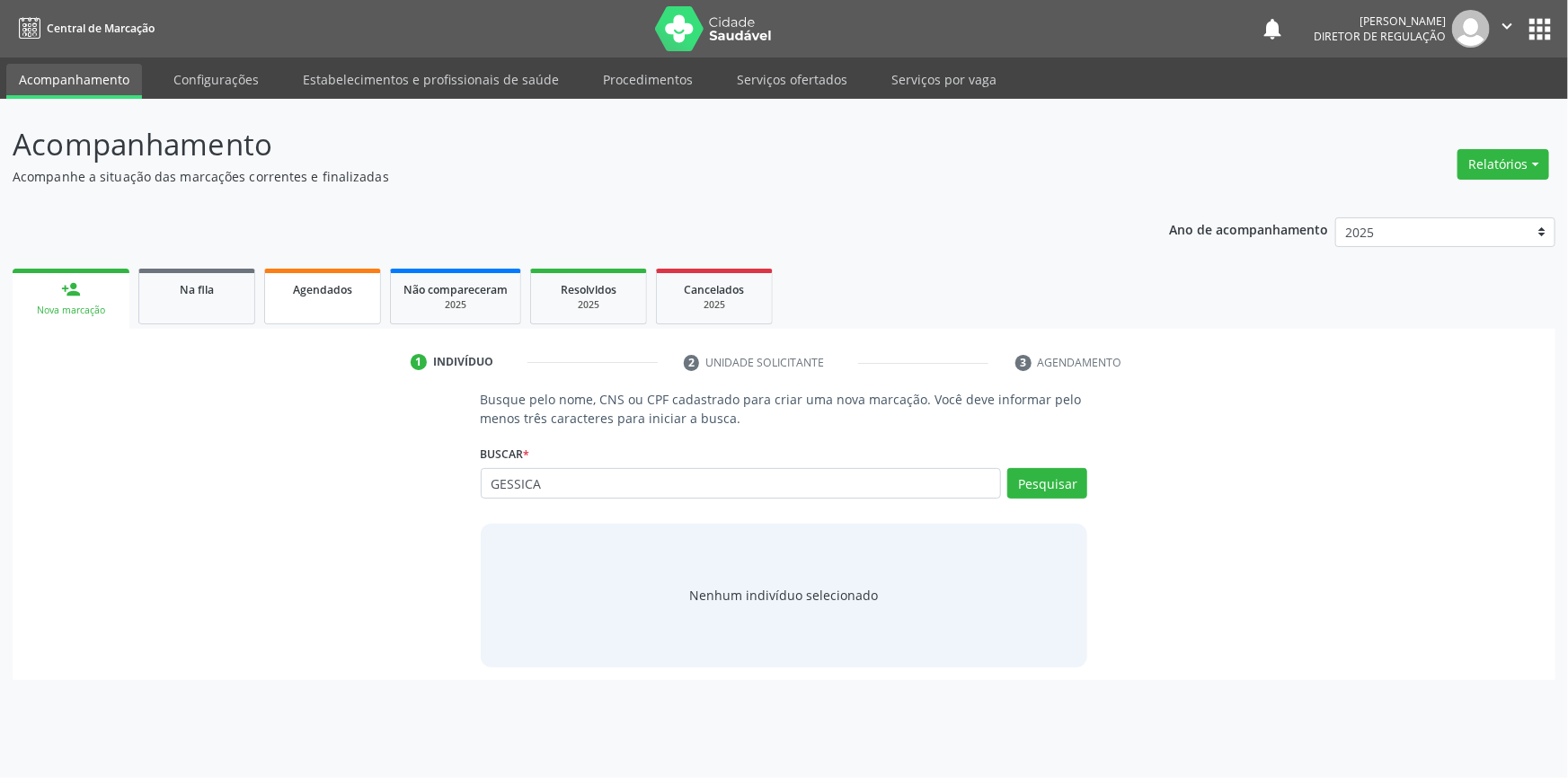
click at [335, 308] on link "Agendados" at bounding box center [322, 296] width 117 height 56
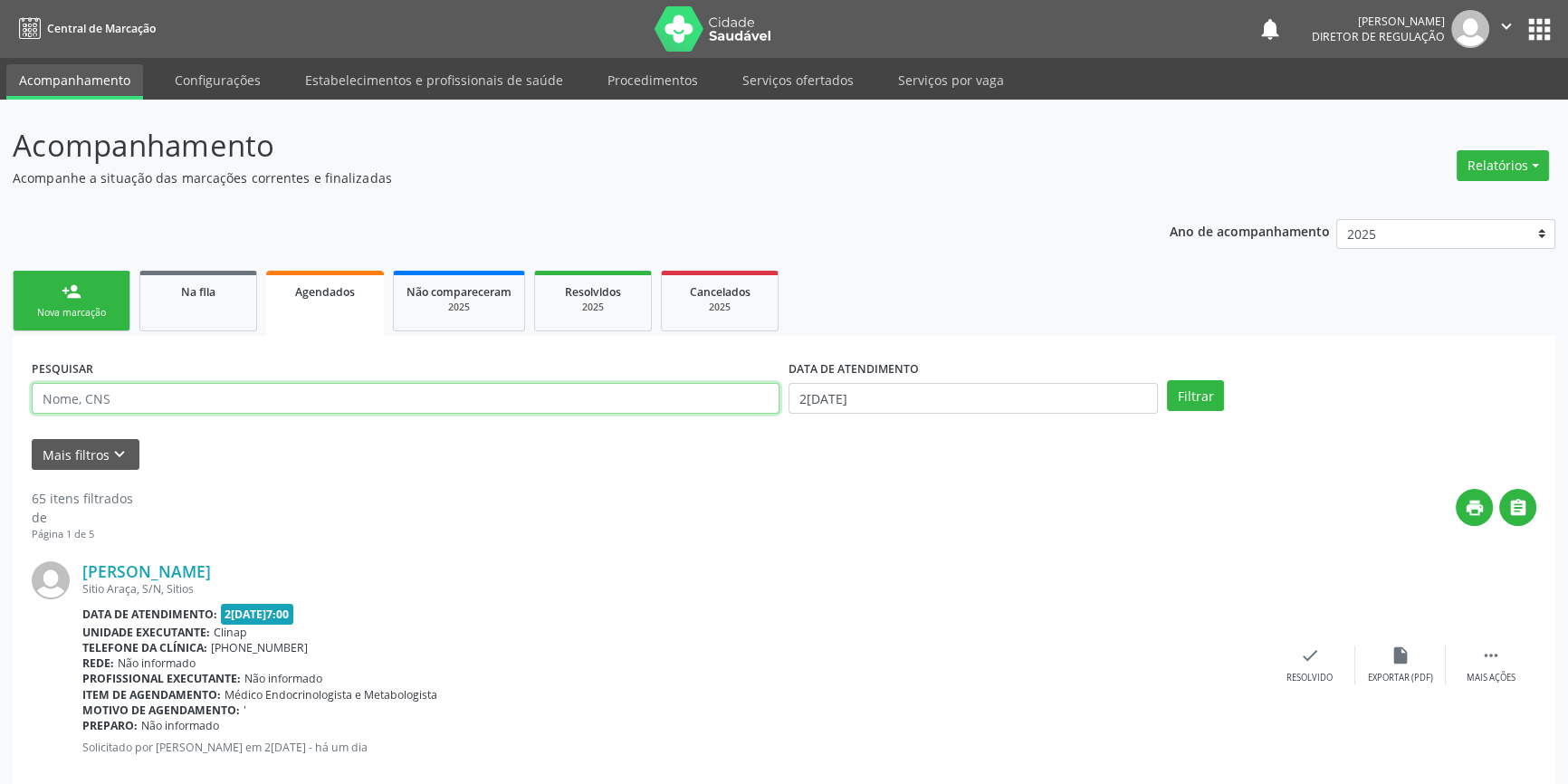
click at [522, 396] on input "text" at bounding box center [405, 397] width 748 height 30
type input "GESSICA"
click at [888, 413] on div "DATA DE ATENDIMENTO [DATE]" at bounding box center [973, 391] width 379 height 71
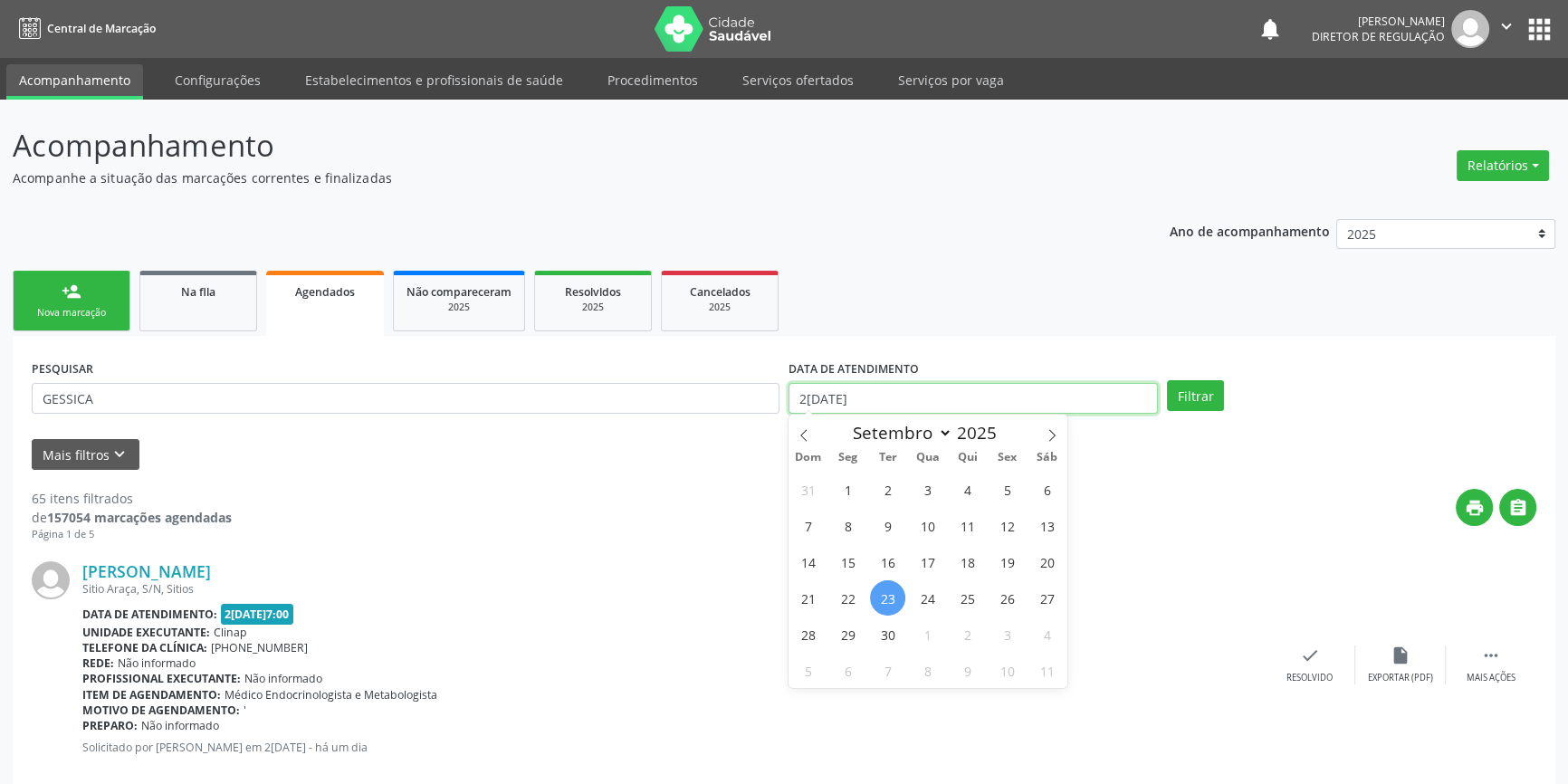
click at [888, 406] on body "Central de Marcação notifications [PERSON_NAME] Diretor de regulação  Configur…" at bounding box center [784, 392] width 1568 height 784
click at [889, 581] on span "23" at bounding box center [888, 599] width 35 height 35
type input "2[DATE]"
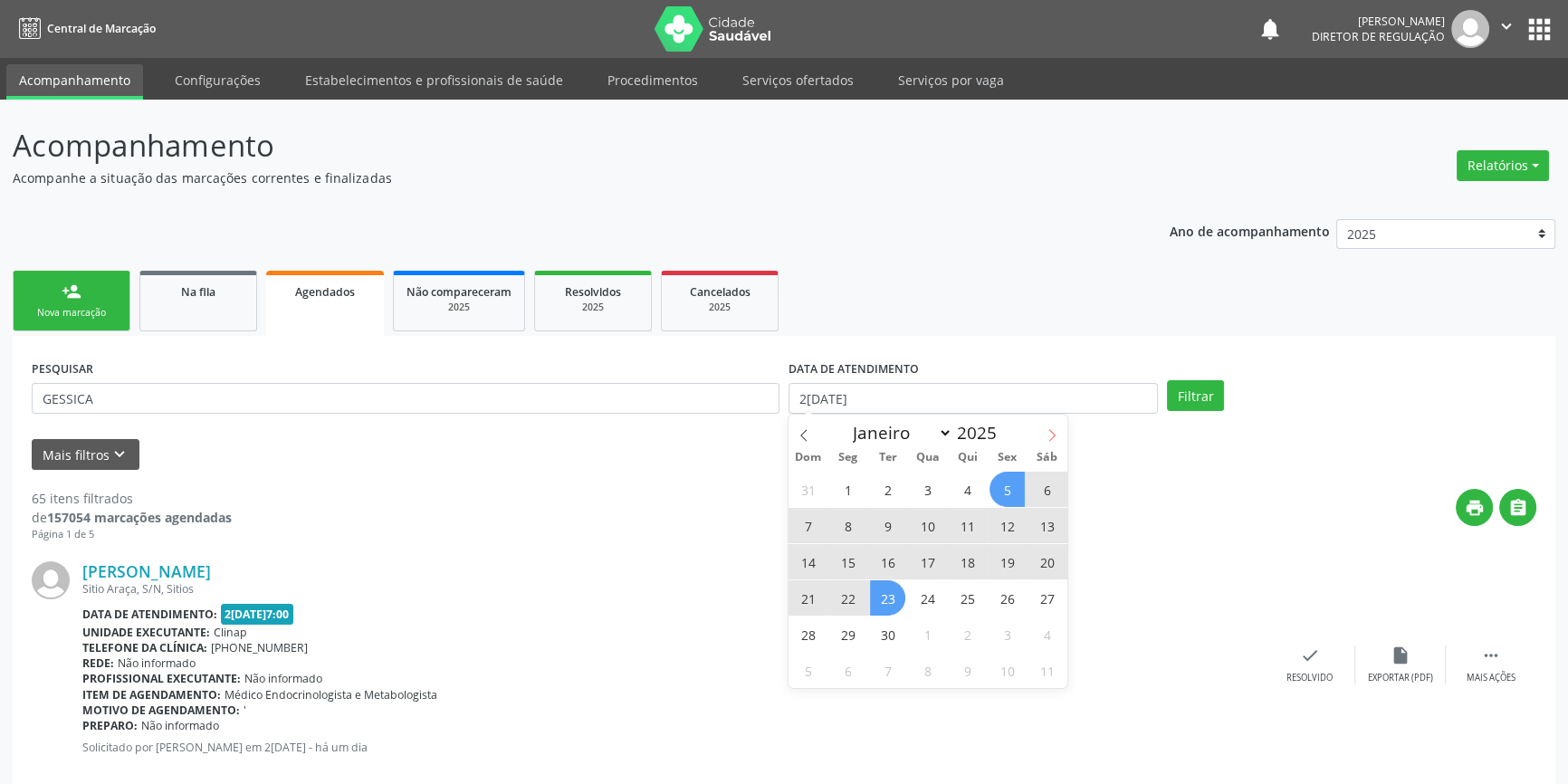
click at [1059, 432] on span at bounding box center [1052, 430] width 30 height 30
select select "9"
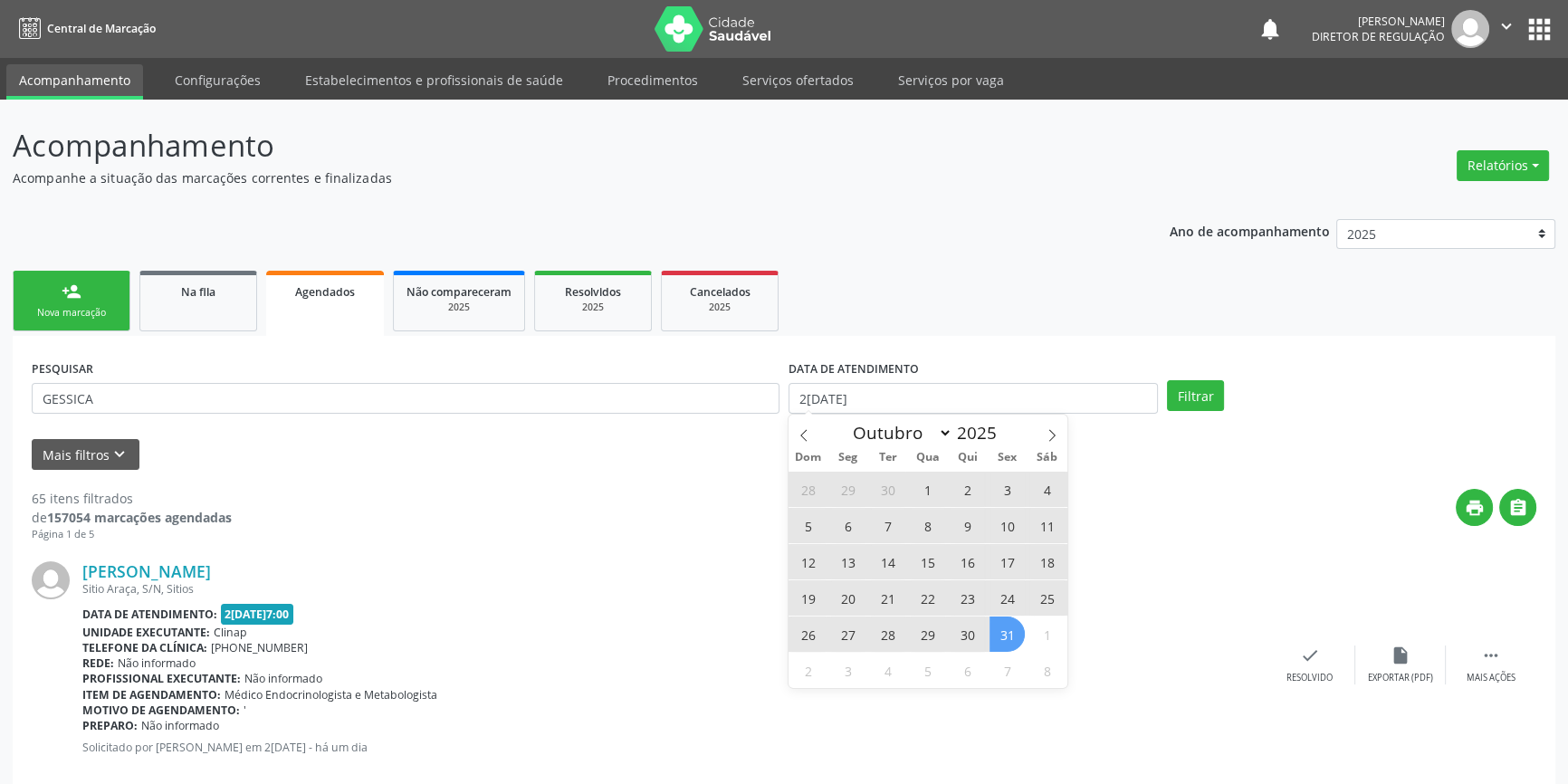
click at [1017, 629] on span "31" at bounding box center [1008, 634] width 35 height 35
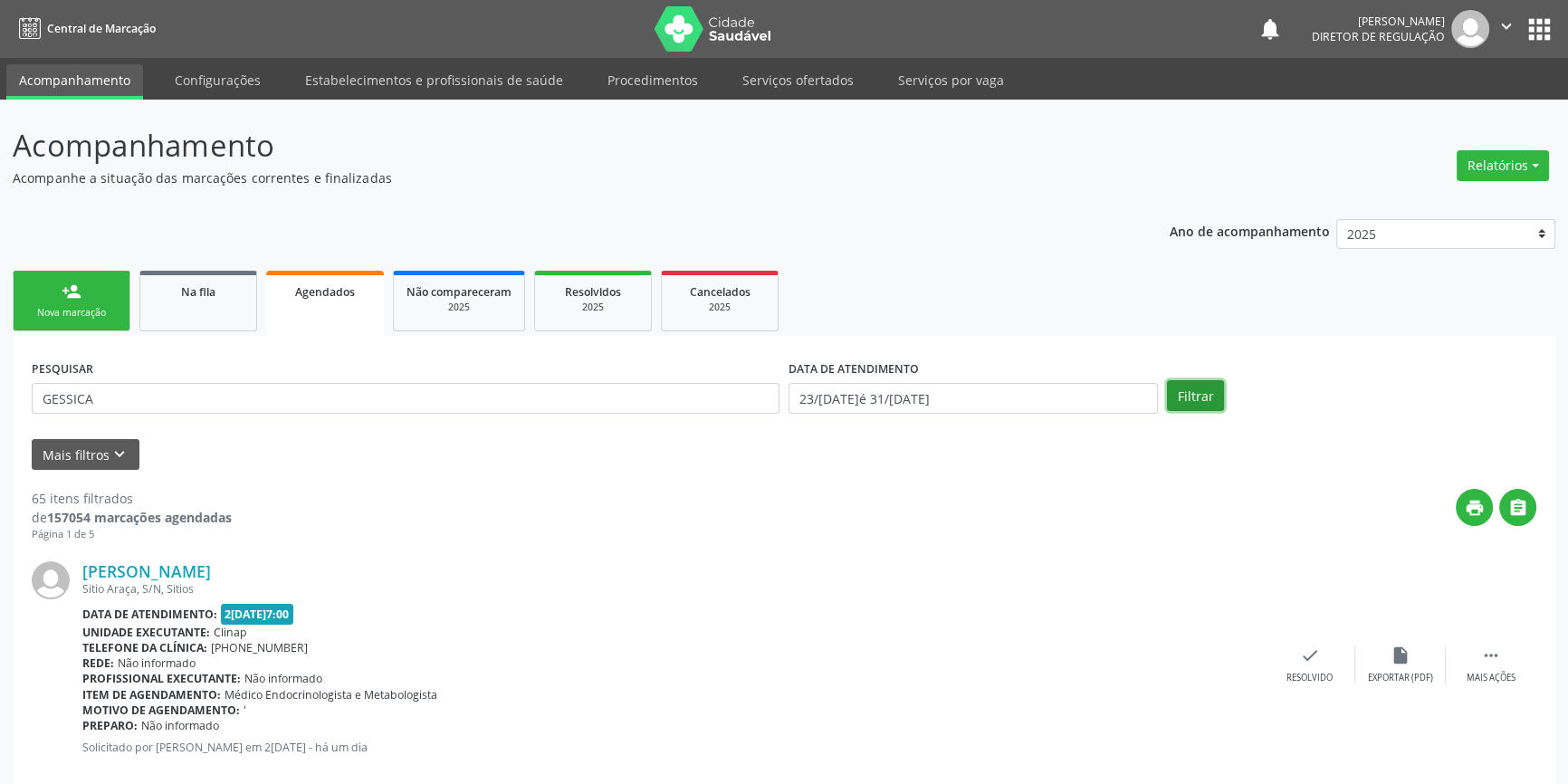
click at [1204, 393] on button "Filtrar" at bounding box center [1196, 395] width 57 height 30
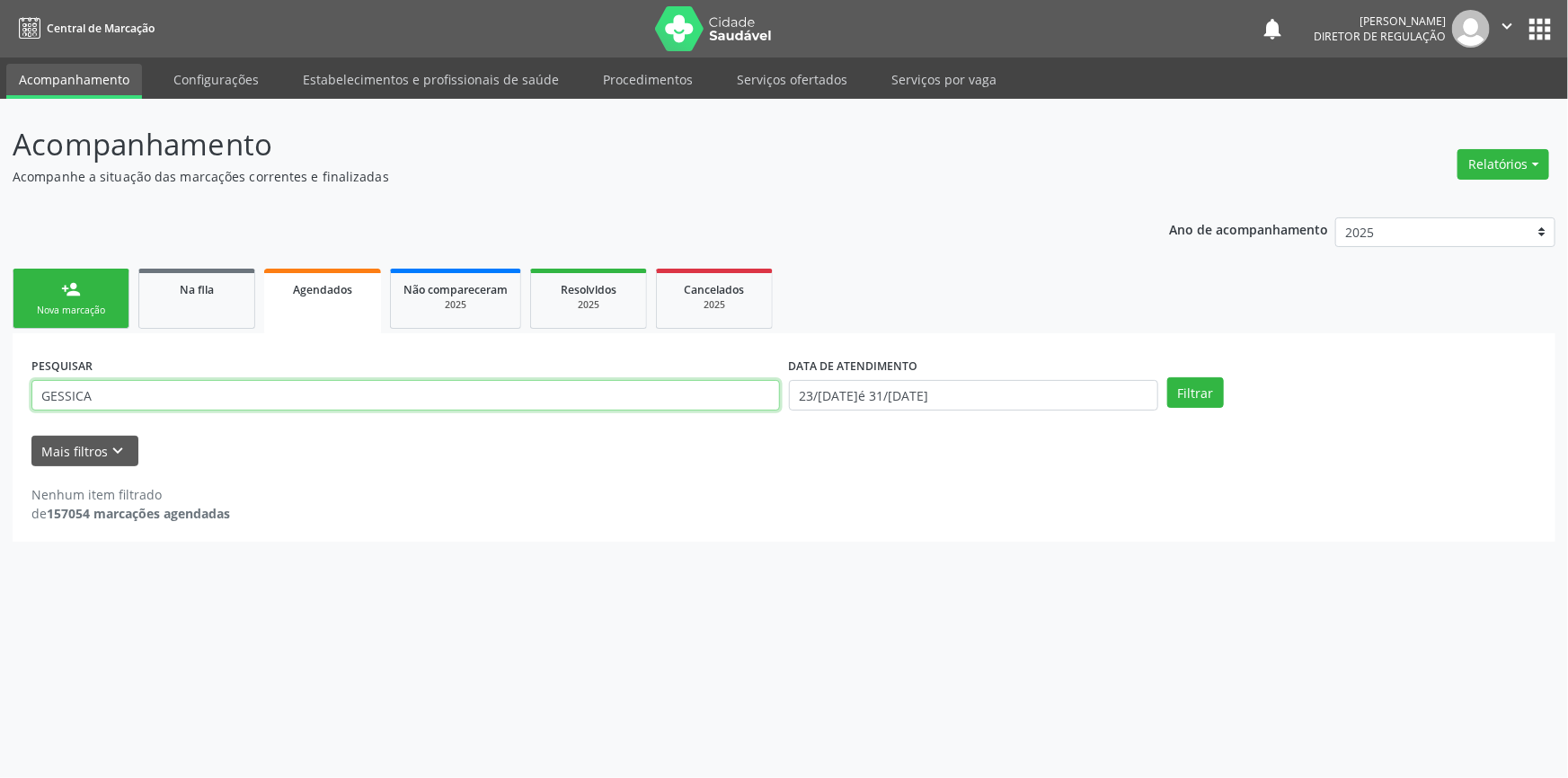
click at [116, 390] on input "GESSICA" at bounding box center [405, 394] width 749 height 30
drag, startPoint x: 116, startPoint y: 390, endPoint x: 0, endPoint y: 348, distance: 123.4
click at [0, 348] on div "Acompanhamento Acompanhe a situação das marcações correntes e finalizadas Relat…" at bounding box center [784, 439] width 1568 height 680
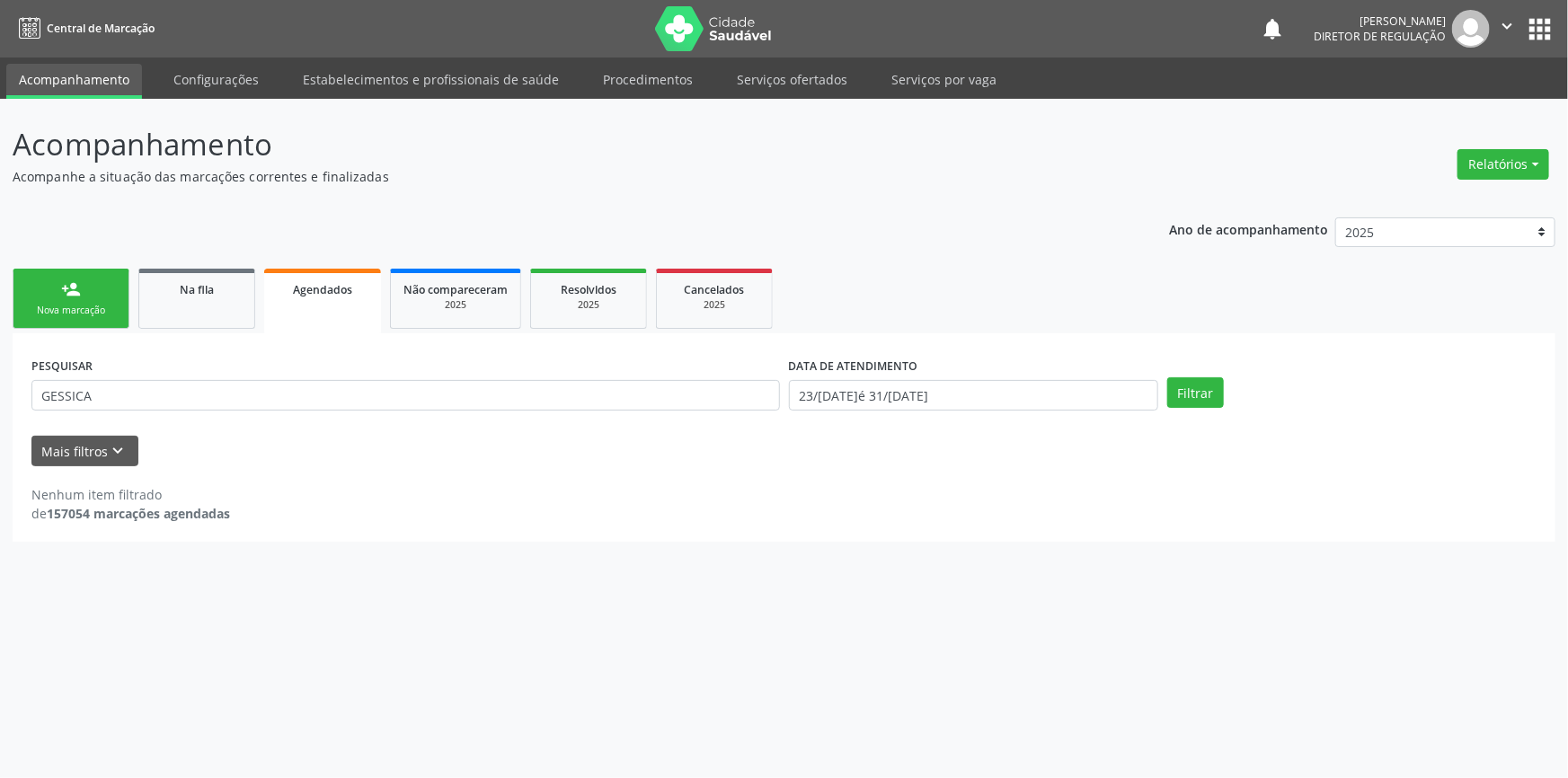
click at [70, 295] on div "person_add" at bounding box center [71, 289] width 19 height 19
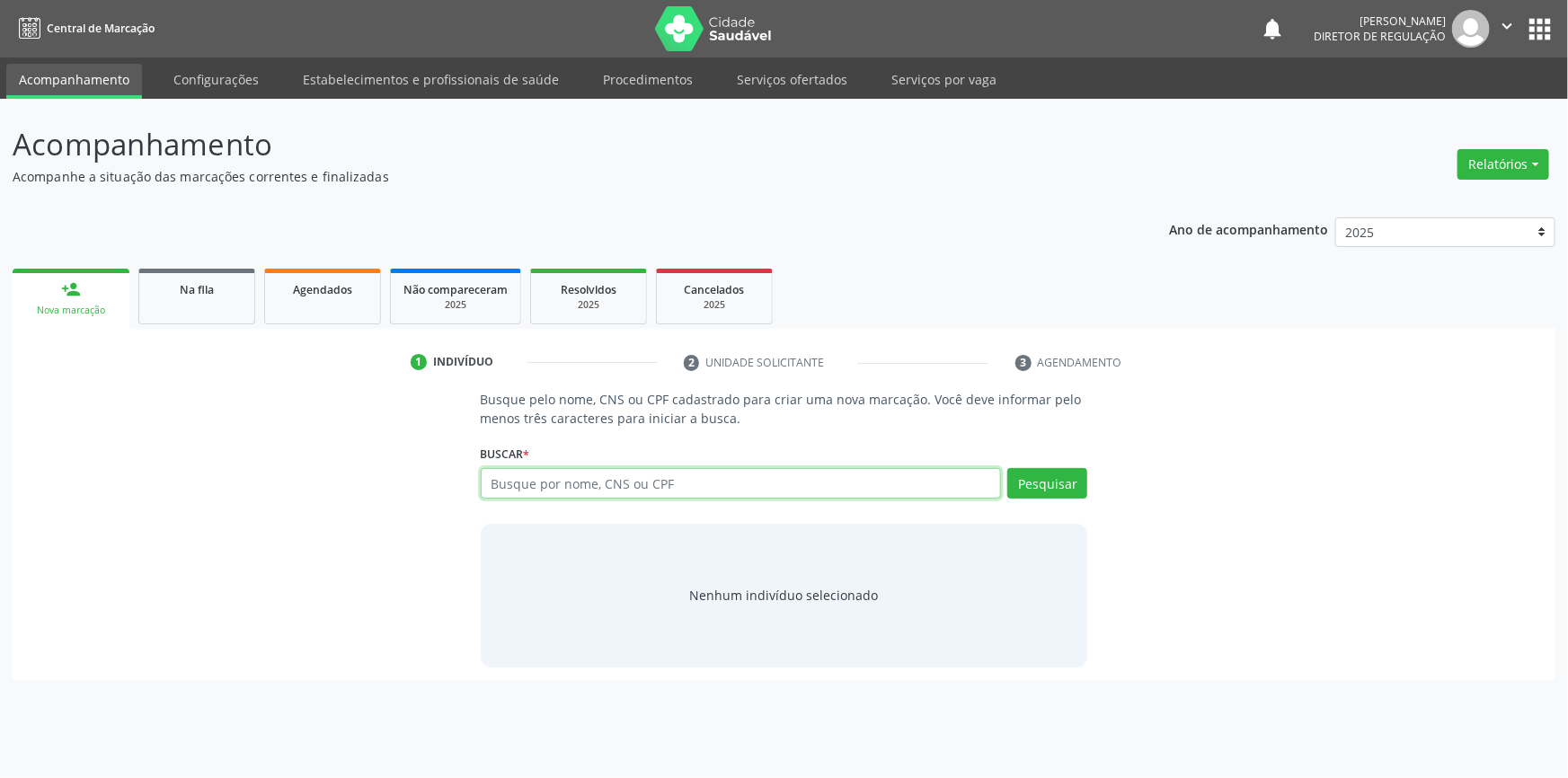
click at [622, 485] on input "text" at bounding box center [741, 483] width 521 height 30
type input "GESSICA MARIA"
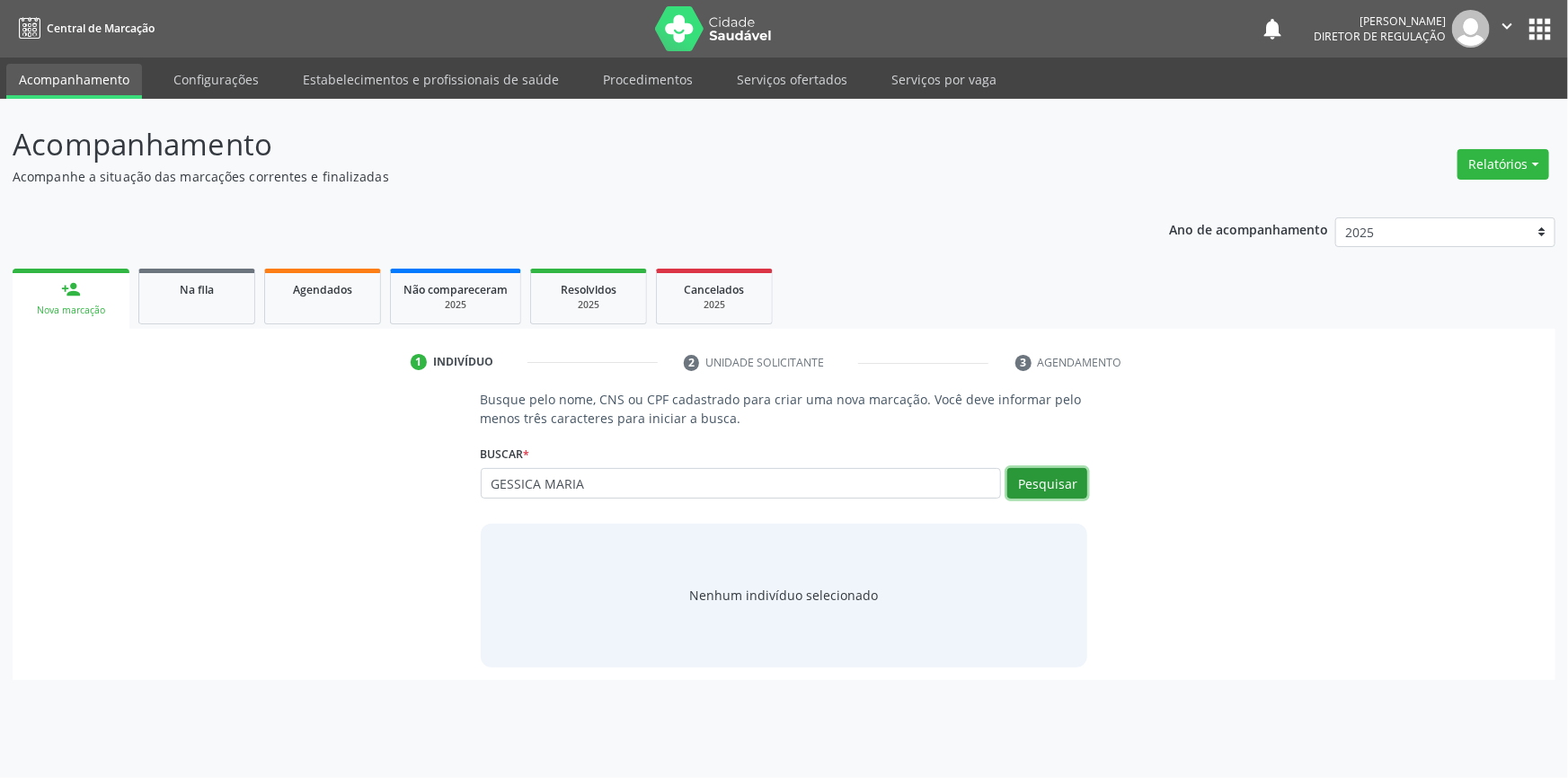
click at [1053, 485] on button "Pesquisar" at bounding box center [1048, 483] width 80 height 30
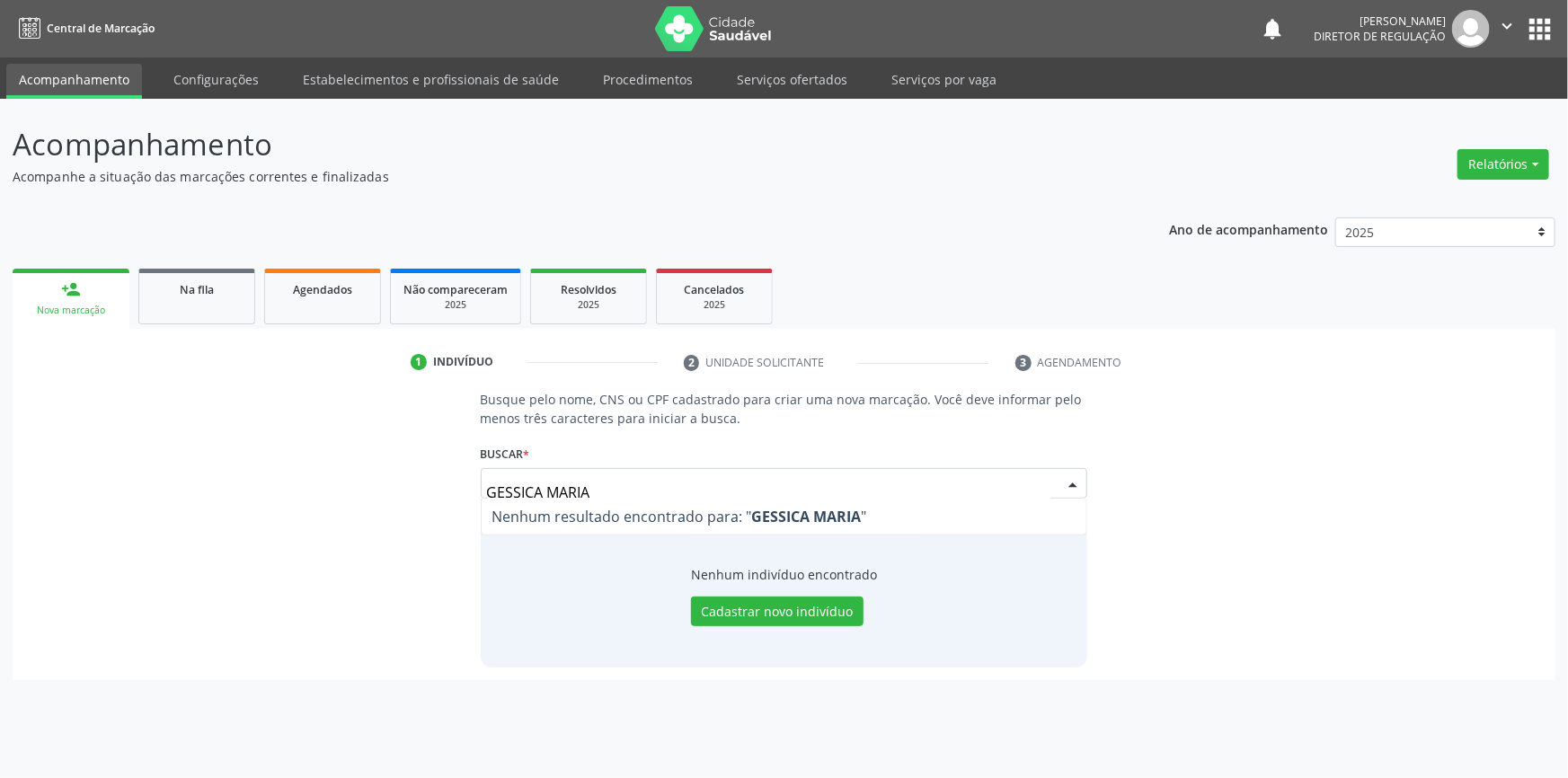
drag, startPoint x: 618, startPoint y: 498, endPoint x: 562, endPoint y: 492, distance: 56.3
click at [562, 492] on div "GESSICA [PERSON_NAME] resultado encontrado para: " GESSICA MARIA " Não há nenhu…" at bounding box center [785, 483] width 608 height 30
drag, startPoint x: 606, startPoint y: 487, endPoint x: 550, endPoint y: 495, distance: 56.6
click at [550, 495] on input "GESSICA MARIA" at bounding box center [769, 492] width 565 height 36
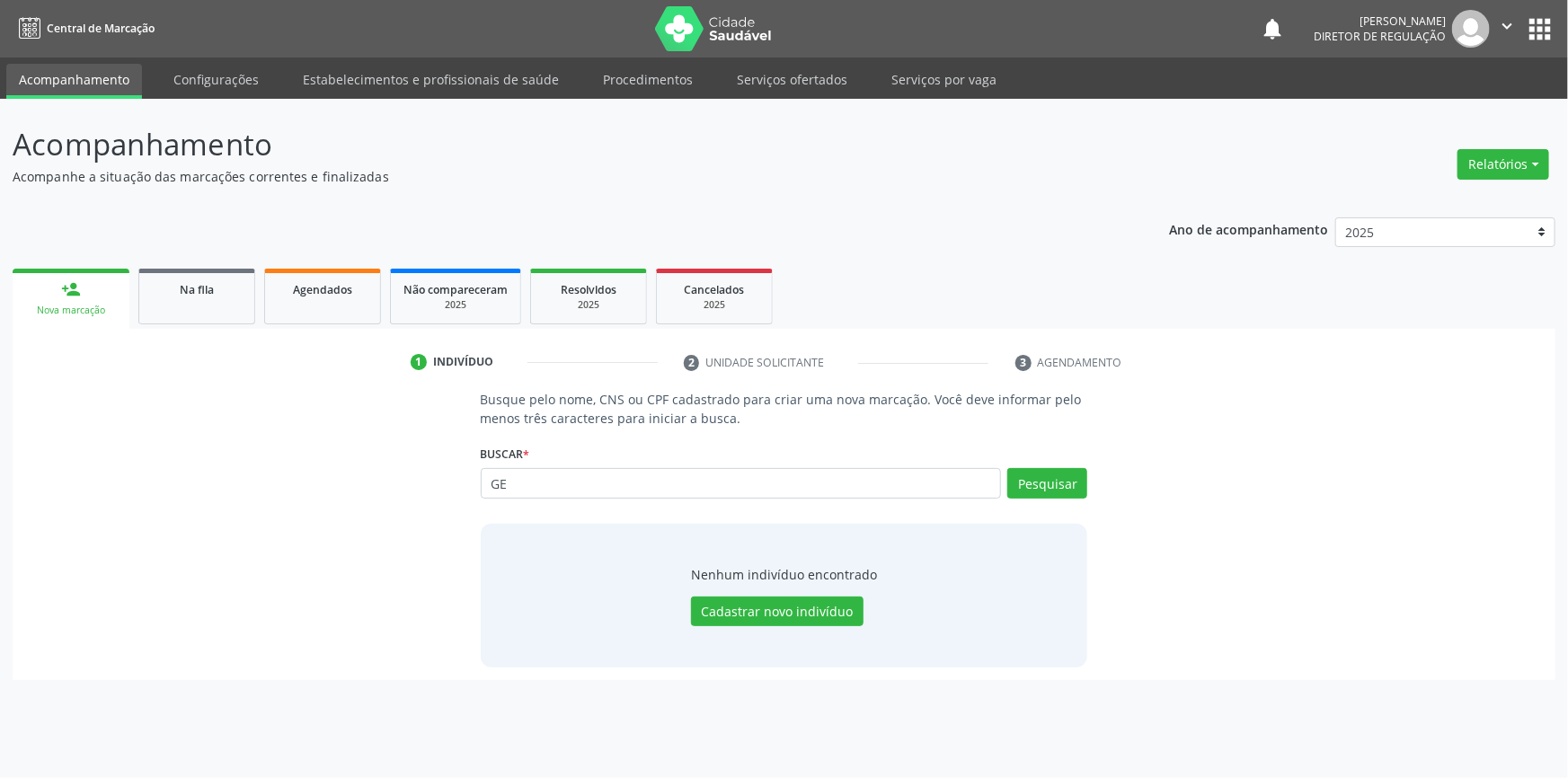
type input "G"
type input "[PERSON_NAME]"
click at [1027, 479] on button "Pesquisar" at bounding box center [1048, 483] width 80 height 30
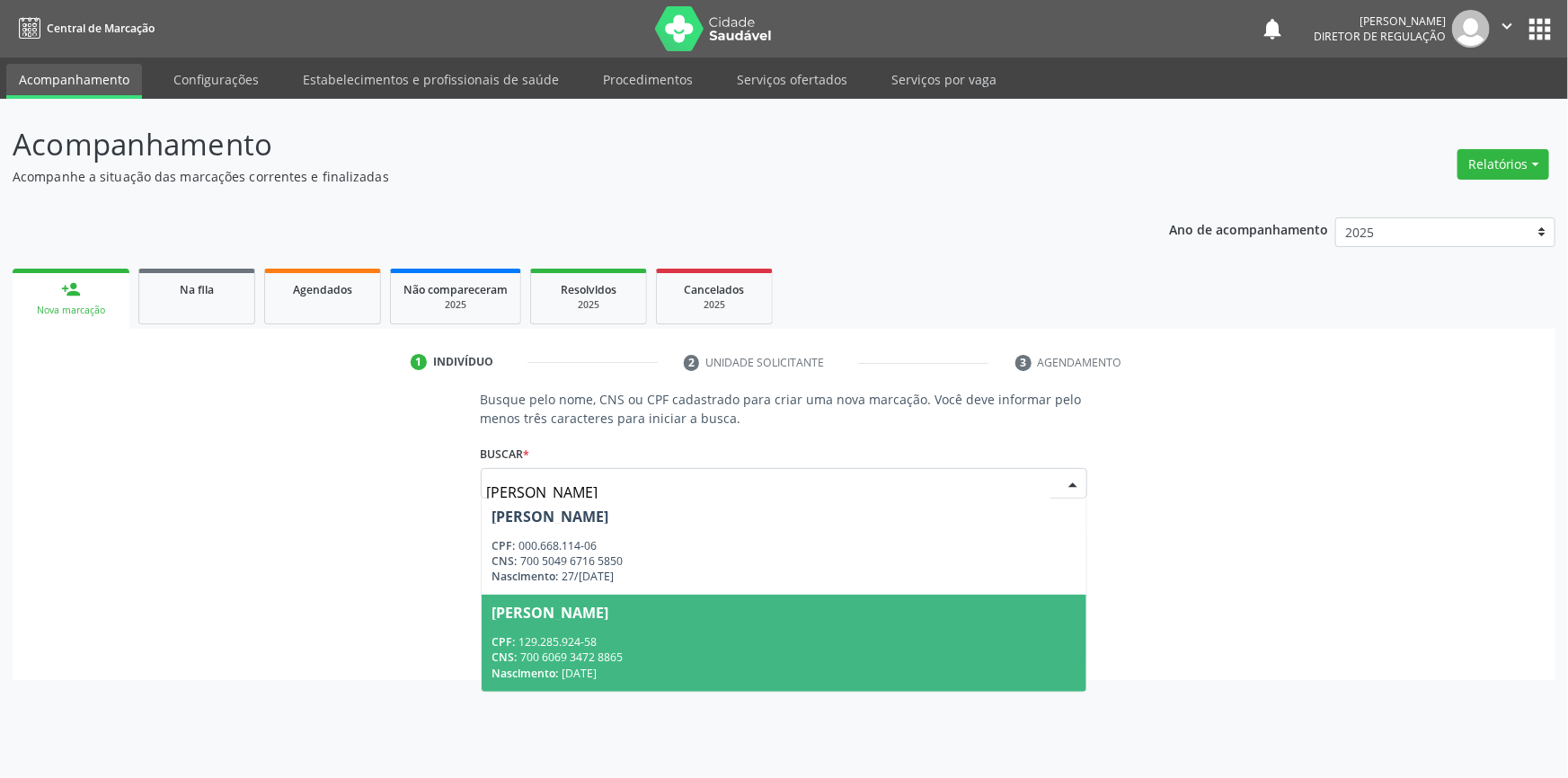
click at [602, 601] on span "[PERSON_NAME] CPF: 129.285.924-58 CNS: 700 6069 3472 8865 Nascimento: 21[DATE]" at bounding box center [785, 643] width 606 height 96
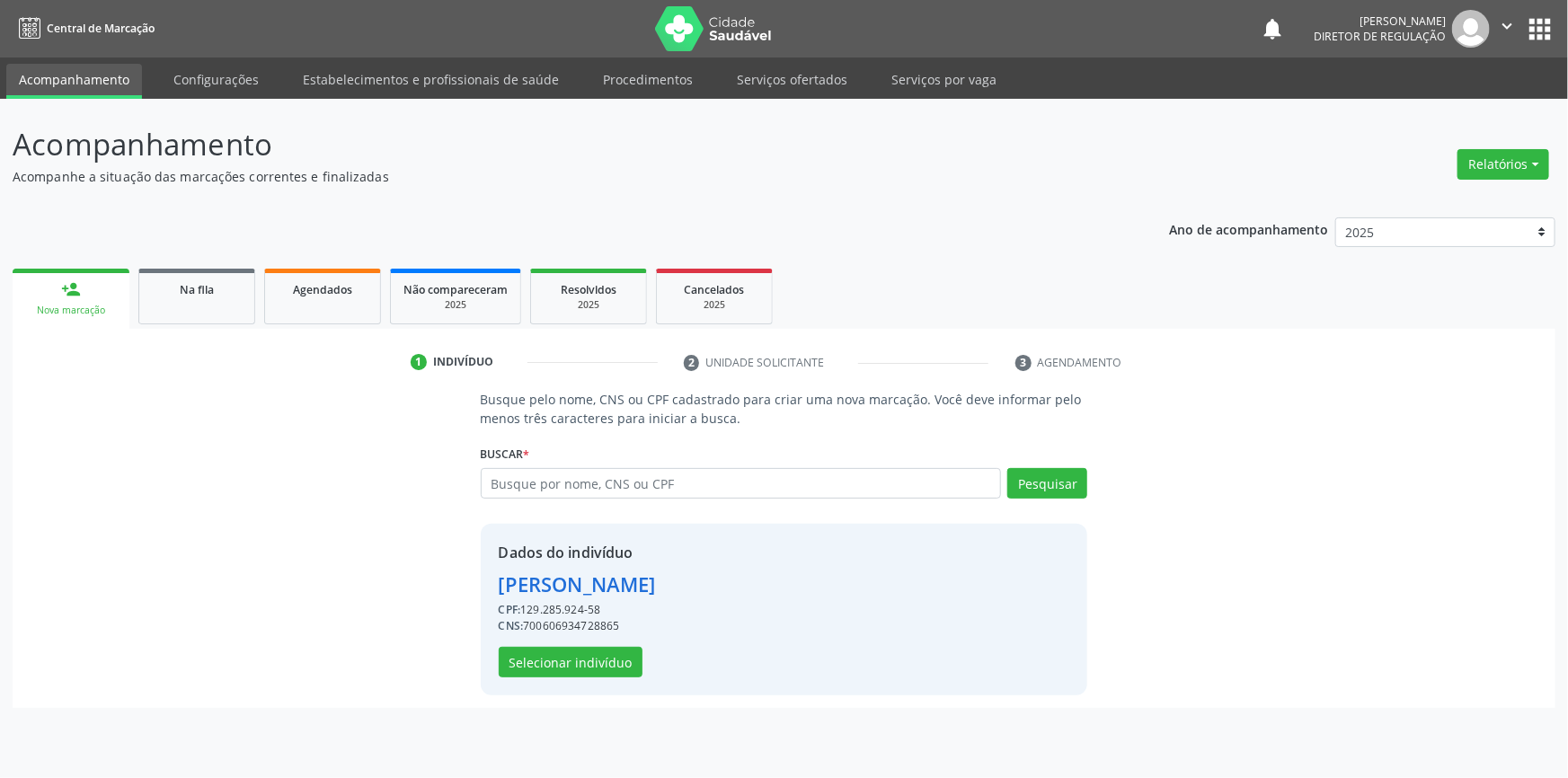
drag, startPoint x: 612, startPoint y: 606, endPoint x: 521, endPoint y: 611, distance: 91.1
click at [521, 611] on div "CPF: 129.285.924-58" at bounding box center [577, 610] width 157 height 17
copy div "129.285.924-58"
click at [274, 293] on link "Agendados" at bounding box center [322, 296] width 117 height 56
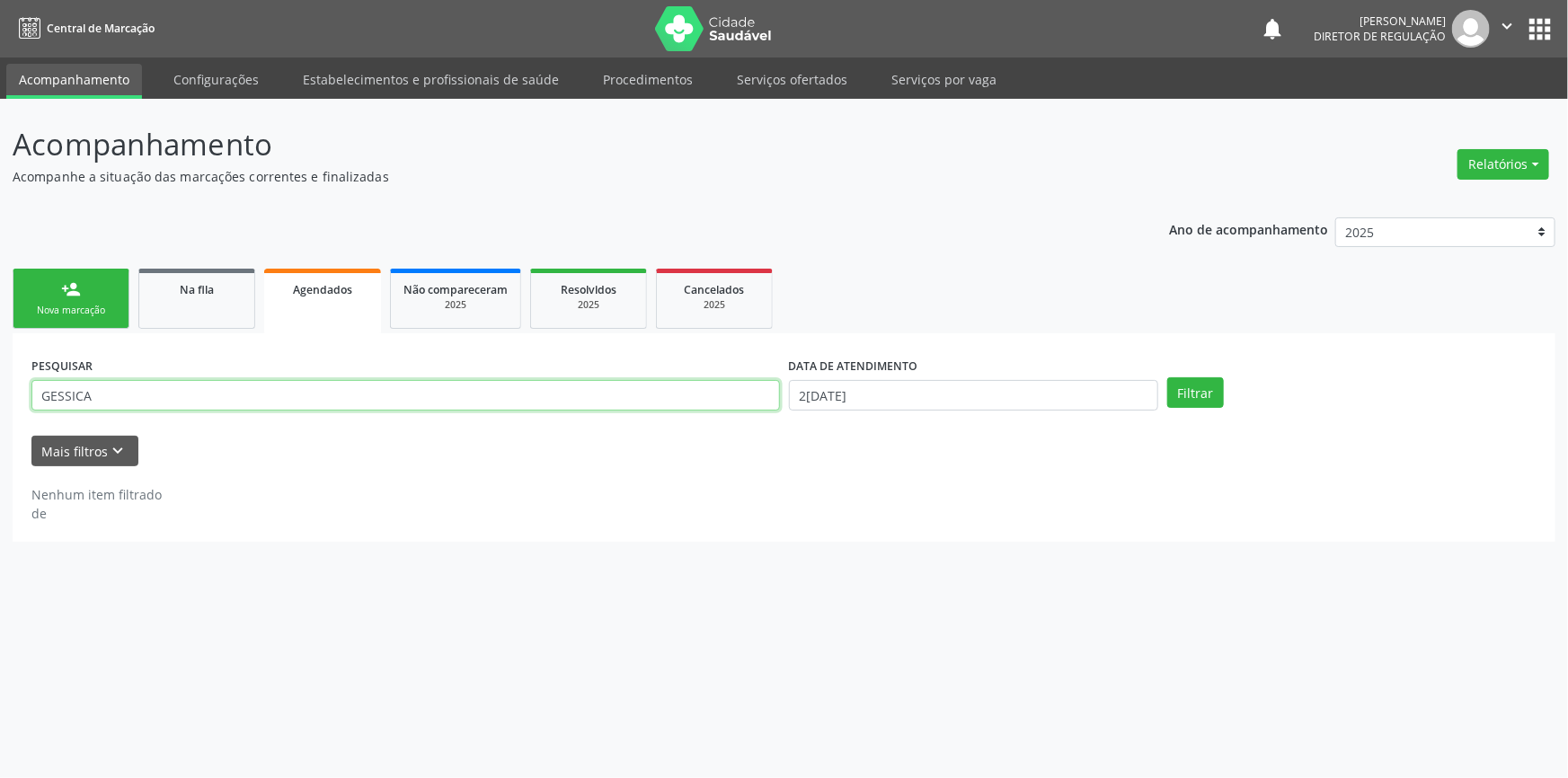
click at [488, 408] on input "GESSICA" at bounding box center [405, 394] width 749 height 30
drag, startPoint x: 488, startPoint y: 408, endPoint x: 649, endPoint y: 441, distance: 164.3
click at [0, 412] on div "Acompanhamento Acompanhe a situação das marcações correntes e finalizadas Relat…" at bounding box center [784, 439] width 1568 height 680
paste input "129.285.924-58"
type input "129.285.924-58"
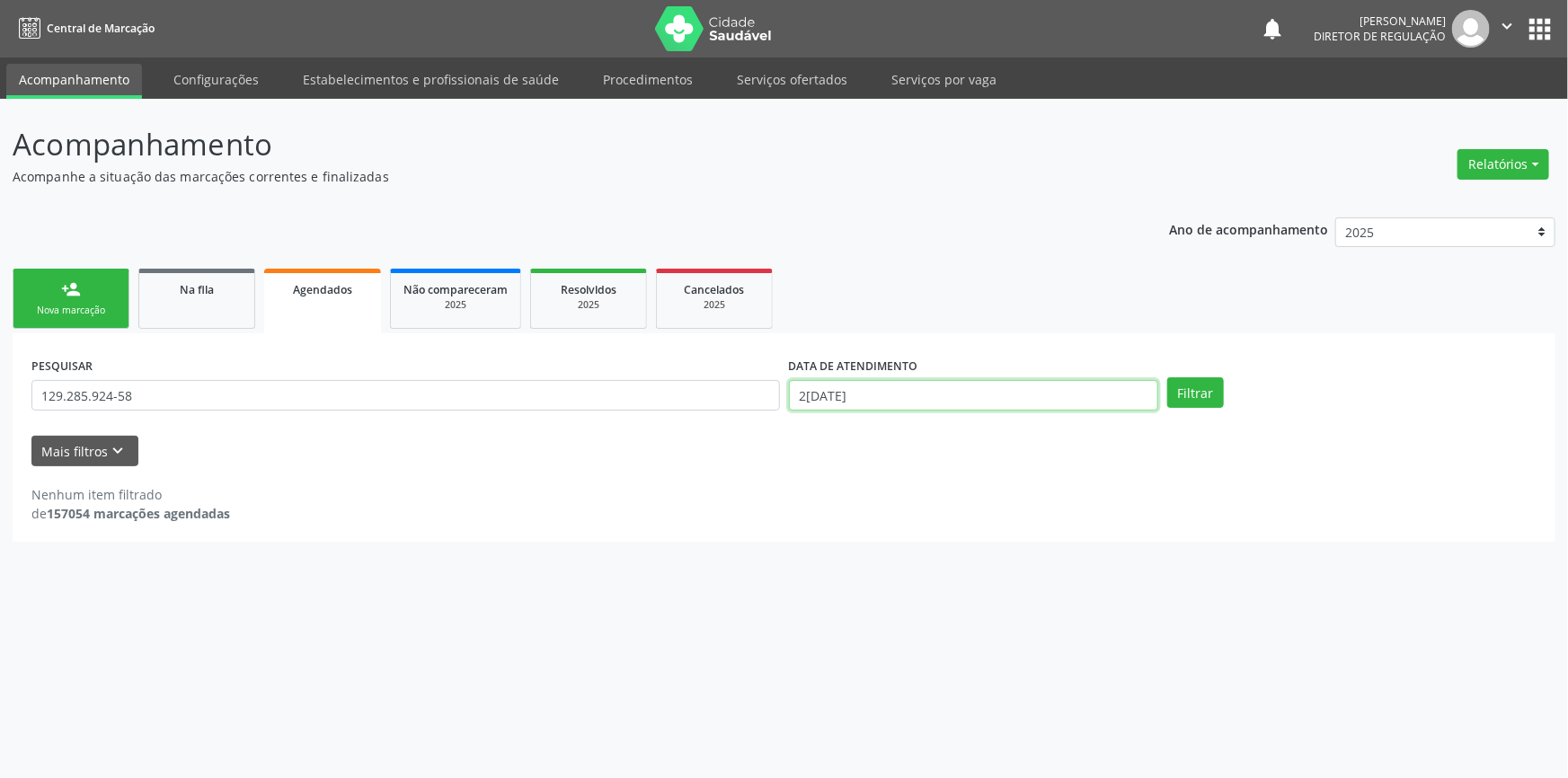
click at [834, 396] on input "2[DATE]" at bounding box center [973, 394] width 369 height 30
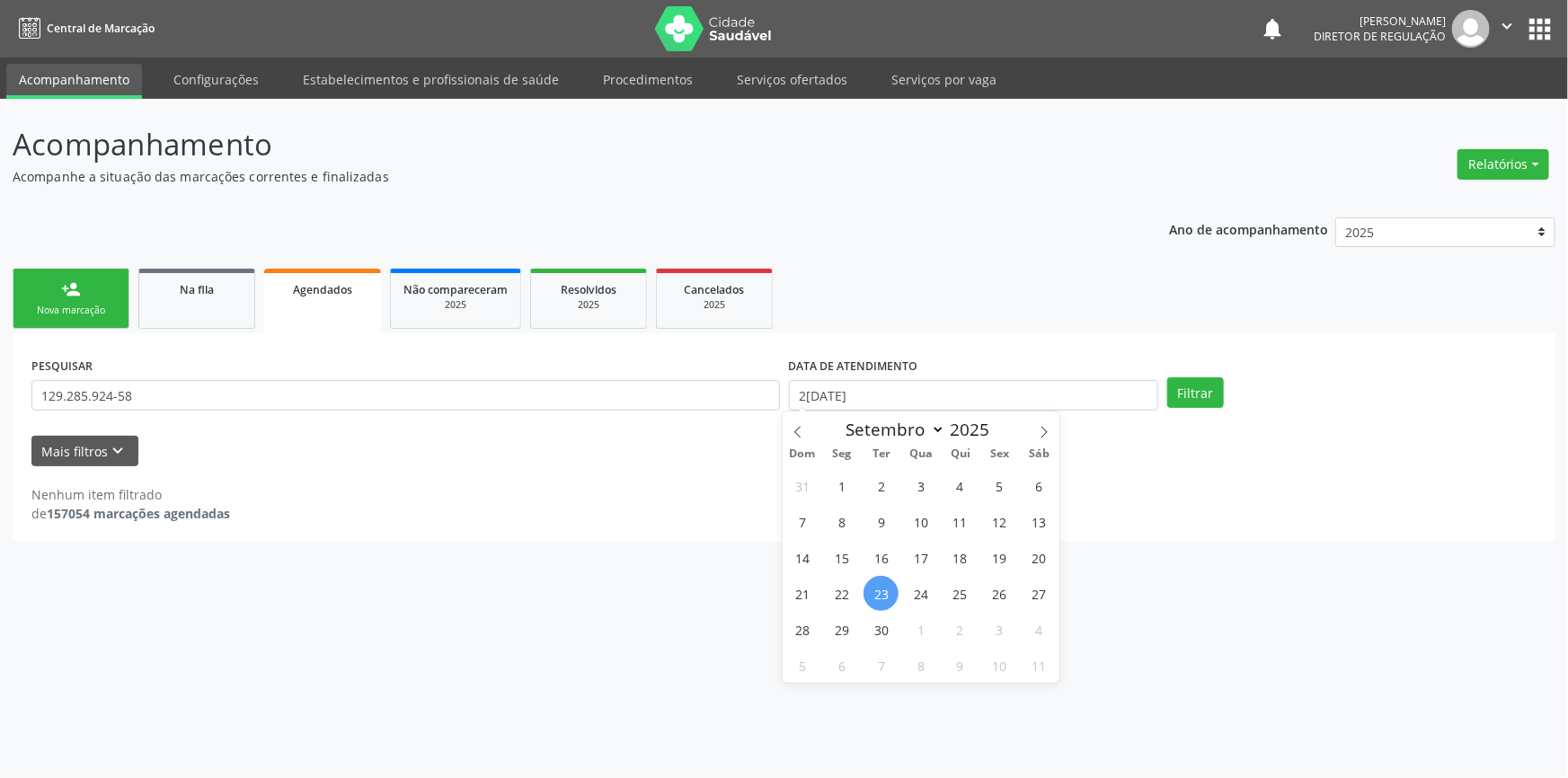
click at [892, 589] on span "23" at bounding box center [881, 594] width 35 height 35
type input "2[DATE]"
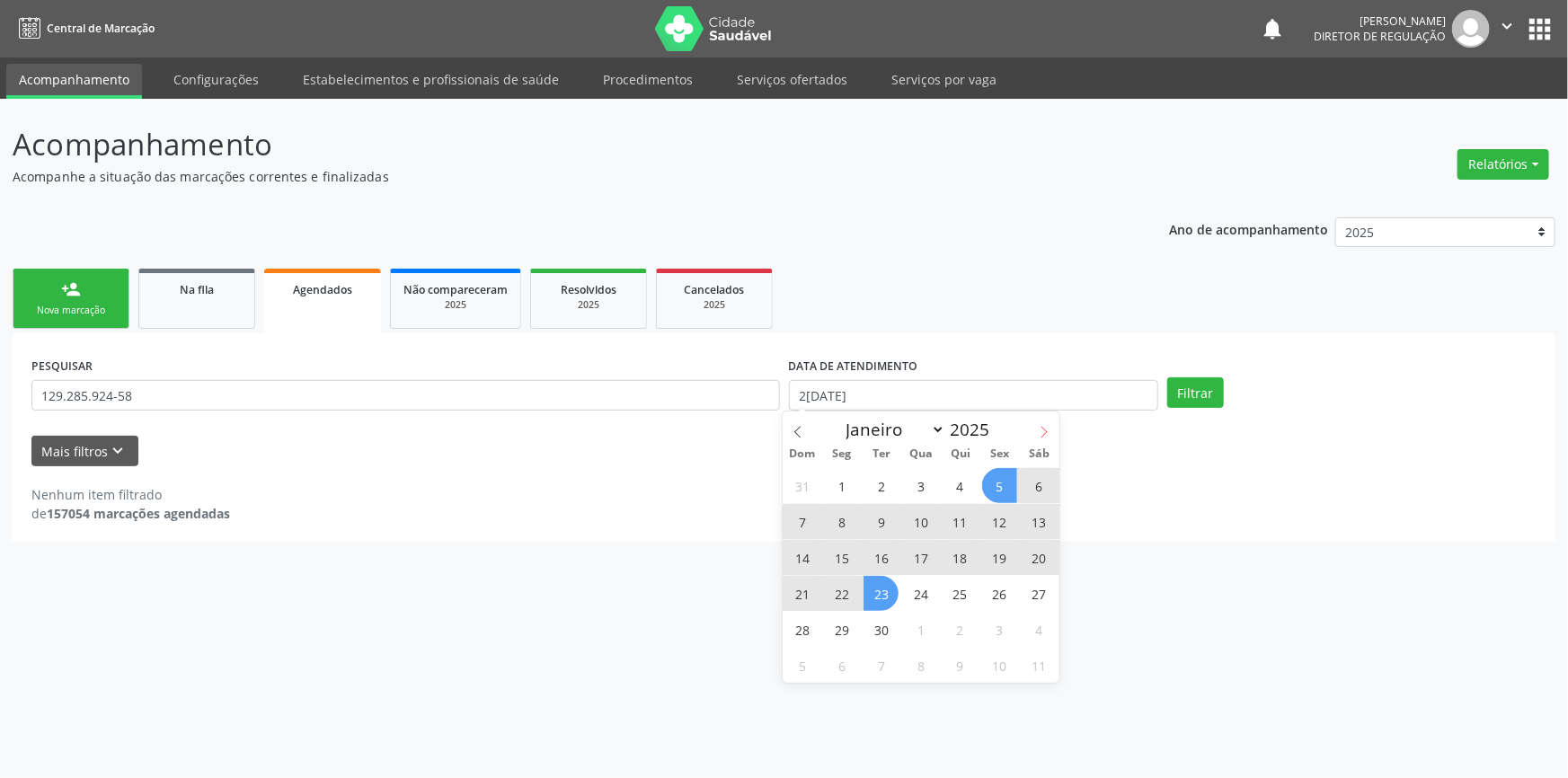
click at [1039, 429] on icon at bounding box center [1044, 431] width 13 height 13
select select "9"
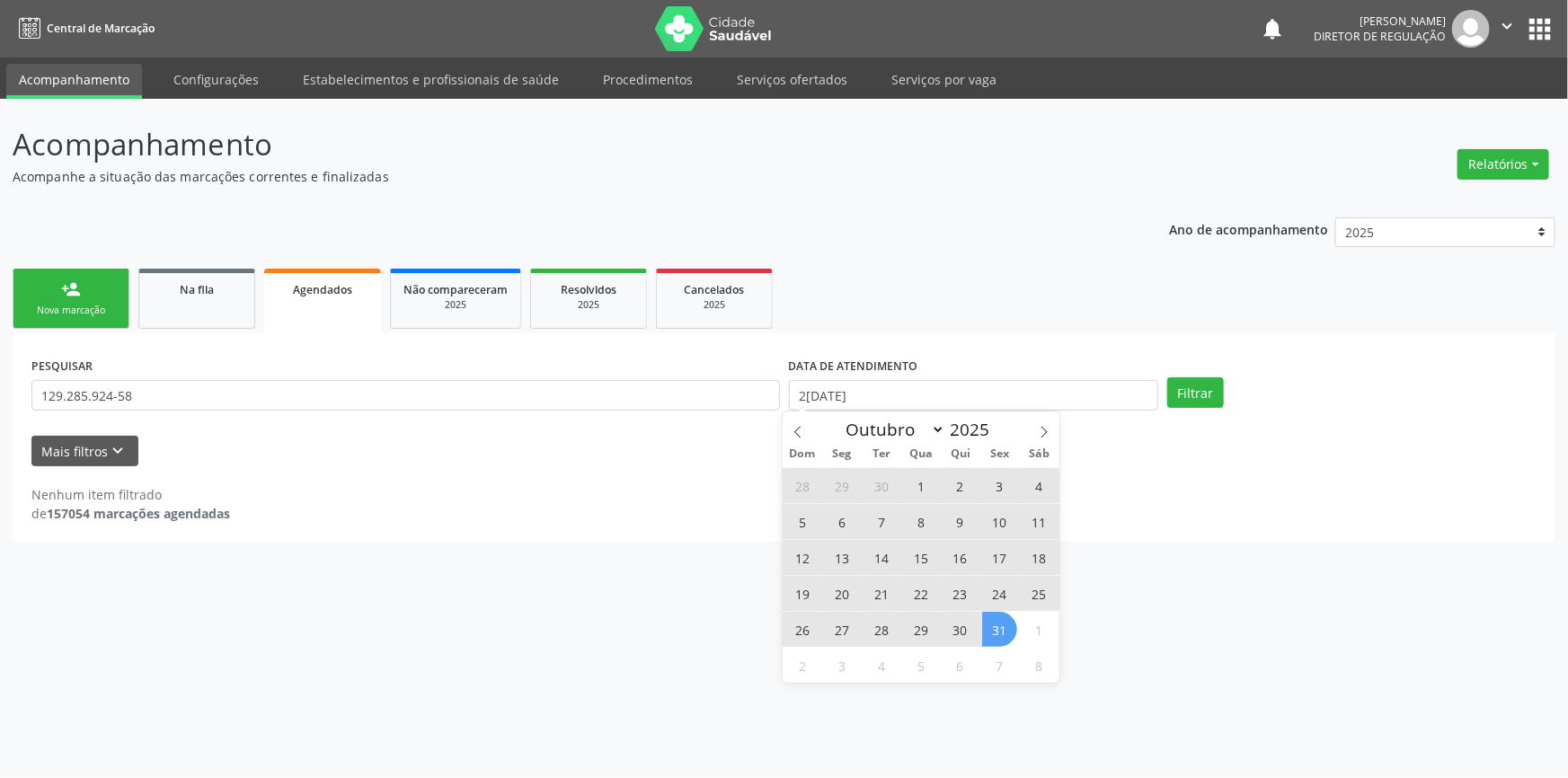
click at [1007, 626] on span "31" at bounding box center [1000, 629] width 35 height 35
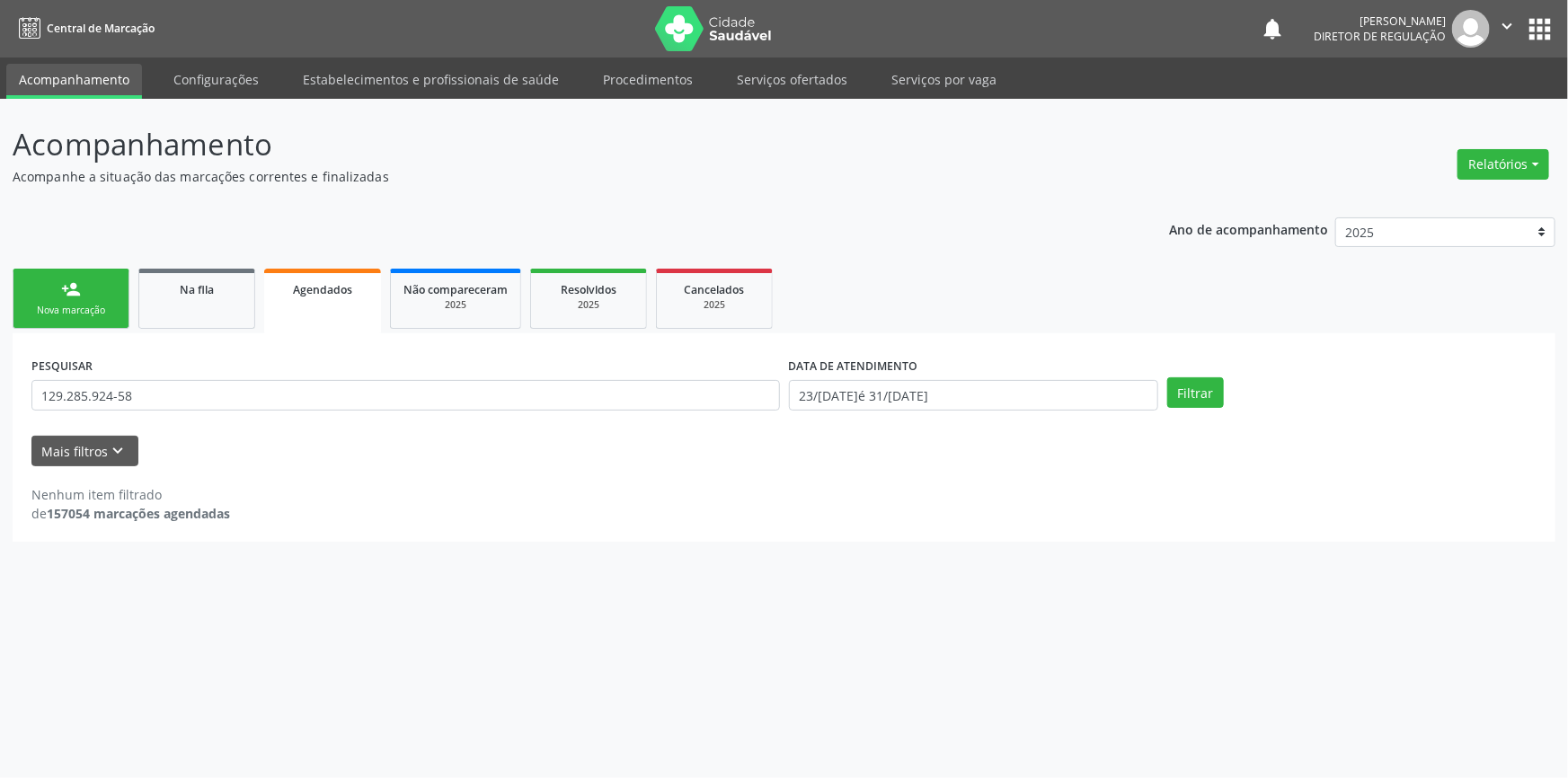
click at [1188, 370] on div "PESQUISAR 129.285.924-58 DATA DE ATENDIMENTO [DATE] até [DATE] Filtrar" at bounding box center [784, 388] width 1514 height 70
click at [1188, 385] on button "Filtrar" at bounding box center [1196, 392] width 56 height 30
click at [216, 308] on link "Na fila" at bounding box center [197, 299] width 117 height 60
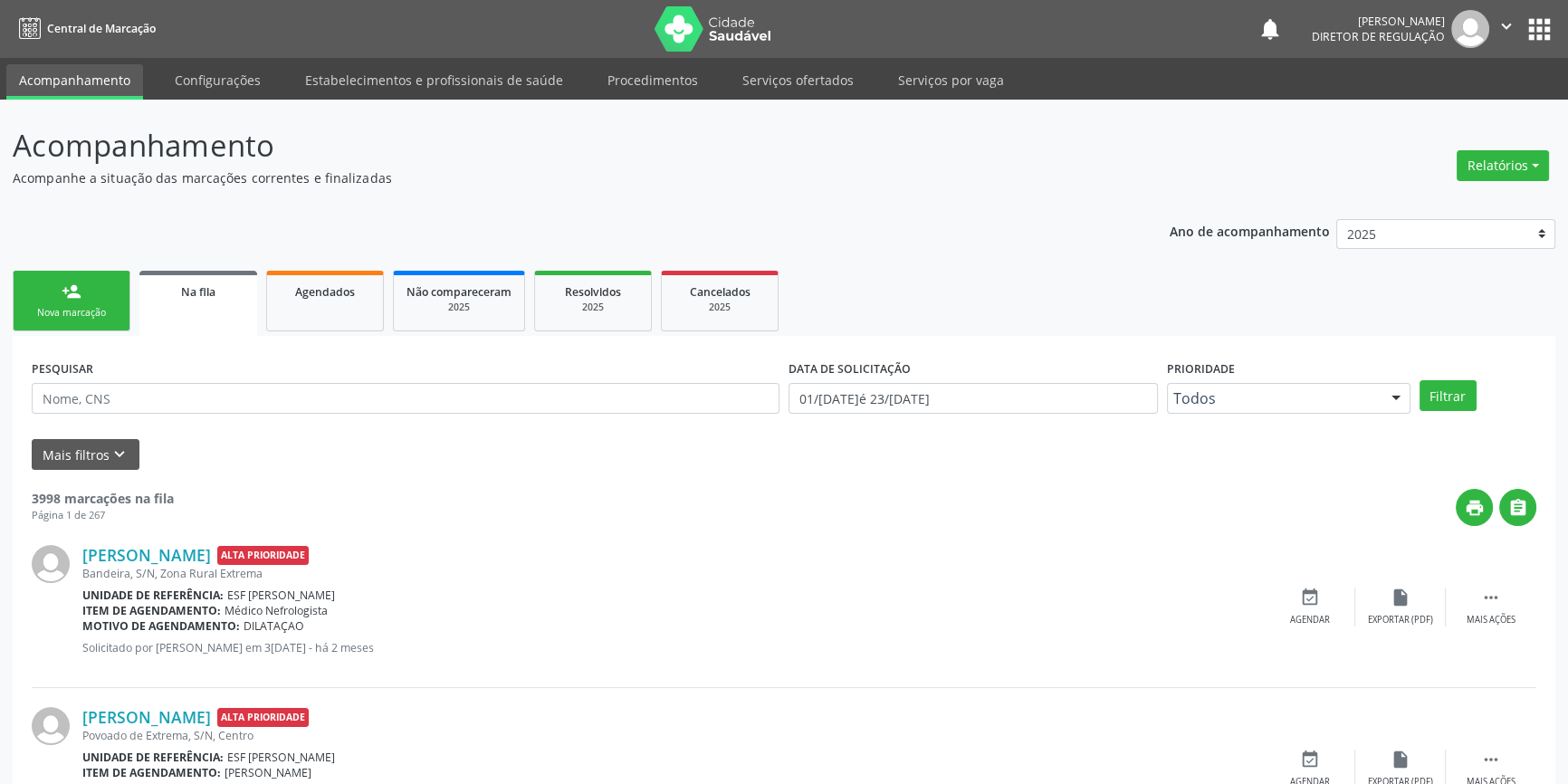
click at [217, 373] on div "PESQUISAR" at bounding box center [406, 391] width 758 height 71
click at [217, 380] on div "PESQUISAR" at bounding box center [406, 391] width 758 height 71
click at [214, 384] on input "text" at bounding box center [405, 397] width 748 height 30
paste input "129.285.924-58"
type input "129.285.924-58"
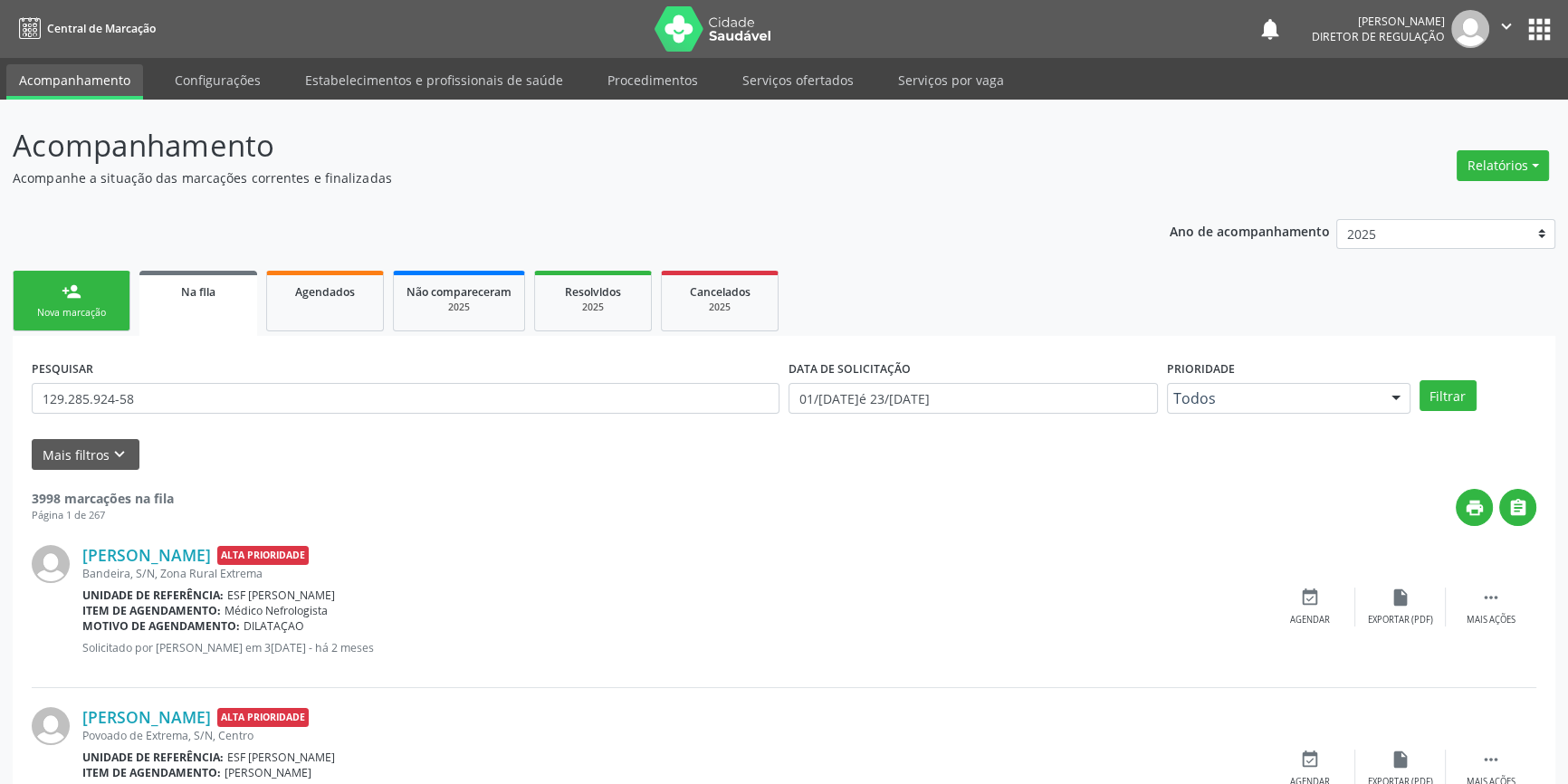
click at [1434, 410] on div "PESQUISAR 129.285.924-58 DATA DE SOLICITAÇÃO 01/[DATE]é 23/[DATE] Prioridade To…" at bounding box center [784, 391] width 1514 height 71
click at [1435, 406] on button "Filtrar" at bounding box center [1448, 395] width 57 height 30
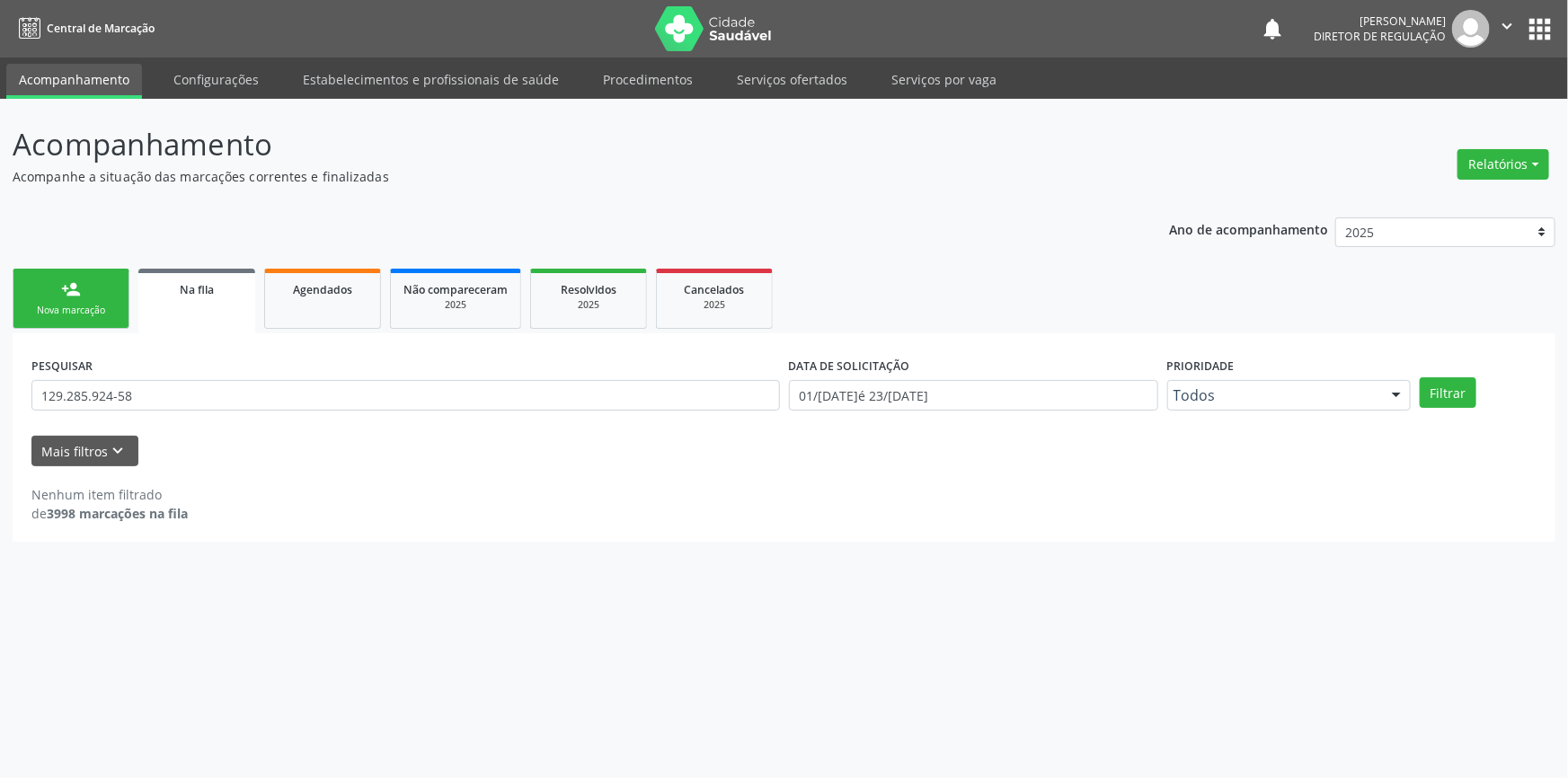
click at [76, 331] on ul "person_add Nova marcação Na fila Agendados Não compareceram 2025 Resolvidos 202…" at bounding box center [784, 298] width 1544 height 69
click at [84, 313] on div "Nova marcação" at bounding box center [71, 311] width 90 height 14
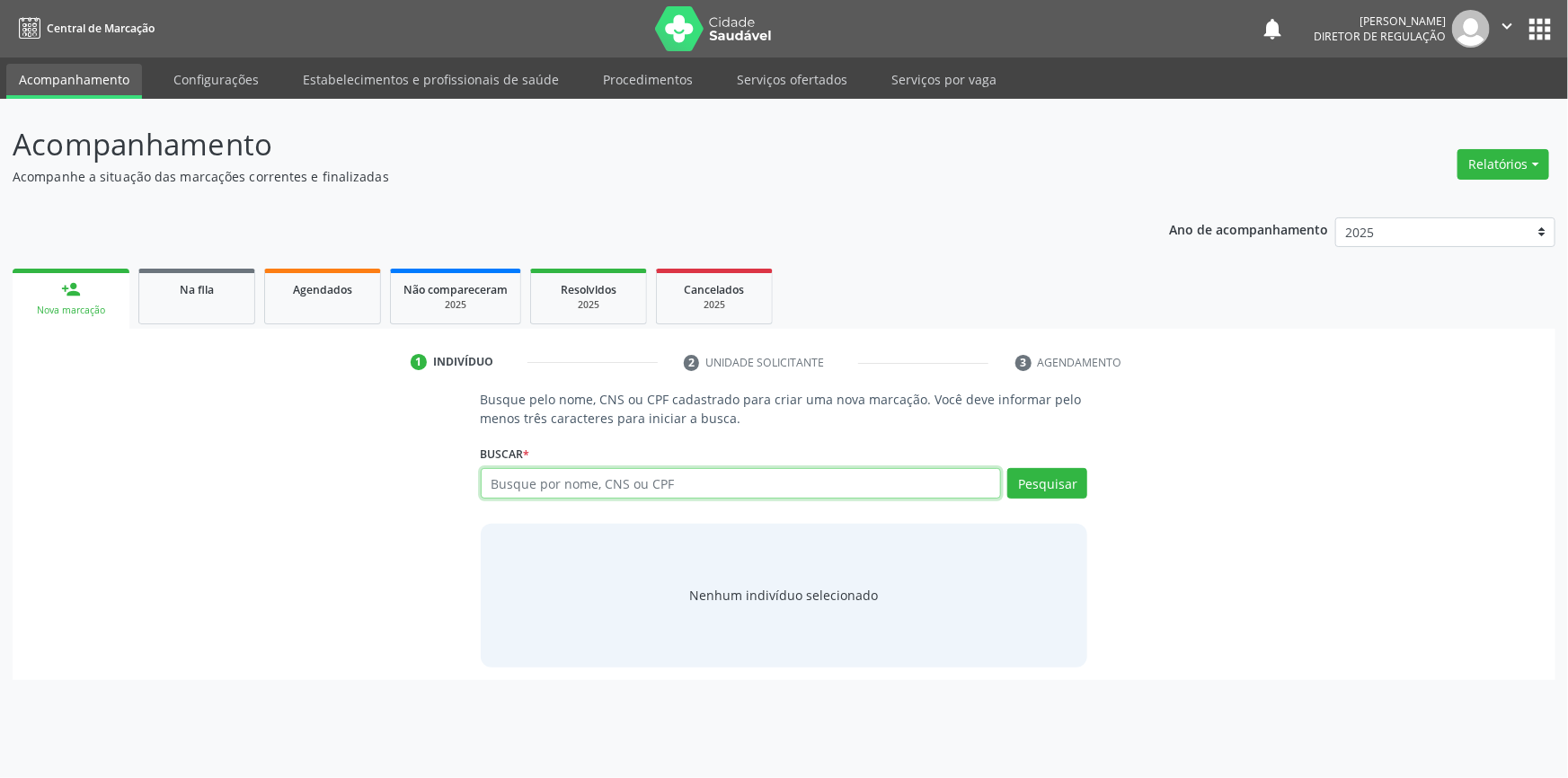
click at [521, 484] on input "text" at bounding box center [741, 483] width 521 height 30
type input "702206173065710"
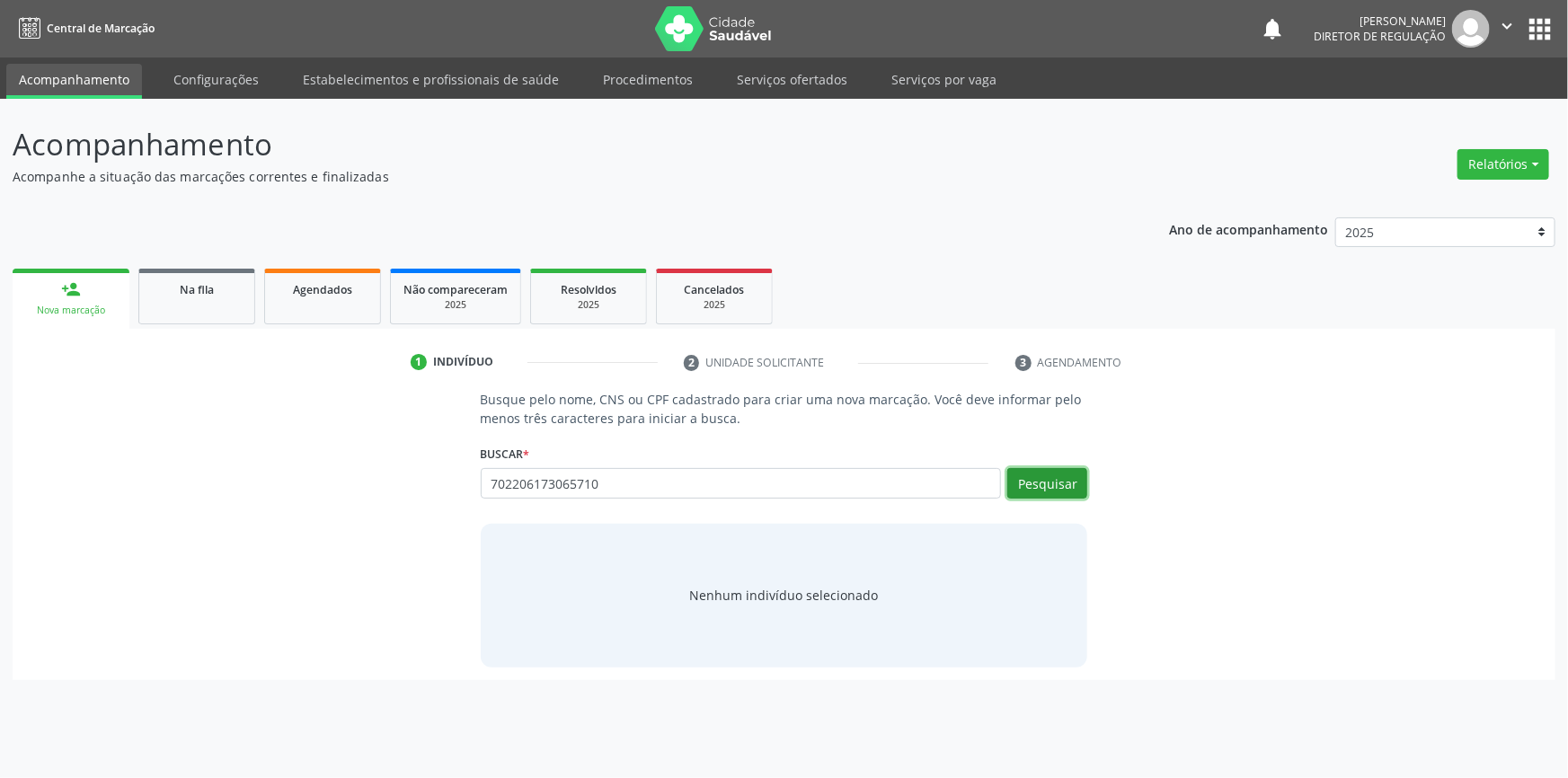
click at [1049, 486] on button "Pesquisar" at bounding box center [1048, 483] width 80 height 30
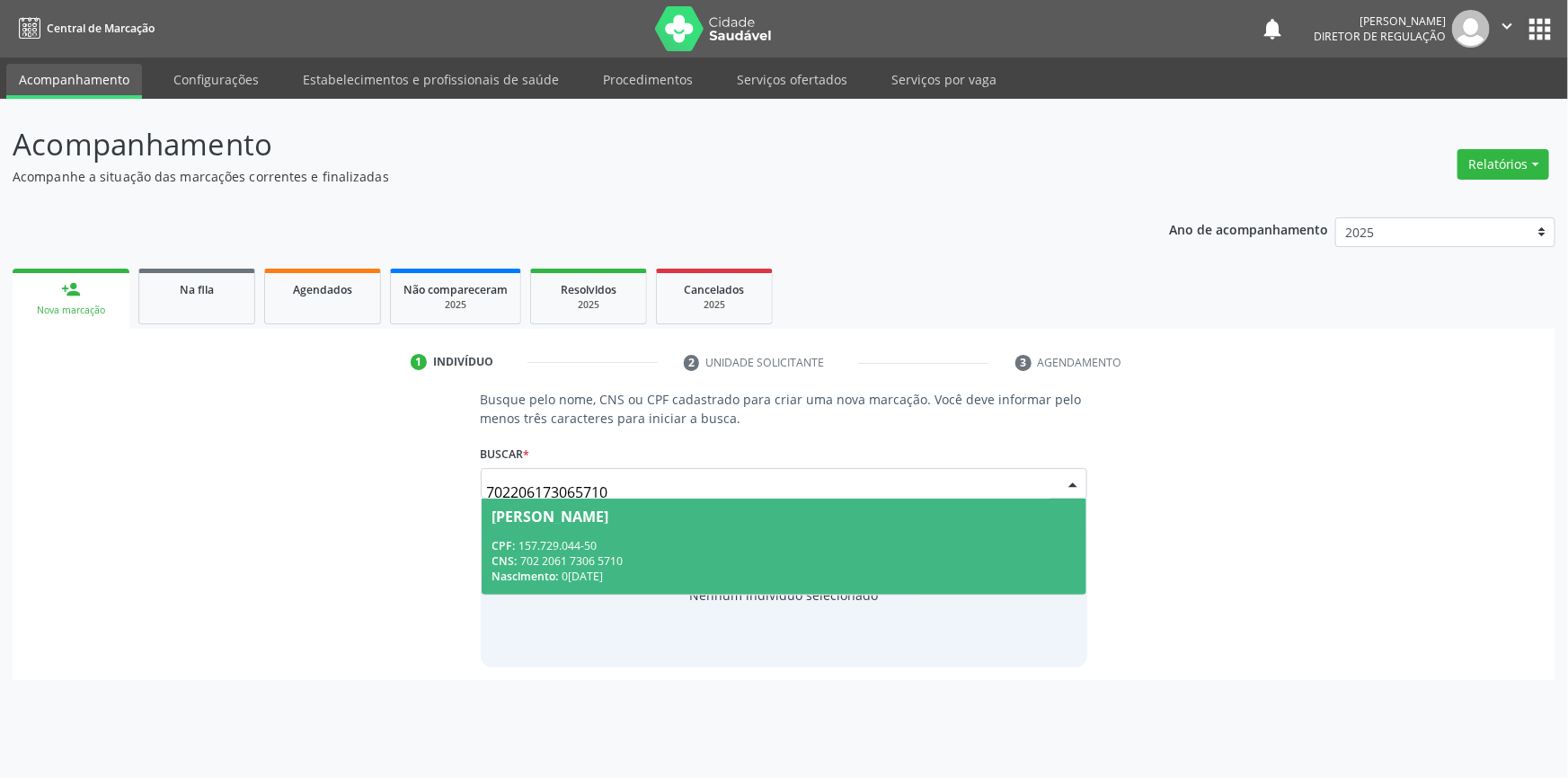
click at [683, 548] on div "CPF: 157.729.044-50" at bounding box center [785, 546] width 584 height 16
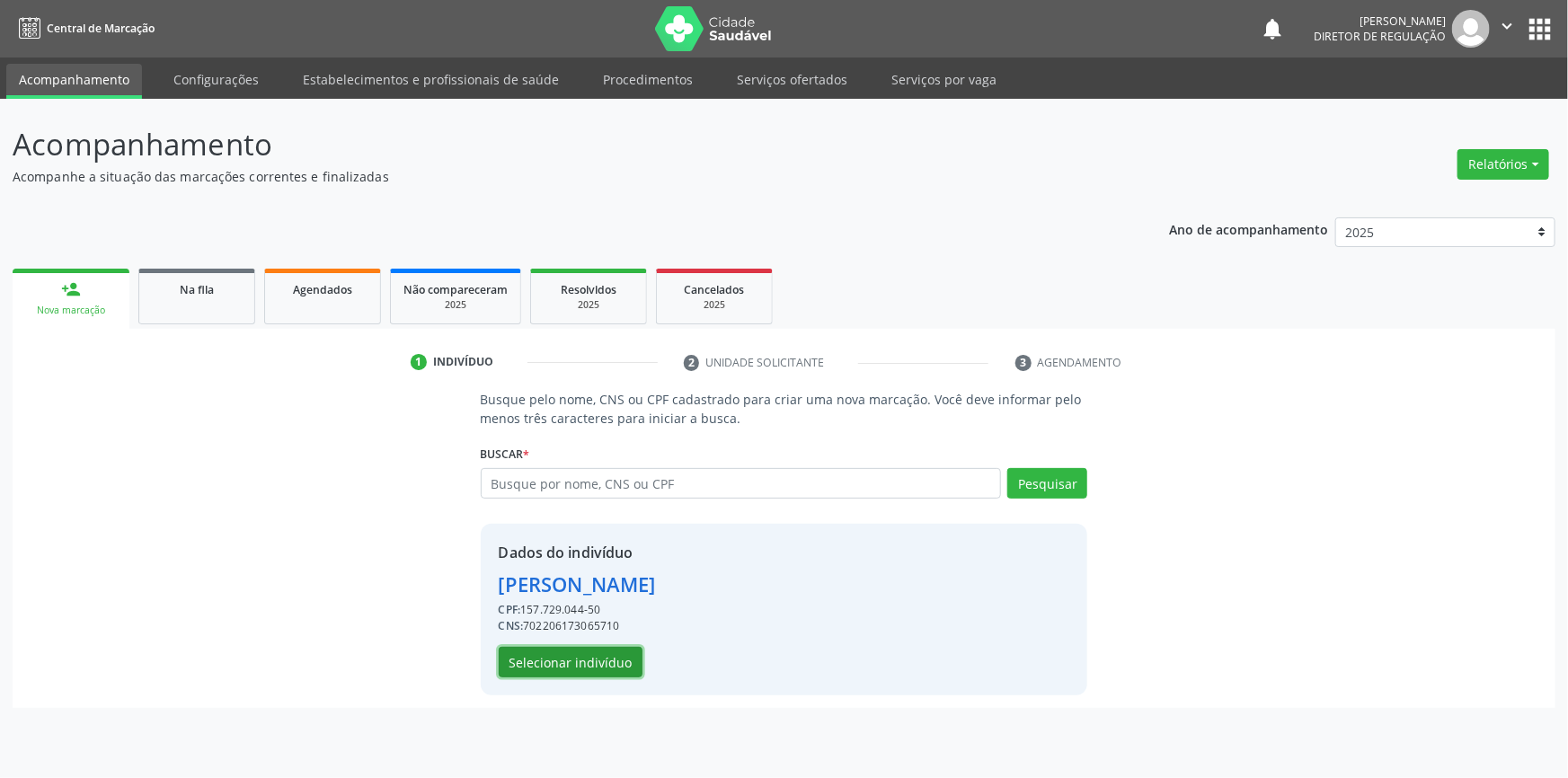
click at [601, 658] on button "Selecionar indivíduo" at bounding box center [571, 661] width 144 height 30
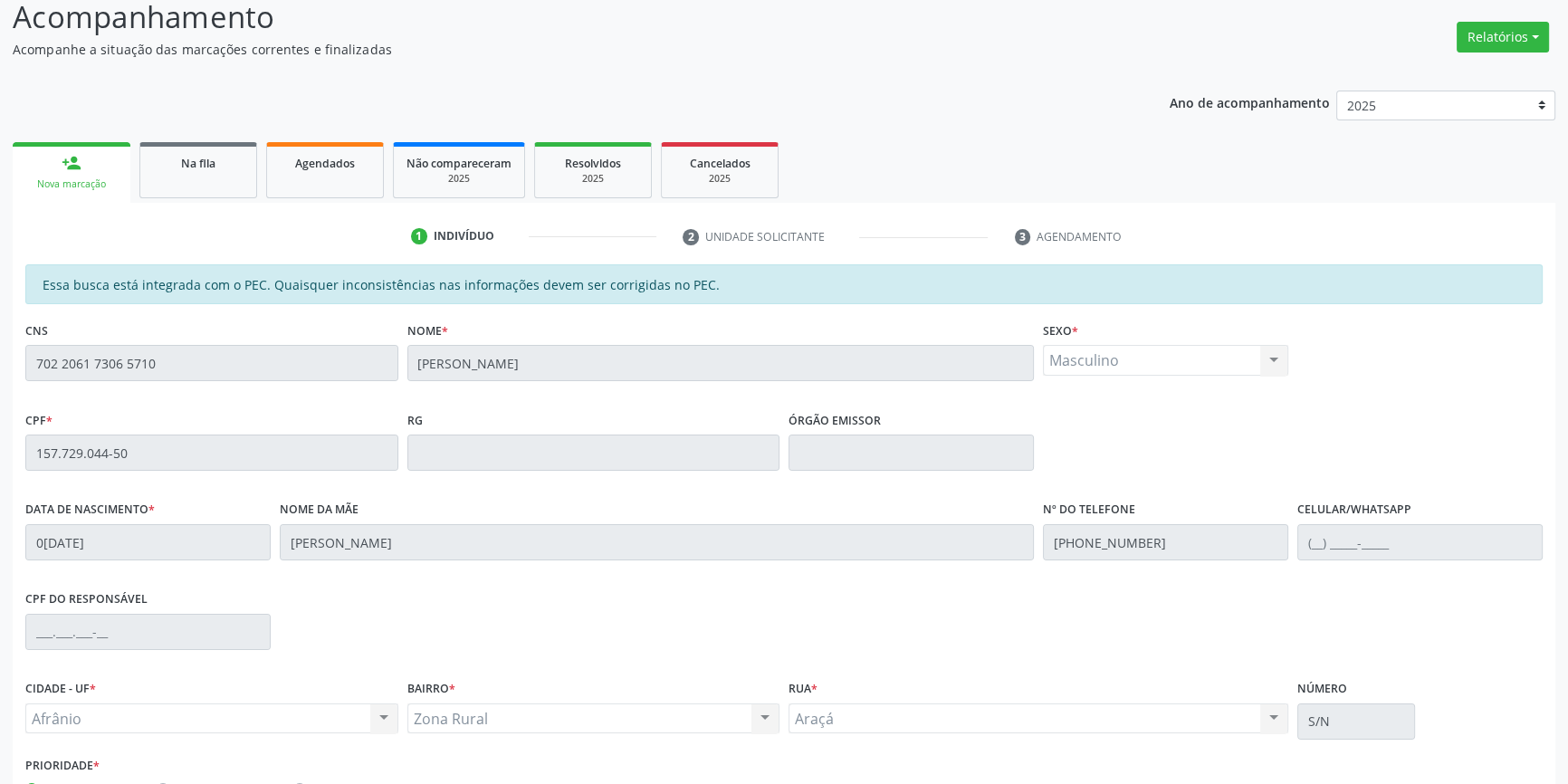
scroll to position [248, 0]
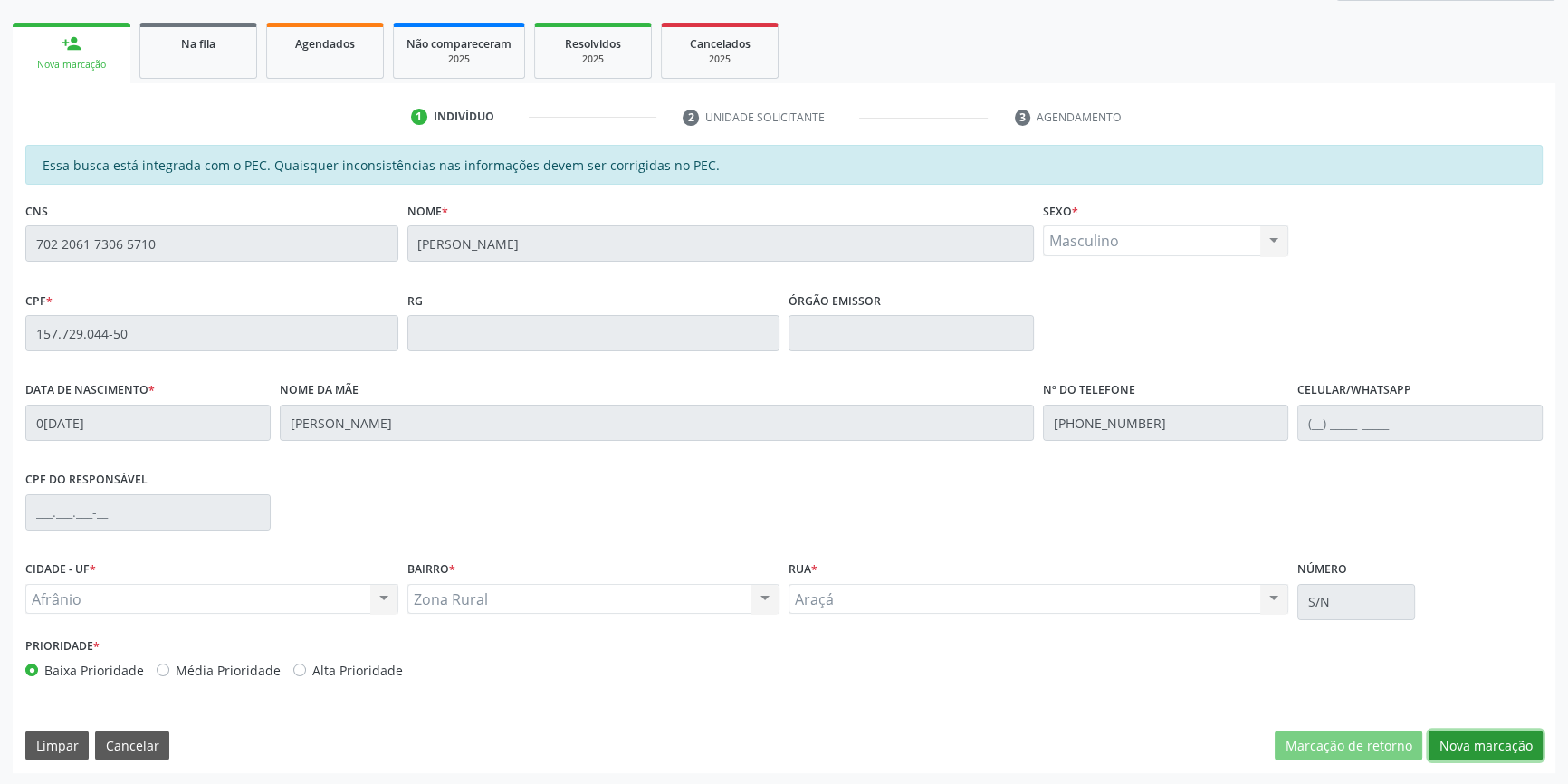
click at [1502, 747] on button "Nova marcação" at bounding box center [1486, 746] width 114 height 30
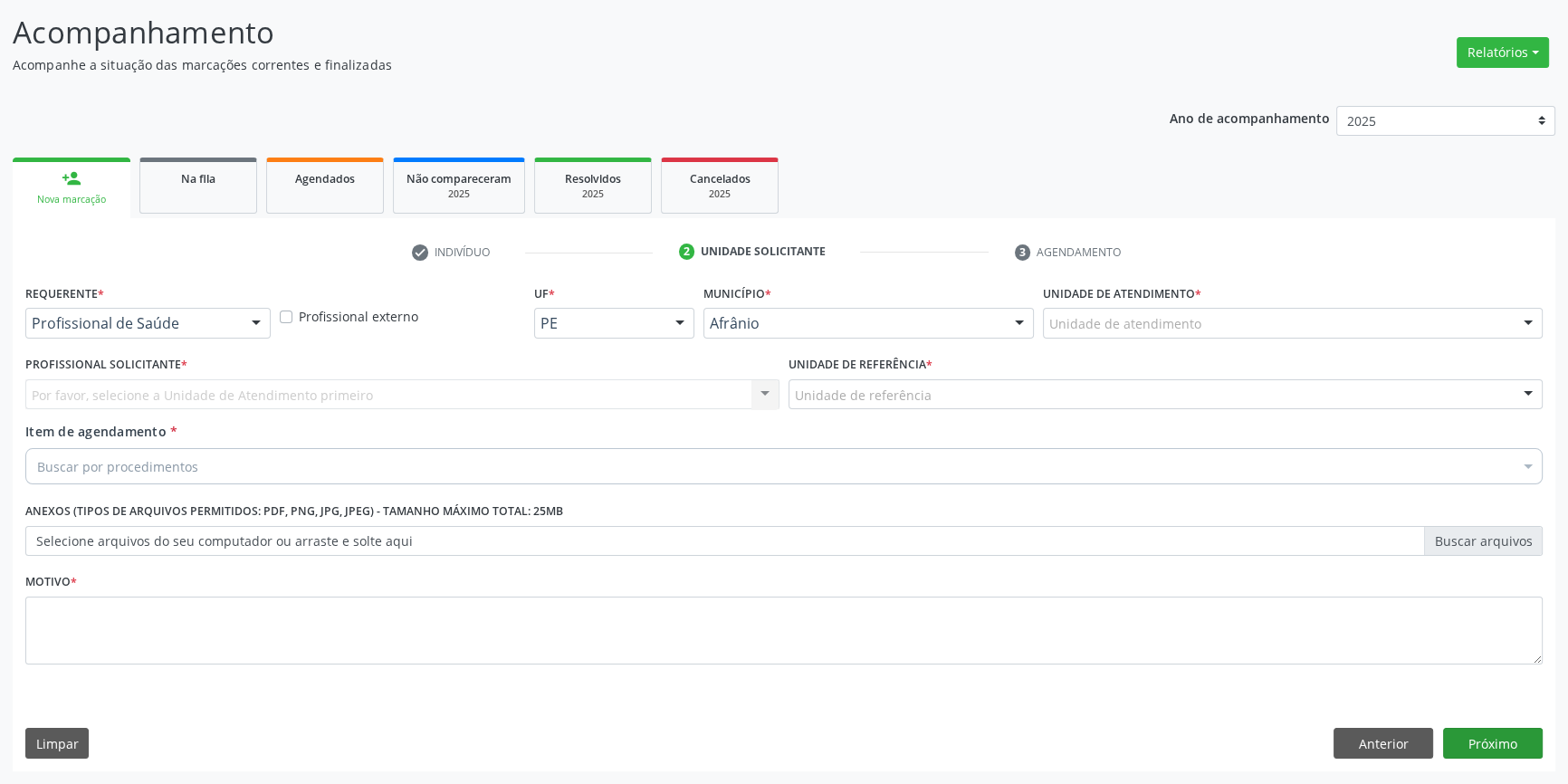
scroll to position [112, 0]
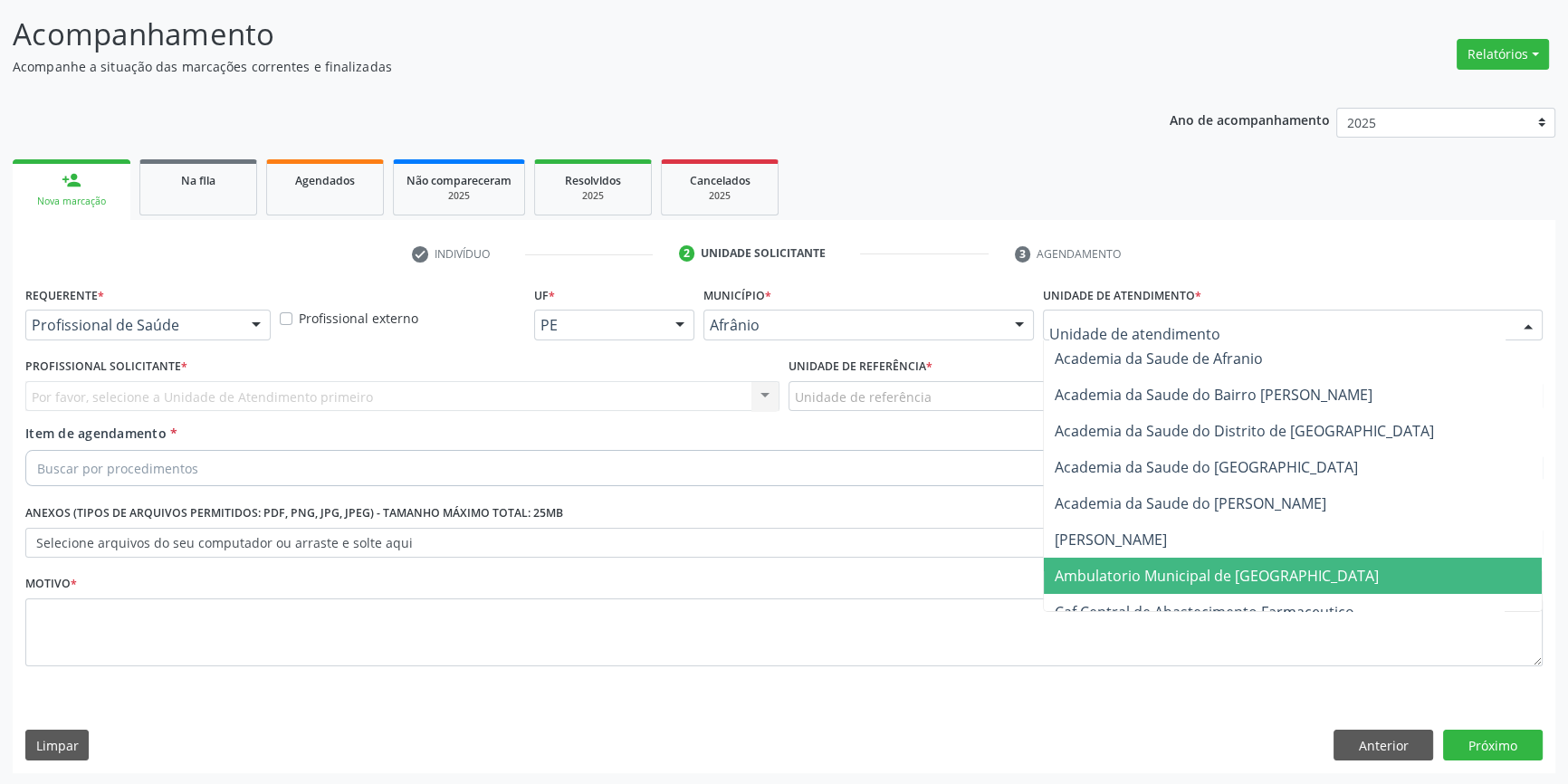
click at [1128, 560] on span "Ambulatorio Municipal de [GEOGRAPHIC_DATA]" at bounding box center [1293, 575] width 498 height 36
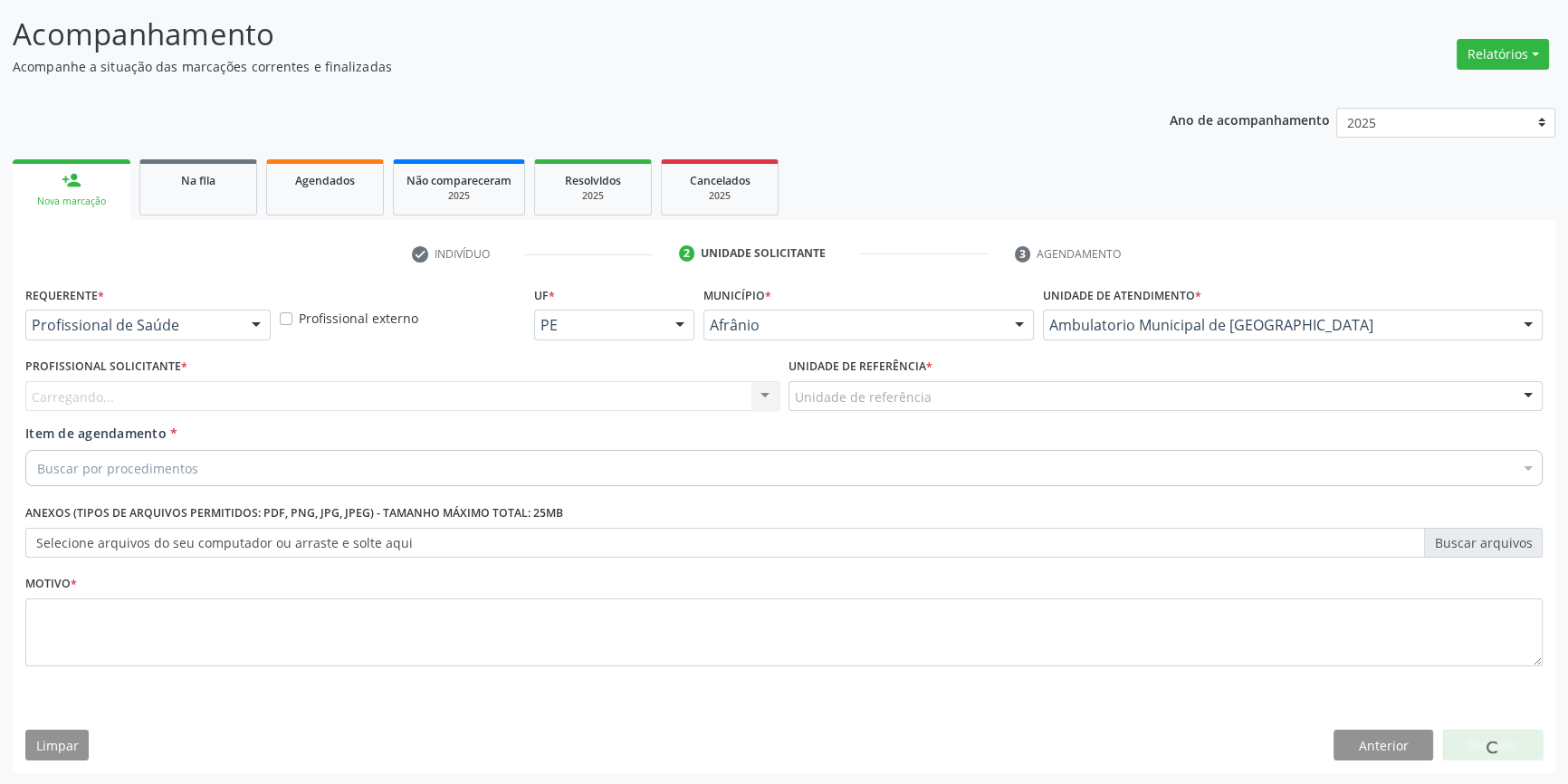
click at [960, 413] on div "Unidade de referência * Unidade de referência ESF de Extrema ESF de Barra das M…" at bounding box center [1166, 389] width 763 height 71
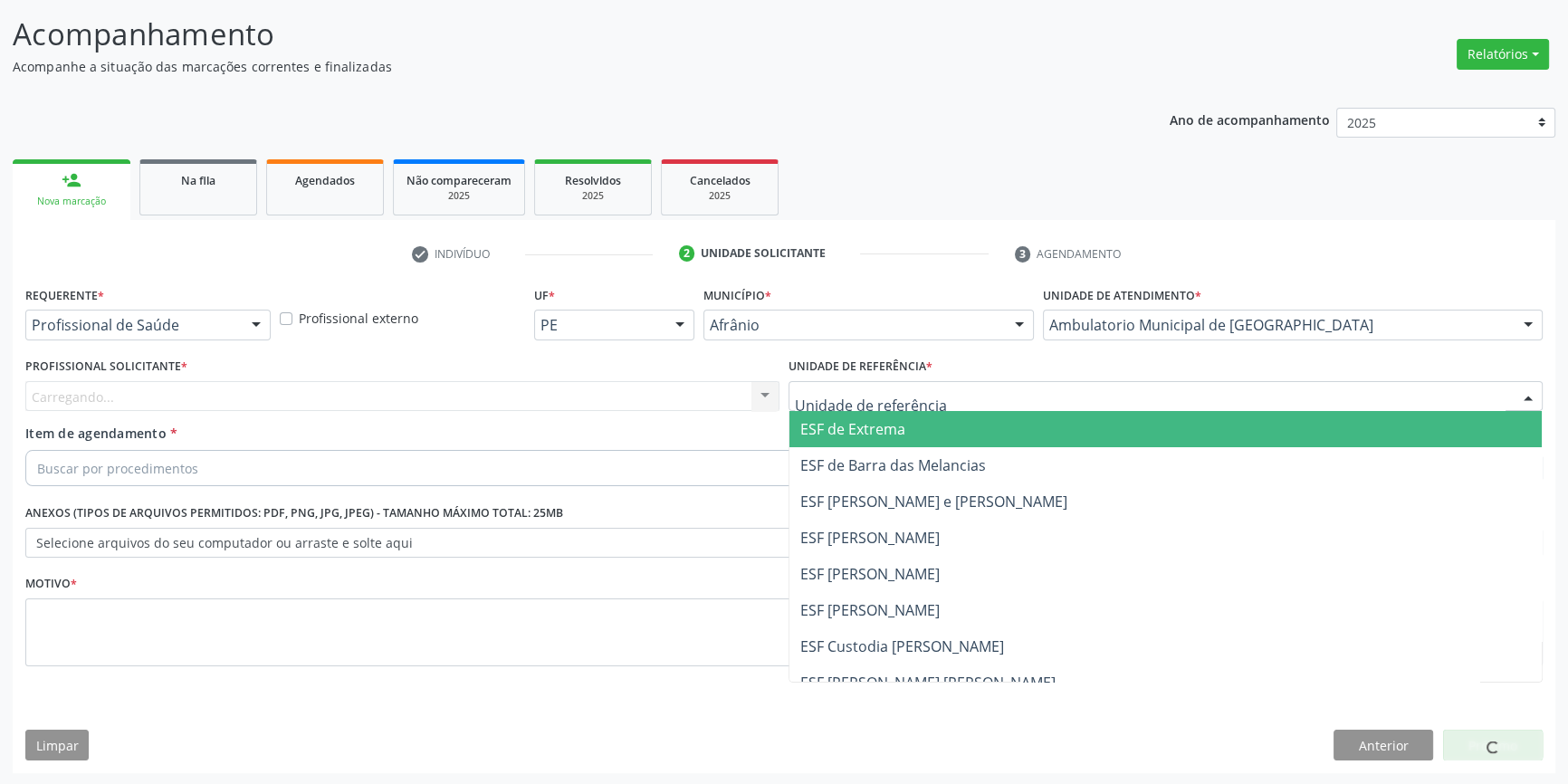
click at [933, 383] on div at bounding box center [1166, 396] width 755 height 30
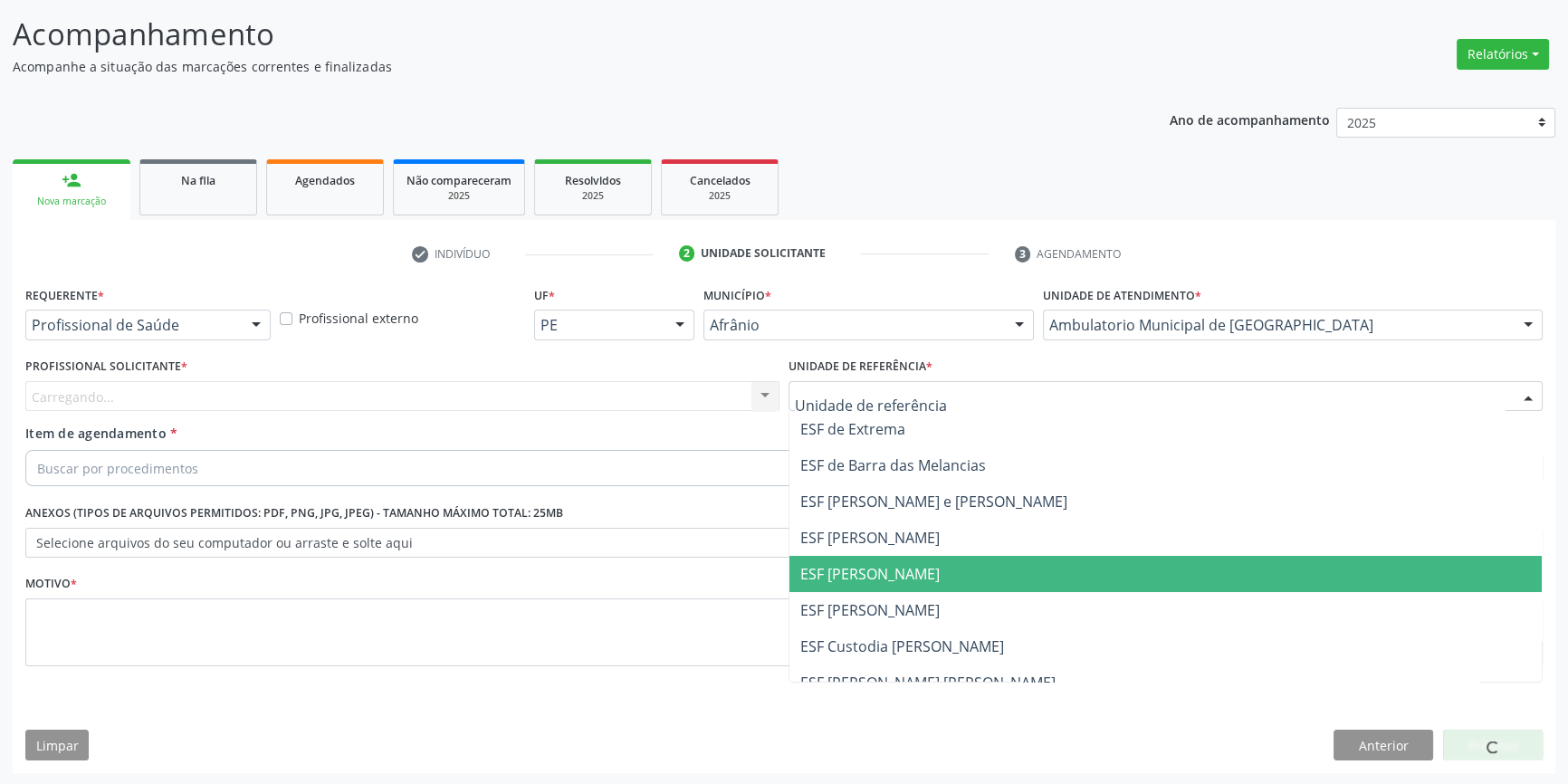
click at [862, 570] on span "ESF [PERSON_NAME]" at bounding box center [870, 574] width 139 height 20
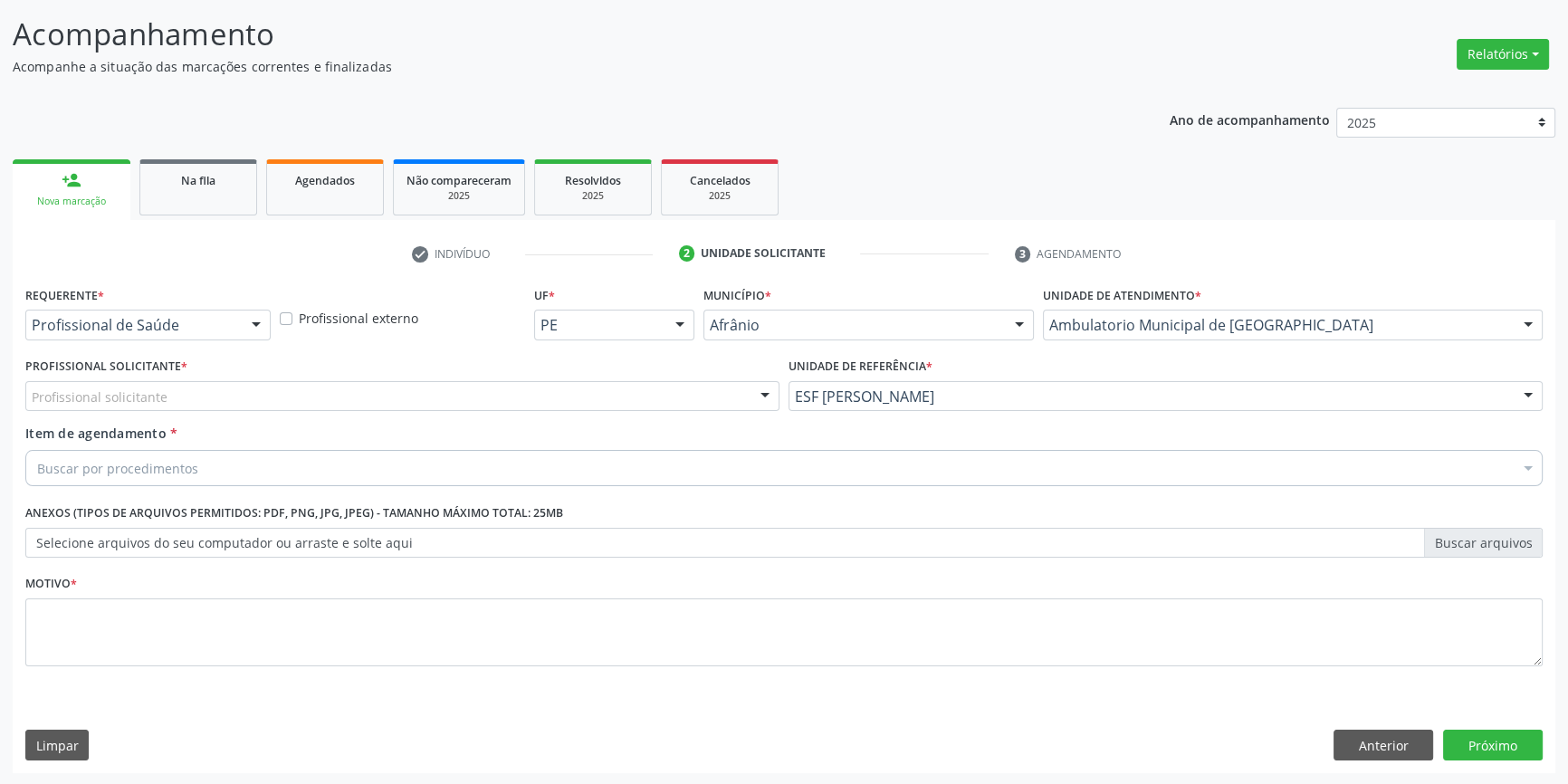
click at [417, 404] on div "Profissional solicitante" at bounding box center [402, 396] width 755 height 30
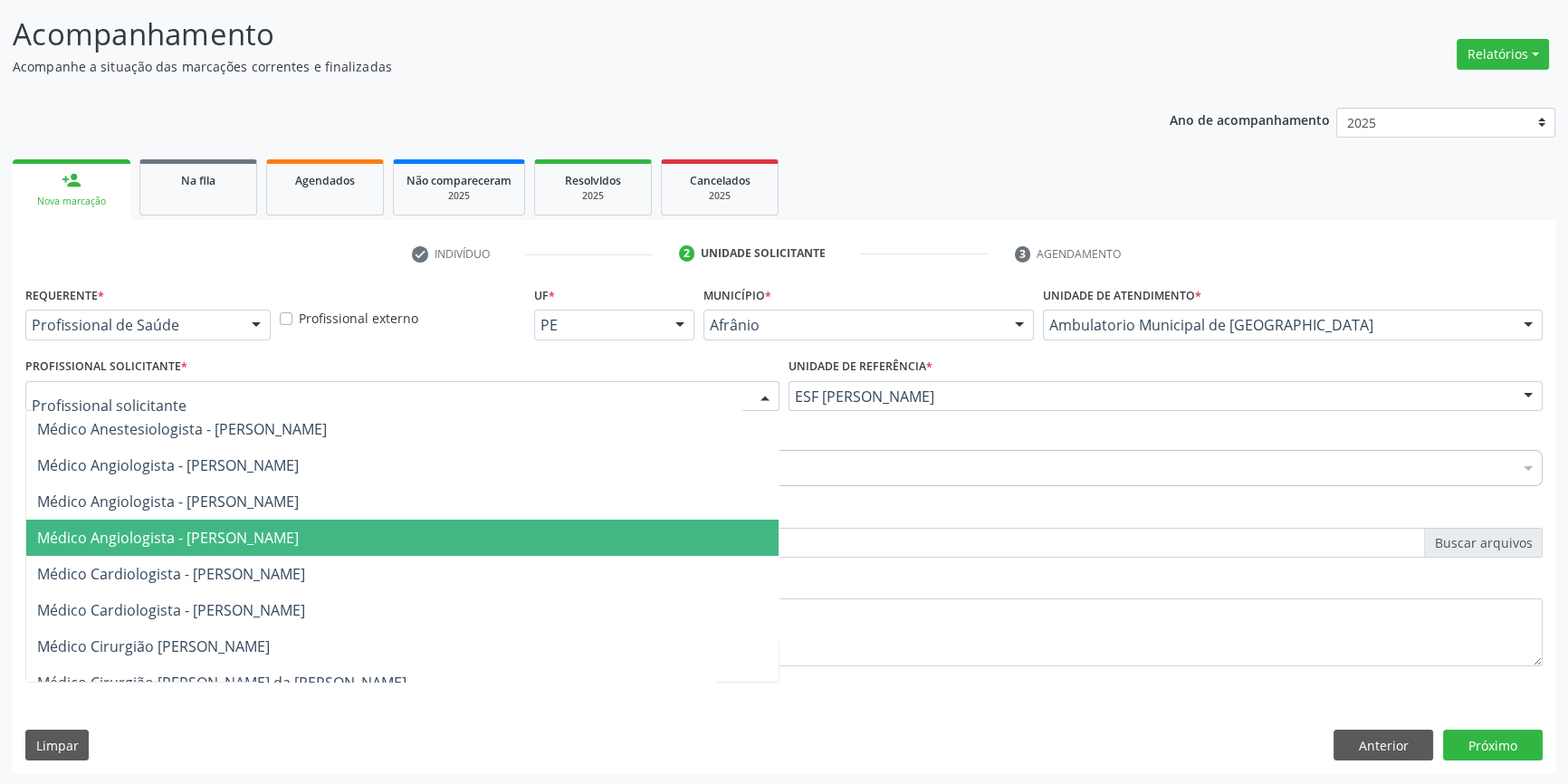
click at [332, 553] on span "Médico Angiologista - [PERSON_NAME]" at bounding box center [402, 538] width 753 height 36
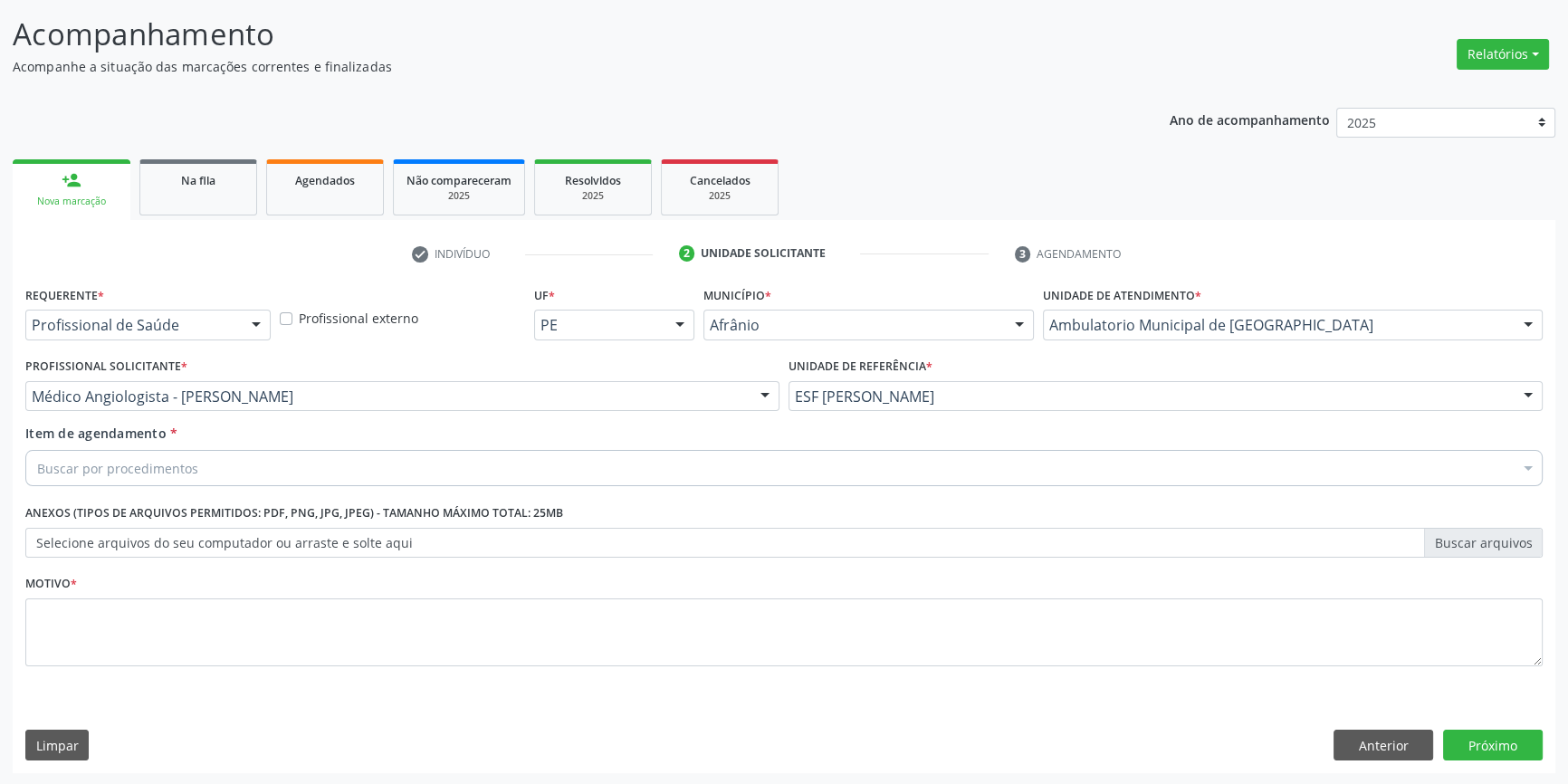
click at [289, 463] on div "Buscar por procedimentos" at bounding box center [784, 468] width 1518 height 36
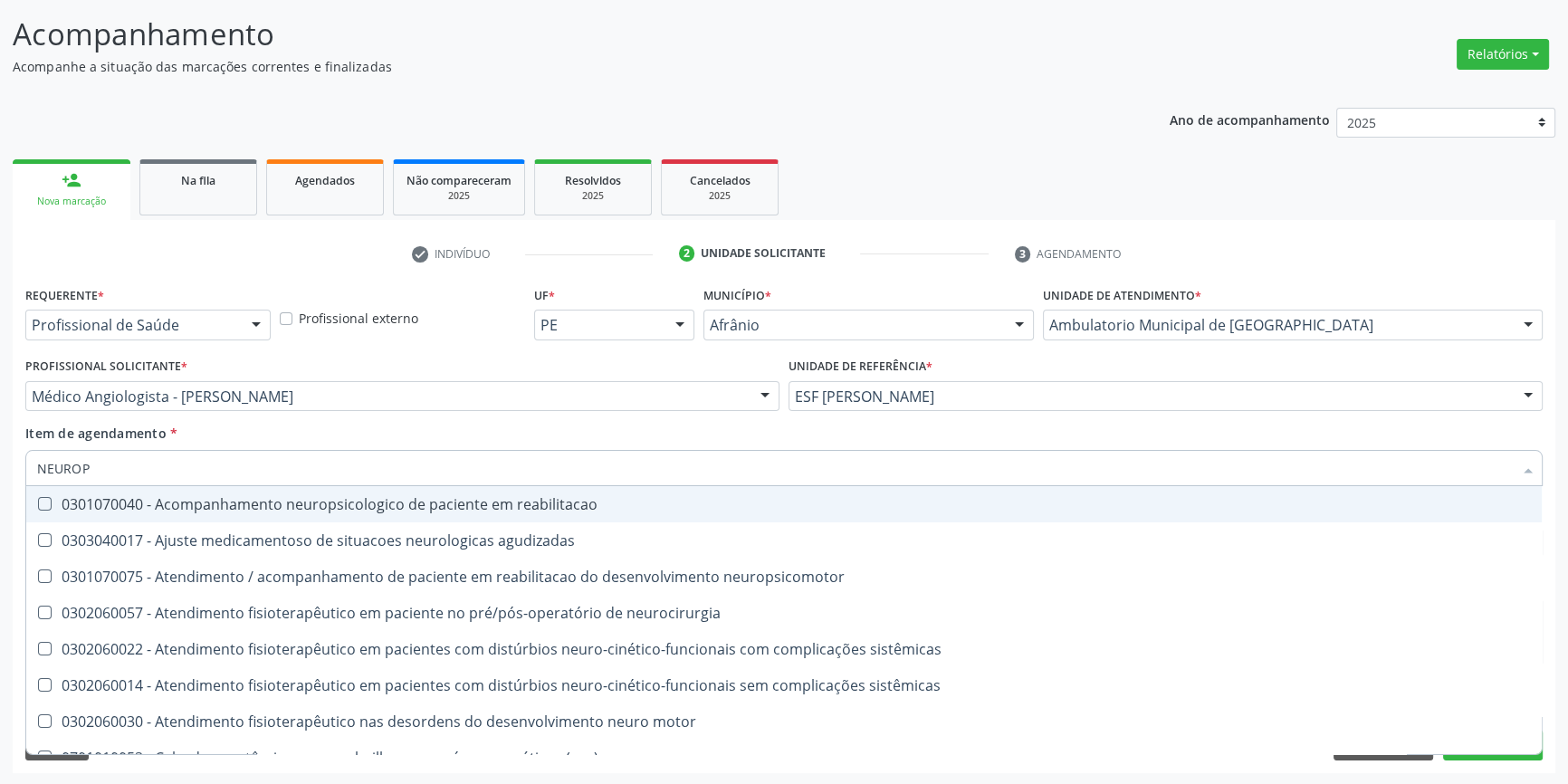
type input "NEUROPE"
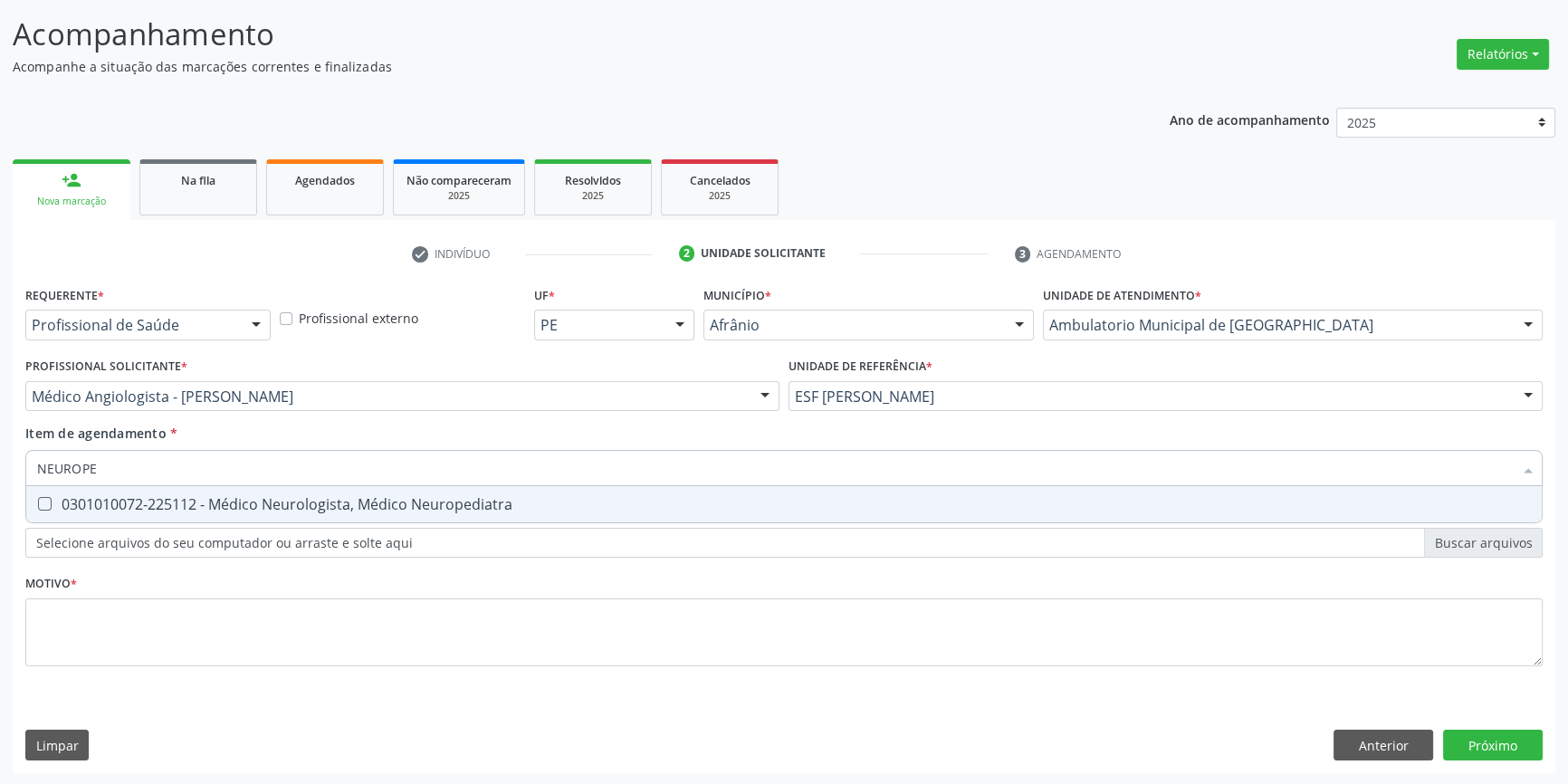
click at [306, 498] on div "0301010072-225112 - Médico Neurologista, Médico Neuropediatra" at bounding box center [784, 504] width 1494 height 15
checkbox Neuropediatra "true"
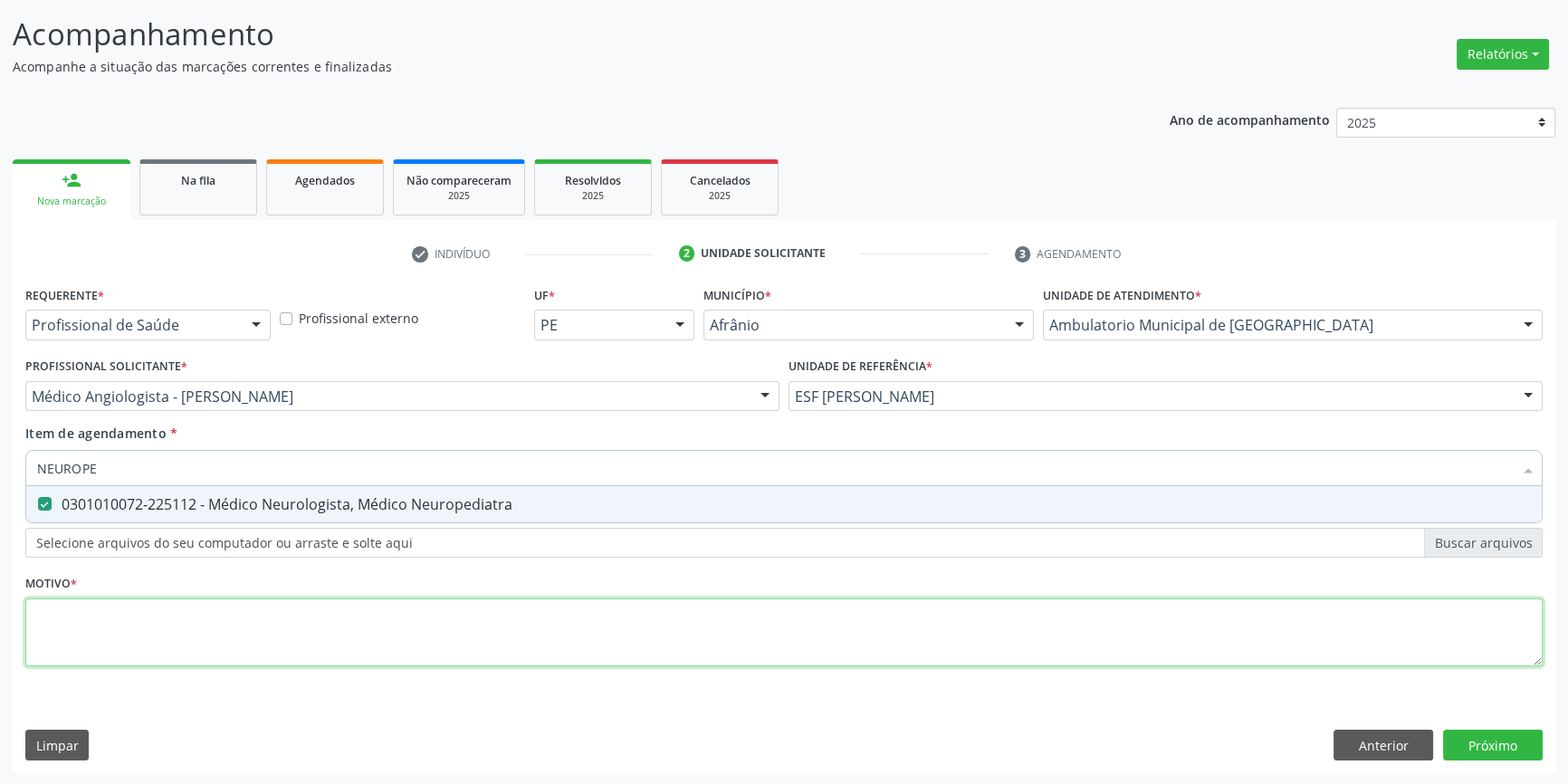
click at [249, 653] on div "Requerente * Profissional de Saúde Profissional de Saúde Paciente Nenhum result…" at bounding box center [784, 487] width 1518 height 410
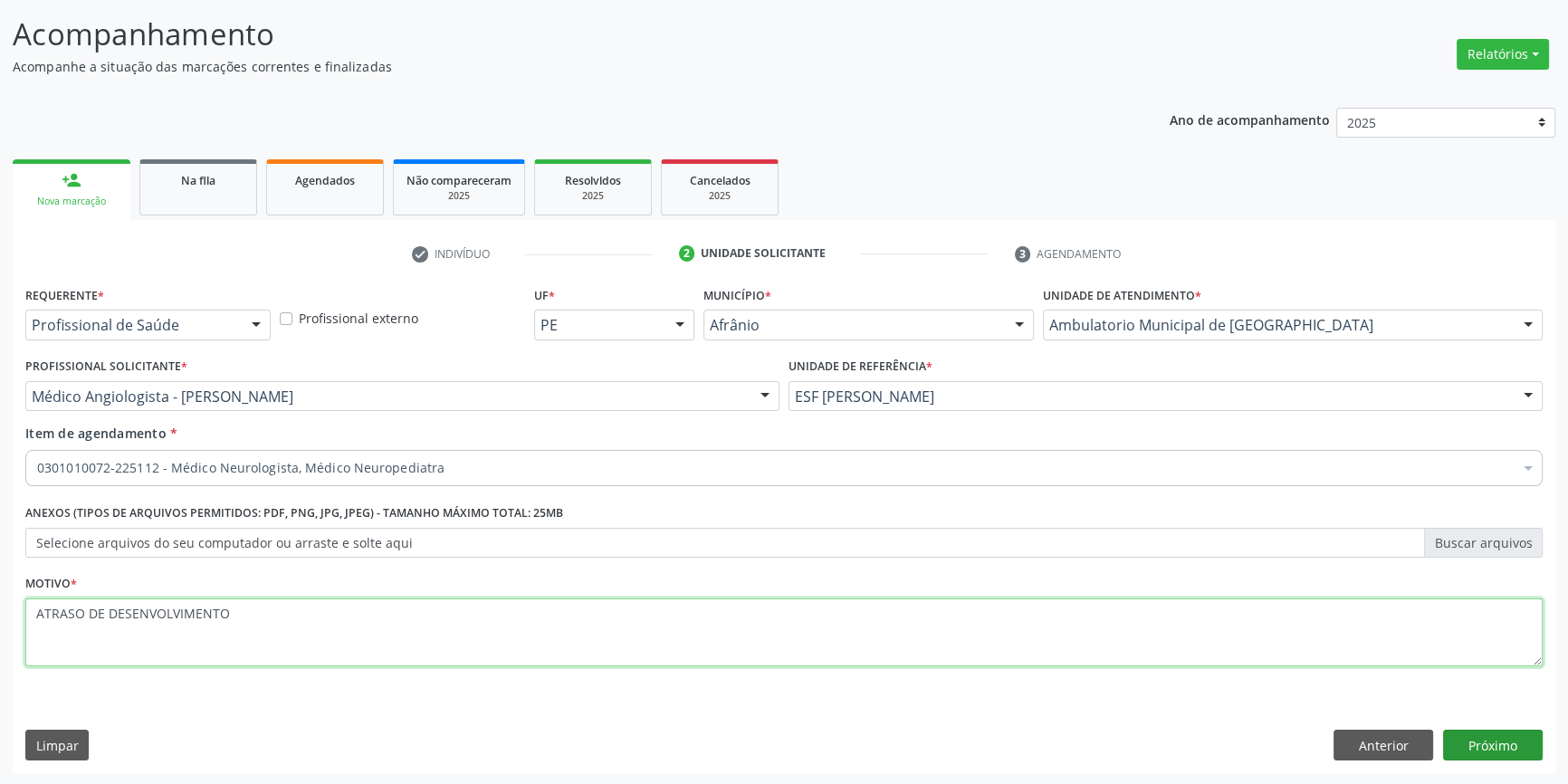
type textarea "ATRASO DE DESENVOLVIMENTO"
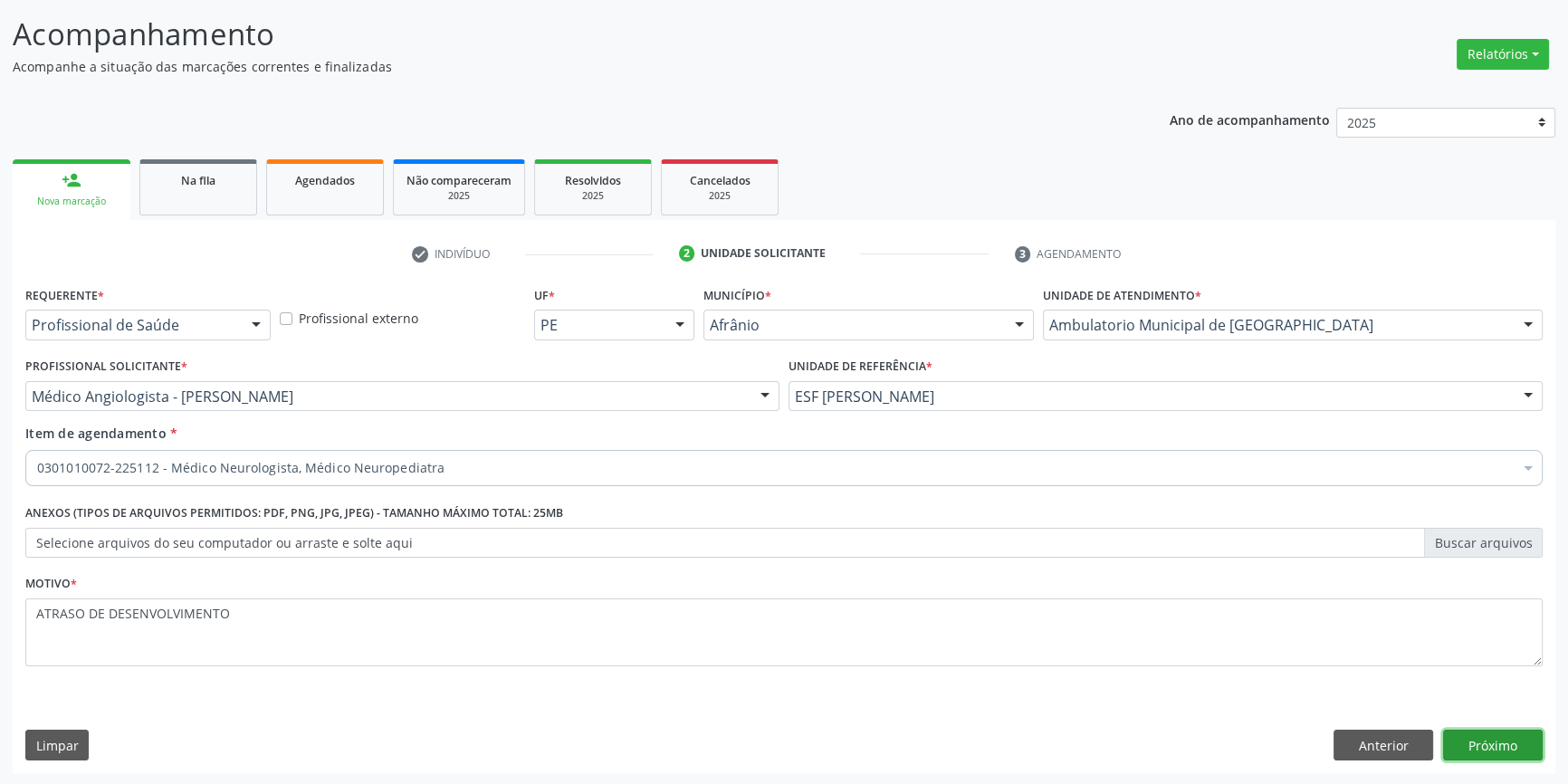
click at [1476, 735] on button "Próximo" at bounding box center [1493, 745] width 100 height 30
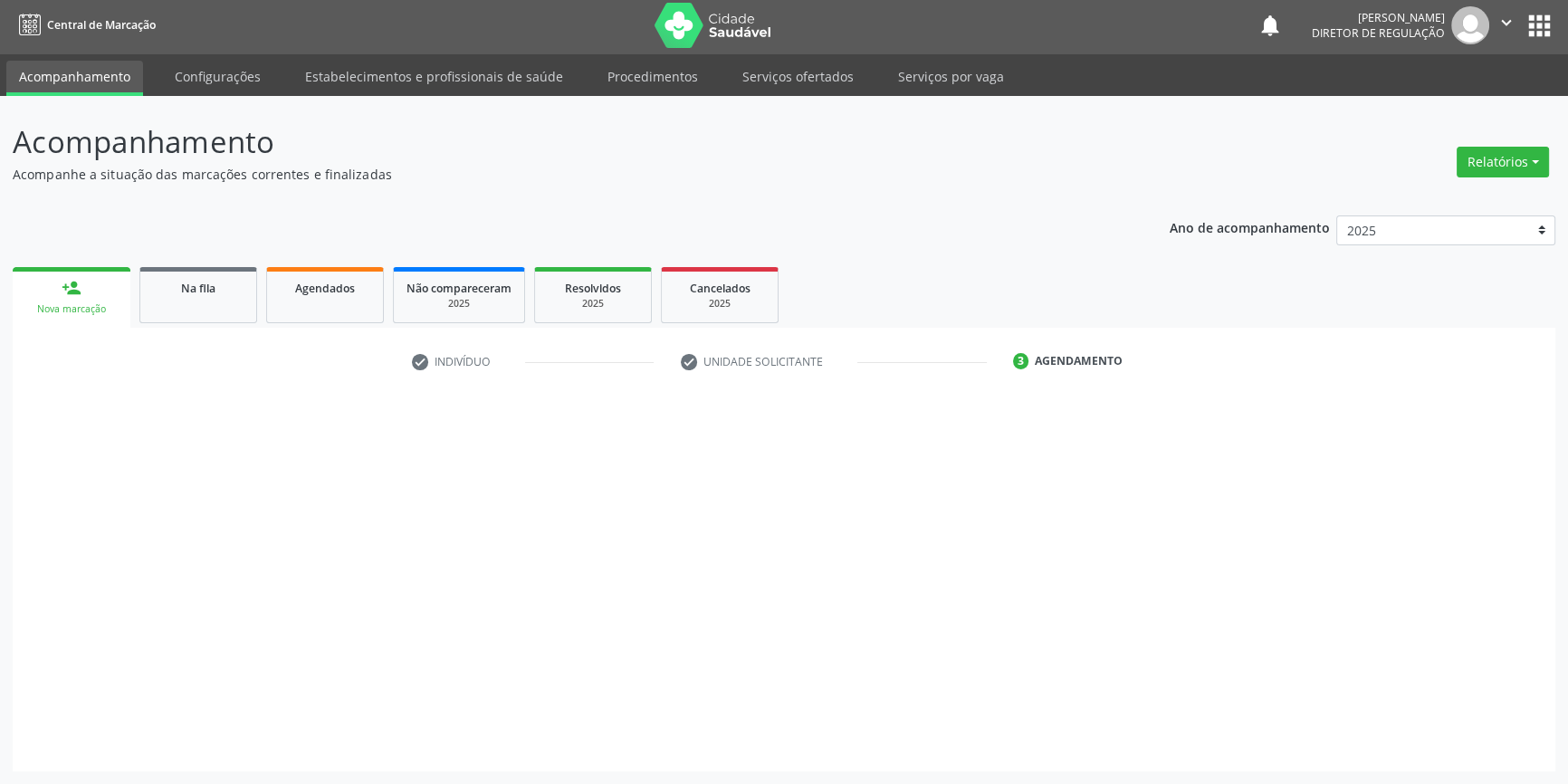
scroll to position [2, 0]
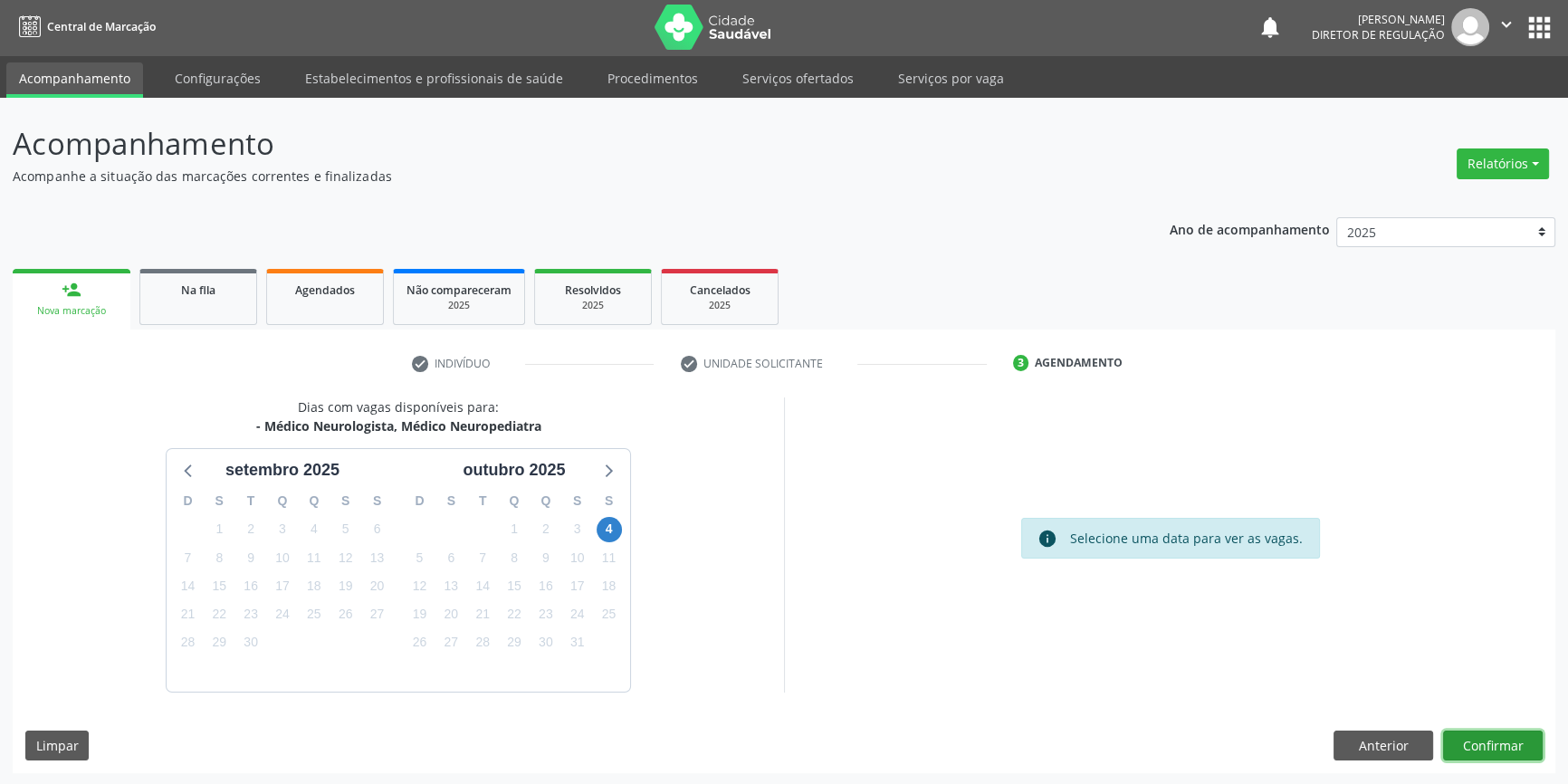
click at [1494, 746] on button "Confirmar" at bounding box center [1493, 746] width 100 height 30
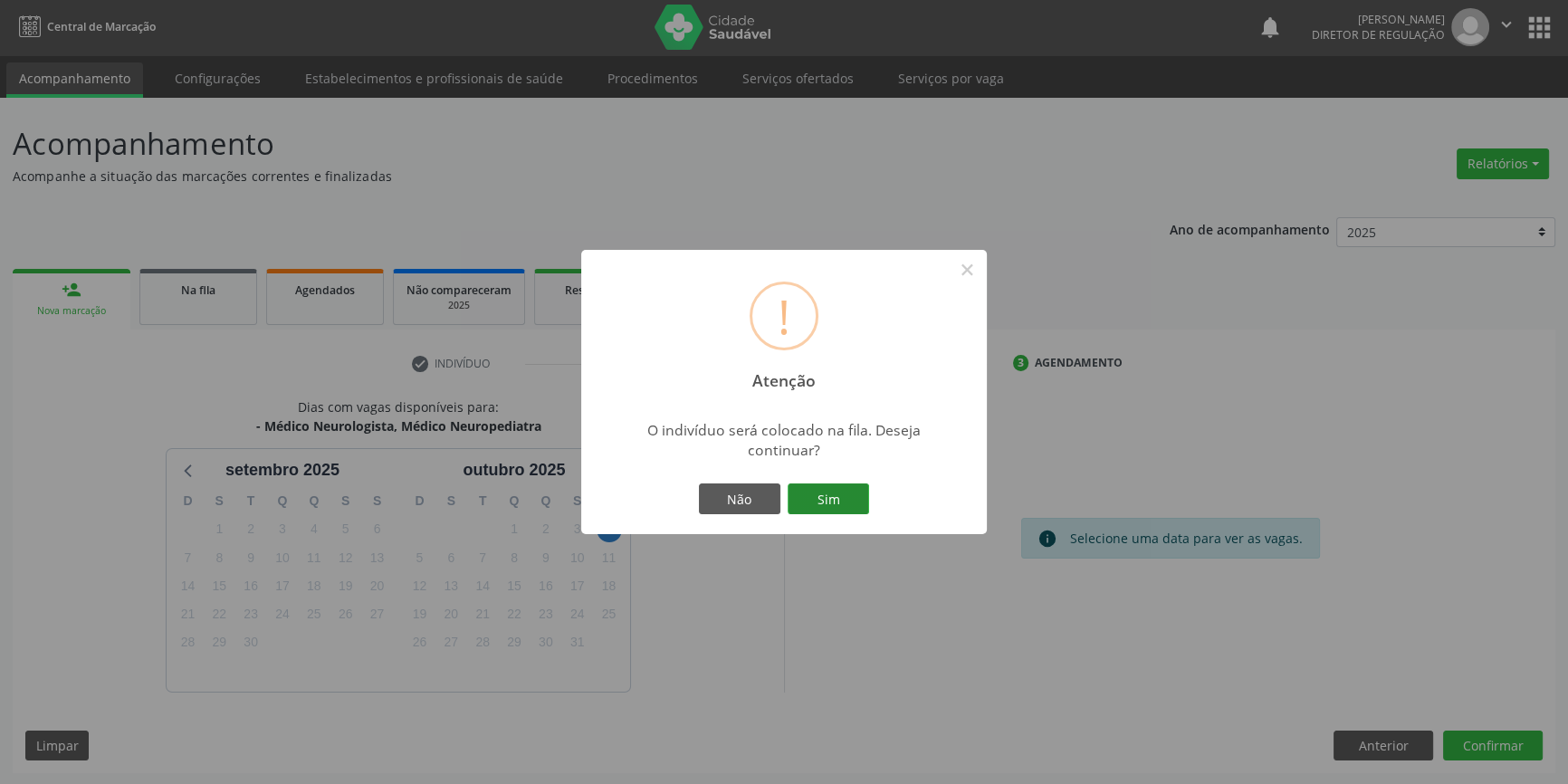
click at [832, 500] on button "Sim" at bounding box center [828, 498] width 81 height 30
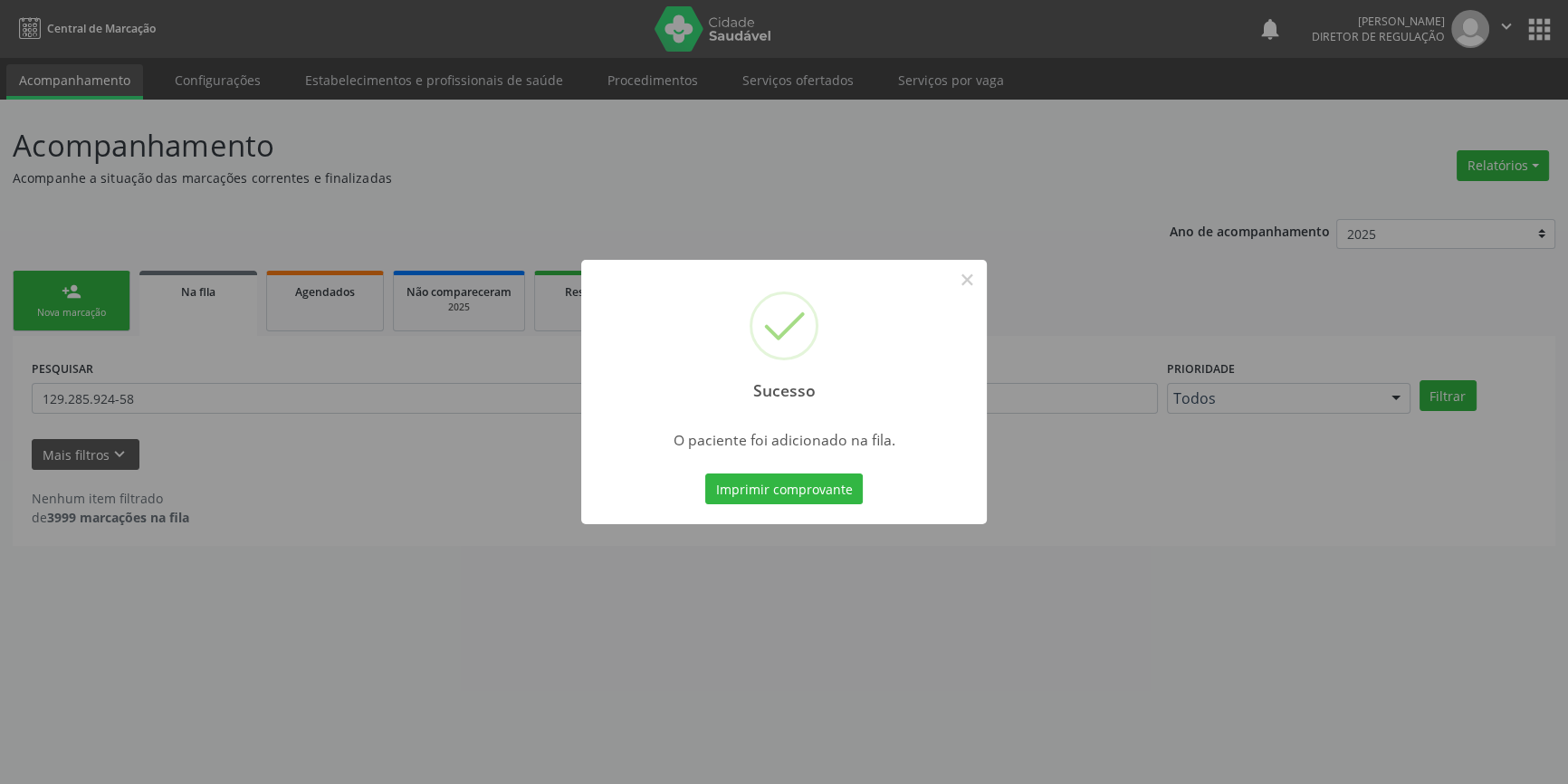
scroll to position [0, 0]
click at [978, 274] on button "×" at bounding box center [972, 279] width 30 height 30
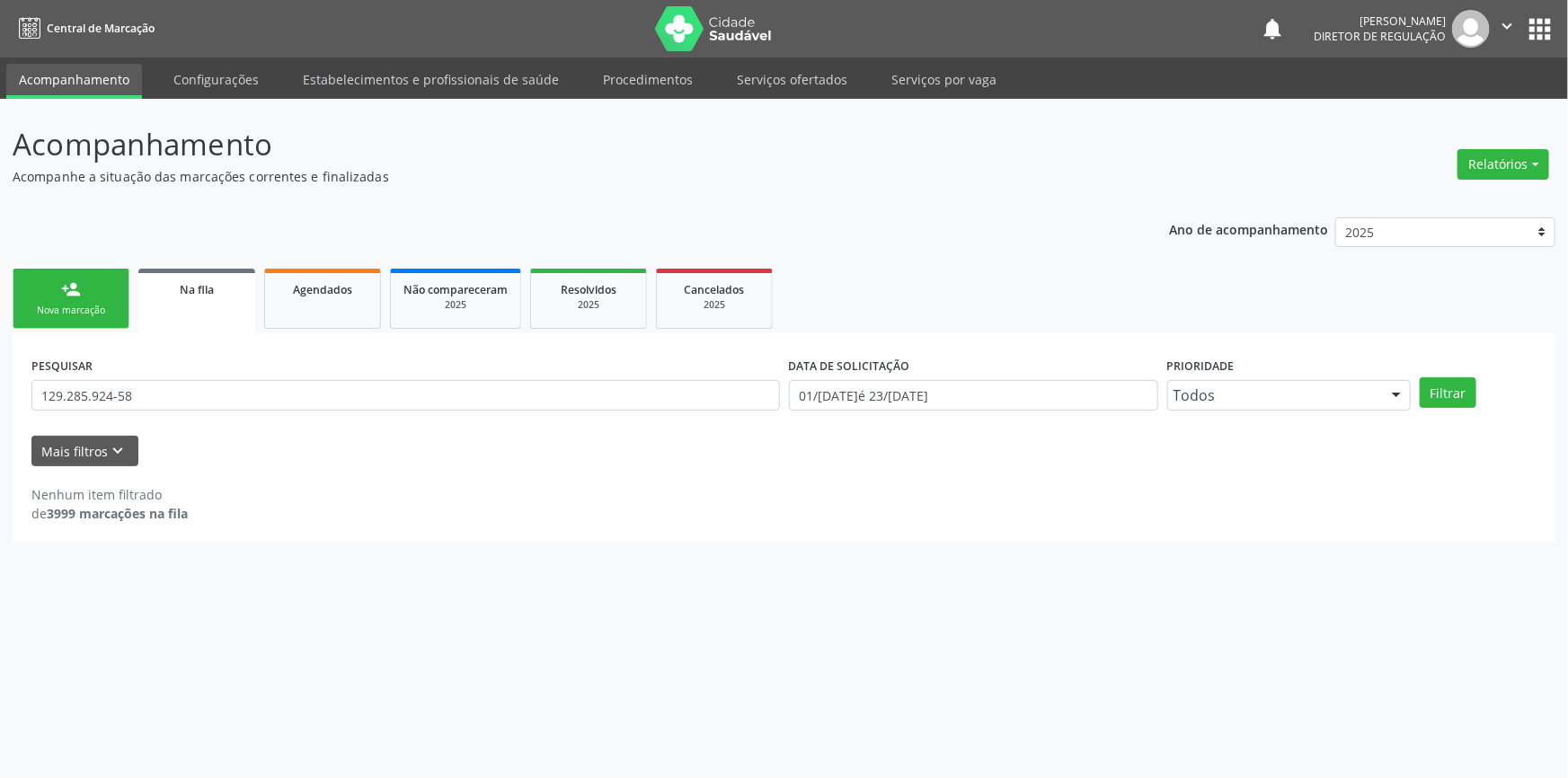
click at [100, 309] on div "Nova marcação" at bounding box center [71, 311] width 90 height 14
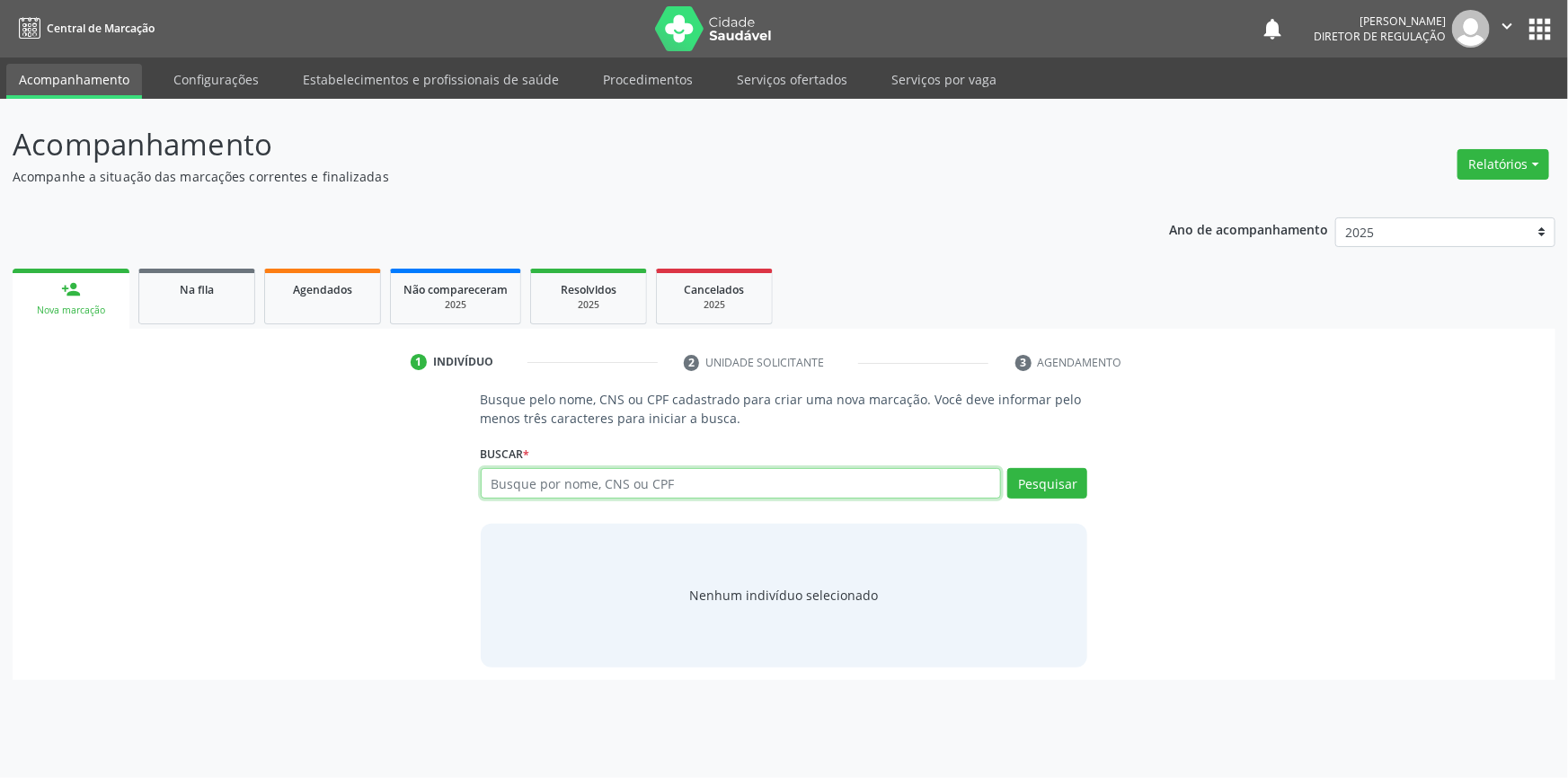
click at [554, 481] on input "text" at bounding box center [741, 483] width 521 height 30
type input "701009866239899"
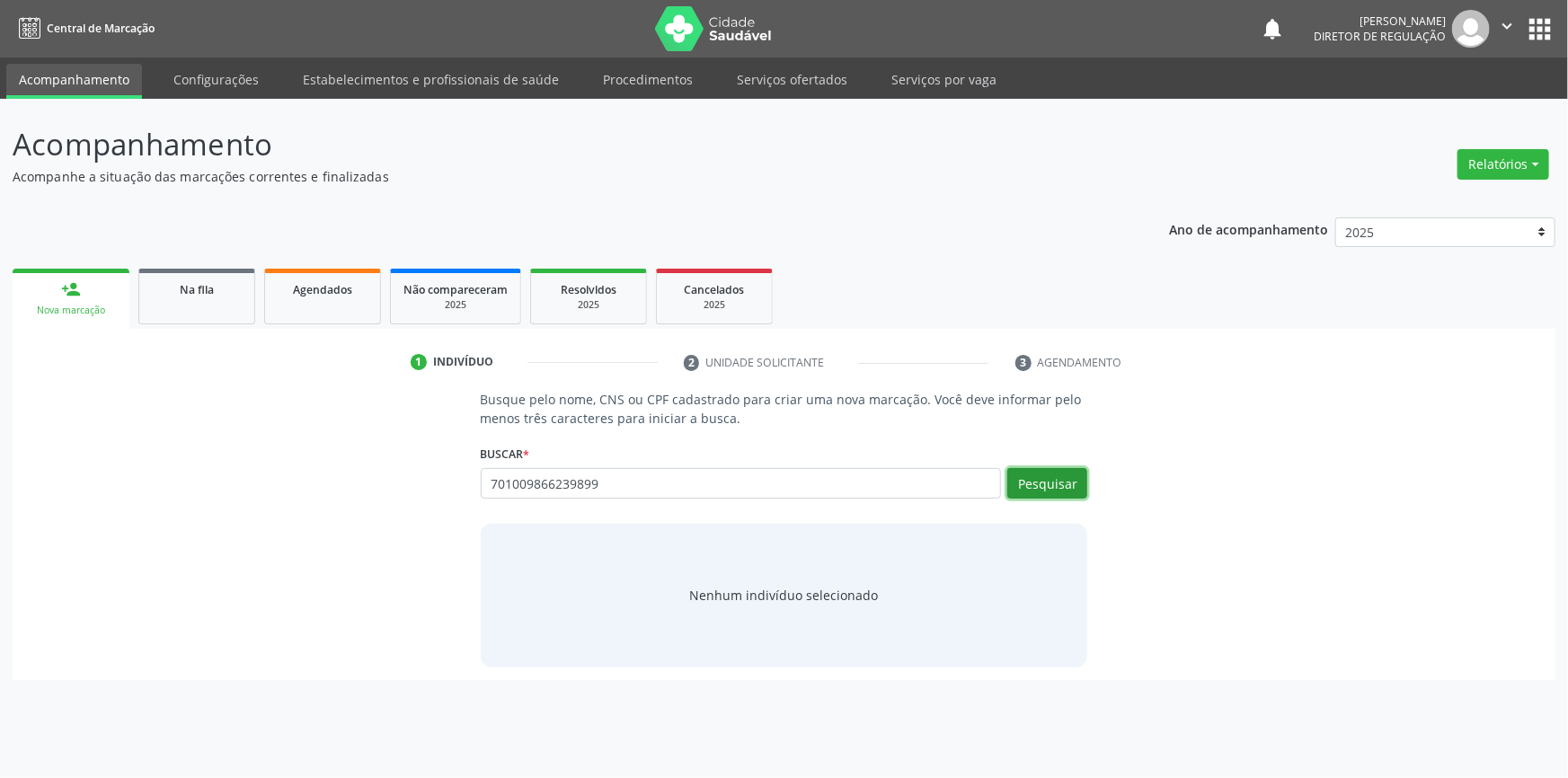
click at [1047, 477] on button "Pesquisar" at bounding box center [1048, 483] width 80 height 30
type input "701009866239899"
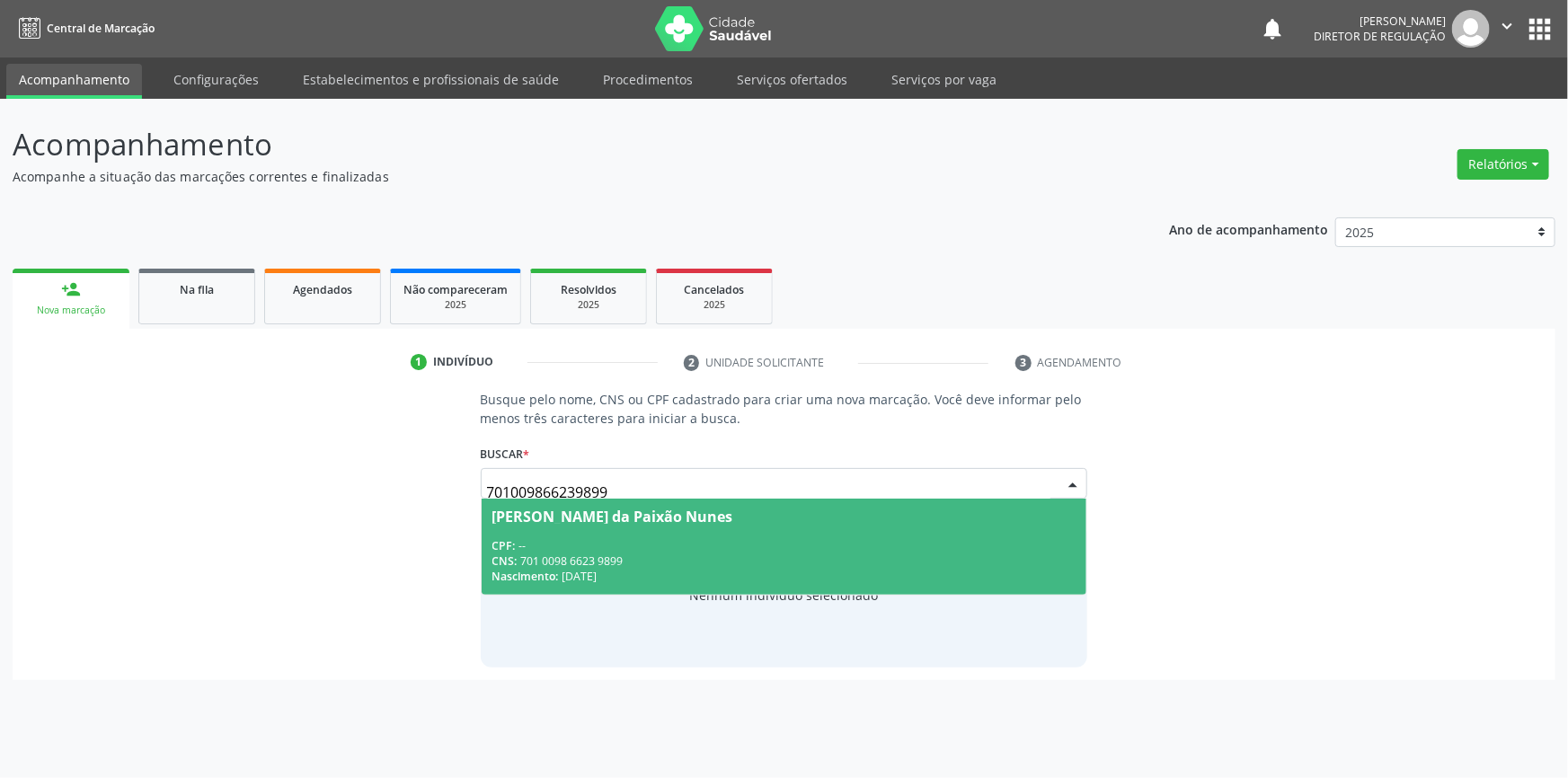
click at [846, 531] on span "[PERSON_NAME] da Paixão Nunes CPF: -- CNS: 701 0098 6623 9899 Nascimento: [DATE]" at bounding box center [785, 546] width 606 height 96
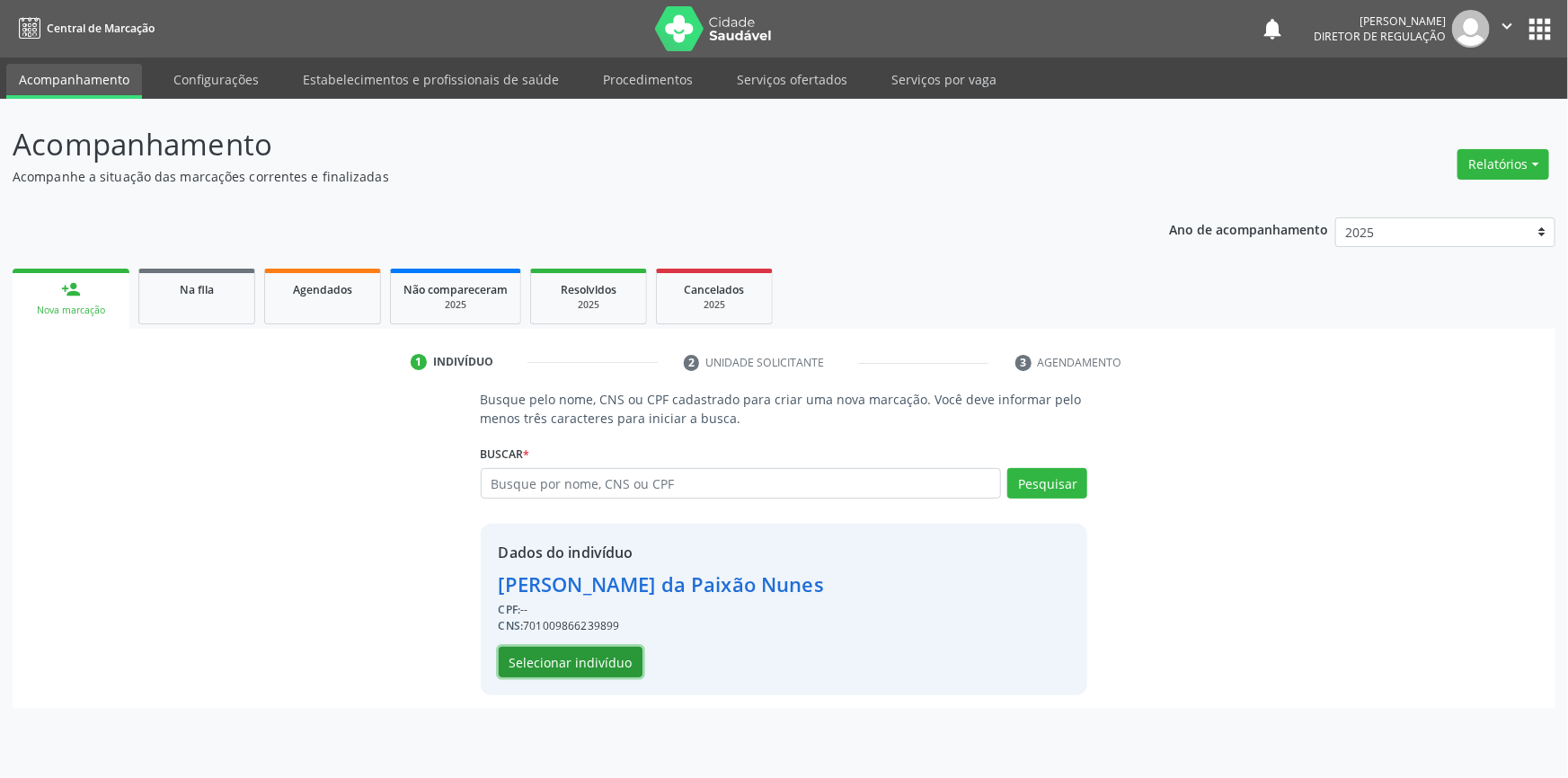
click at [508, 659] on button "Selecionar indivíduo" at bounding box center [571, 661] width 144 height 30
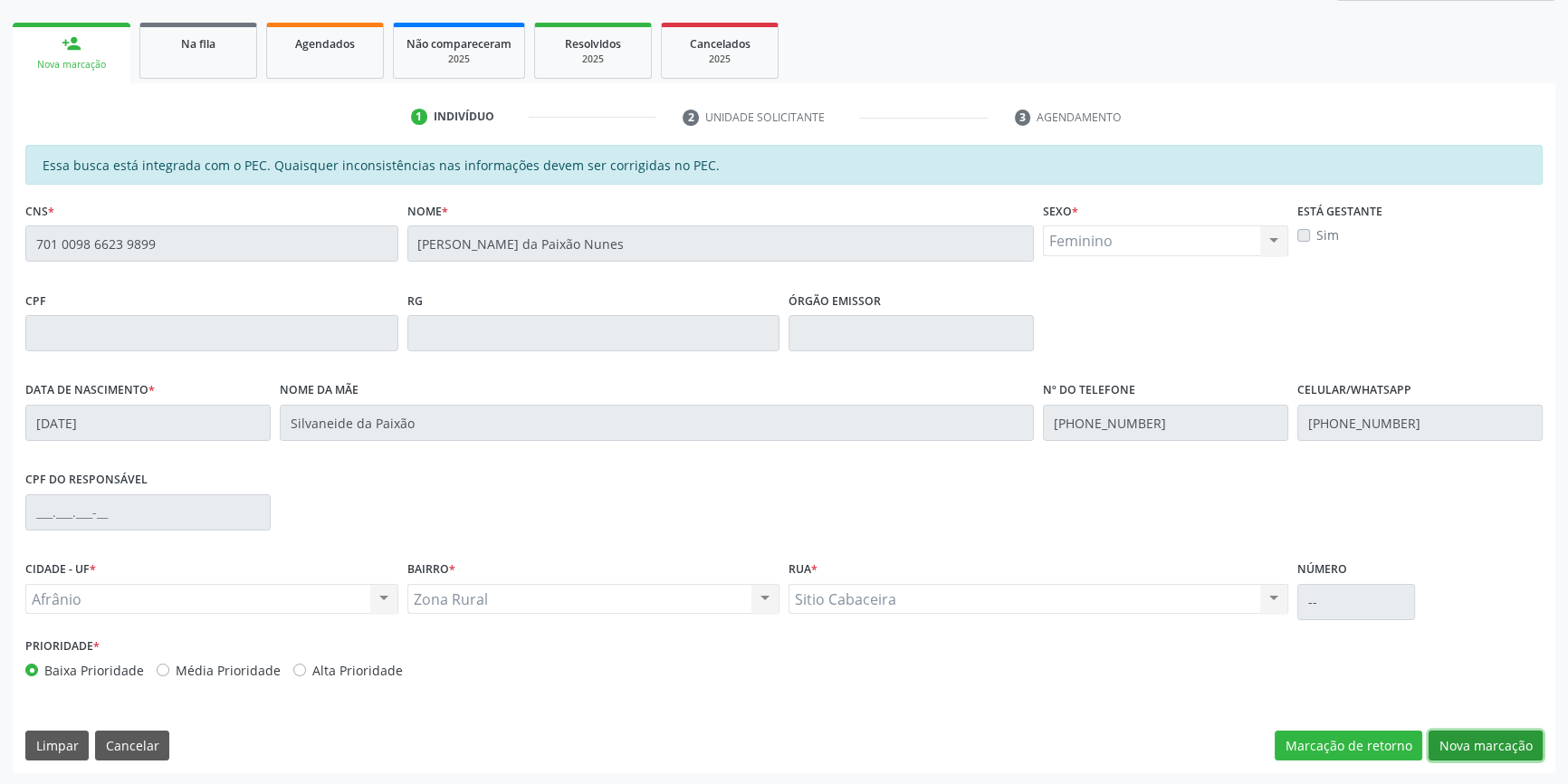
click at [1476, 754] on button "Nova marcação" at bounding box center [1486, 746] width 114 height 30
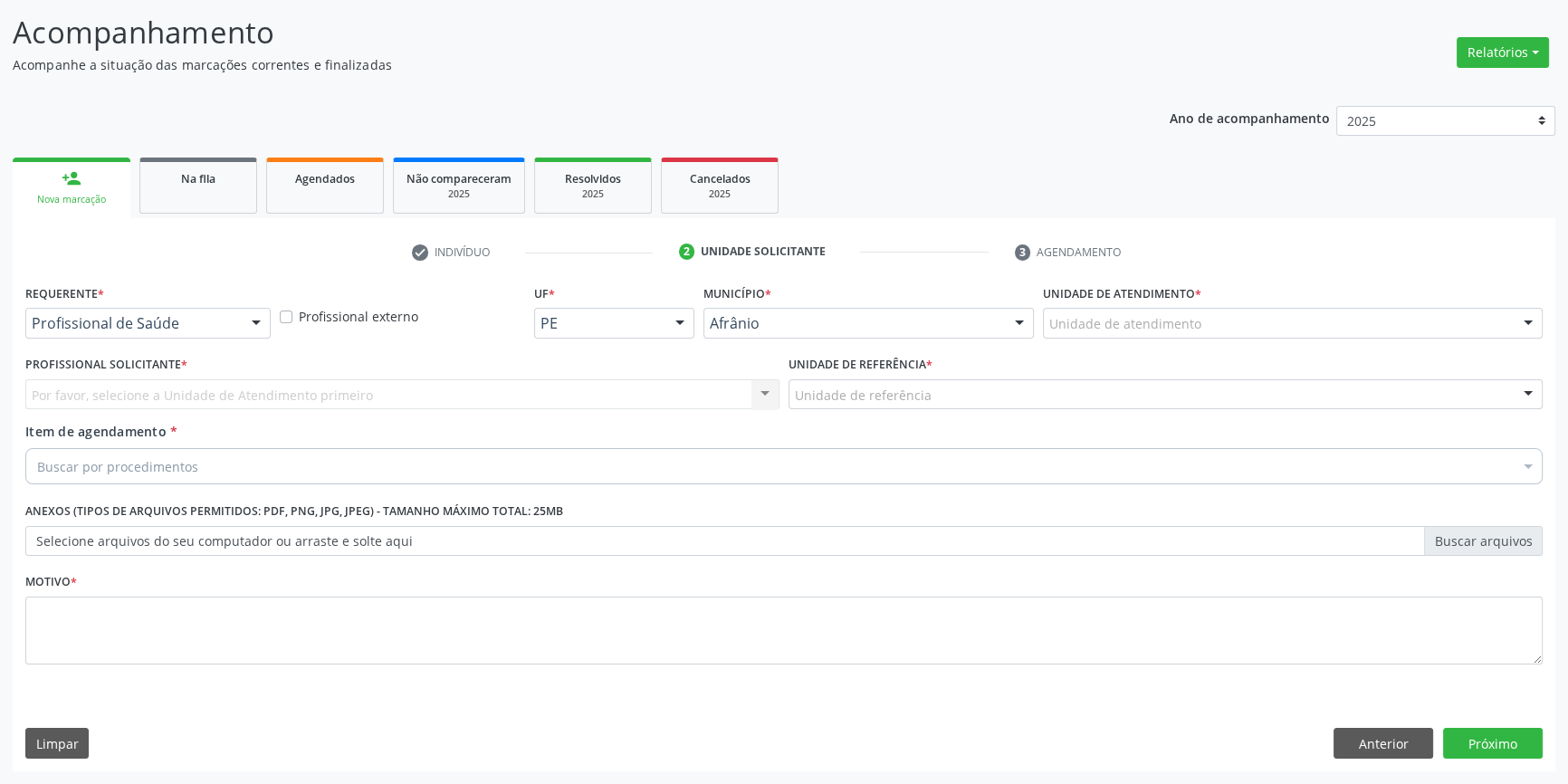
scroll to position [112, 0]
click at [1203, 318] on div "Unidade de atendimento" at bounding box center [1292, 325] width 499 height 30
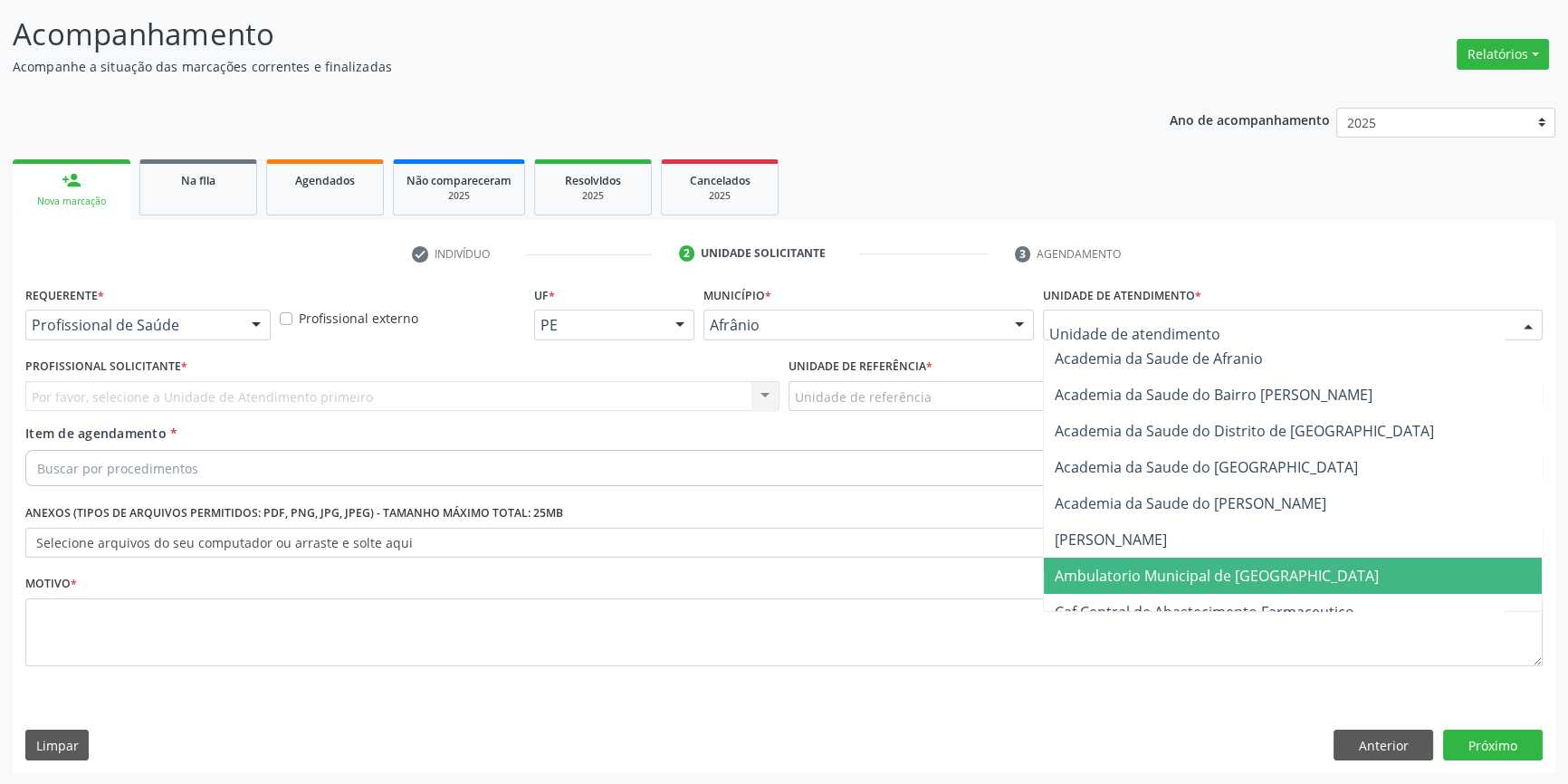
click at [1168, 568] on span "Ambulatorio Municipal de [GEOGRAPHIC_DATA]" at bounding box center [1217, 576] width 324 height 20
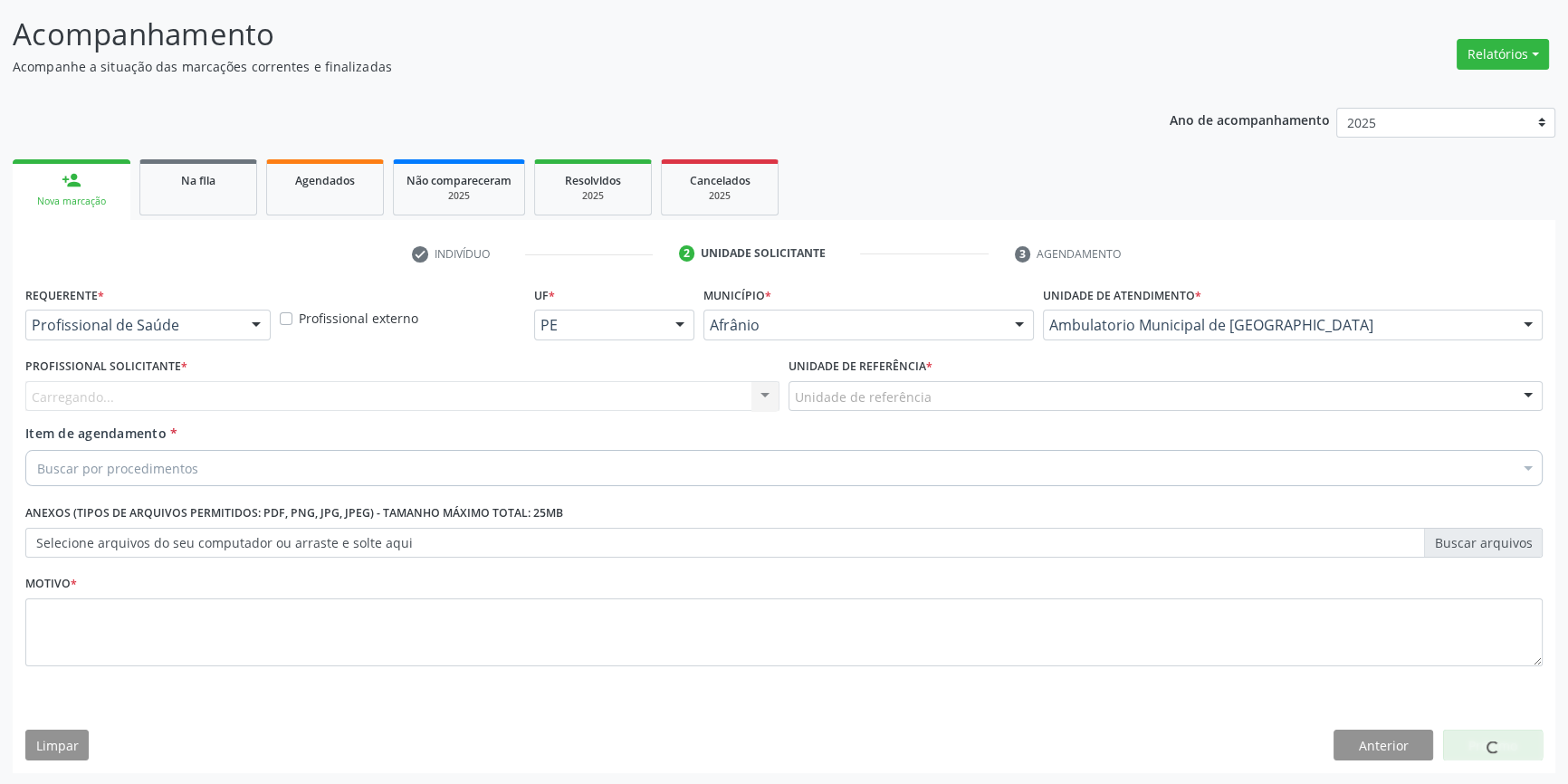
click at [931, 391] on div "Unidade de referência" at bounding box center [1166, 396] width 755 height 30
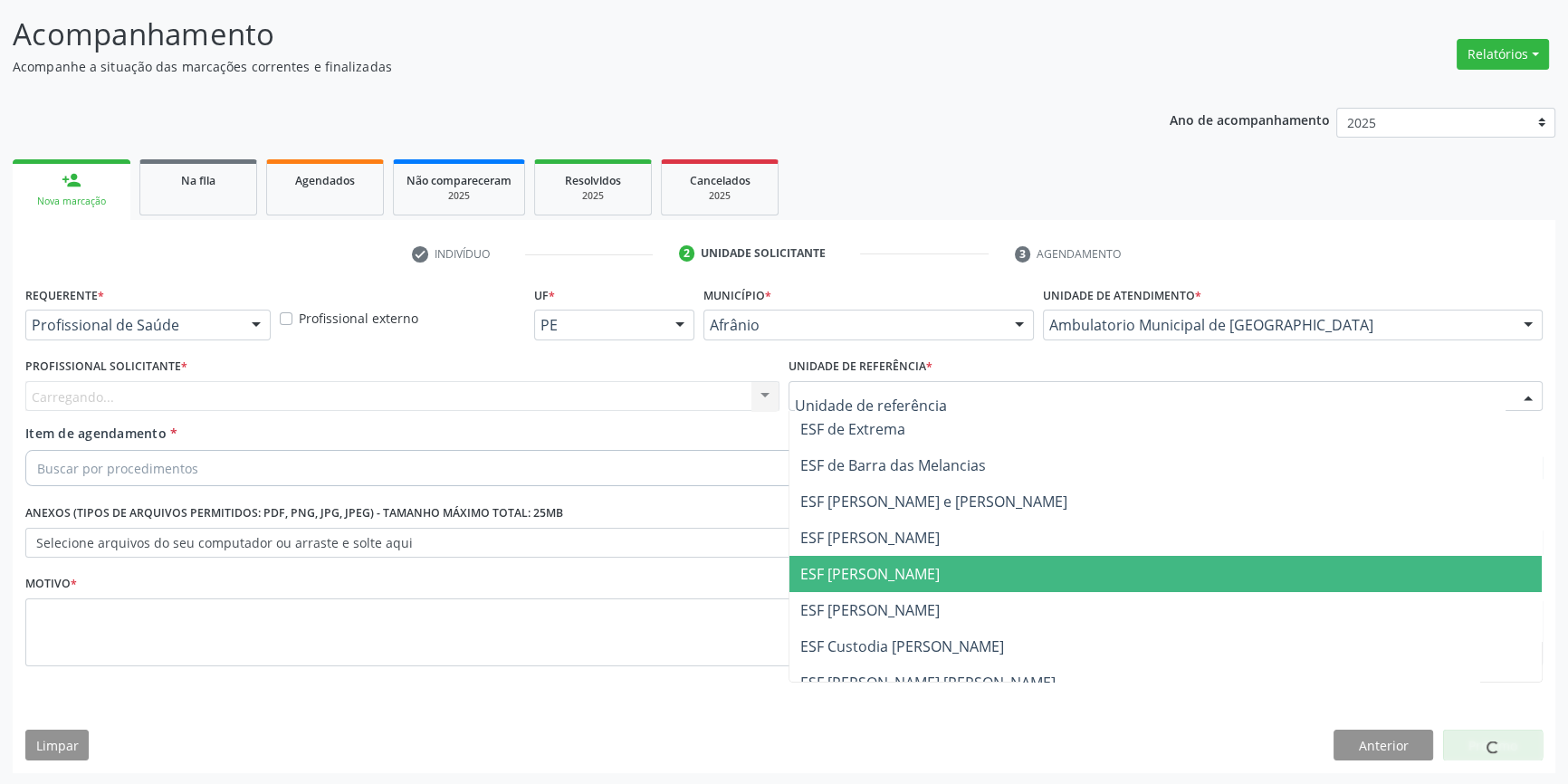
click at [878, 571] on span "ESF [PERSON_NAME]" at bounding box center [870, 574] width 139 height 20
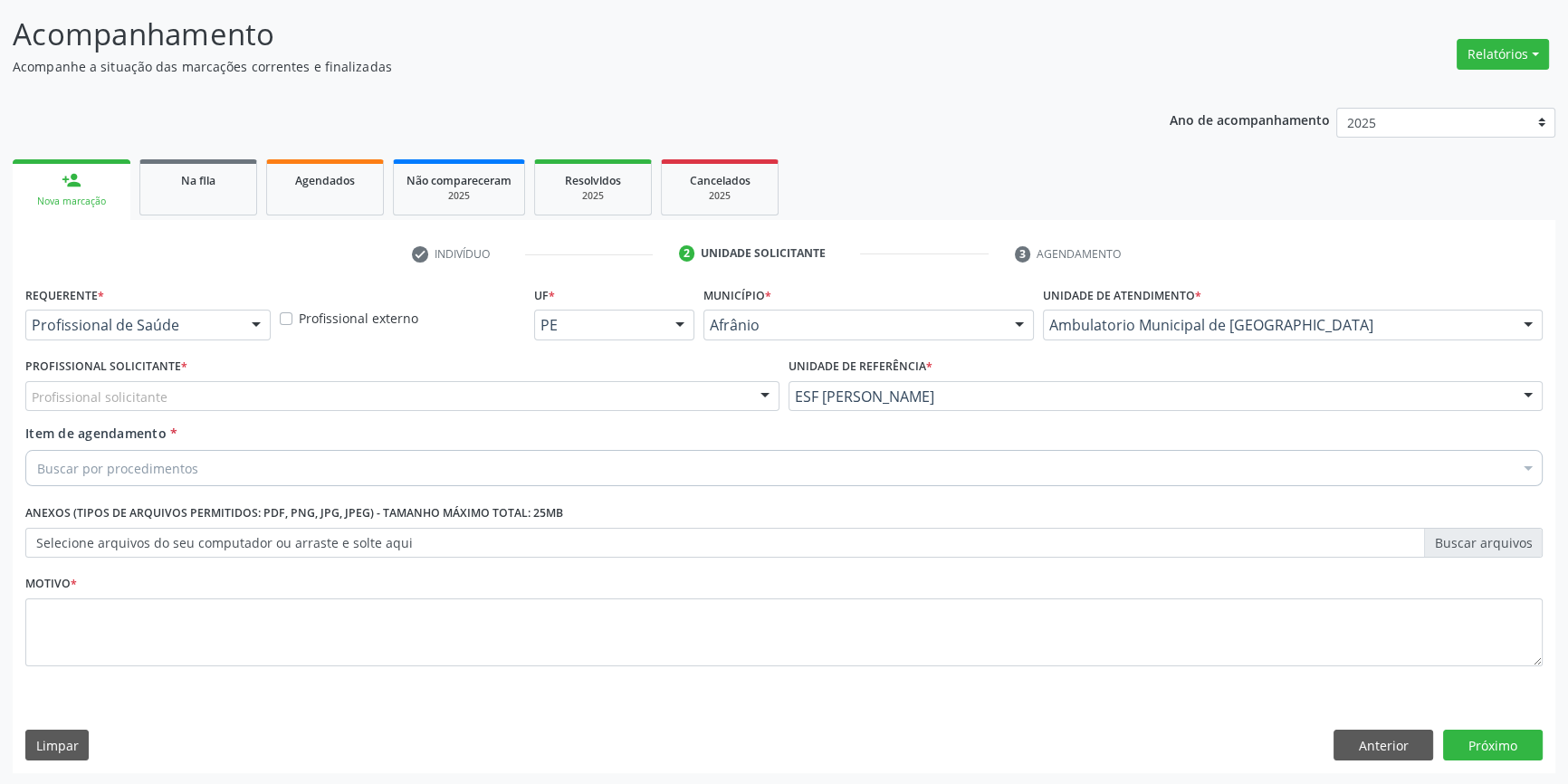
click at [493, 394] on div "Profissional solicitante" at bounding box center [402, 396] width 755 height 30
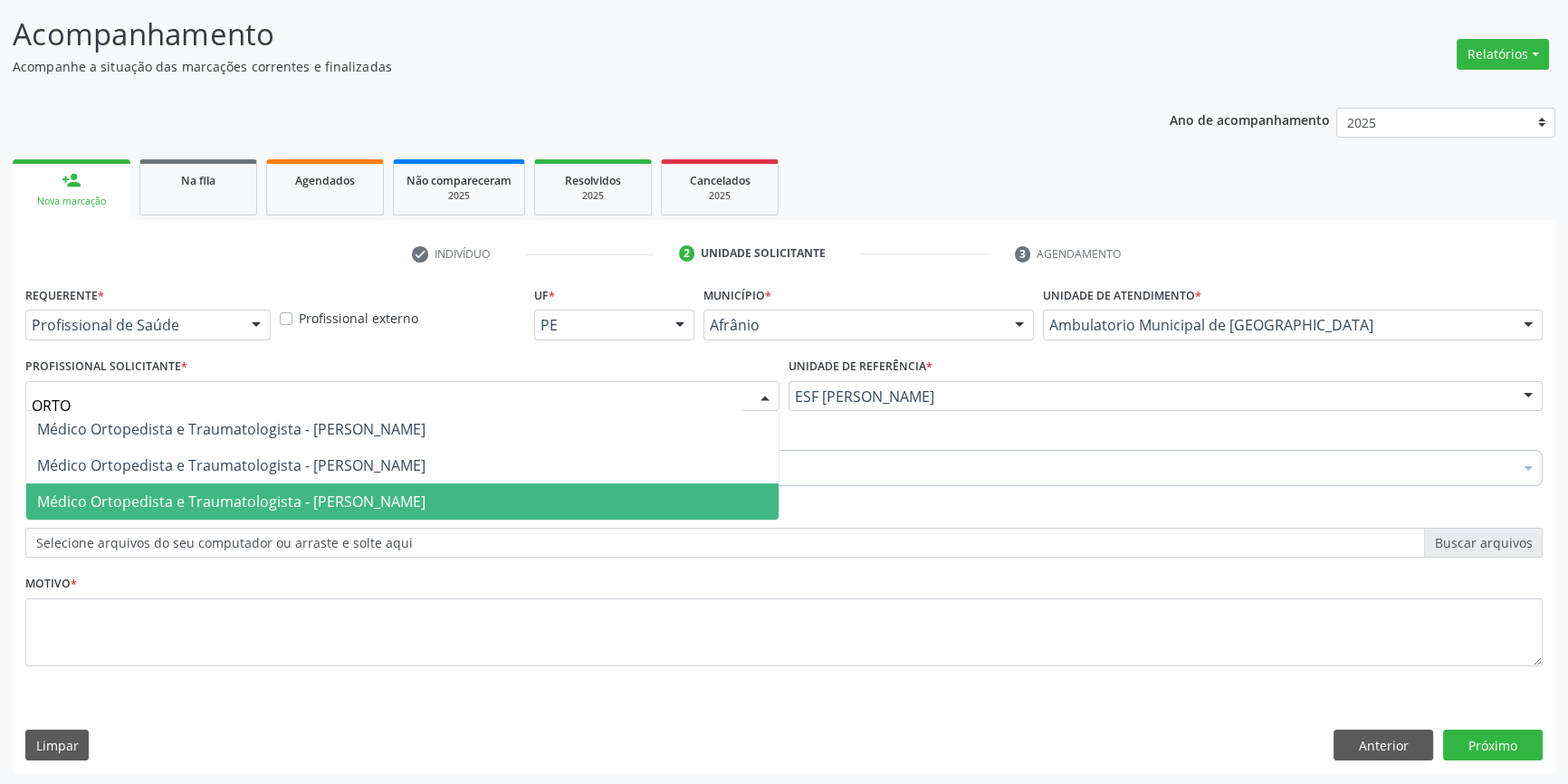
type input "ORTOP"
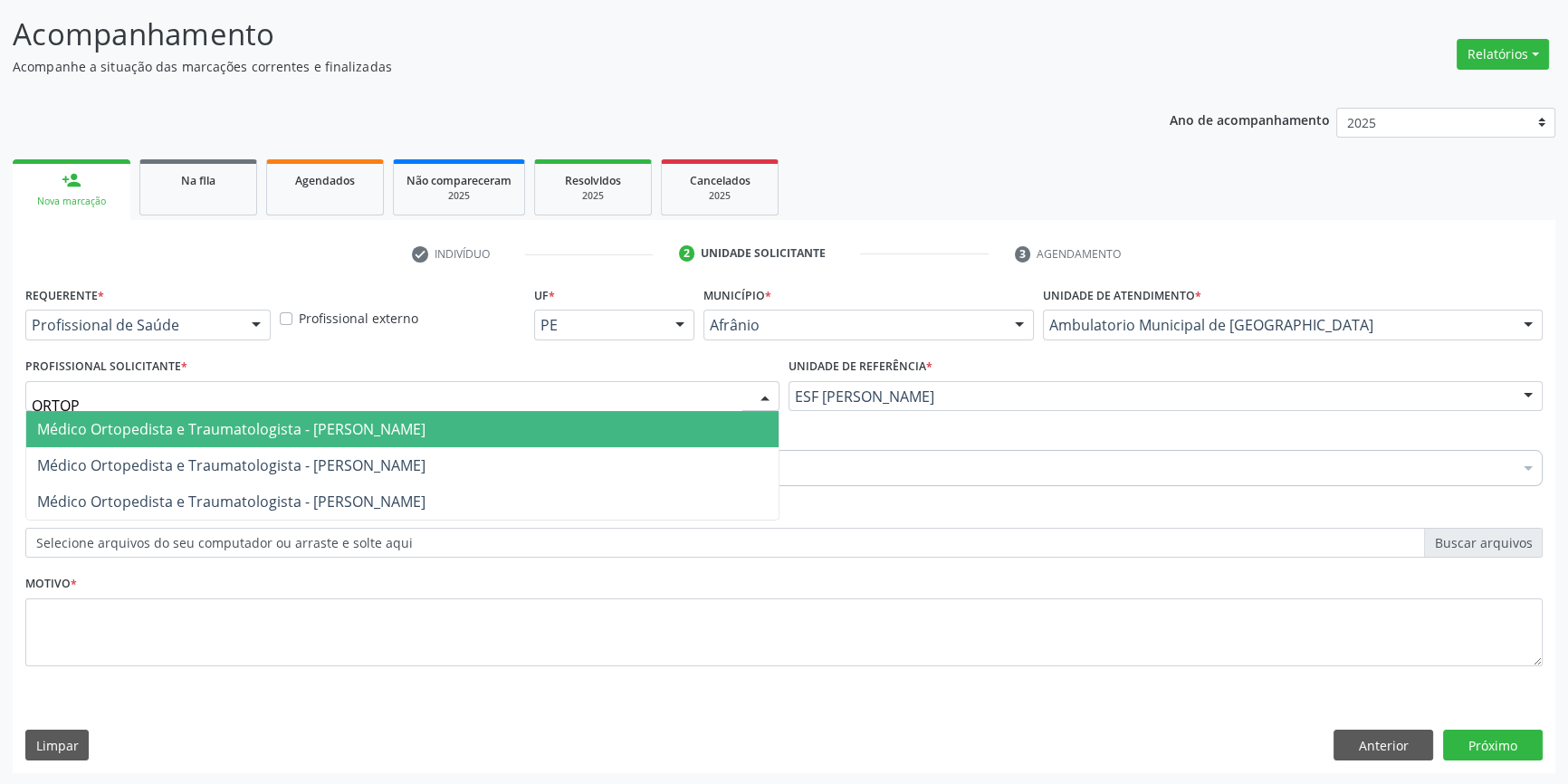
click at [375, 436] on span "Médico Ortopedista e Traumatologista - [PERSON_NAME]" at bounding box center [232, 429] width 389 height 20
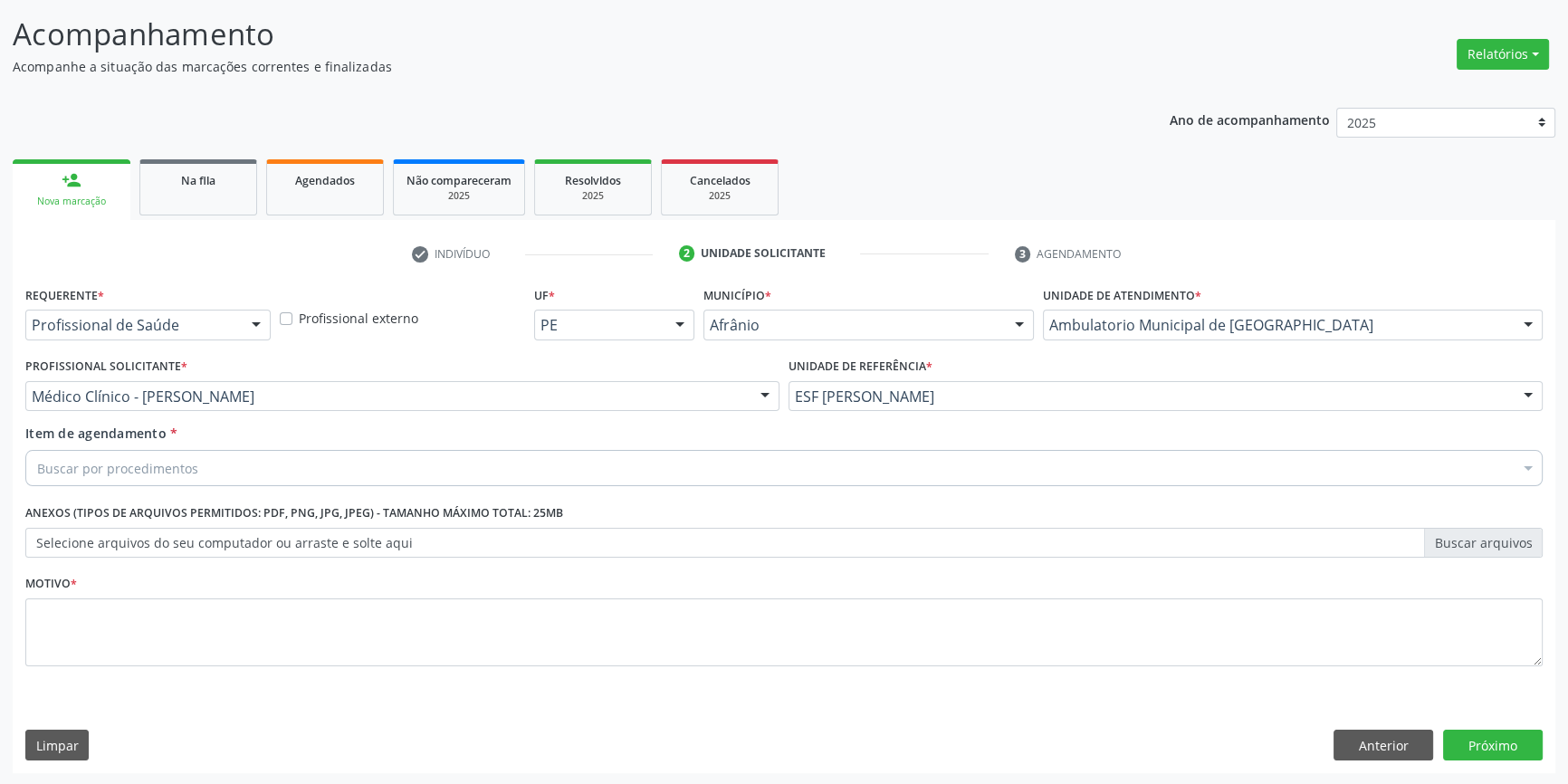
click at [220, 459] on div "Buscar por procedimentos" at bounding box center [784, 468] width 1518 height 36
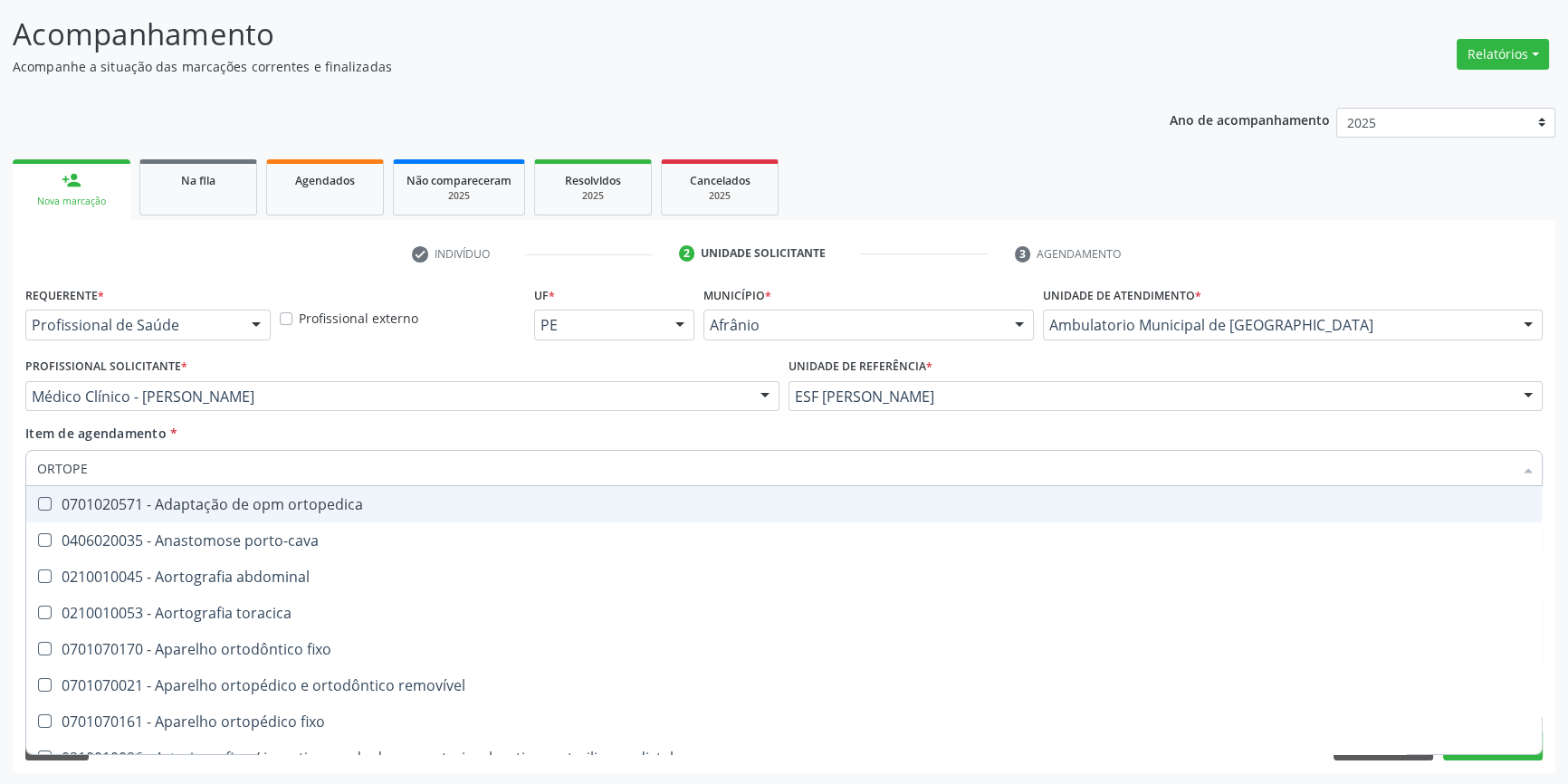
type input "ORTOPED"
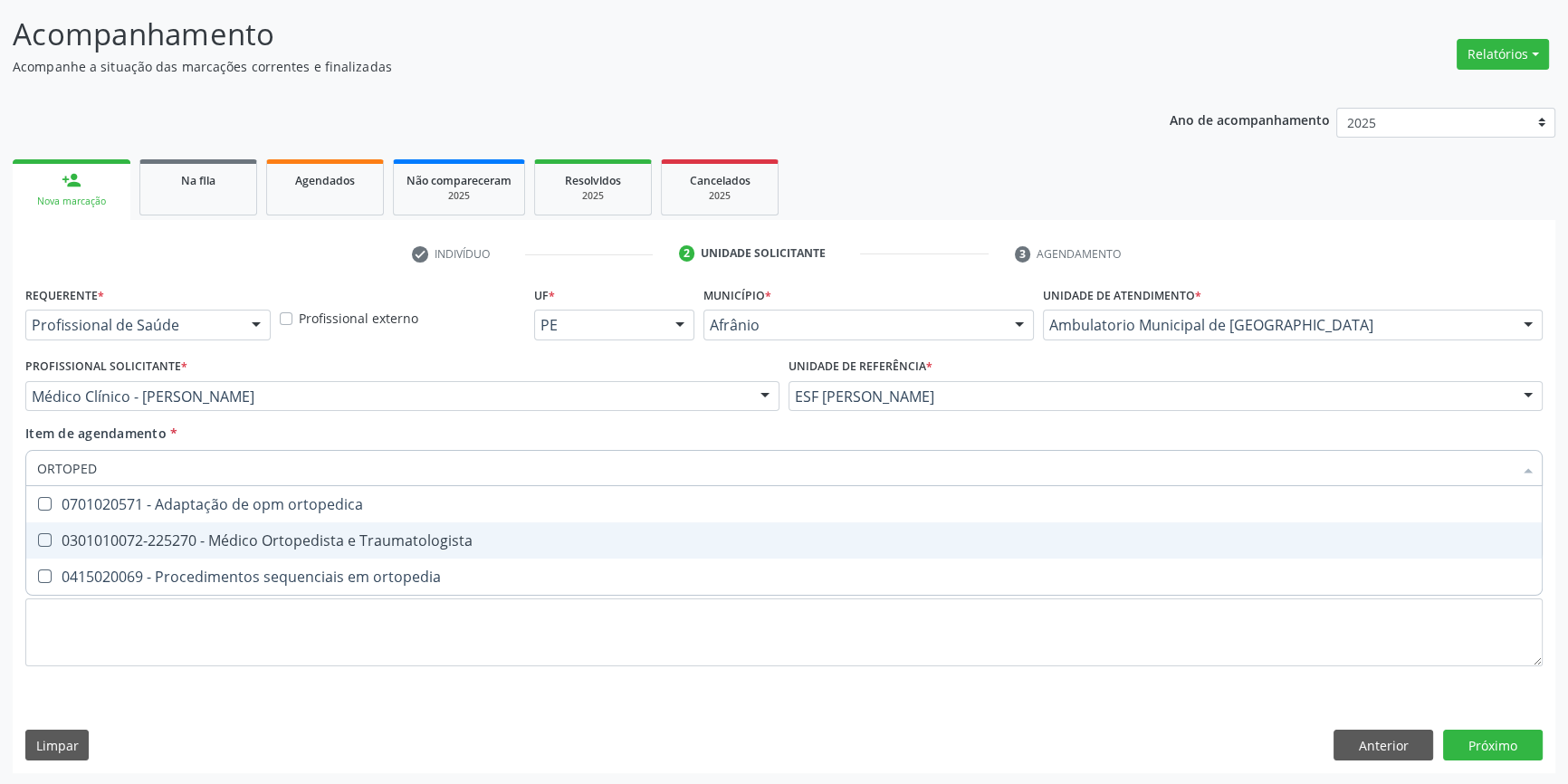
click at [290, 534] on div "0301010072-225270 - Médico Ortopedista e Traumatologista" at bounding box center [784, 541] width 1494 height 15
checkbox Traumatologista "true"
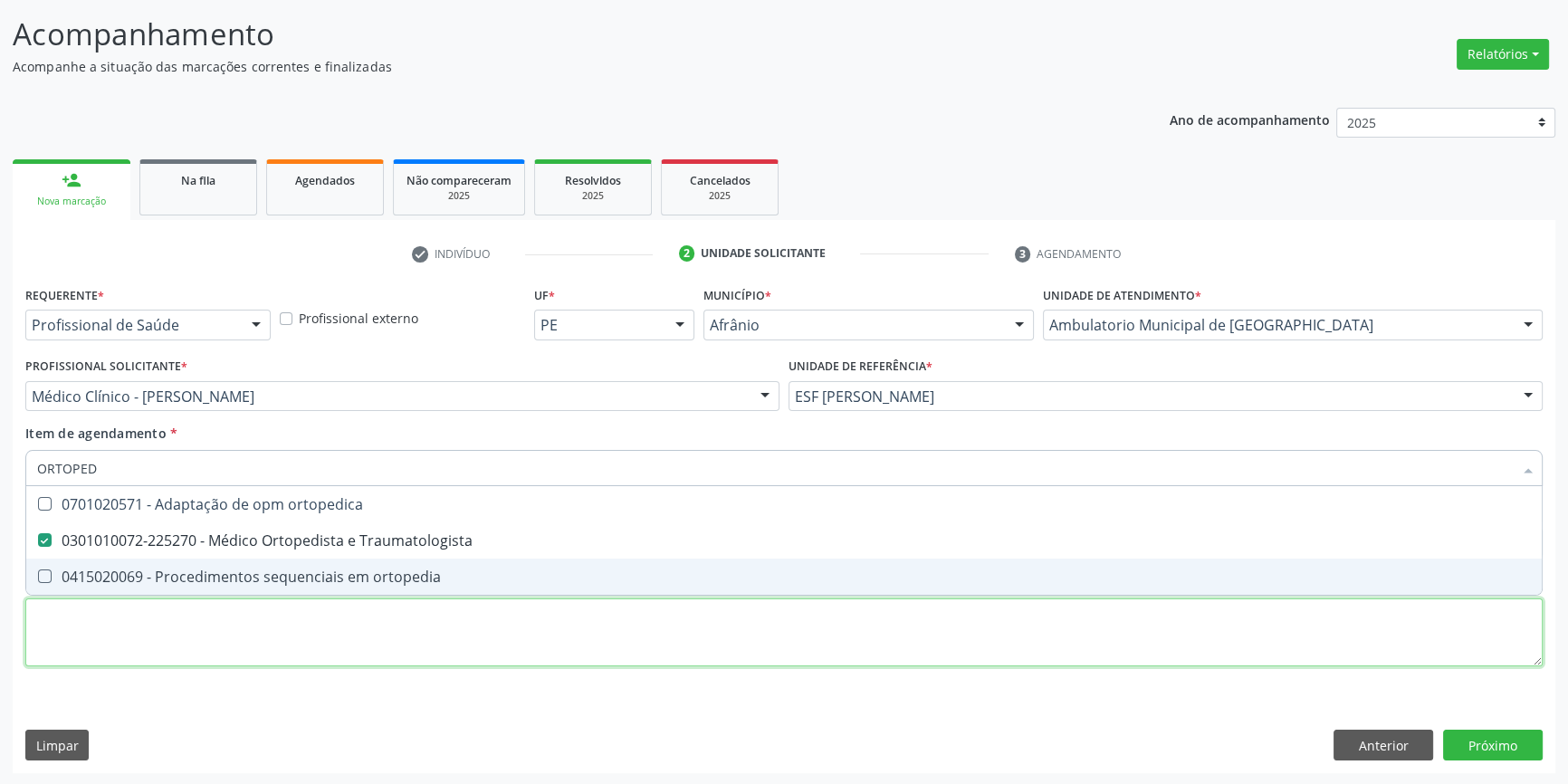
click at [246, 624] on div "Requerente * Profissional de Saúde Profissional de Saúde Paciente Nenhum result…" at bounding box center [784, 487] width 1518 height 410
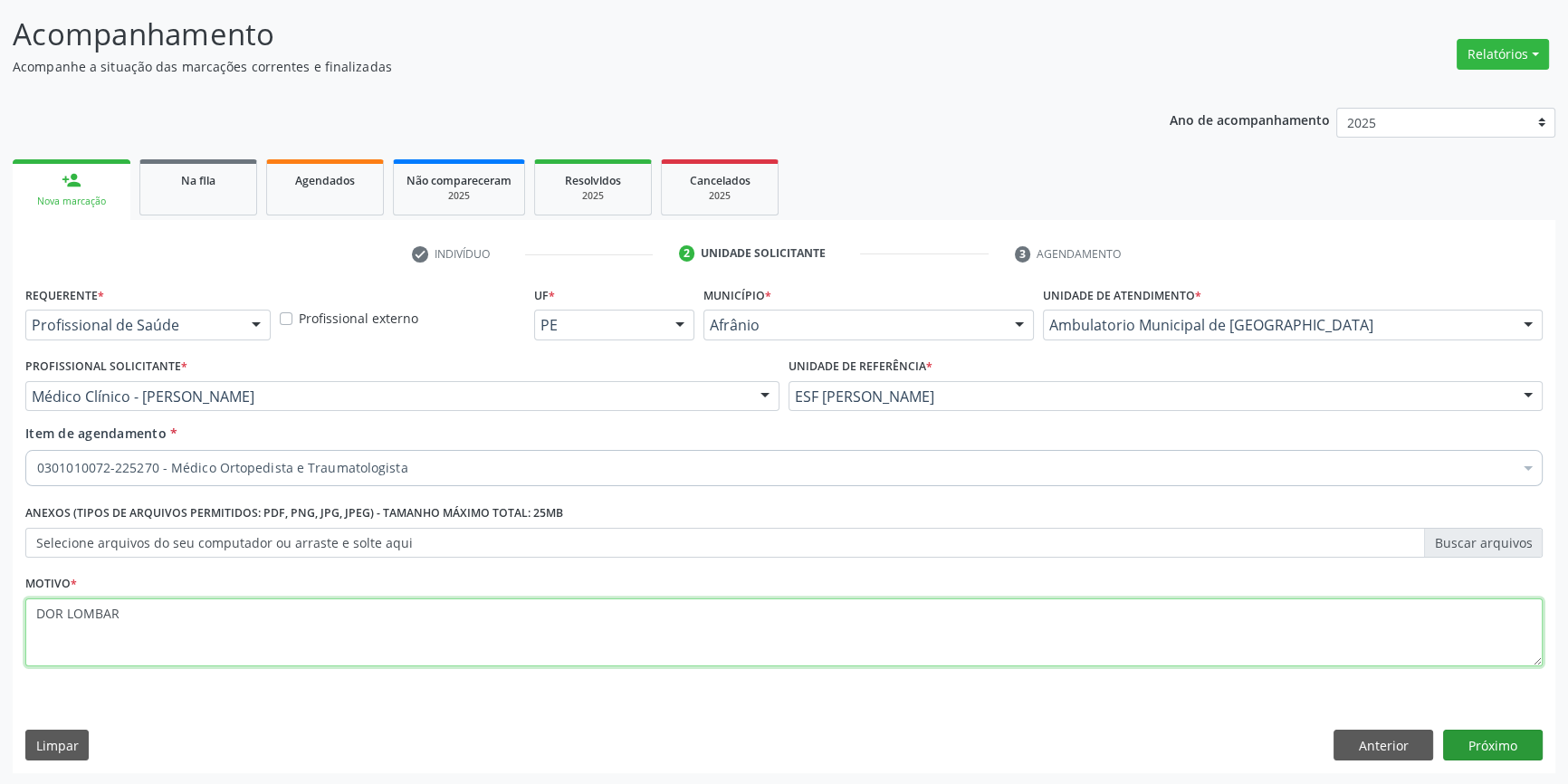
type textarea "DOR LOMBAR"
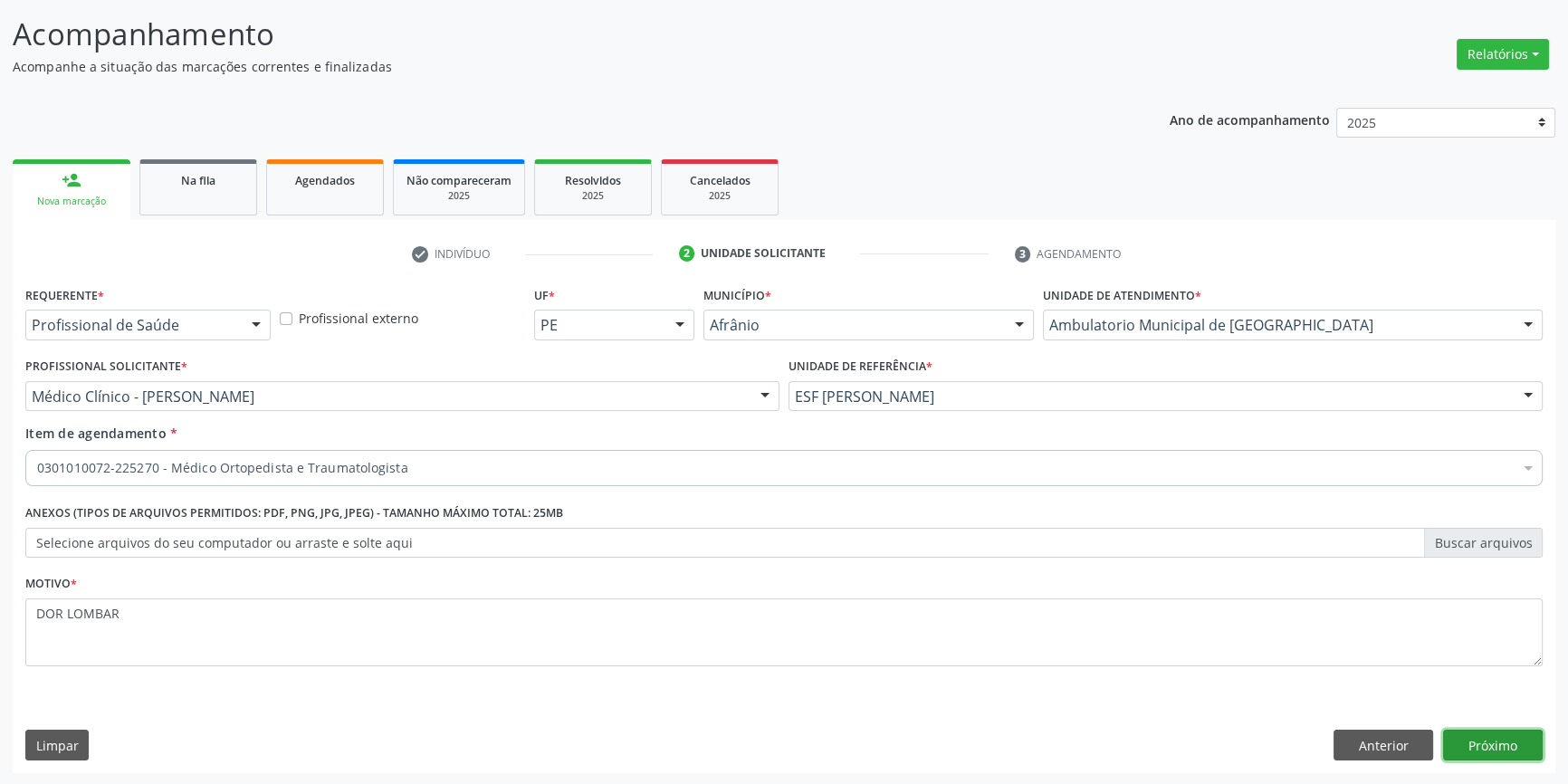
click at [1473, 734] on button "Próximo" at bounding box center [1493, 745] width 100 height 30
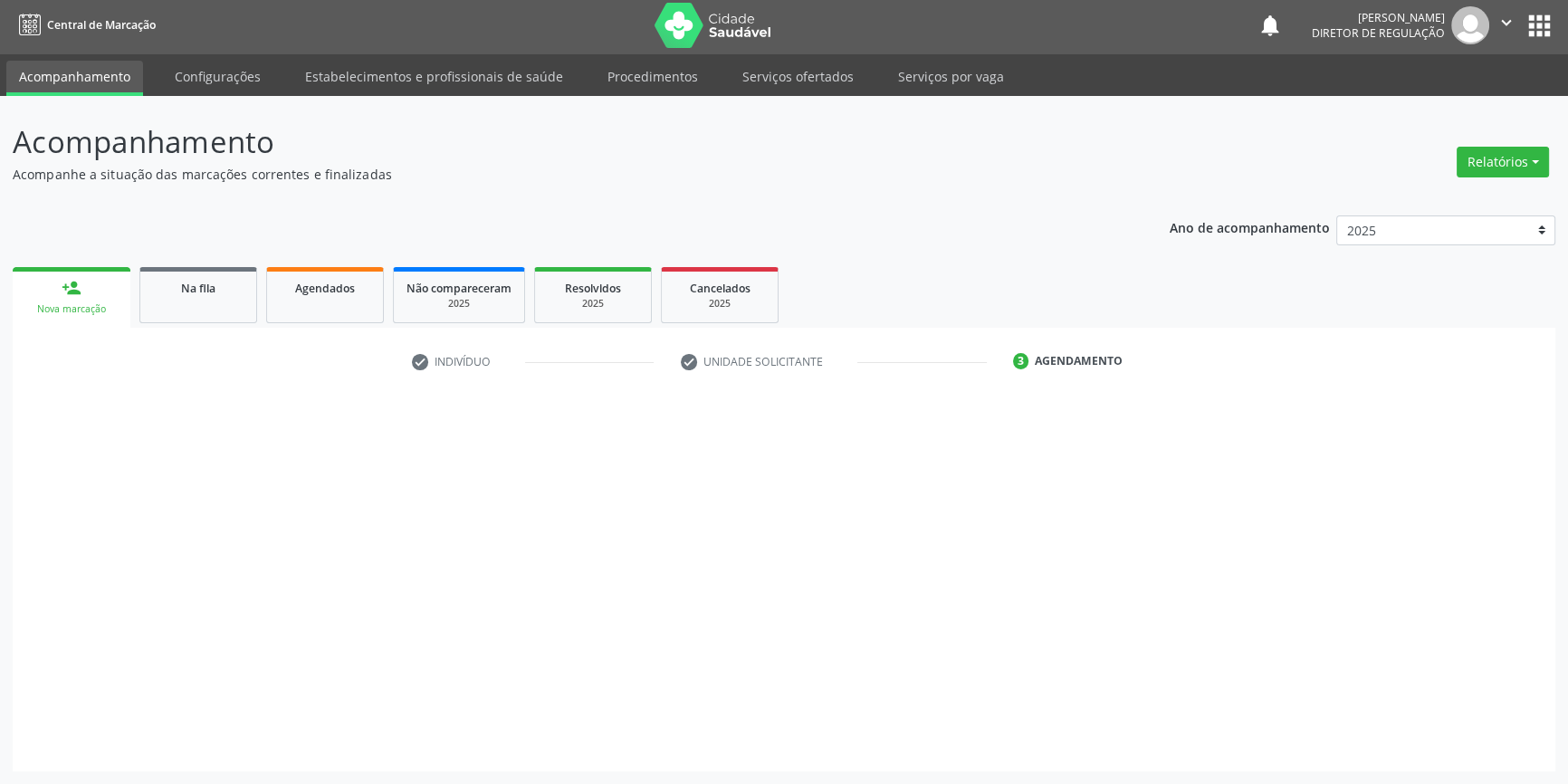
scroll to position [2, 0]
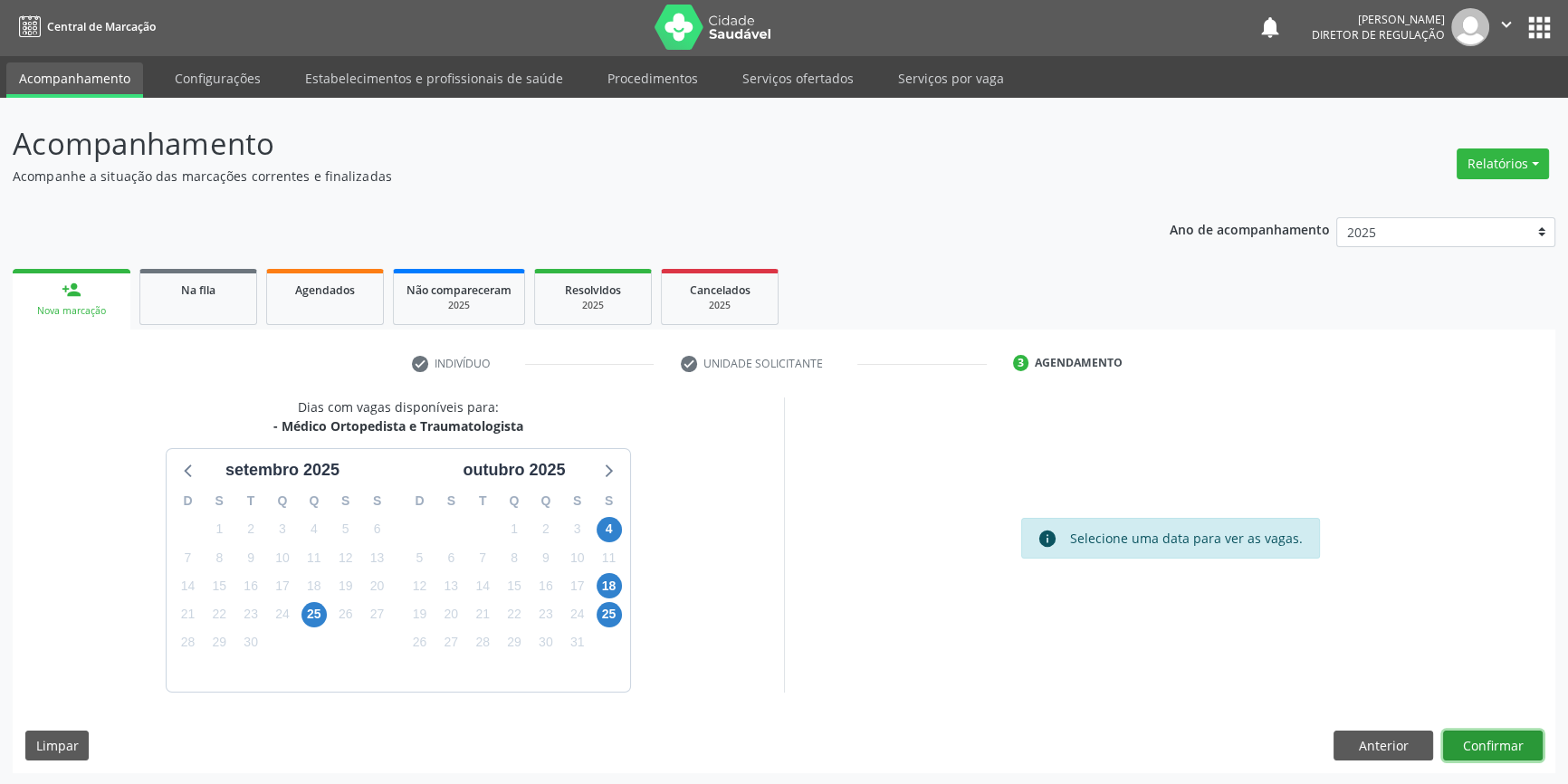
click at [1484, 747] on button "Confirmar" at bounding box center [1493, 746] width 100 height 30
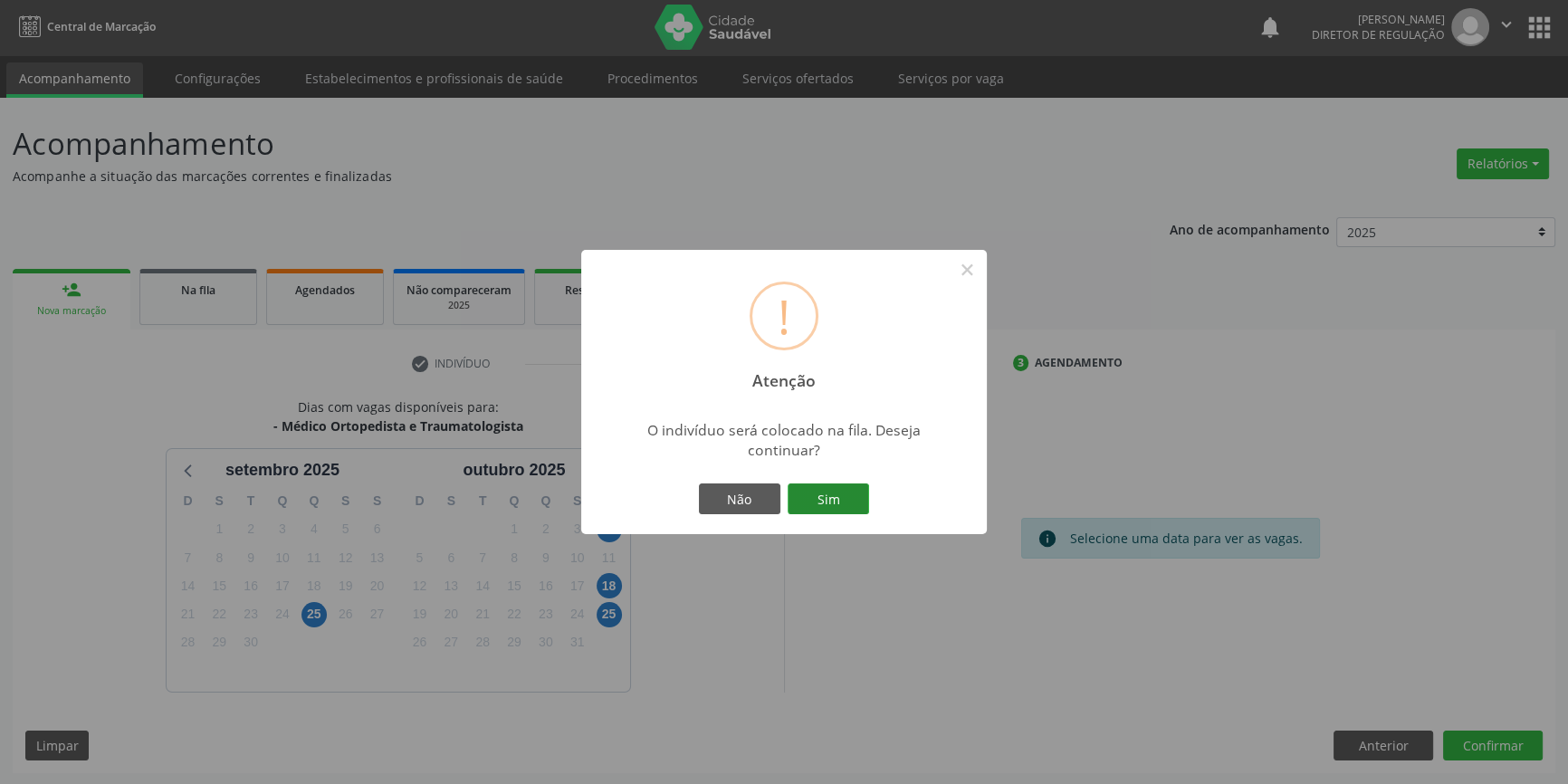
click at [824, 498] on button "Sim" at bounding box center [828, 498] width 81 height 30
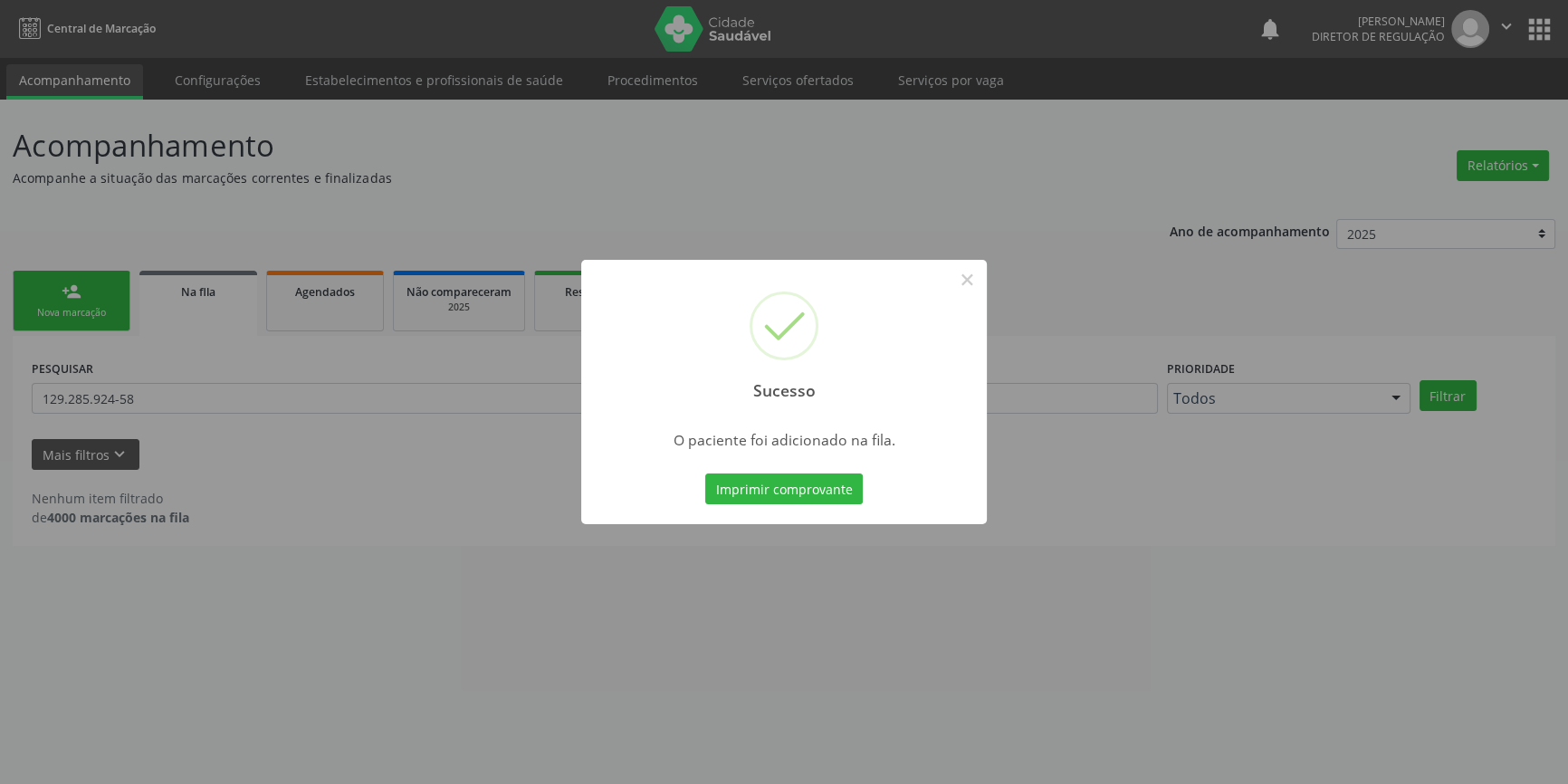
scroll to position [0, 0]
click at [970, 292] on button "×" at bounding box center [972, 279] width 30 height 30
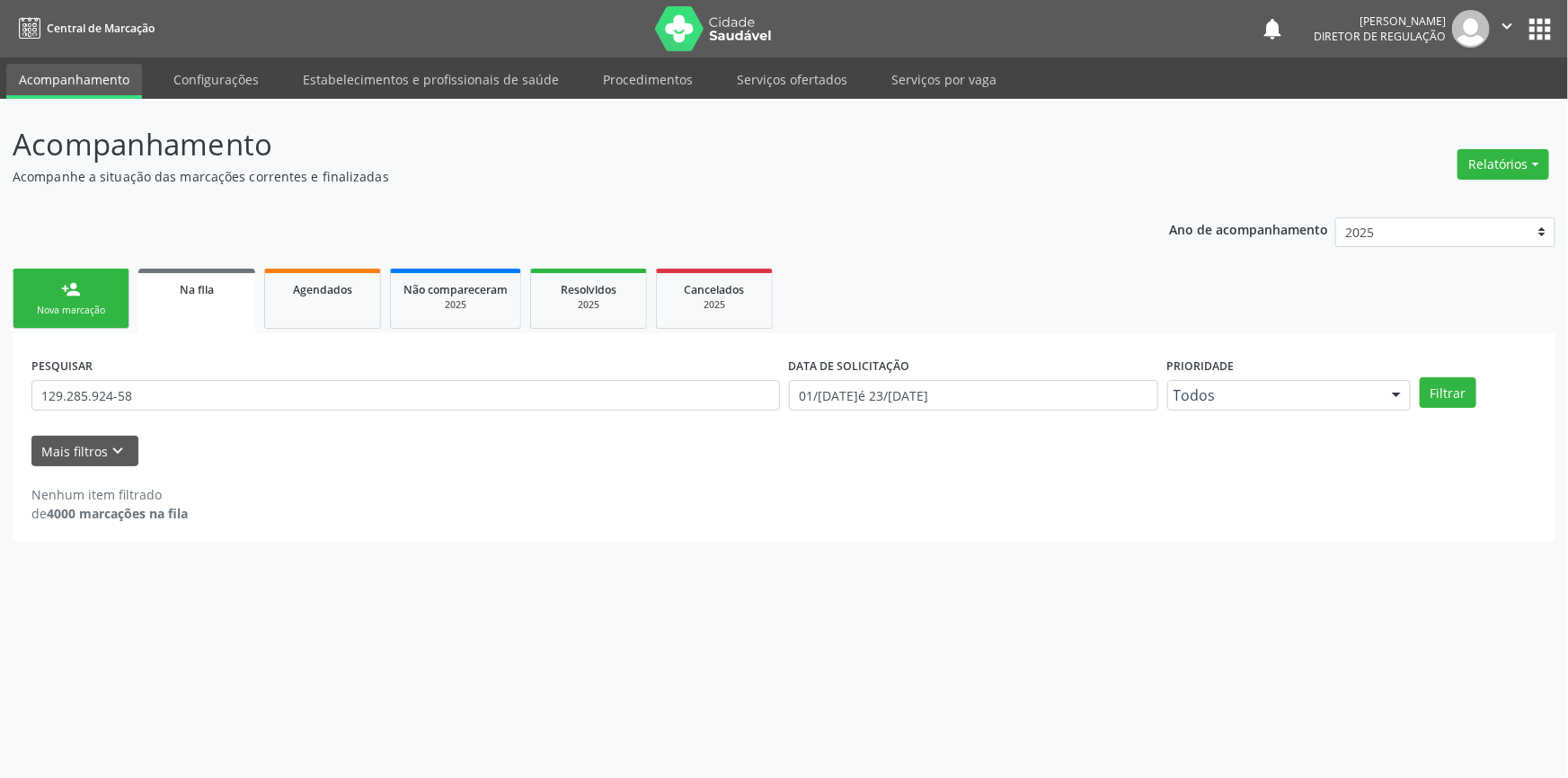
click at [73, 296] on div "person_add" at bounding box center [71, 289] width 19 height 19
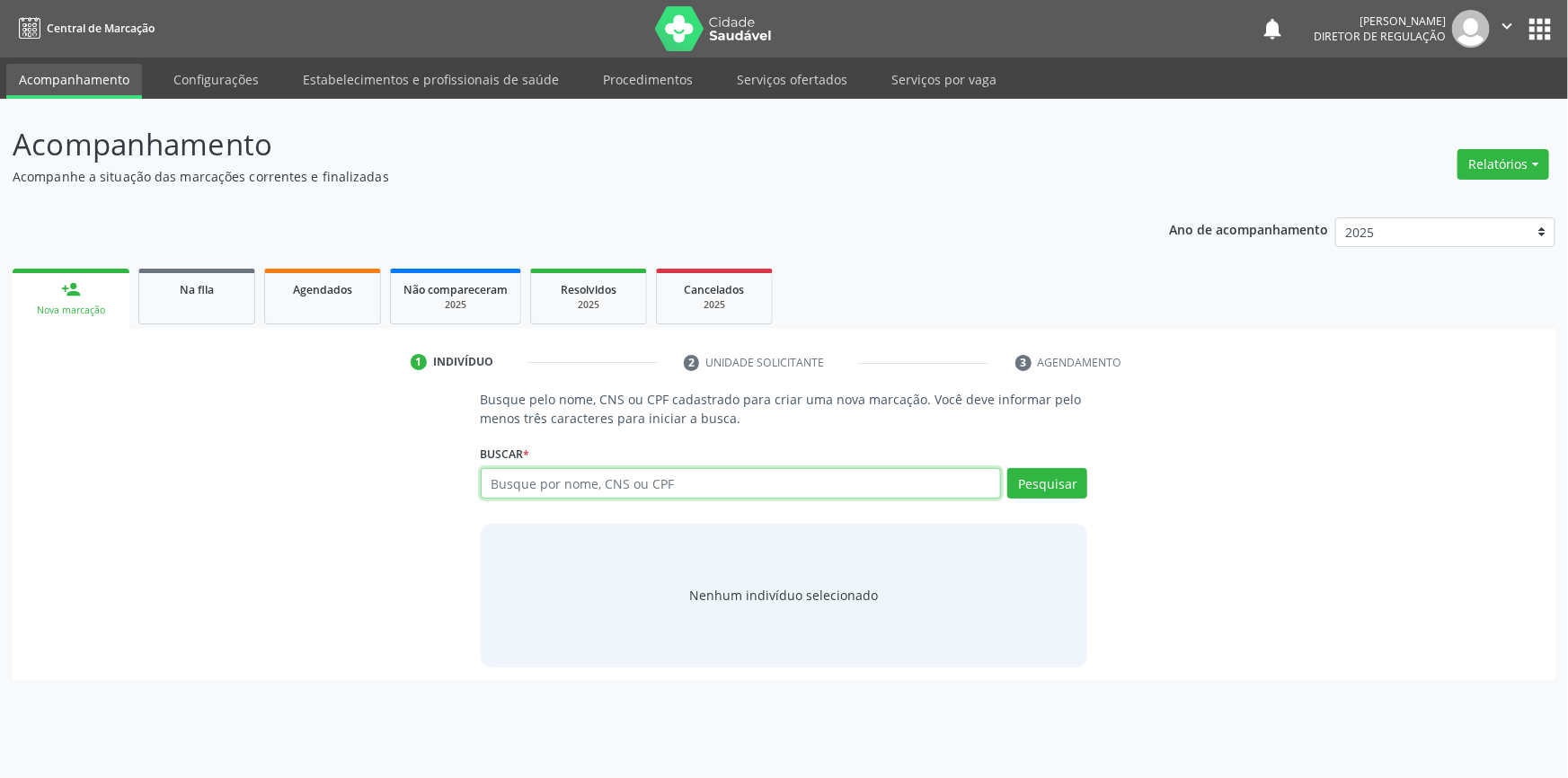
click at [557, 476] on input "text" at bounding box center [741, 483] width 521 height 30
type input "7"
type input "898002301980571"
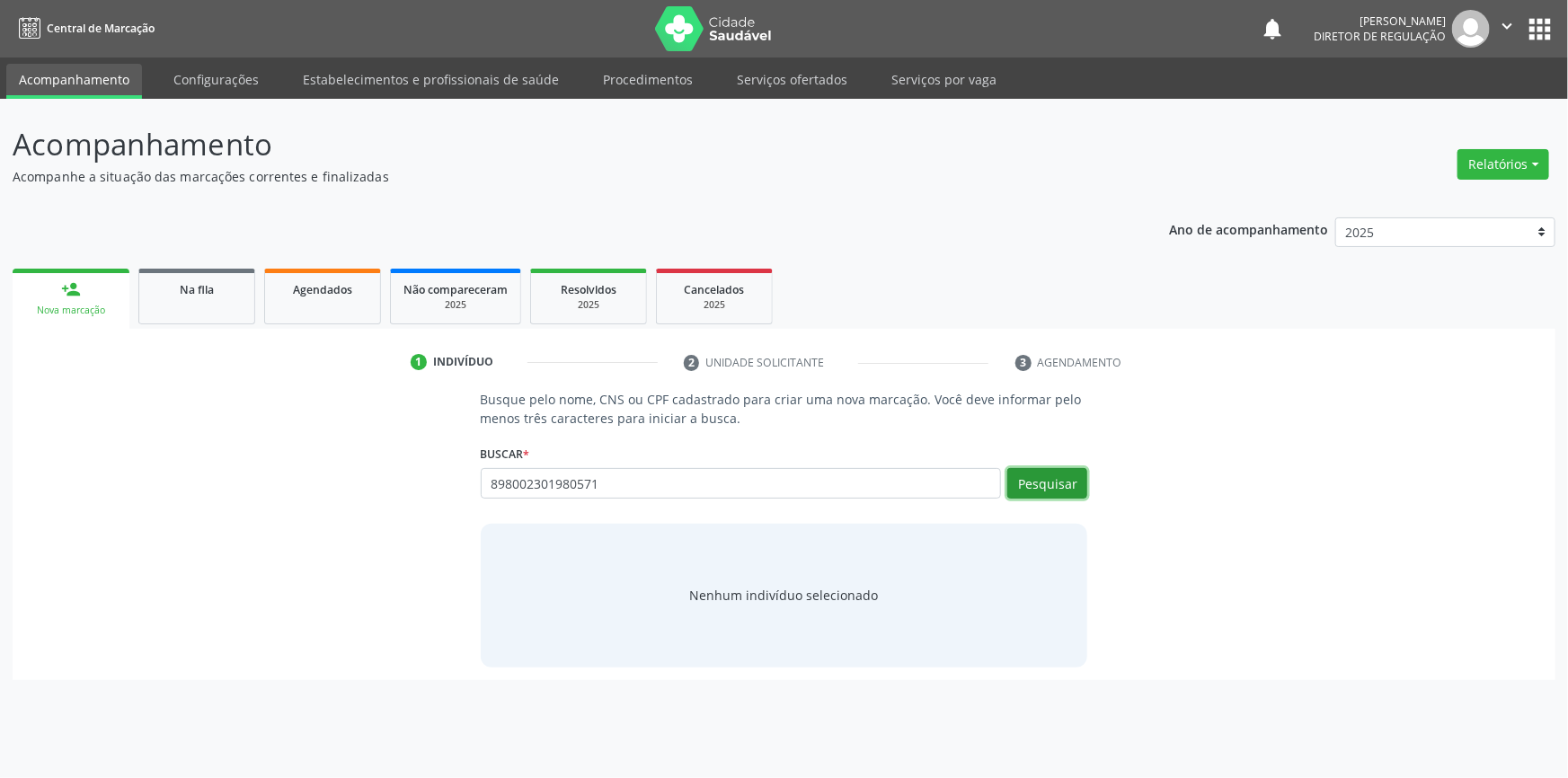
click at [1061, 476] on button "Pesquisar" at bounding box center [1048, 483] width 80 height 30
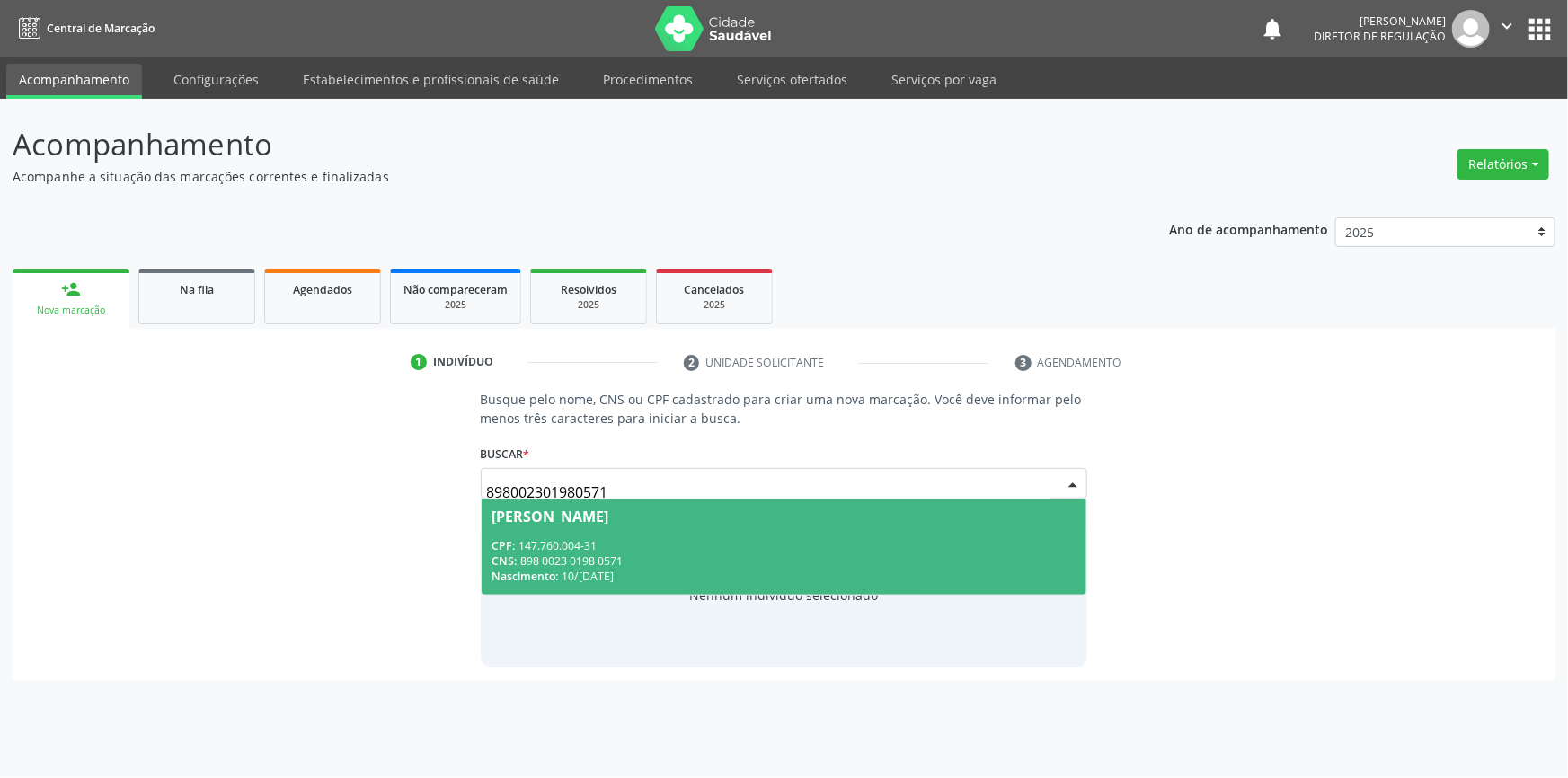
click at [612, 551] on div "CPF: 147.760.004-31" at bounding box center [785, 546] width 584 height 16
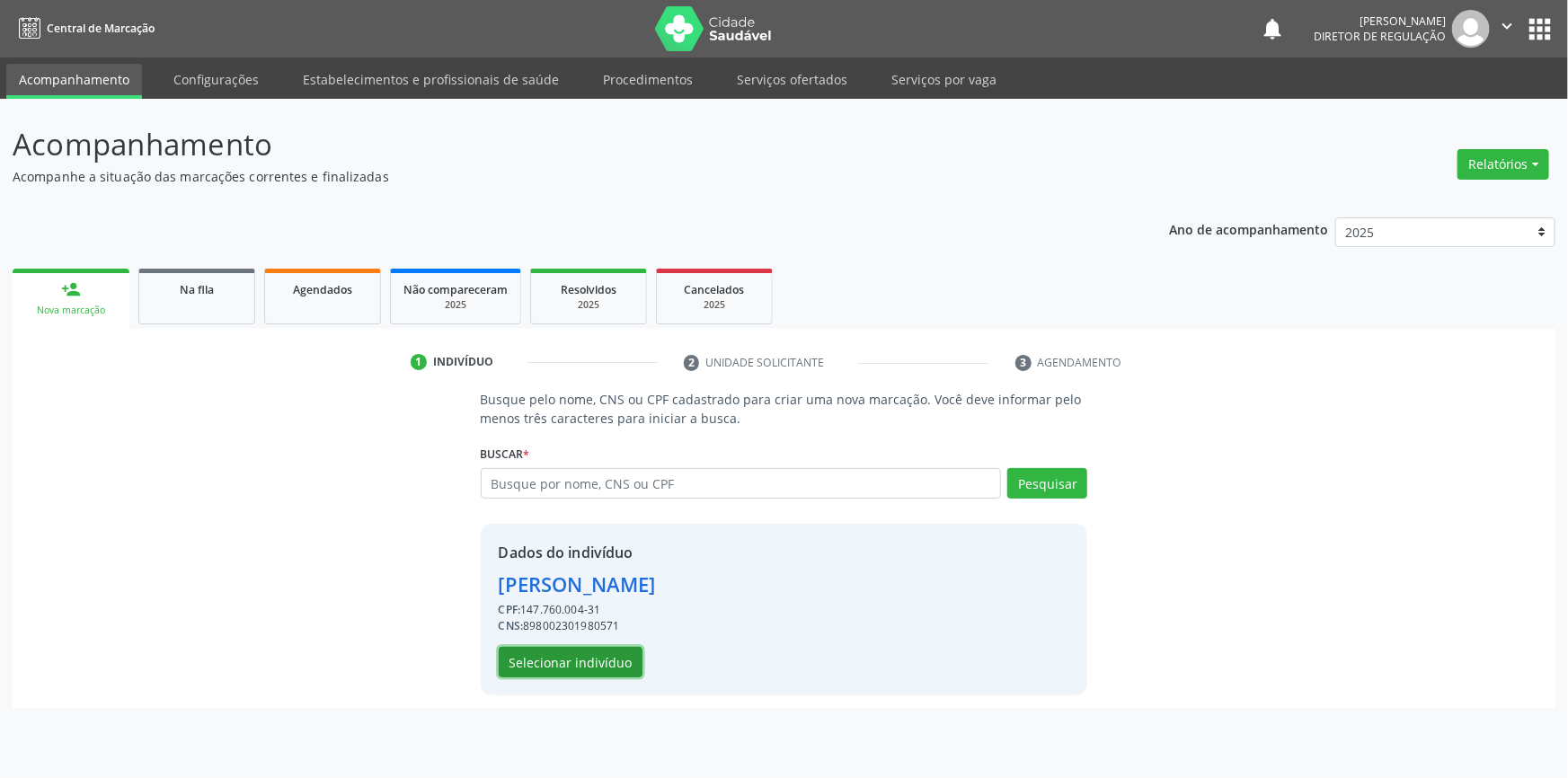
click at [580, 648] on button "Selecionar indivíduo" at bounding box center [571, 661] width 144 height 30
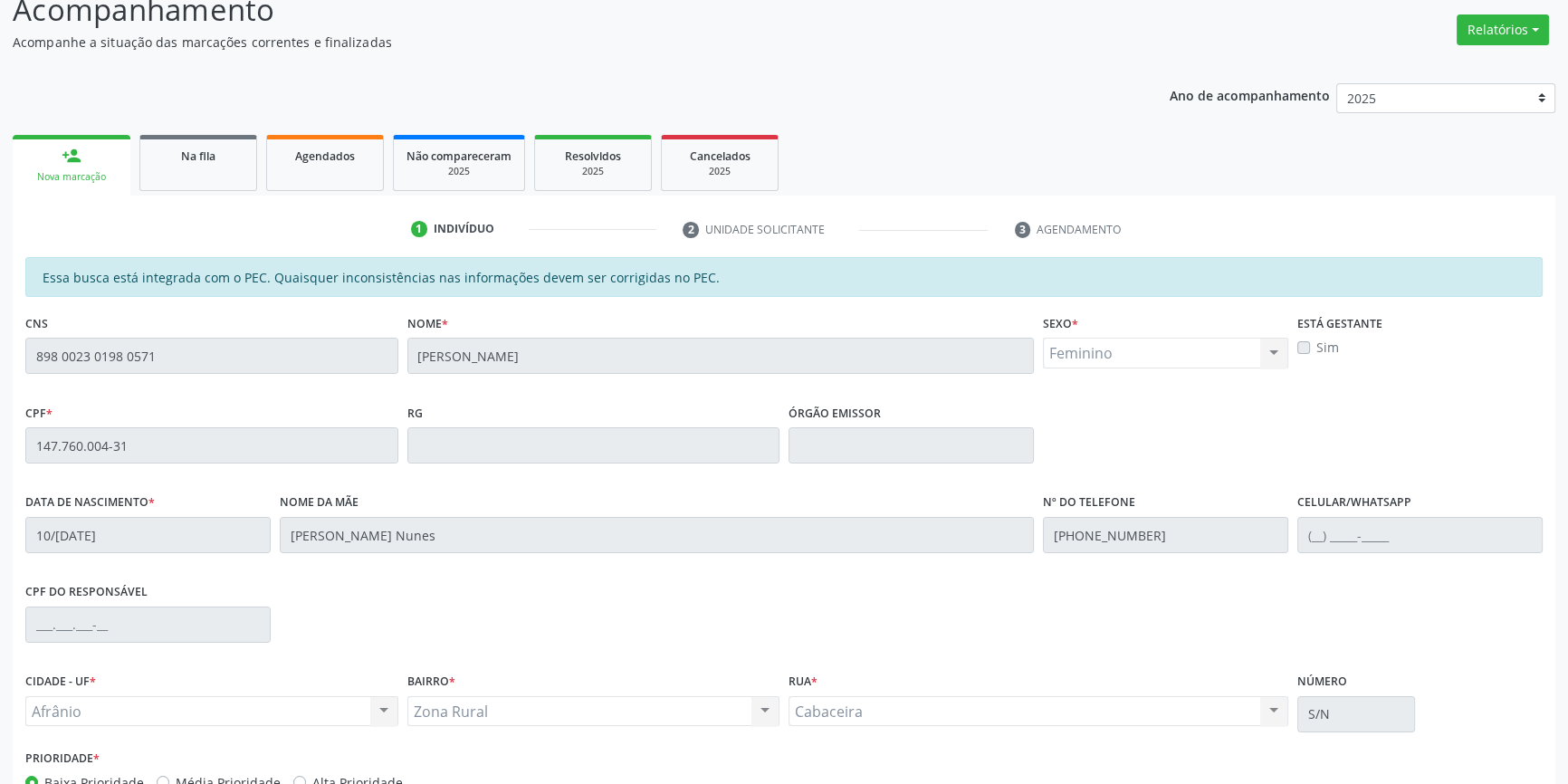
scroll to position [248, 0]
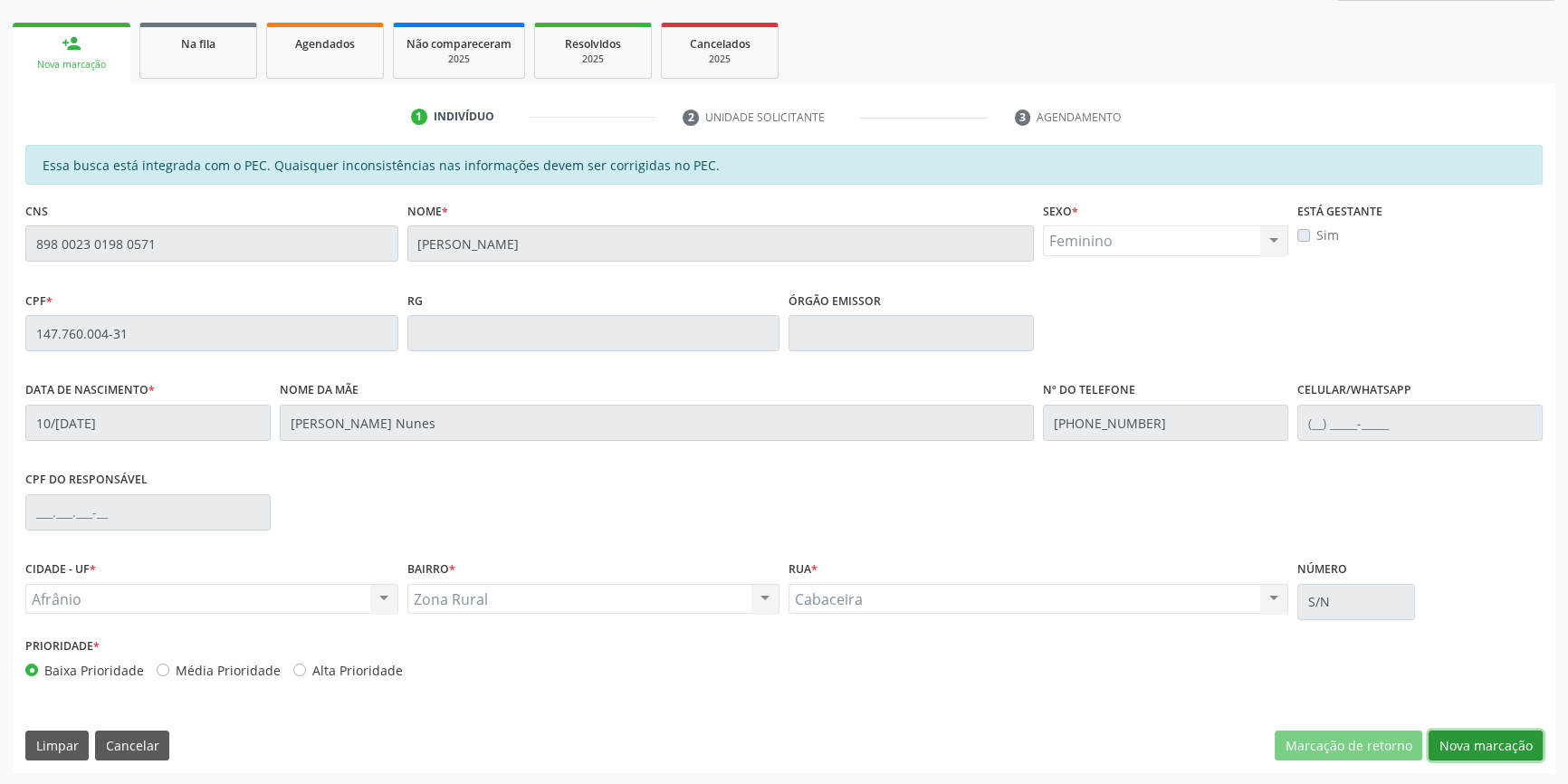
click at [1469, 743] on button "Nova marcação" at bounding box center [1486, 746] width 114 height 30
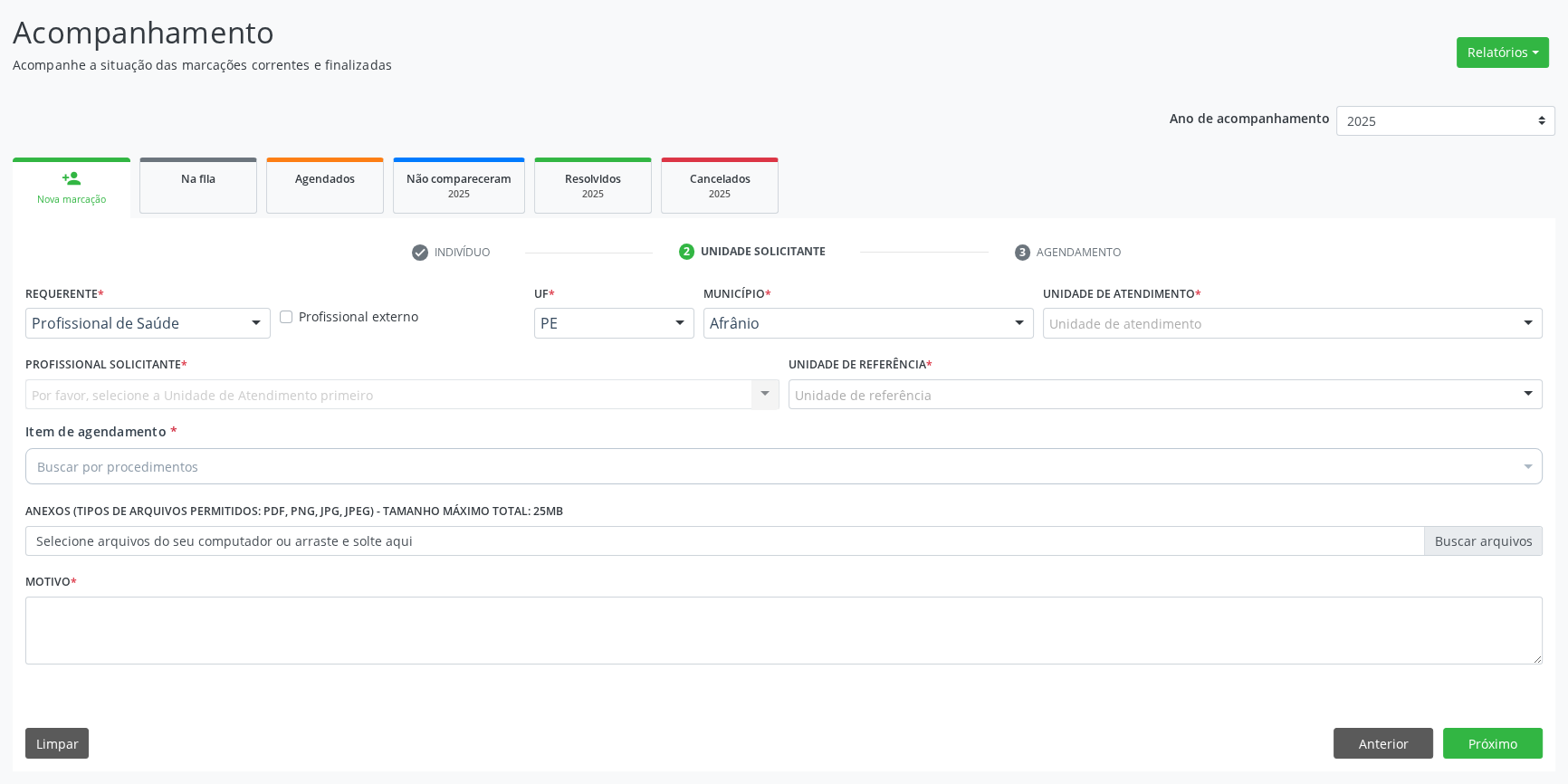
scroll to position [112, 0]
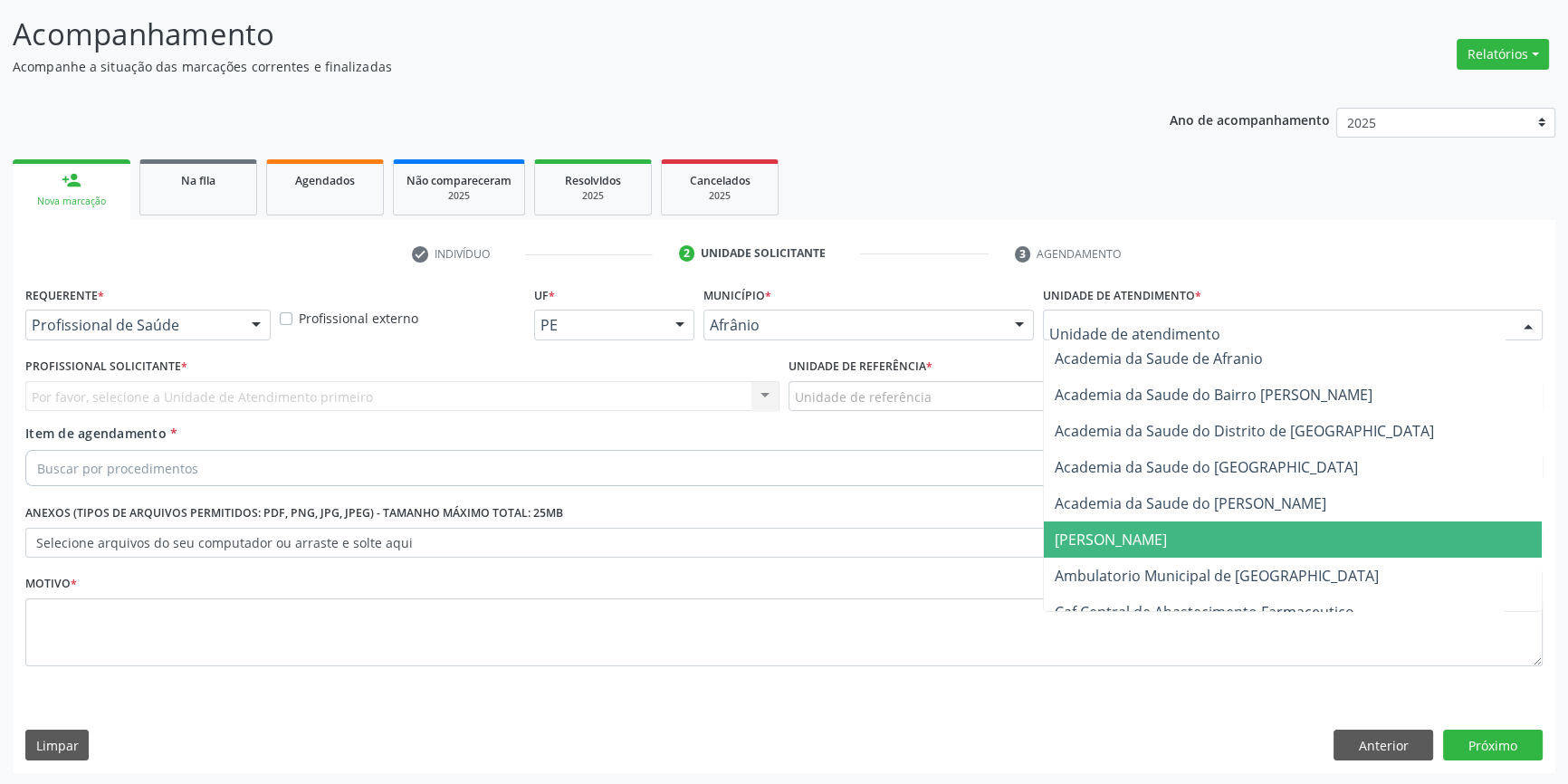
click at [1155, 553] on span "[PERSON_NAME]" at bounding box center [1293, 540] width 498 height 36
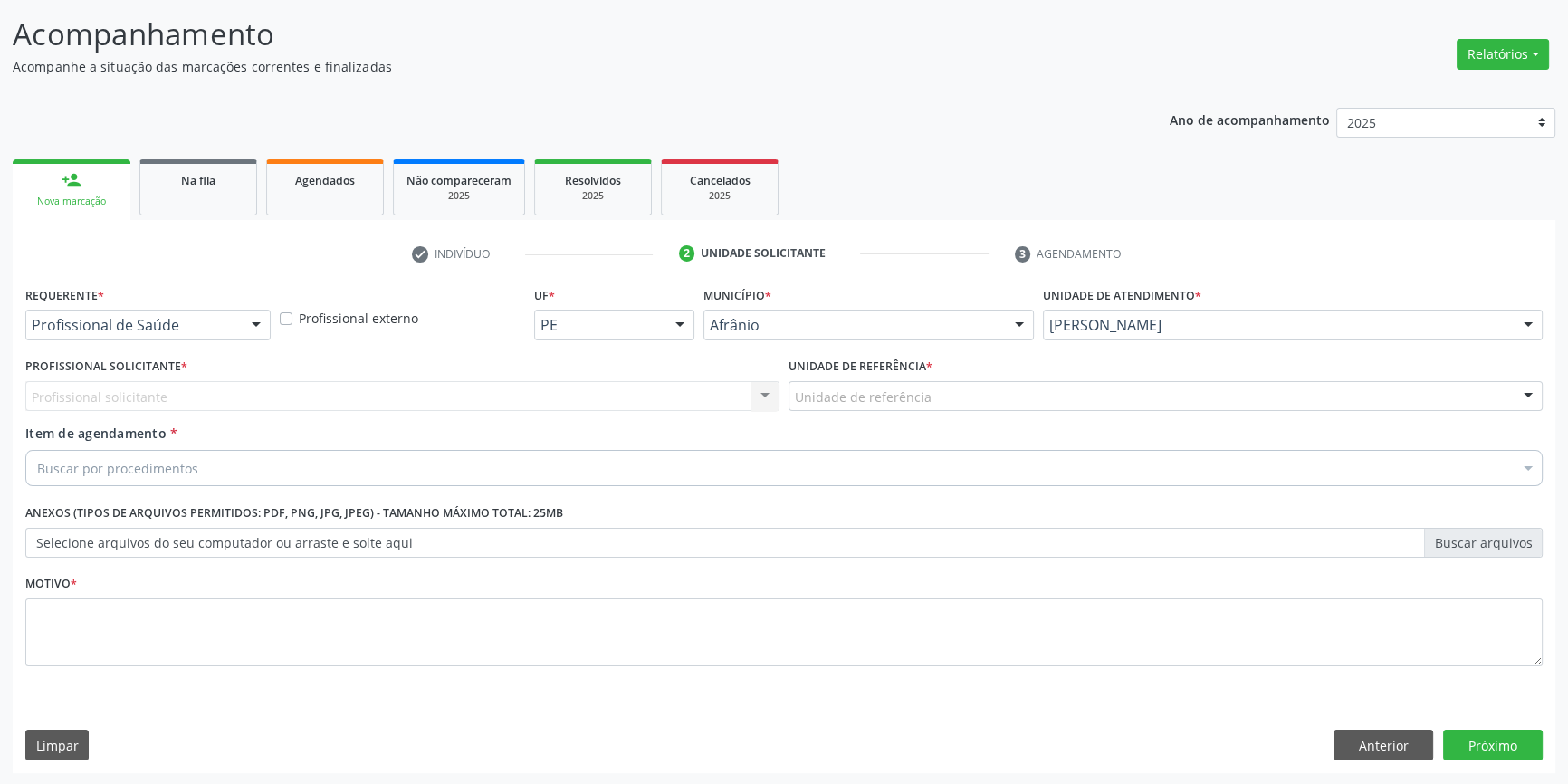
click at [1136, 341] on div "Unidade de atendimento * [PERSON_NAME] Academia da Saude de Afranio Academia da…" at bounding box center [1293, 317] width 509 height 71
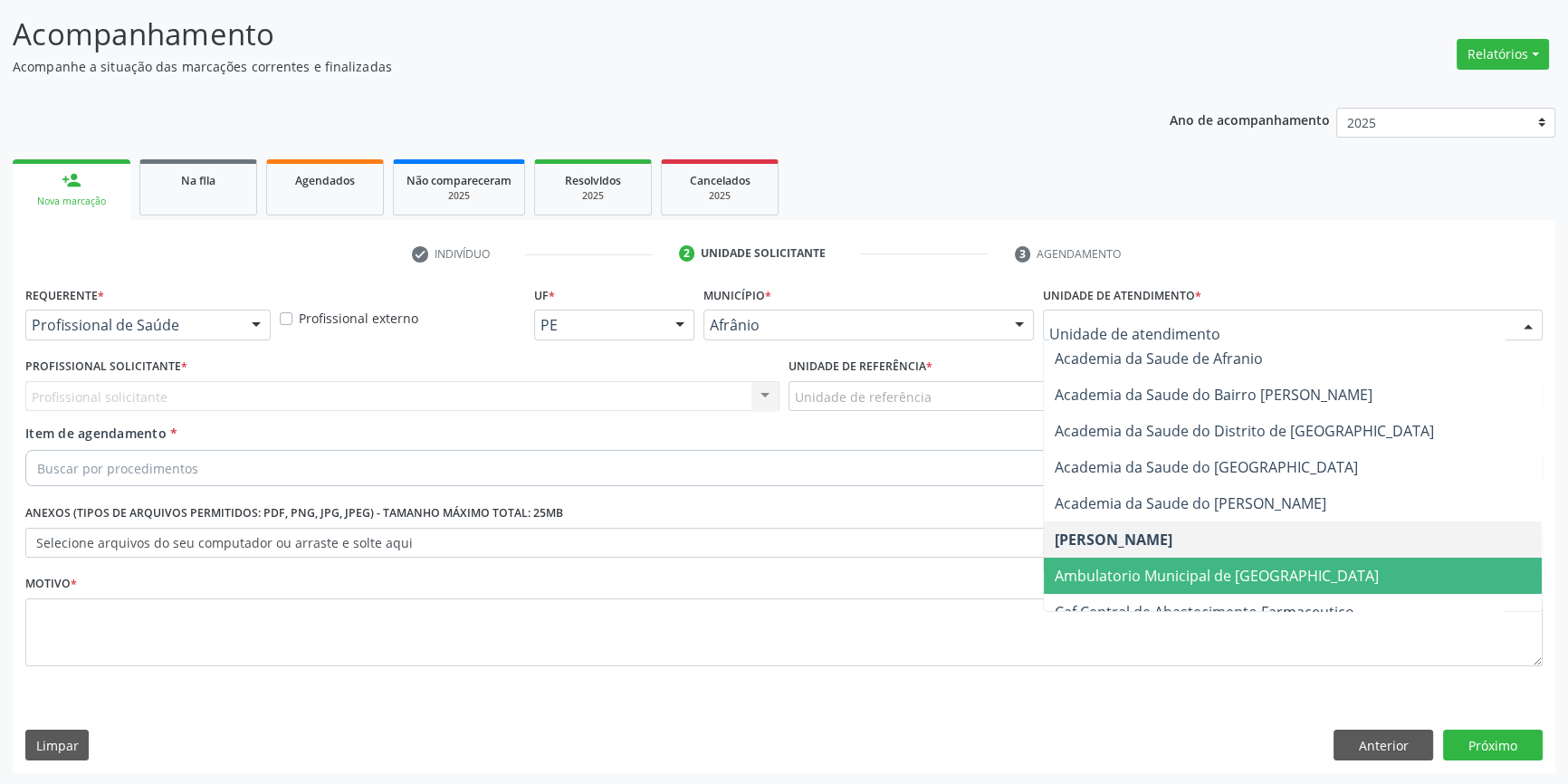
click at [1136, 566] on span "Ambulatorio Municipal de [GEOGRAPHIC_DATA]" at bounding box center [1217, 576] width 324 height 20
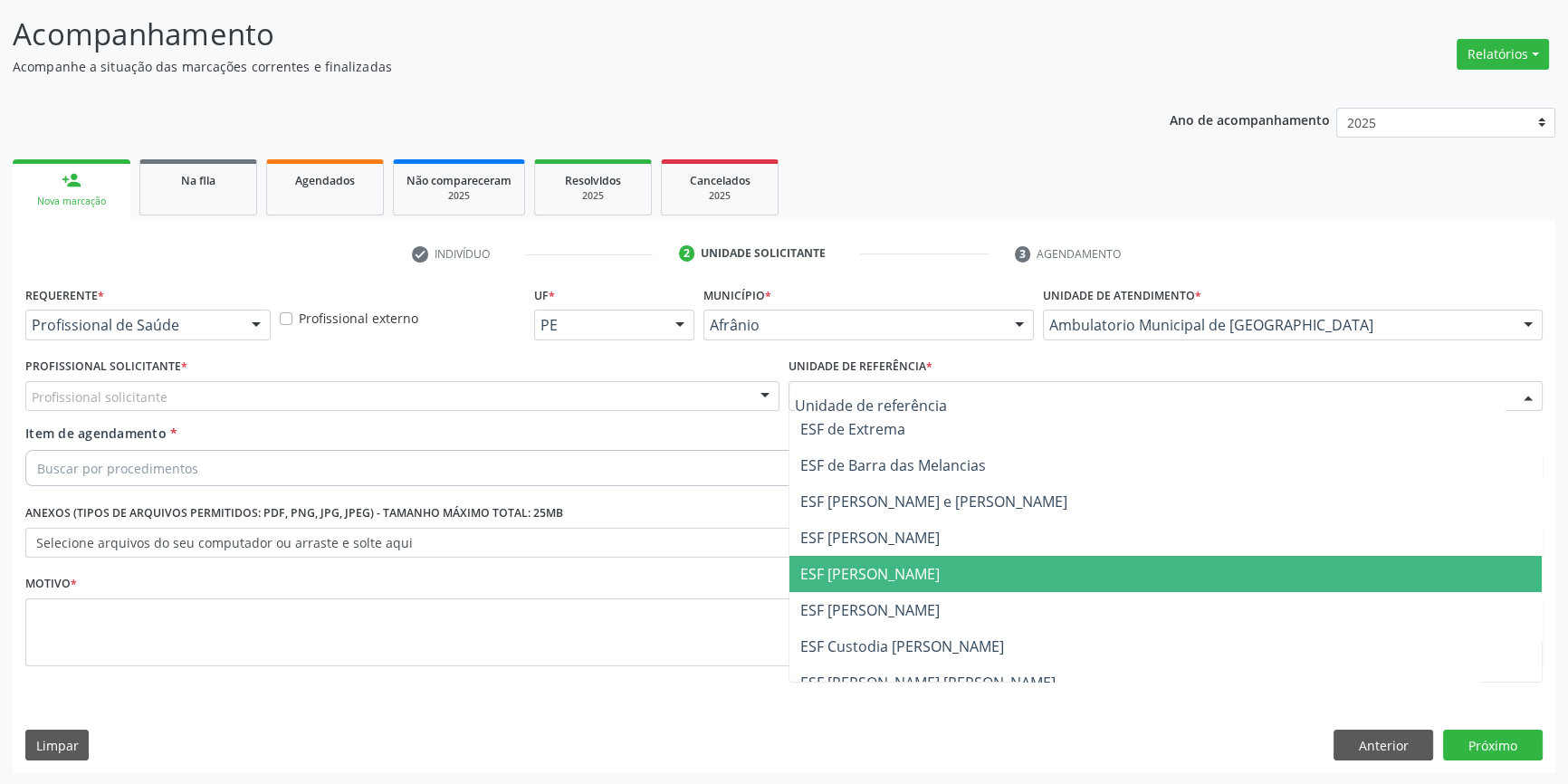
click at [878, 576] on span "ESF [PERSON_NAME]" at bounding box center [870, 574] width 139 height 20
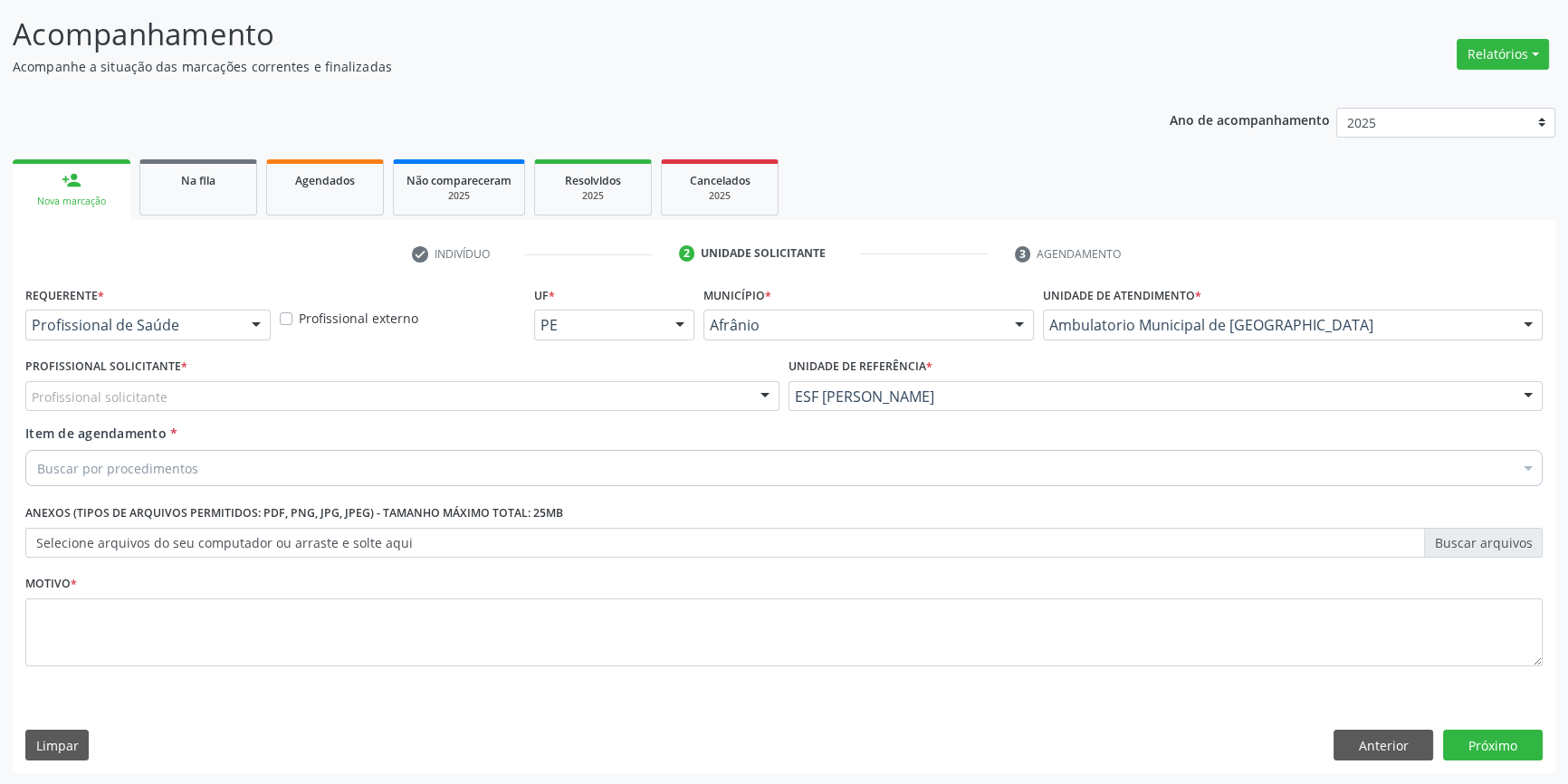
click at [458, 389] on div "Profissional solicitante" at bounding box center [402, 396] width 755 height 30
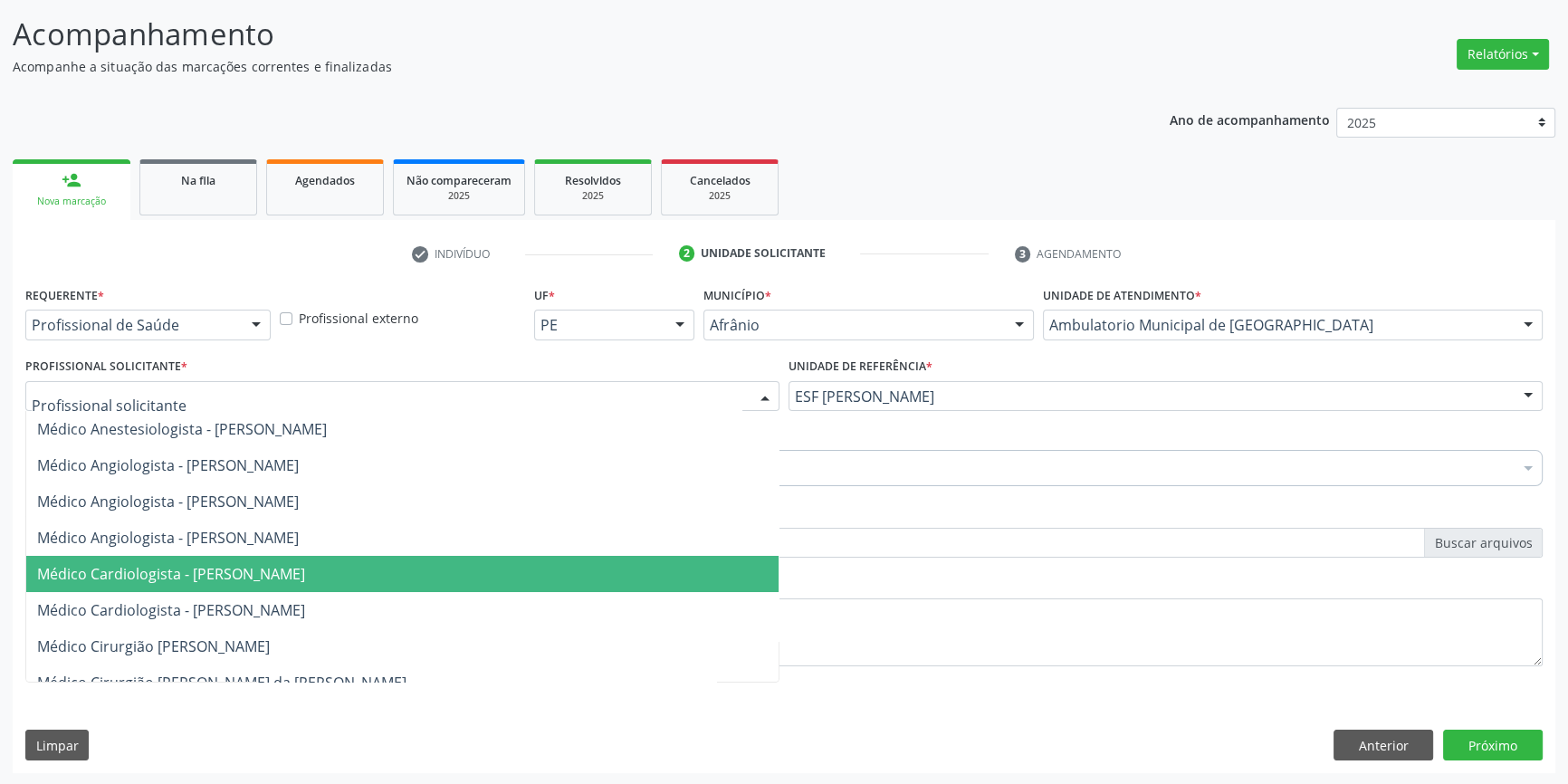
click at [305, 577] on span "Médico Cardiologista - [PERSON_NAME]" at bounding box center [171, 574] width 268 height 20
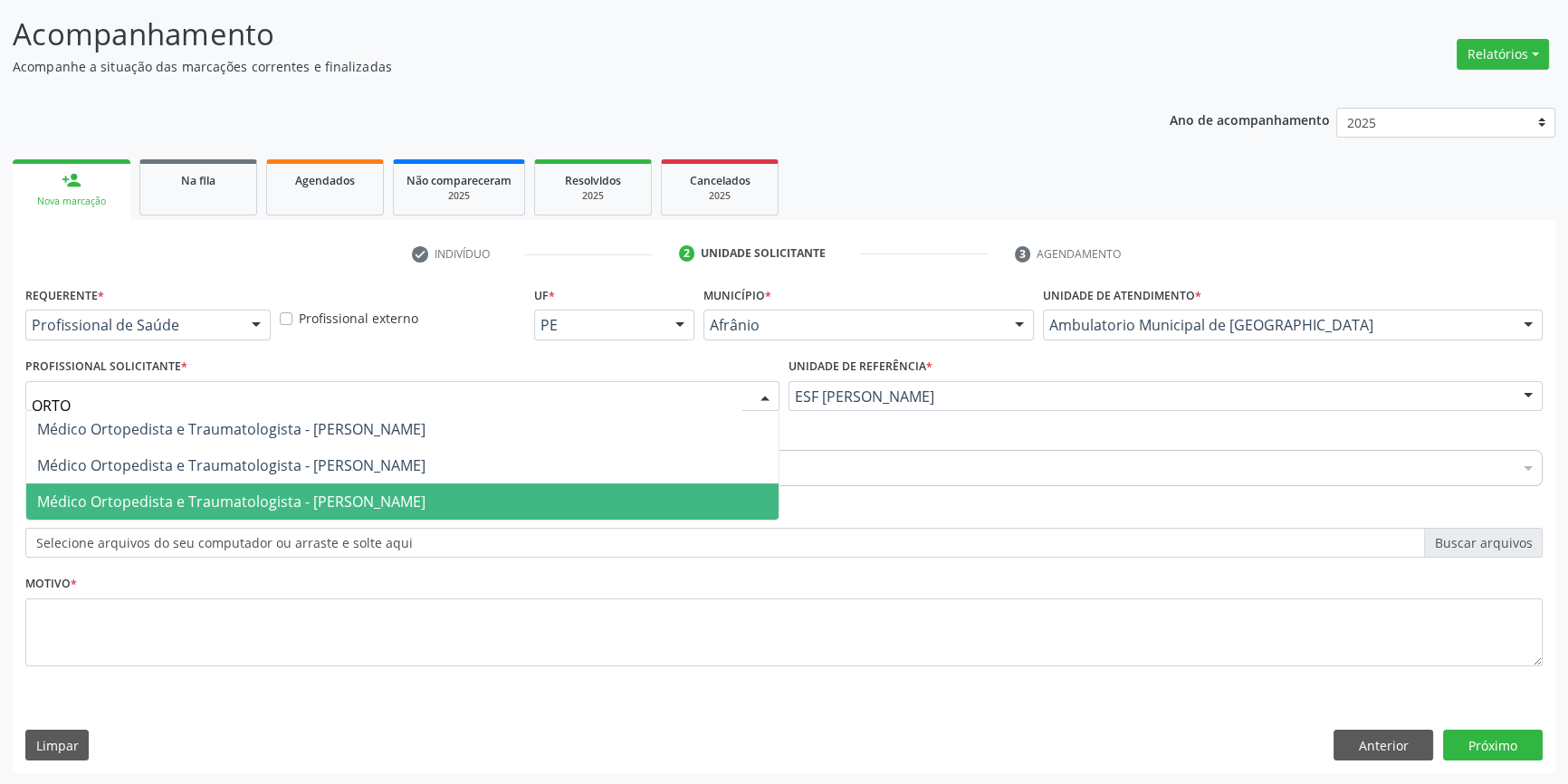
type input "ORTOP"
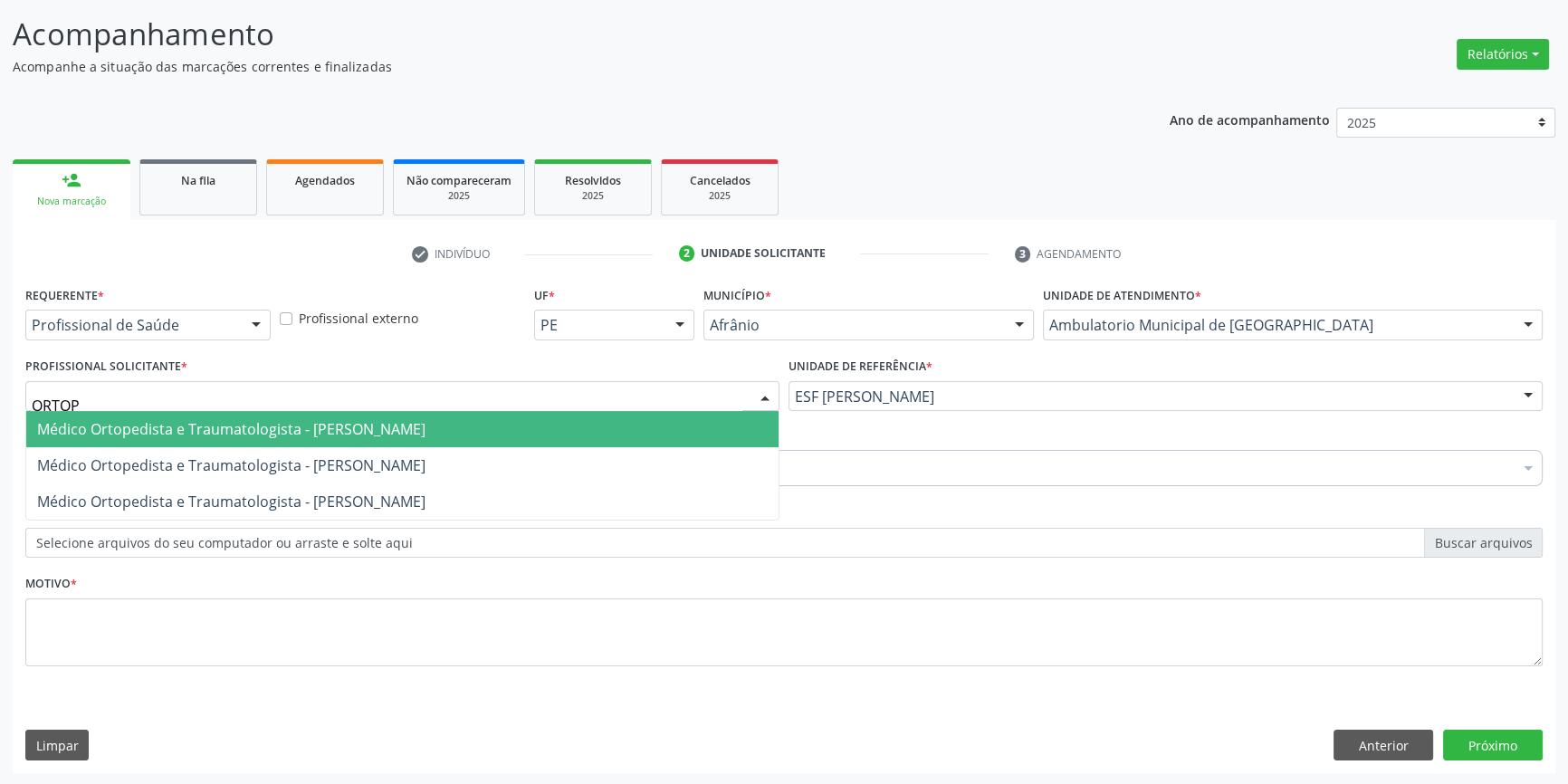
click at [406, 419] on span "Médico Ortopedista e Traumatologista - [PERSON_NAME]" at bounding box center [232, 429] width 389 height 20
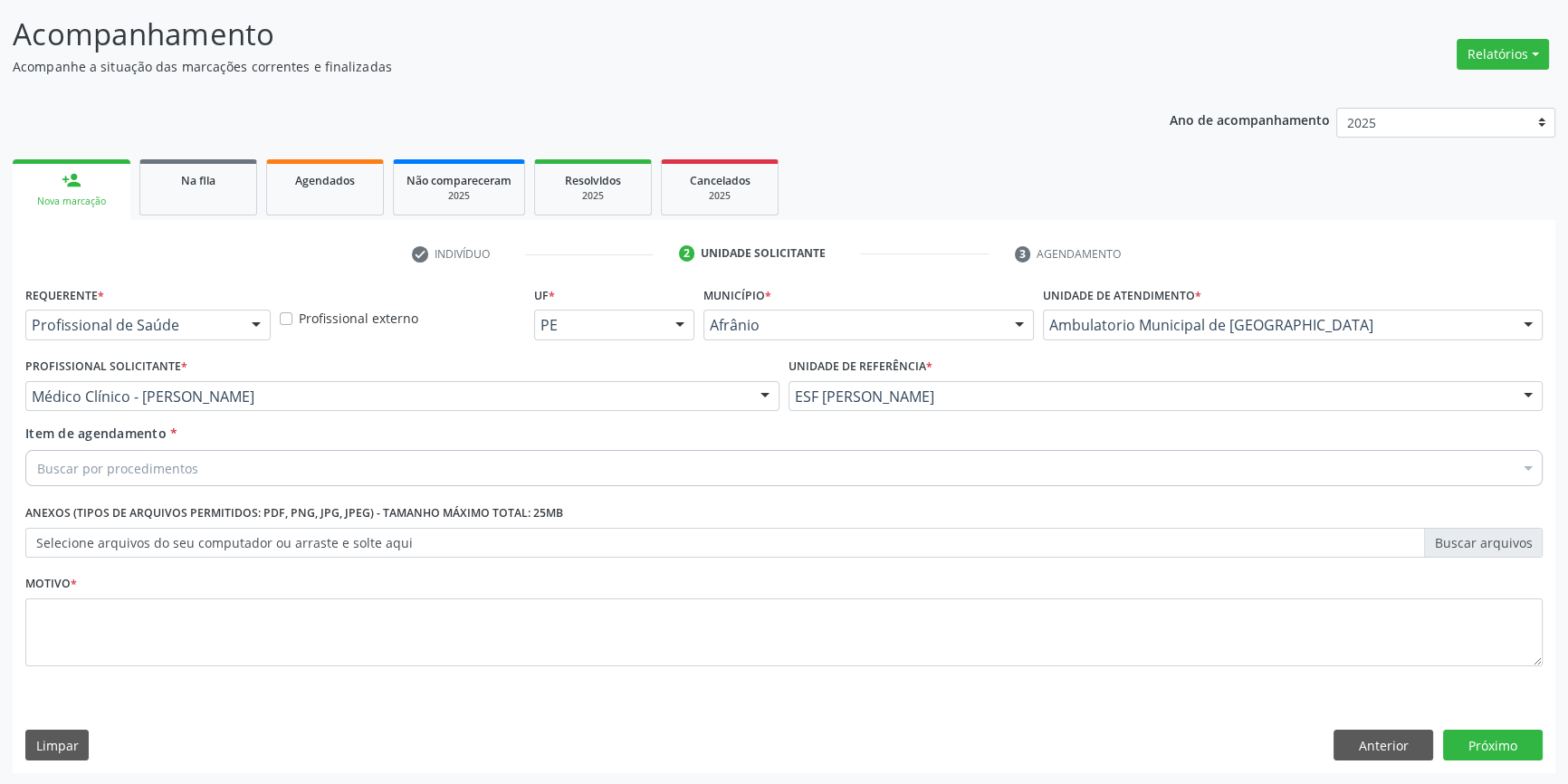
click at [299, 468] on div "Buscar por procedimentos" at bounding box center [784, 468] width 1518 height 36
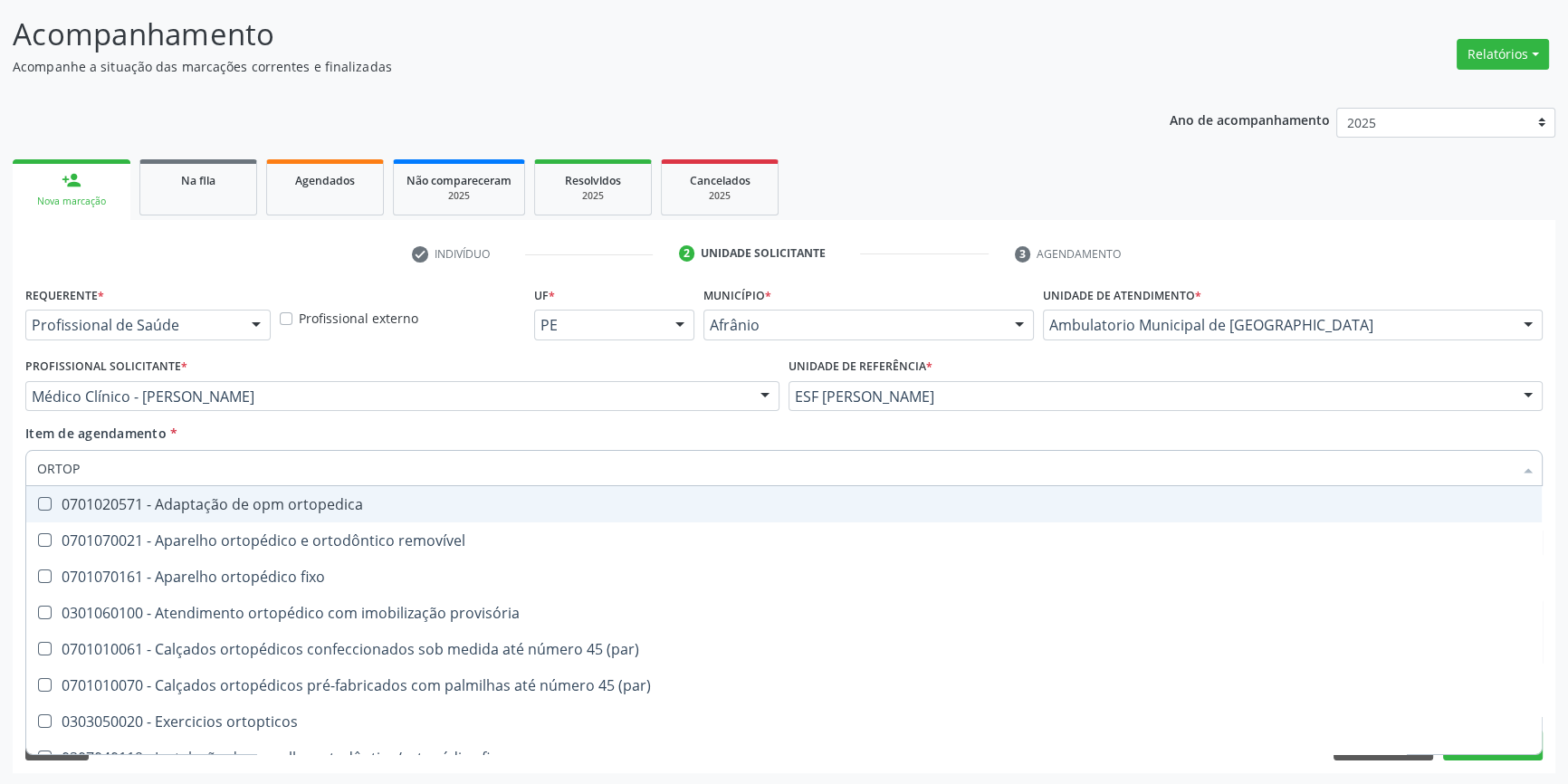
type input "ORTOPE"
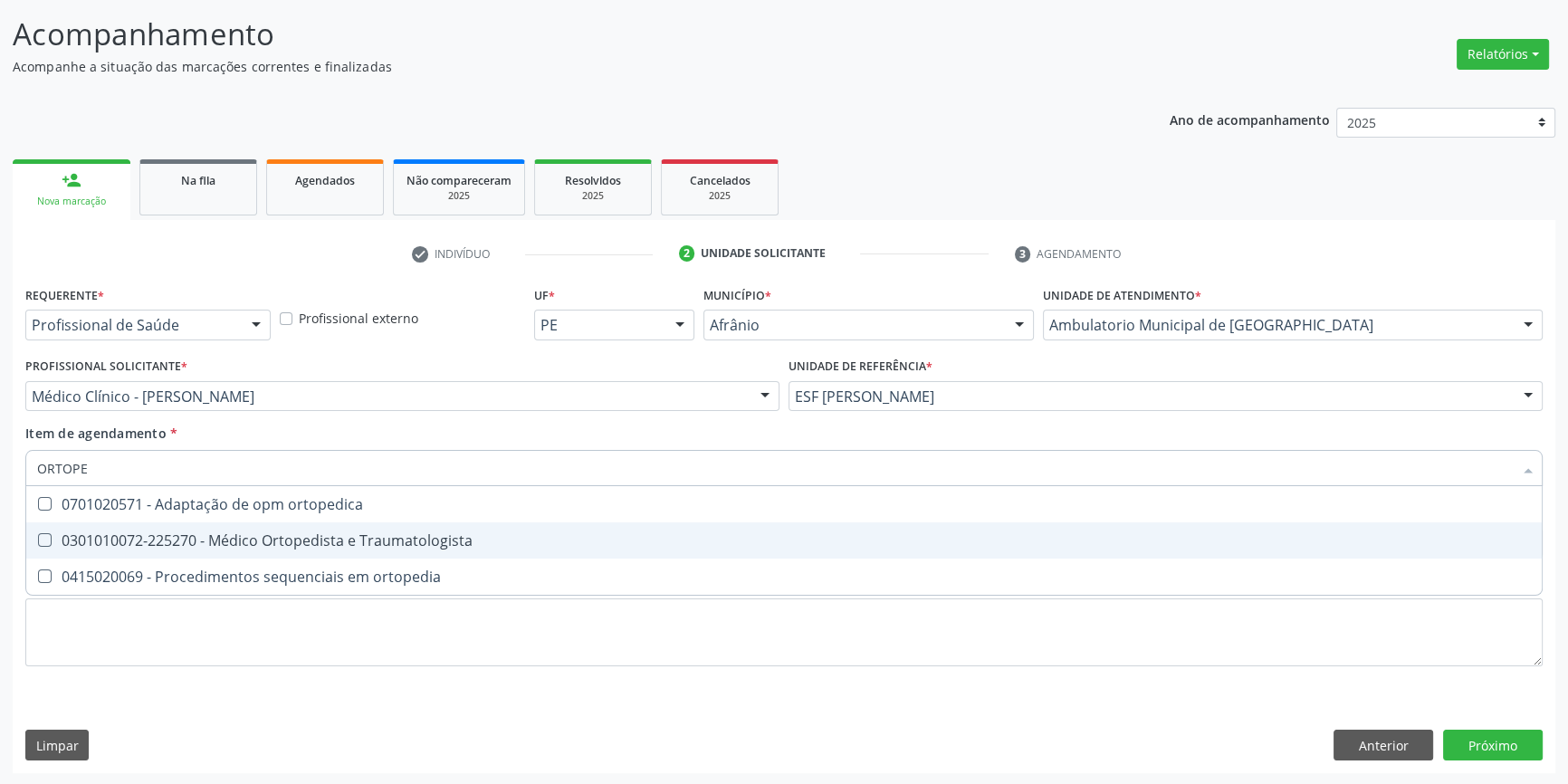
click at [335, 543] on div "0301010072-225270 - Médico Ortopedista e Traumatologista" at bounding box center [784, 541] width 1494 height 15
checkbox Traumatologista "true"
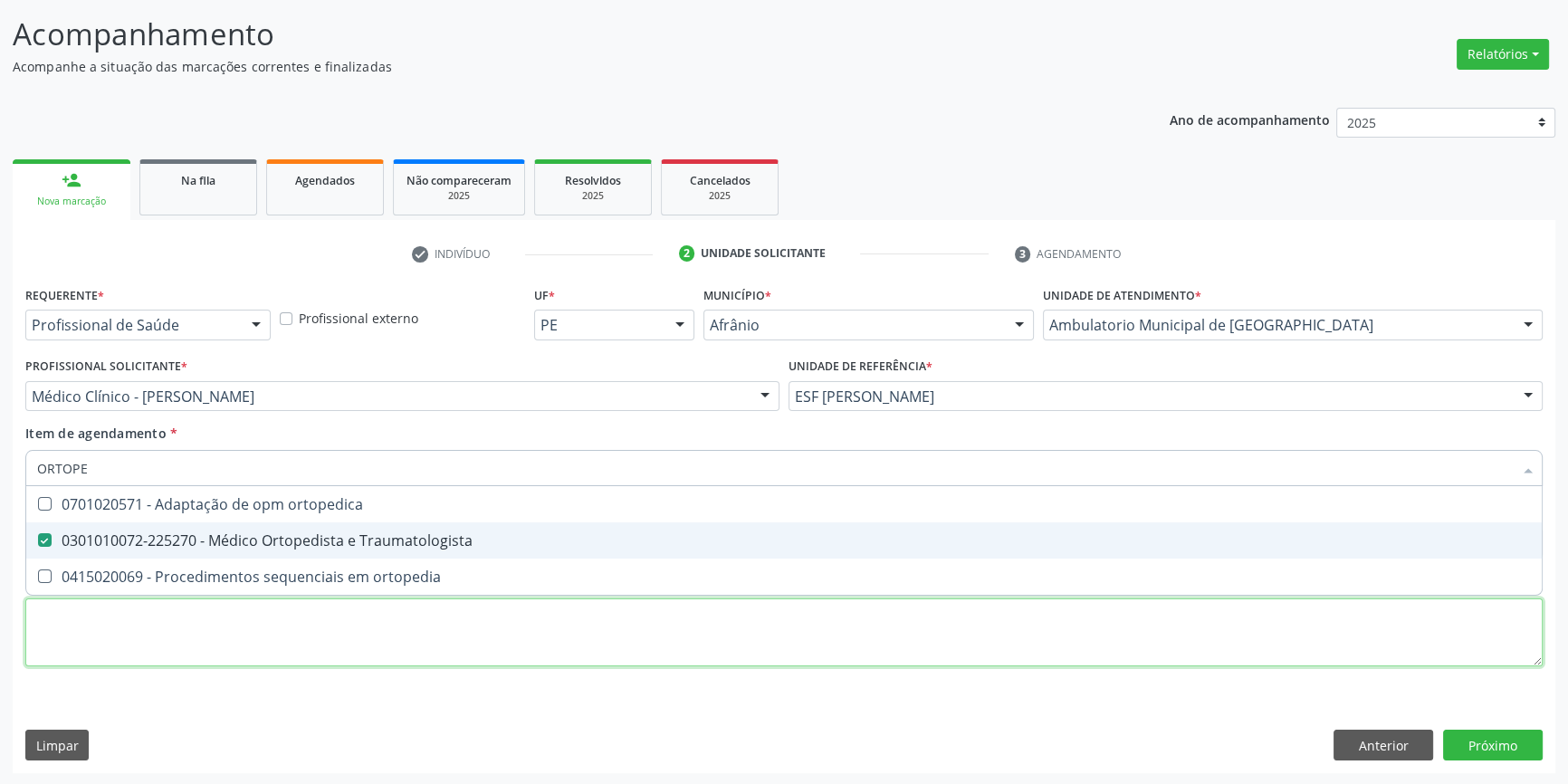
click at [223, 661] on div "Requerente * Profissional de Saúde Profissional de Saúde Paciente Nenhum result…" at bounding box center [784, 487] width 1518 height 410
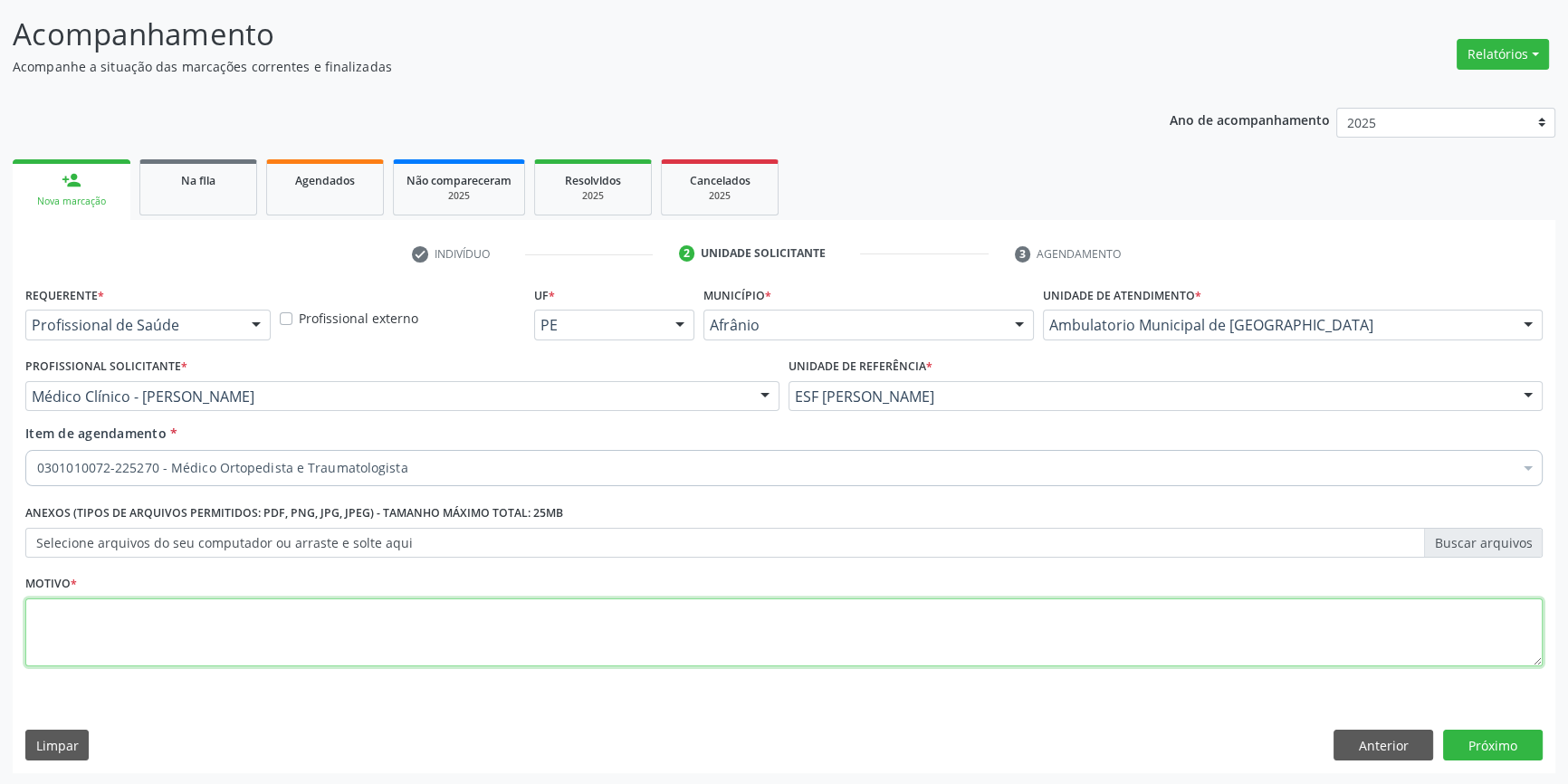
type textarea "'"
click at [88, 612] on textarea "DOR ME JOELHO" at bounding box center [784, 633] width 1518 height 69
type textarea "DOR EM JOELHO"
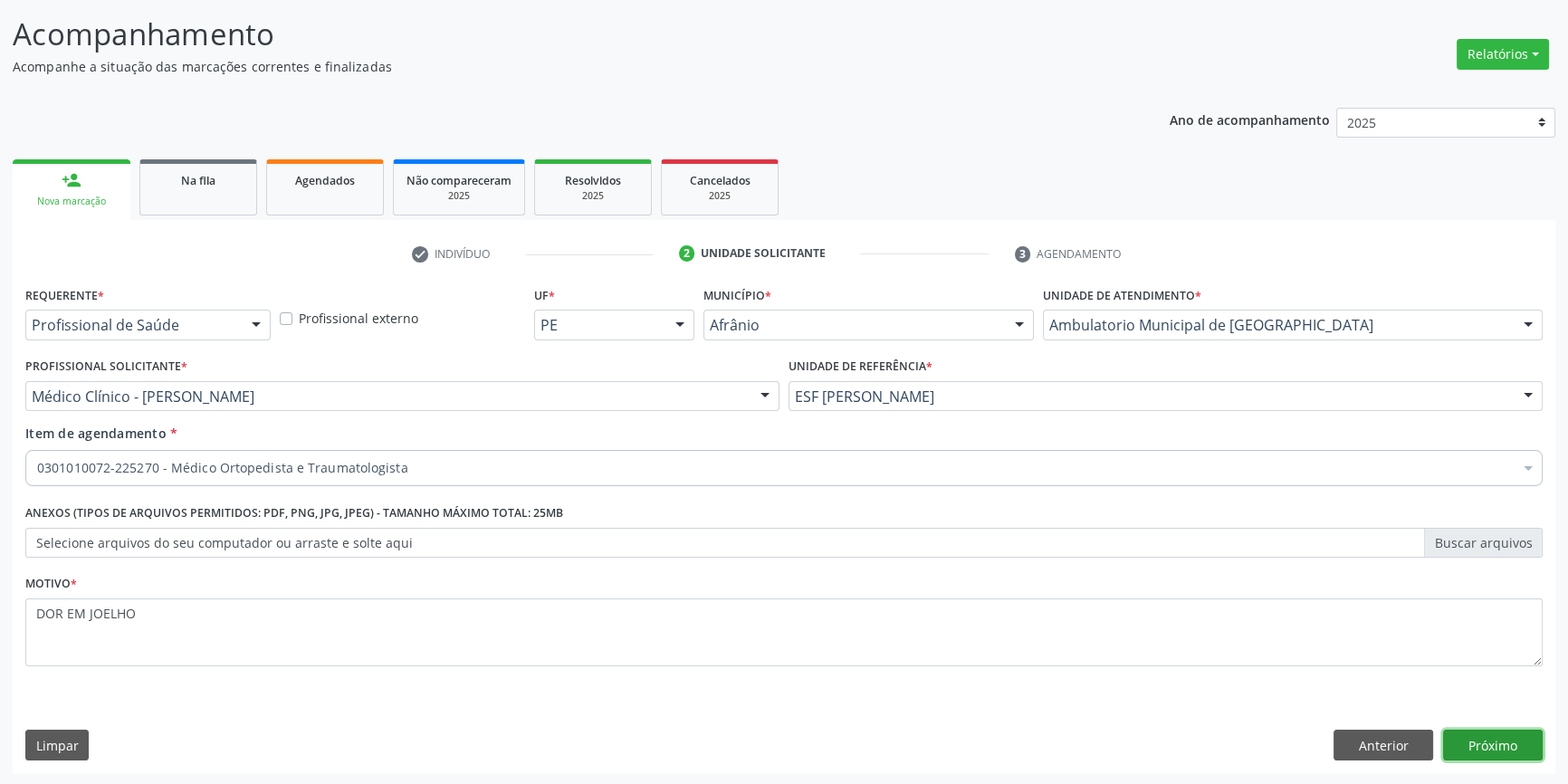
click at [1508, 735] on button "Próximo" at bounding box center [1493, 745] width 100 height 30
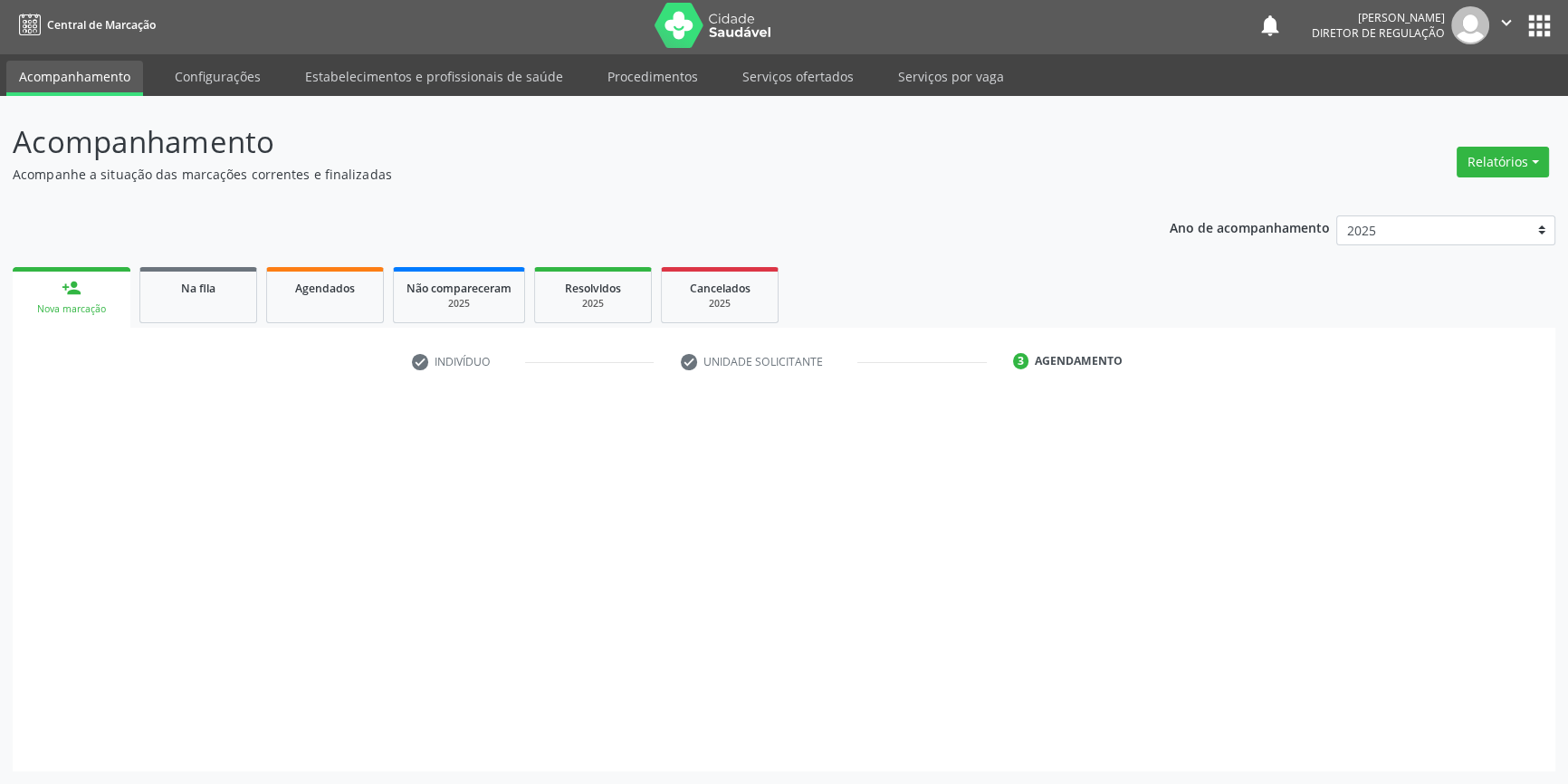
scroll to position [2, 0]
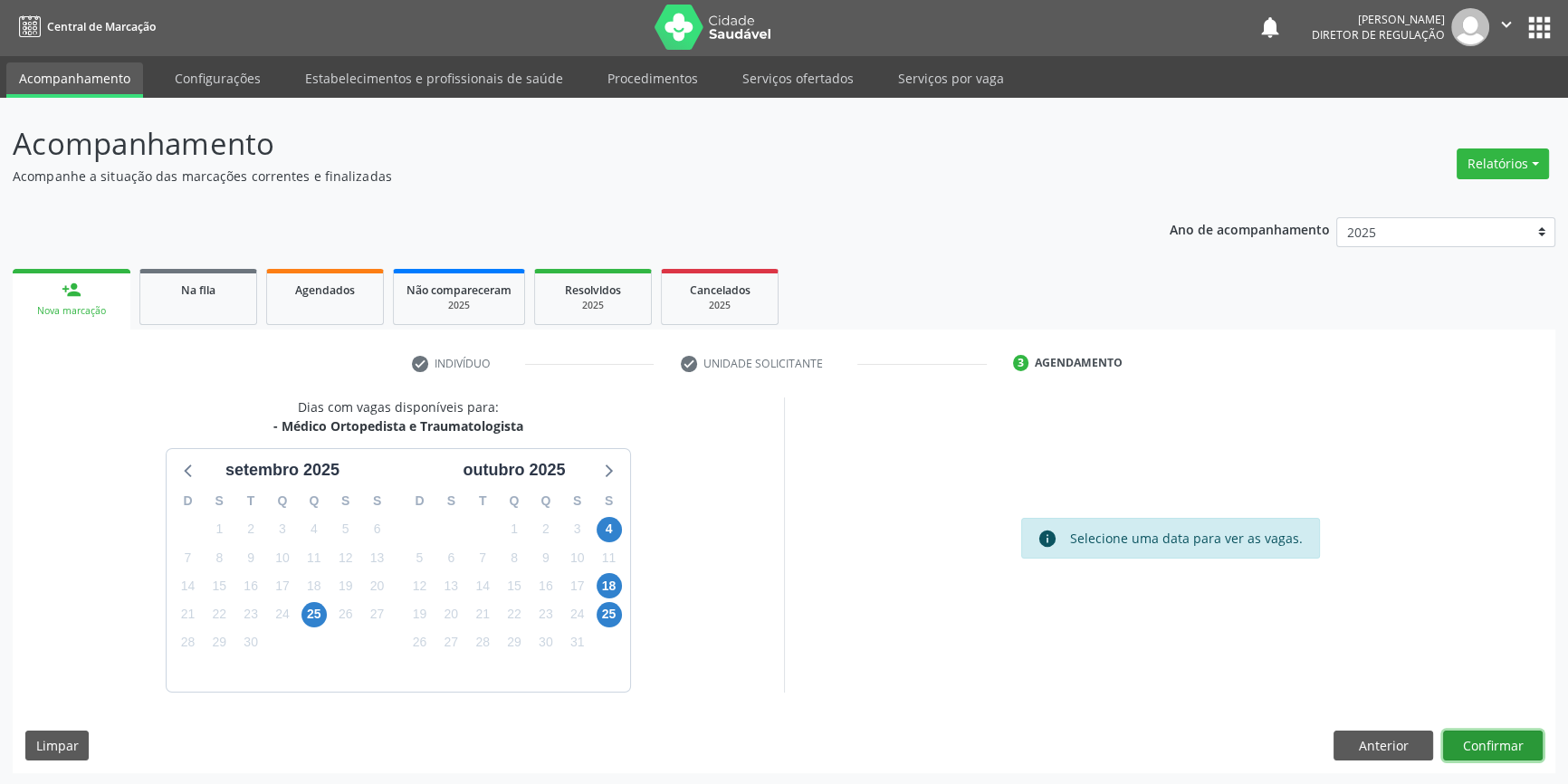
click at [1486, 739] on button "Confirmar" at bounding box center [1493, 746] width 100 height 30
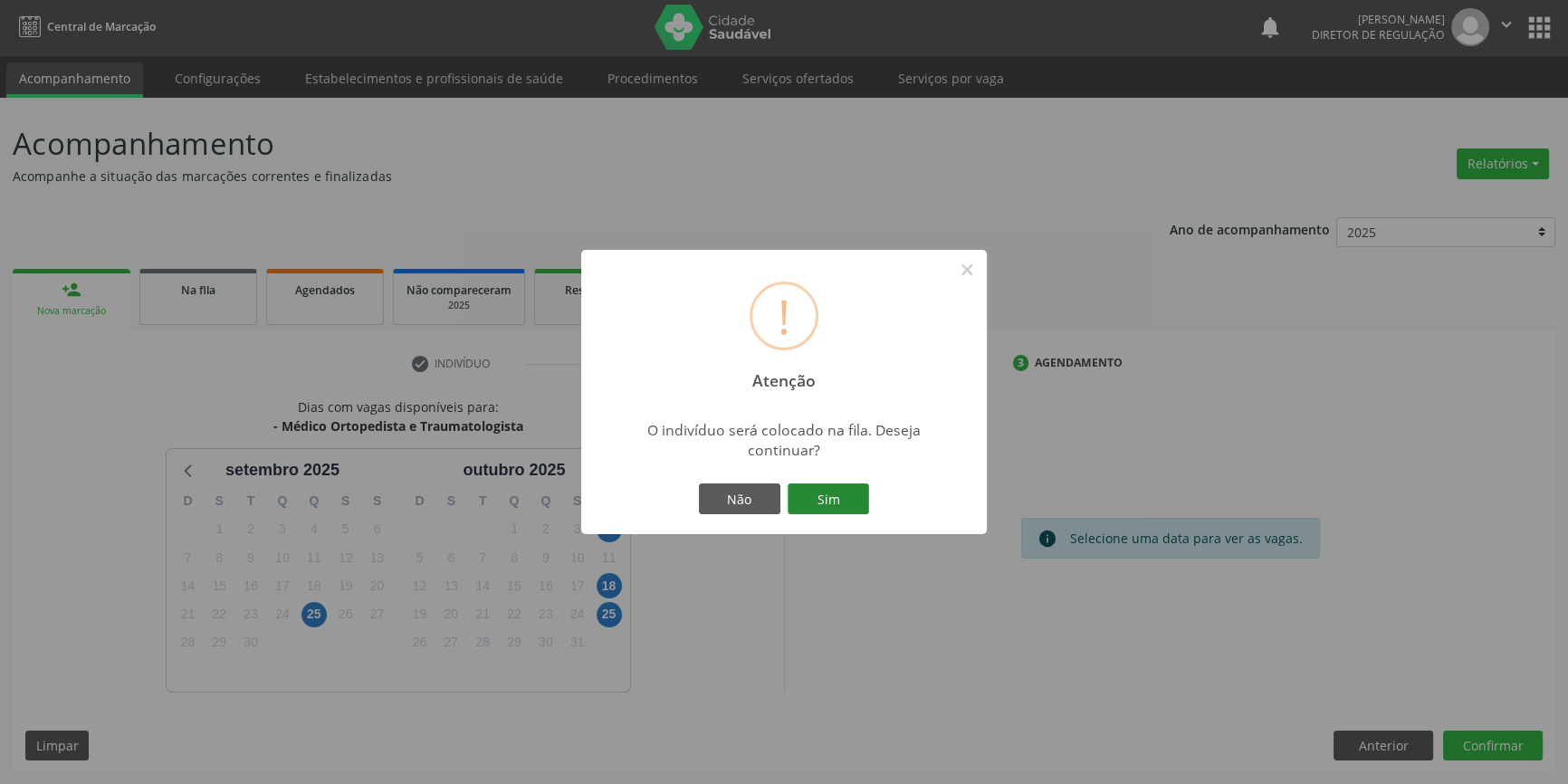
click at [843, 503] on button "Sim" at bounding box center [828, 498] width 81 height 30
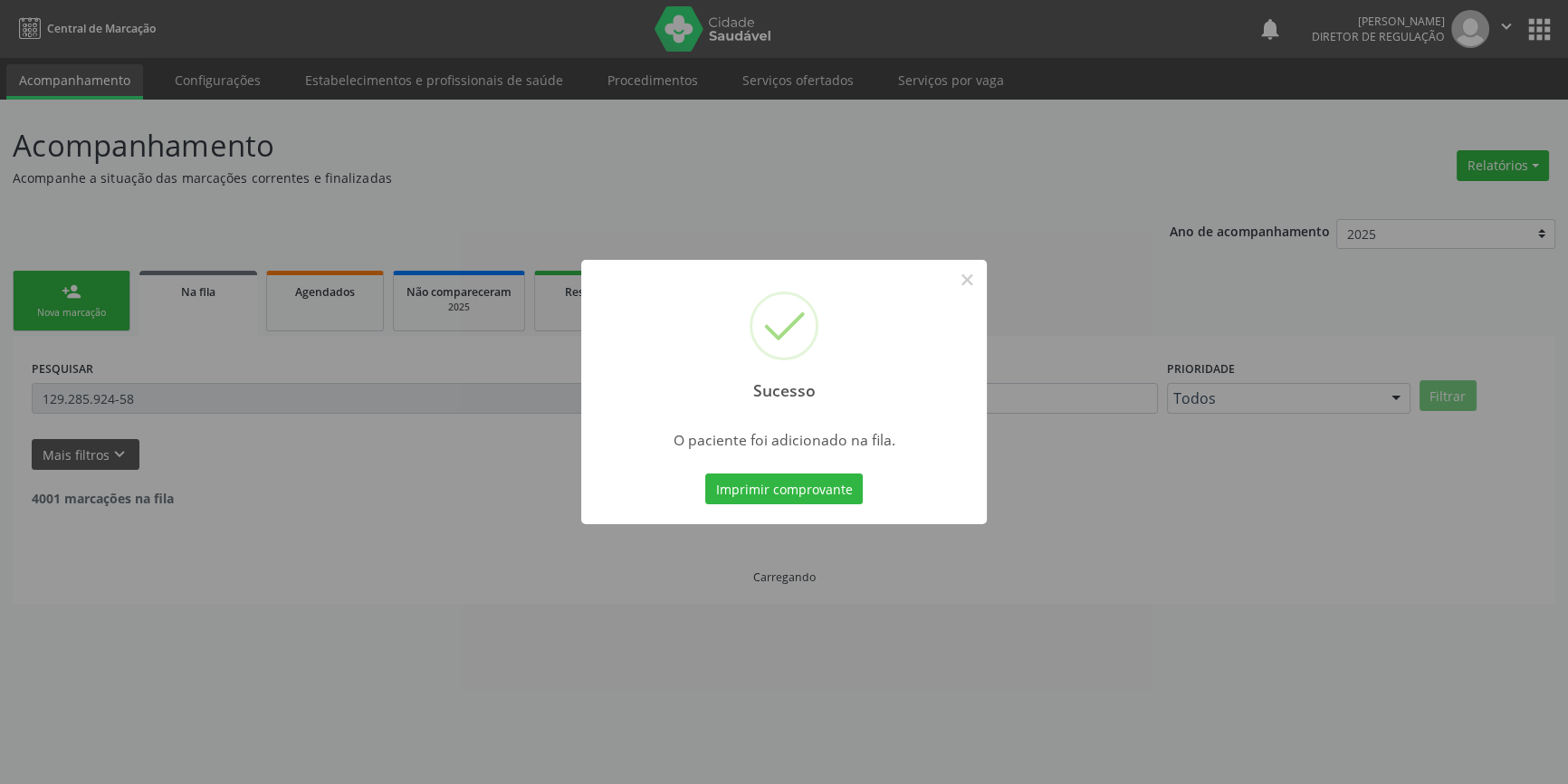
scroll to position [0, 0]
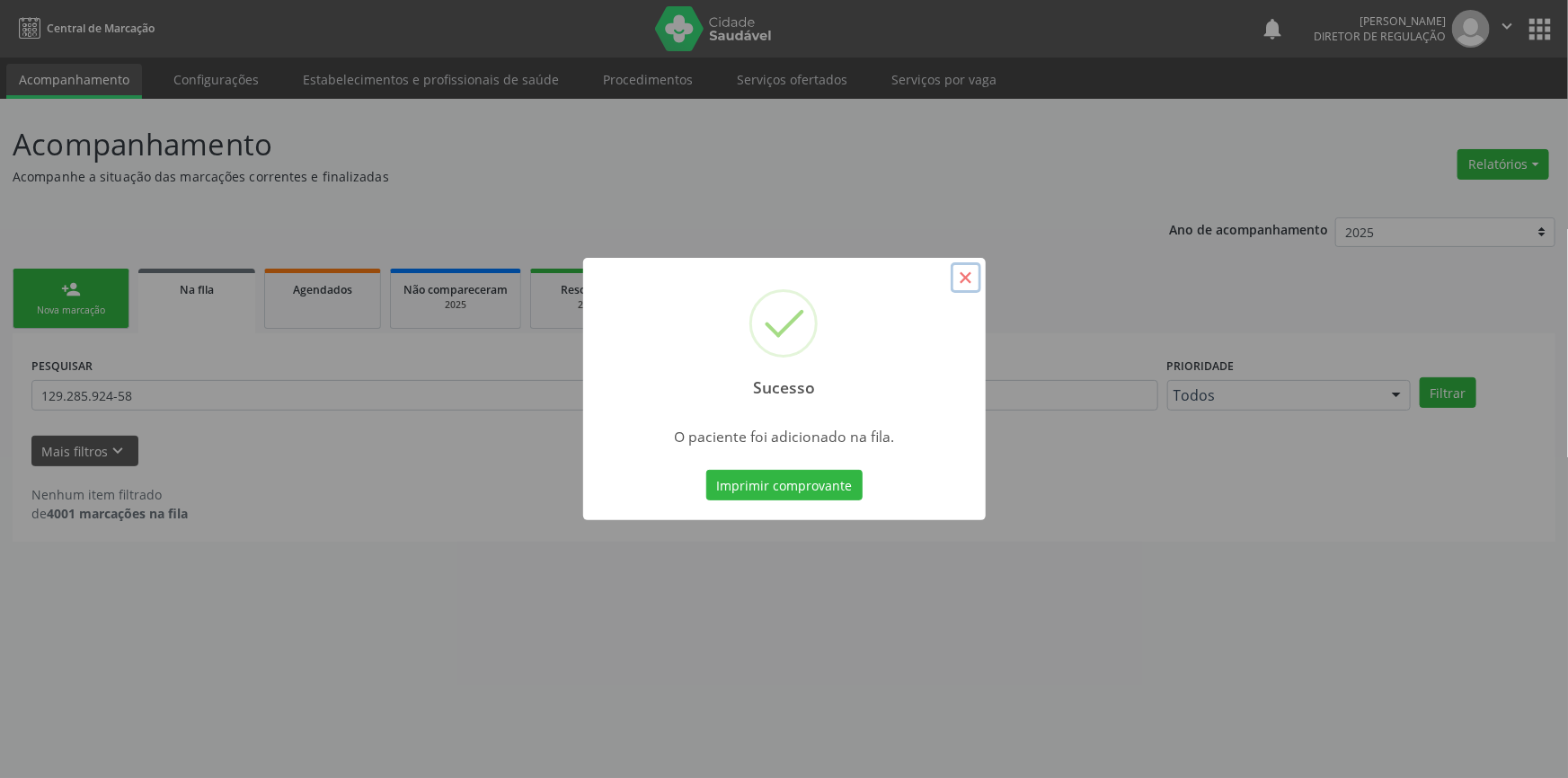
click at [961, 279] on button "×" at bounding box center [965, 277] width 30 height 30
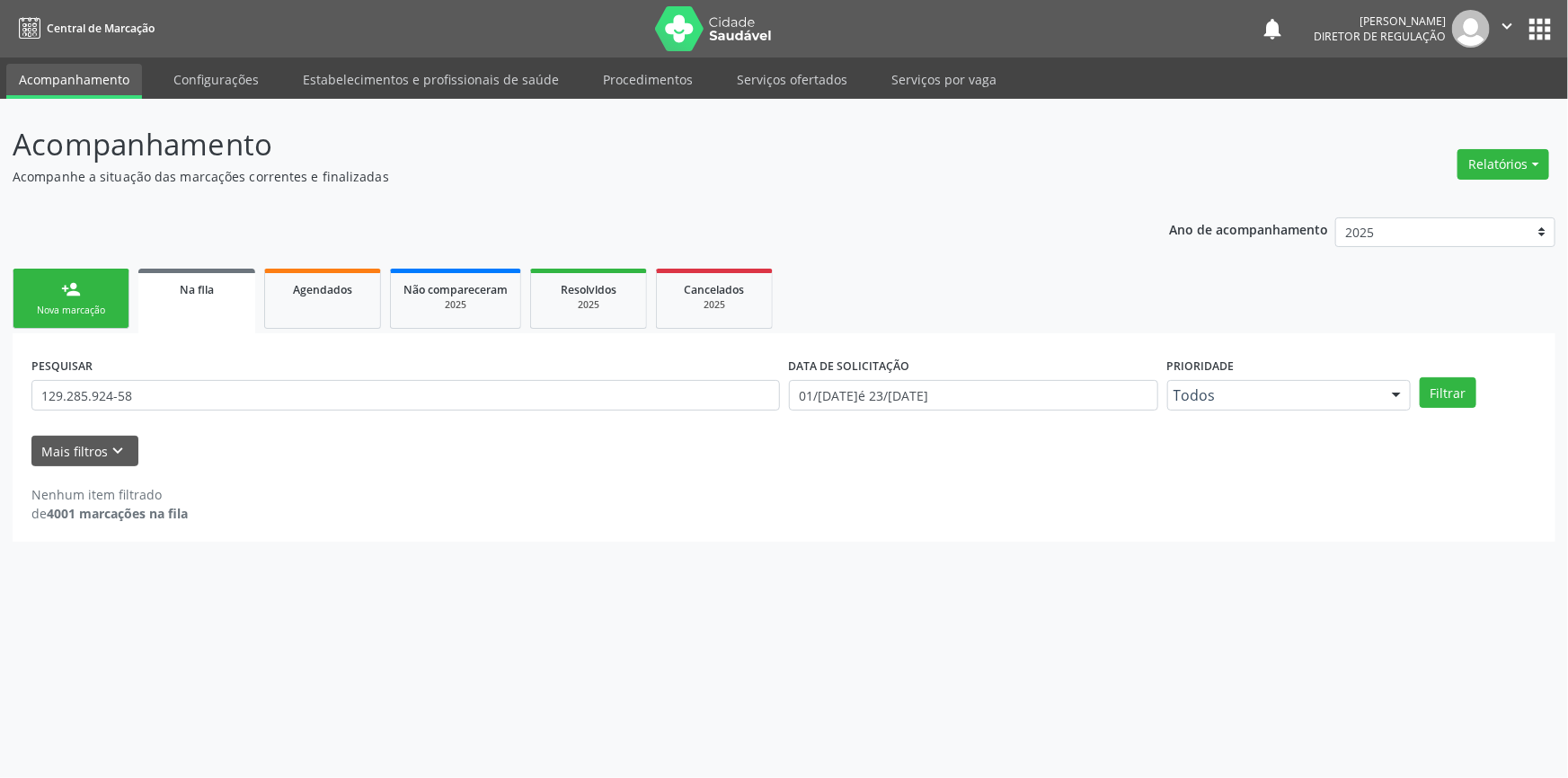
click at [74, 304] on div "Nova marcação" at bounding box center [71, 311] width 90 height 14
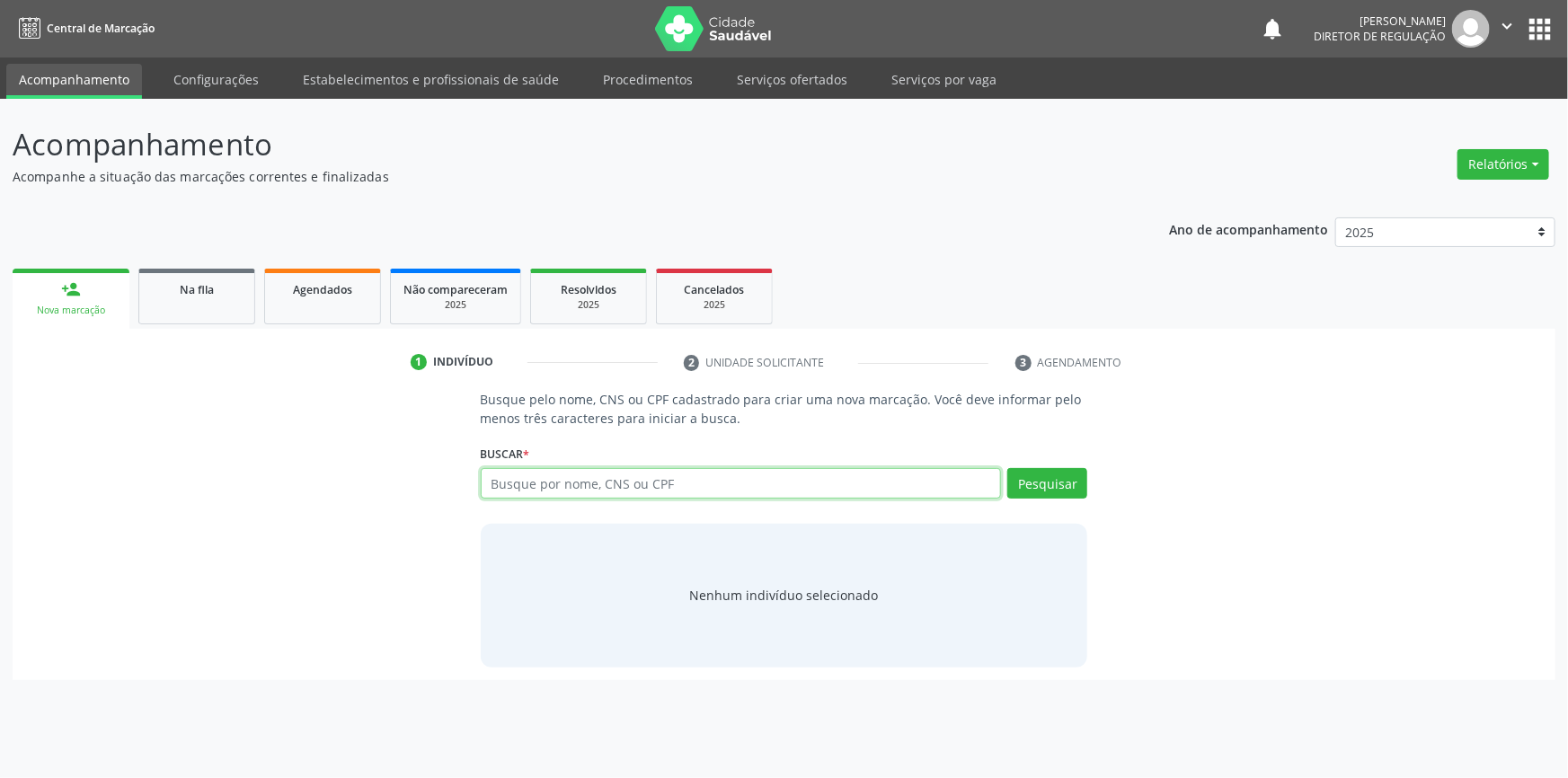
click at [556, 477] on input "text" at bounding box center [741, 483] width 521 height 30
type input "898002301980571"
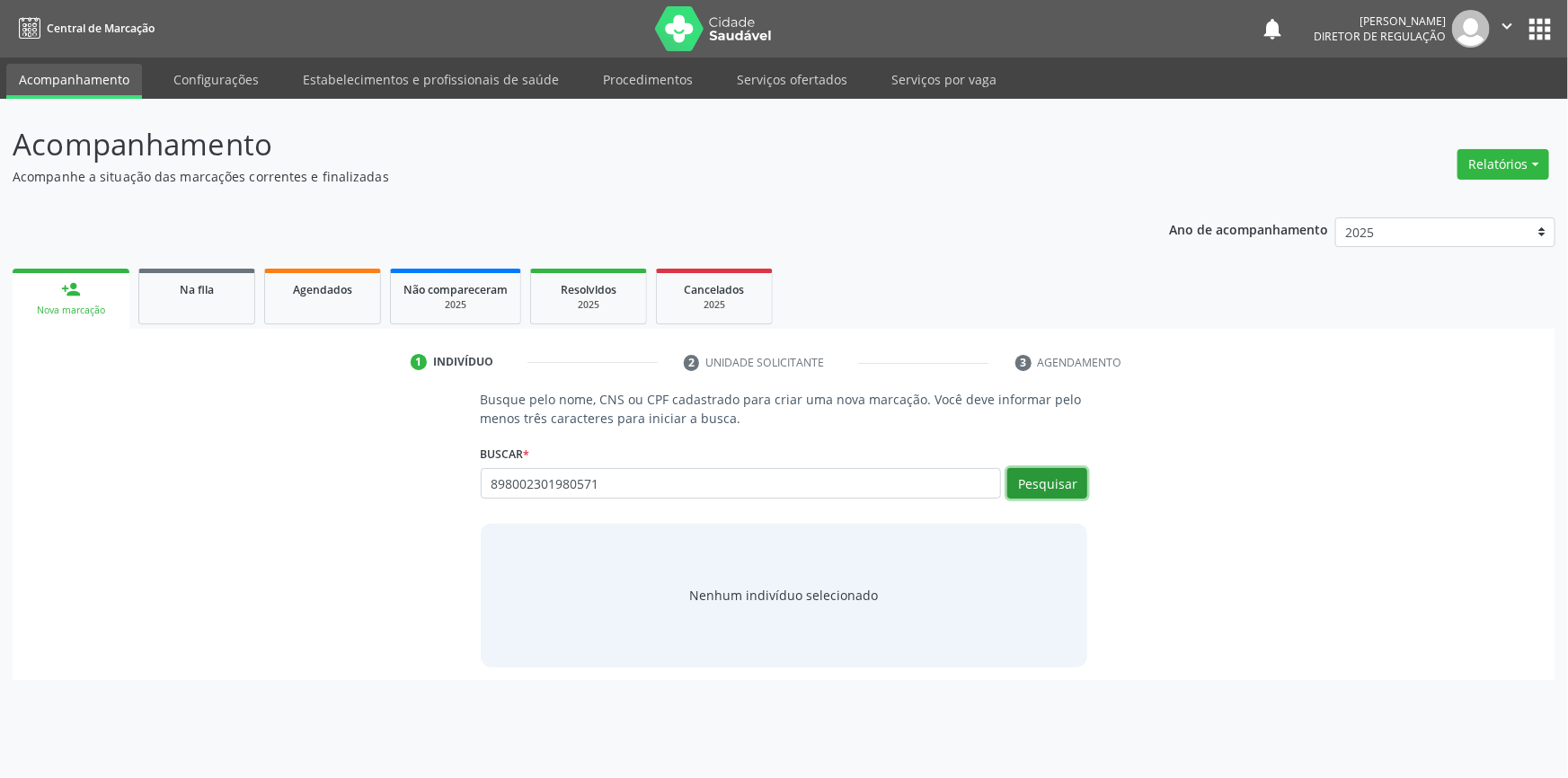
click at [1043, 494] on button "Pesquisar" at bounding box center [1048, 483] width 80 height 30
type input "898002301980571"
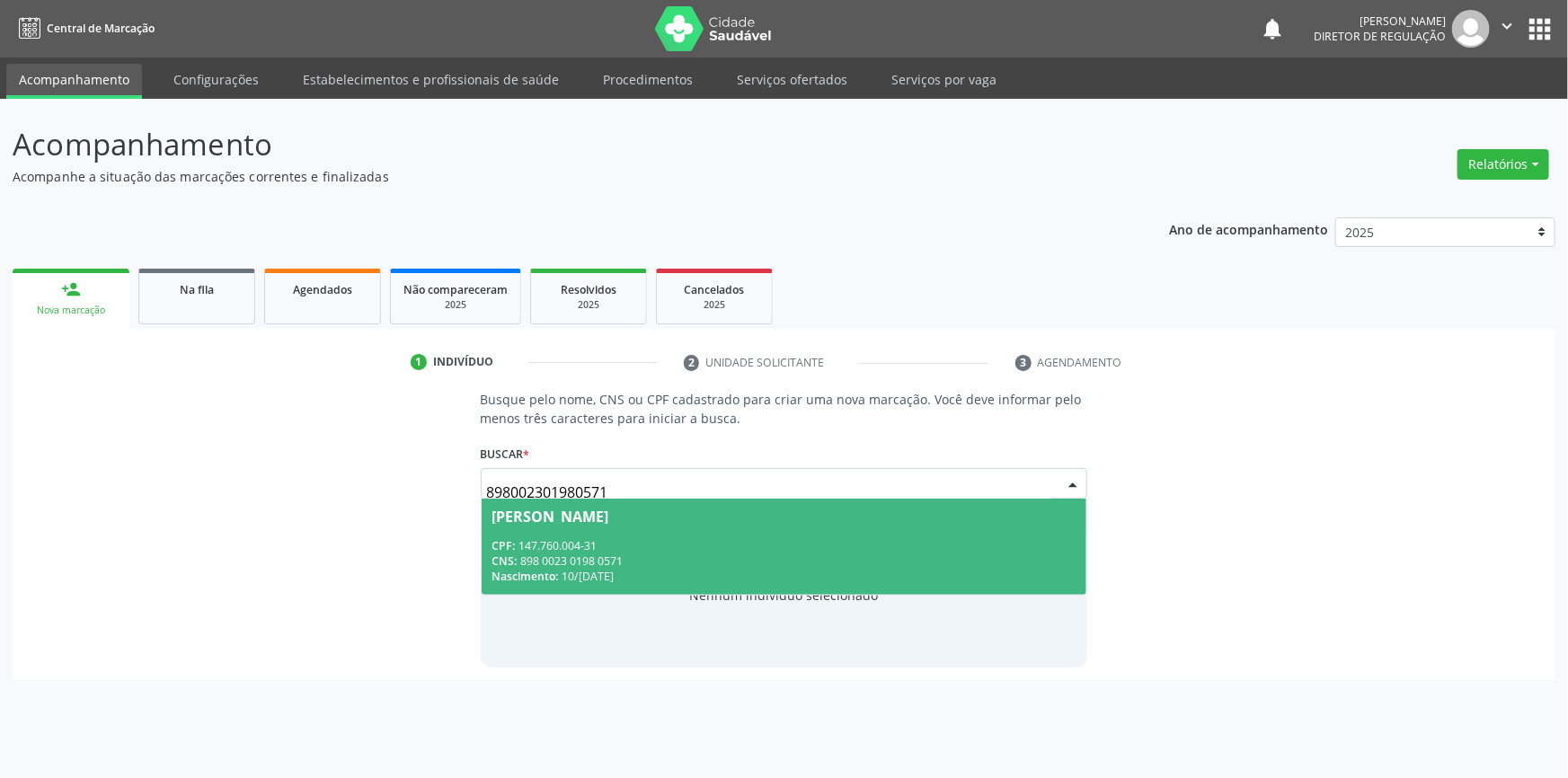
click at [671, 565] on div "CNS: 898 0023 0198 0571" at bounding box center [785, 561] width 584 height 16
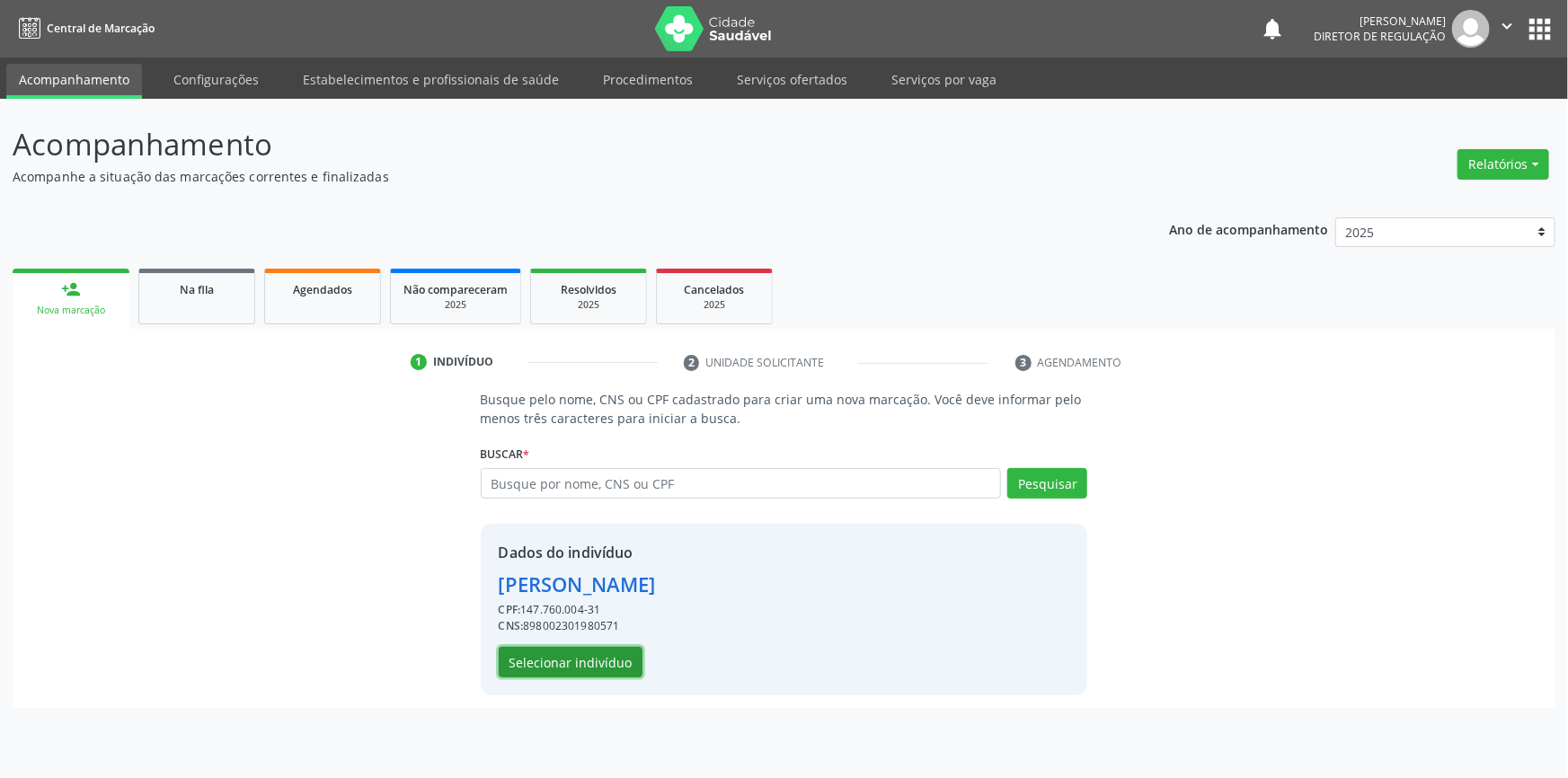
click at [579, 653] on button "Selecionar indivíduo" at bounding box center [571, 661] width 144 height 30
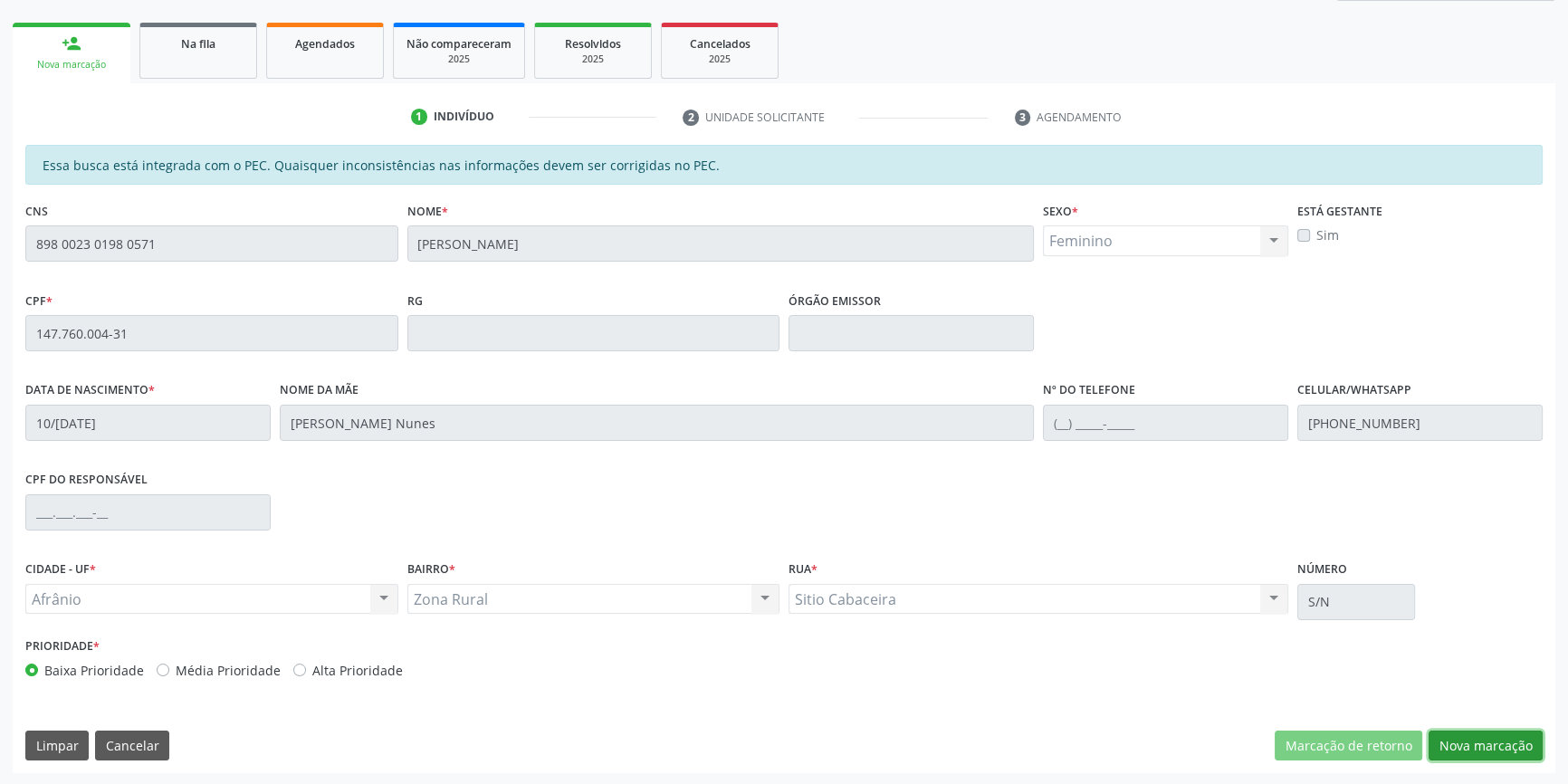
click at [1494, 734] on button "Nova marcação" at bounding box center [1486, 746] width 114 height 30
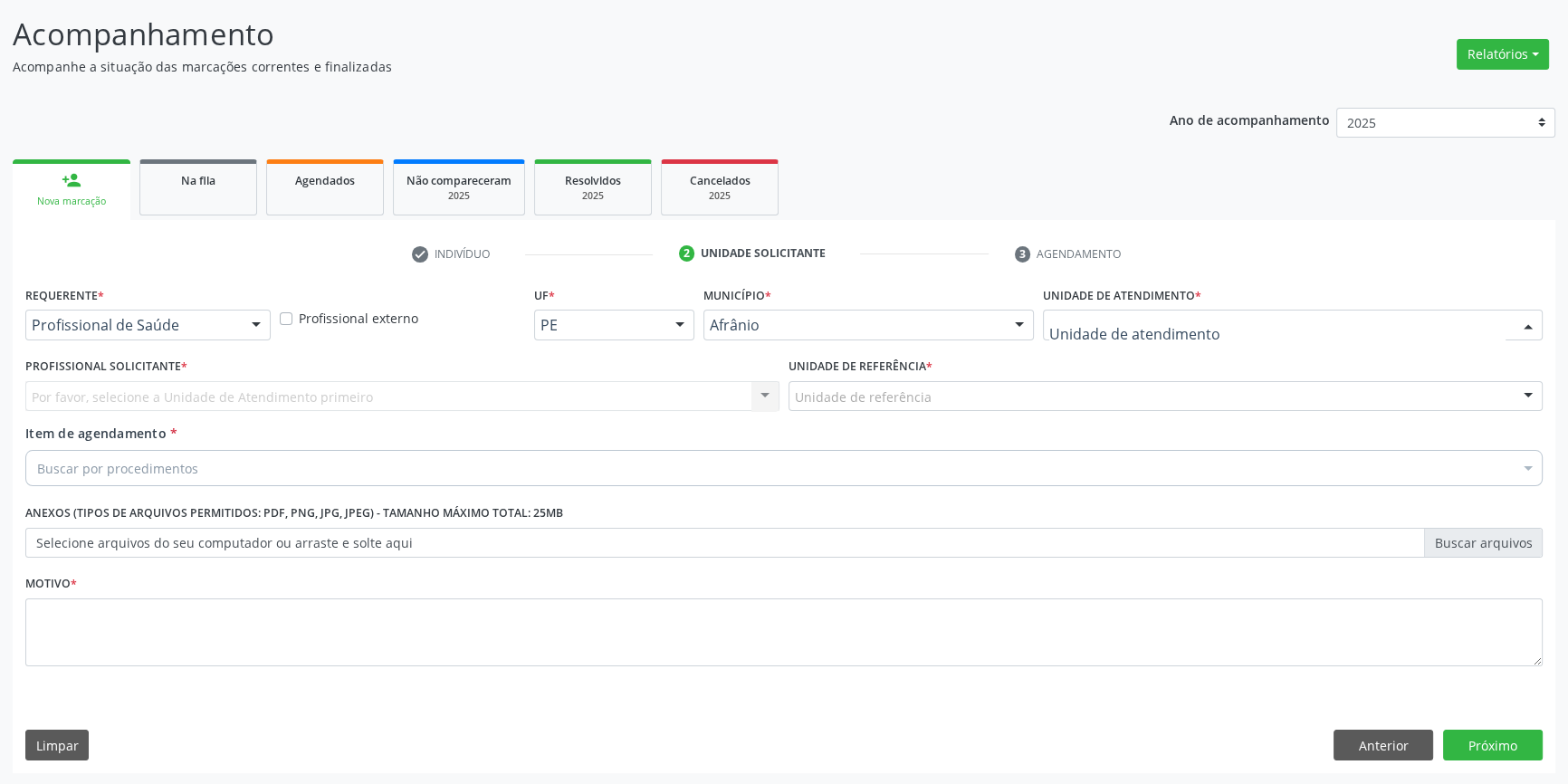
click at [1242, 310] on div at bounding box center [1292, 325] width 499 height 30
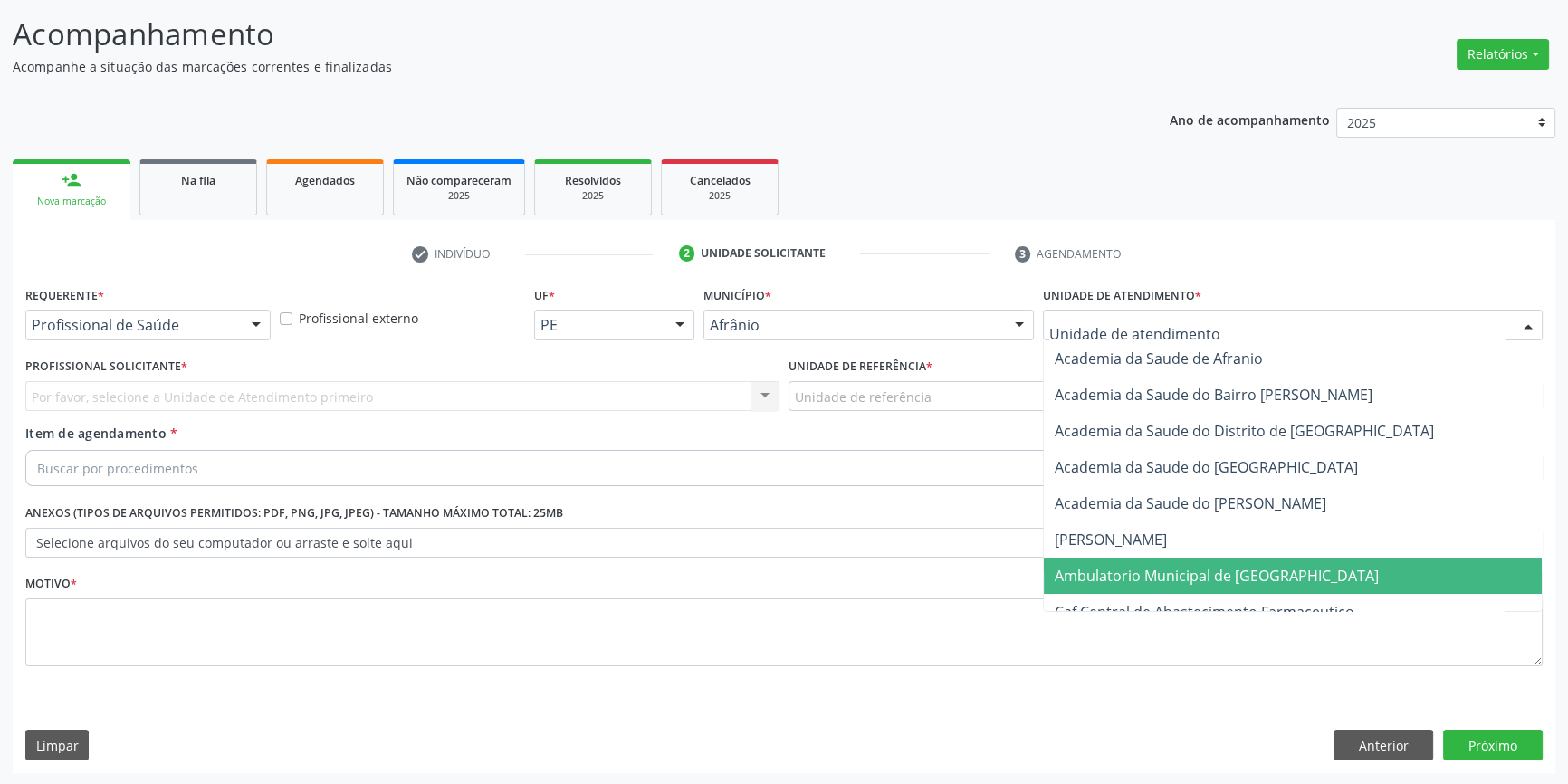
click at [1203, 579] on span "Ambulatorio Municipal de [GEOGRAPHIC_DATA]" at bounding box center [1217, 576] width 324 height 20
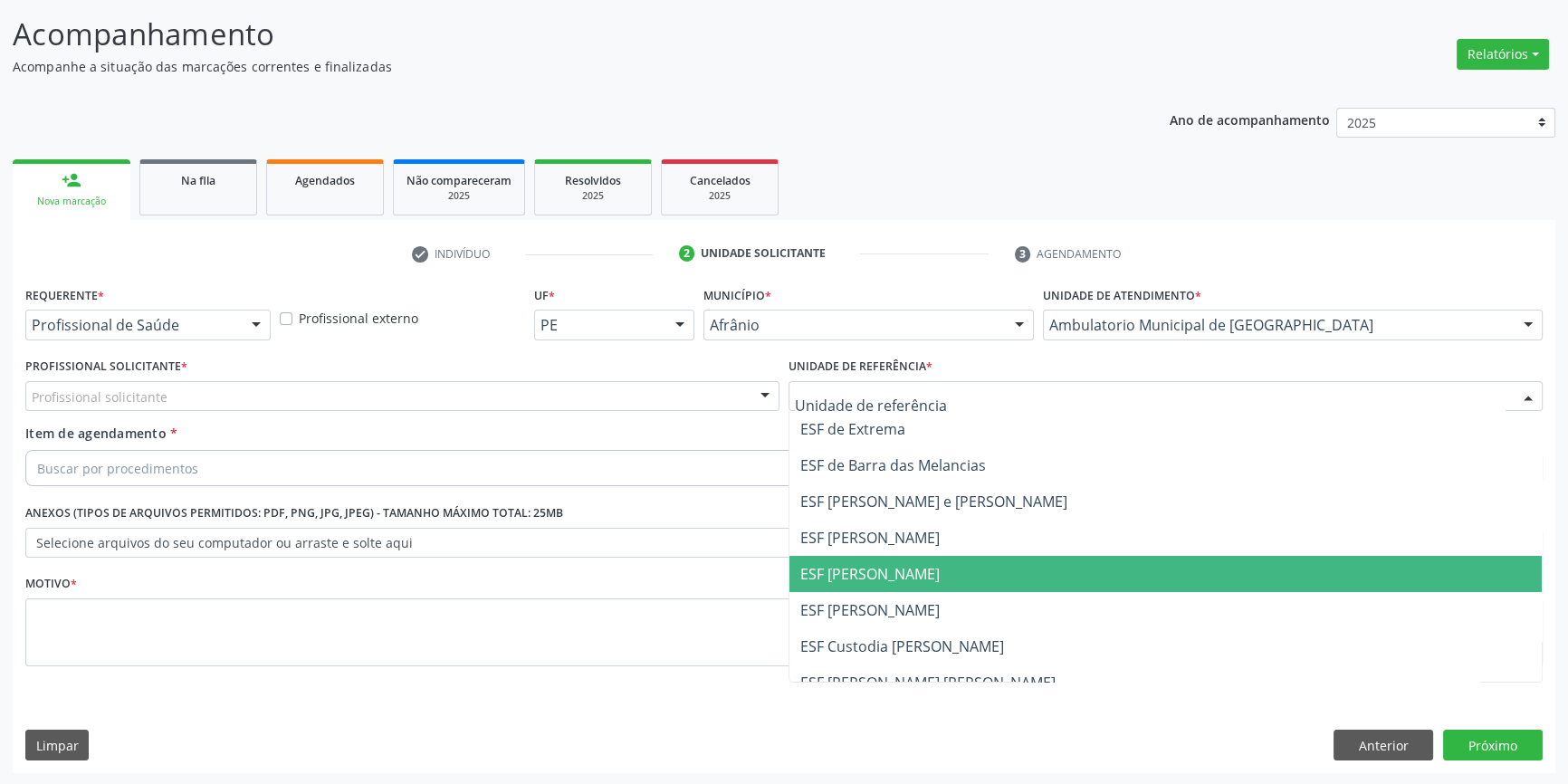
click at [925, 564] on span "ESF [PERSON_NAME]" at bounding box center [1166, 574] width 753 height 36
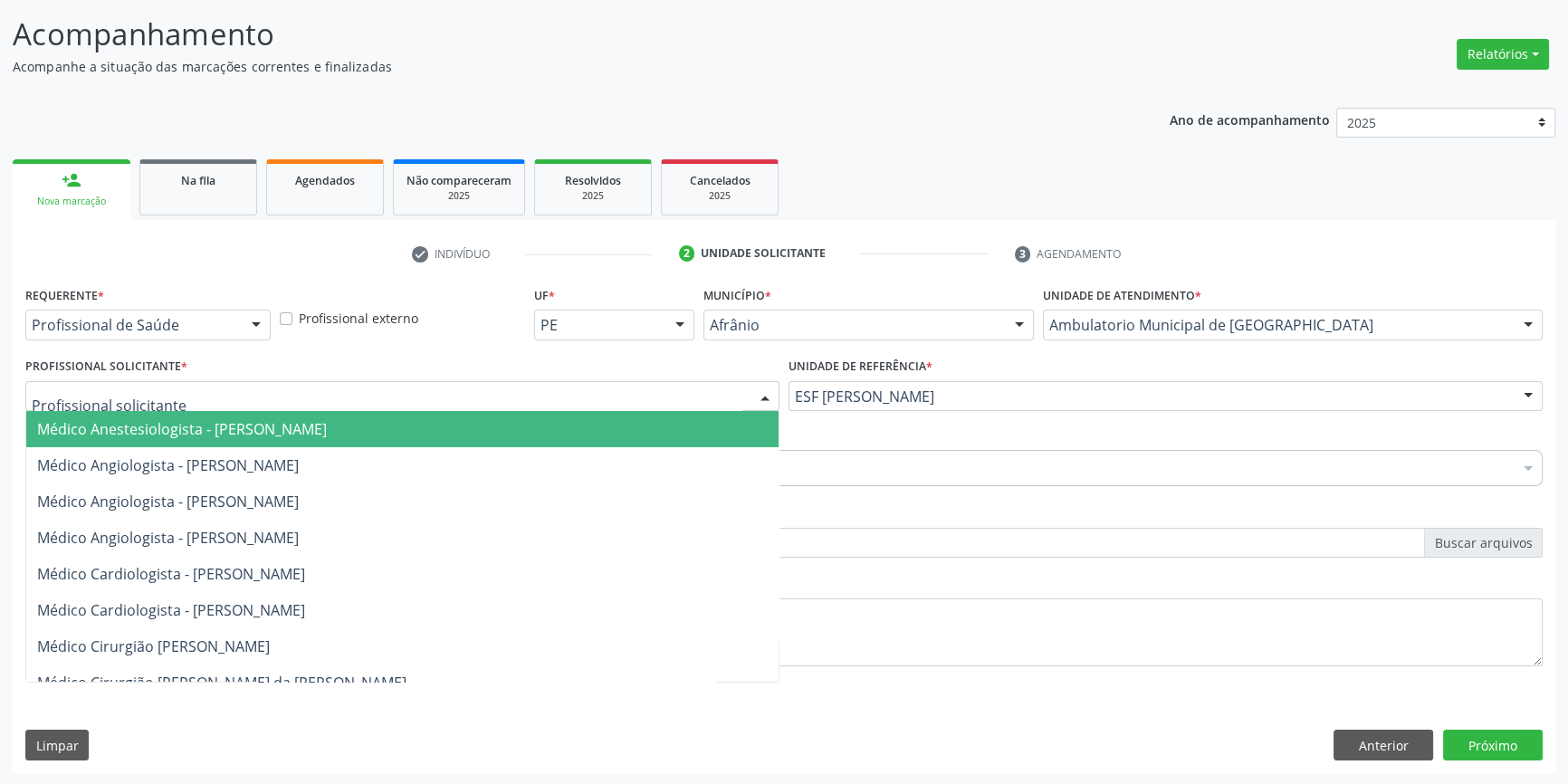
click at [619, 393] on div at bounding box center [402, 396] width 755 height 30
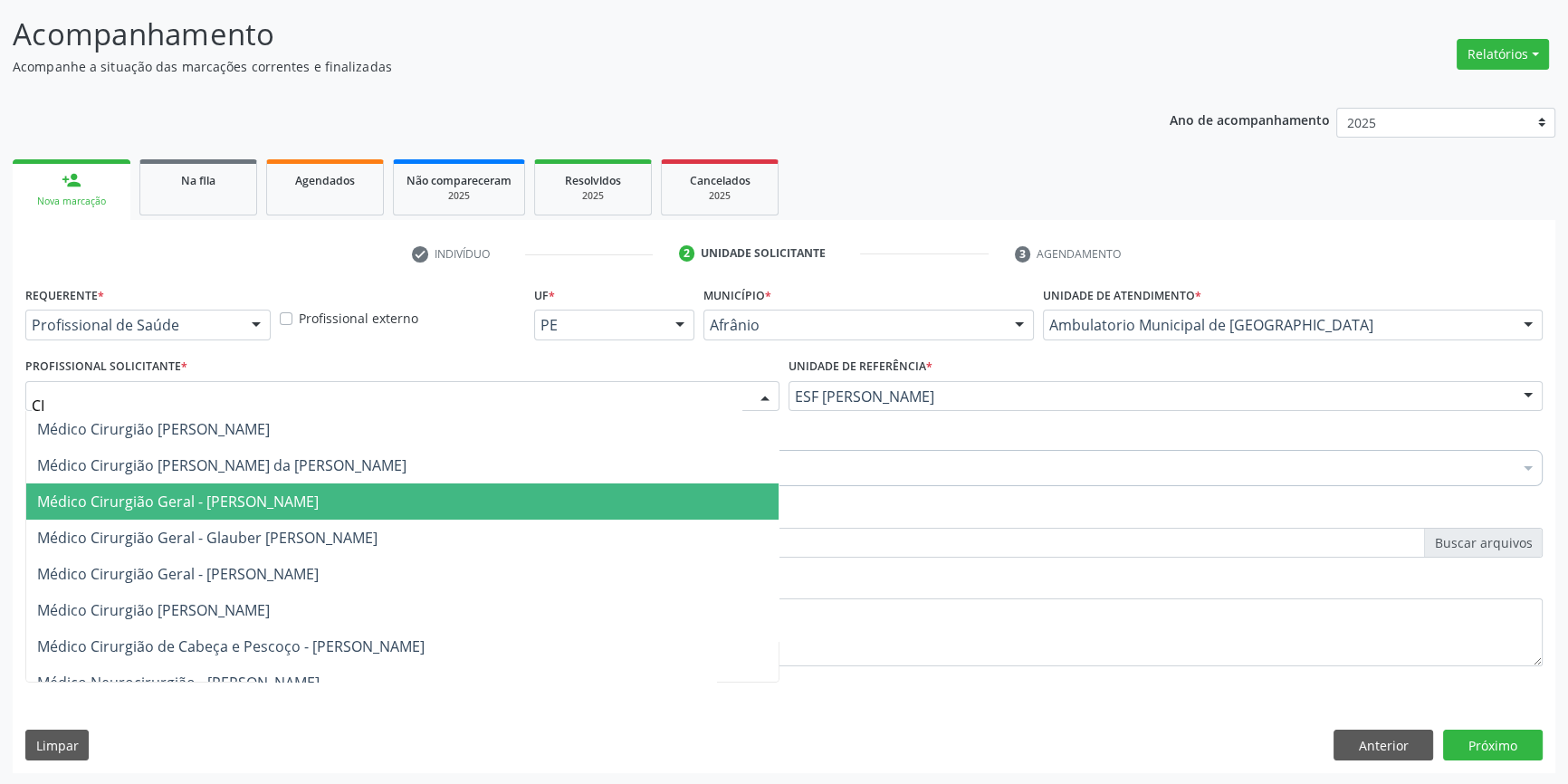
type input "C"
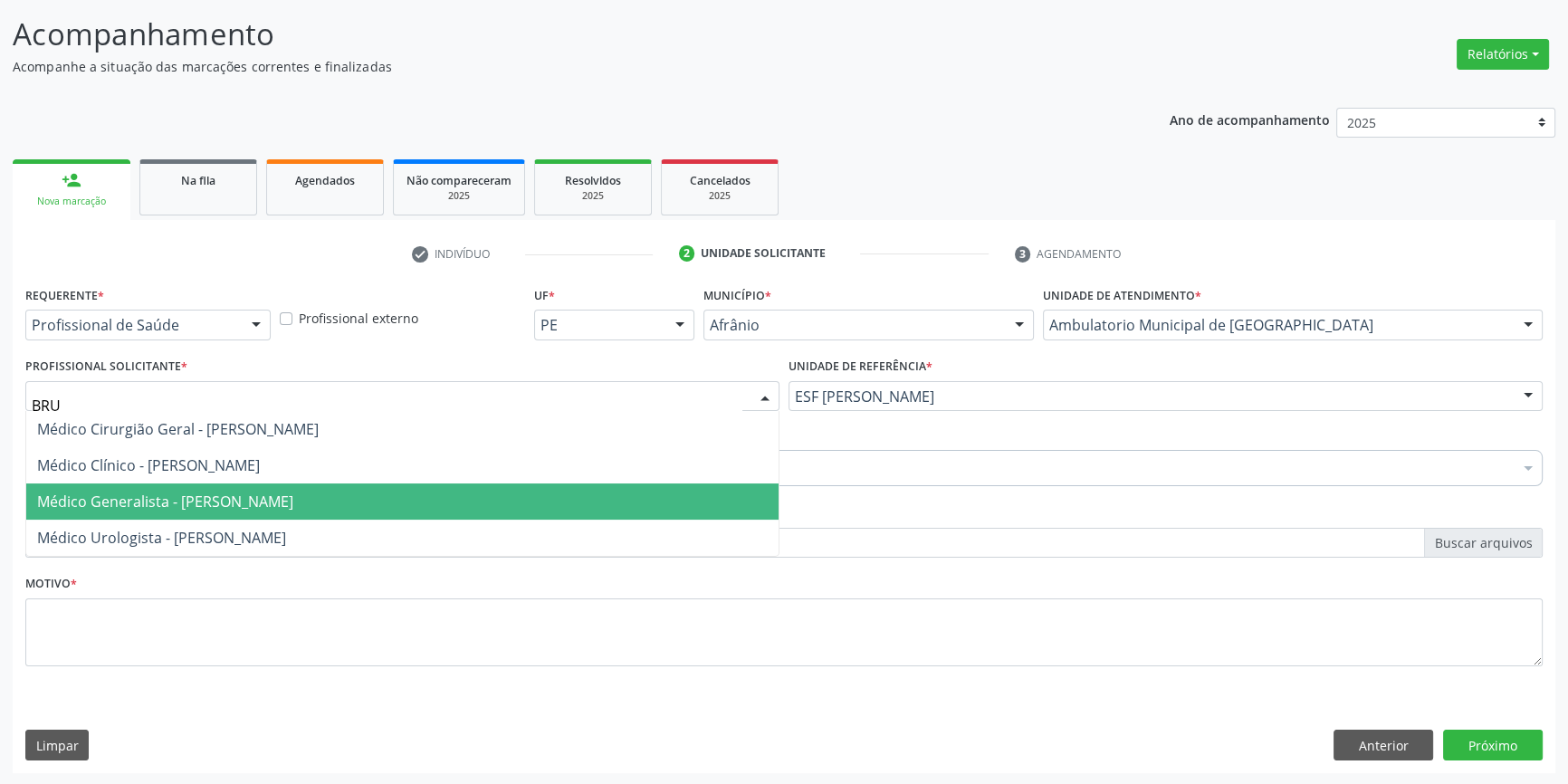
type input "BRUN"
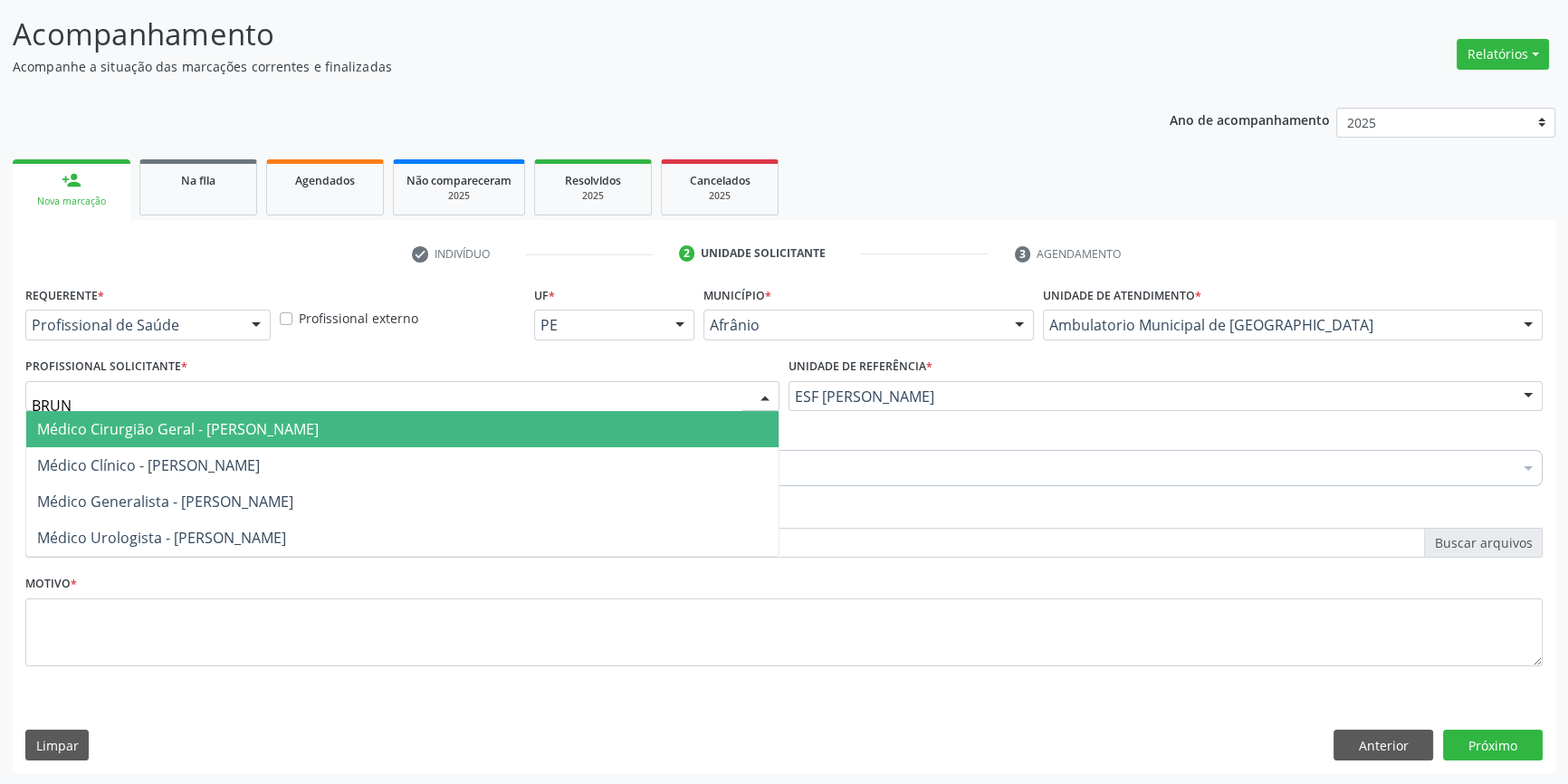
click at [287, 444] on span "Médico Cirurgião Geral - [PERSON_NAME]" at bounding box center [402, 429] width 753 height 36
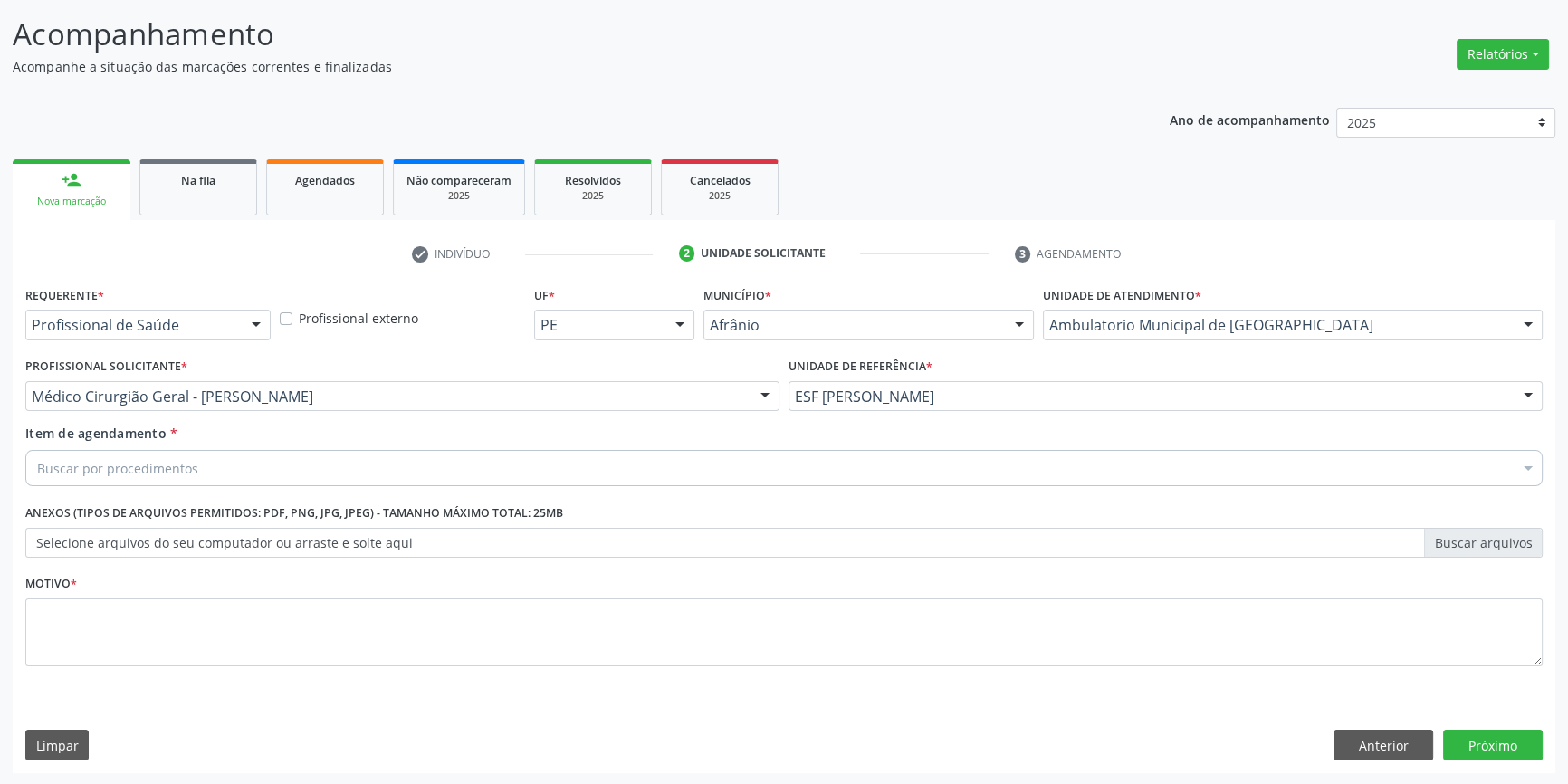
click at [254, 466] on div "Buscar por procedimentos" at bounding box center [784, 468] width 1518 height 36
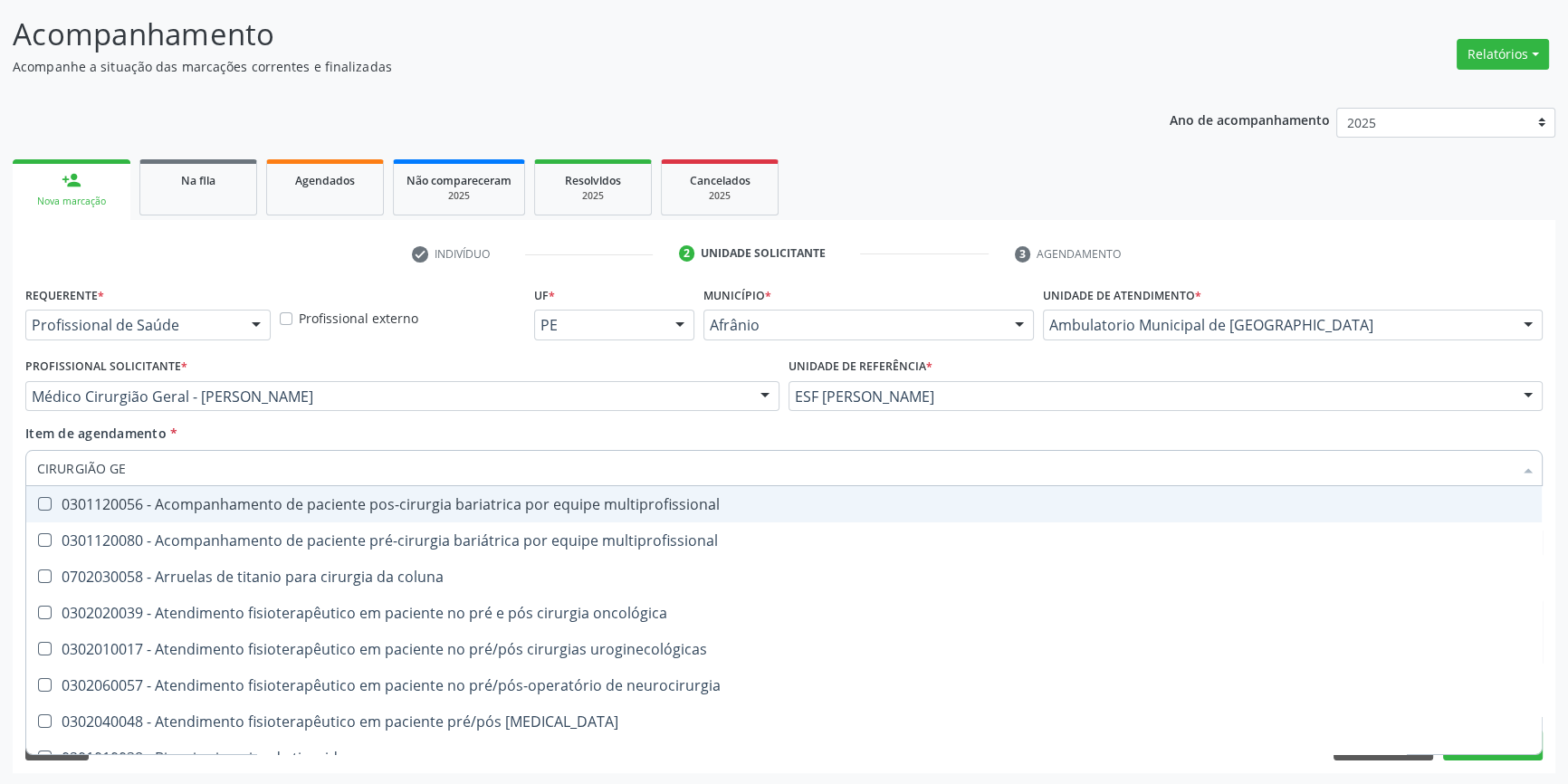
type input "CIRURGIÃO GER"
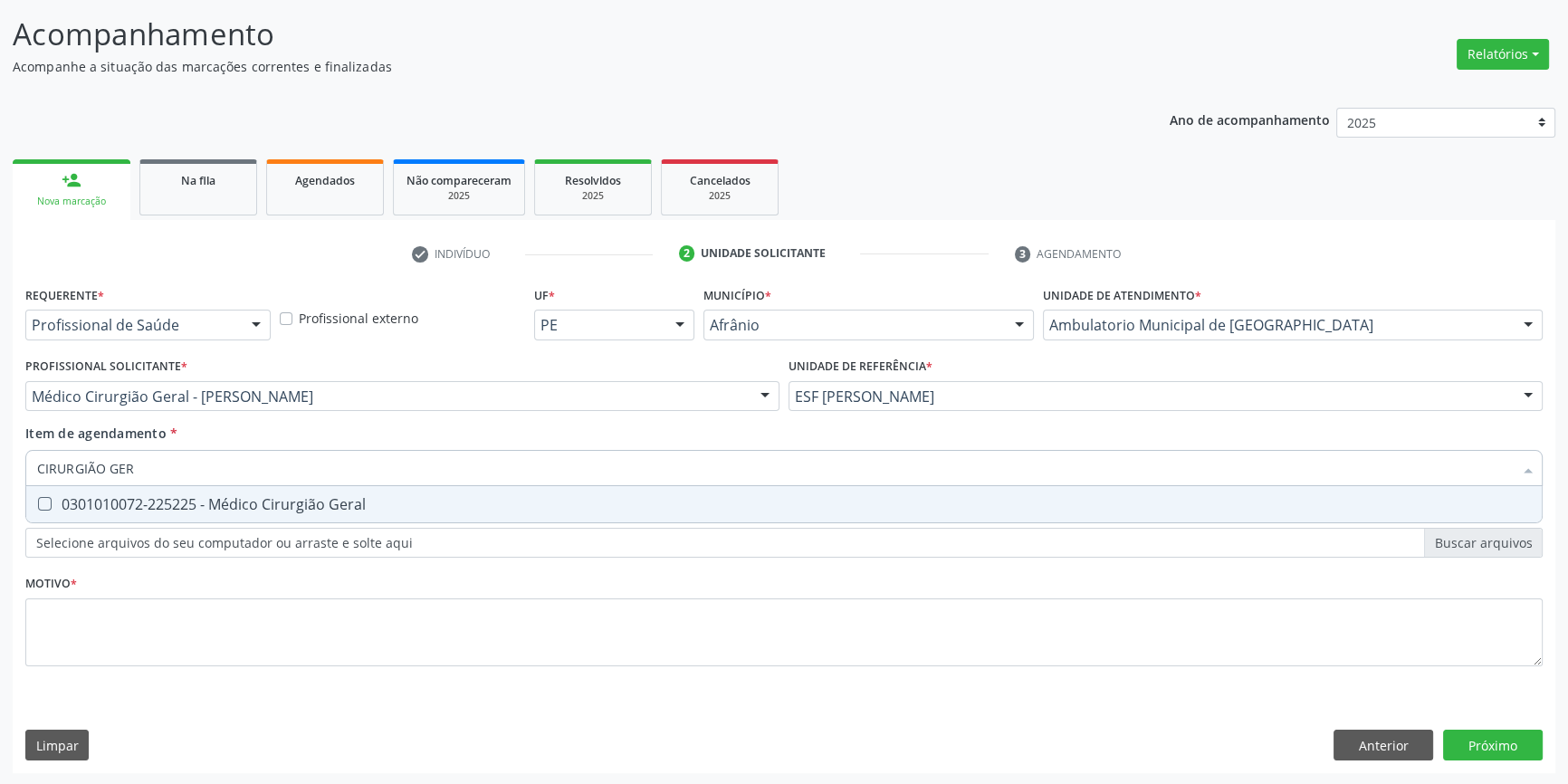
click at [362, 513] on span "0301010072-225225 - Médico Cirurgião Geral" at bounding box center [784, 504] width 1516 height 36
checkbox Geral "true"
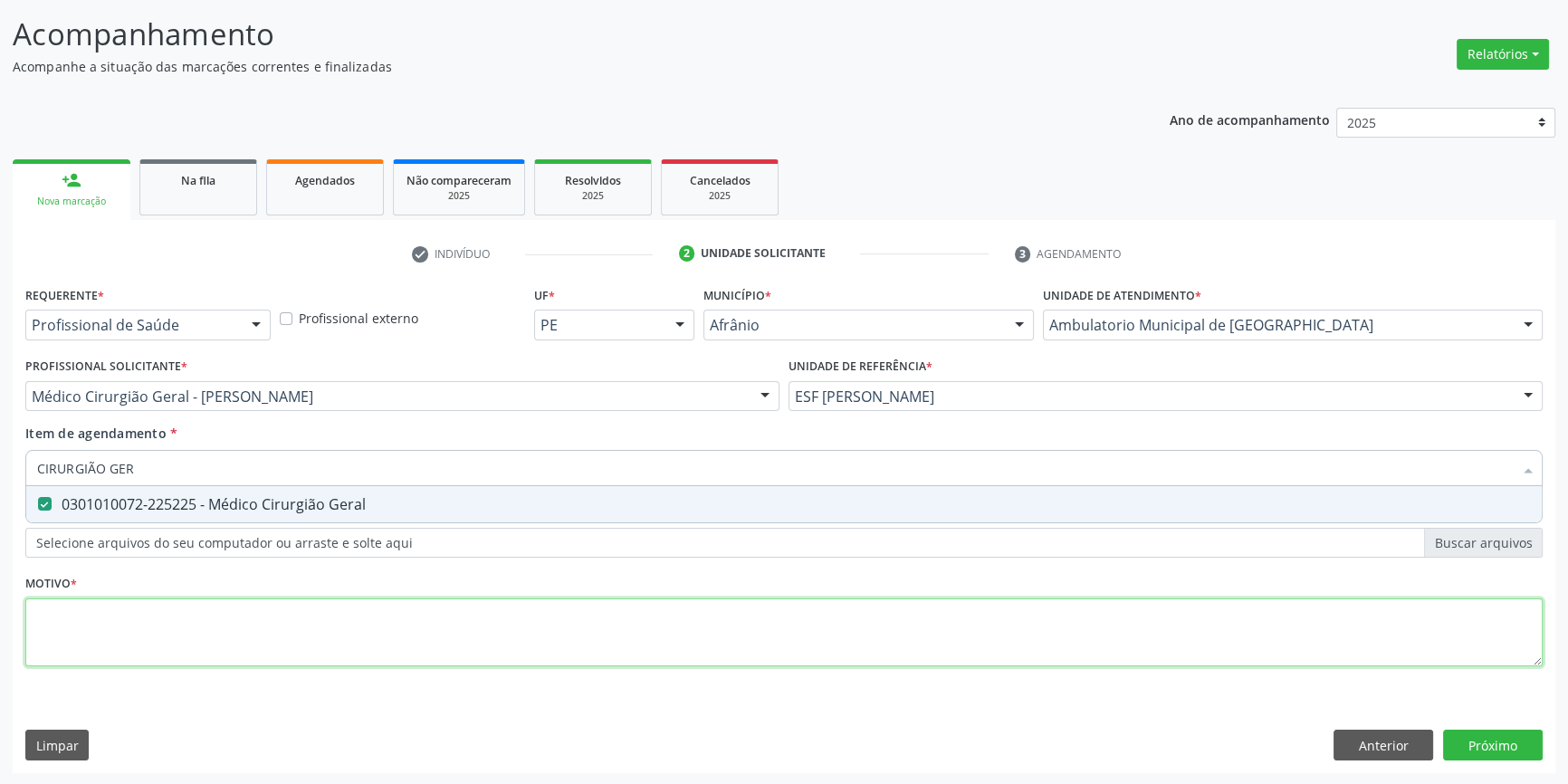
click at [290, 613] on div "Requerente * Profissional de Saúde Profissional de Saúde Paciente Nenhum result…" at bounding box center [784, 487] width 1518 height 410
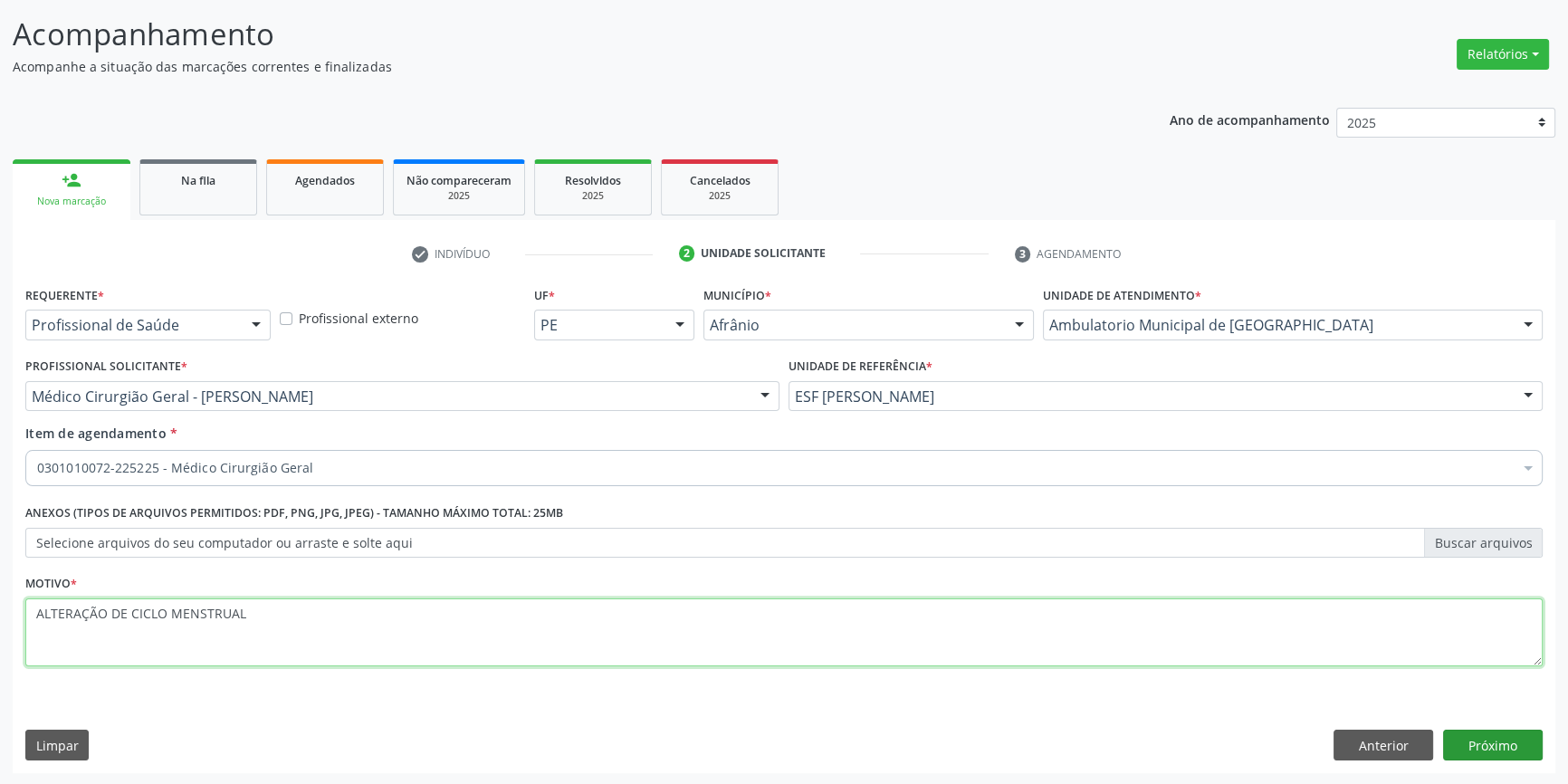
type textarea "ALTERAÇÃO DE CICLO MENSTRUAL"
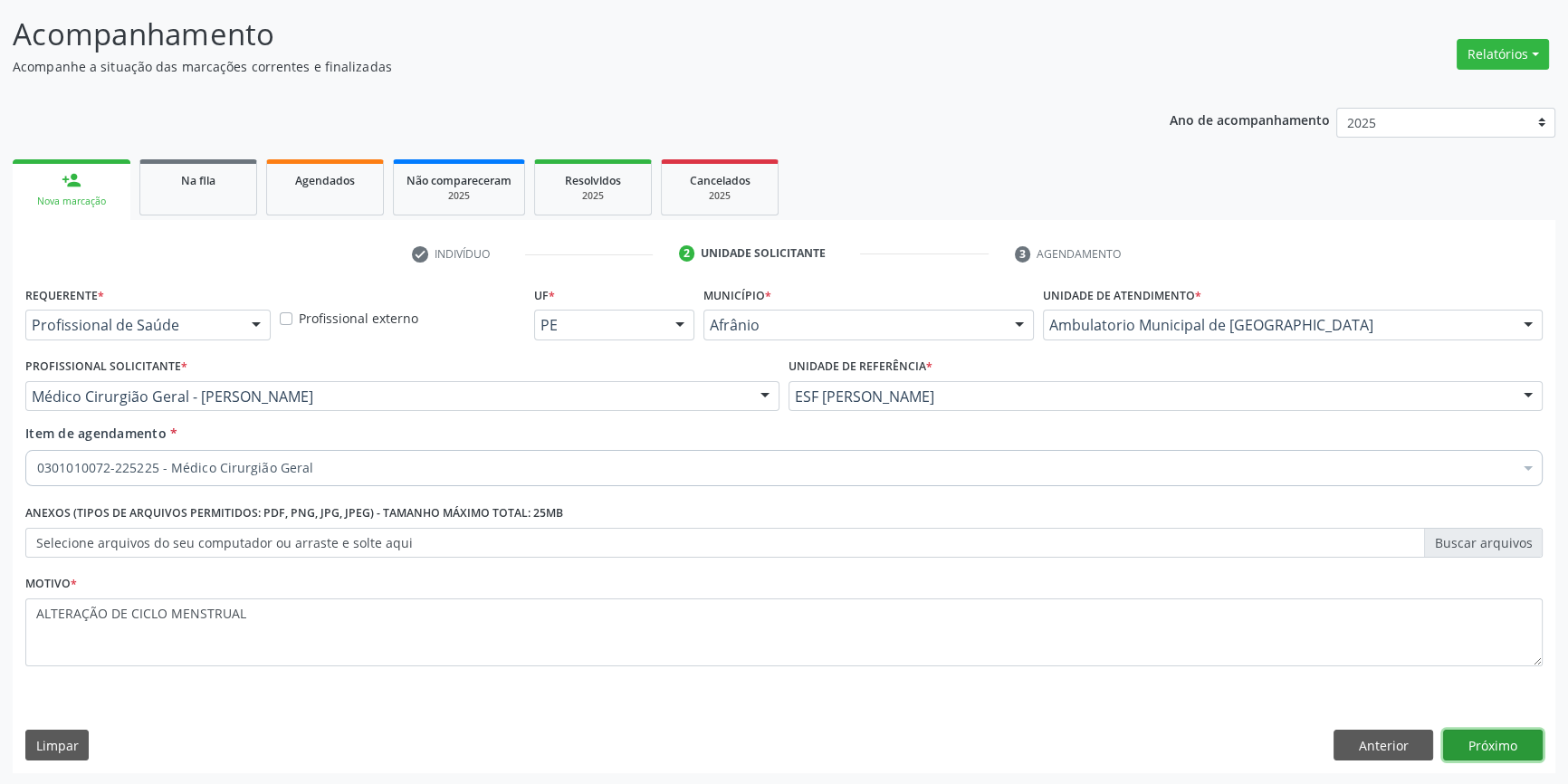
click at [1501, 756] on button "Próximo" at bounding box center [1493, 745] width 100 height 30
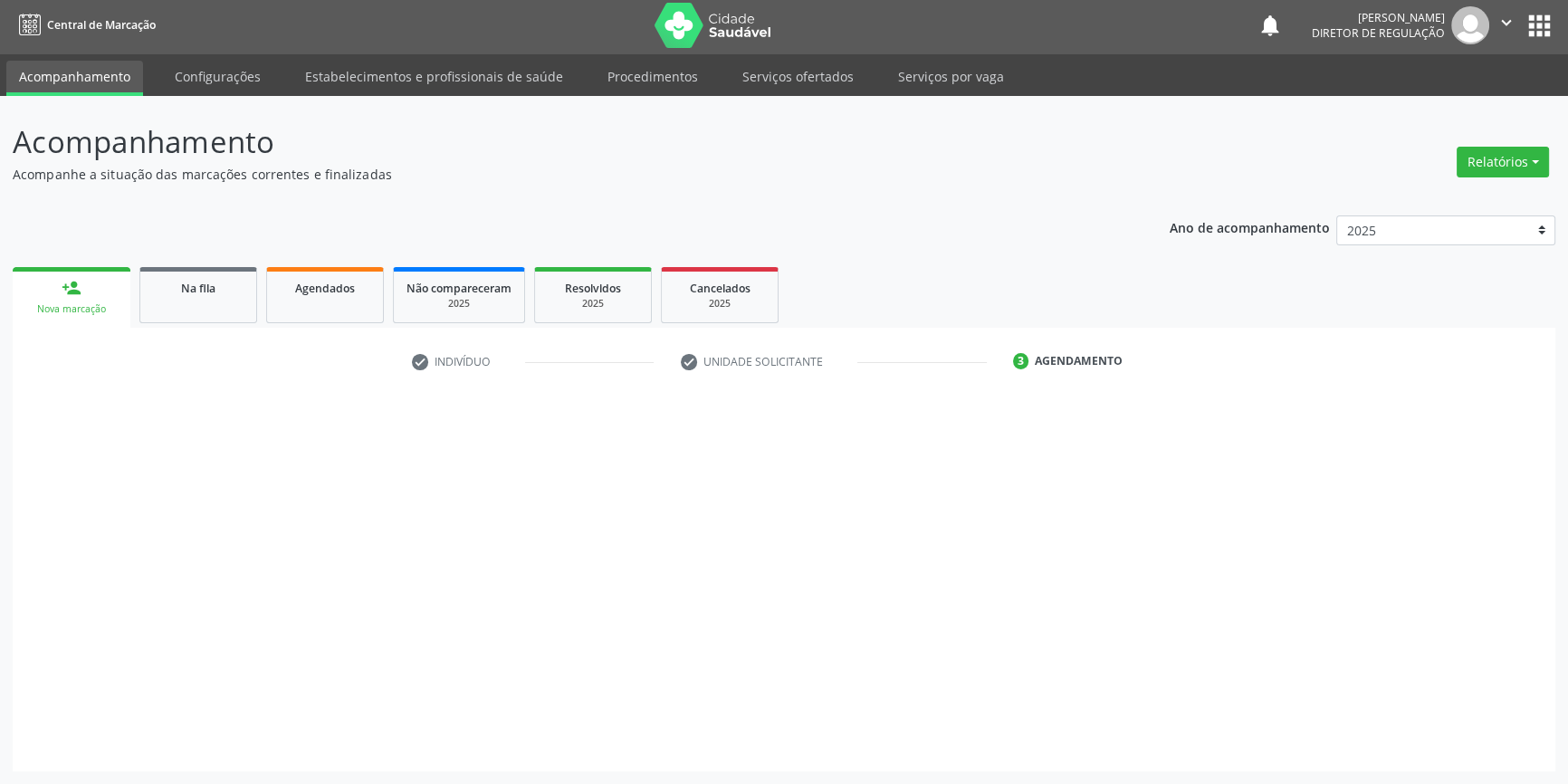
scroll to position [2, 0]
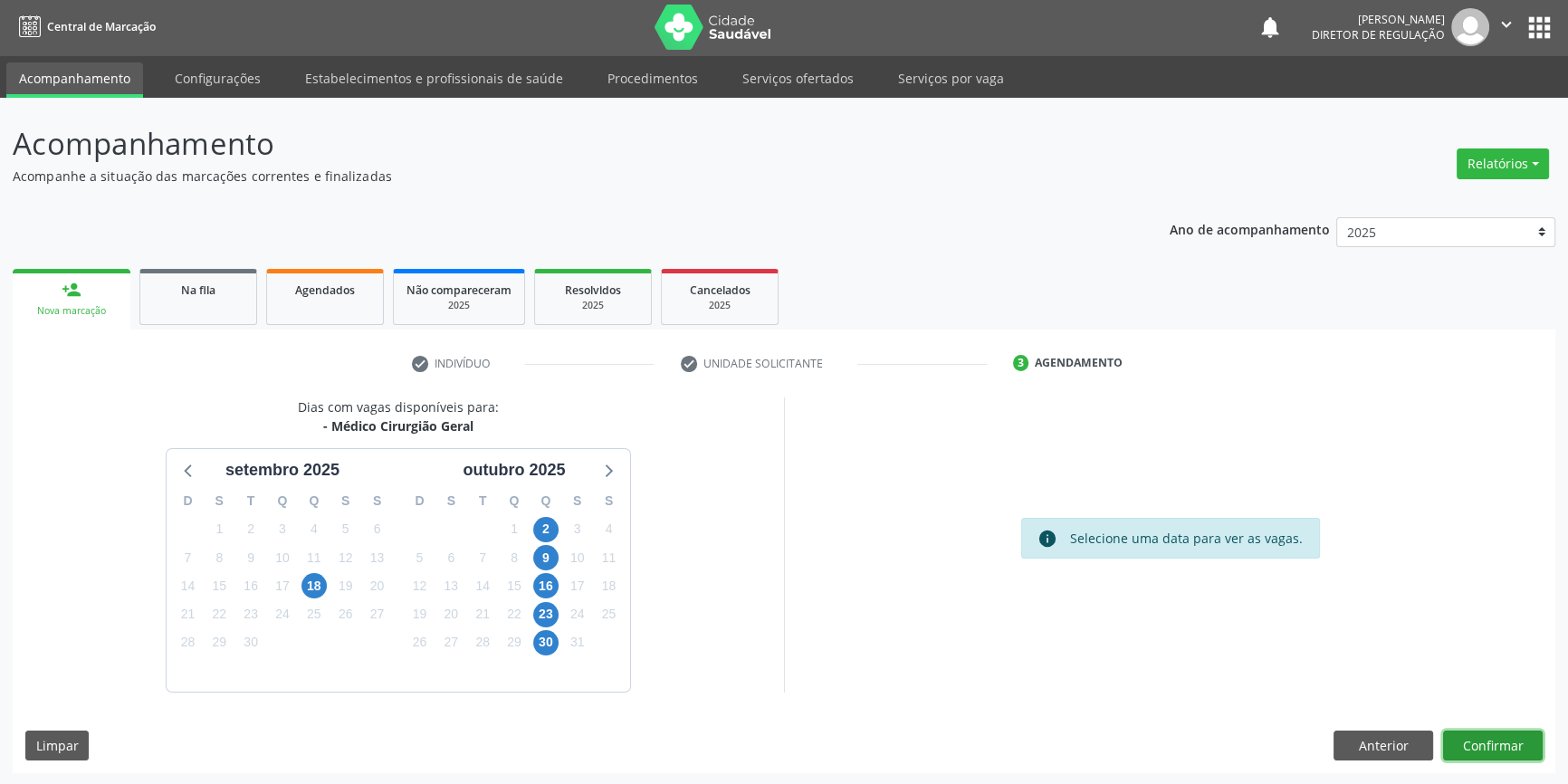
click at [1494, 749] on button "Confirmar" at bounding box center [1493, 746] width 100 height 30
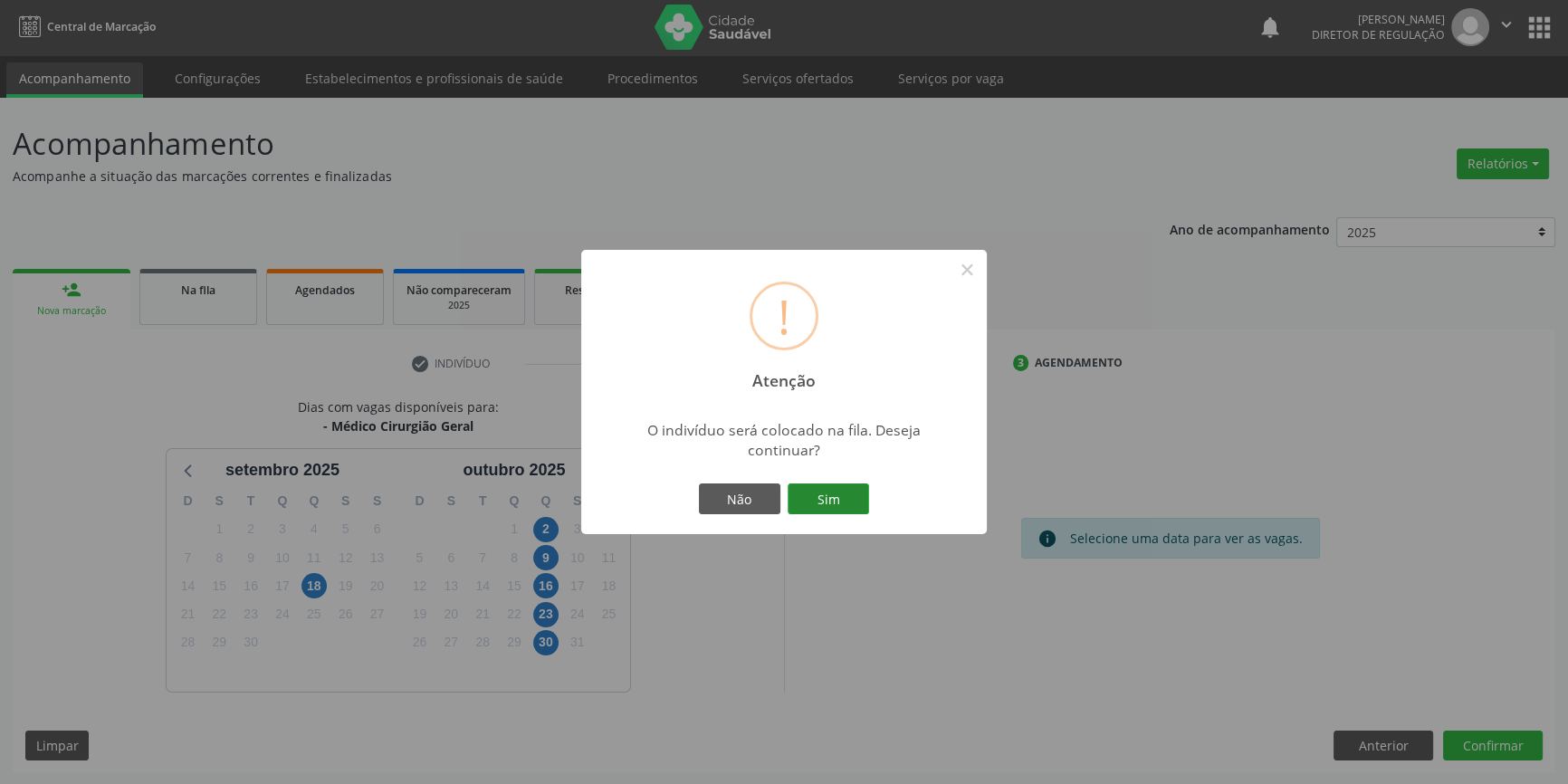
click at [853, 491] on button "Sim" at bounding box center [828, 498] width 81 height 30
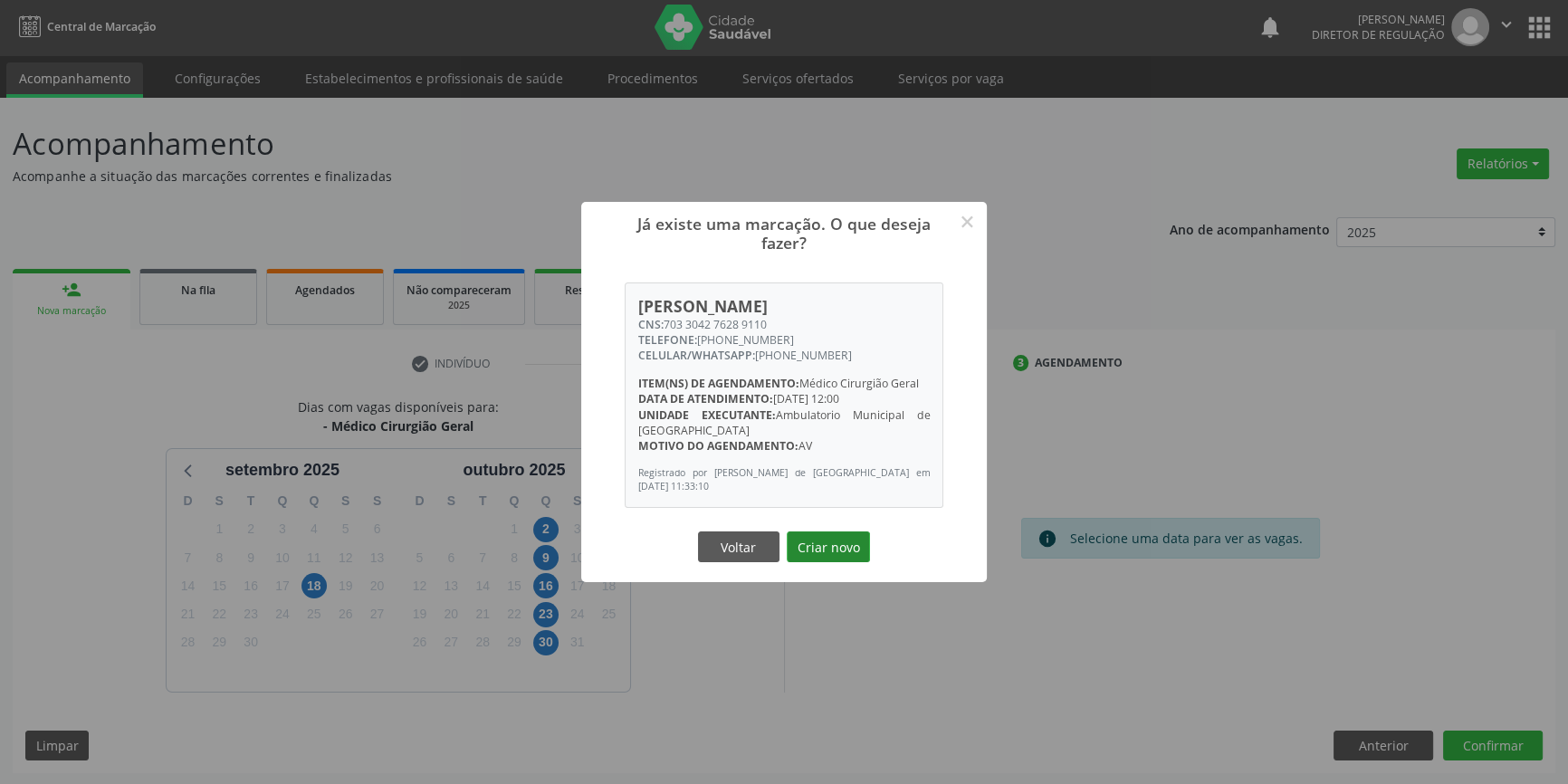
click at [833, 536] on button "Criar novo" at bounding box center [828, 547] width 83 height 30
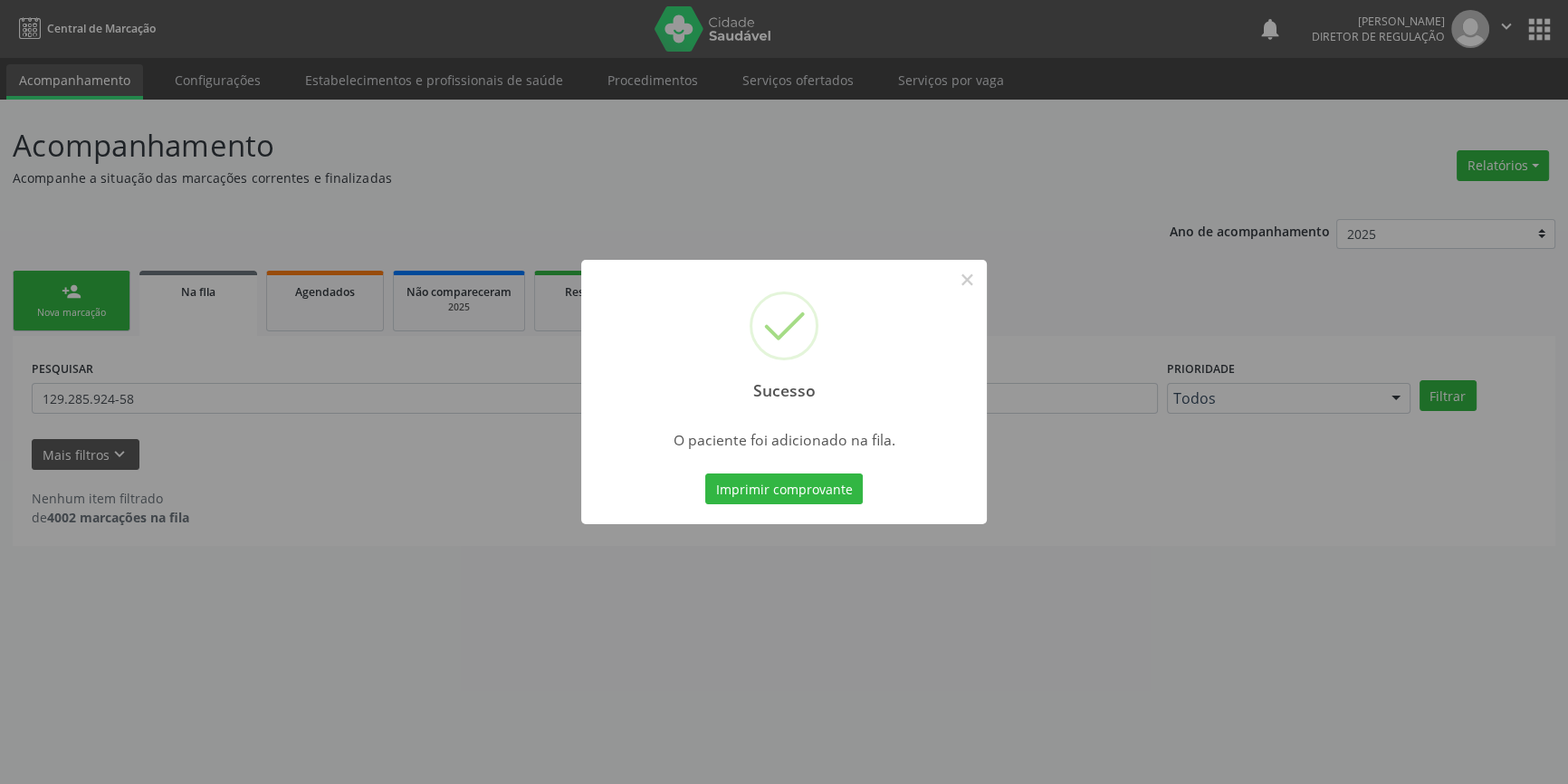
scroll to position [0, 0]
click at [981, 276] on button "×" at bounding box center [972, 279] width 30 height 30
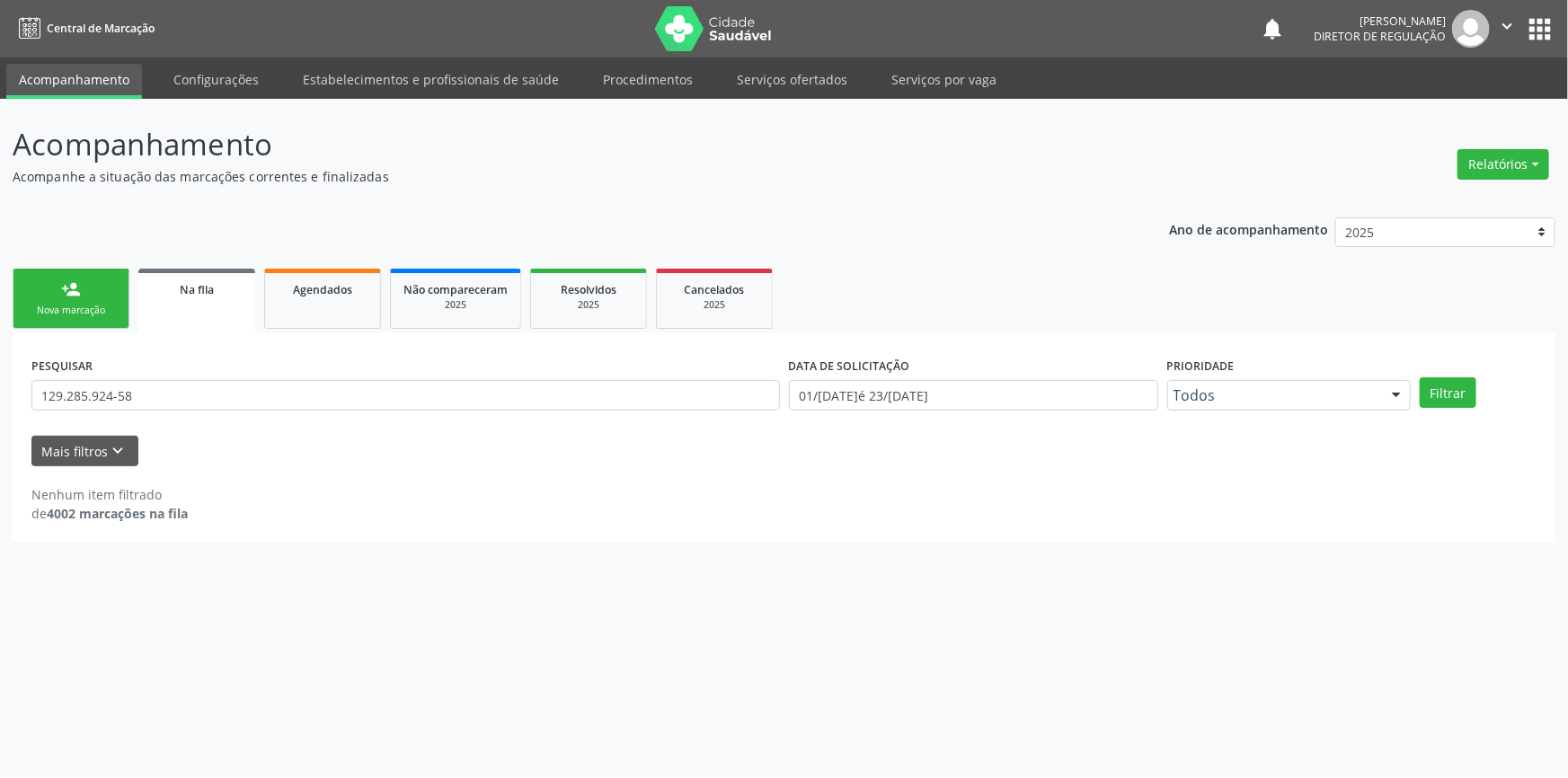
click at [46, 296] on link "person_add Nova marcação" at bounding box center [71, 299] width 117 height 60
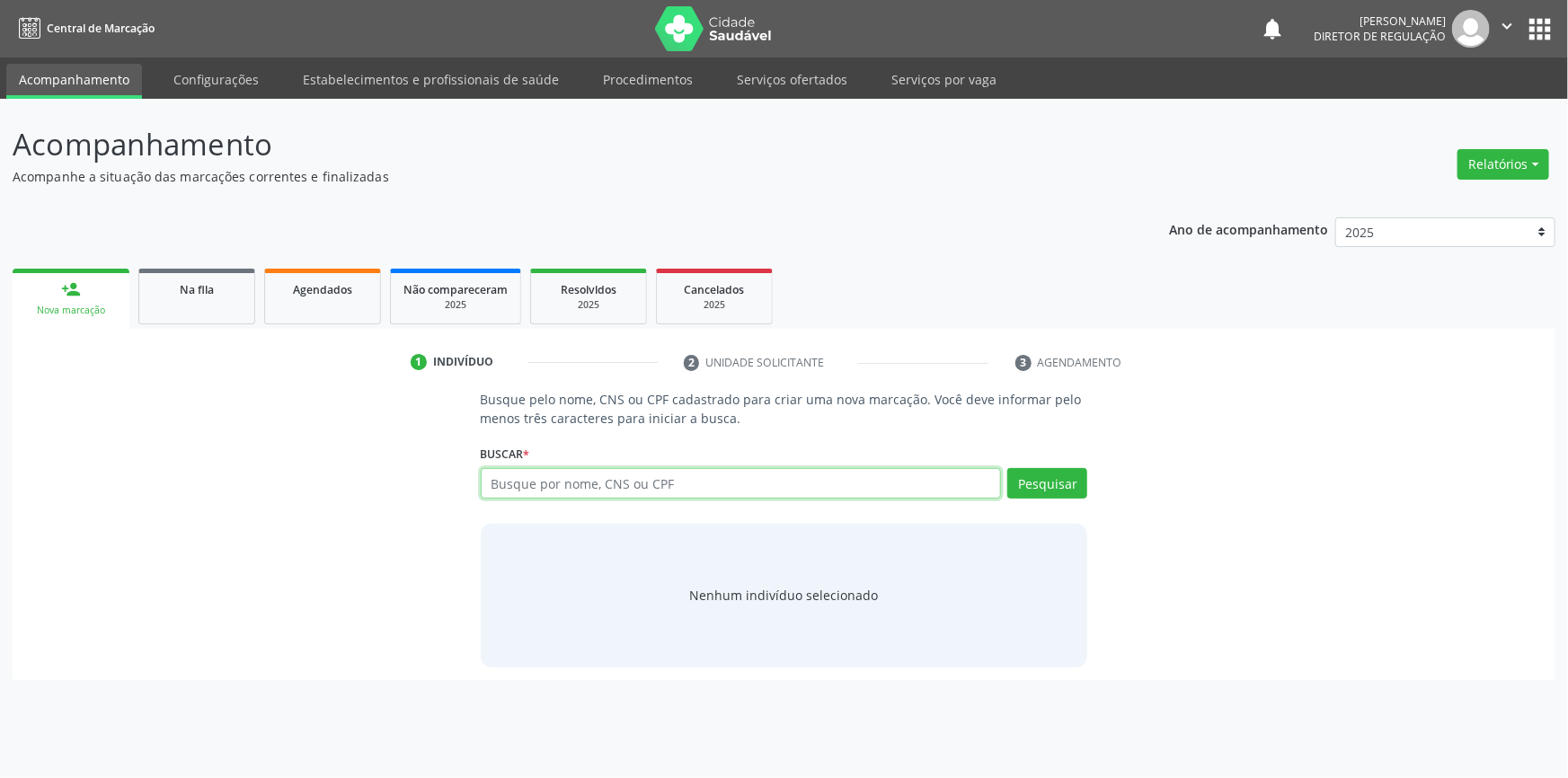
click at [548, 468] on input "text" at bounding box center [741, 483] width 521 height 30
type input "704601134031825"
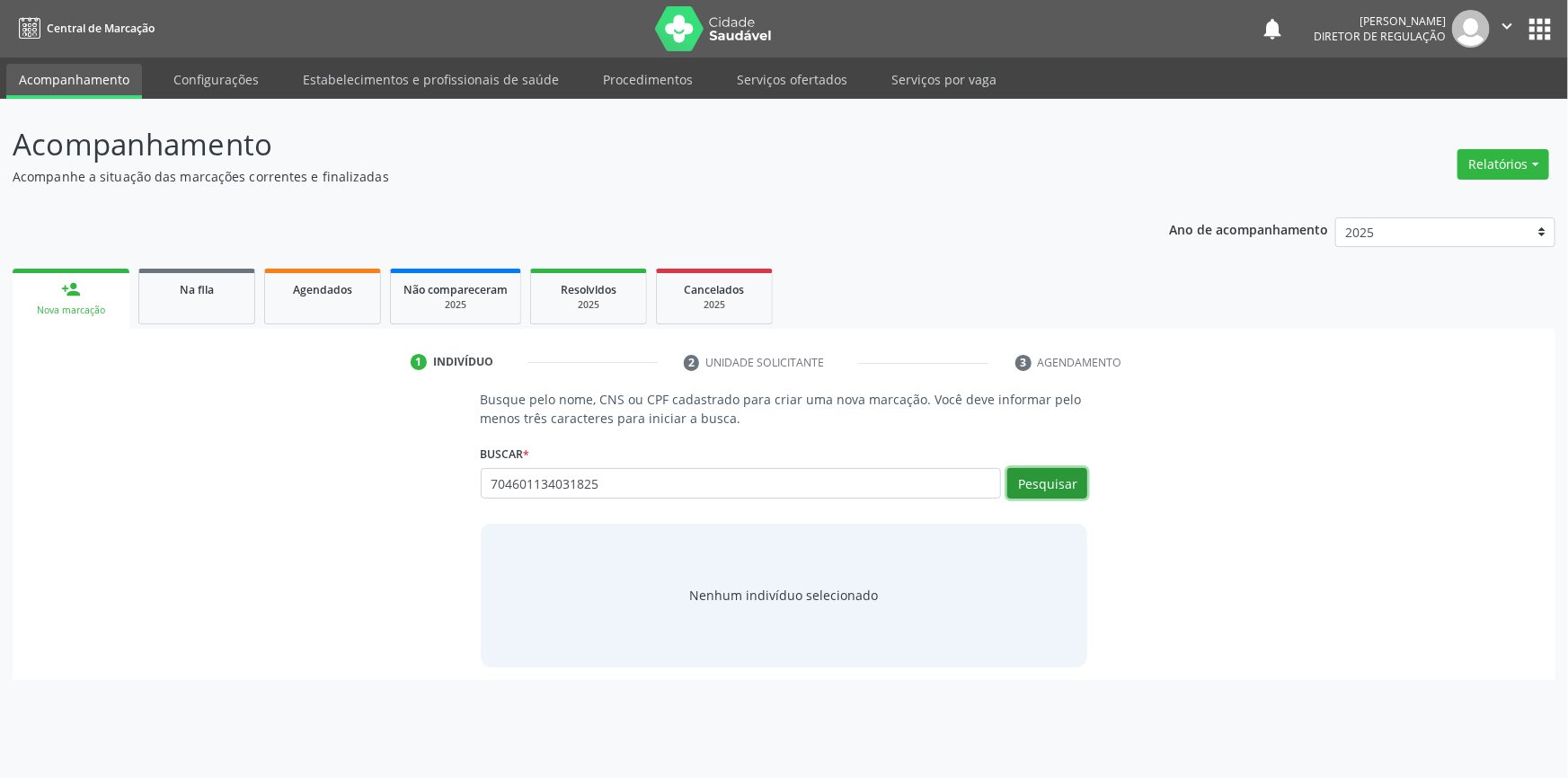
click at [1061, 474] on button "Pesquisar" at bounding box center [1048, 483] width 80 height 30
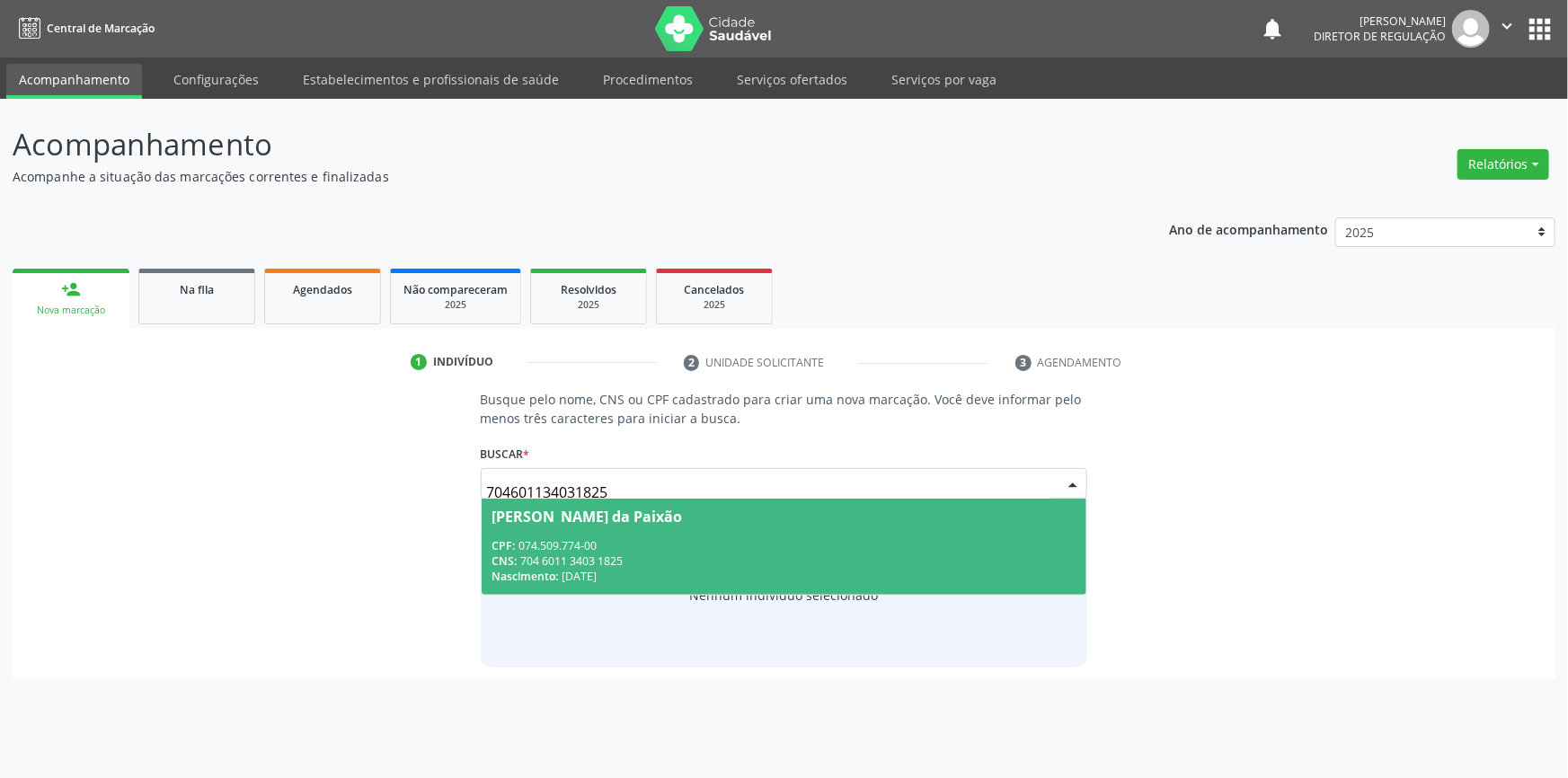
click at [700, 514] on div "[PERSON_NAME] da Paixão" at bounding box center [785, 516] width 584 height 15
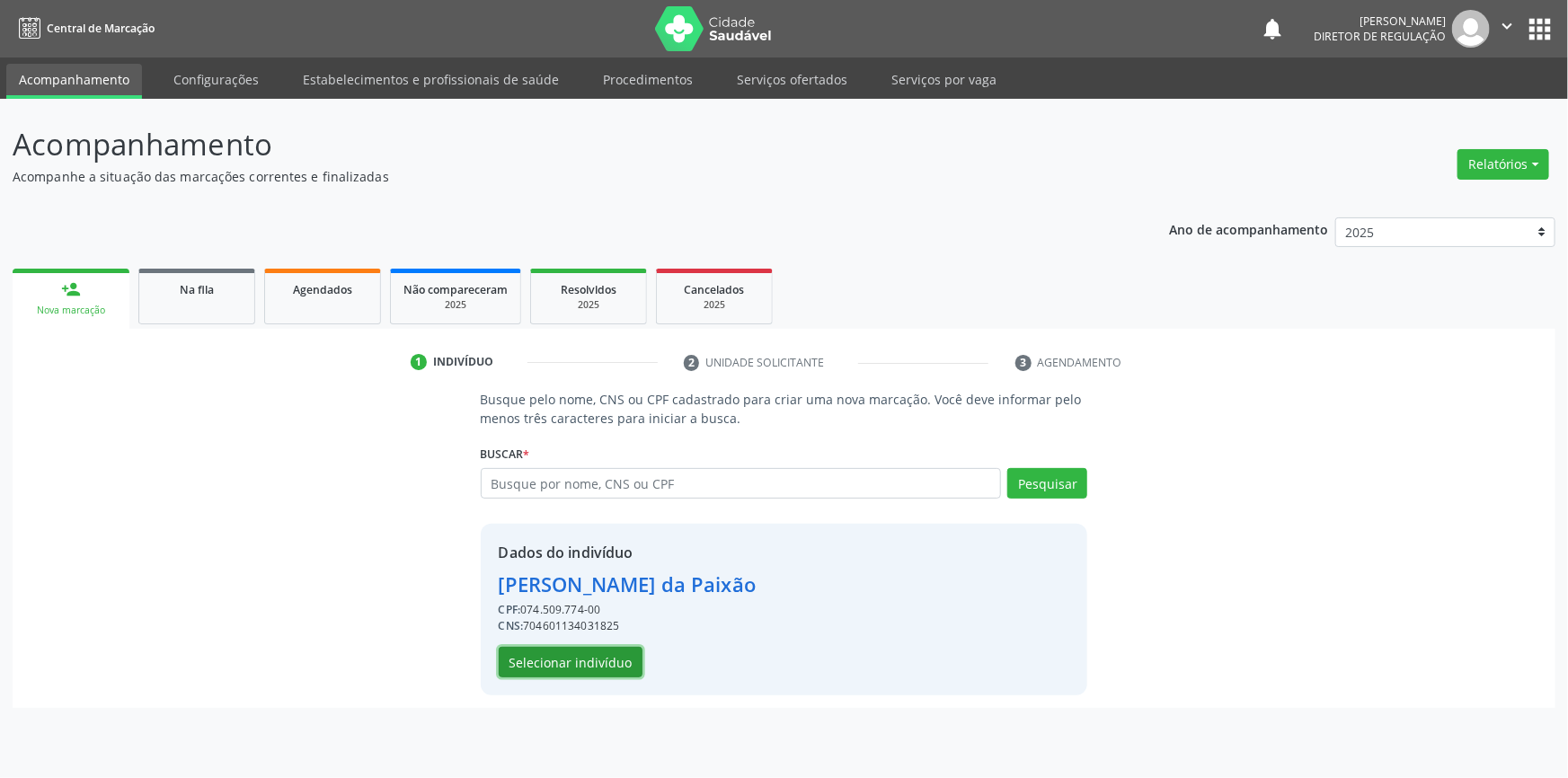
click at [575, 657] on button "Selecionar indivíduo" at bounding box center [571, 661] width 144 height 30
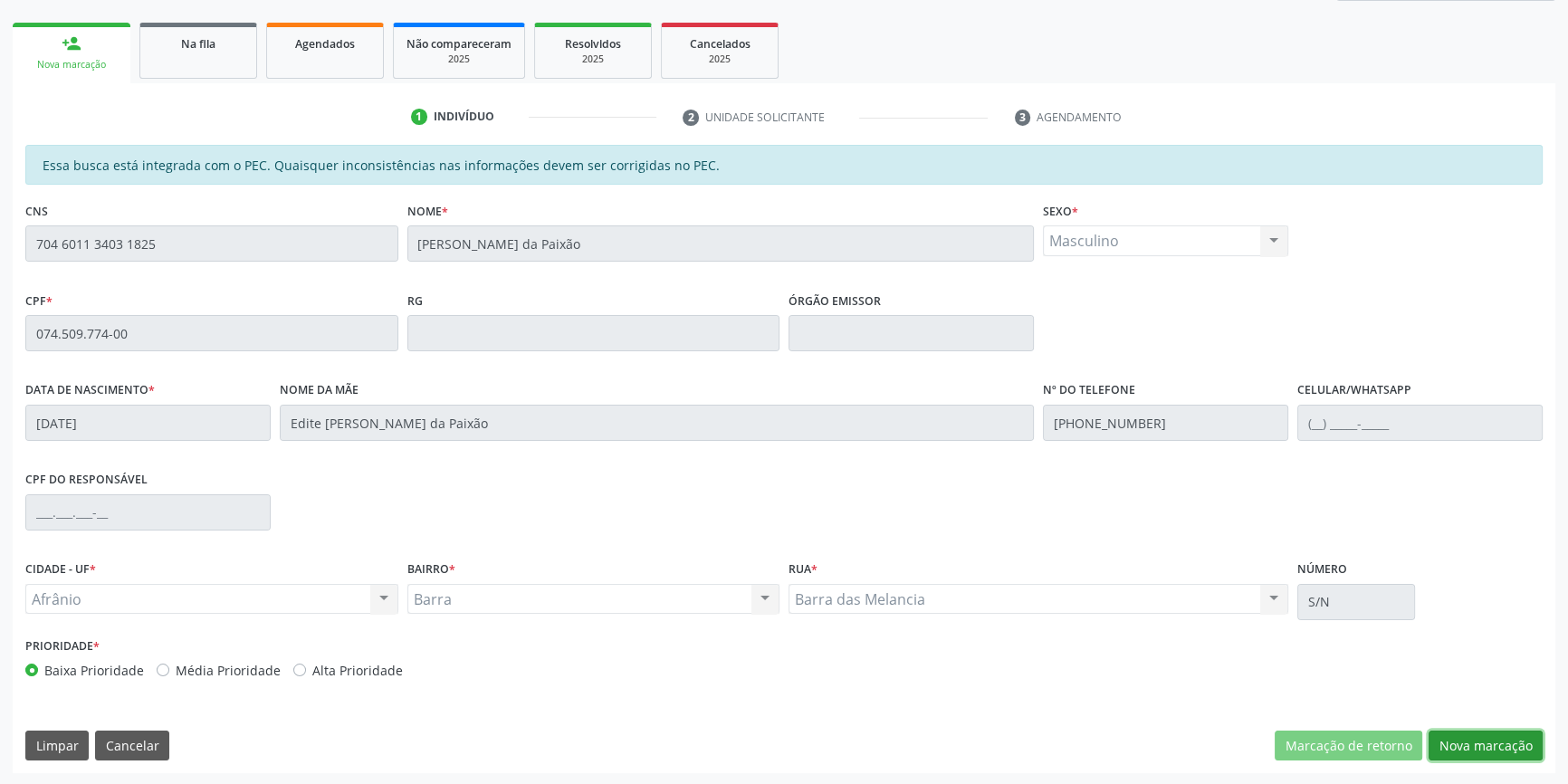
click at [1496, 744] on button "Nova marcação" at bounding box center [1486, 746] width 114 height 30
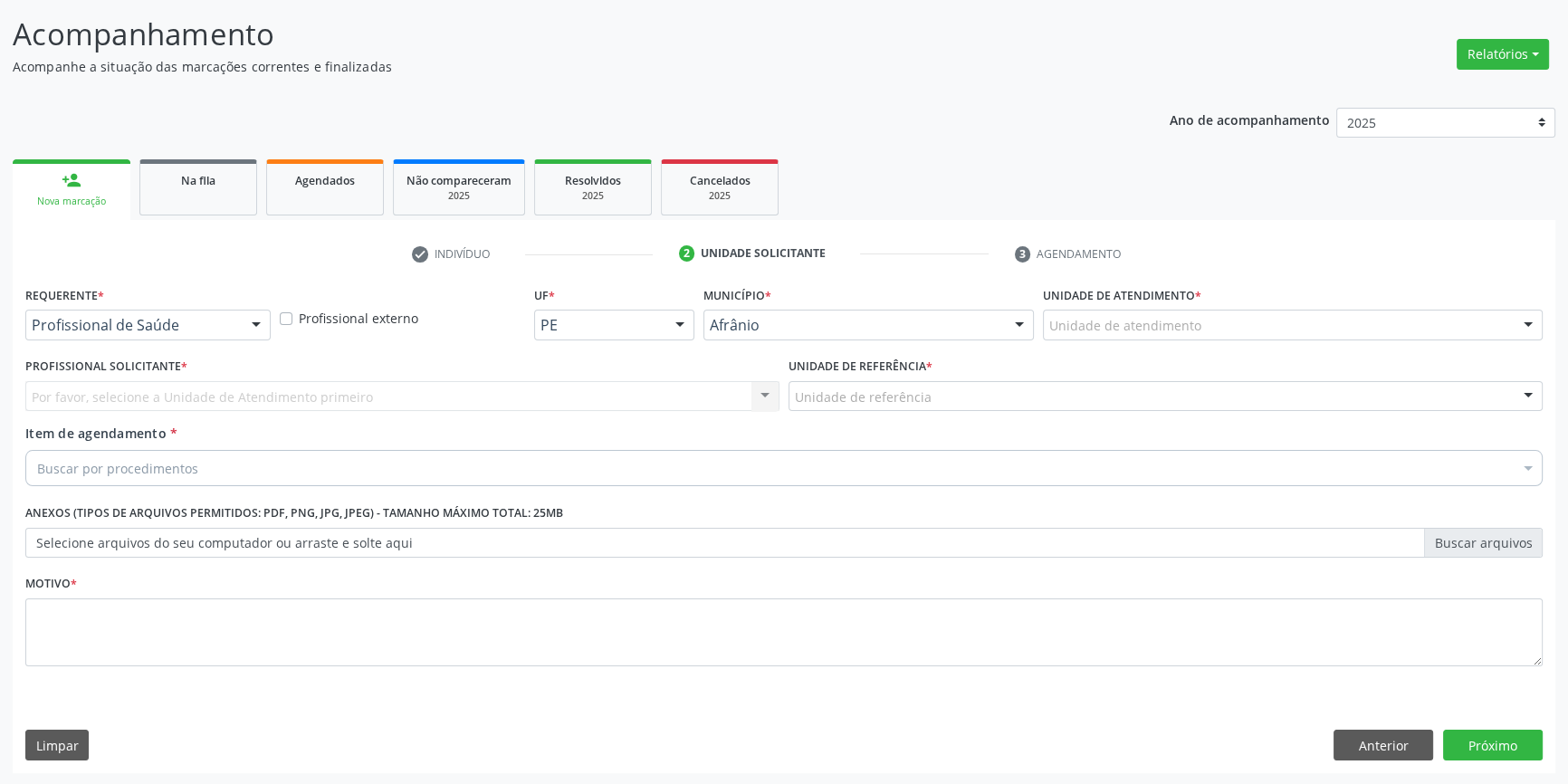
click at [1168, 336] on div "Unidade de atendimento" at bounding box center [1292, 325] width 499 height 30
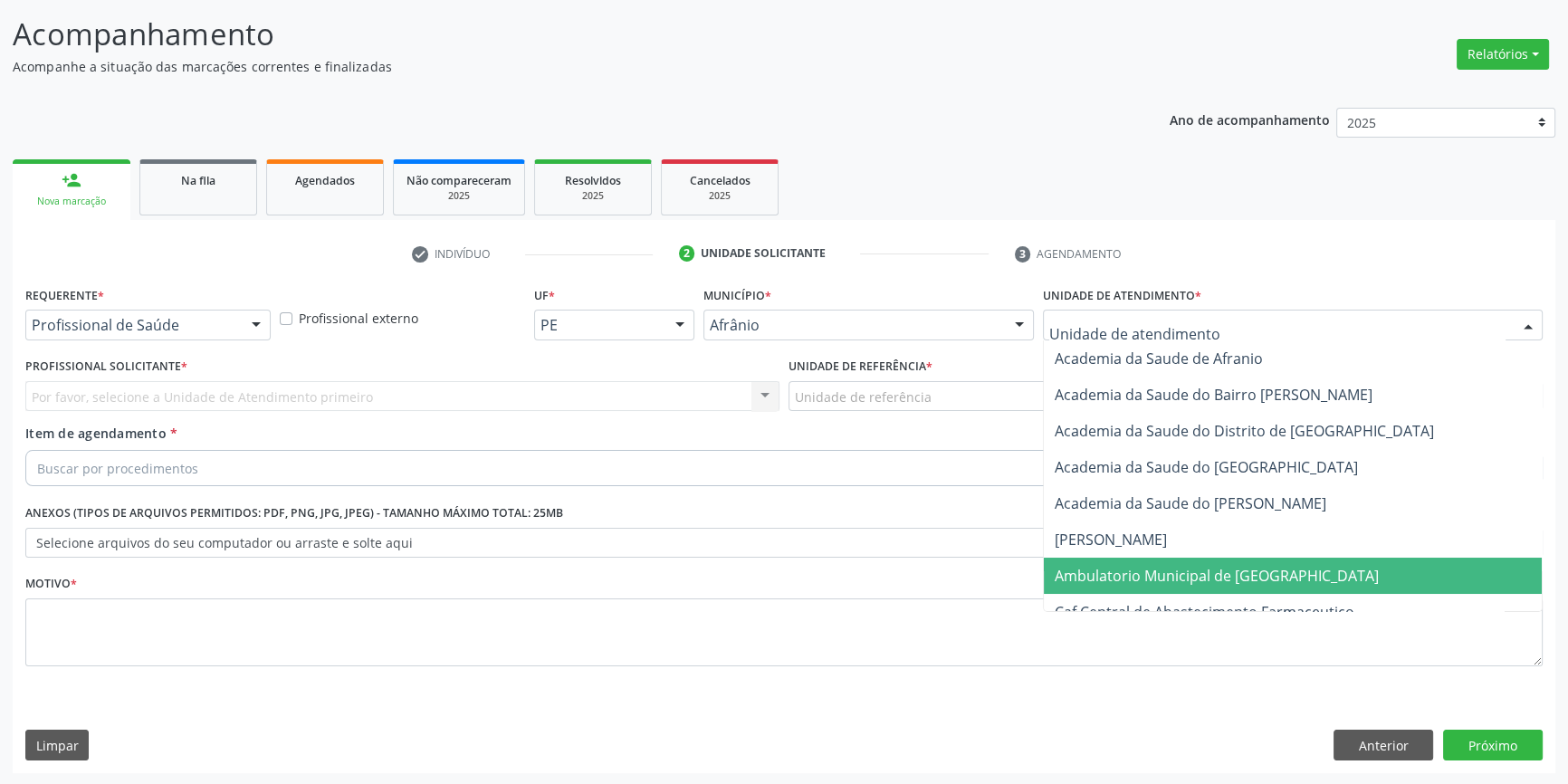
click at [1214, 557] on span "Ambulatorio Municipal de [GEOGRAPHIC_DATA]" at bounding box center [1293, 575] width 498 height 36
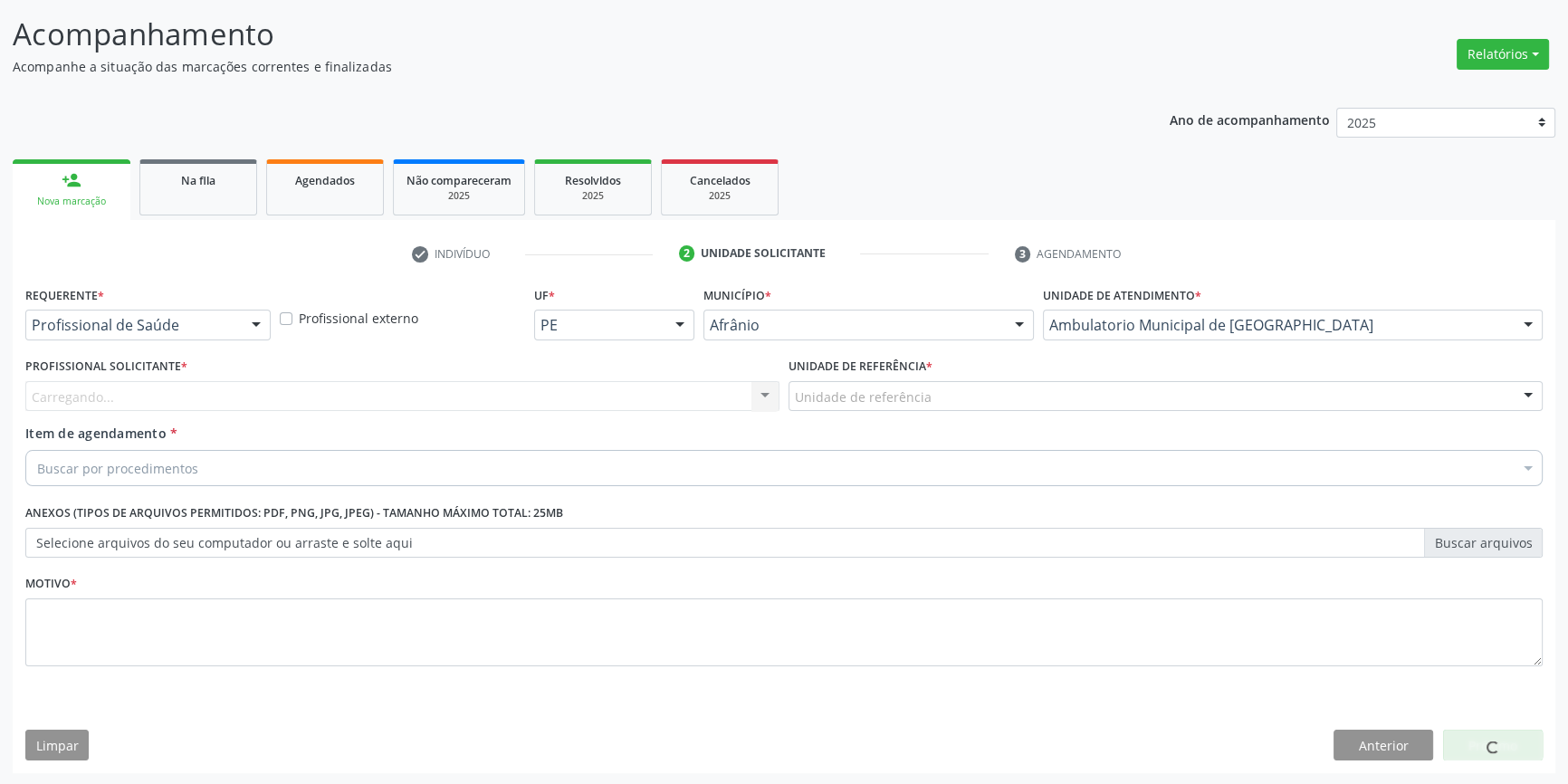
click at [922, 405] on div "Unidade de referência" at bounding box center [1166, 396] width 755 height 30
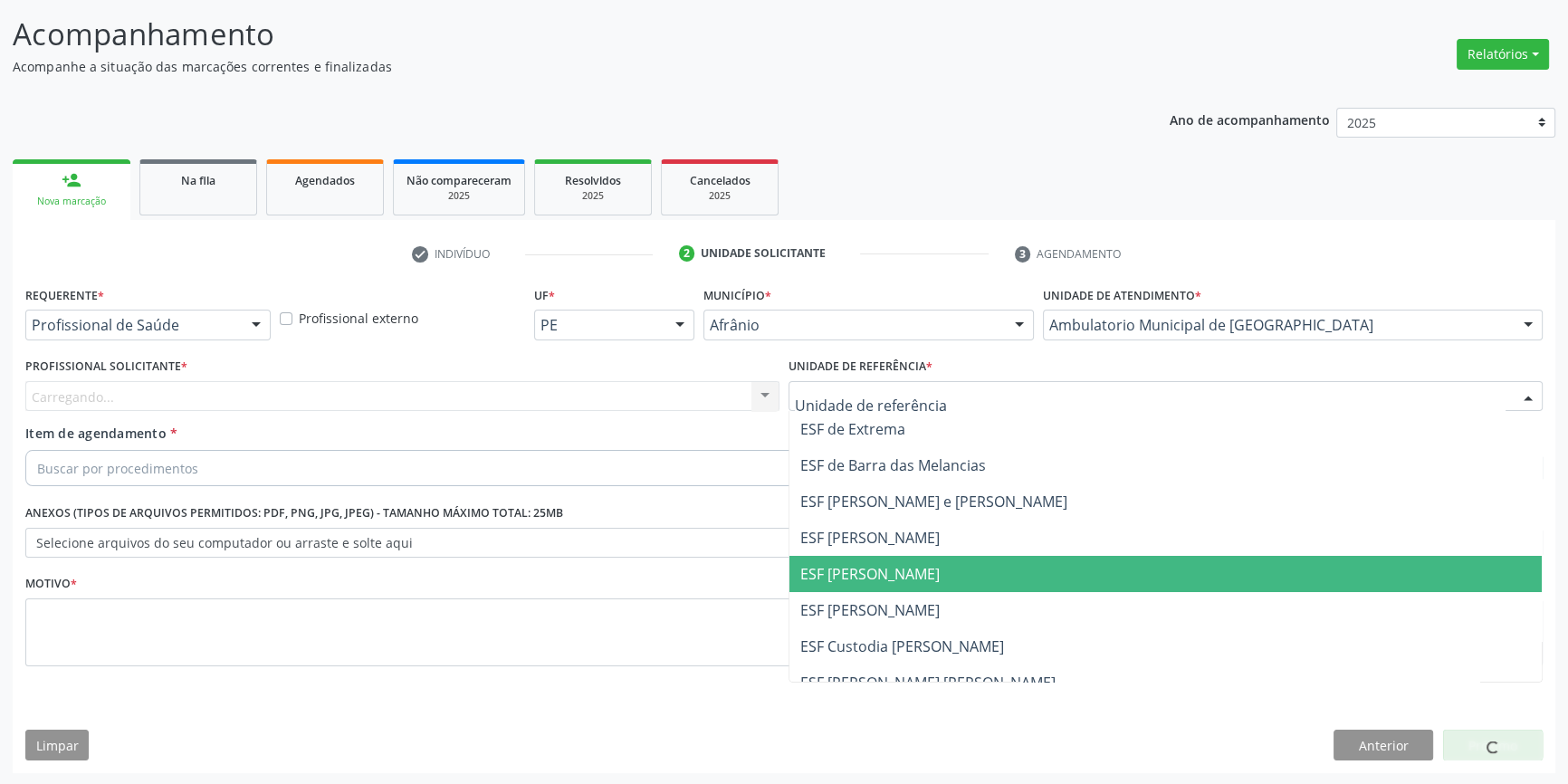
click at [921, 557] on span "ESF [PERSON_NAME]" at bounding box center [1166, 574] width 753 height 36
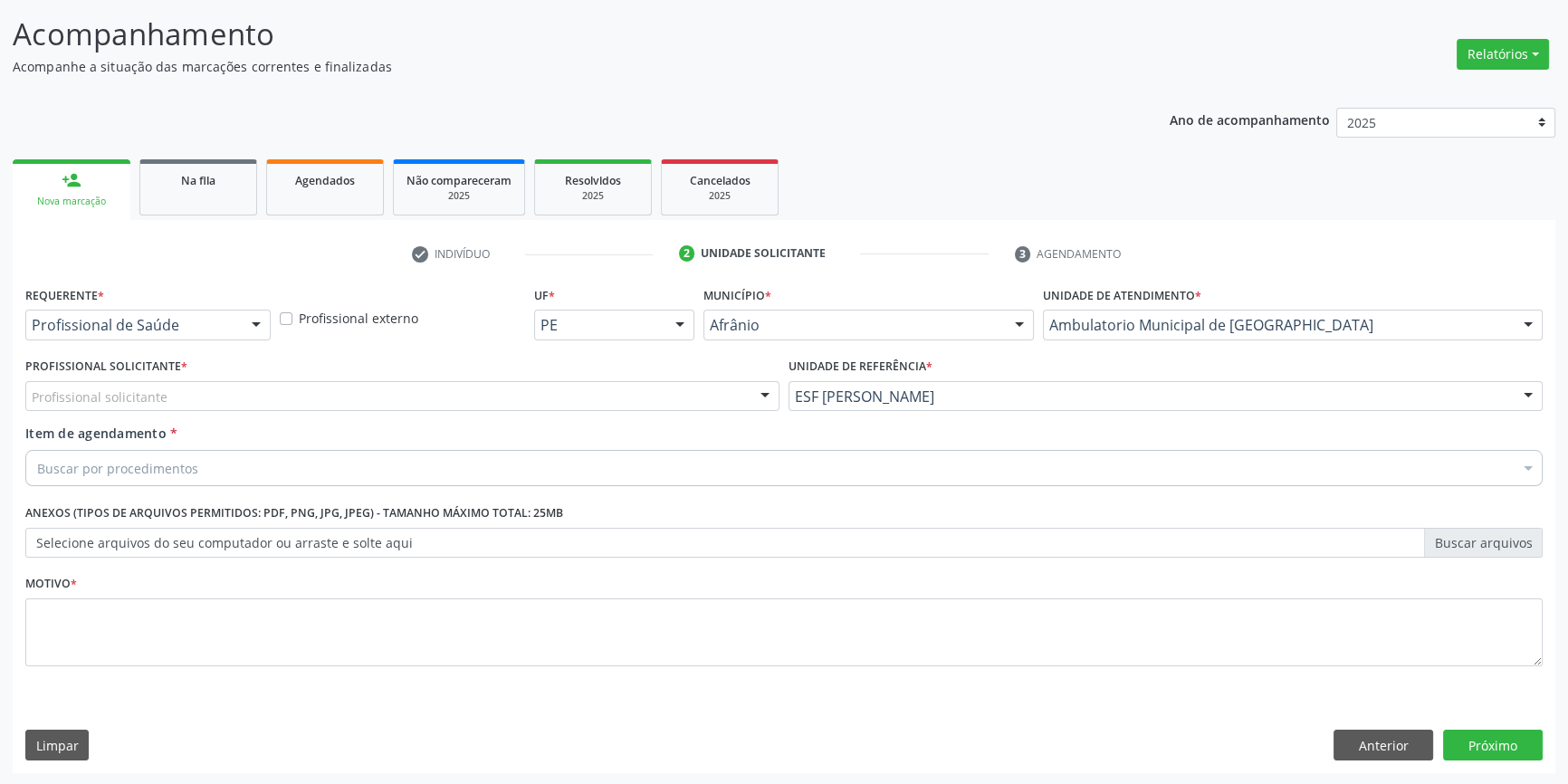
click at [616, 400] on div "Profissional solicitante" at bounding box center [402, 396] width 755 height 30
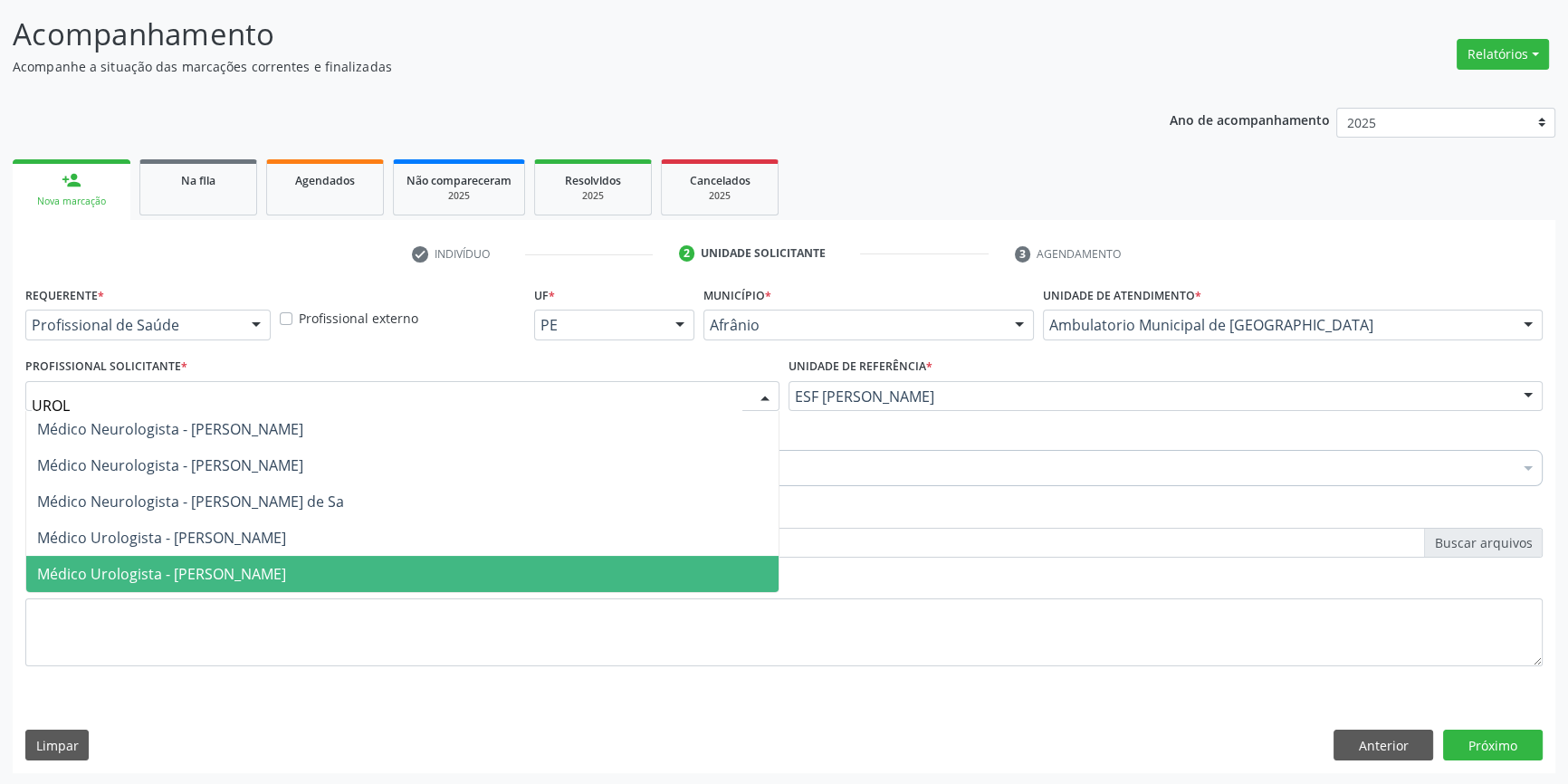
type input "UROLO"
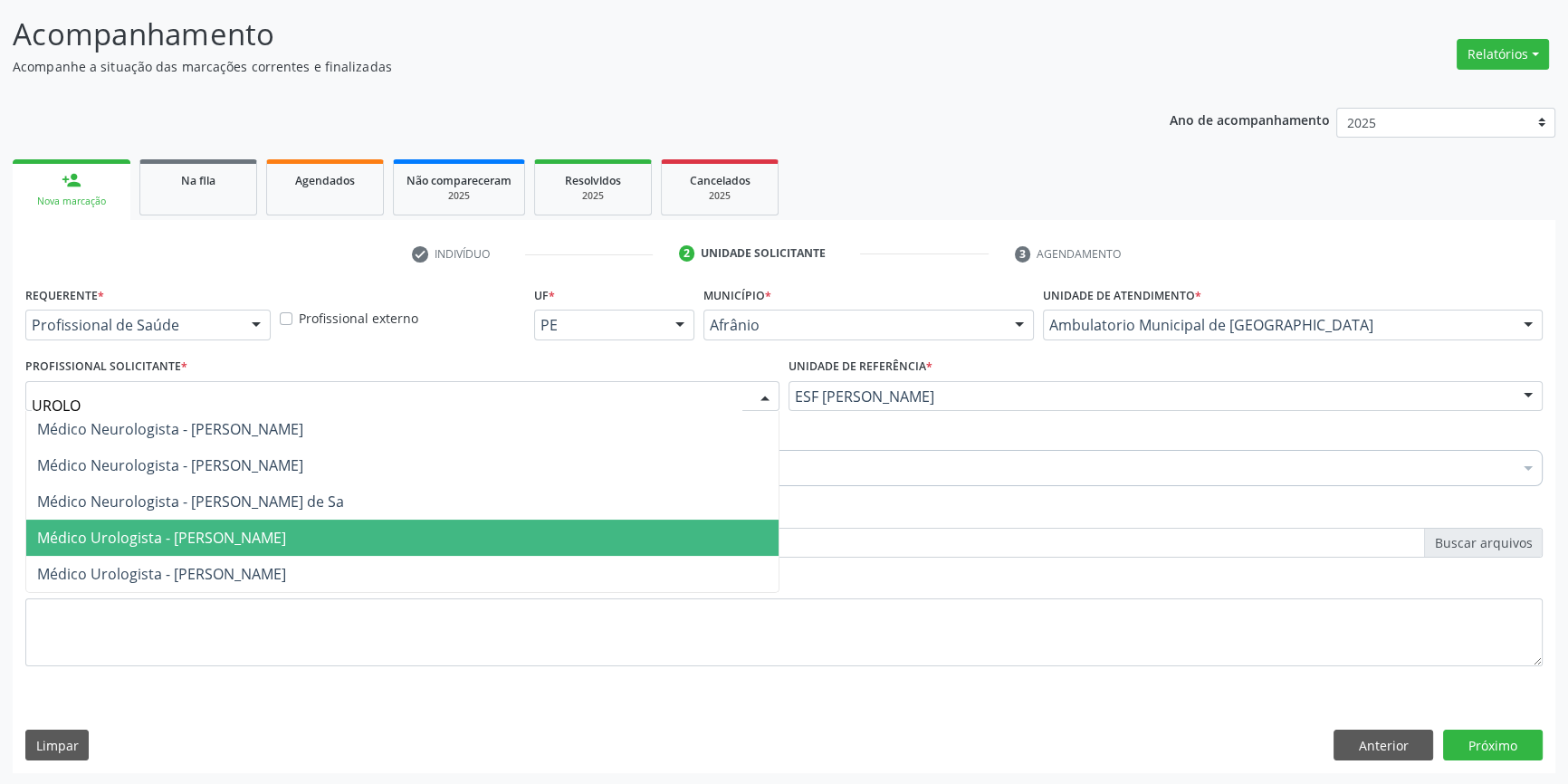
click at [287, 543] on span "Médico Urologista - [PERSON_NAME]" at bounding box center [162, 538] width 249 height 20
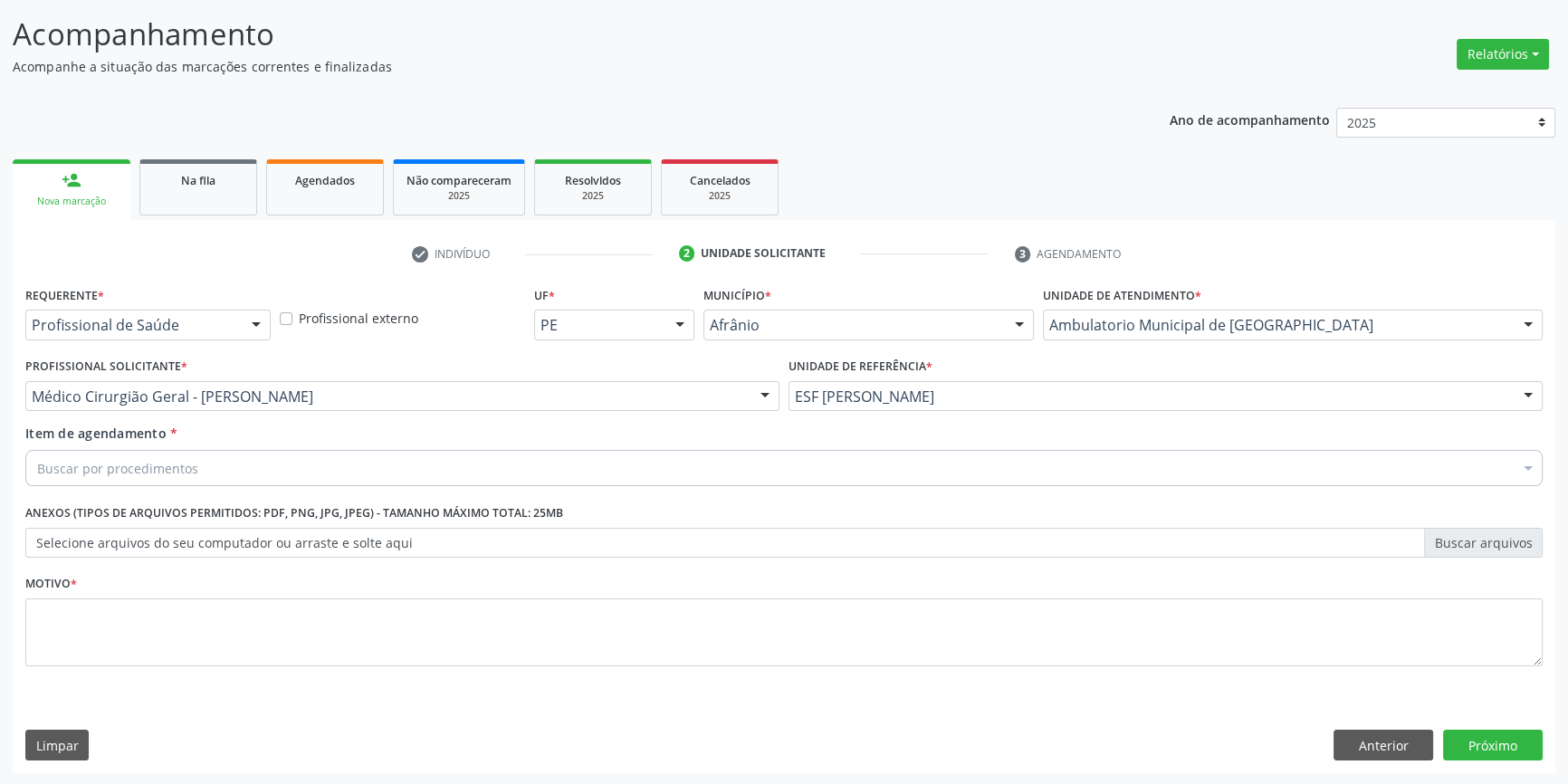
click at [276, 464] on div "Buscar por procedimentos" at bounding box center [784, 468] width 1518 height 36
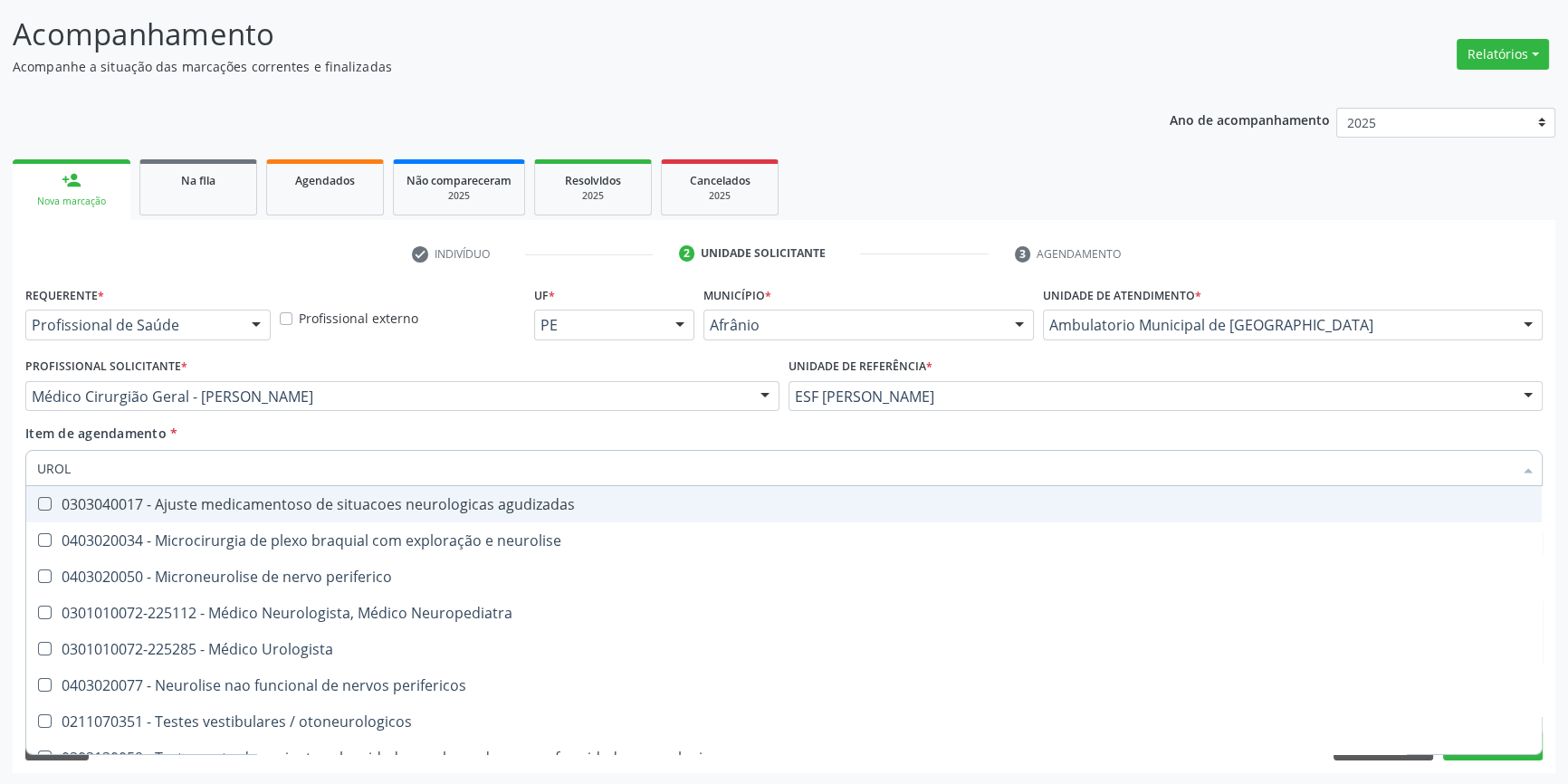
type input "UROLO"
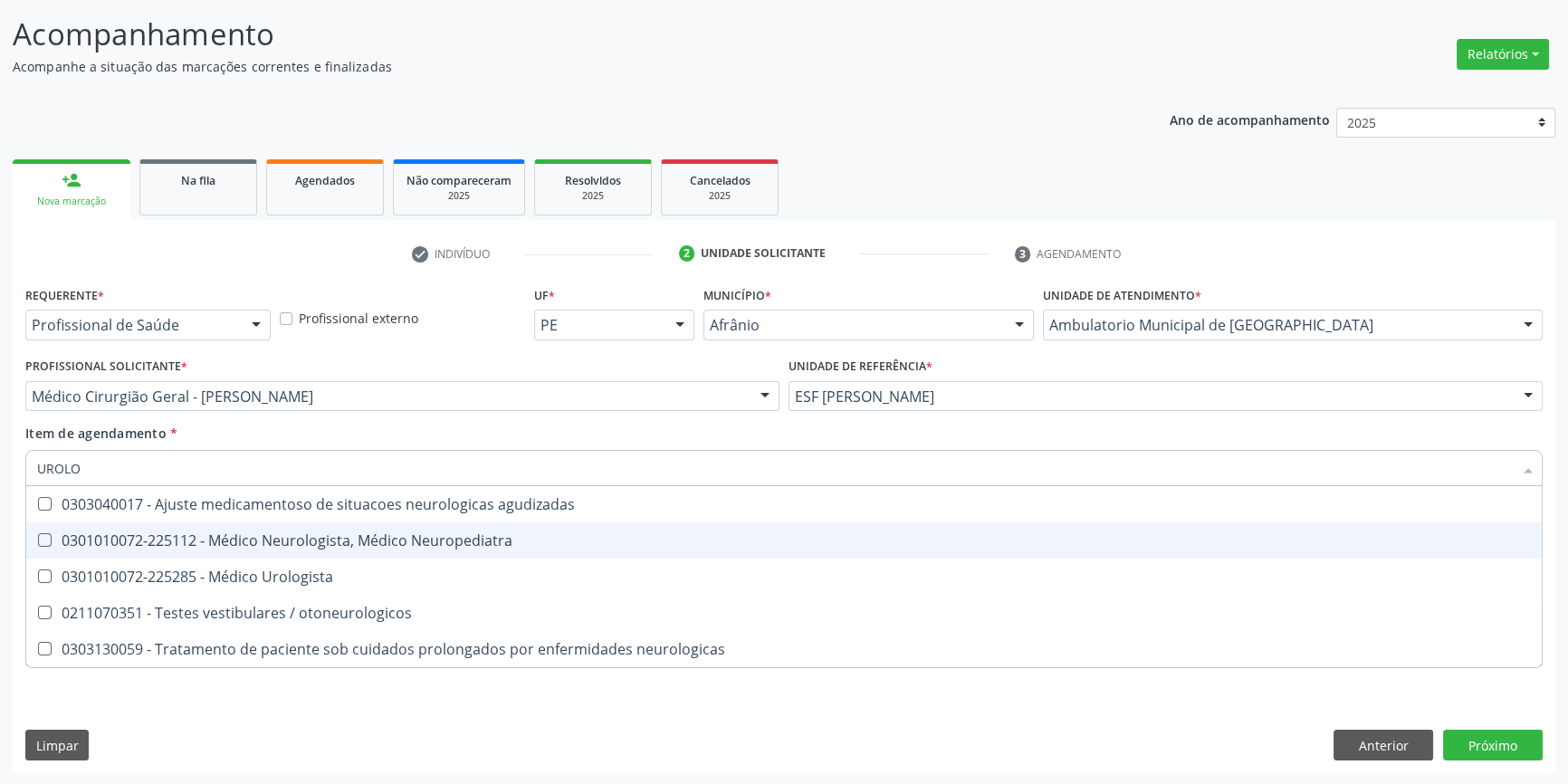
click at [280, 551] on span "0301010072-225112 - Médico Neurologista, Médico Neuropediatra" at bounding box center [784, 540] width 1516 height 36
checkbox Neuropediatra "false"
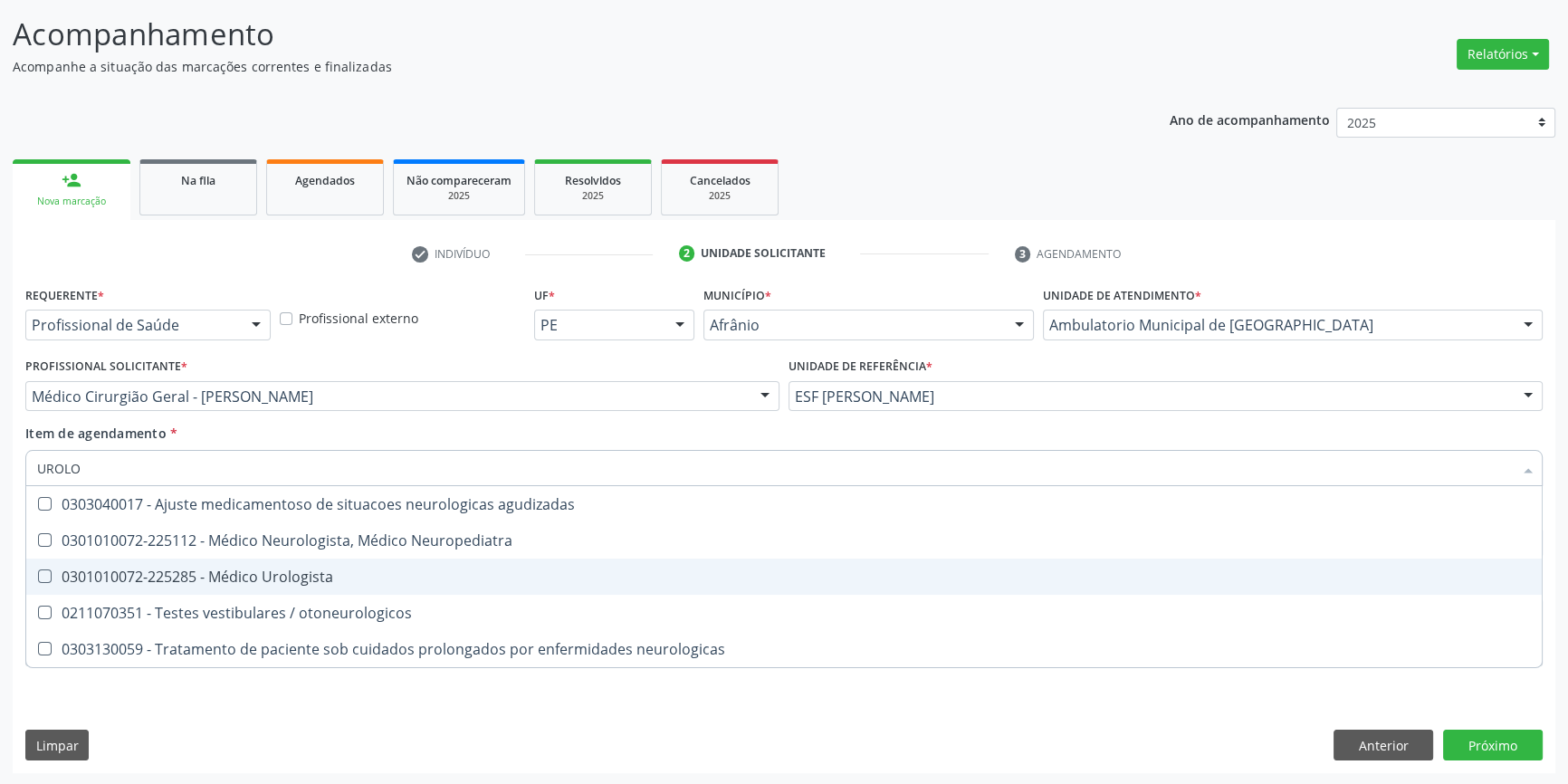
click at [272, 592] on span "0301010072-225285 - Médico Urologista" at bounding box center [784, 576] width 1516 height 36
checkbox Urologista "true"
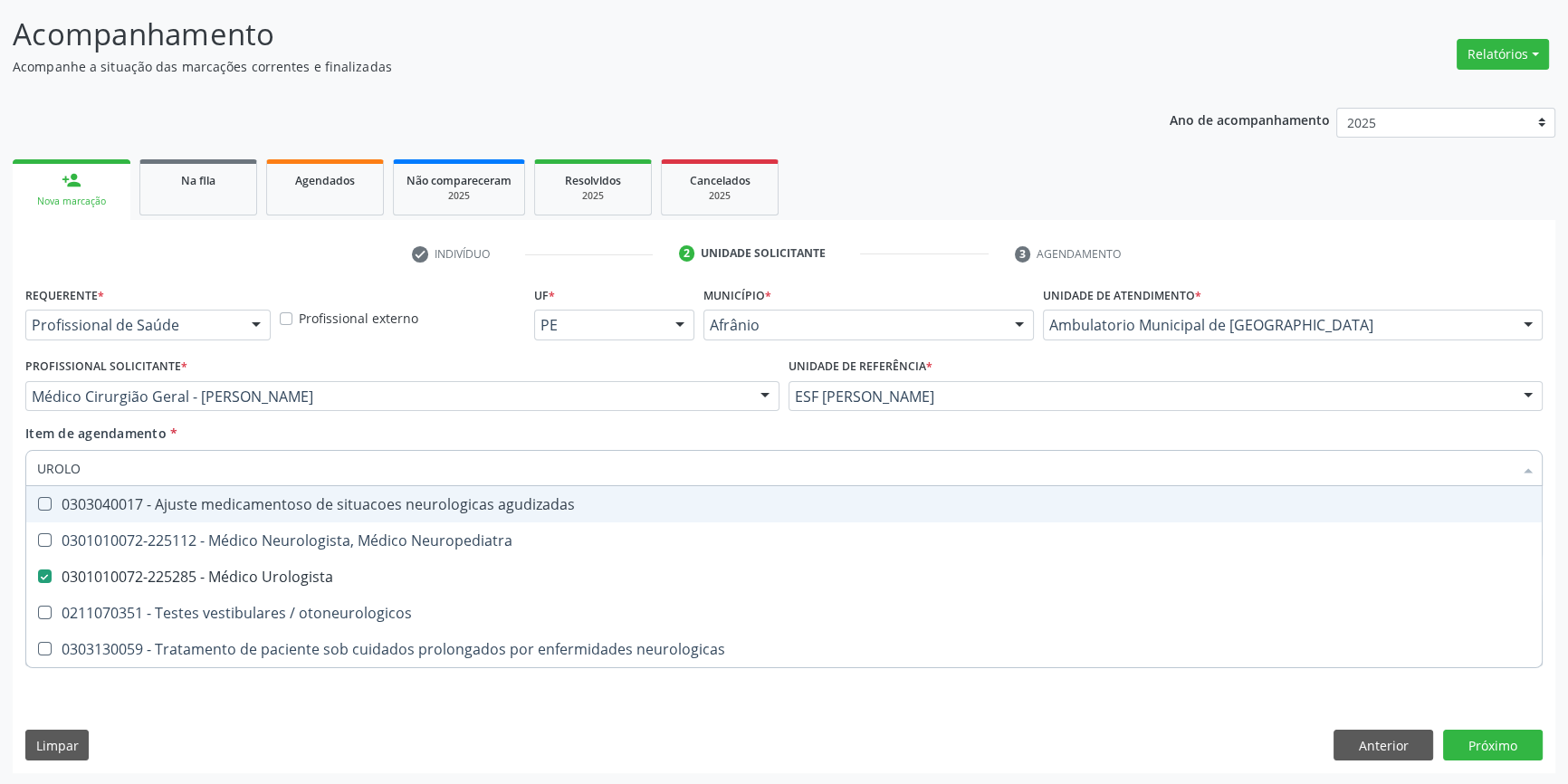
click at [329, 437] on div "Item de agendamento * [PERSON_NAME] seleção 0303040017 - Ajuste medicamentoso d…" at bounding box center [784, 452] width 1518 height 57
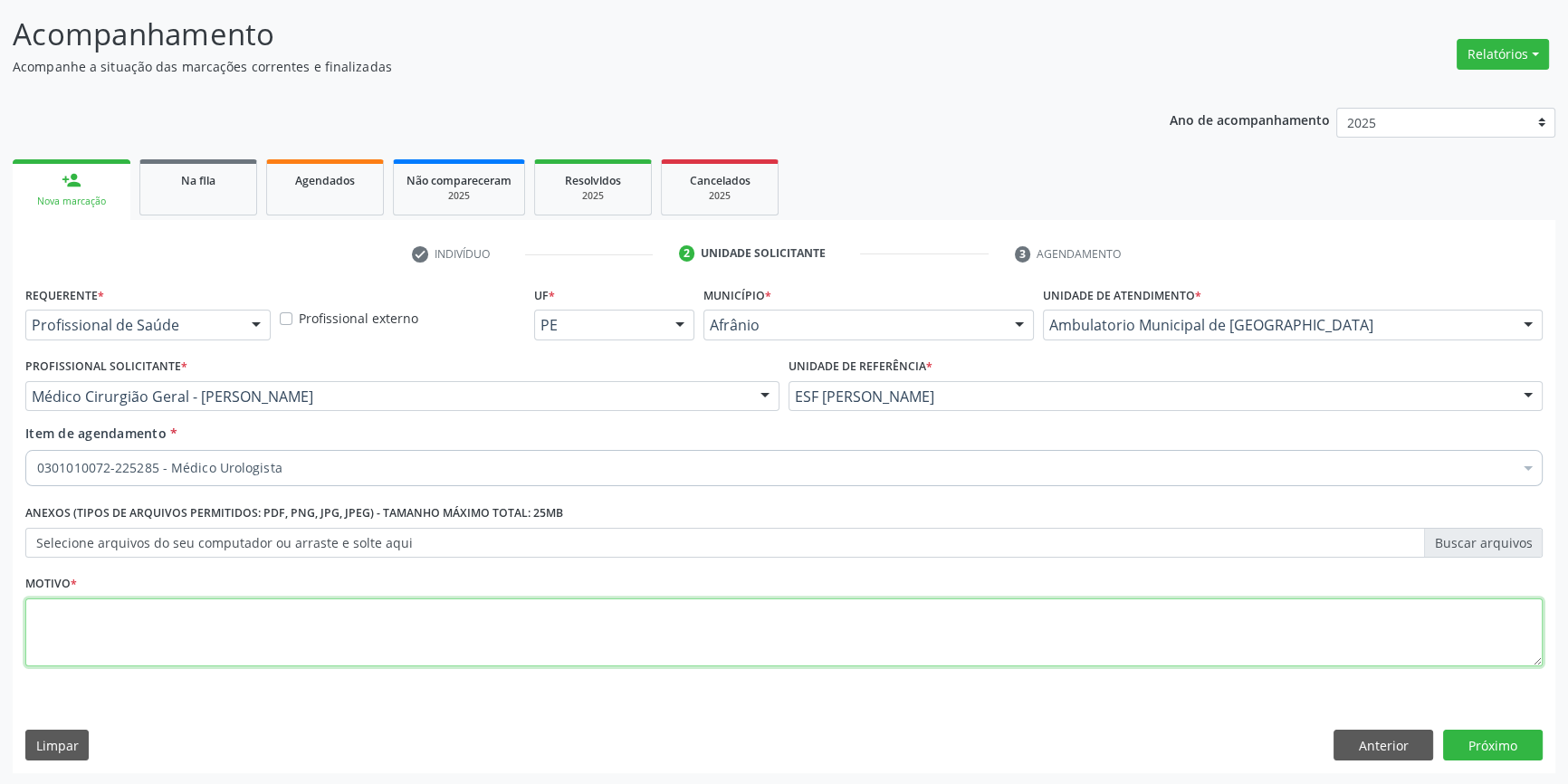
click at [252, 601] on textarea at bounding box center [784, 633] width 1518 height 69
type textarea "NEFROLITIASE"
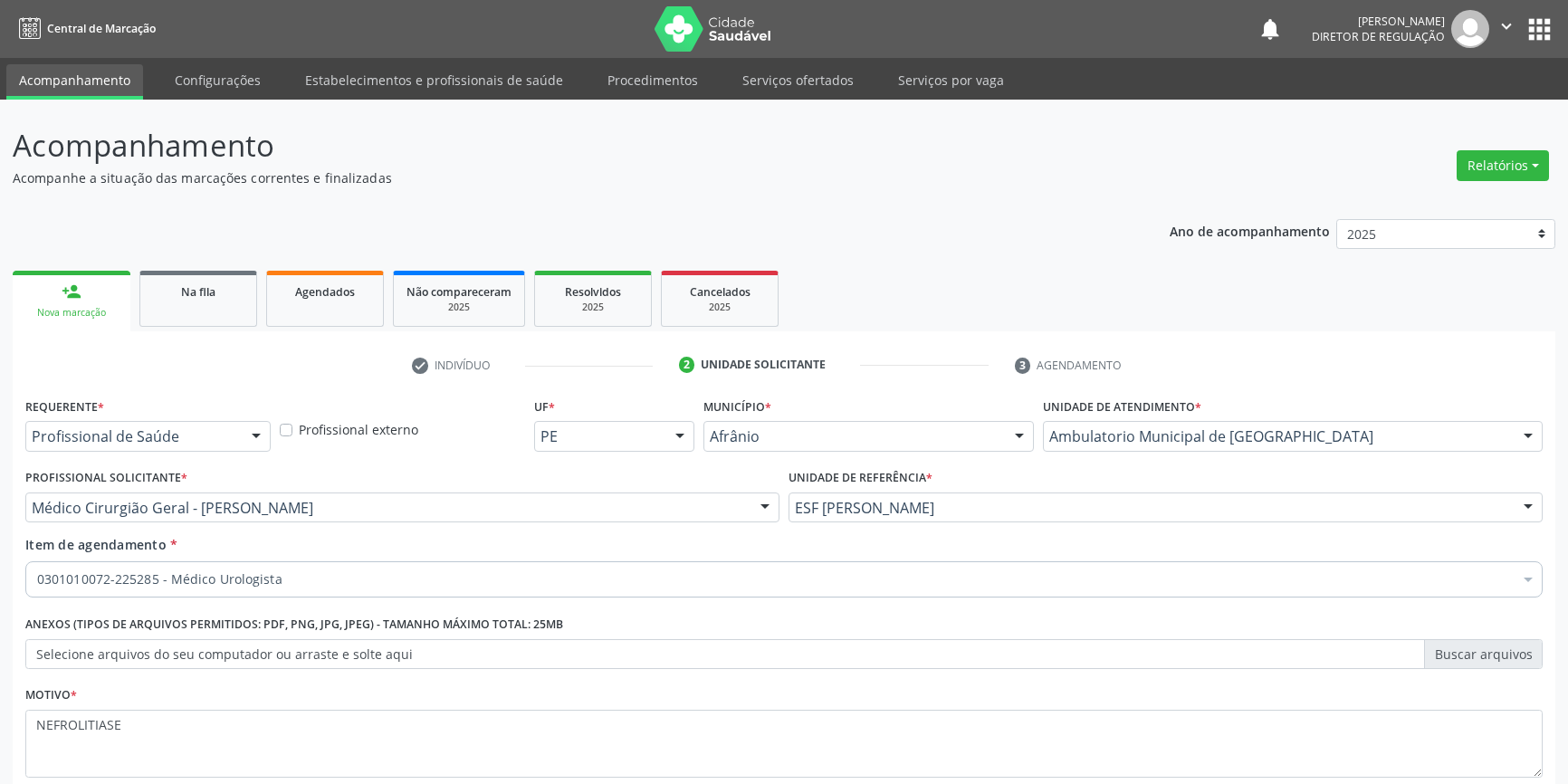
type textarea "NEFROLITIASE"
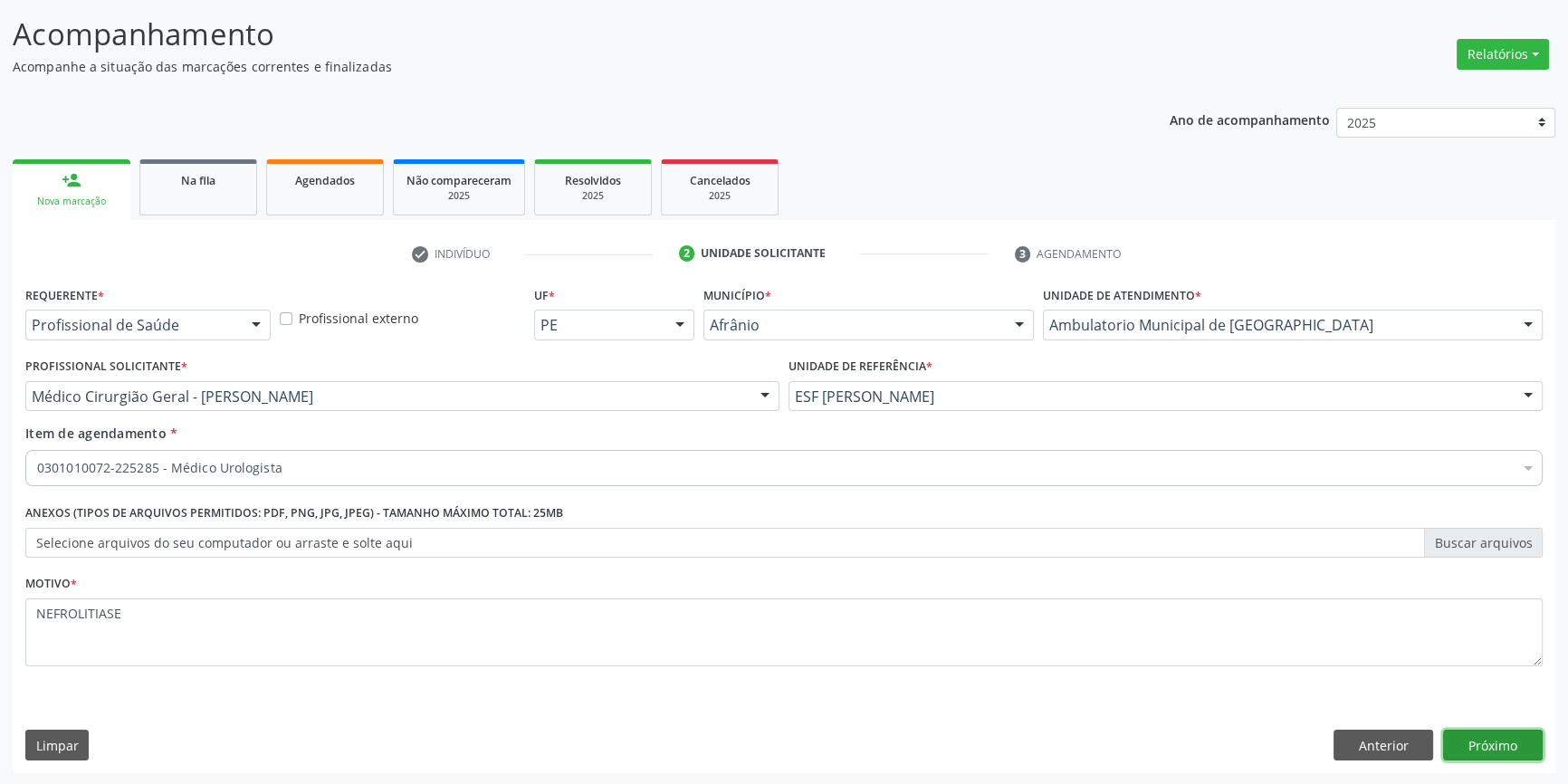
click at [1490, 745] on button "Próximo" at bounding box center [1493, 745] width 100 height 30
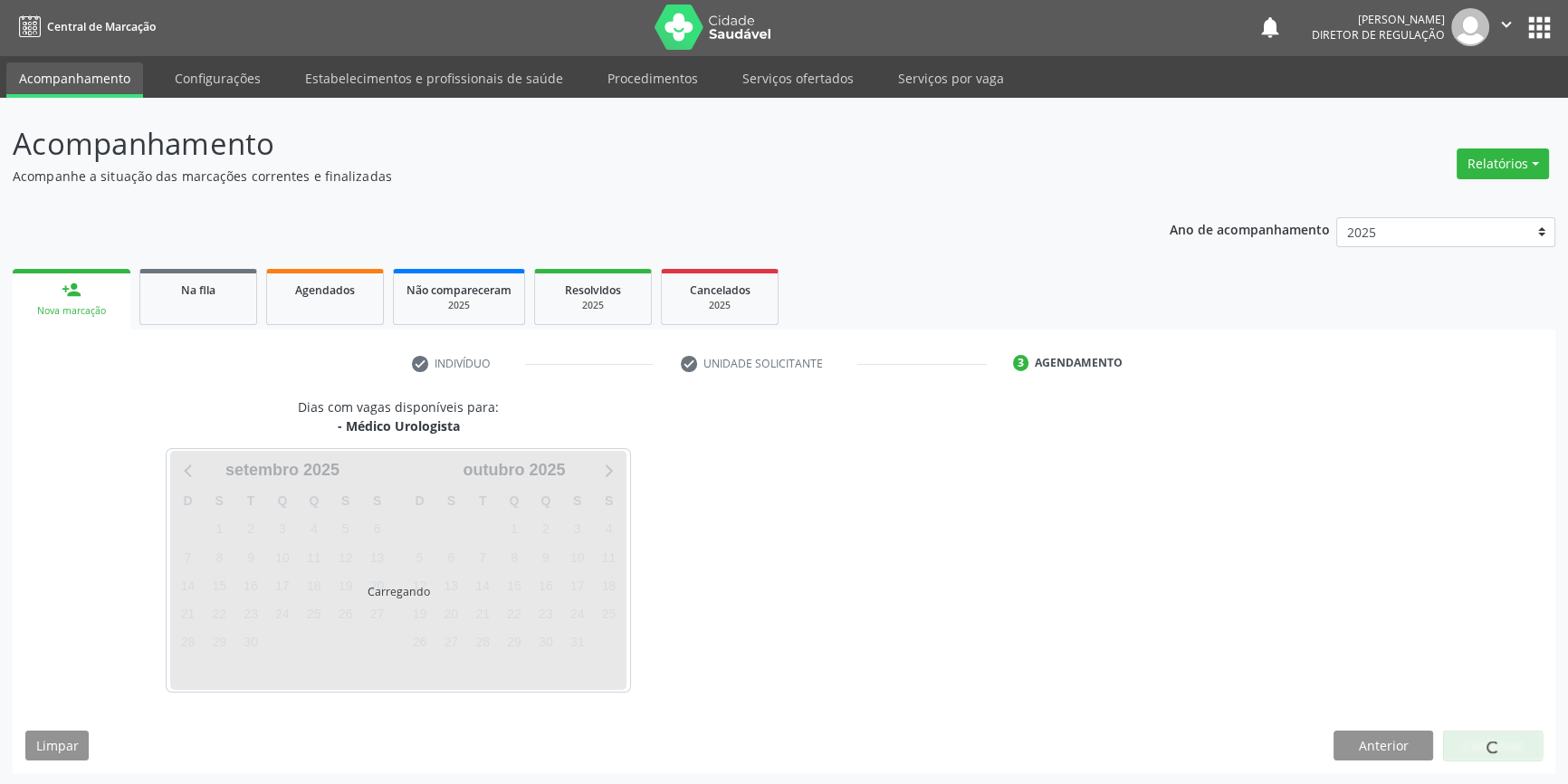
scroll to position [55, 0]
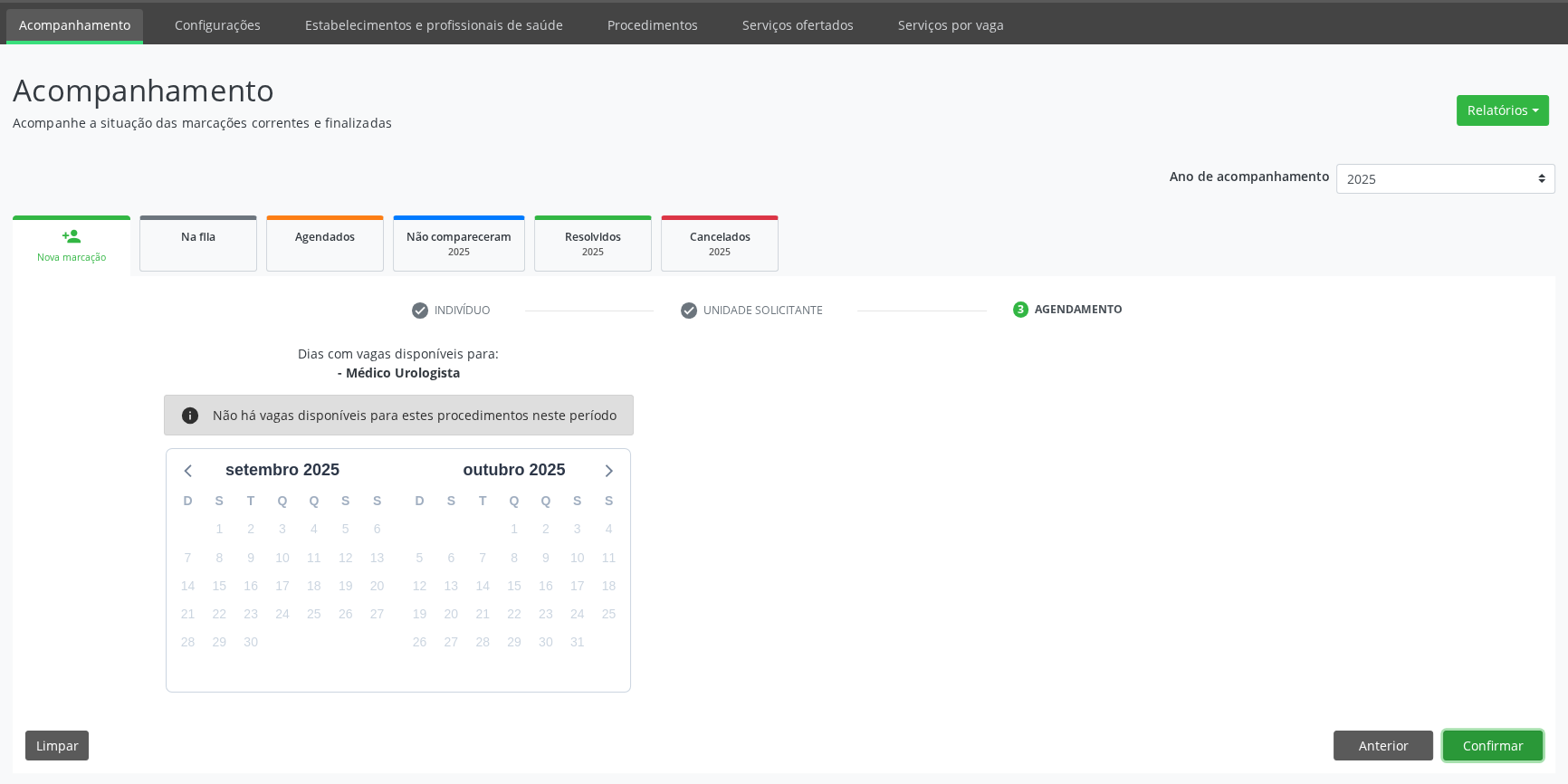
click at [1496, 746] on button "Confirmar" at bounding box center [1493, 746] width 100 height 30
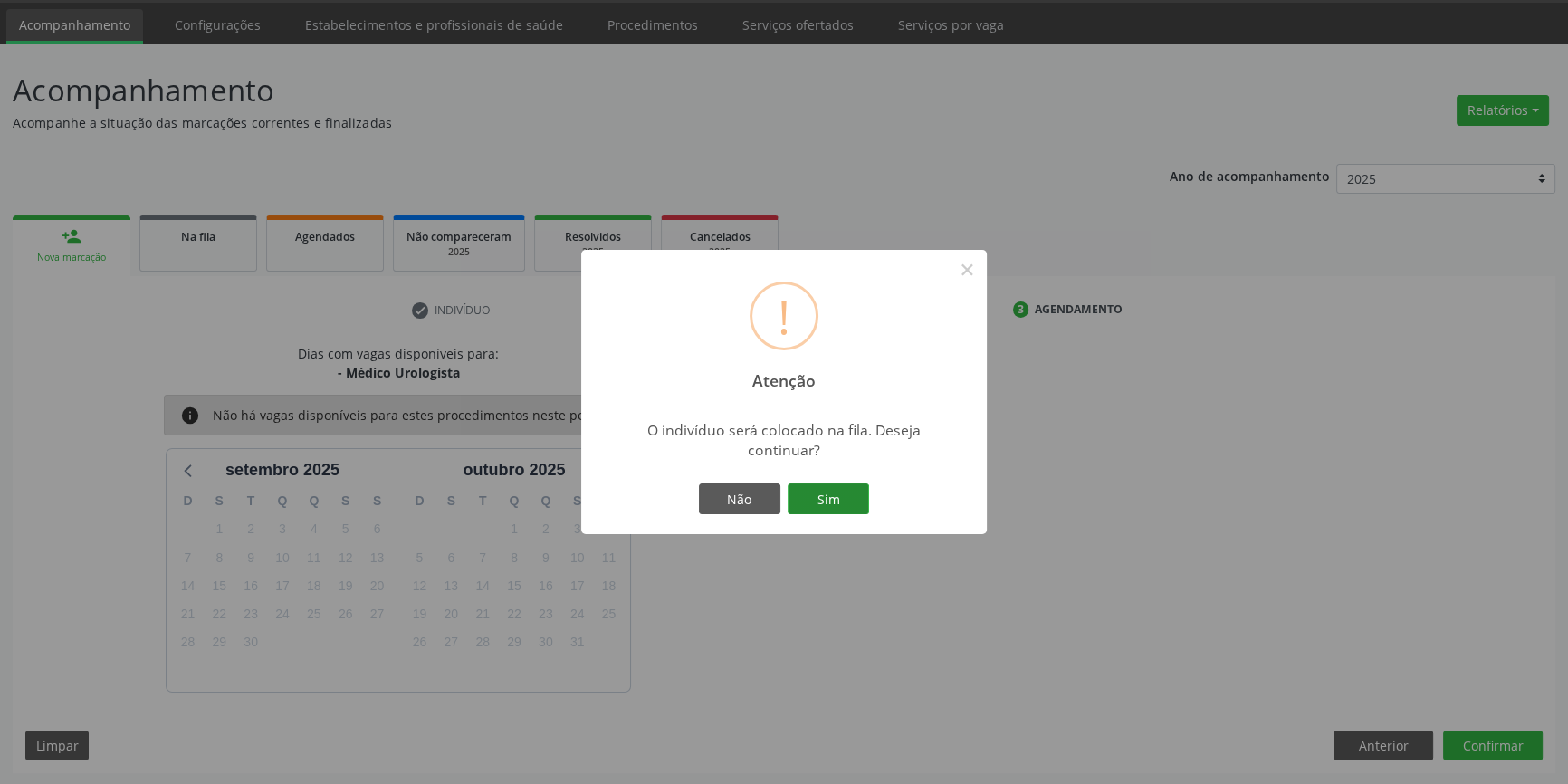
click at [824, 501] on button "Sim" at bounding box center [828, 498] width 81 height 30
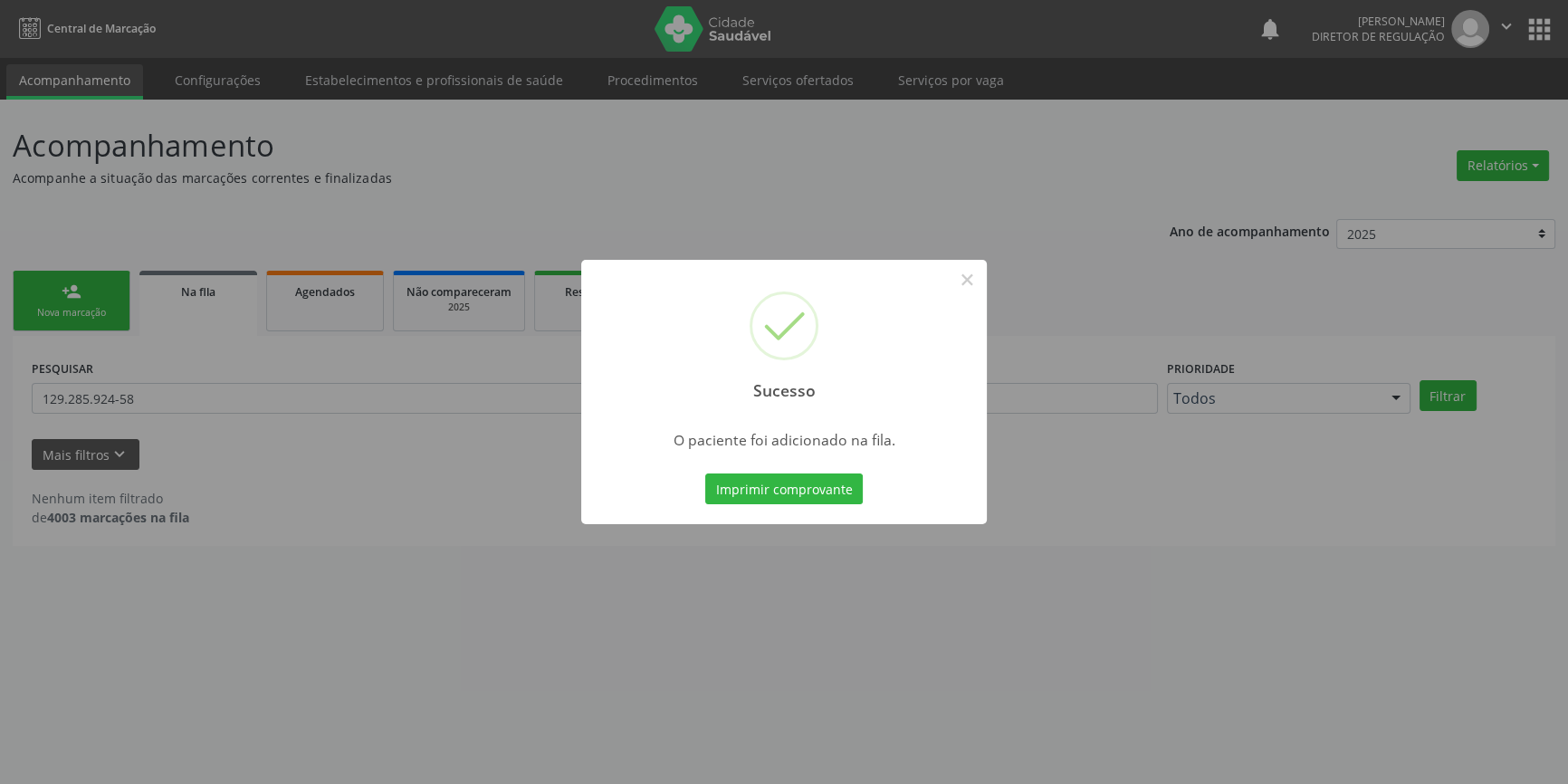
scroll to position [0, 0]
click at [973, 294] on button "×" at bounding box center [972, 279] width 30 height 30
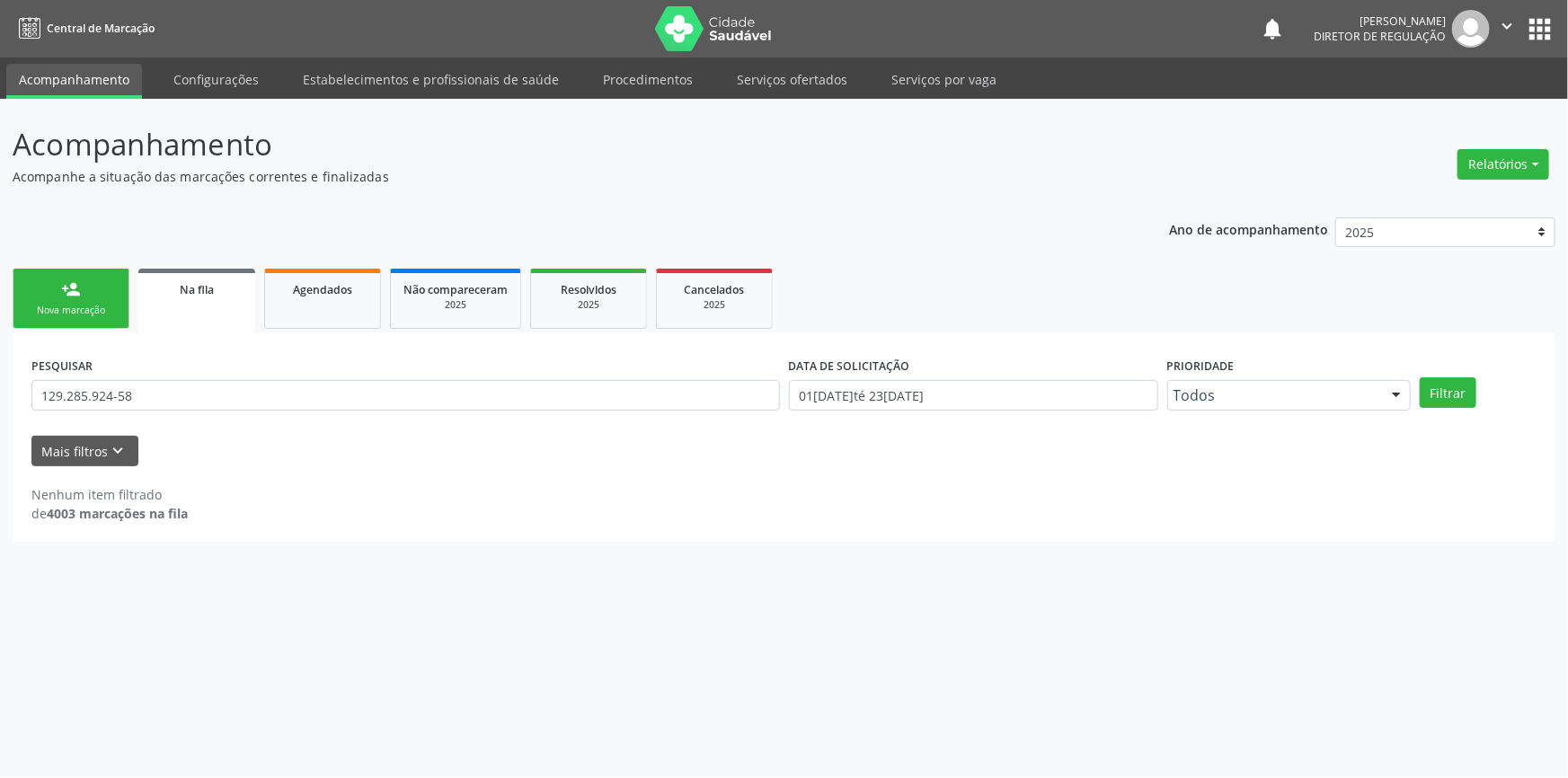
click at [43, 285] on link "person_add Nova marcação" at bounding box center [71, 299] width 117 height 60
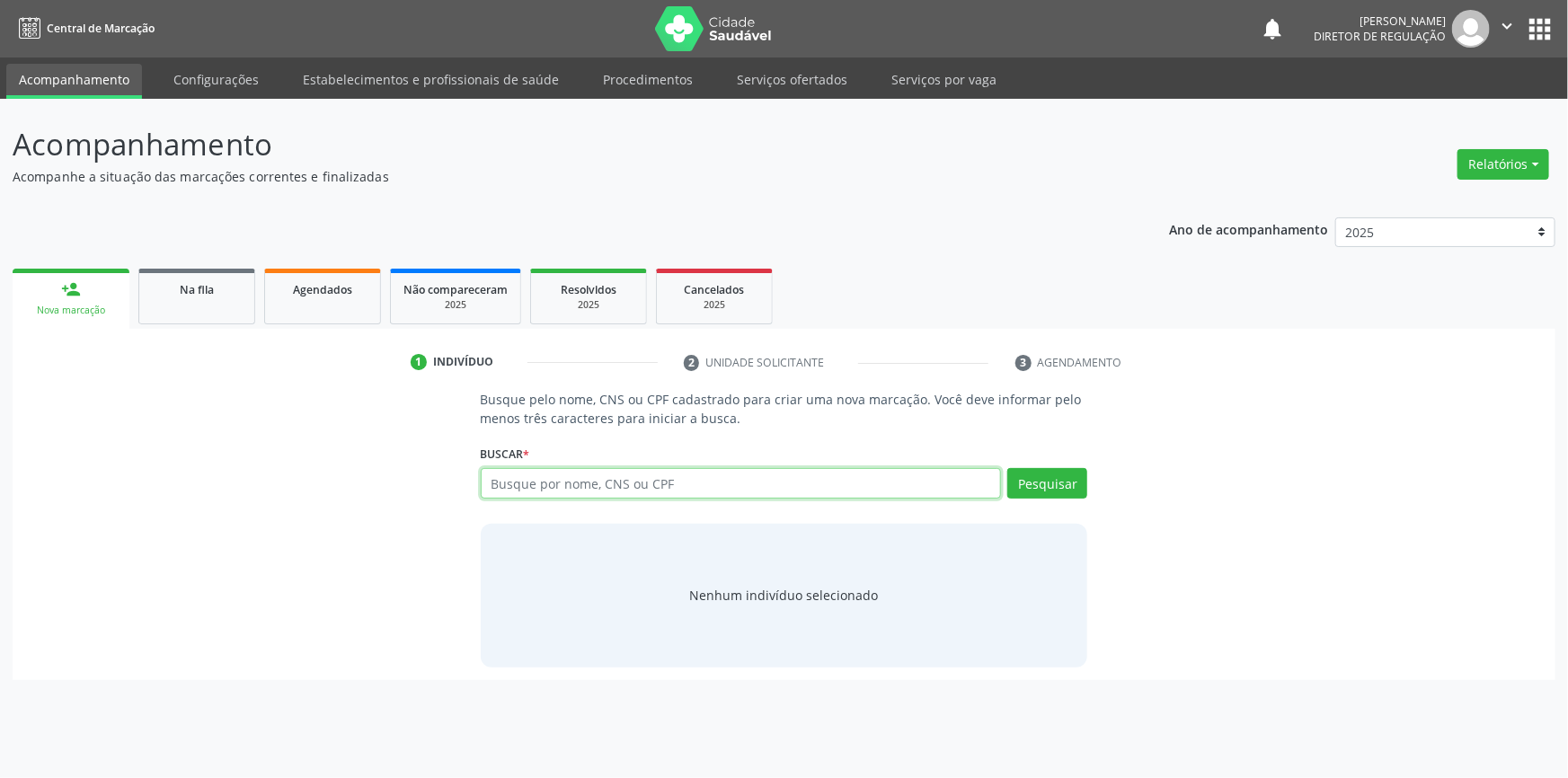
click at [824, 482] on input "text" at bounding box center [741, 483] width 521 height 30
type input "702003388248789"
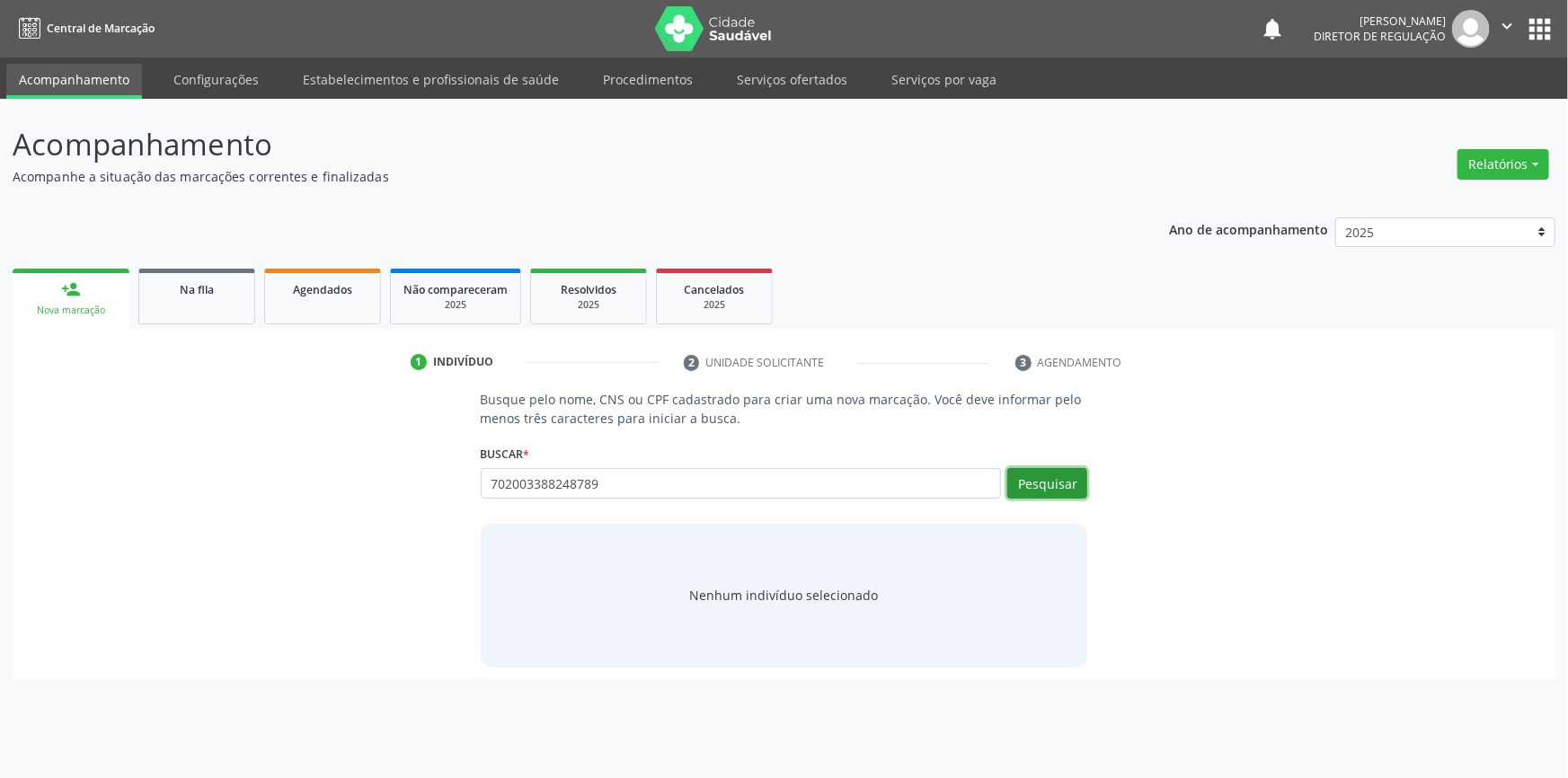
click at [1049, 479] on button "Pesquisar" at bounding box center [1048, 483] width 80 height 30
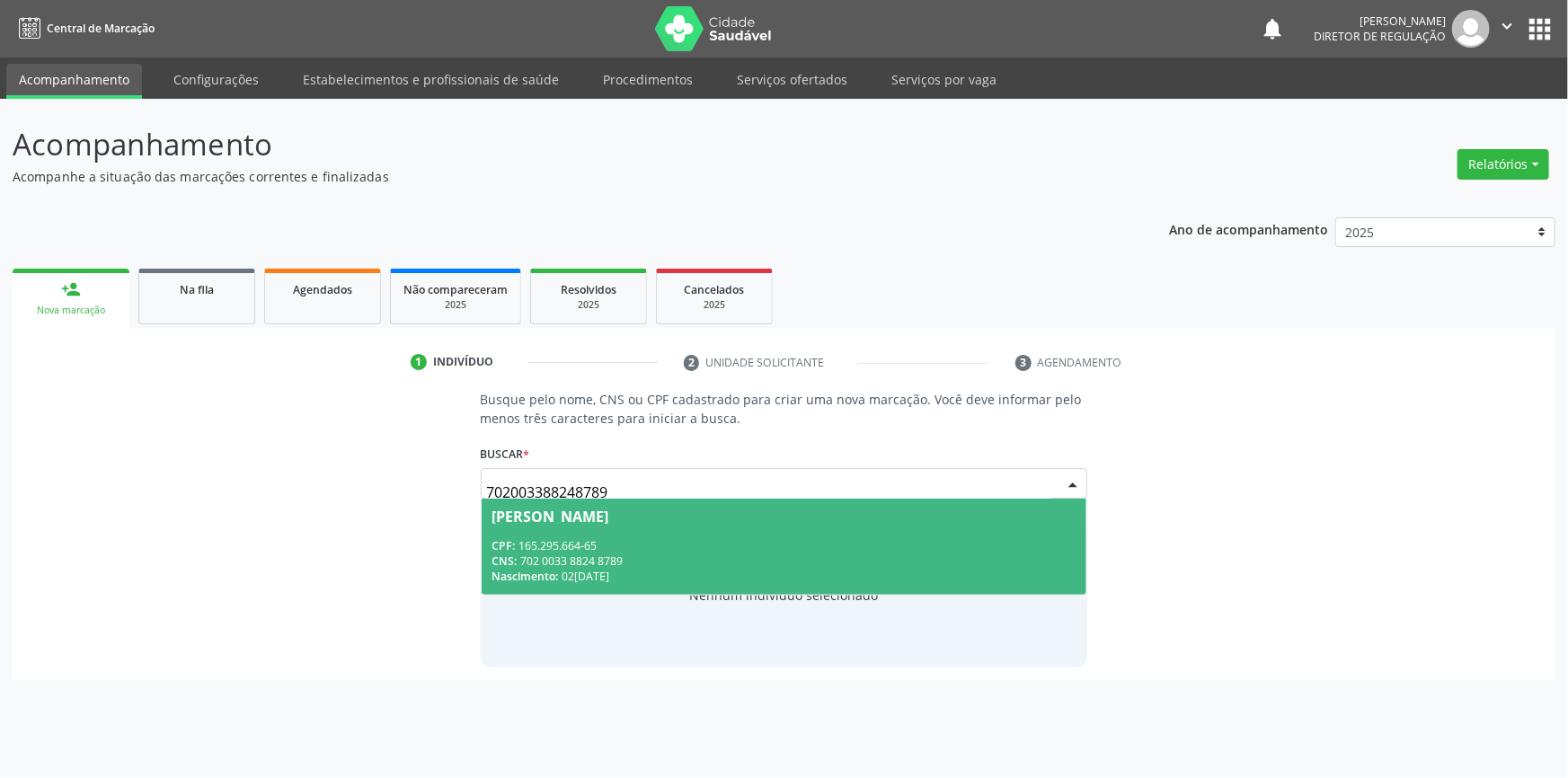
click at [784, 538] on div "CPF: 165.295.664-65" at bounding box center [785, 546] width 584 height 16
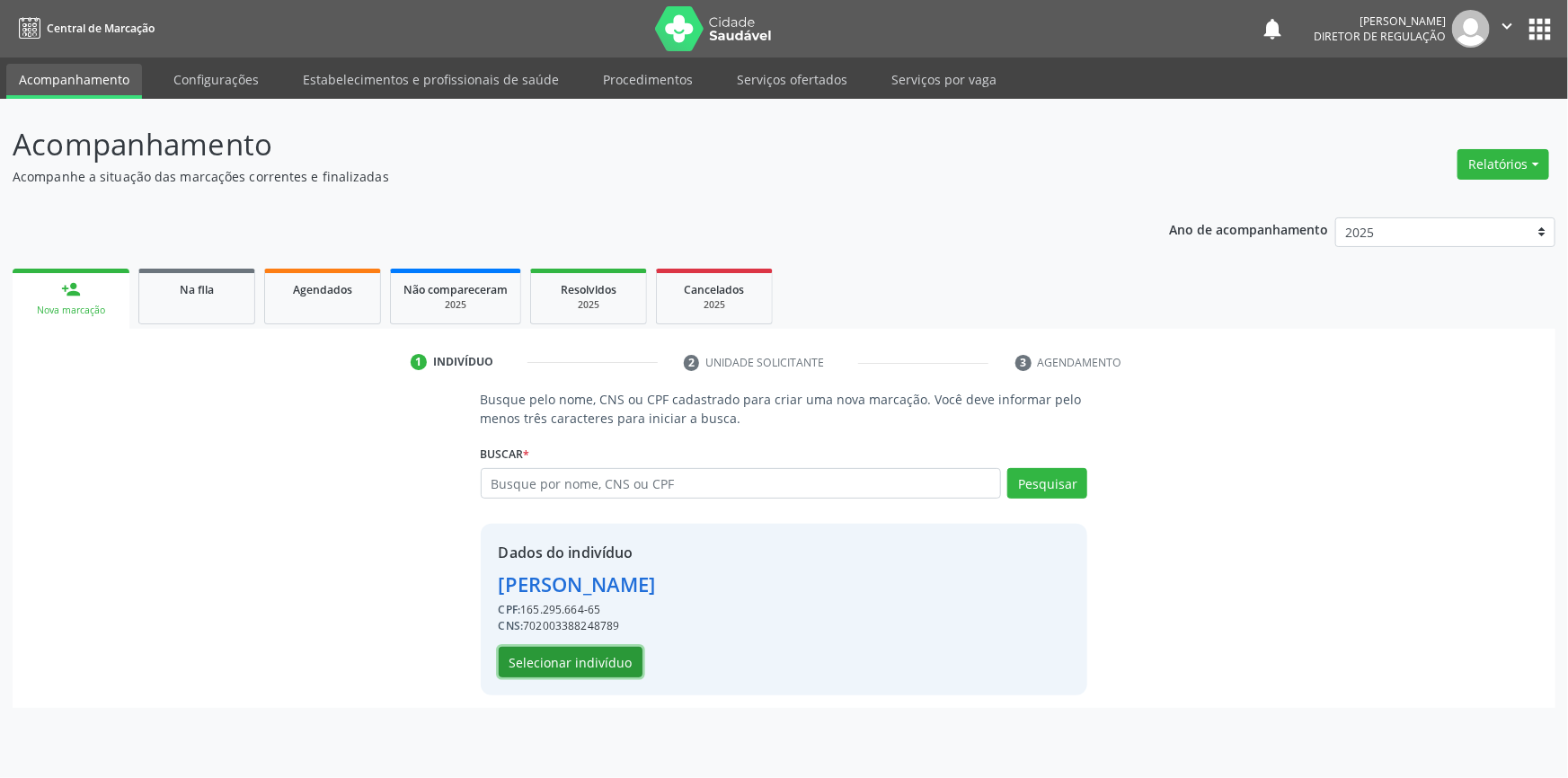
click at [576, 656] on button "Selecionar indivíduo" at bounding box center [571, 661] width 144 height 30
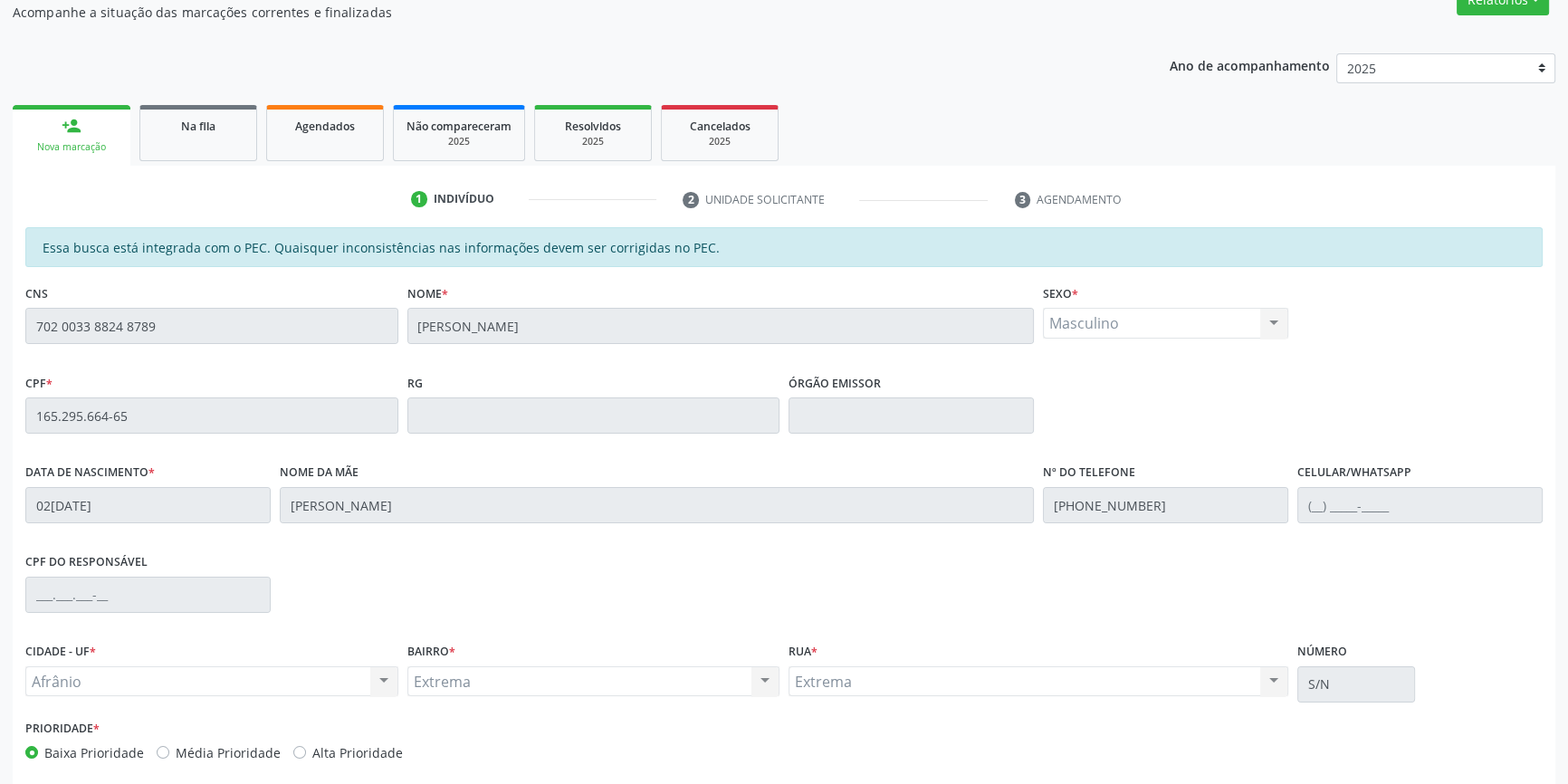
scroll to position [248, 0]
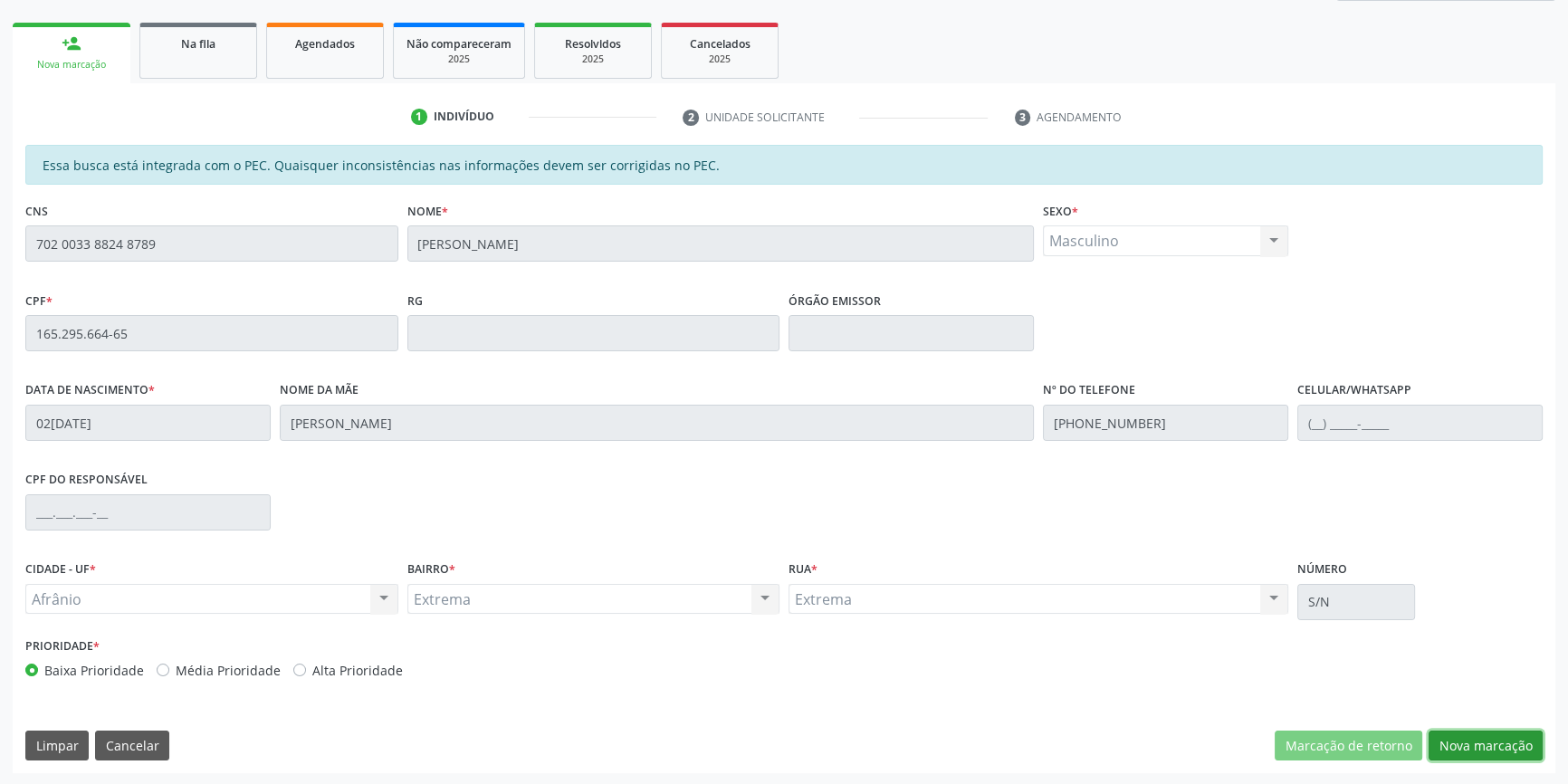
click at [1462, 736] on button "Nova marcação" at bounding box center [1486, 746] width 114 height 30
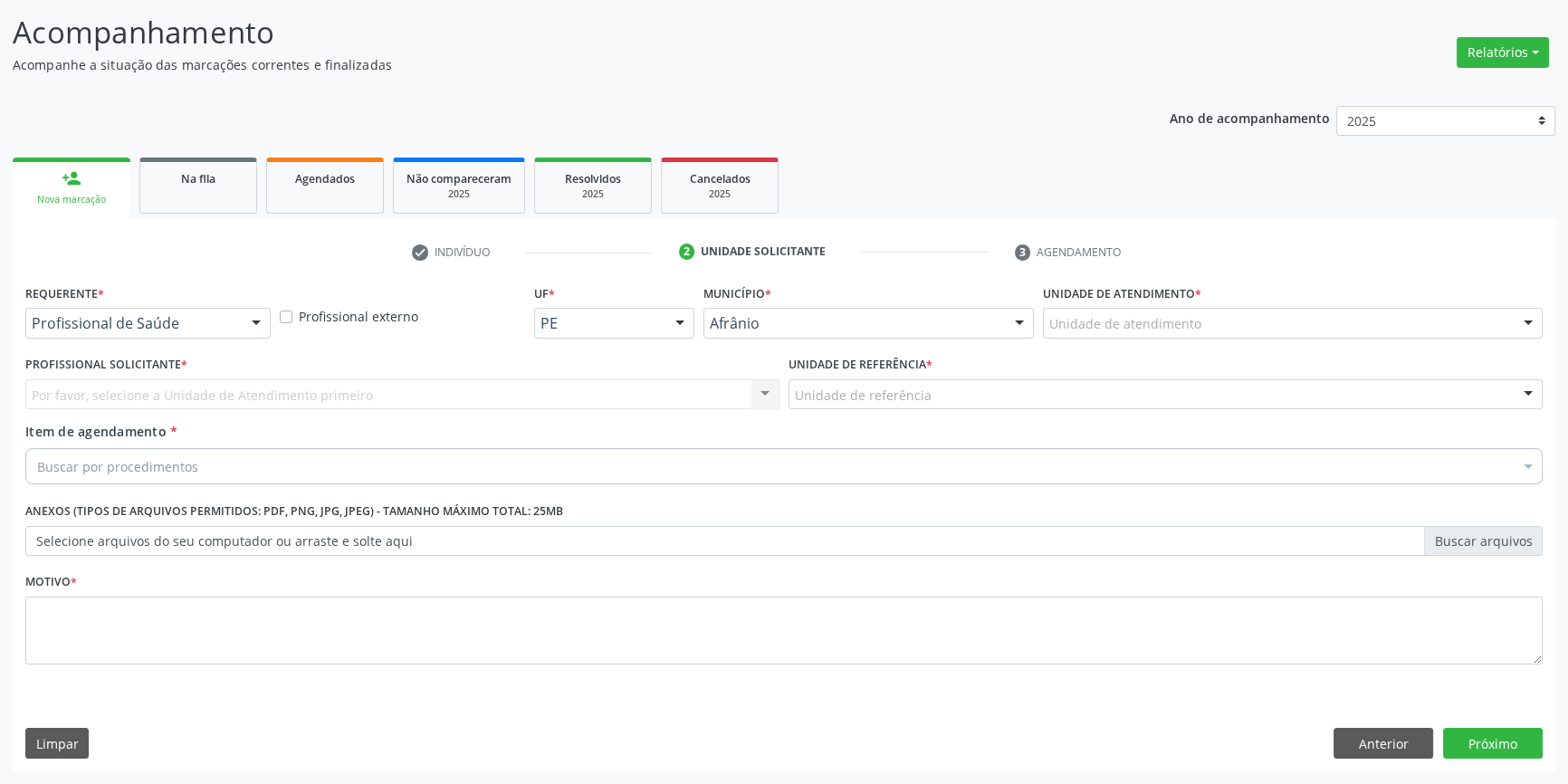
scroll to position [112, 0]
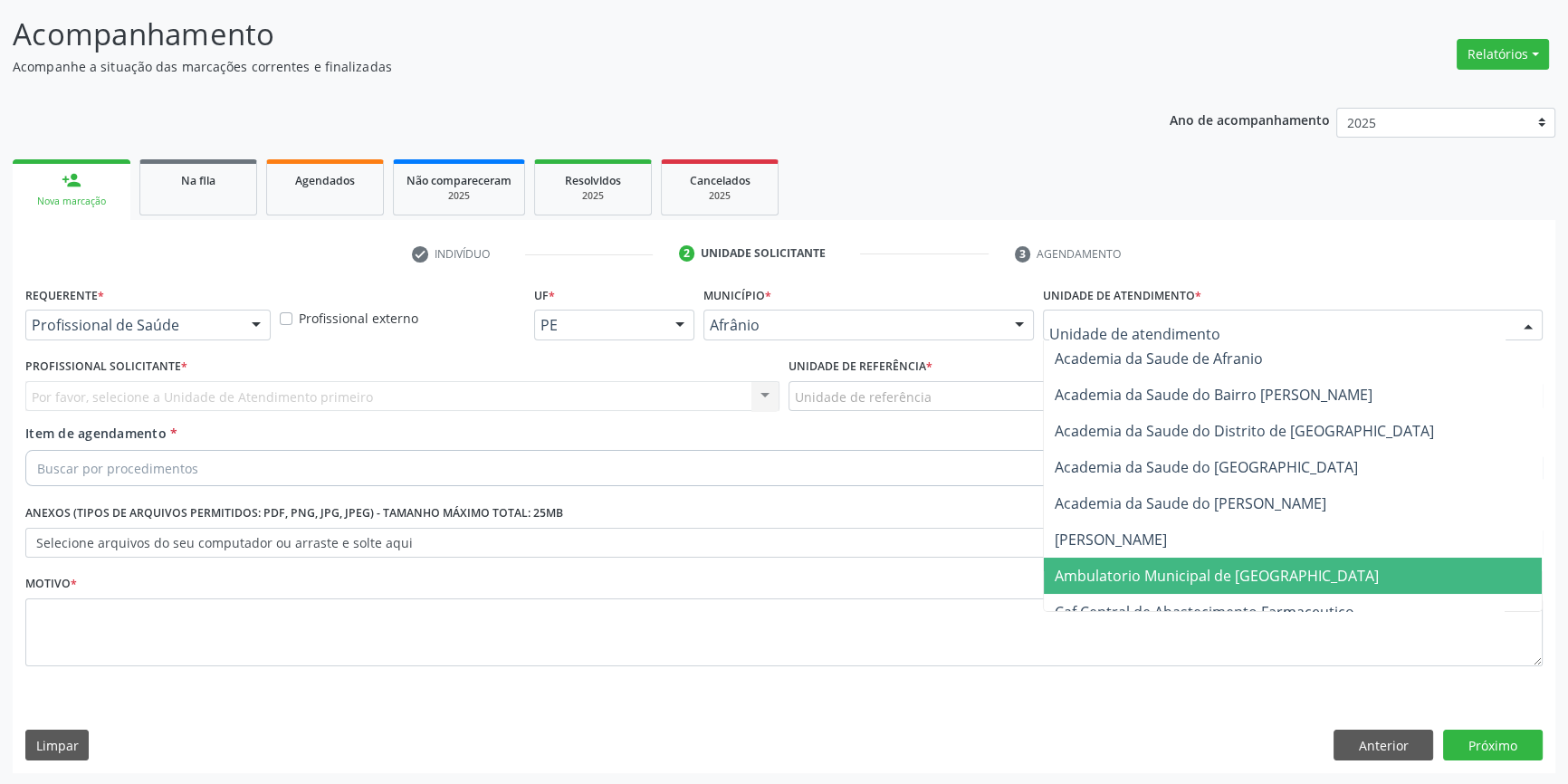
click at [1160, 575] on span "Ambulatorio Municipal de [GEOGRAPHIC_DATA]" at bounding box center [1217, 576] width 324 height 20
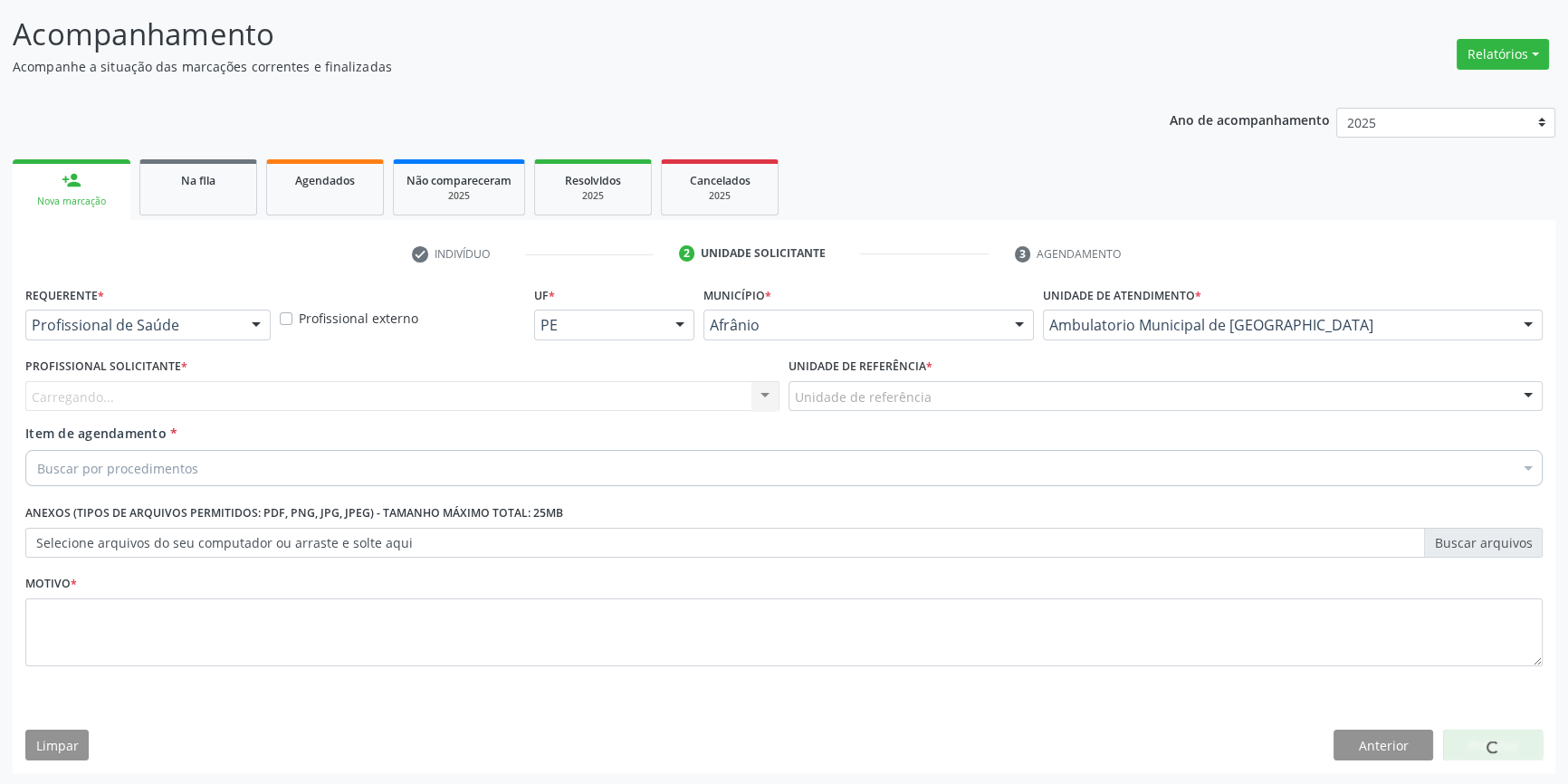
click at [983, 408] on div "Unidade de referência" at bounding box center [1166, 396] width 755 height 30
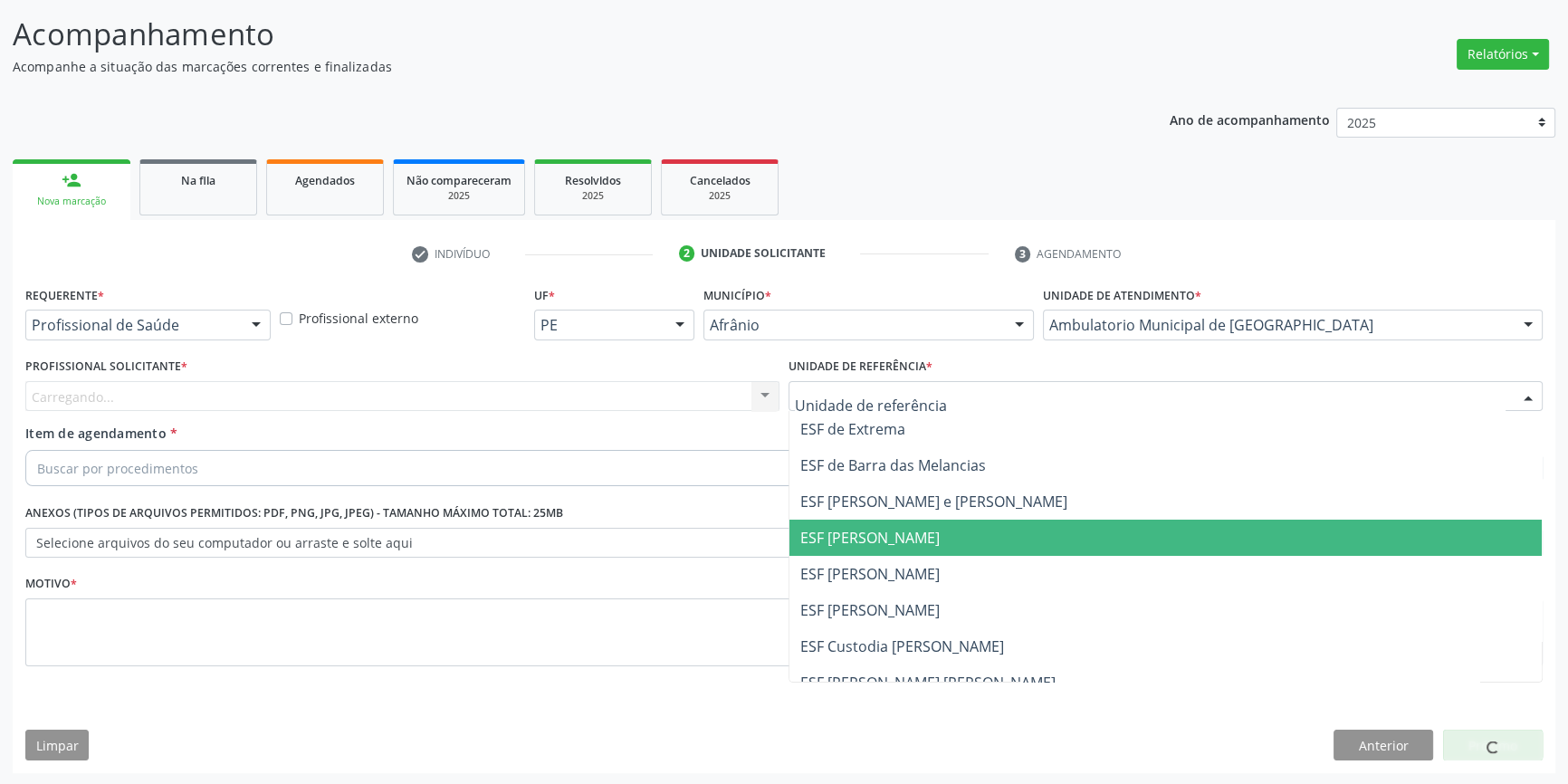
click at [886, 552] on span "ESF [PERSON_NAME]" at bounding box center [1166, 538] width 753 height 36
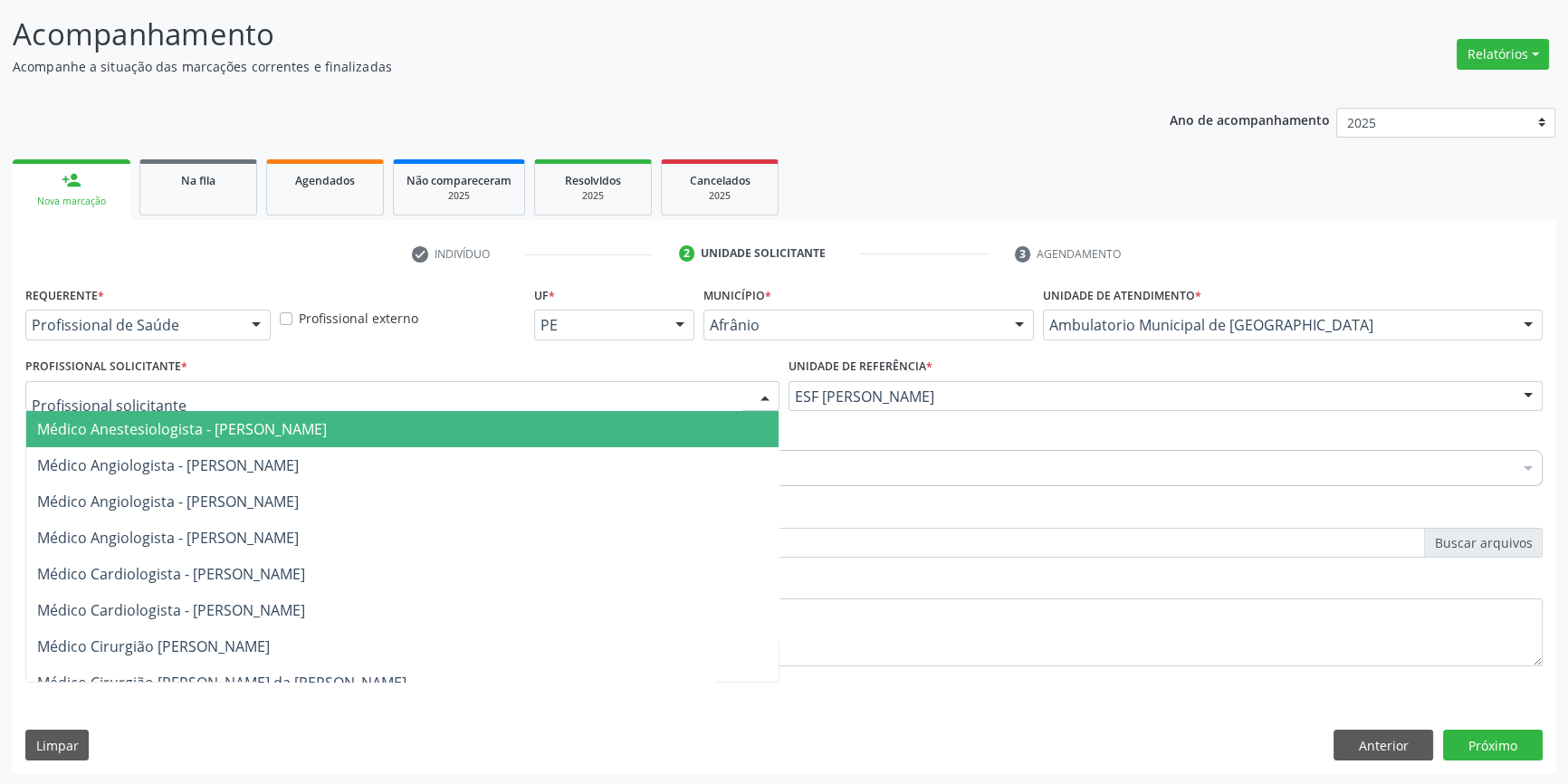
click at [567, 394] on div at bounding box center [402, 396] width 755 height 30
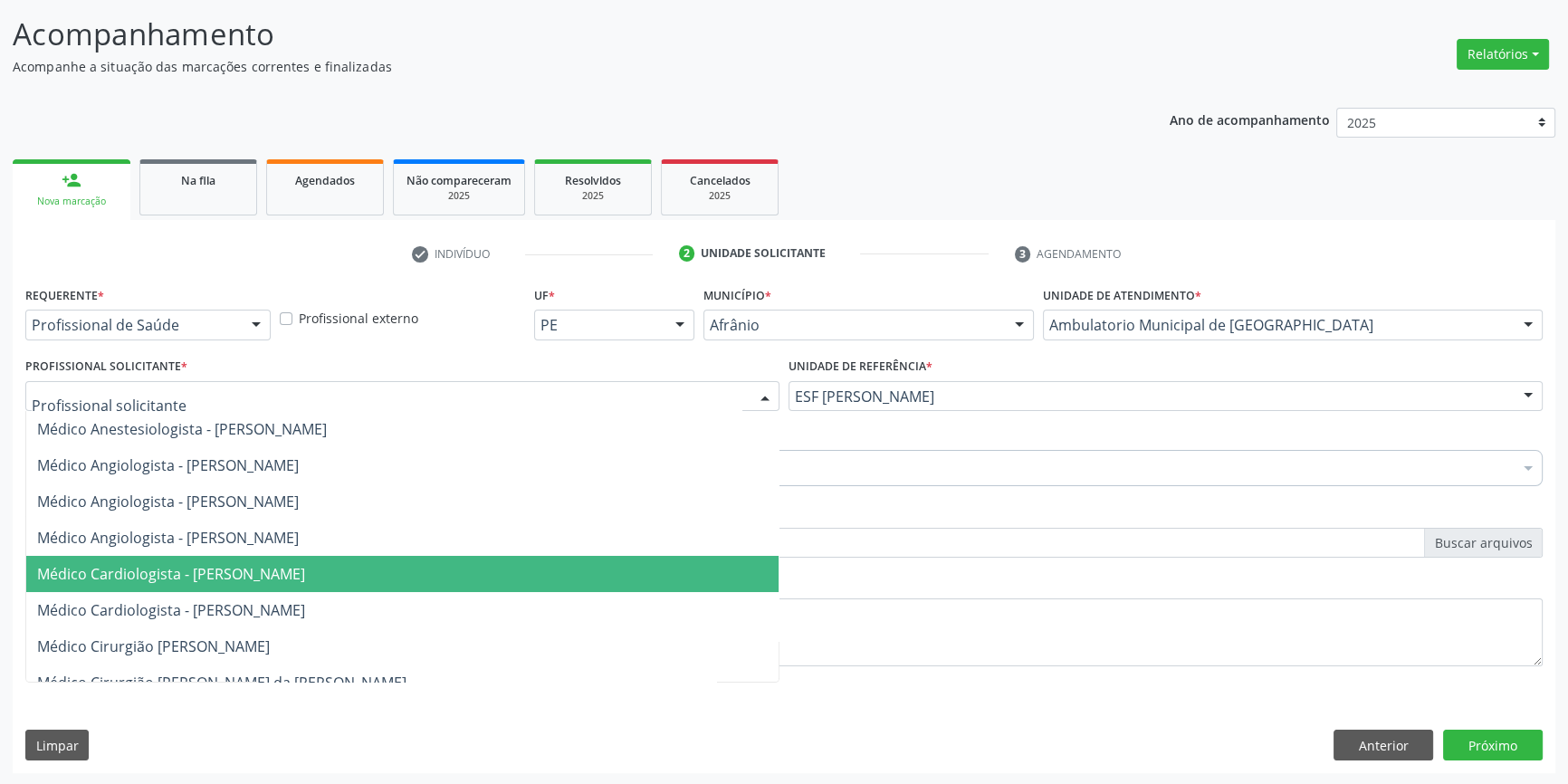
click at [305, 581] on span "Médico Cardiologista - [PERSON_NAME]" at bounding box center [171, 574] width 268 height 20
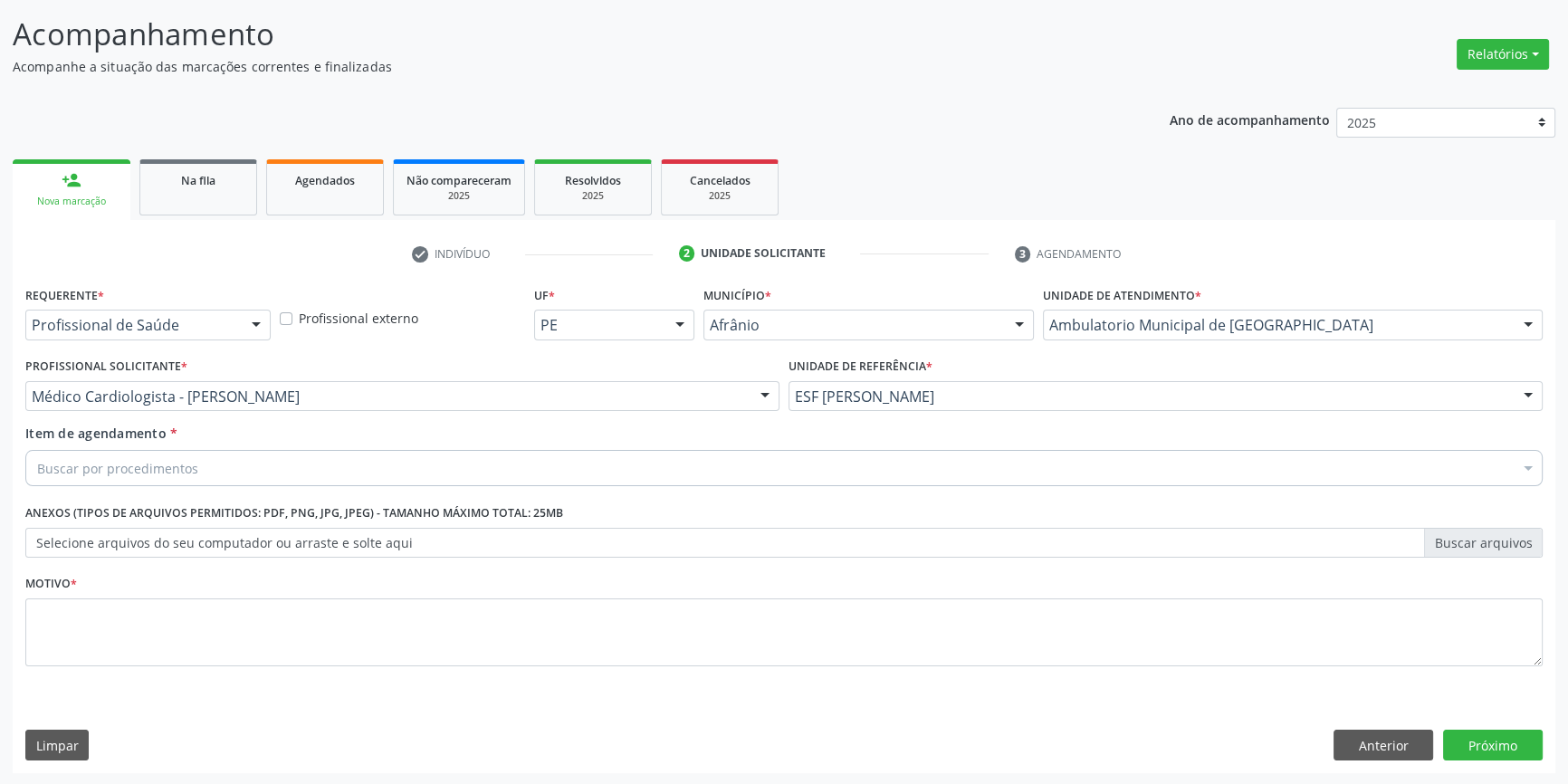
click at [212, 461] on div "Buscar por procedimentos" at bounding box center [784, 468] width 1518 height 36
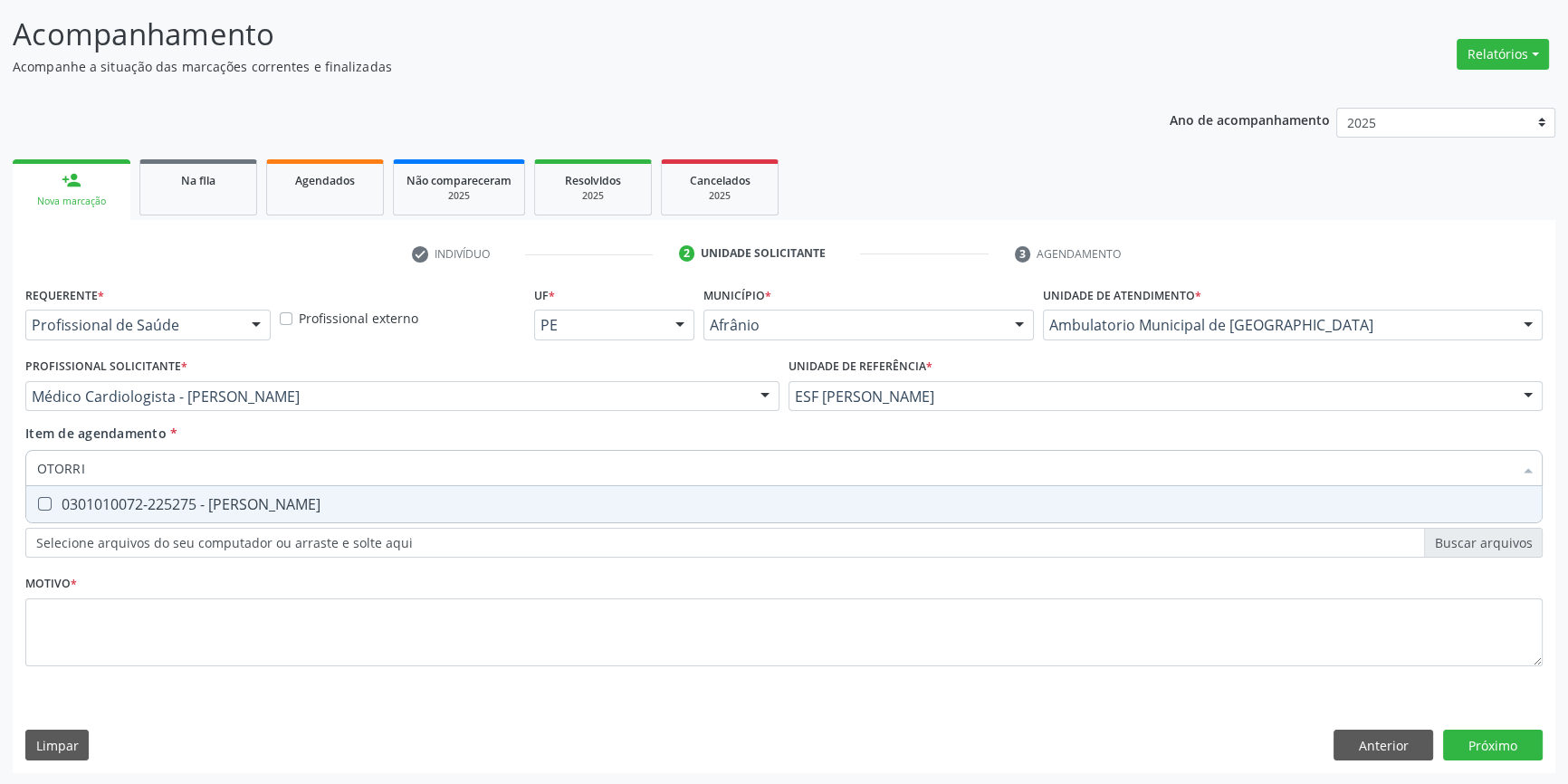
type input "OTORRIN"
click at [253, 504] on div "0301010072-225275 - Médico Otorrinolaringologista" at bounding box center [784, 504] width 1494 height 15
checkbox Otorrinolaringologista "true"
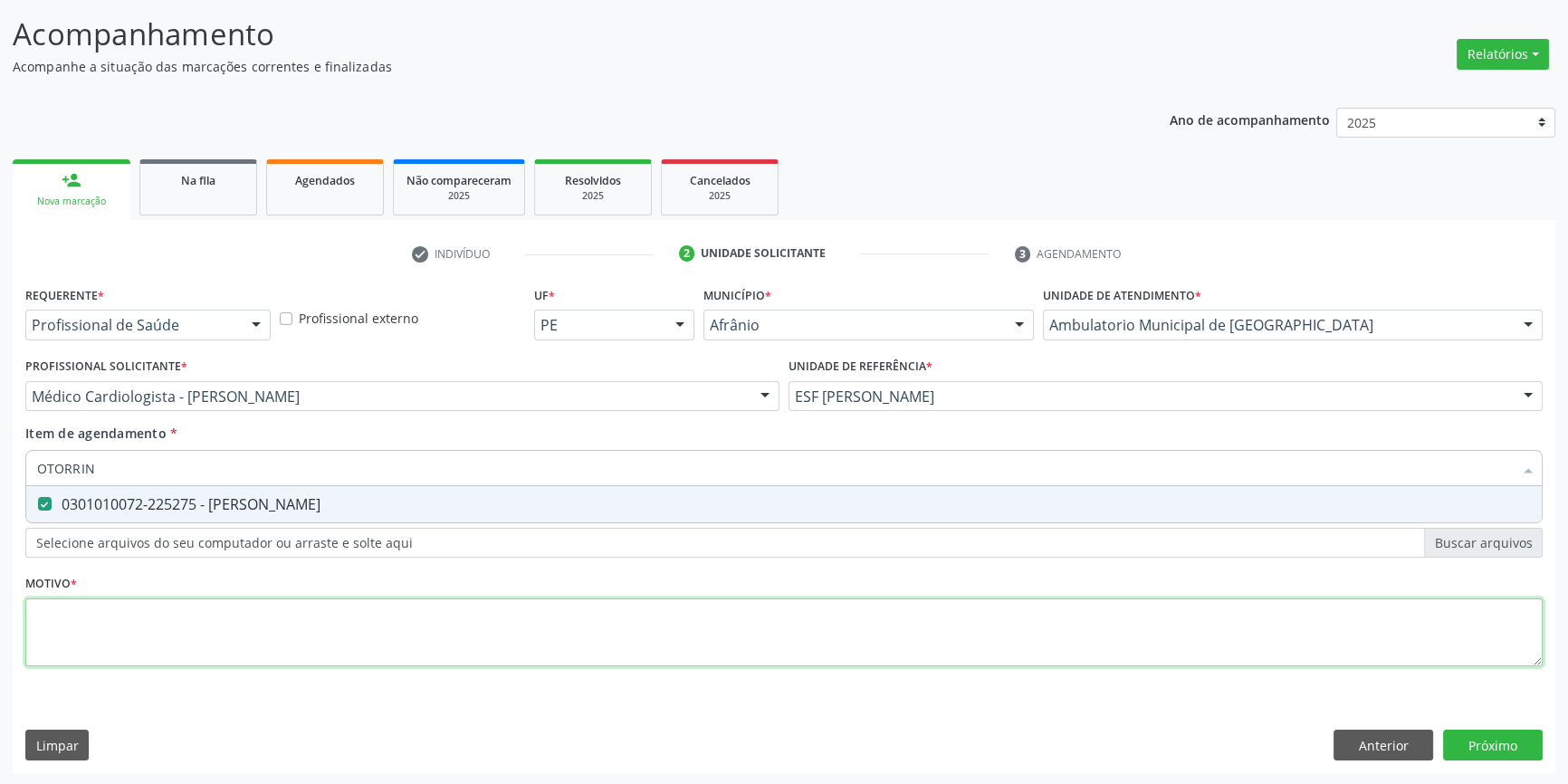
click at [204, 631] on div "Requerente * Profissional de Saúde Profissional de Saúde Paciente Nenhum result…" at bounding box center [784, 487] width 1518 height 410
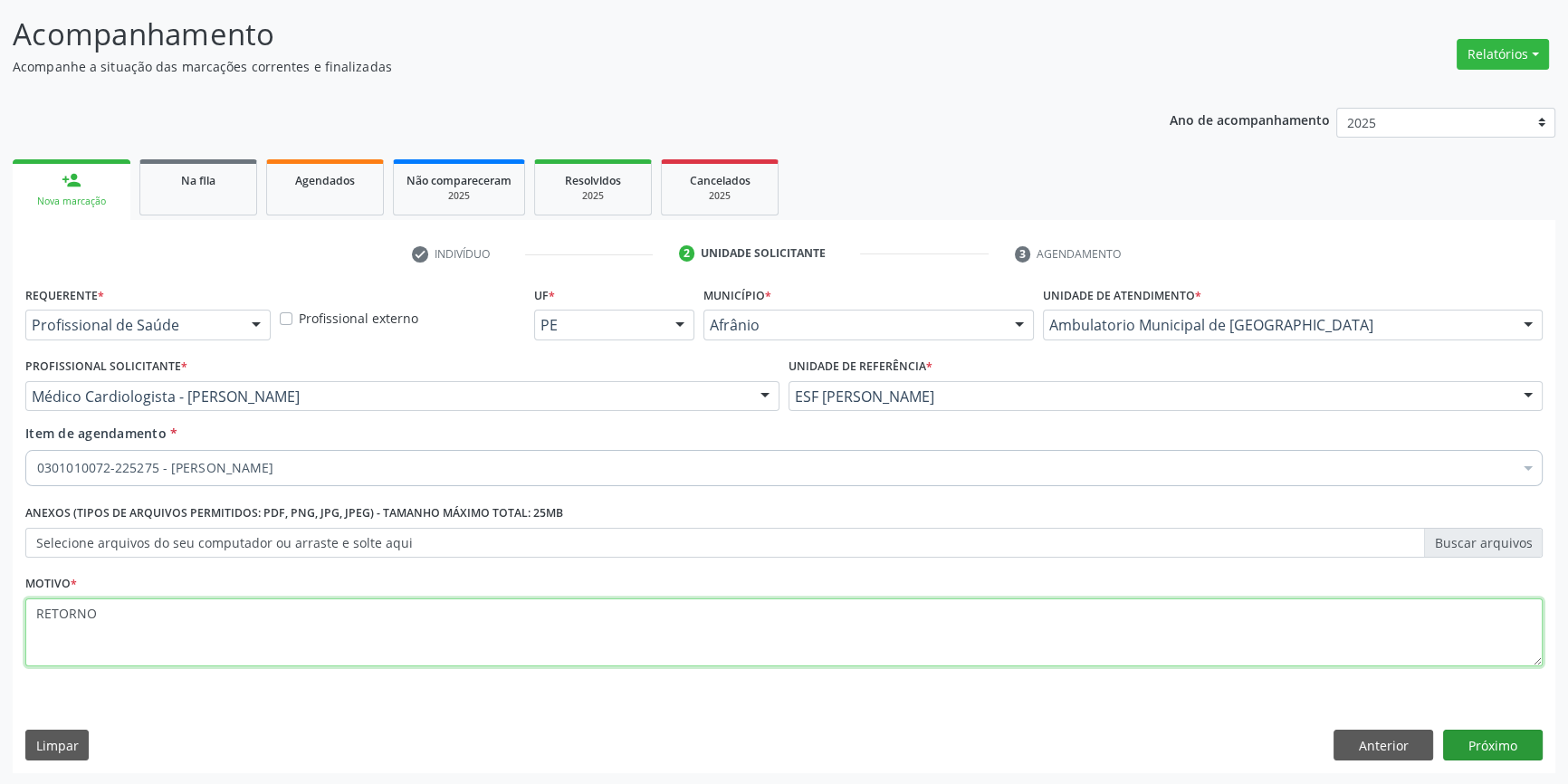
type textarea "RETORNO"
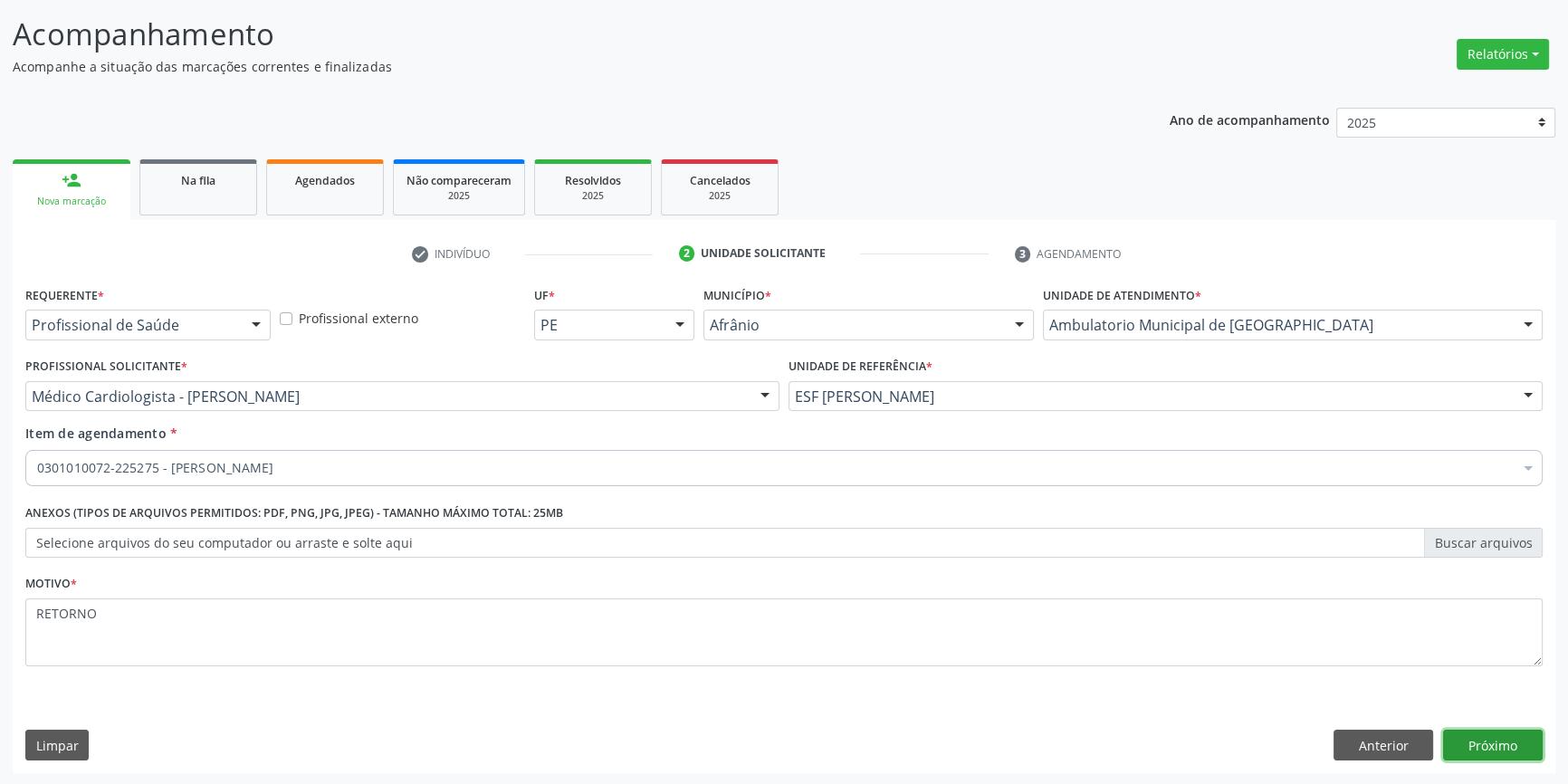
click at [1496, 737] on button "Próximo" at bounding box center [1493, 745] width 100 height 30
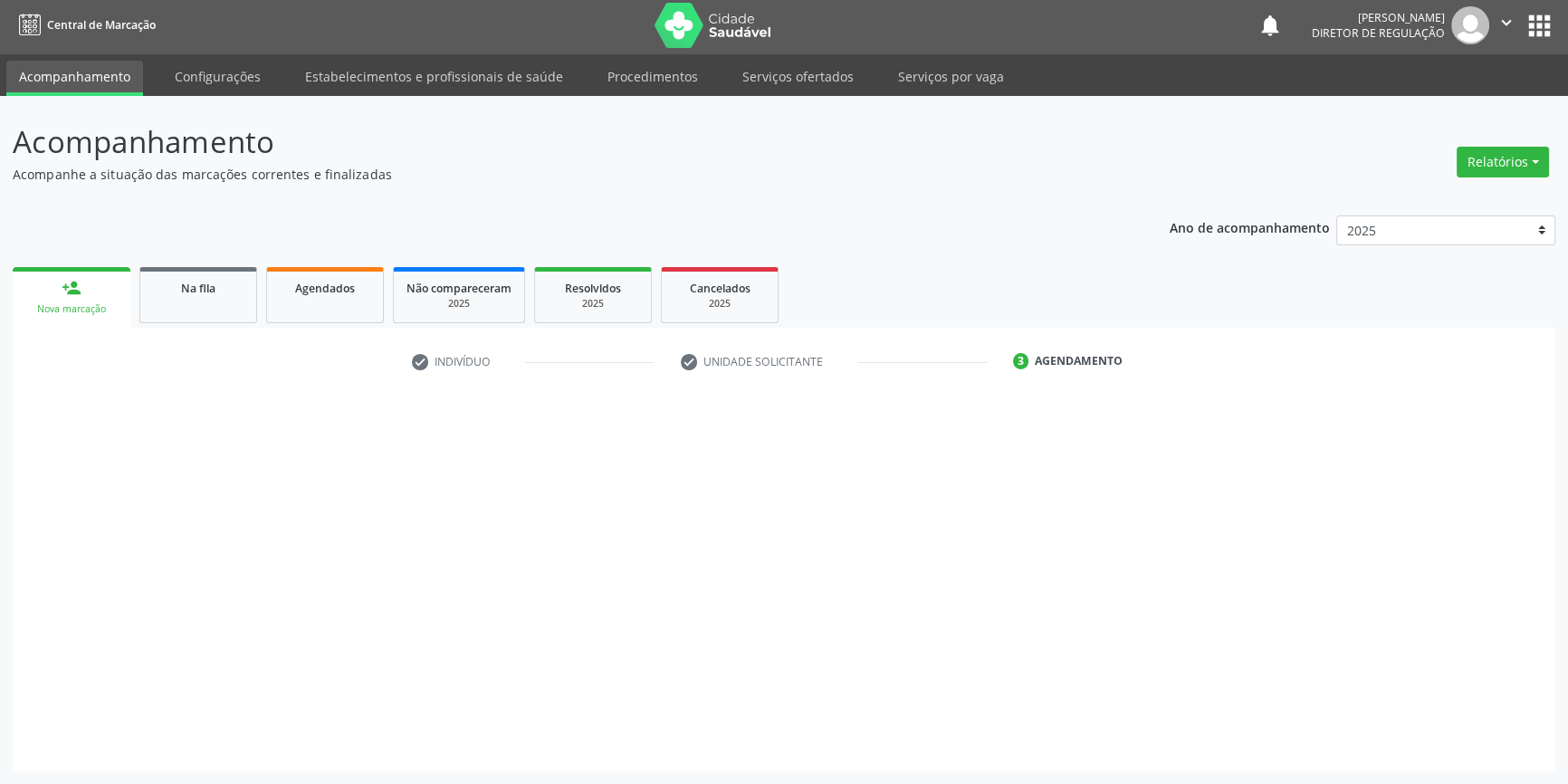
scroll to position [2, 0]
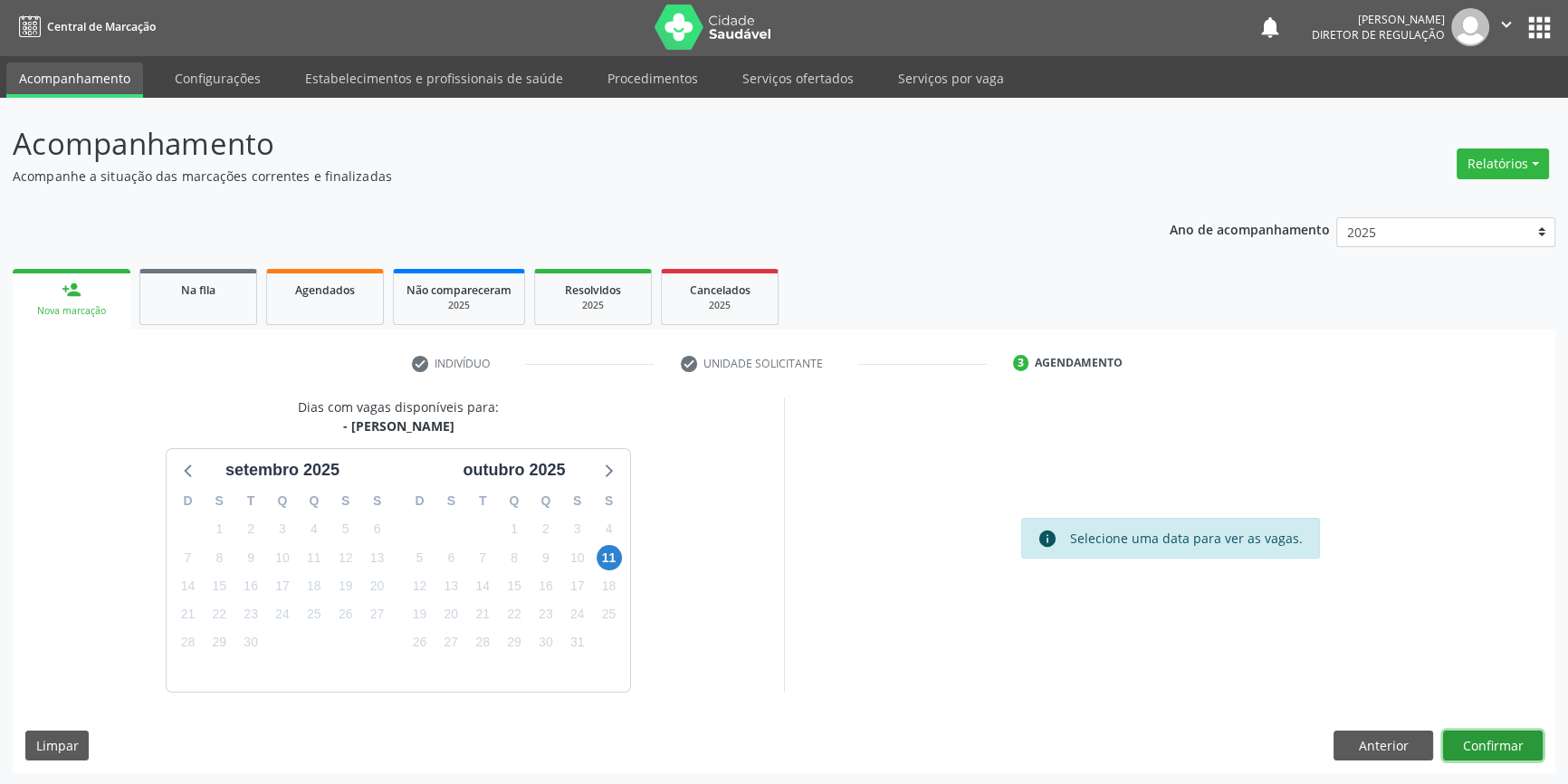
click at [1467, 738] on button "Confirmar" at bounding box center [1493, 746] width 100 height 30
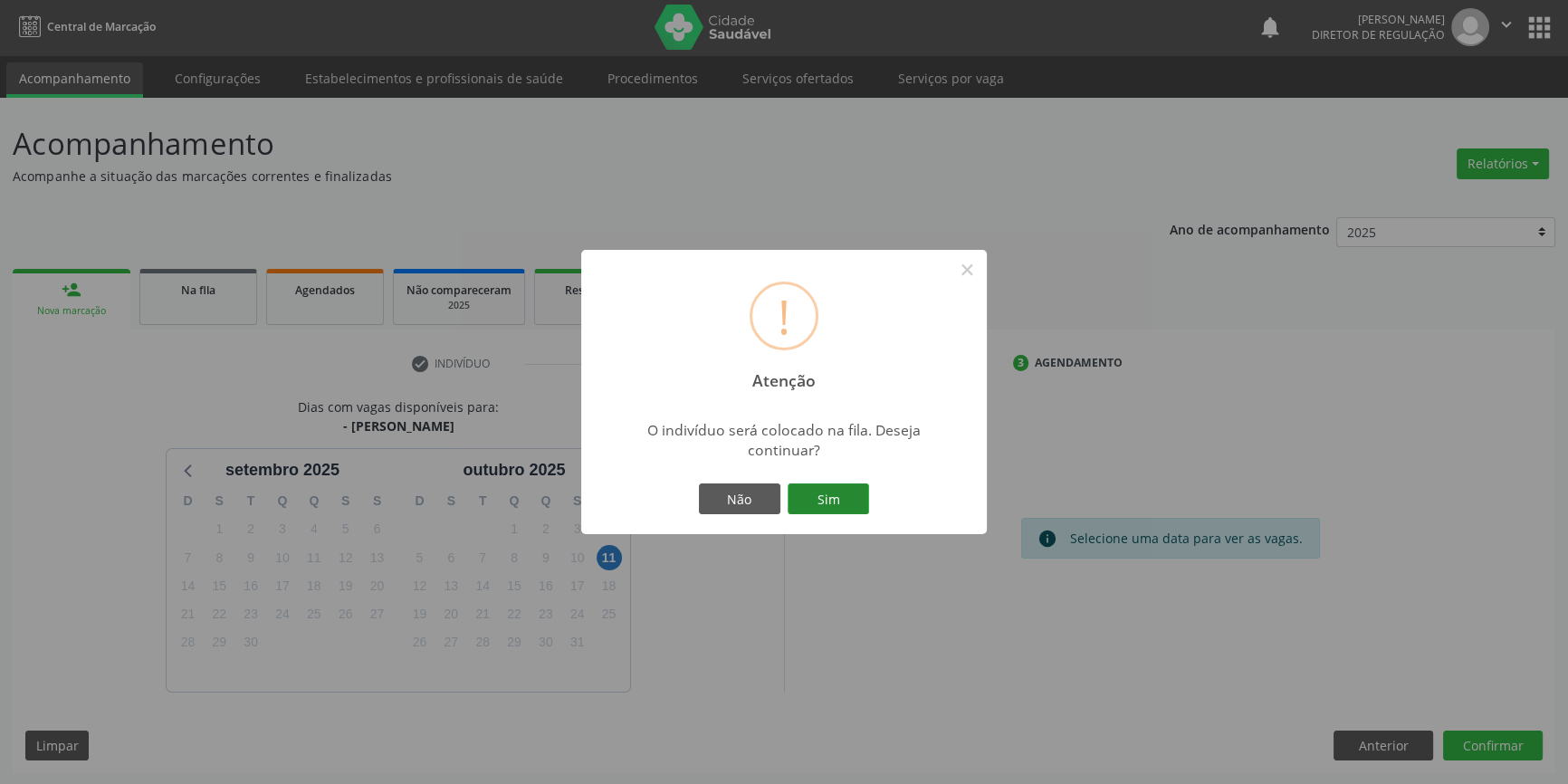
click at [821, 498] on button "Sim" at bounding box center [828, 498] width 81 height 30
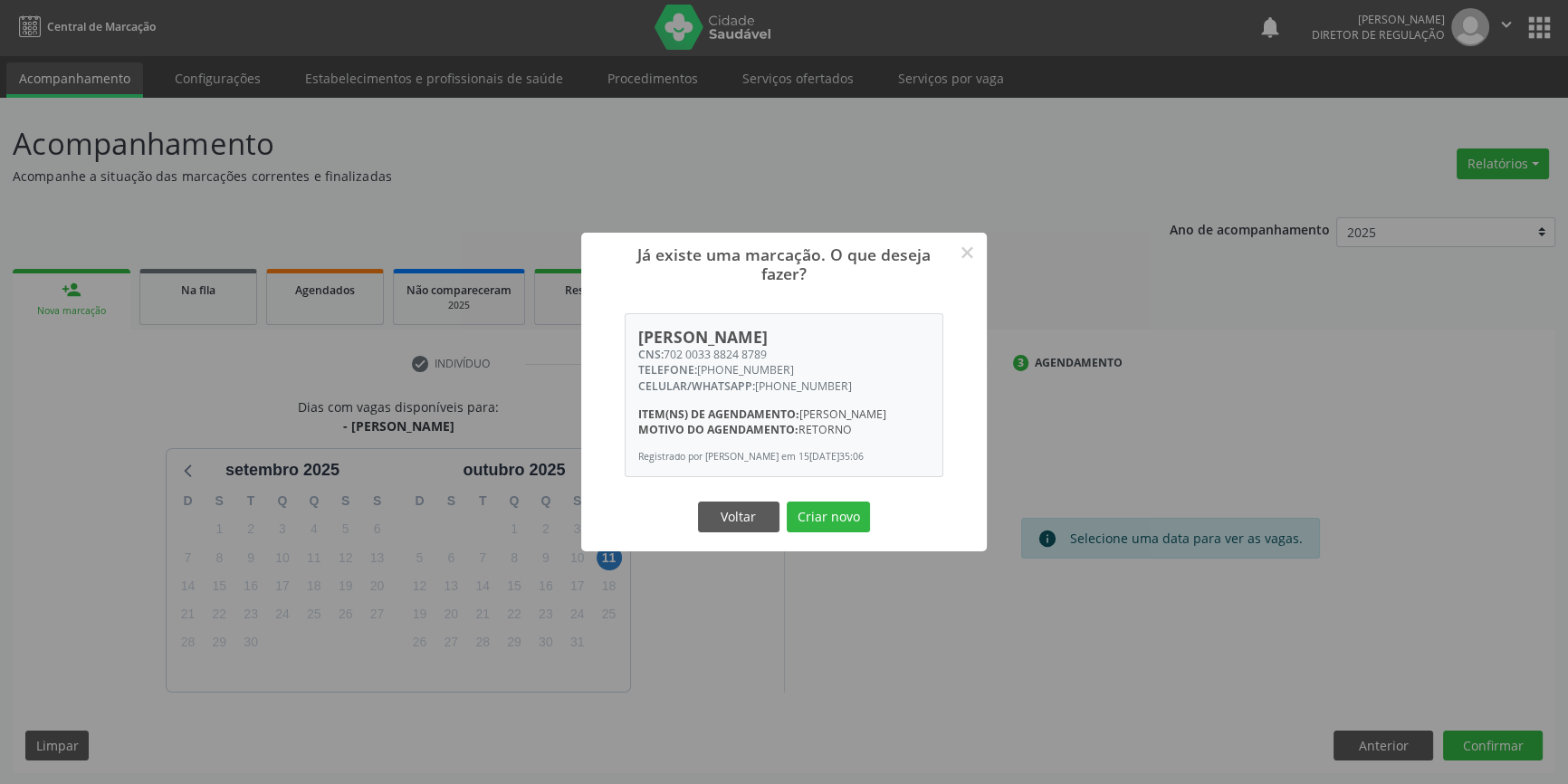
click at [814, 514] on div "Voltar Criar novo" at bounding box center [784, 517] width 182 height 38
click at [828, 516] on button "Criar novo" at bounding box center [828, 516] width 83 height 30
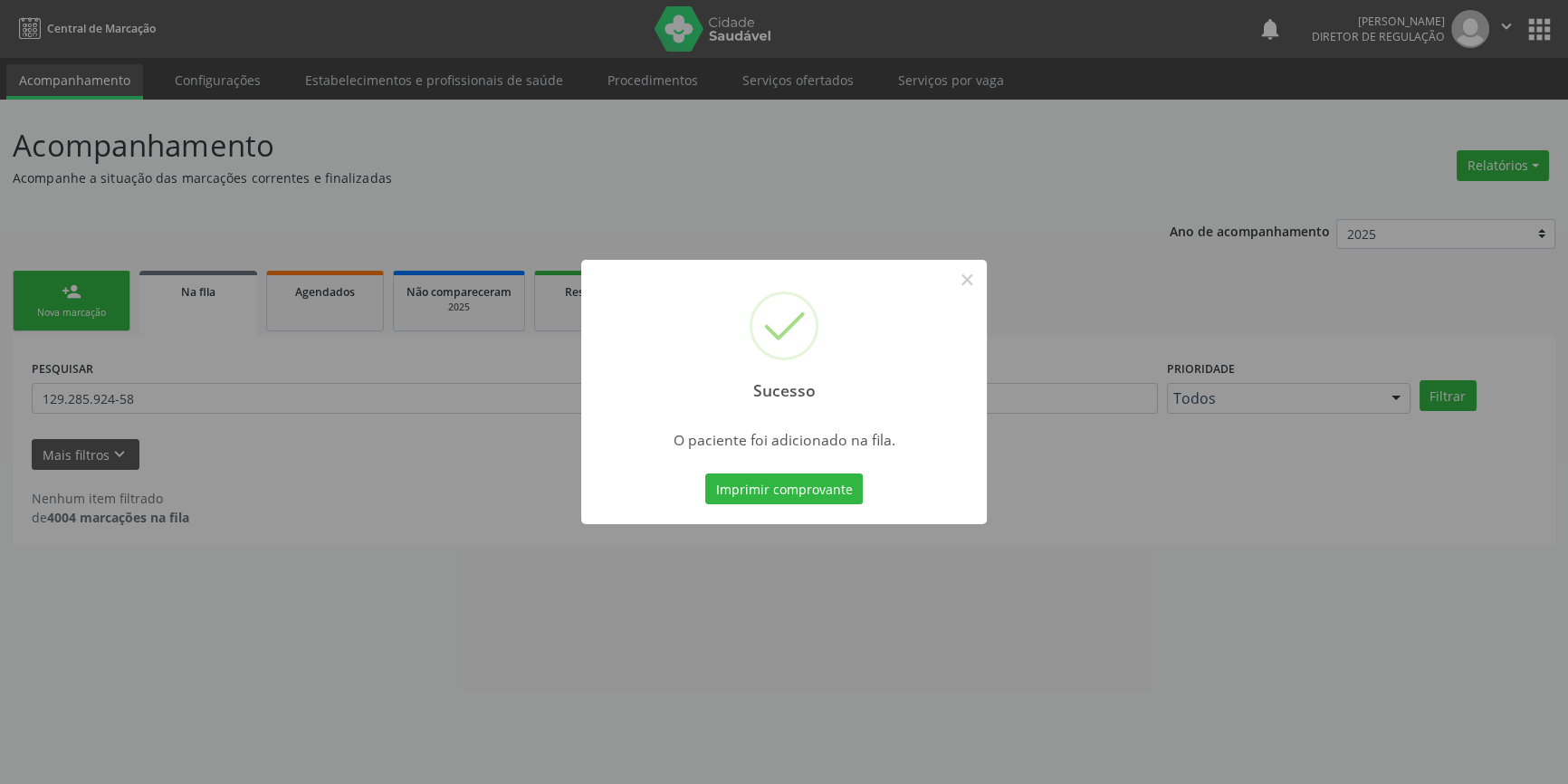
scroll to position [0, 0]
click at [968, 271] on button "×" at bounding box center [972, 279] width 30 height 30
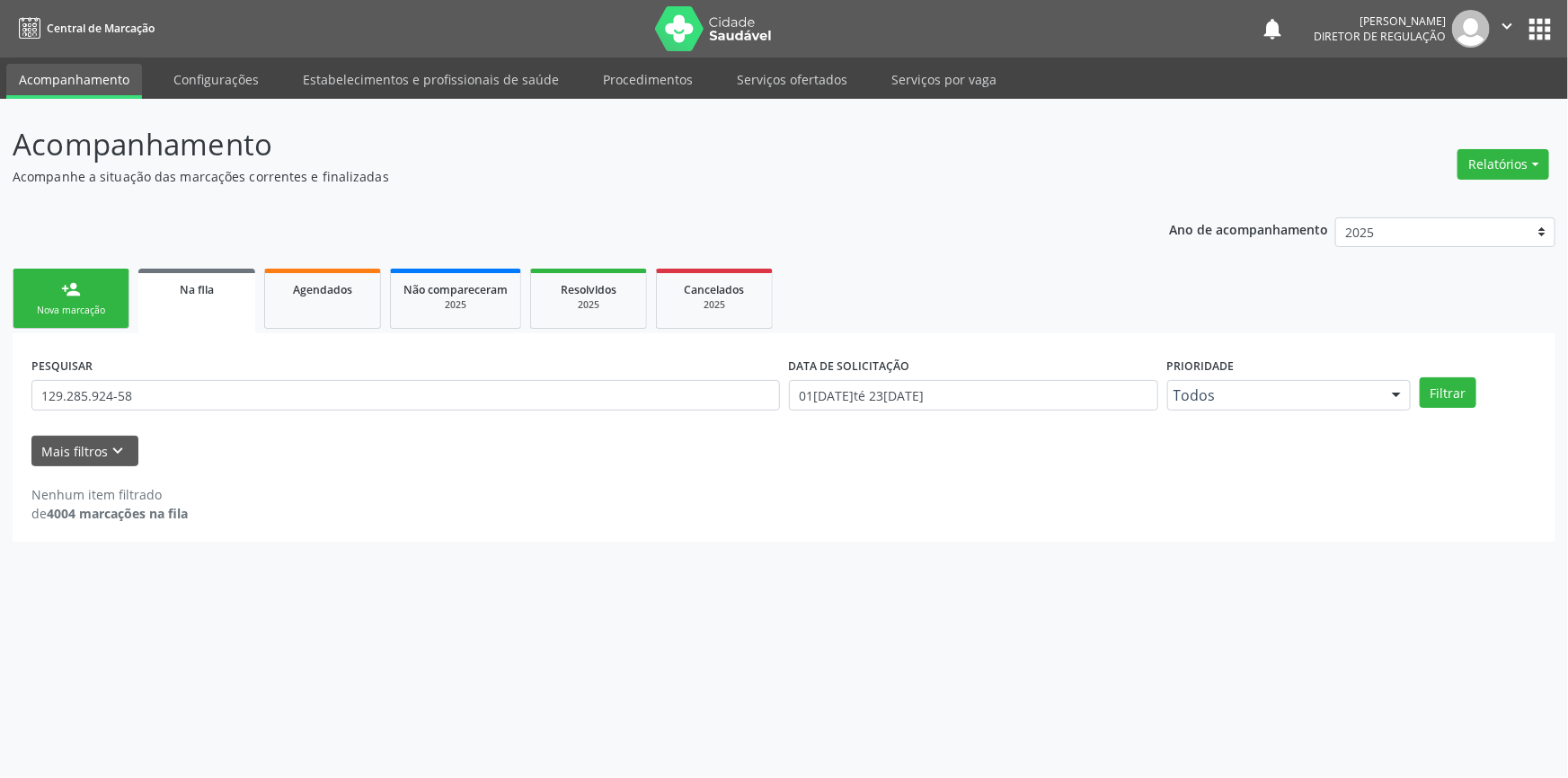
click at [67, 298] on link "person_add Nova marcação" at bounding box center [71, 299] width 117 height 60
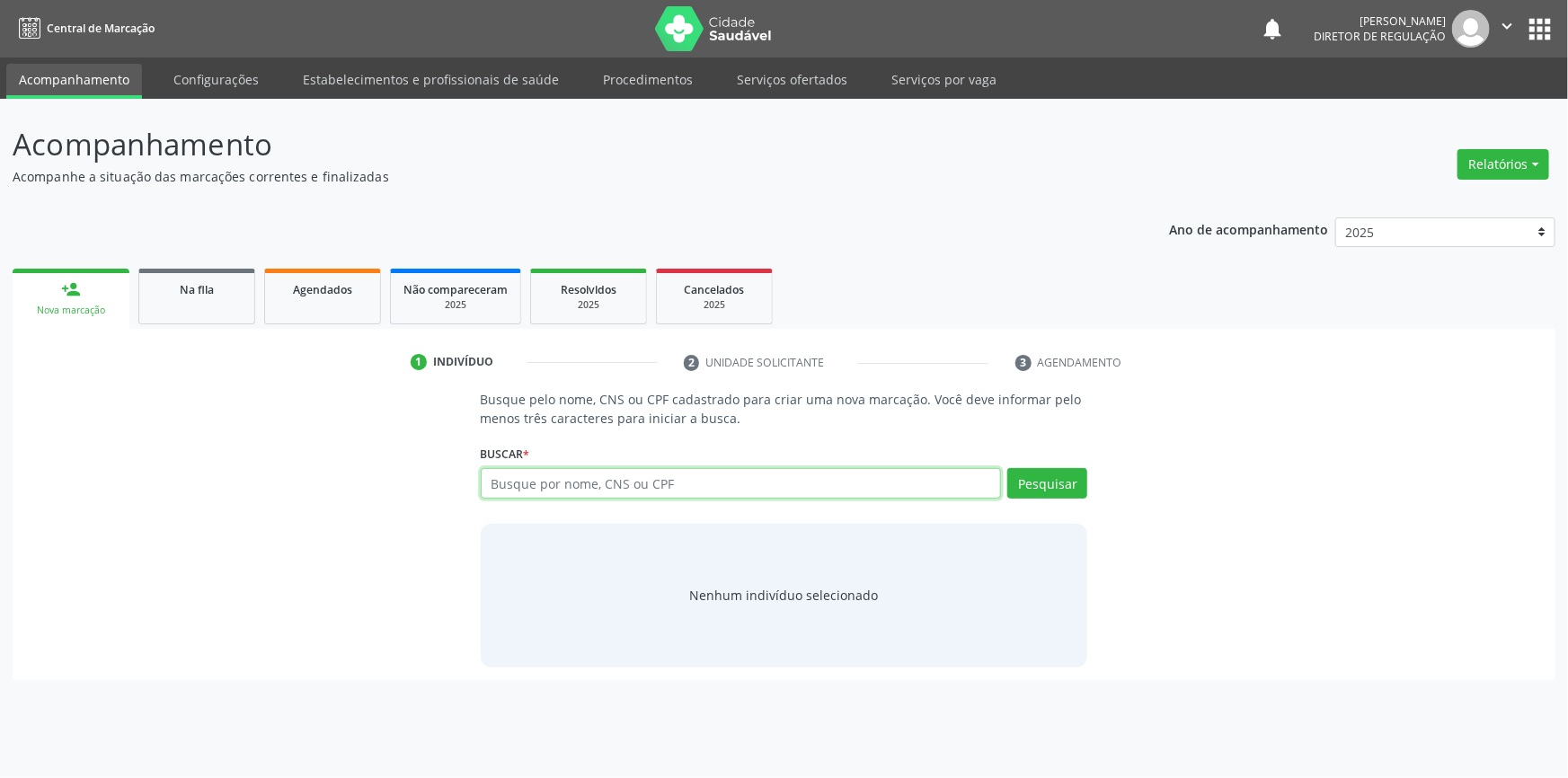
click at [512, 468] on input "text" at bounding box center [741, 483] width 521 height 30
type input "707007838552836"
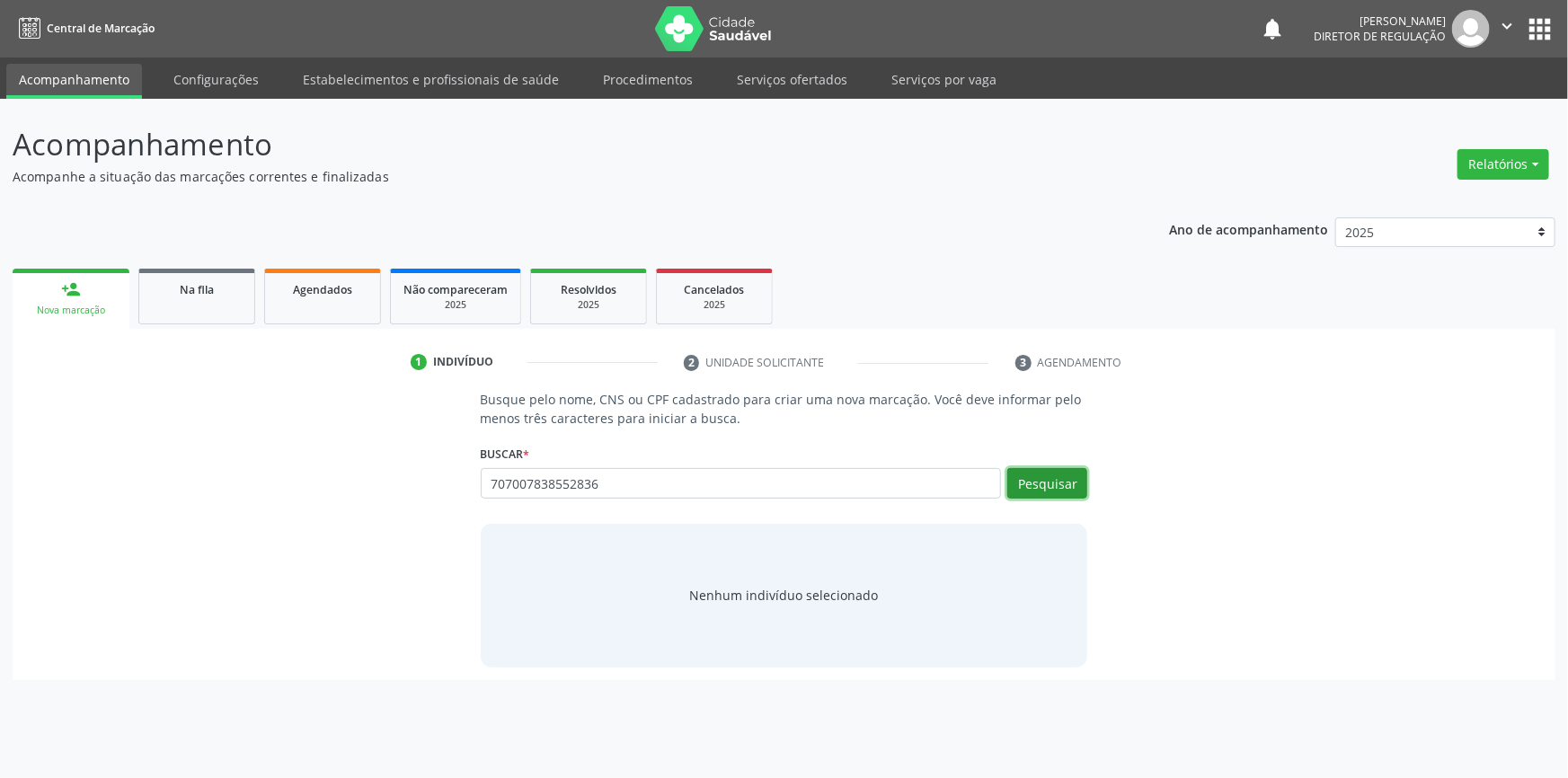
click at [1066, 494] on button "Pesquisar" at bounding box center [1048, 483] width 80 height 30
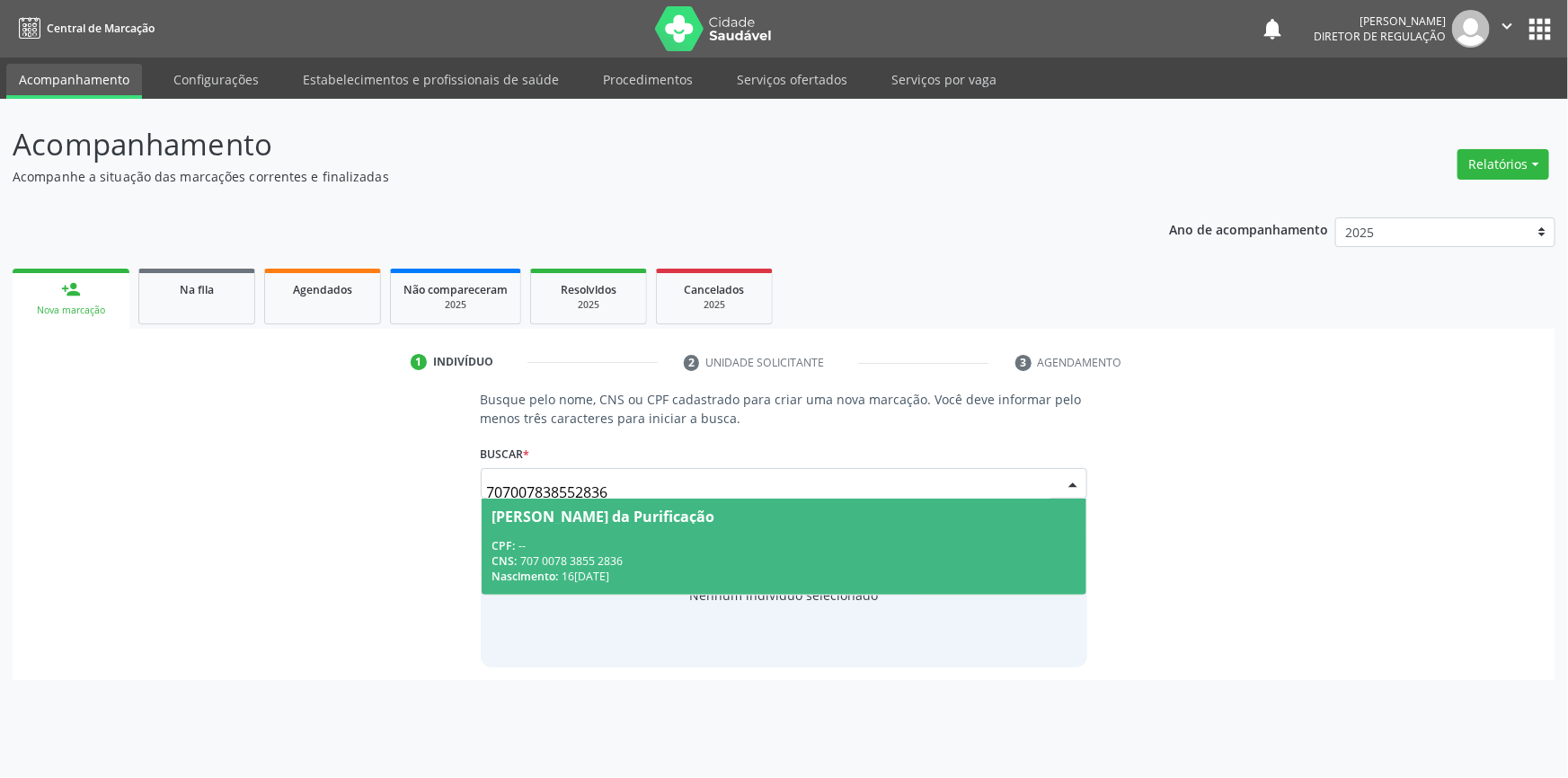
click at [666, 533] on span "Martina Ana Rodrigues da Purificação CPF: -- CNS: 707 0078 3855 2836 Nascimento…" at bounding box center [785, 546] width 606 height 96
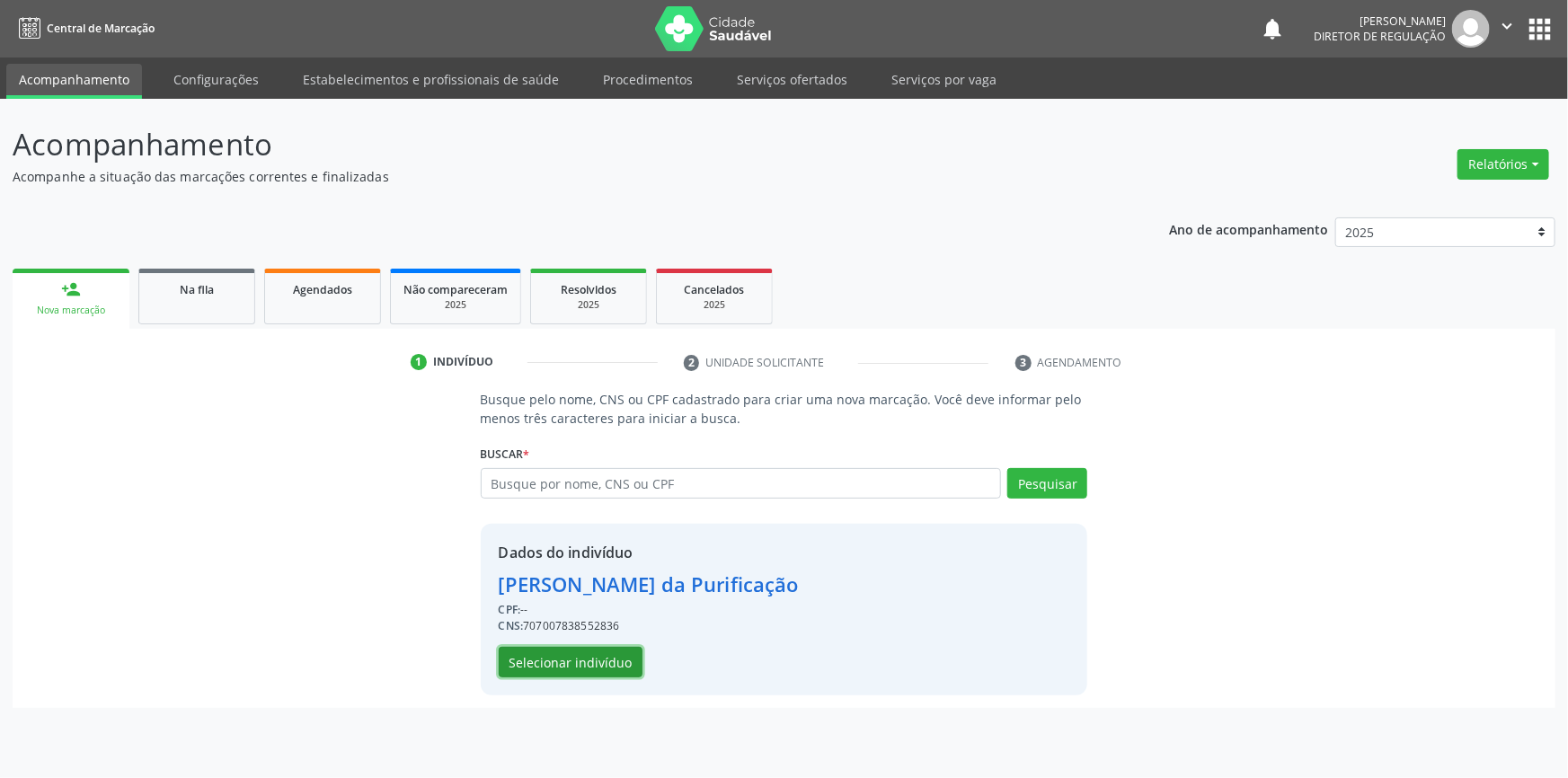
click at [592, 665] on button "Selecionar indivíduo" at bounding box center [571, 661] width 144 height 30
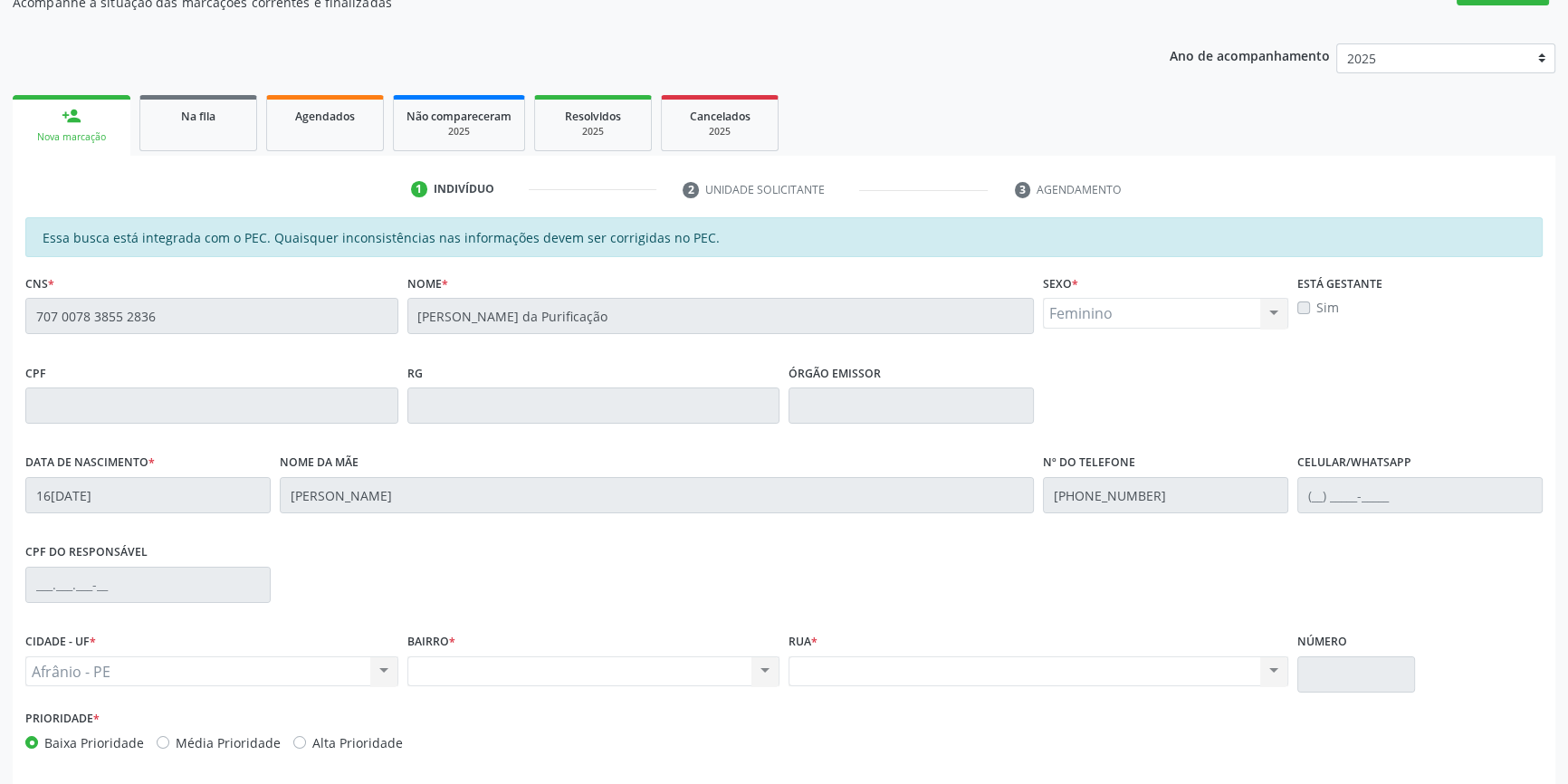
scroll to position [248, 0]
